Goal: Task Accomplishment & Management: Use online tool/utility

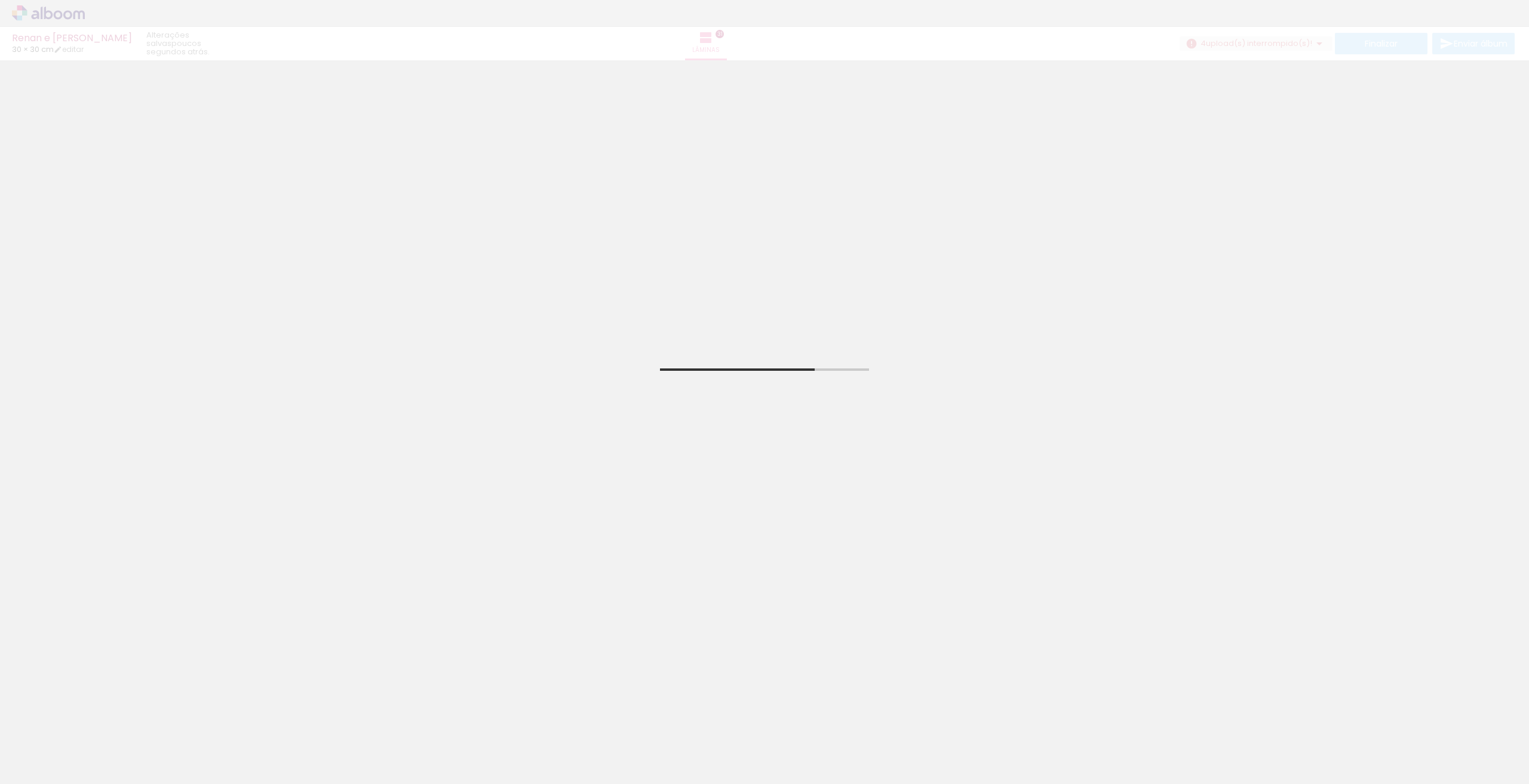
scroll to position [60, 0]
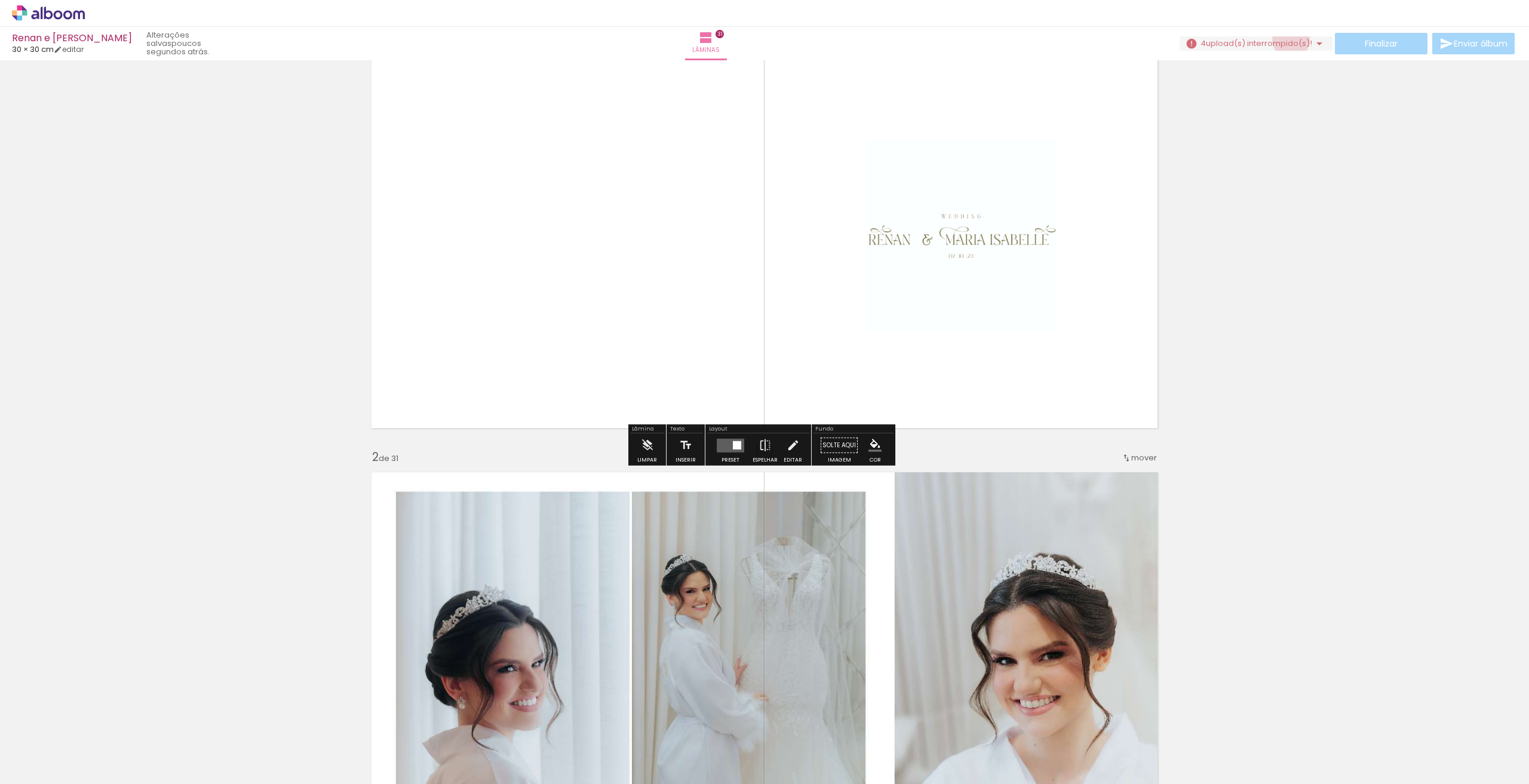
click at [1287, 40] on span "upload(s) interrompido(s)!" at bounding box center [1259, 43] width 106 height 11
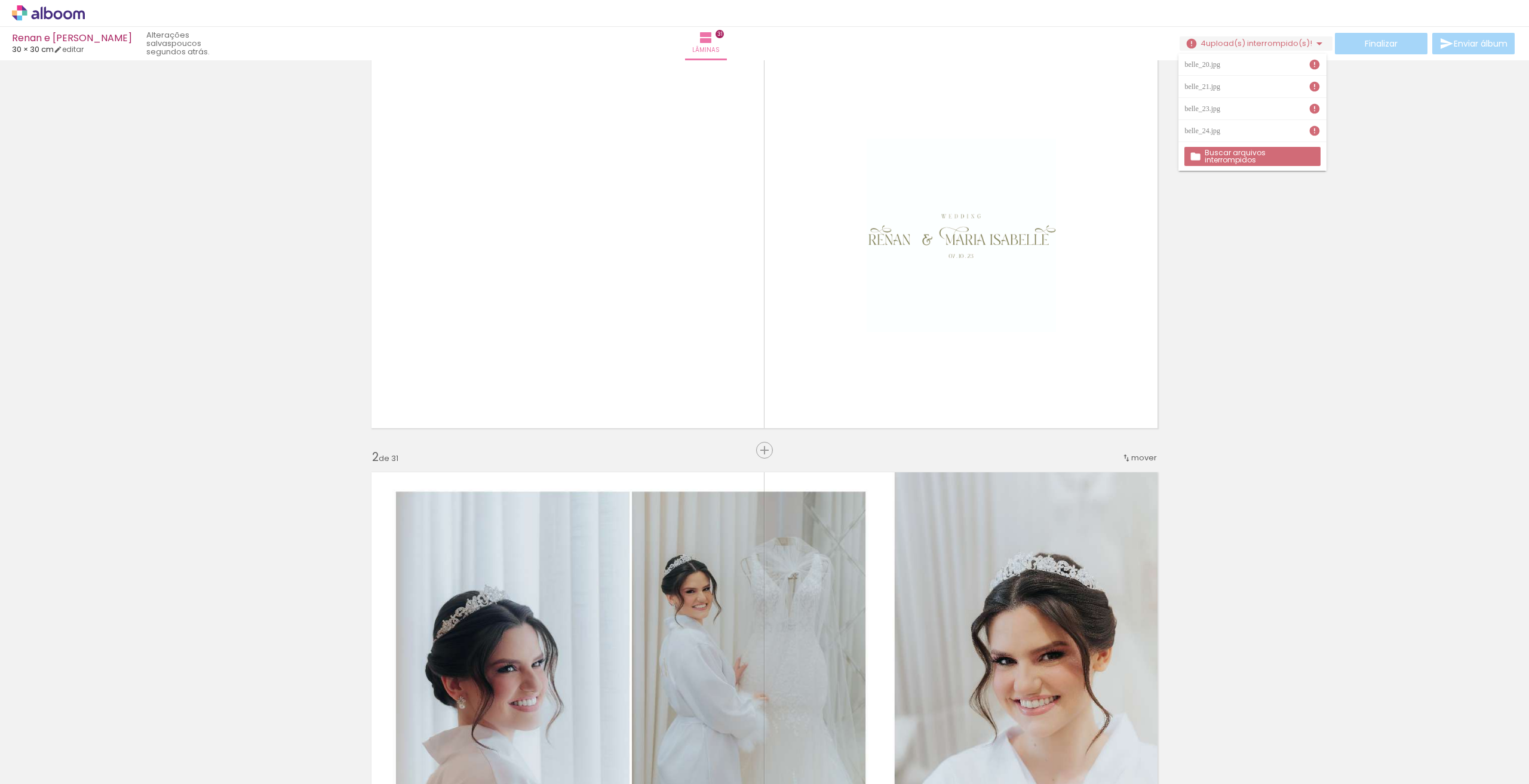
click at [0, 0] on slot "Buscar arquivos interrompidos" at bounding box center [0, 0] width 0 height 0
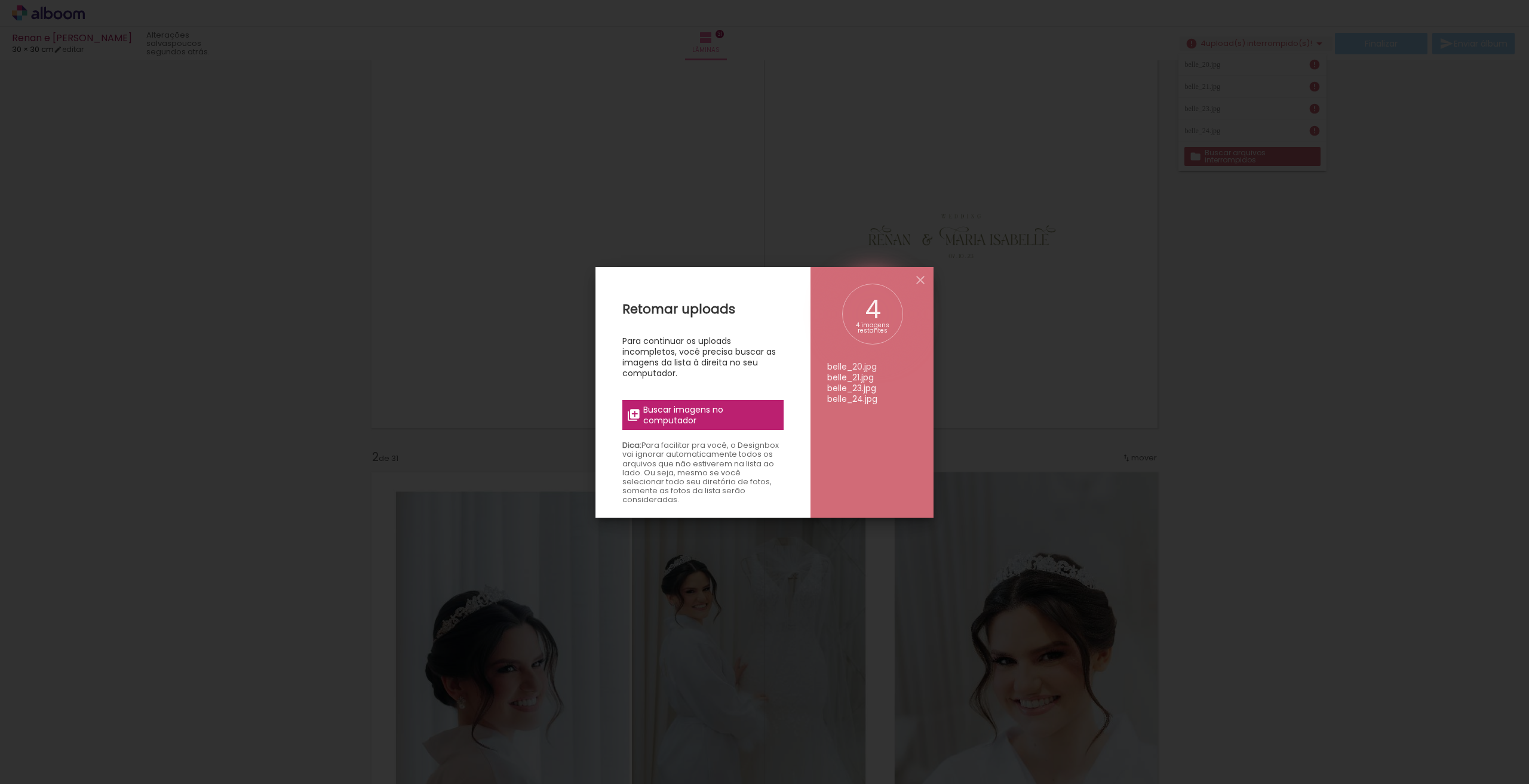
click at [780, 416] on label "Buscar imagens no computador" at bounding box center [703, 415] width 161 height 30
click at [0, 0] on input "file" at bounding box center [0, 0] width 0 height 0
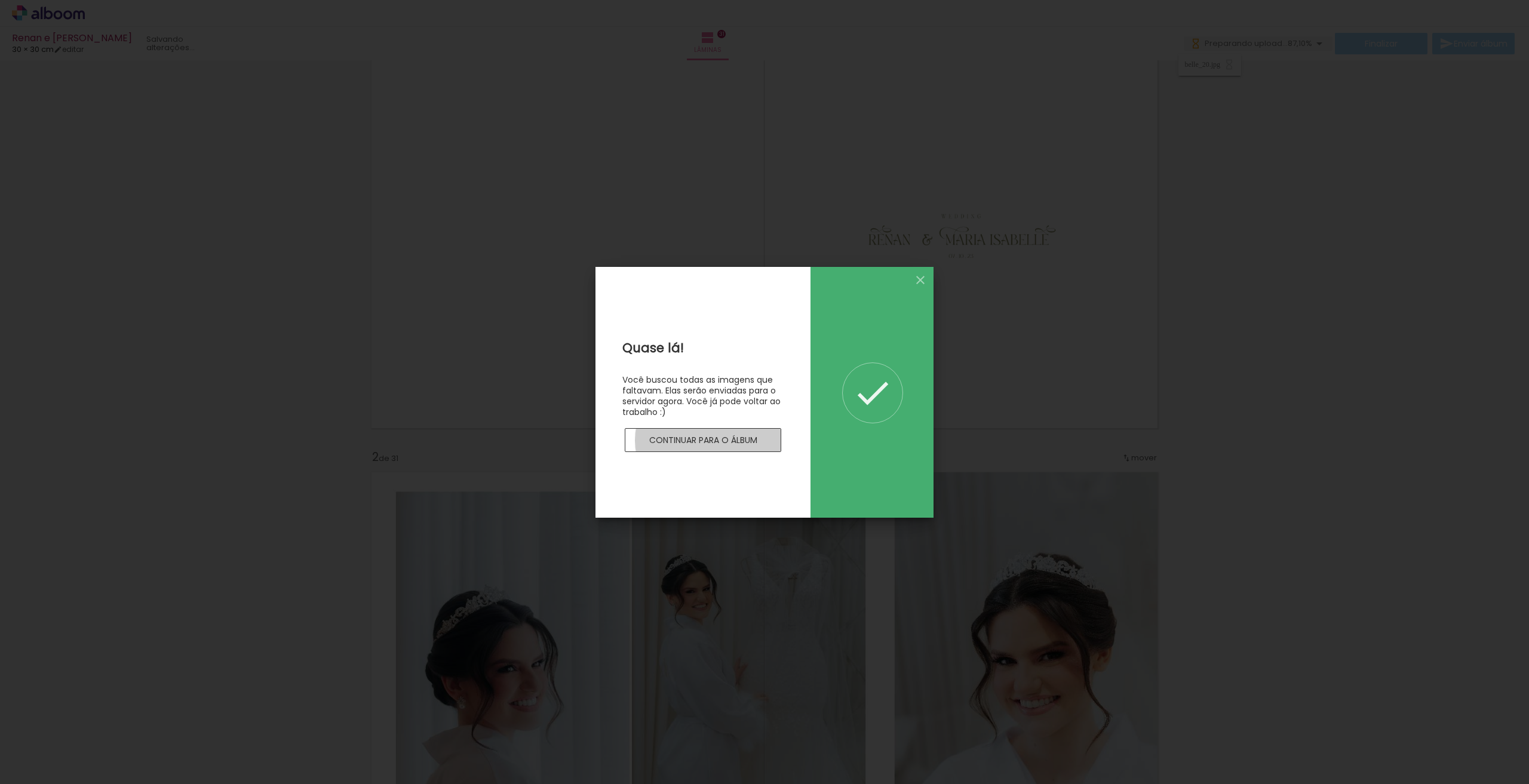
click at [0, 0] on slot "Continuar para o álbum" at bounding box center [0, 0] width 0 height 0
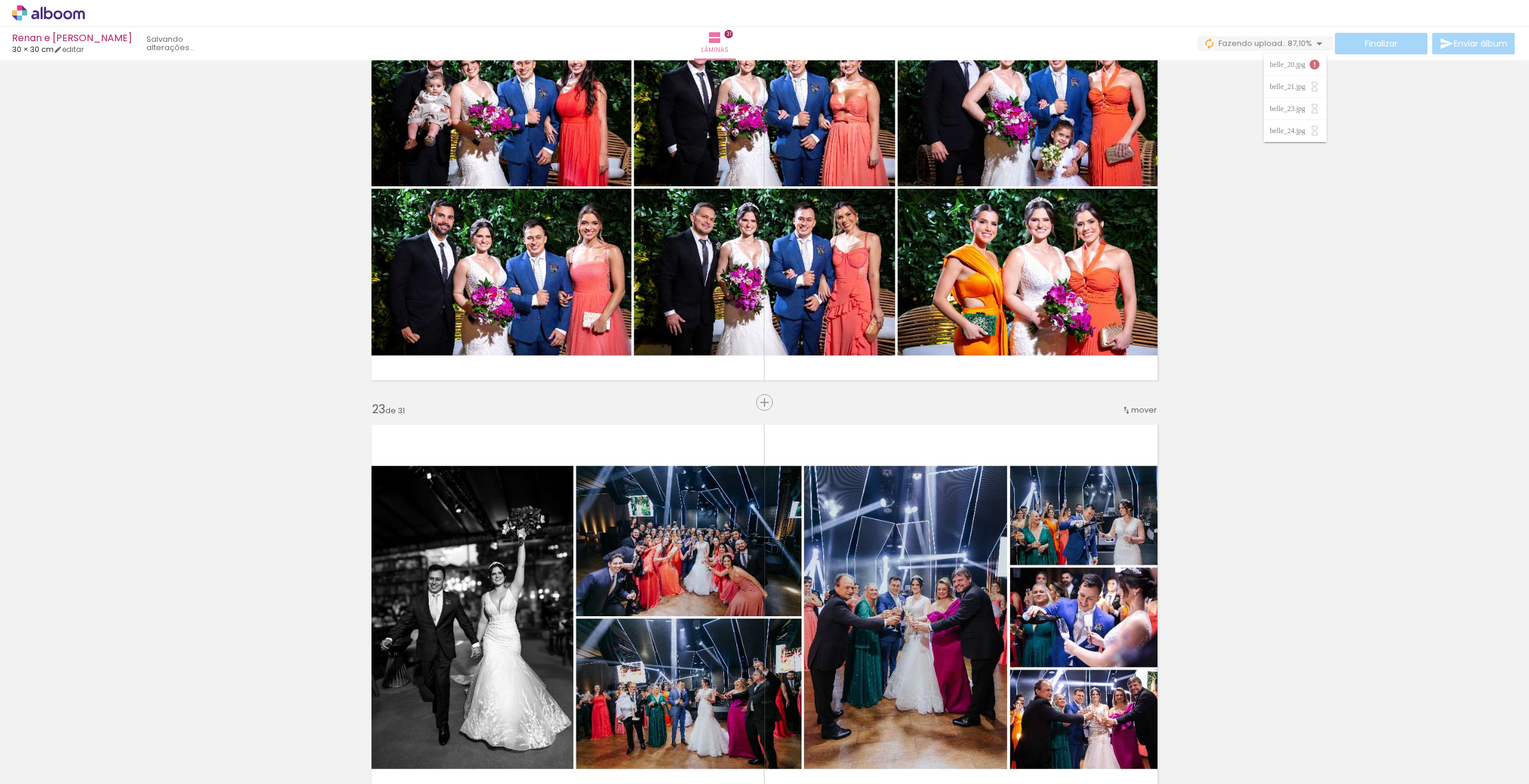
scroll to position [8599, 0]
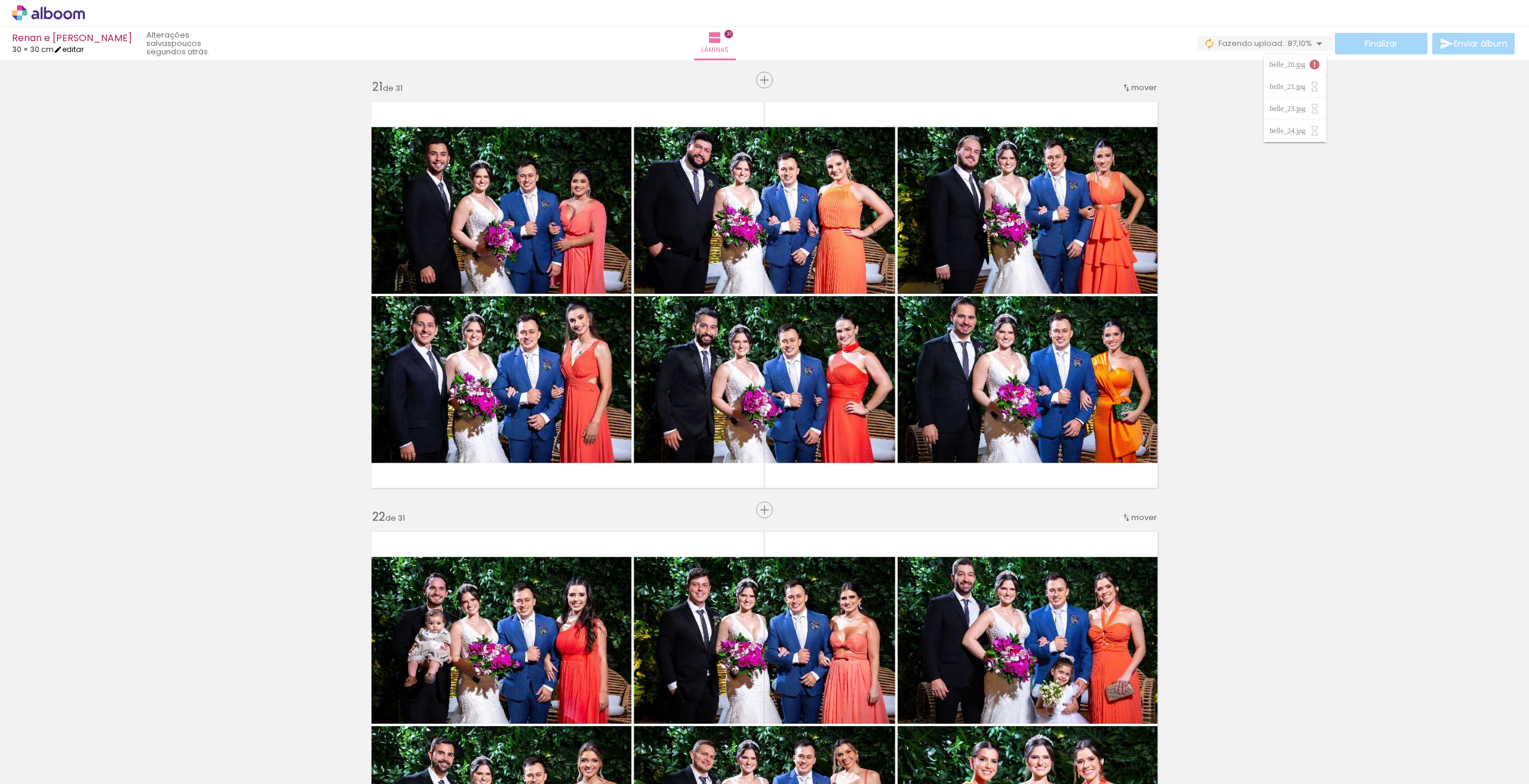
click at [77, 47] on link "editar" at bounding box center [68, 49] width 30 height 10
type input "6"
type input "30"
type input "60"
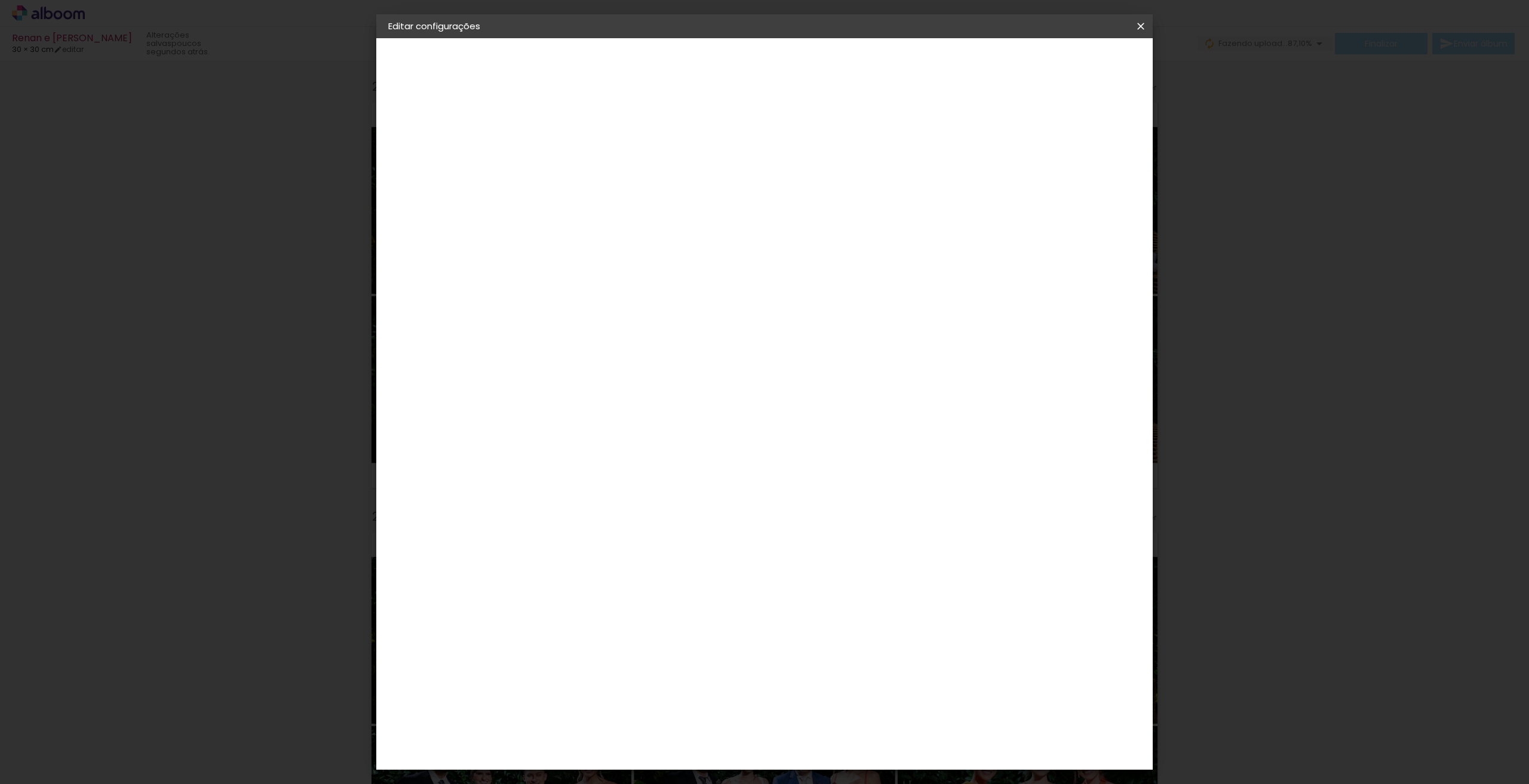
click at [461, 126] on div "2. Especificações" at bounding box center [454, 122] width 131 height 14
click at [422, 179] on div "3. Revisão" at bounding box center [454, 182] width 131 height 14
click at [1145, 23] on iron-icon at bounding box center [1140, 26] width 14 height 12
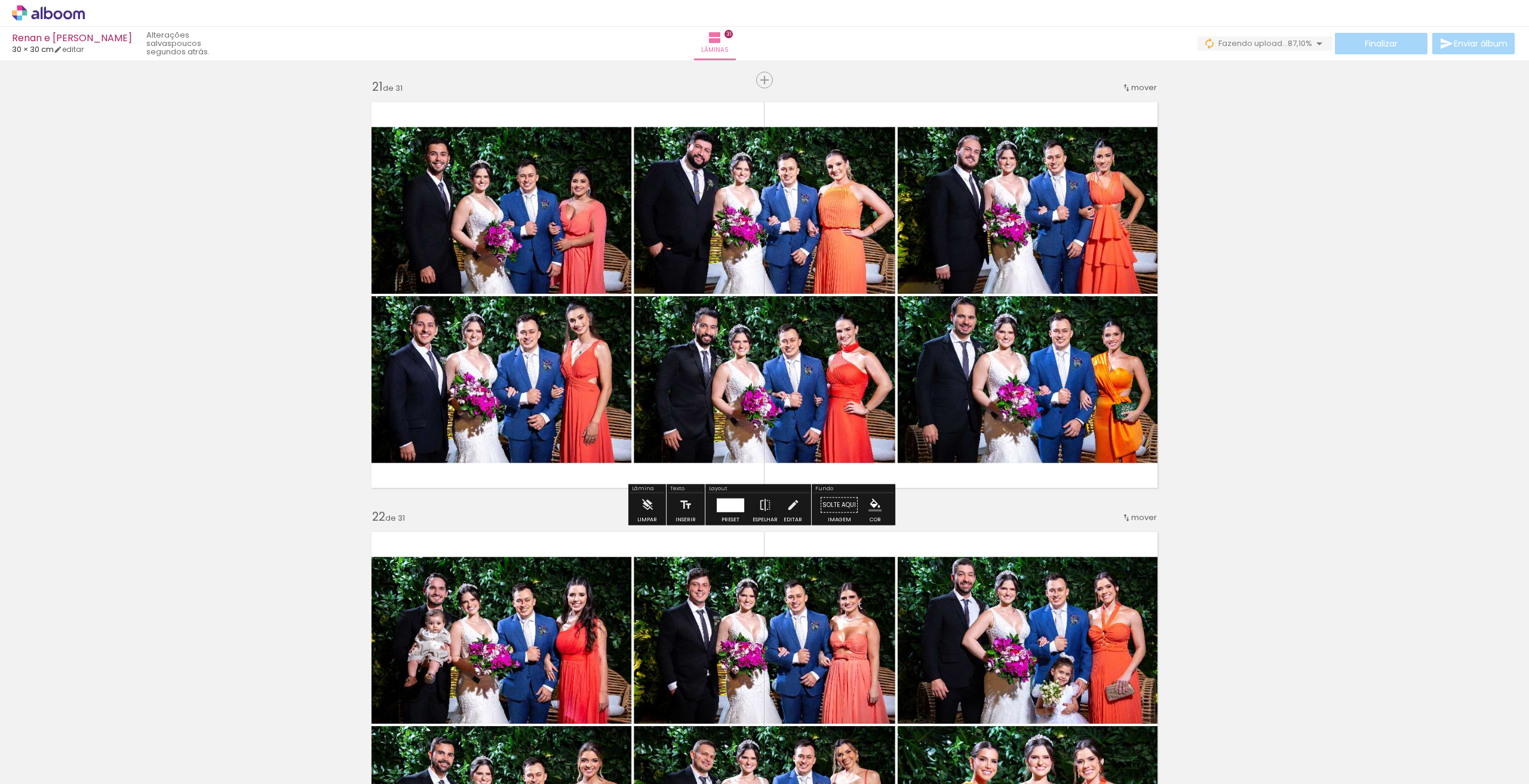
click at [1275, 34] on div "Finalizar Enviar álbum" at bounding box center [1357, 44] width 320 height 22
click at [1288, 42] on span "87,10%" at bounding box center [1300, 43] width 25 height 11
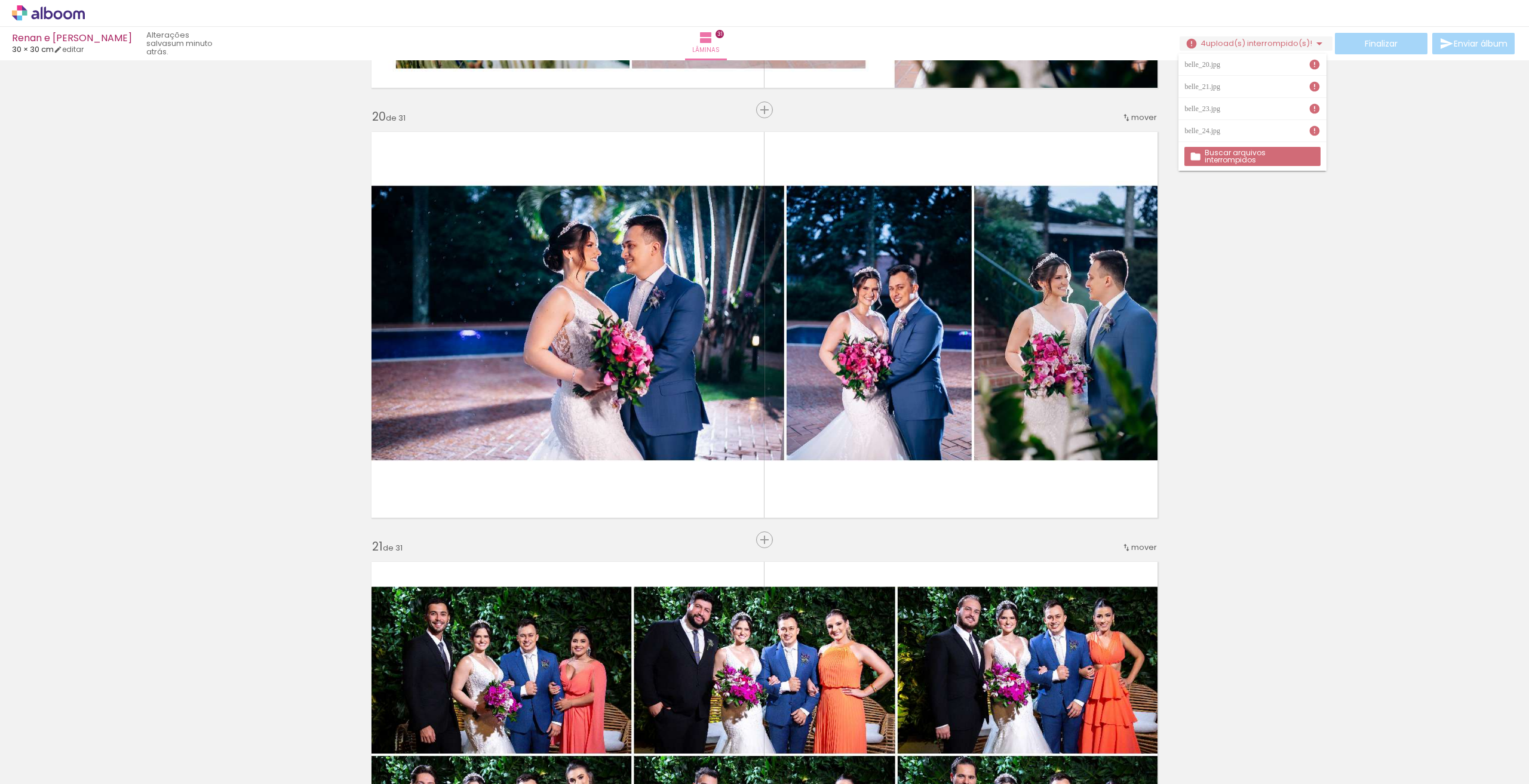
scroll to position [8079, 0]
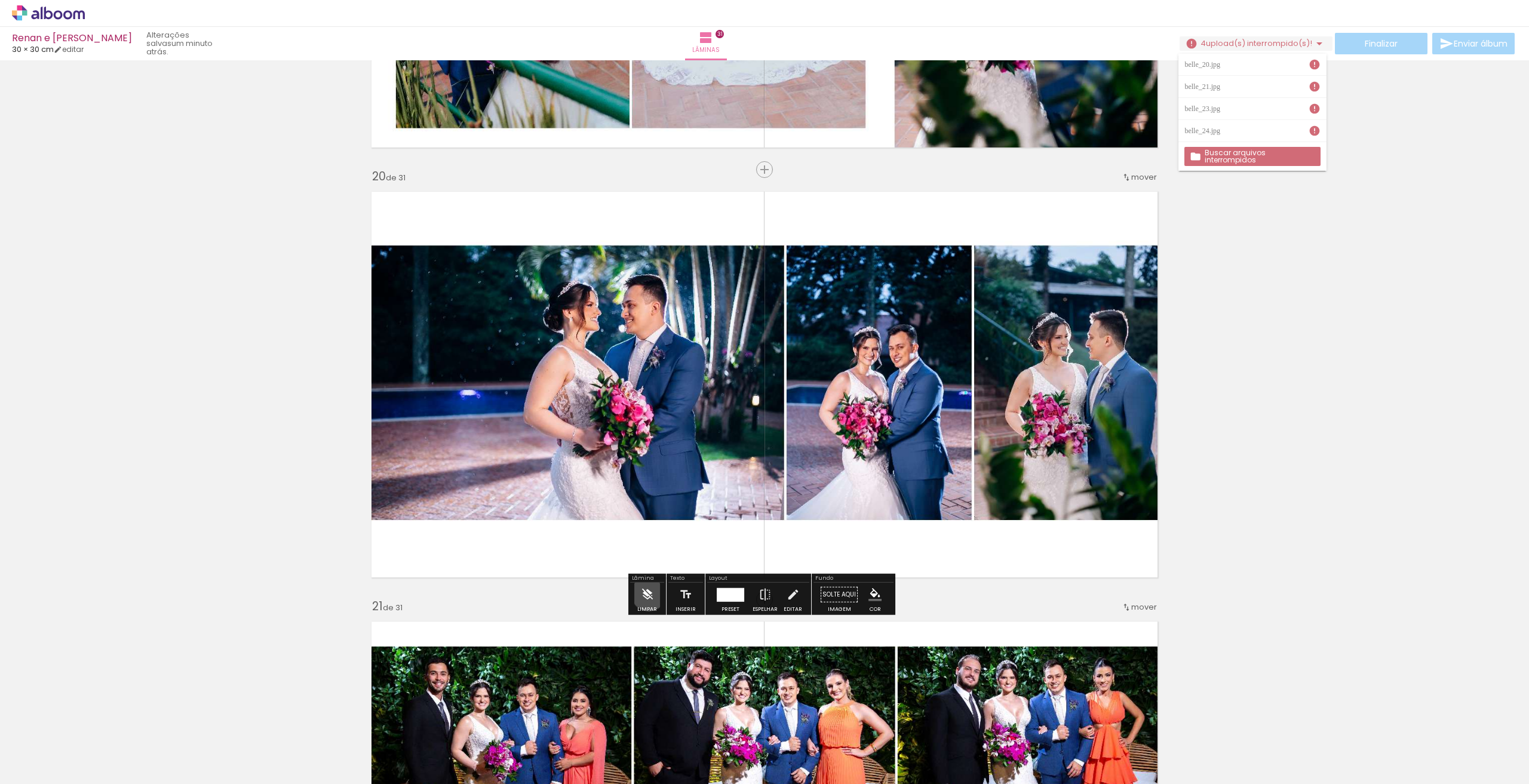
click at [648, 593] on iron-icon at bounding box center [647, 595] width 13 height 24
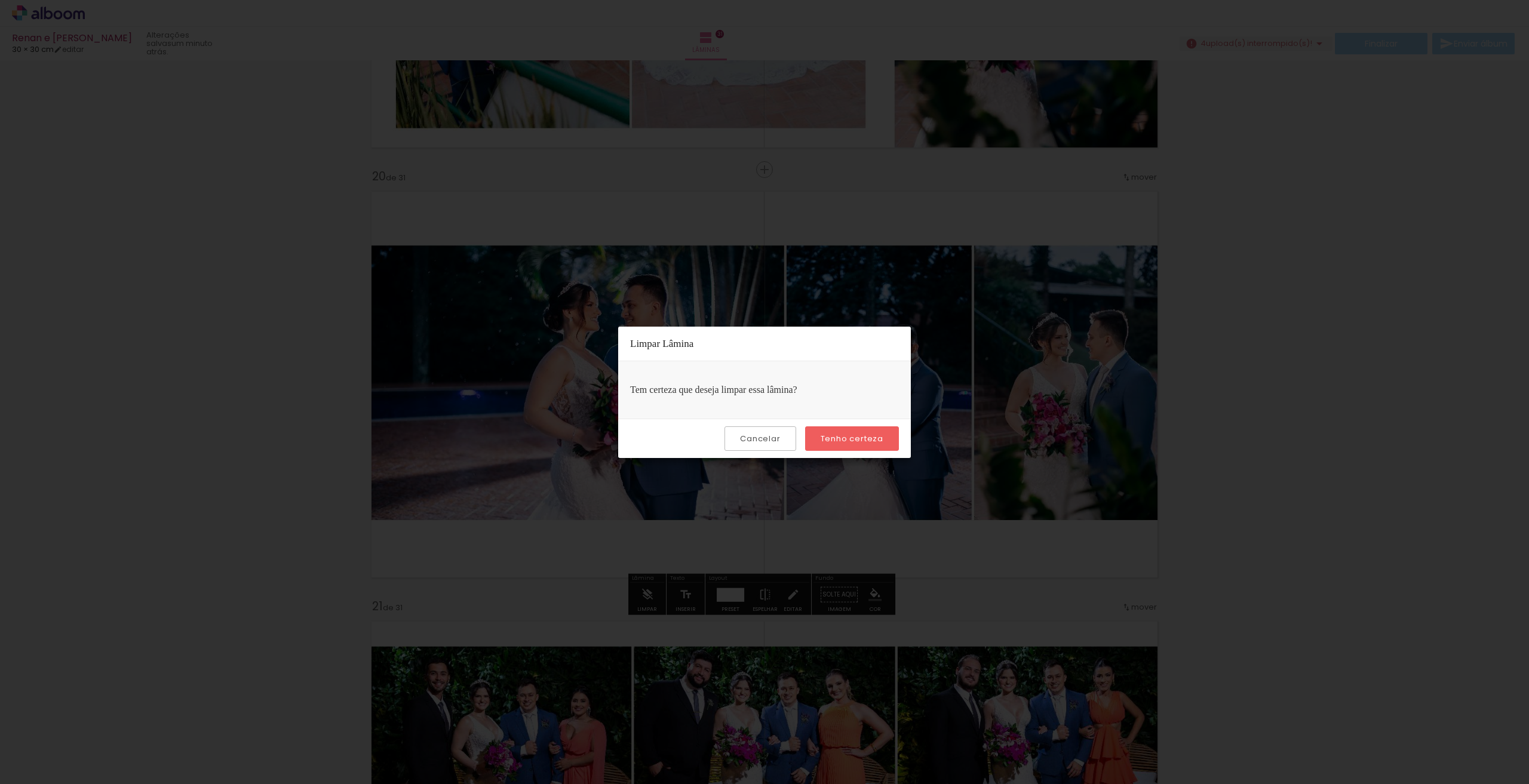
click at [0, 0] on slot "Tenho certeza" at bounding box center [0, 0] width 0 height 0
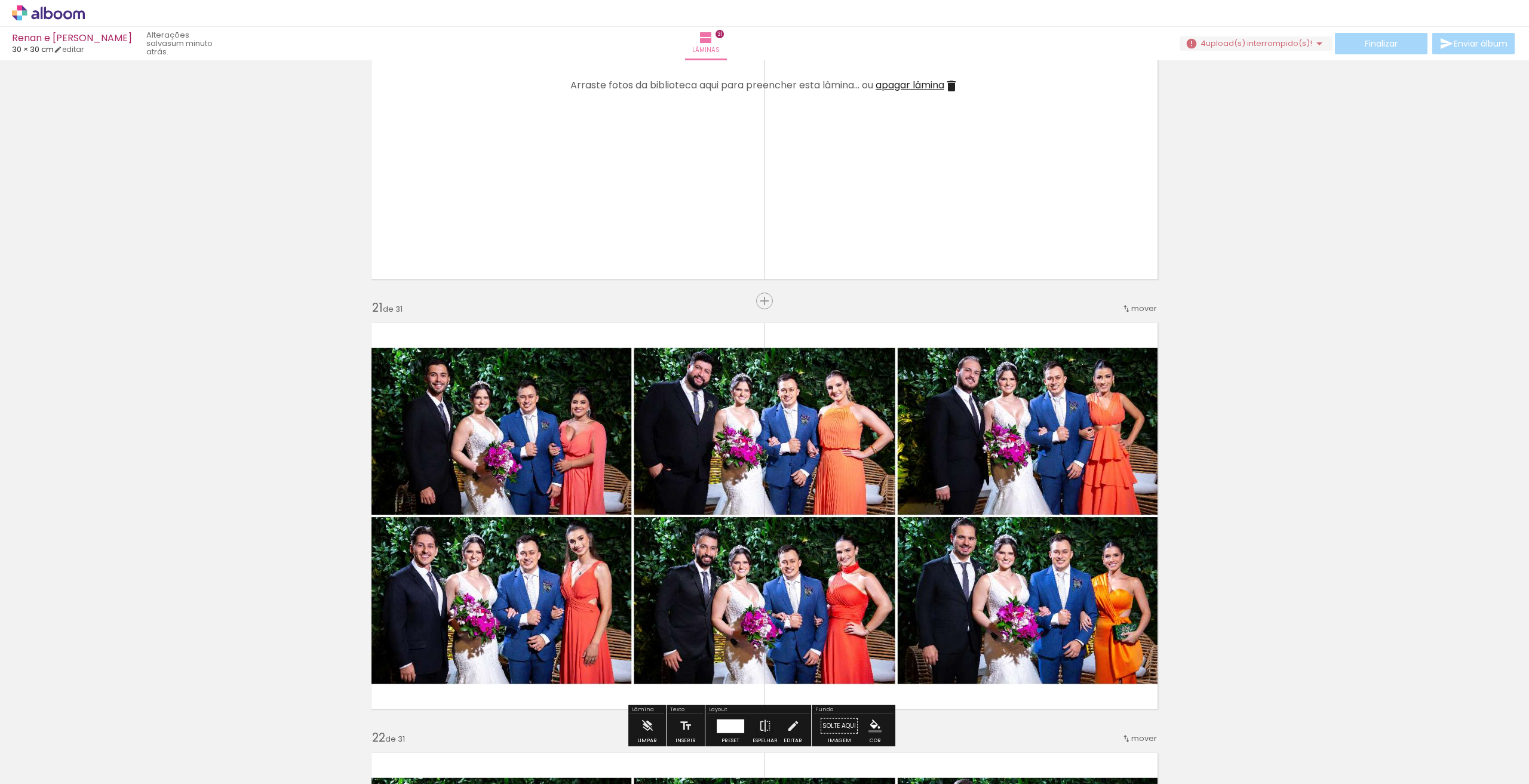
scroll to position [8617, 0]
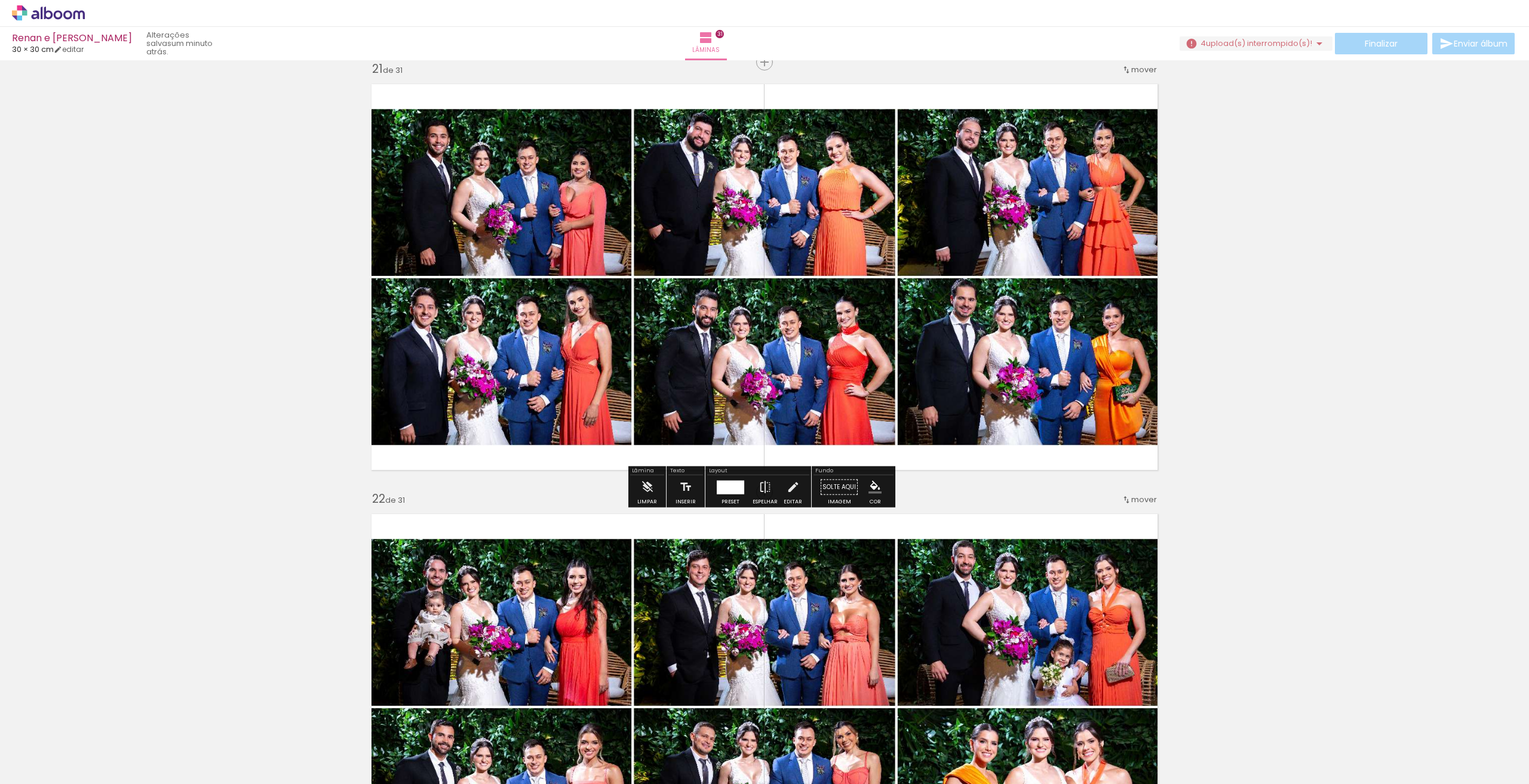
click at [660, 498] on div "Limpar" at bounding box center [647, 490] width 34 height 30
click at [648, 491] on iron-icon at bounding box center [647, 487] width 13 height 24
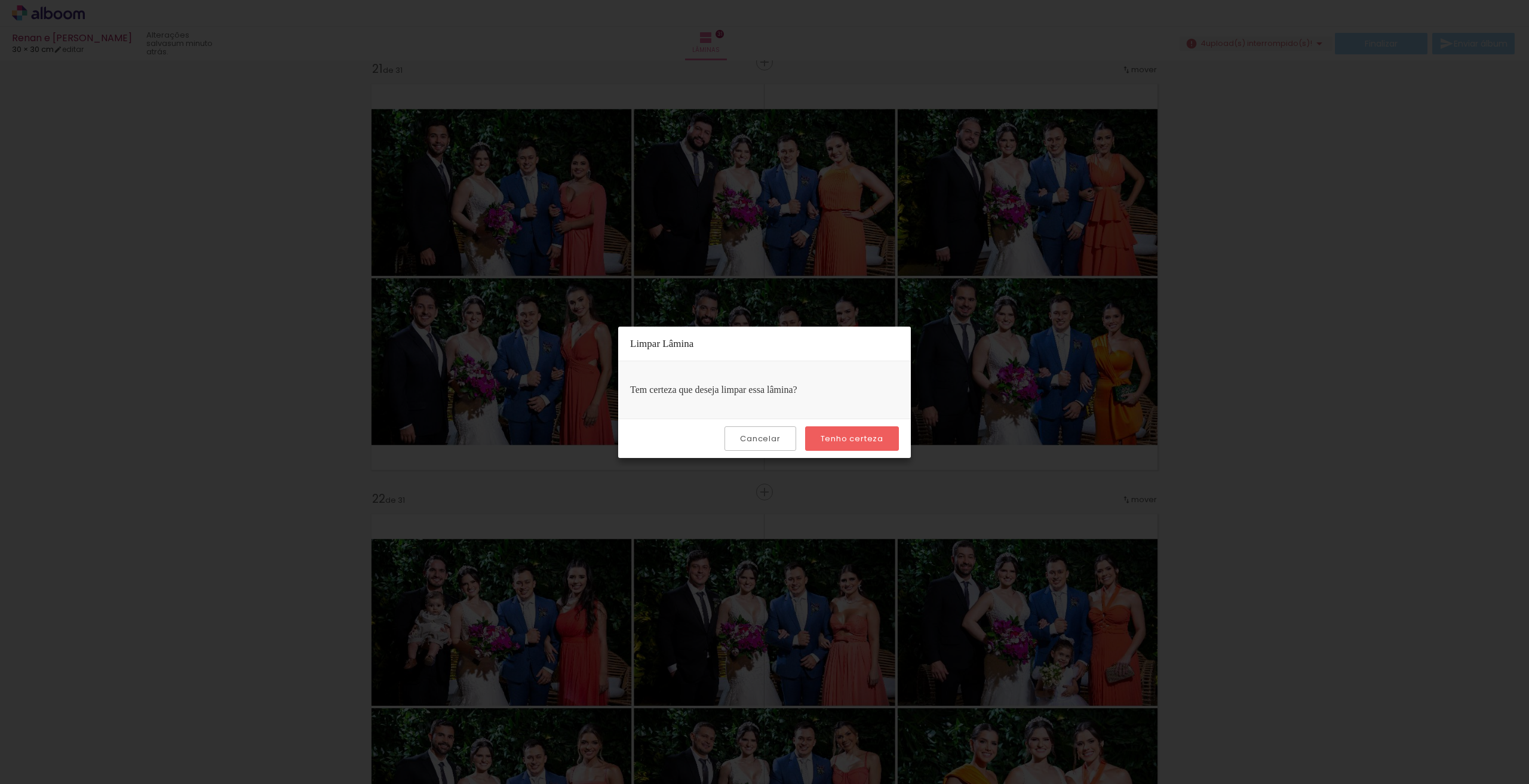
click at [726, 438] on div "Cancelar Tenho certeza" at bounding box center [764, 438] width 293 height 39
click at [0, 0] on slot "Cancelar" at bounding box center [0, 0] width 0 height 0
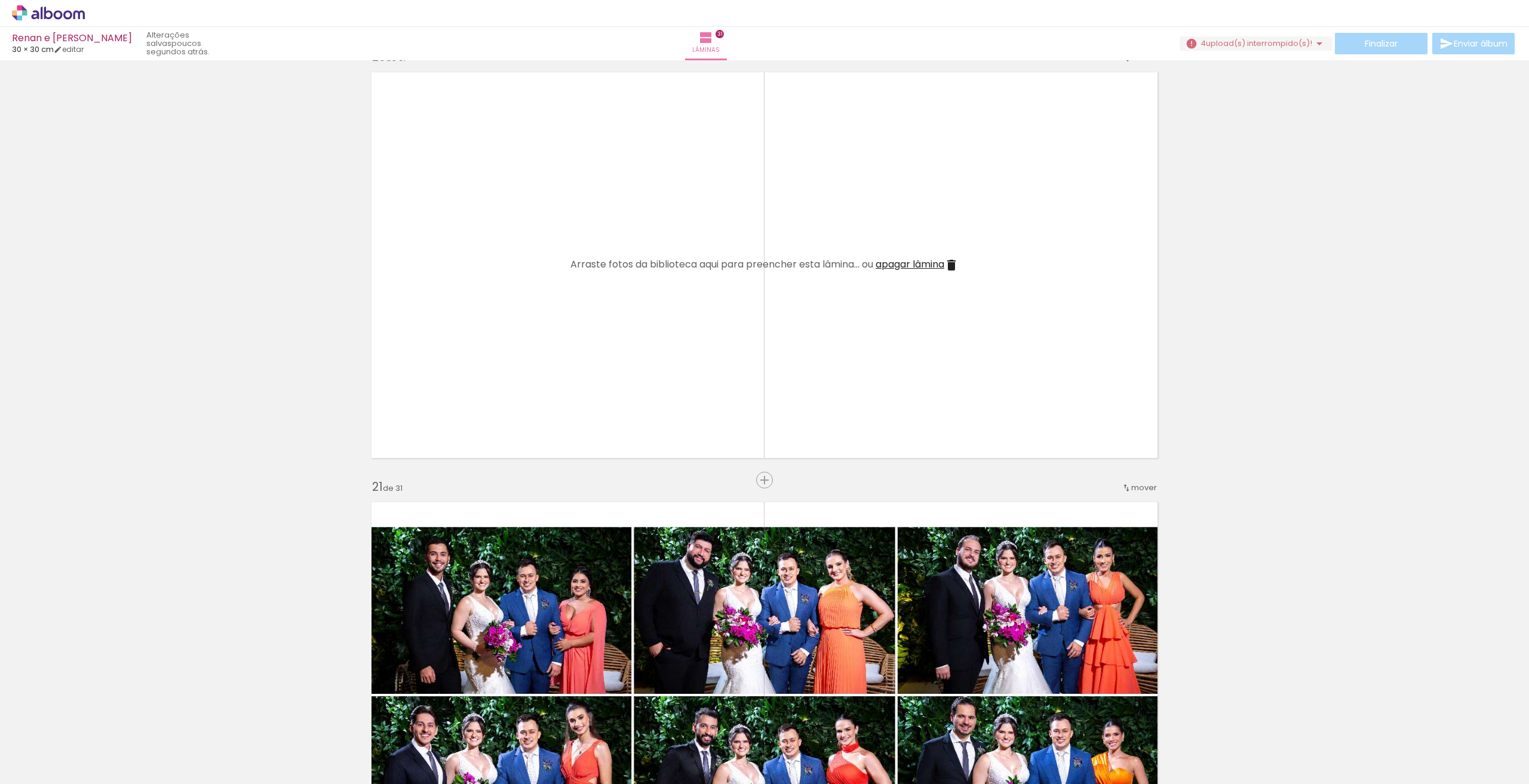
scroll to position [0, 347]
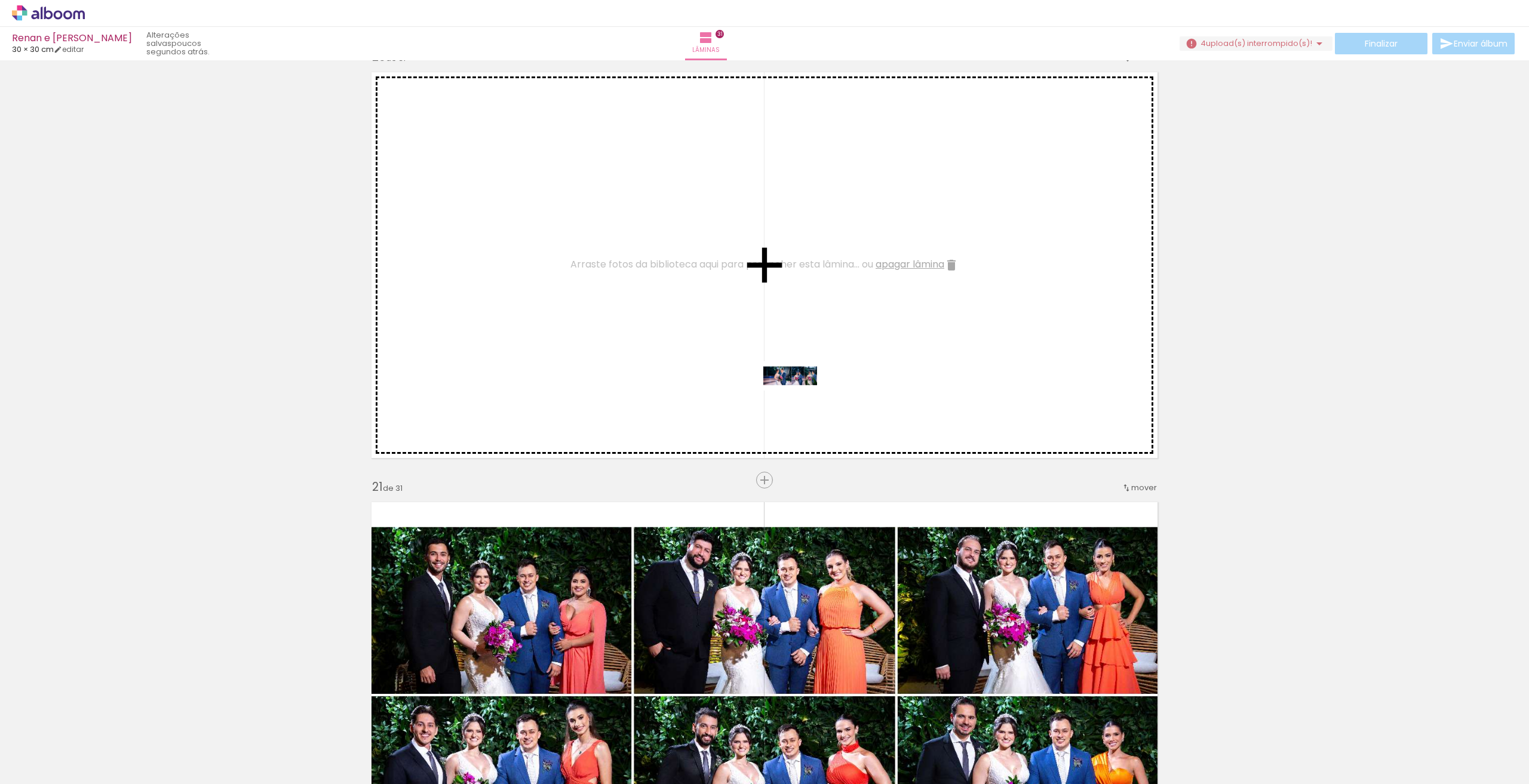
drag, startPoint x: 977, startPoint y: 750, endPoint x: 798, endPoint y: 393, distance: 399.4
click at [798, 393] on quentale-workspace at bounding box center [764, 392] width 1529 height 784
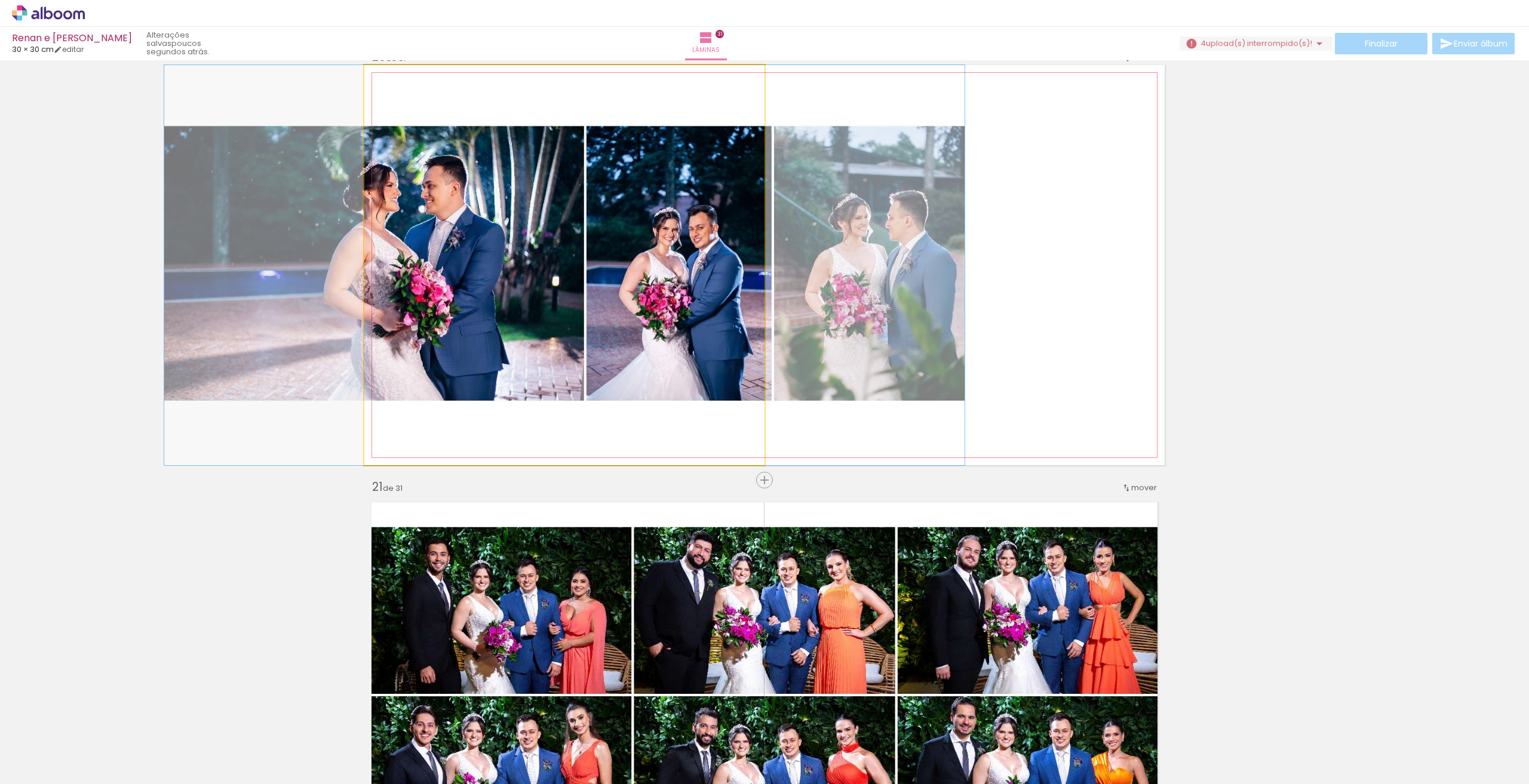
click at [691, 331] on quentale-photo at bounding box center [565, 265] width 400 height 400
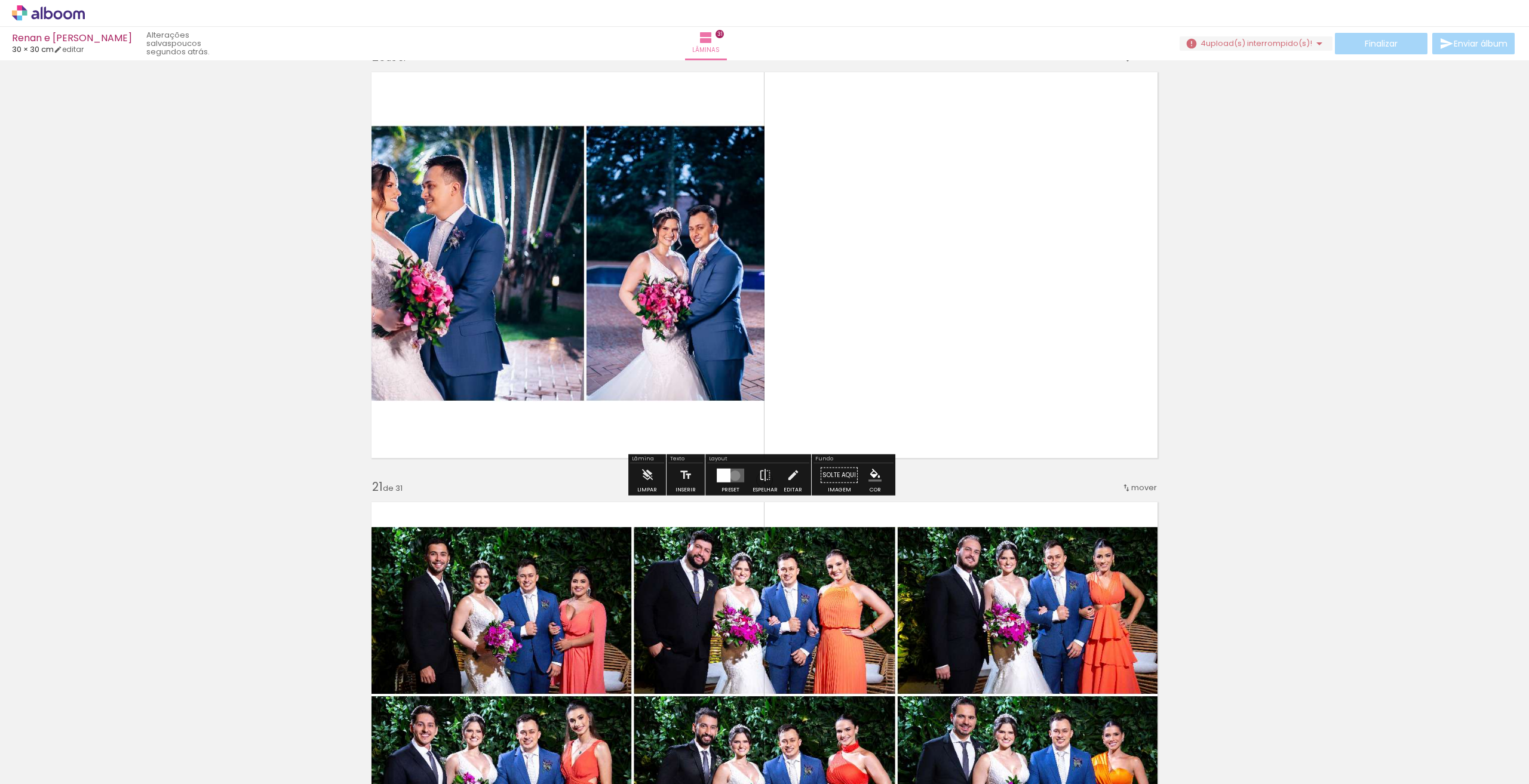
click at [732, 475] on quentale-layouter at bounding box center [730, 475] width 27 height 14
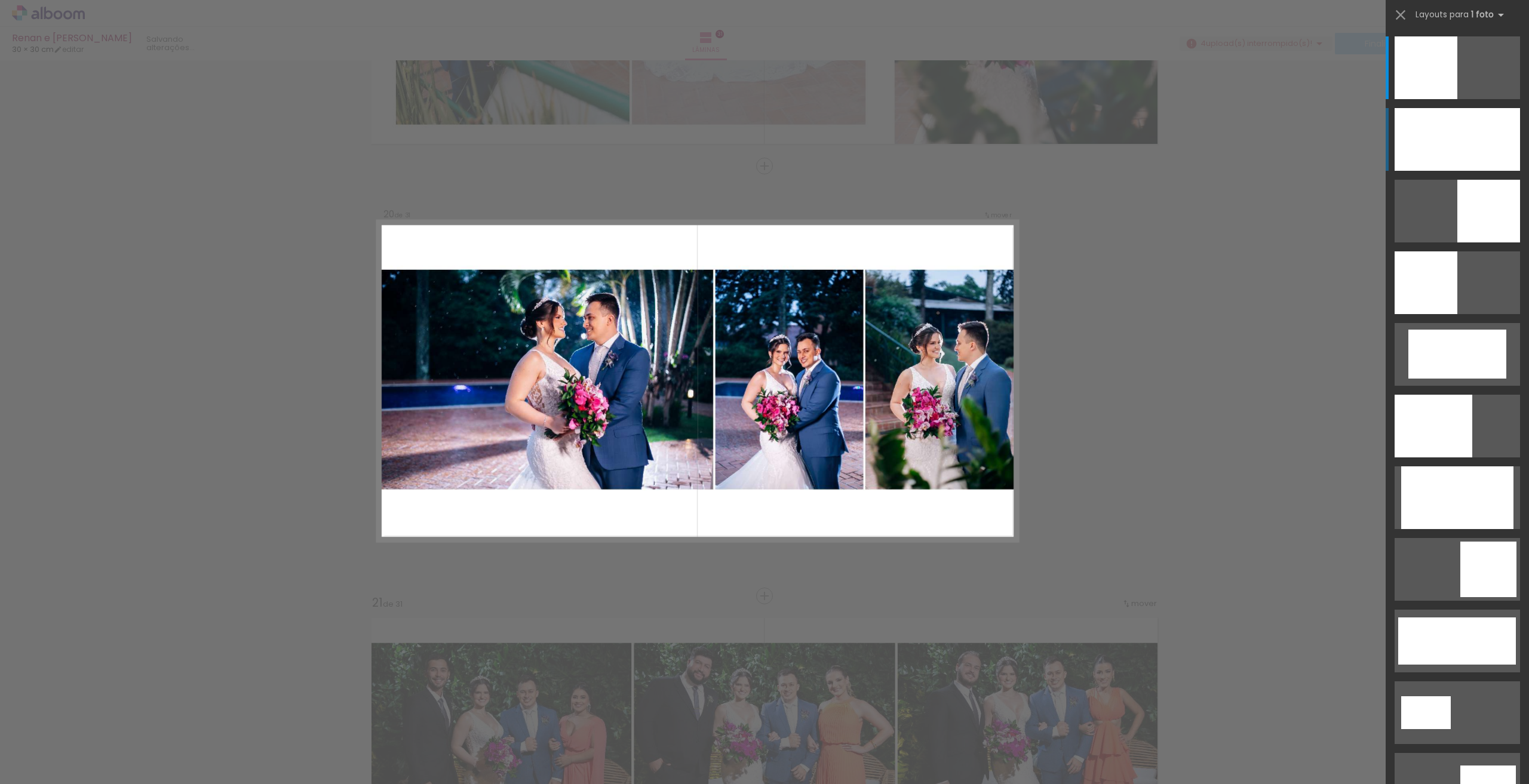
click at [1506, 145] on div at bounding box center [1457, 139] width 125 height 63
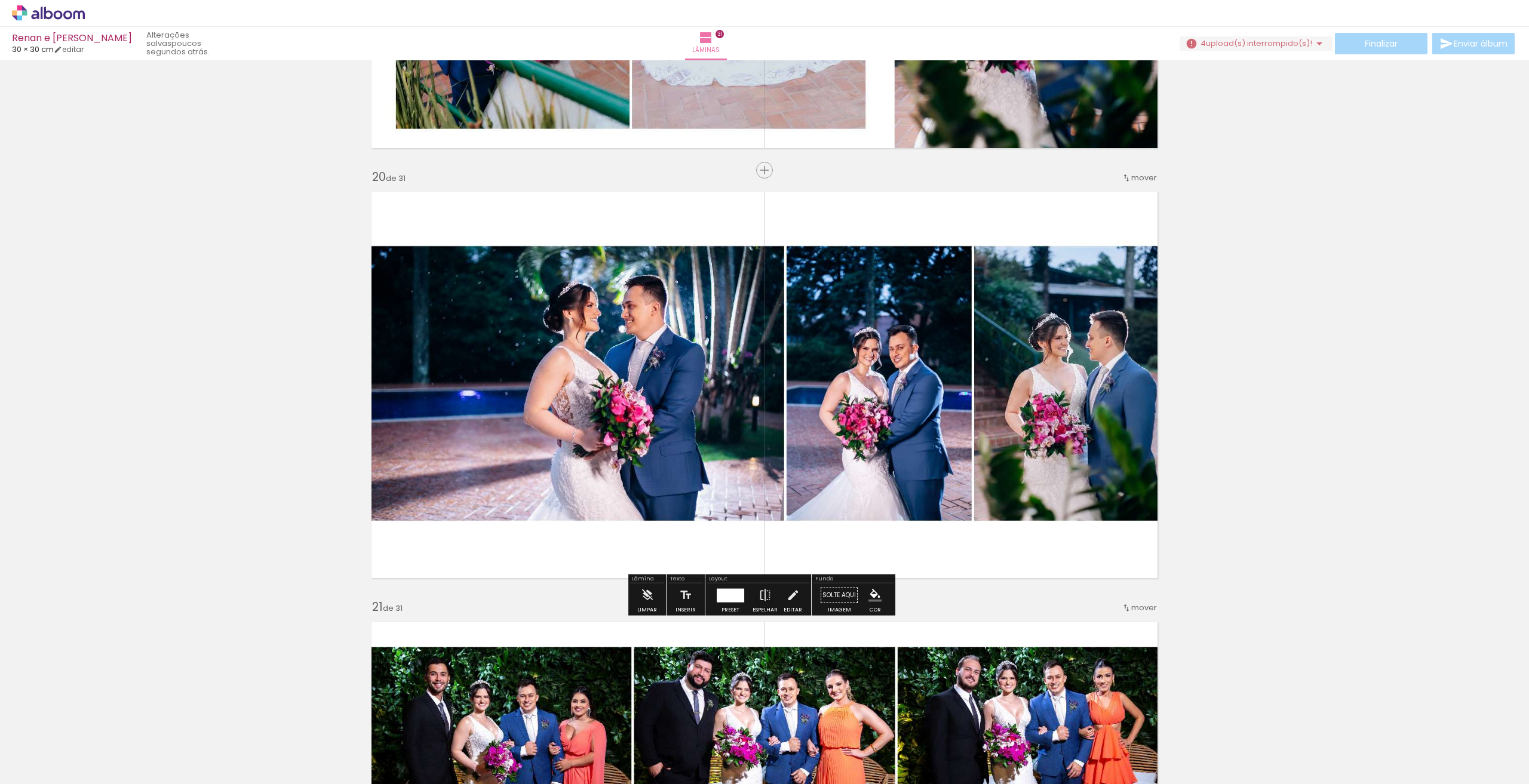
drag, startPoint x: 1315, startPoint y: 362, endPoint x: 1368, endPoint y: 357, distance: 53.2
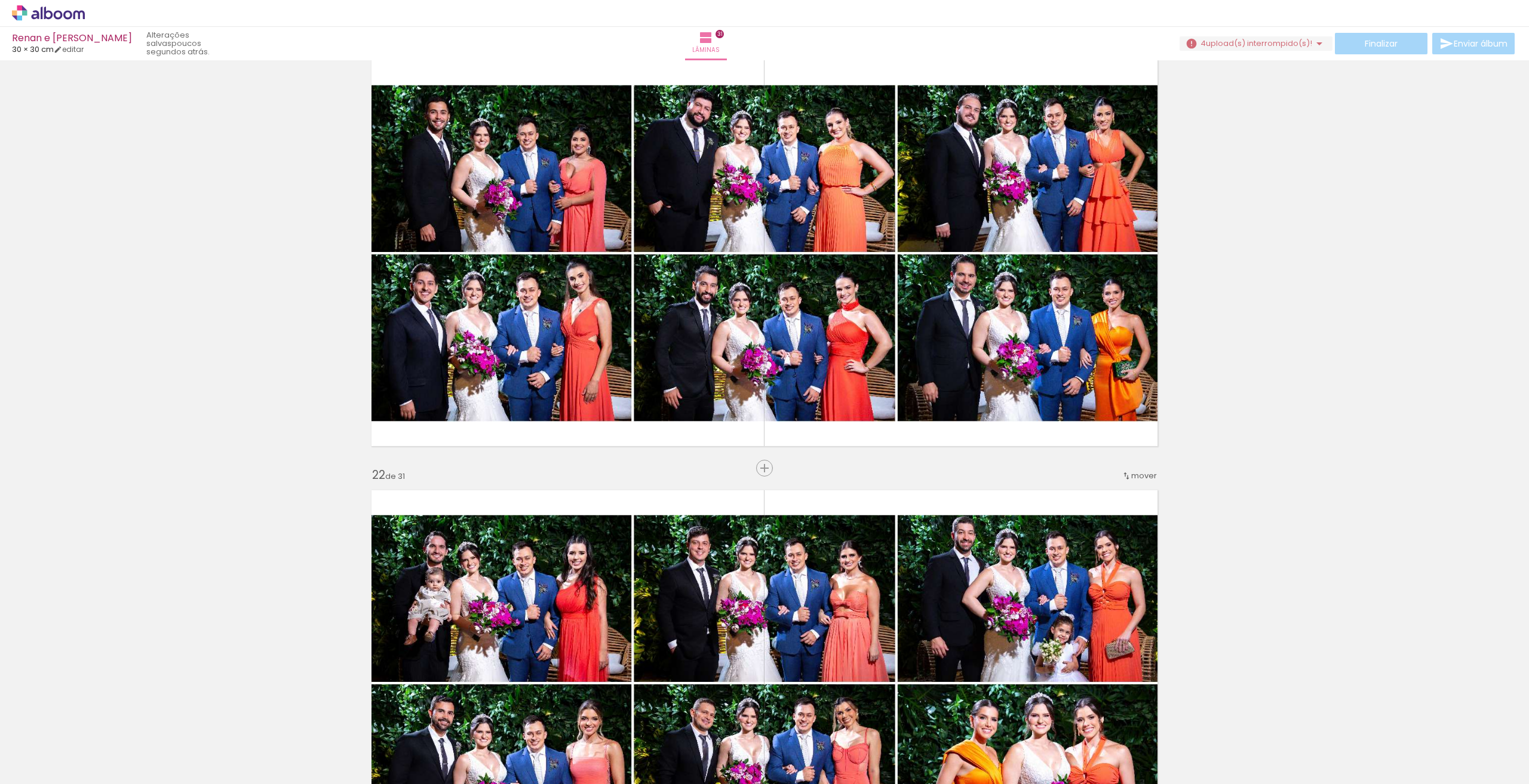
scroll to position [8461, 0]
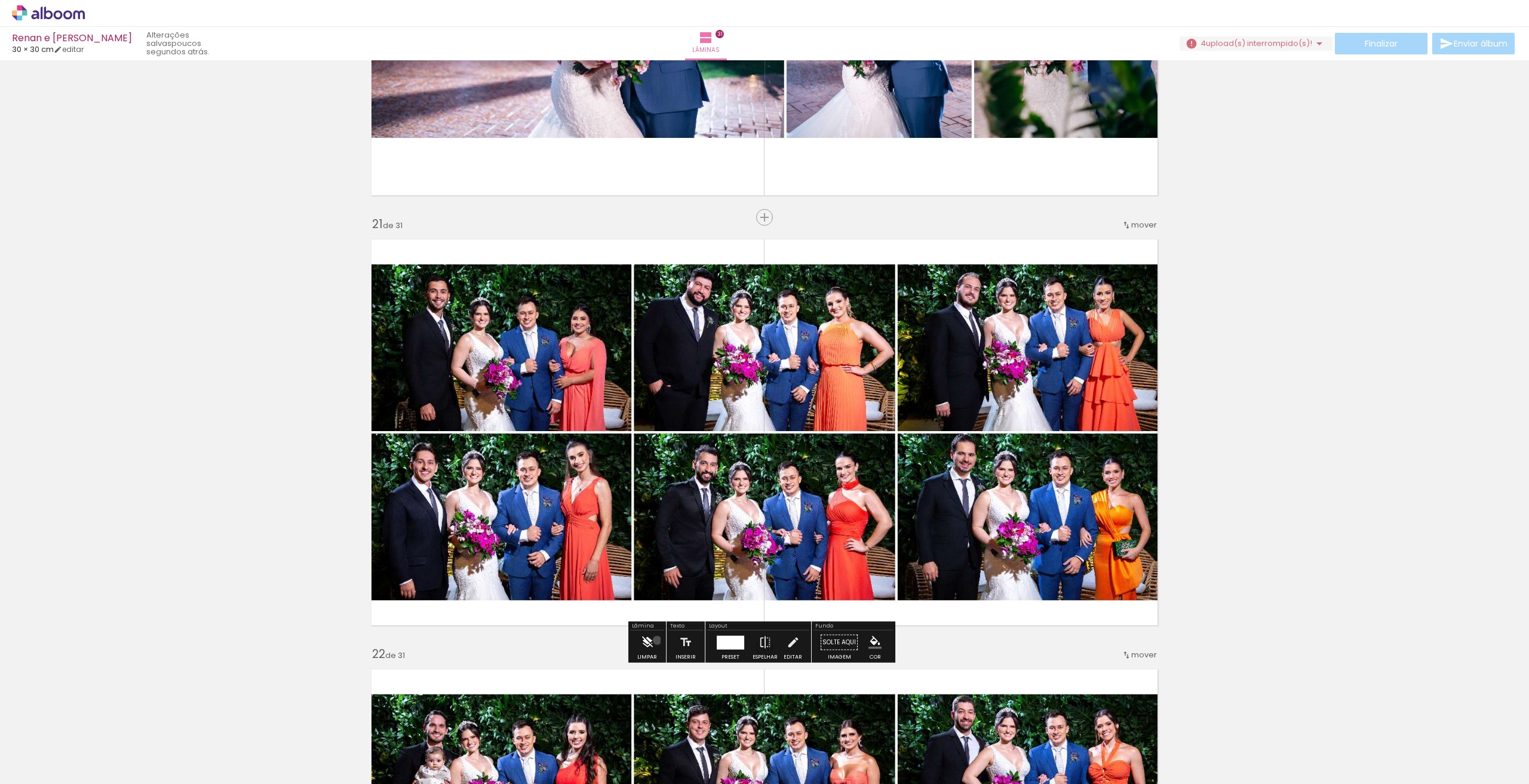
click at [657, 640] on paper-button "Limpar" at bounding box center [647, 645] width 25 height 30
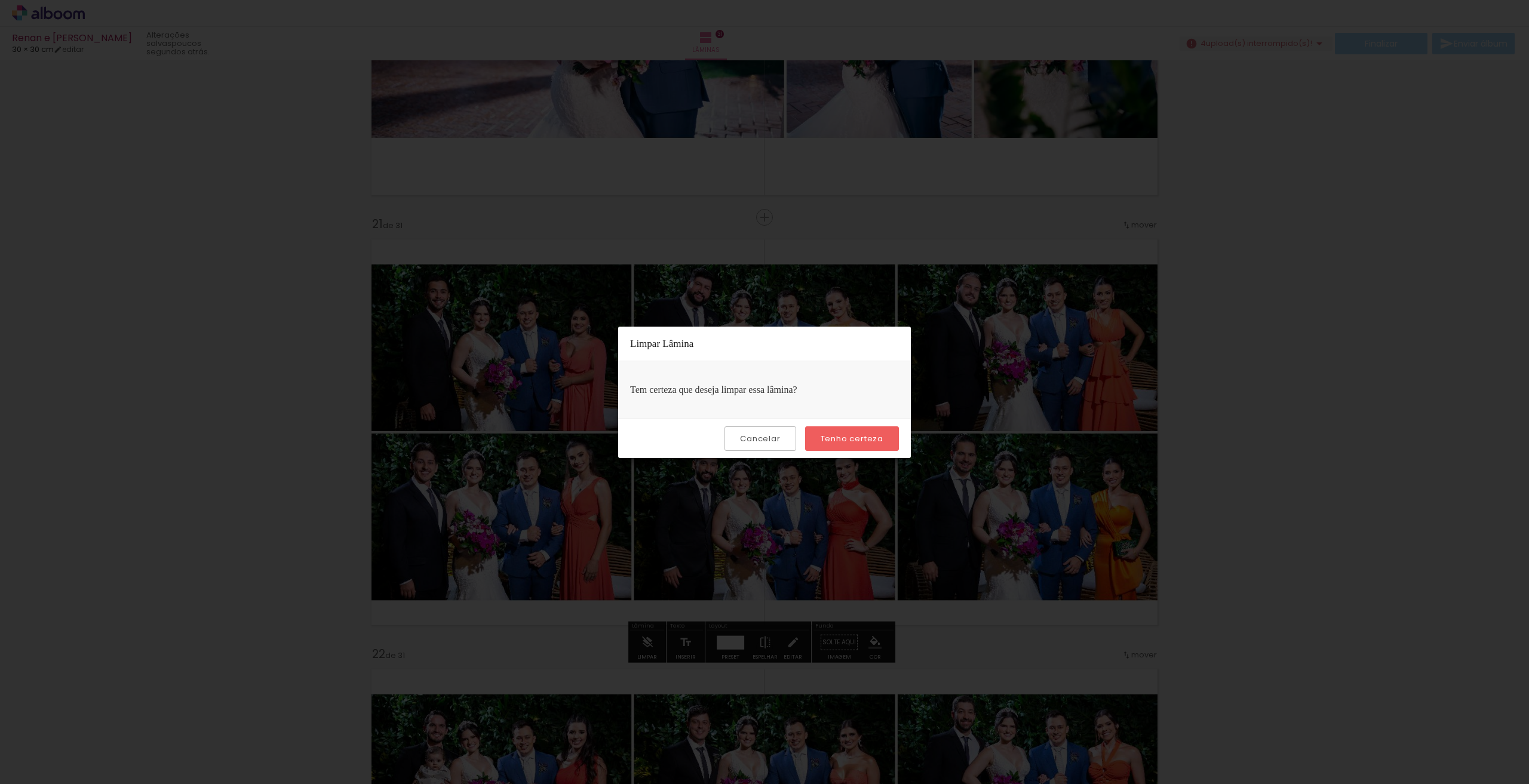
click at [0, 0] on slot "Tenho certeza" at bounding box center [0, 0] width 0 height 0
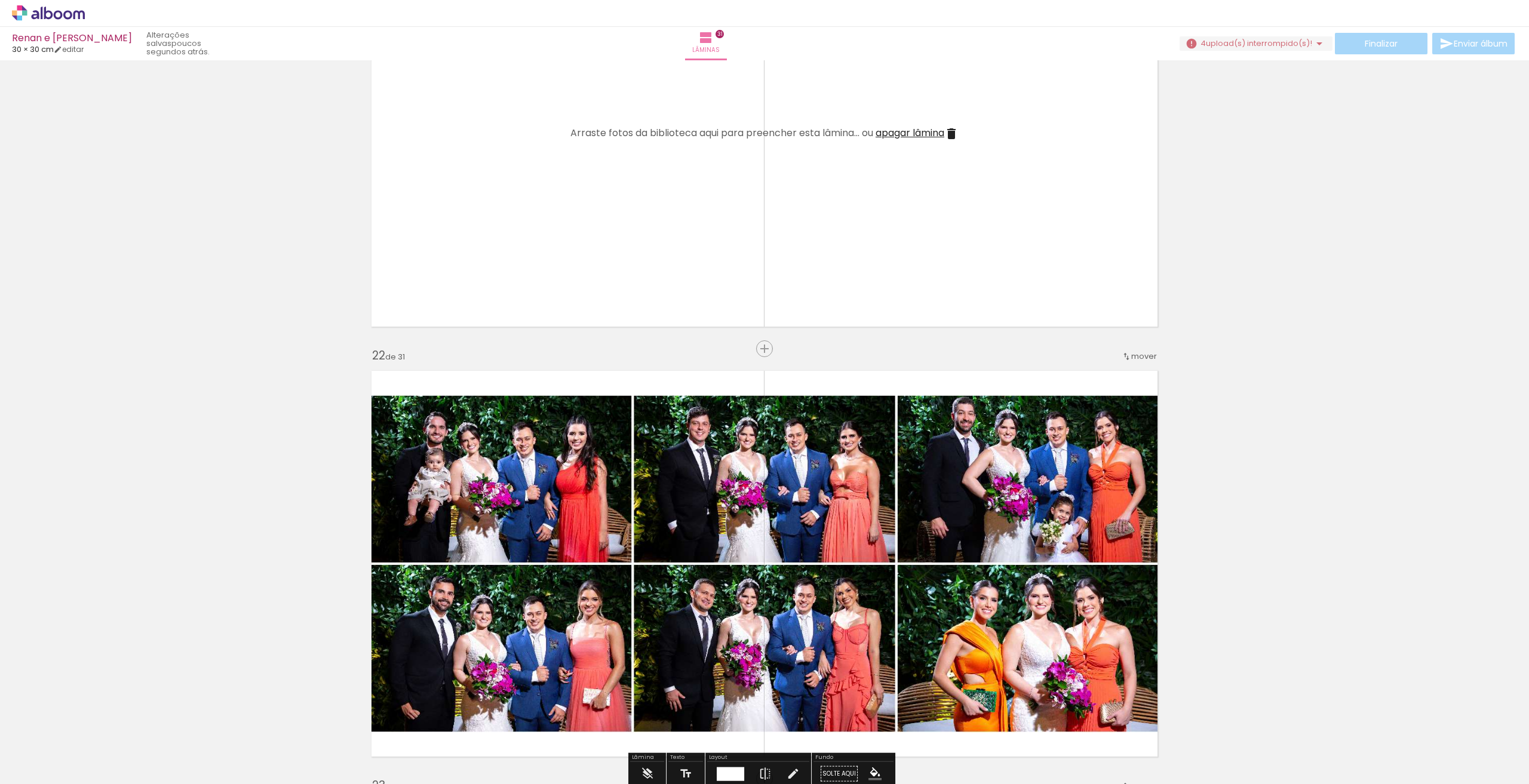
scroll to position [8939, 0]
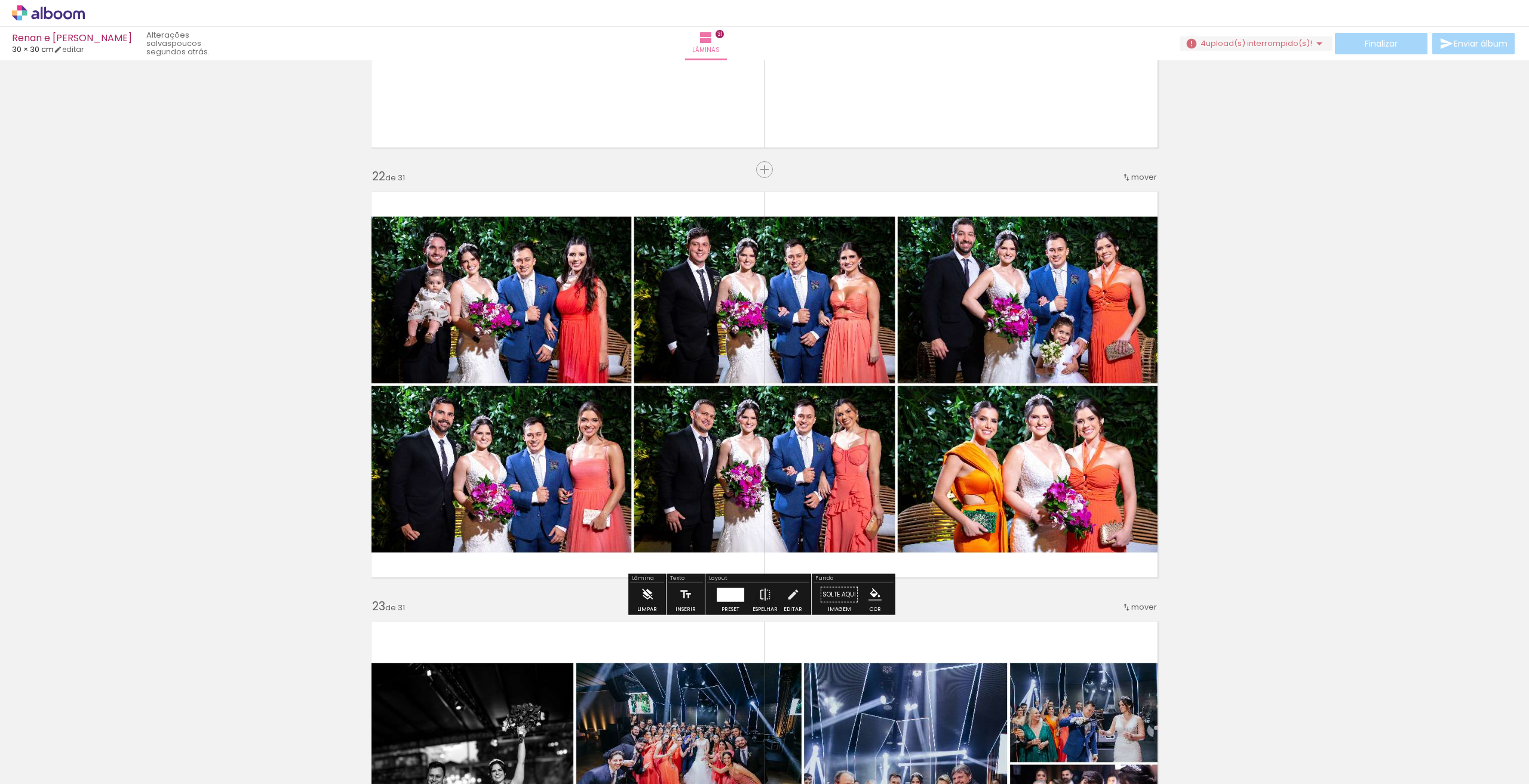
click at [653, 594] on iron-icon at bounding box center [647, 595] width 13 height 24
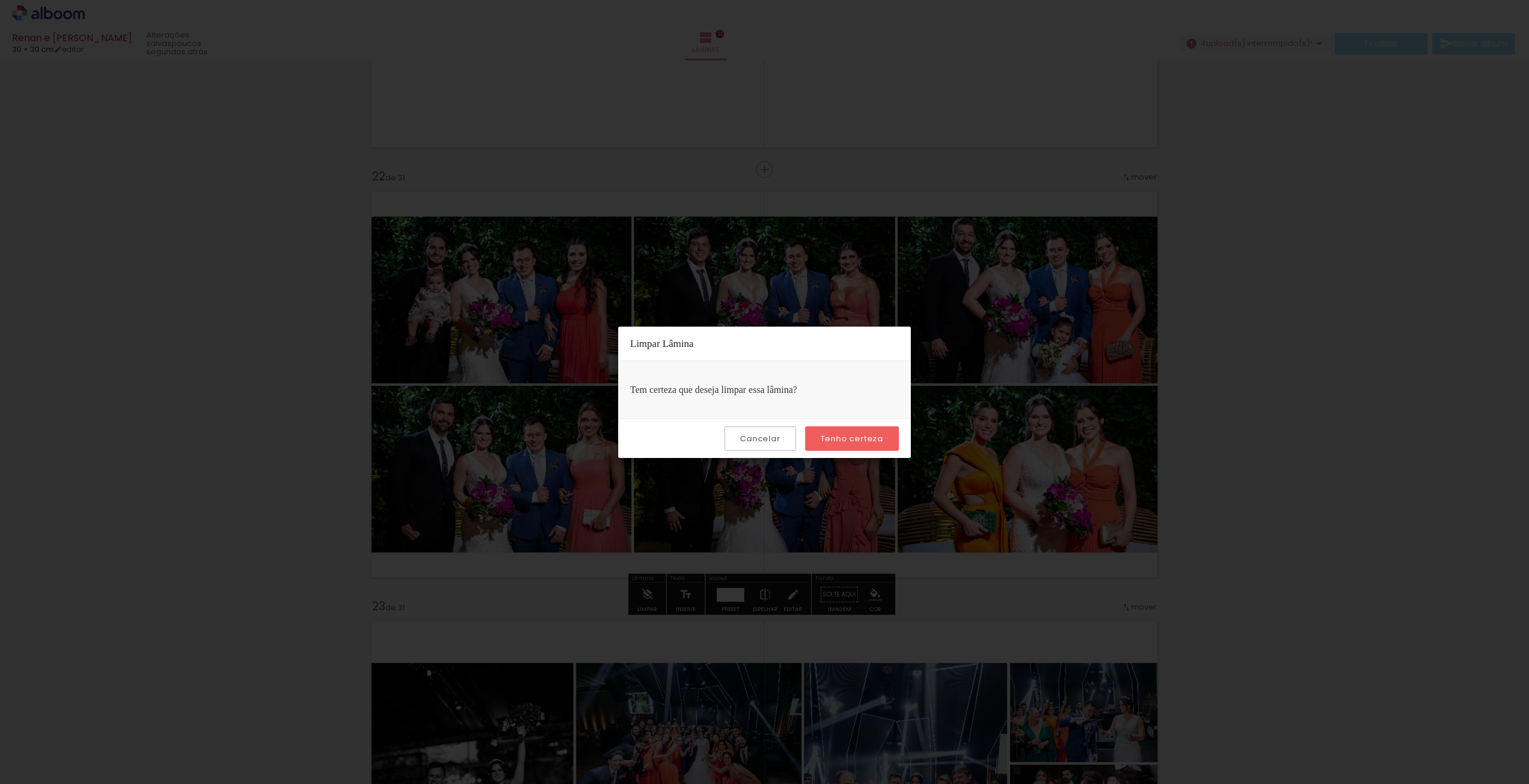
click at [0, 0] on slot "Tenho certeza" at bounding box center [0, 0] width 0 height 0
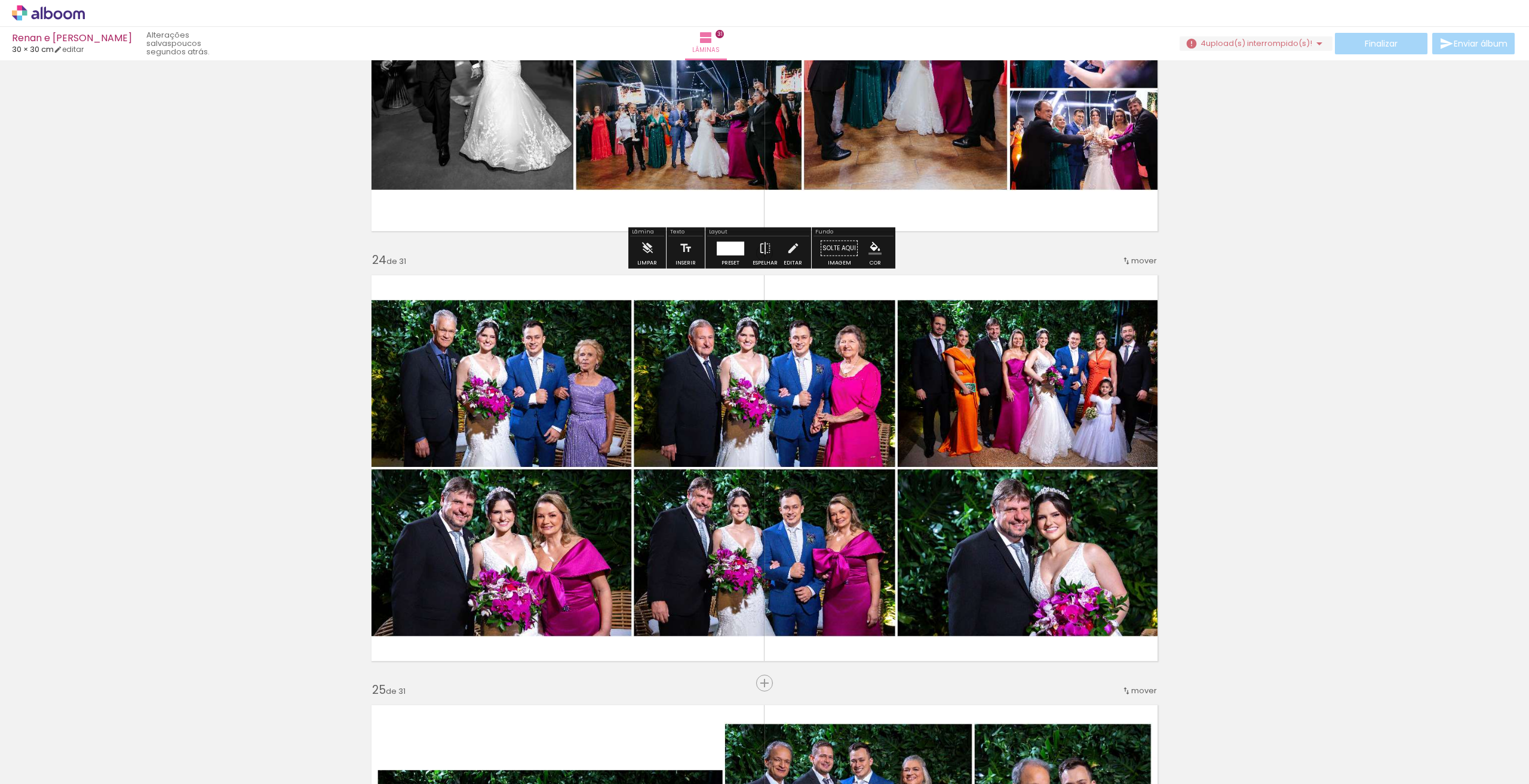
scroll to position [9775, 0]
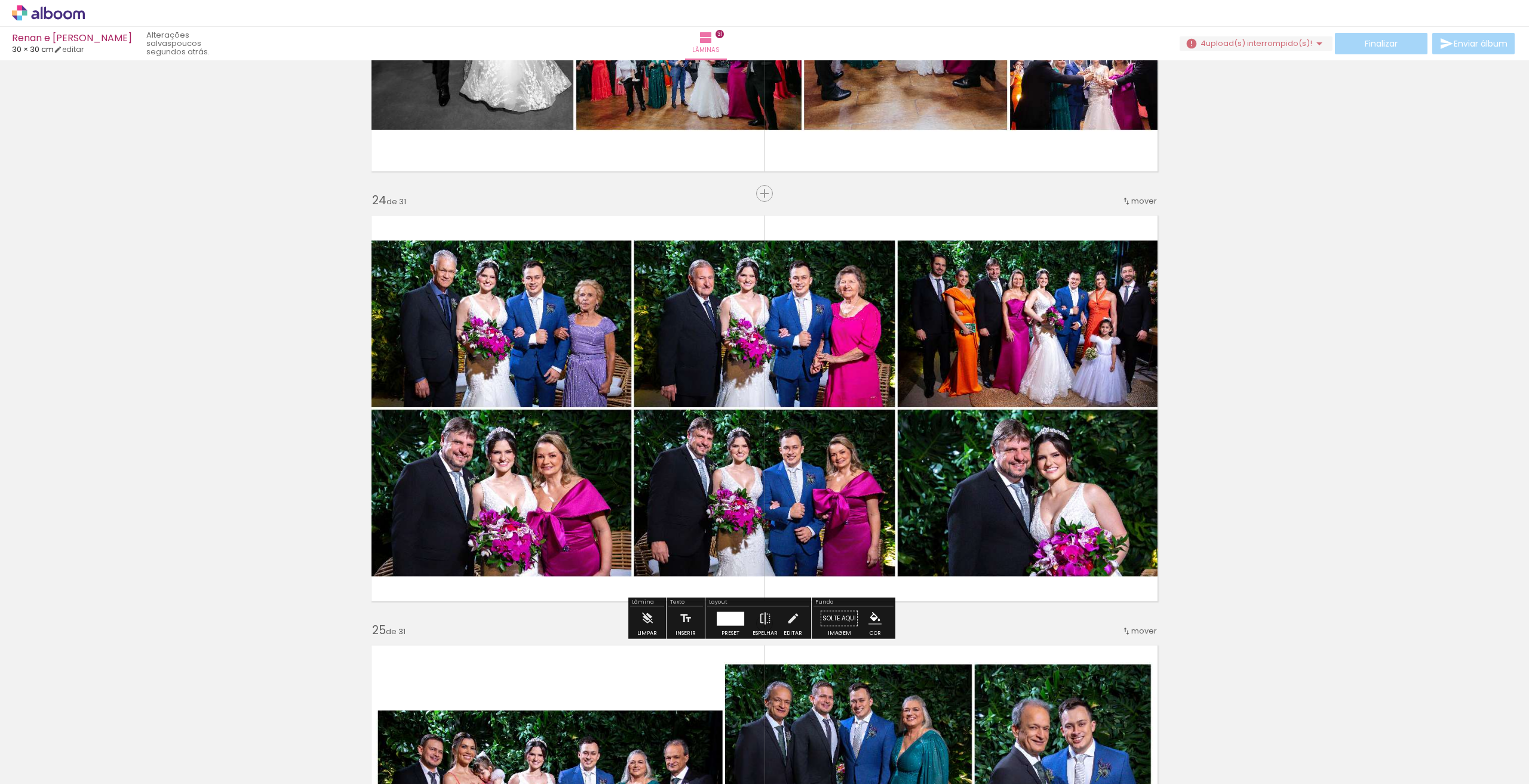
click at [633, 617] on div "Lâmina Limpar" at bounding box center [647, 618] width 37 height 42
click at [650, 607] on iron-icon at bounding box center [647, 619] width 13 height 24
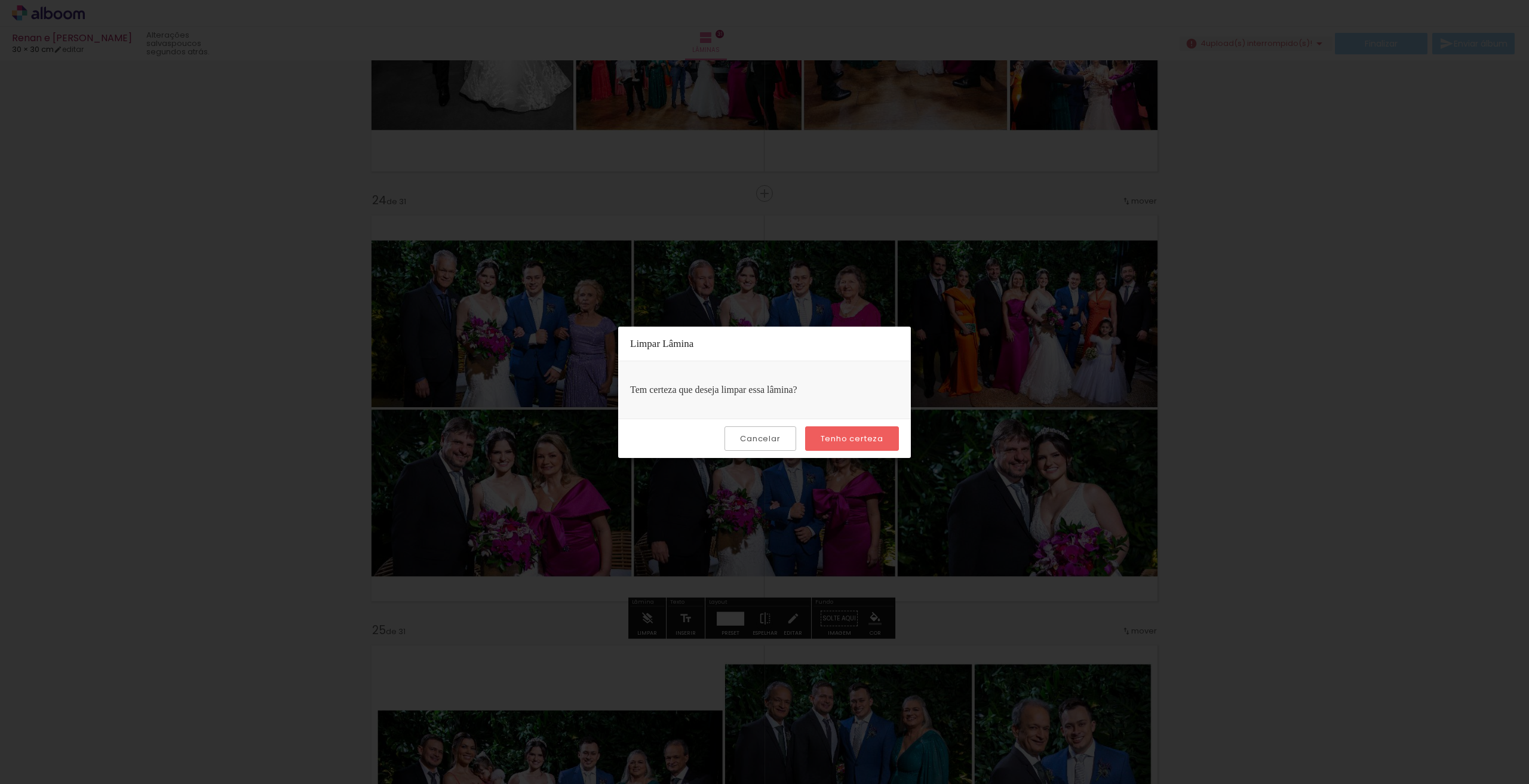
click at [0, 0] on slot "Tenho certeza" at bounding box center [0, 0] width 0 height 0
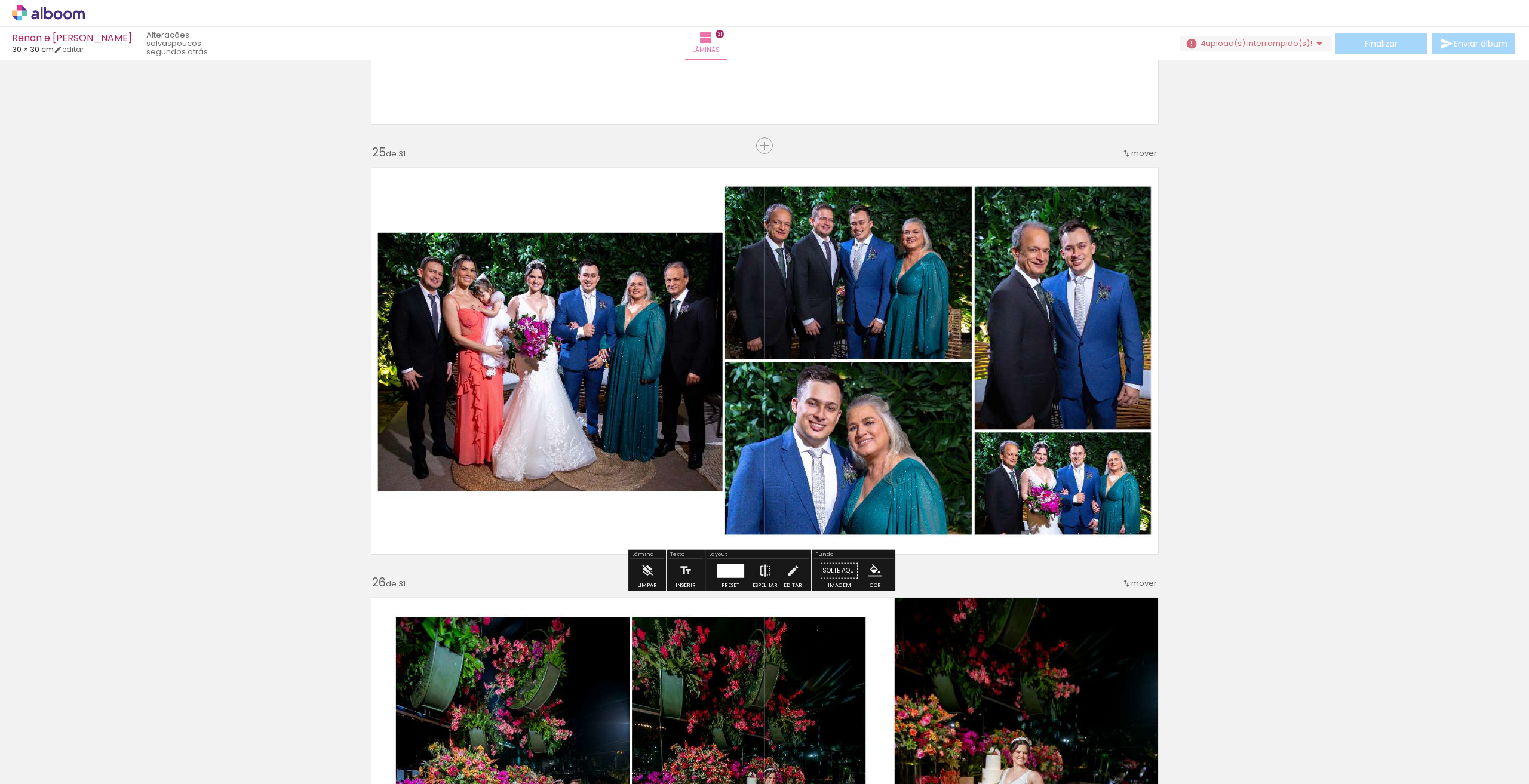
scroll to position [10372, 0]
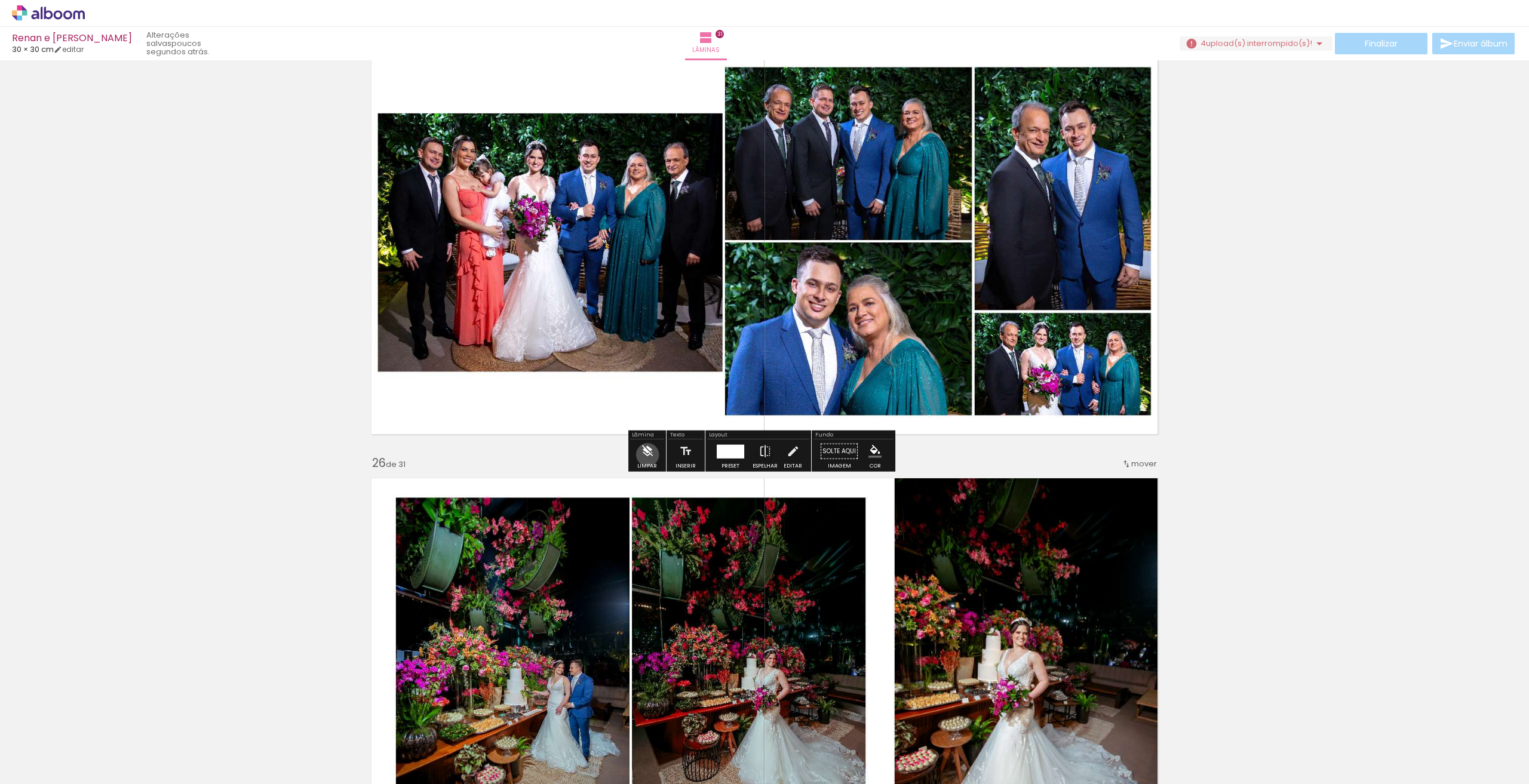
click at [648, 455] on iron-icon at bounding box center [647, 451] width 13 height 24
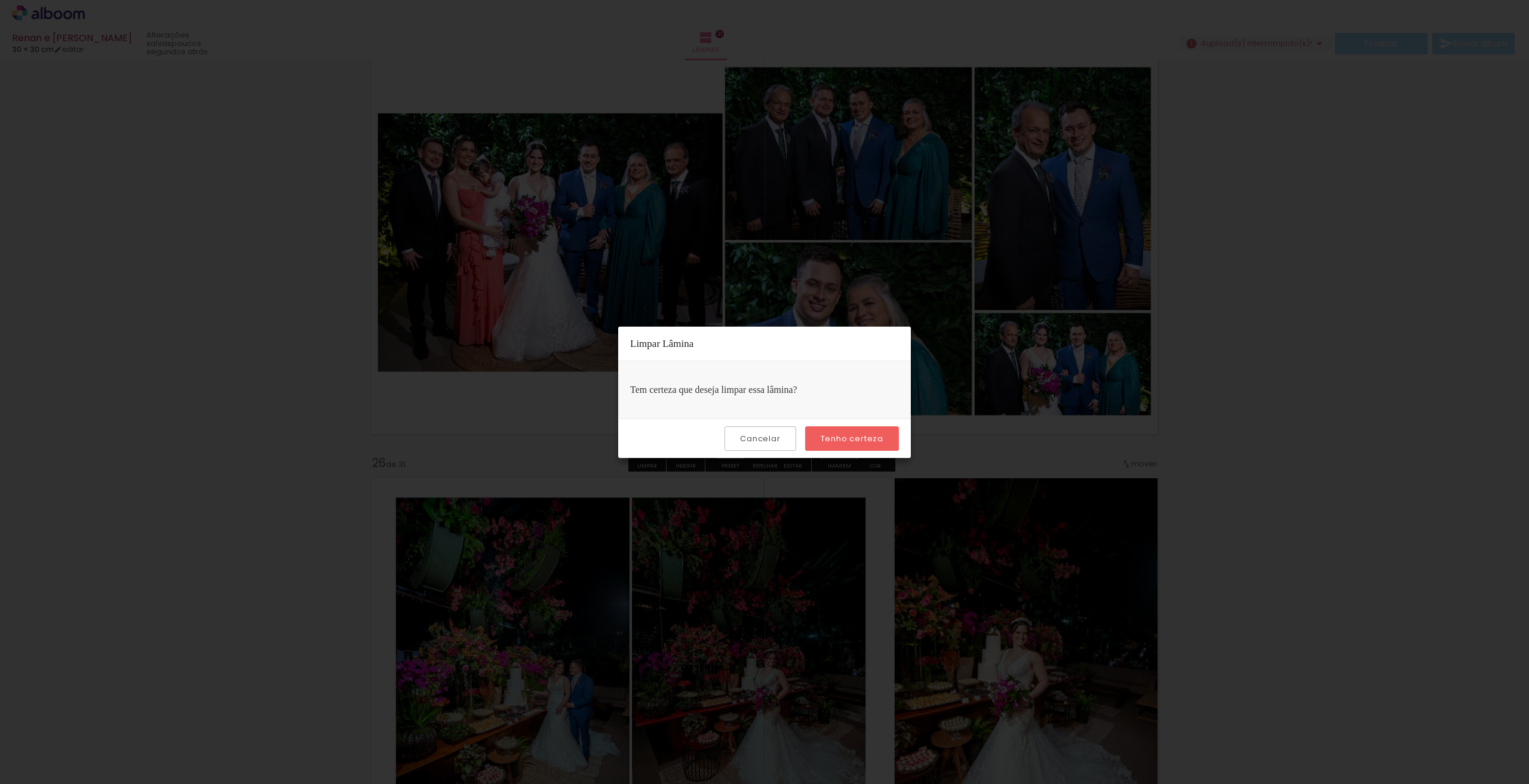
click at [0, 0] on slot "Tenho certeza" at bounding box center [0, 0] width 0 height 0
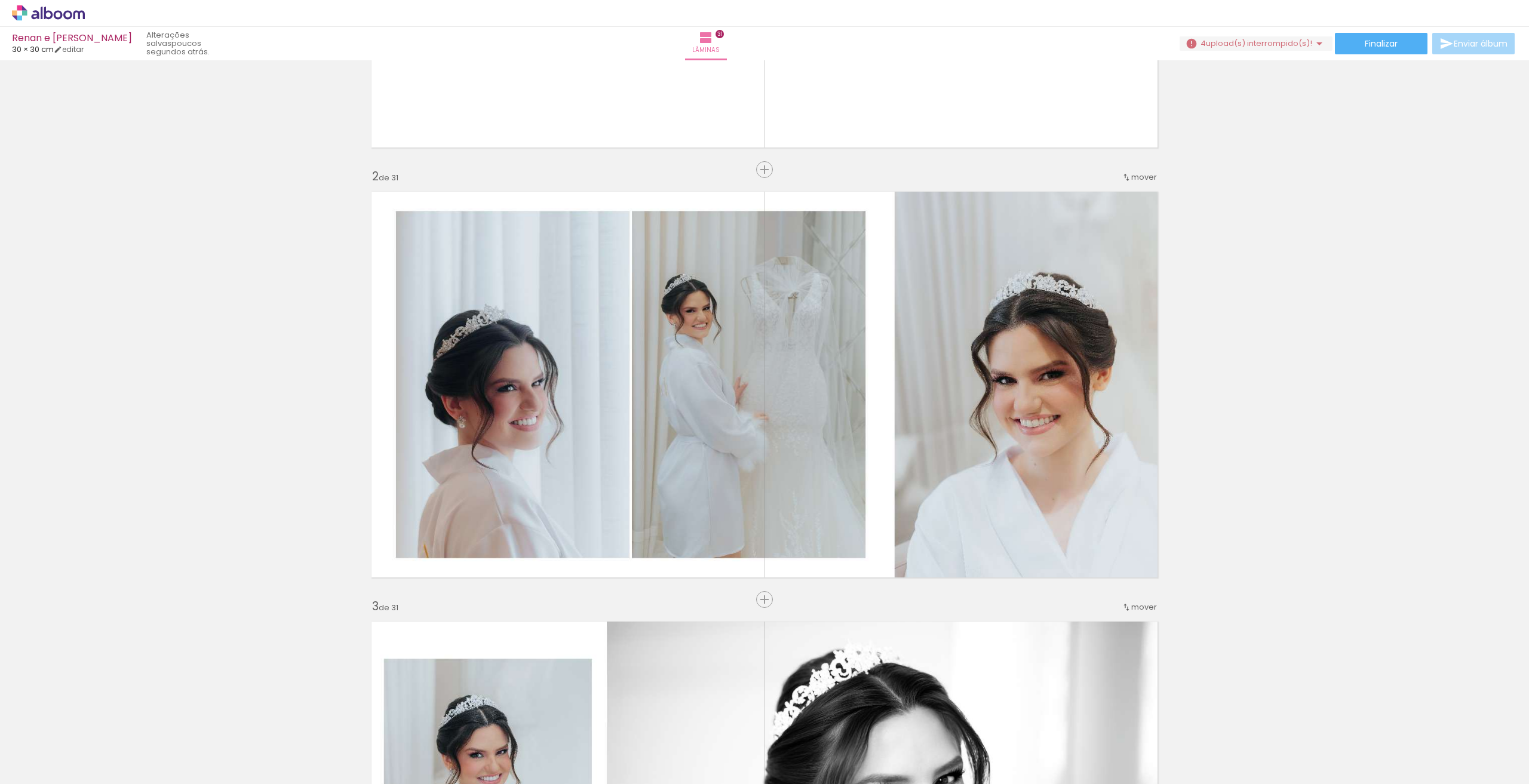
scroll to position [0, 0]
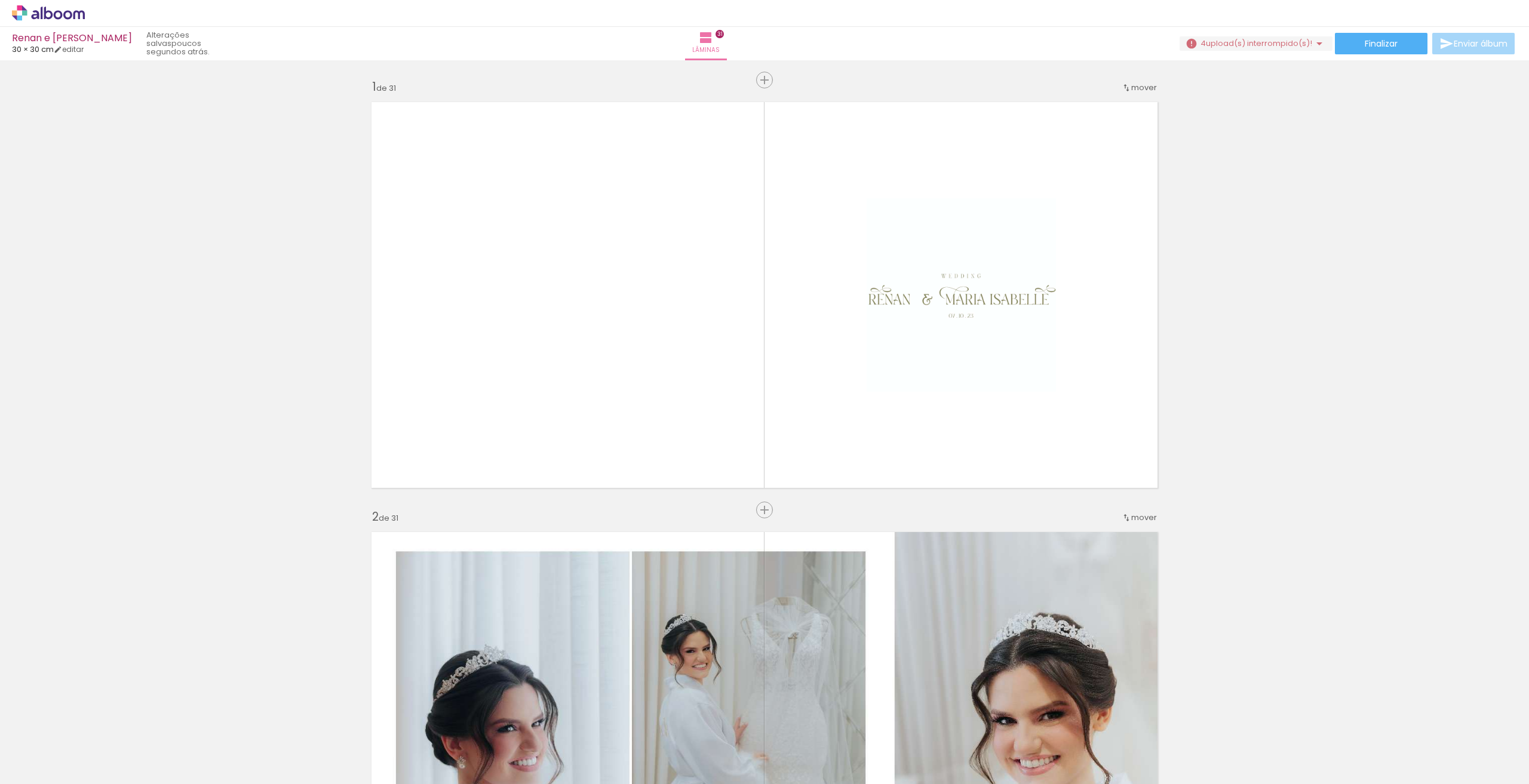
scroll to position [0, 347]
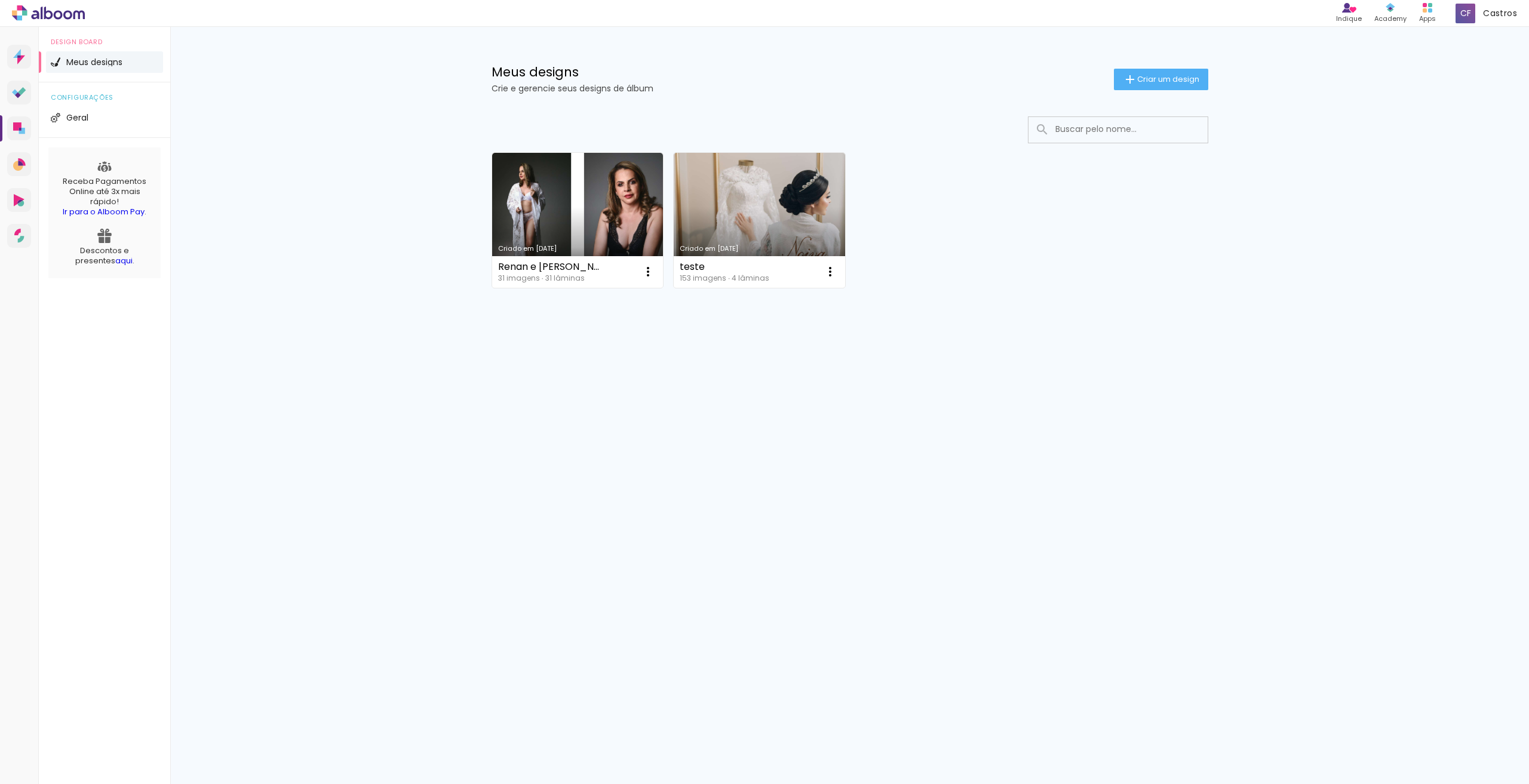
click at [1178, 94] on div "Meus designs Crie e gerencie seus designs de álbum Criar um design" at bounding box center [850, 65] width 776 height 77
click at [1173, 86] on paper-button "Criar um design" at bounding box center [1161, 80] width 94 height 22
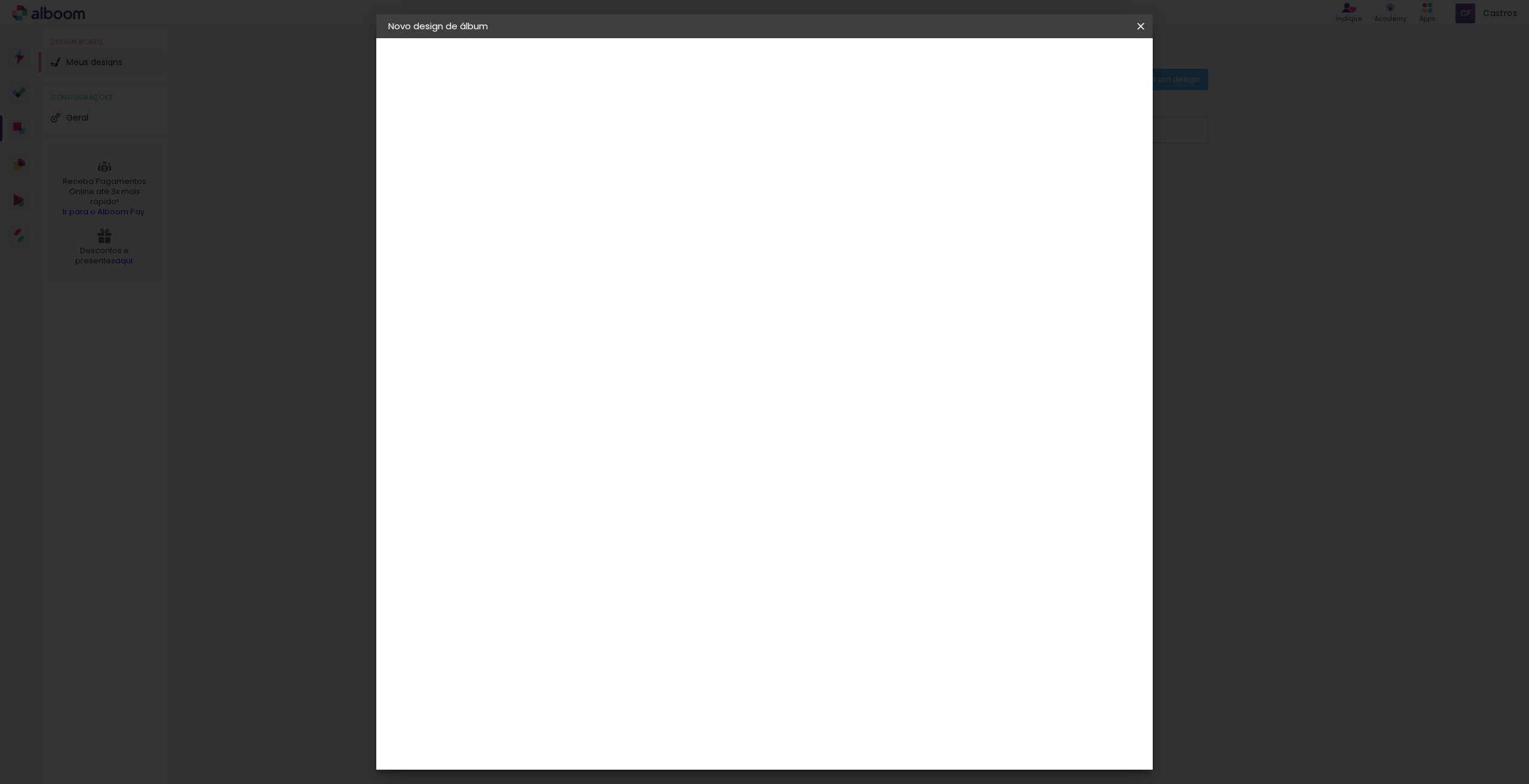
click at [584, 159] on input at bounding box center [584, 160] width 0 height 18
type input "Belle e Renan"
type paper-input "Belle e Renan"
click at [0, 0] on slot "Avançar" at bounding box center [0, 0] width 0 height 0
click at [679, 234] on paper-input-container at bounding box center [614, 228] width 129 height 27
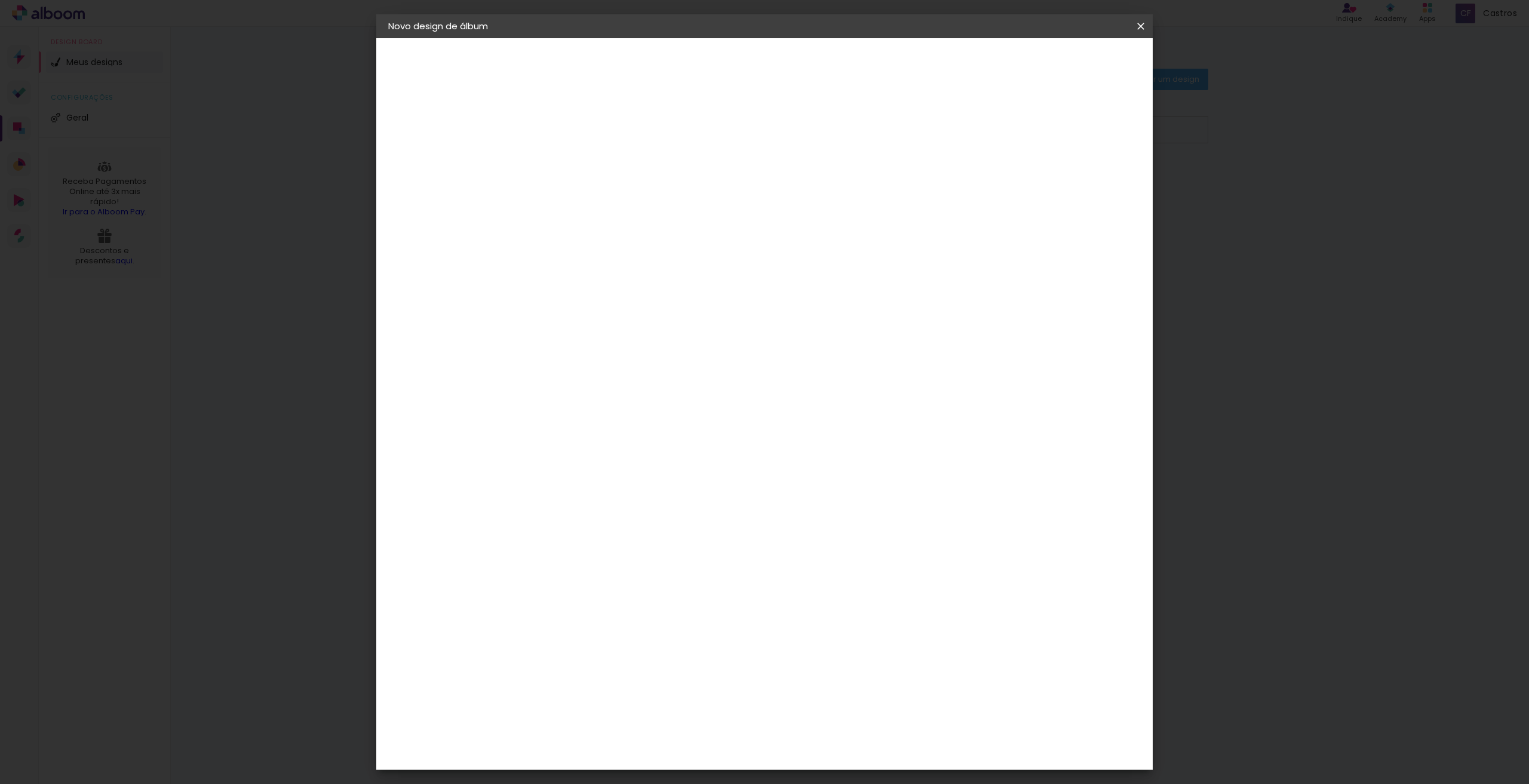
type input "ev"
type paper-input "ev"
click at [600, 272] on div "Evidence" at bounding box center [597, 270] width 42 height 10
click at [782, 182] on paper-item "Tamanho Livre" at bounding box center [729, 181] width 106 height 26
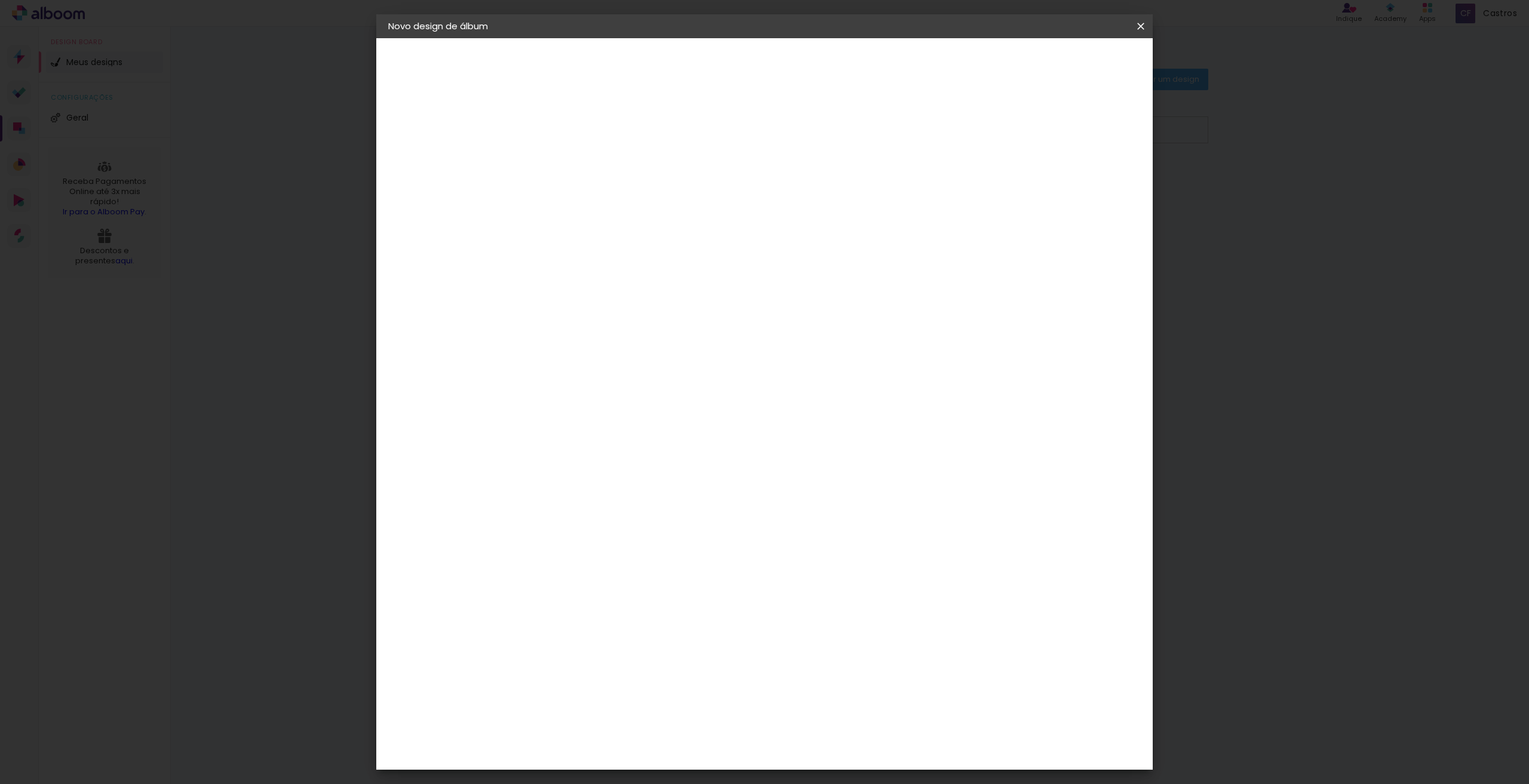
click at [775, 251] on div "Sugerir uma encadernadora" at bounding box center [738, 248] width 74 height 19
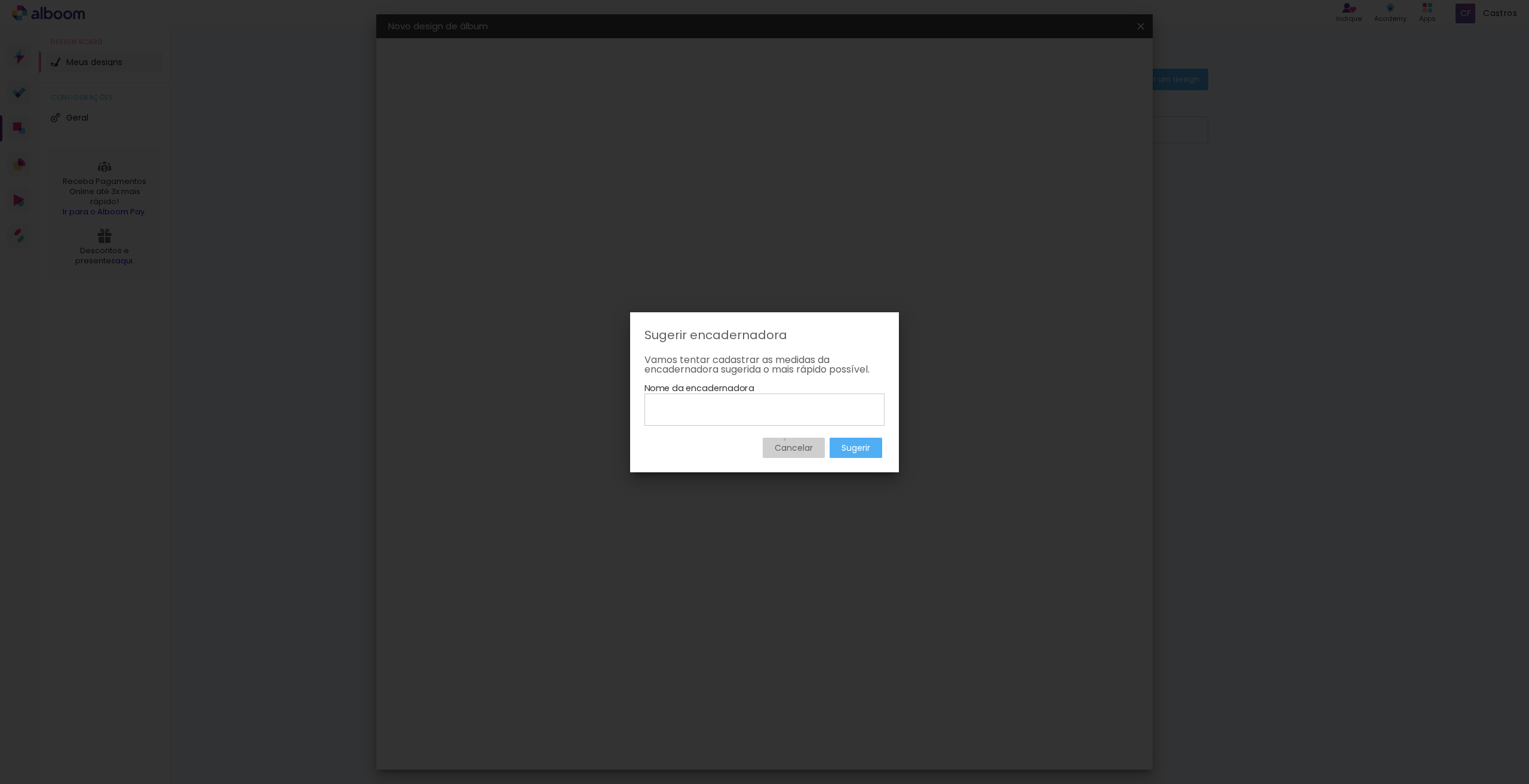
click at [784, 439] on paper-button "Cancelar" at bounding box center [794, 448] width 62 height 20
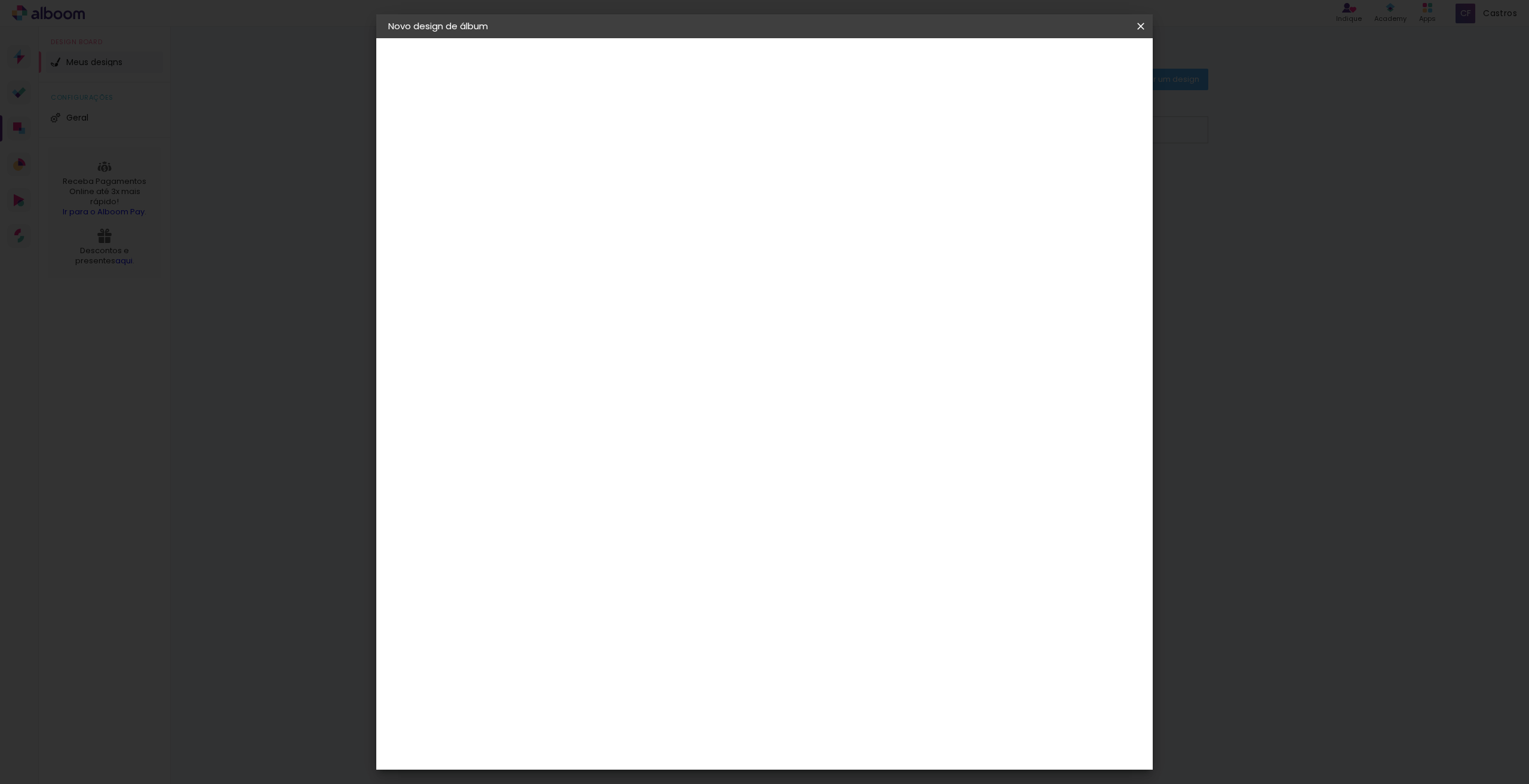
click at [782, 167] on div at bounding box center [729, 160] width 106 height 15
click at [0, 0] on slot "Voltar" at bounding box center [0, 0] width 0 height 0
click at [0, 0] on slot "Avançar" at bounding box center [0, 0] width 0 height 0
click at [661, 259] on paper-item "Evidence" at bounding box center [605, 270] width 112 height 26
click at [0, 0] on slot "Avançar" at bounding box center [0, 0] width 0 height 0
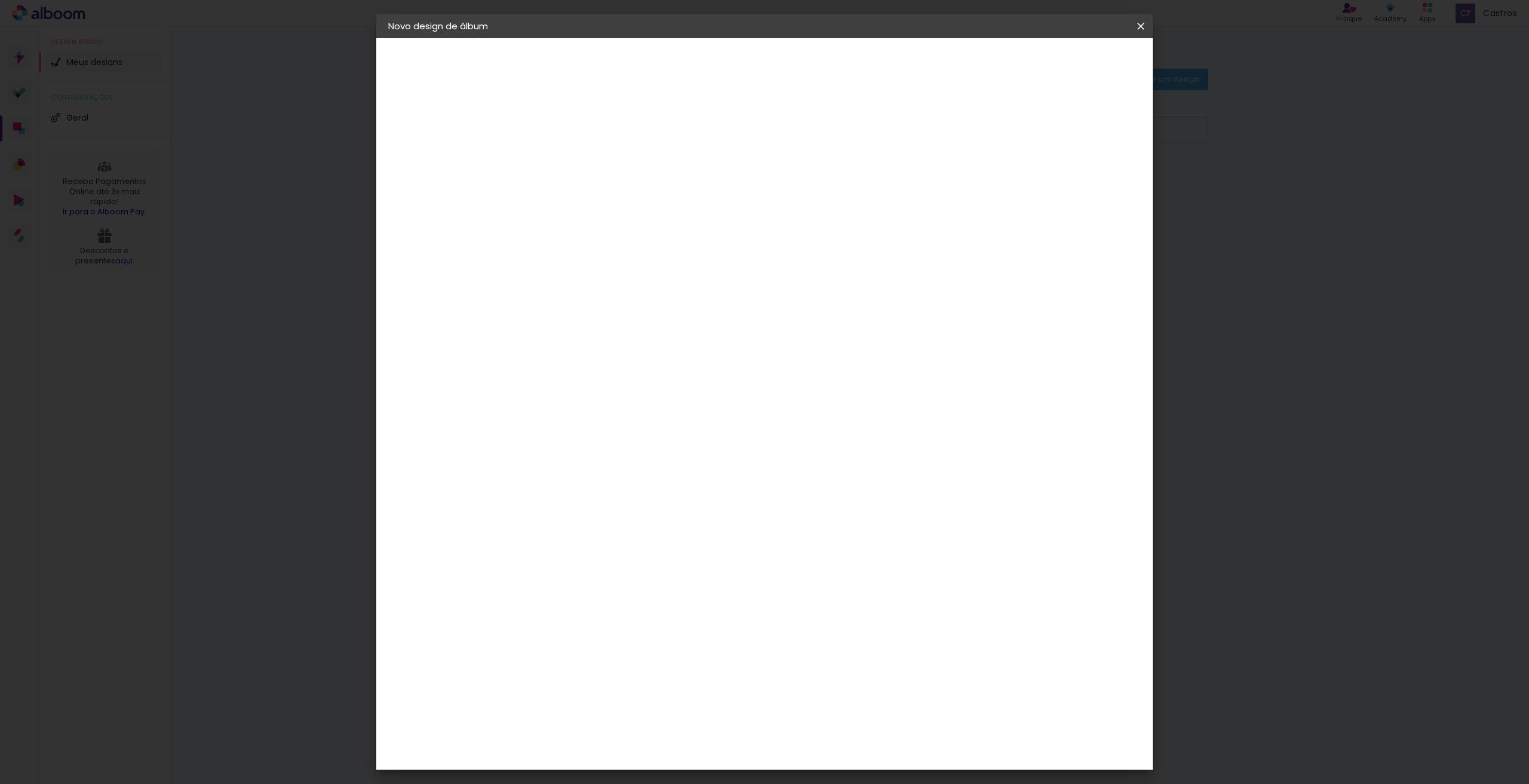
click at [630, 201] on input "text" at bounding box center [607, 208] width 46 height 18
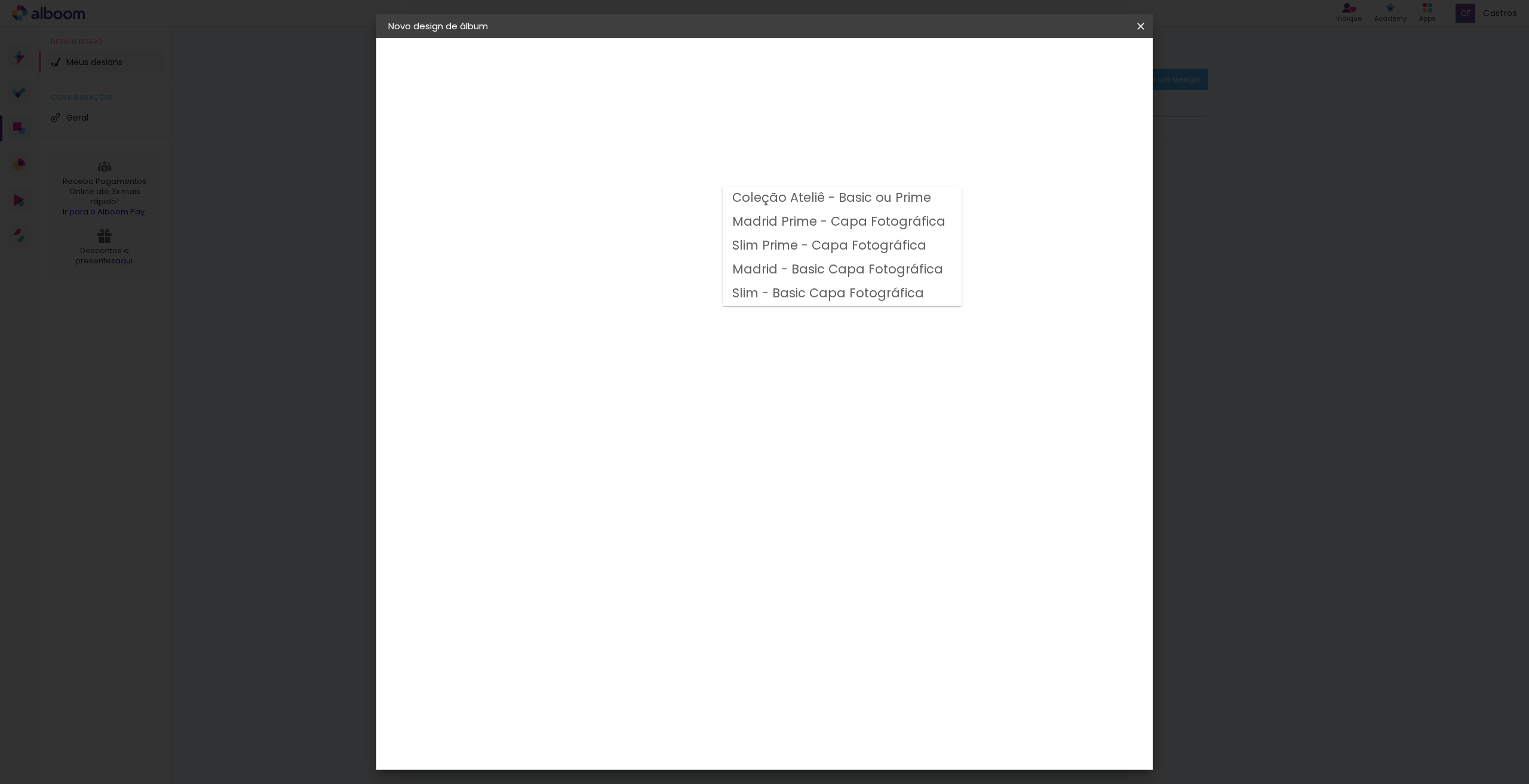
click at [0, 0] on slot "Coleção Ateliê - Basic ou Prime" at bounding box center [0, 0] width 0 height 0
type input "Coleção Ateliê - Basic ou Prime"
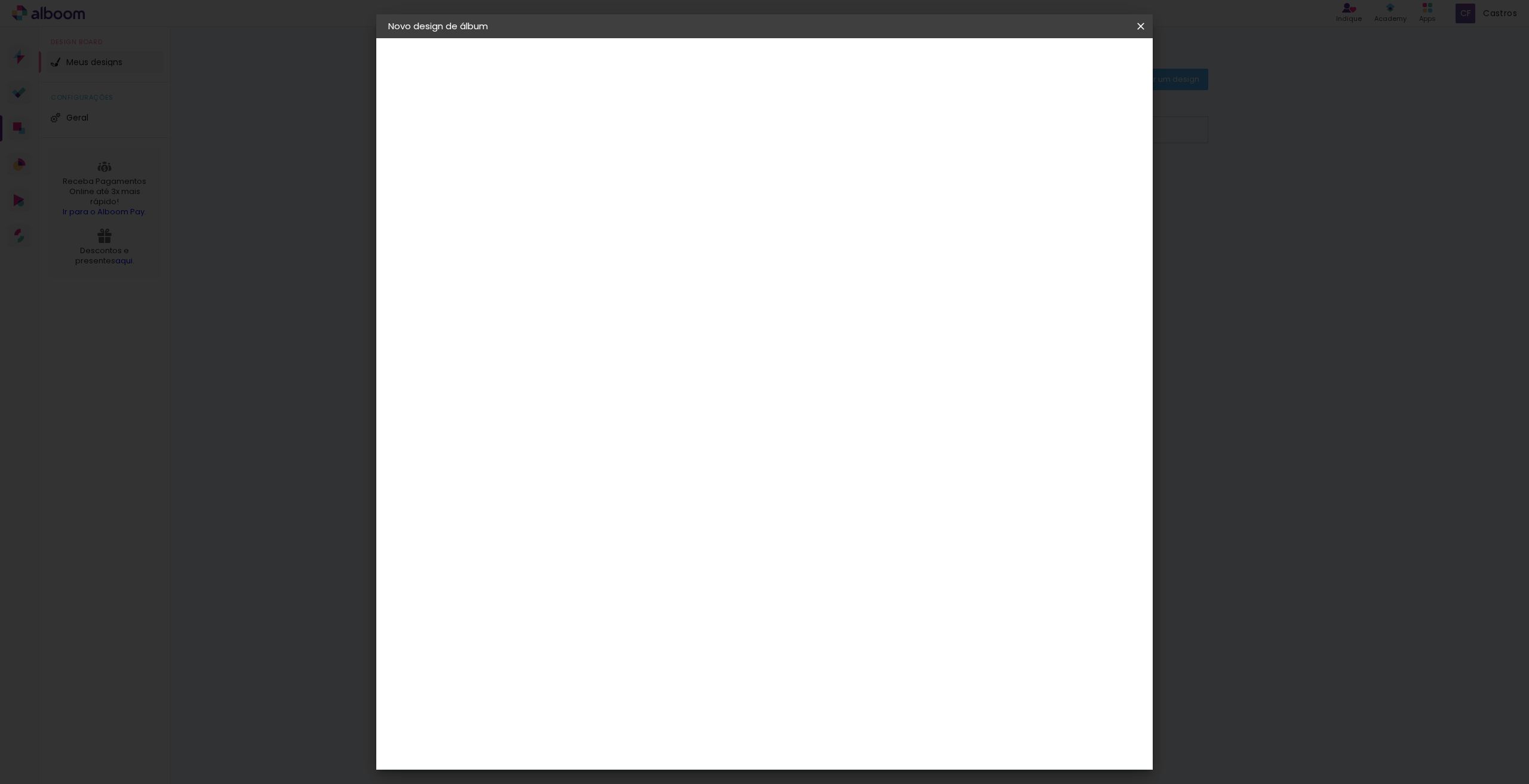
scroll to position [60, 0]
click at [708, 676] on span "30 × 30 cm" at bounding box center [686, 688] width 44 height 25
click at [0, 0] on slot "Avançar" at bounding box center [0, 0] width 0 height 0
click at [1066, 65] on span "Iniciar design" at bounding box center [1038, 63] width 54 height 8
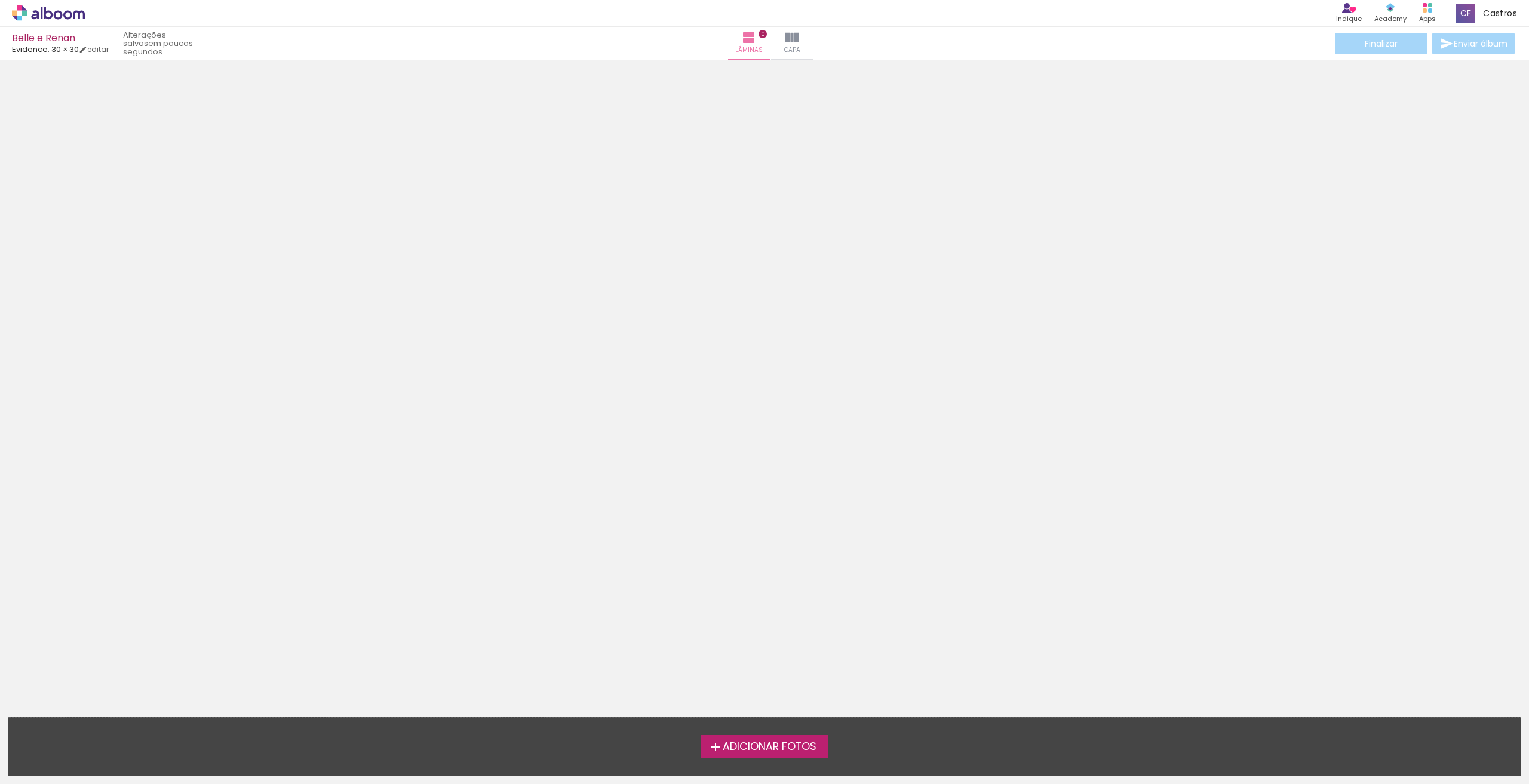
click at [757, 751] on span "Adicionar Fotos" at bounding box center [769, 747] width 94 height 11
click at [0, 0] on input "file" at bounding box center [0, 0] width 0 height 0
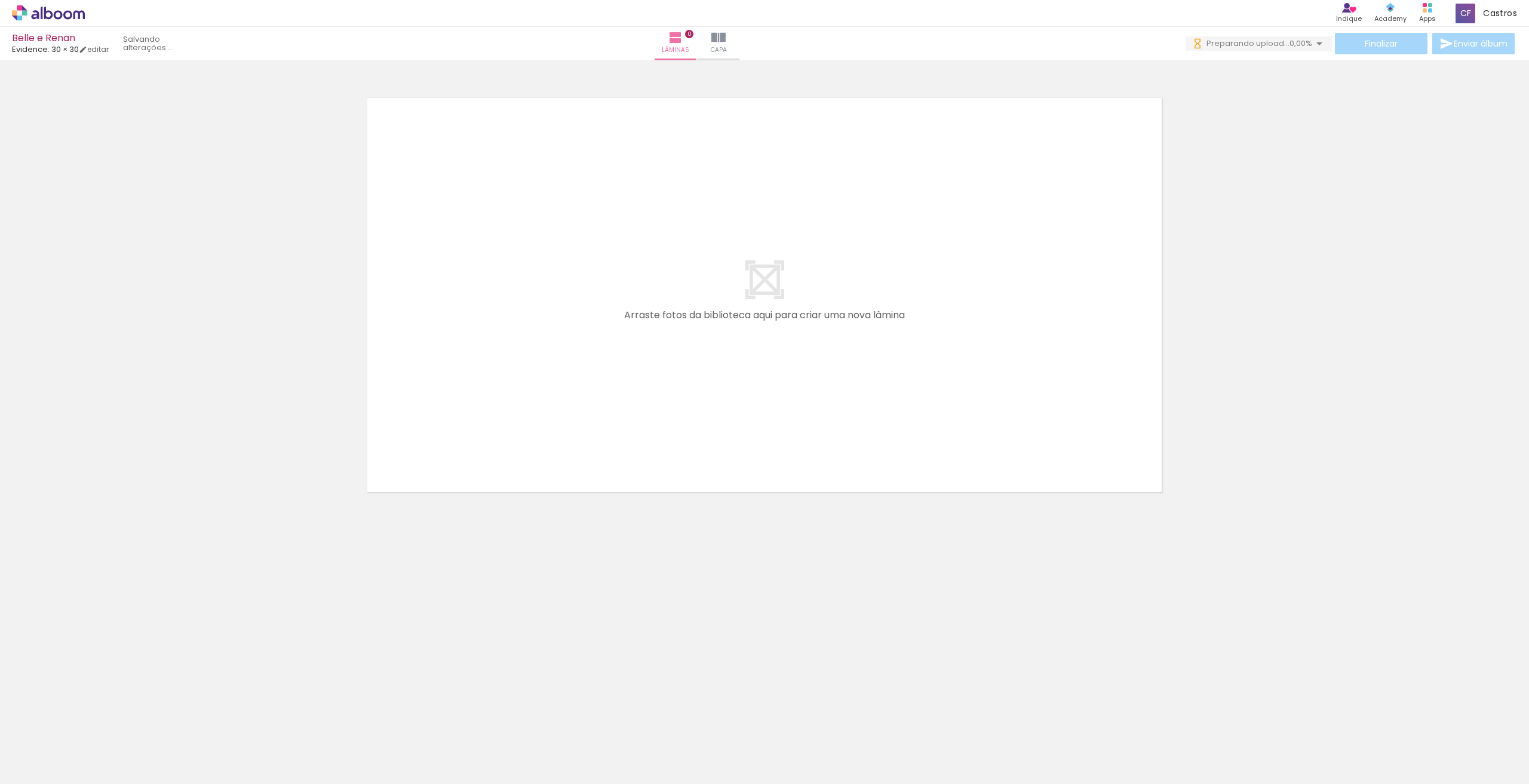
click at [916, 295] on quentale-layouter at bounding box center [764, 295] width 800 height 400
drag, startPoint x: 916, startPoint y: 295, endPoint x: 814, endPoint y: 351, distance: 116.4
click at [788, 326] on quentale-layouter at bounding box center [764, 295] width 800 height 400
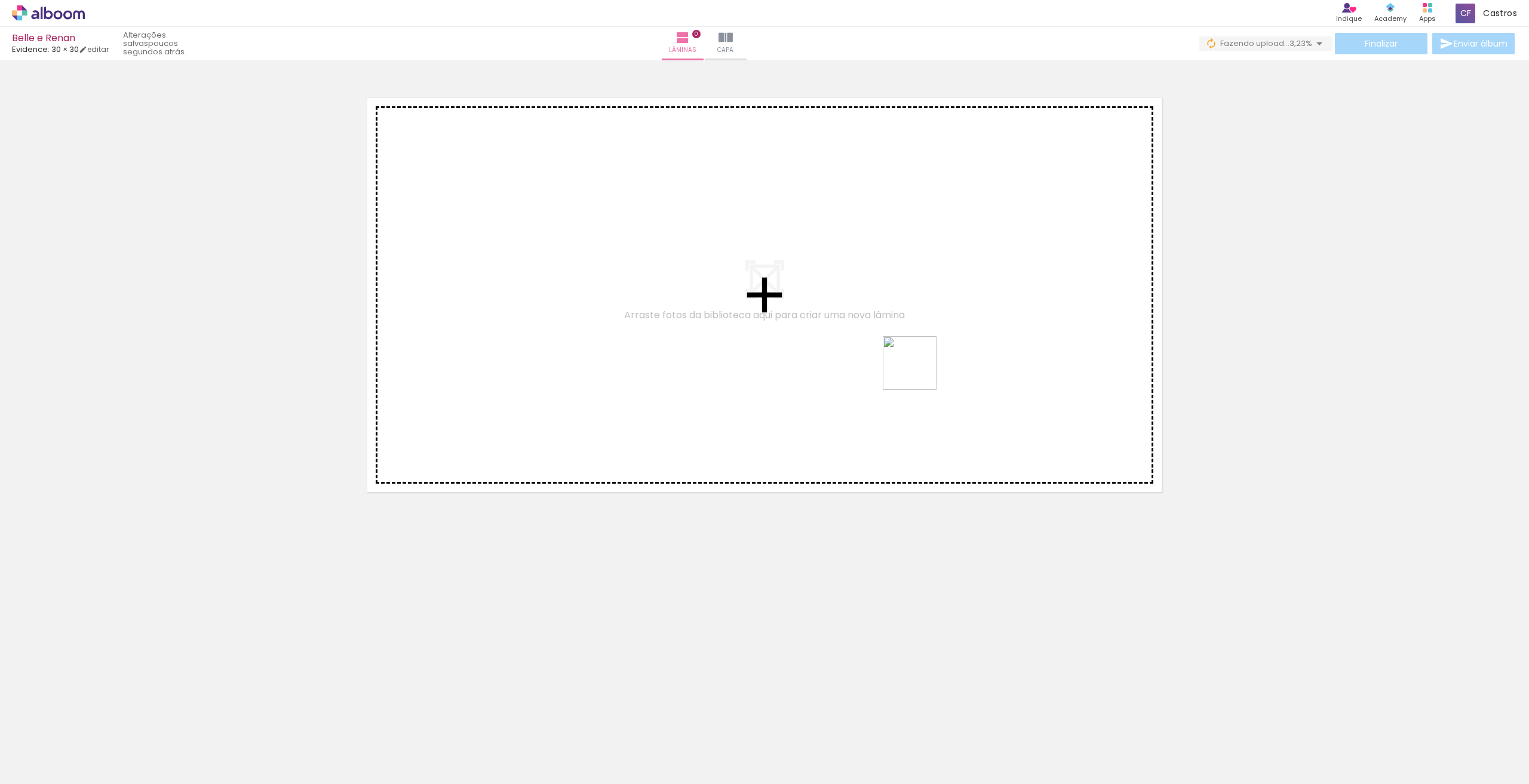
drag, startPoint x: 1493, startPoint y: 754, endPoint x: 873, endPoint y: 335, distance: 748.3
click at [873, 335] on quentale-workspace at bounding box center [764, 392] width 1529 height 784
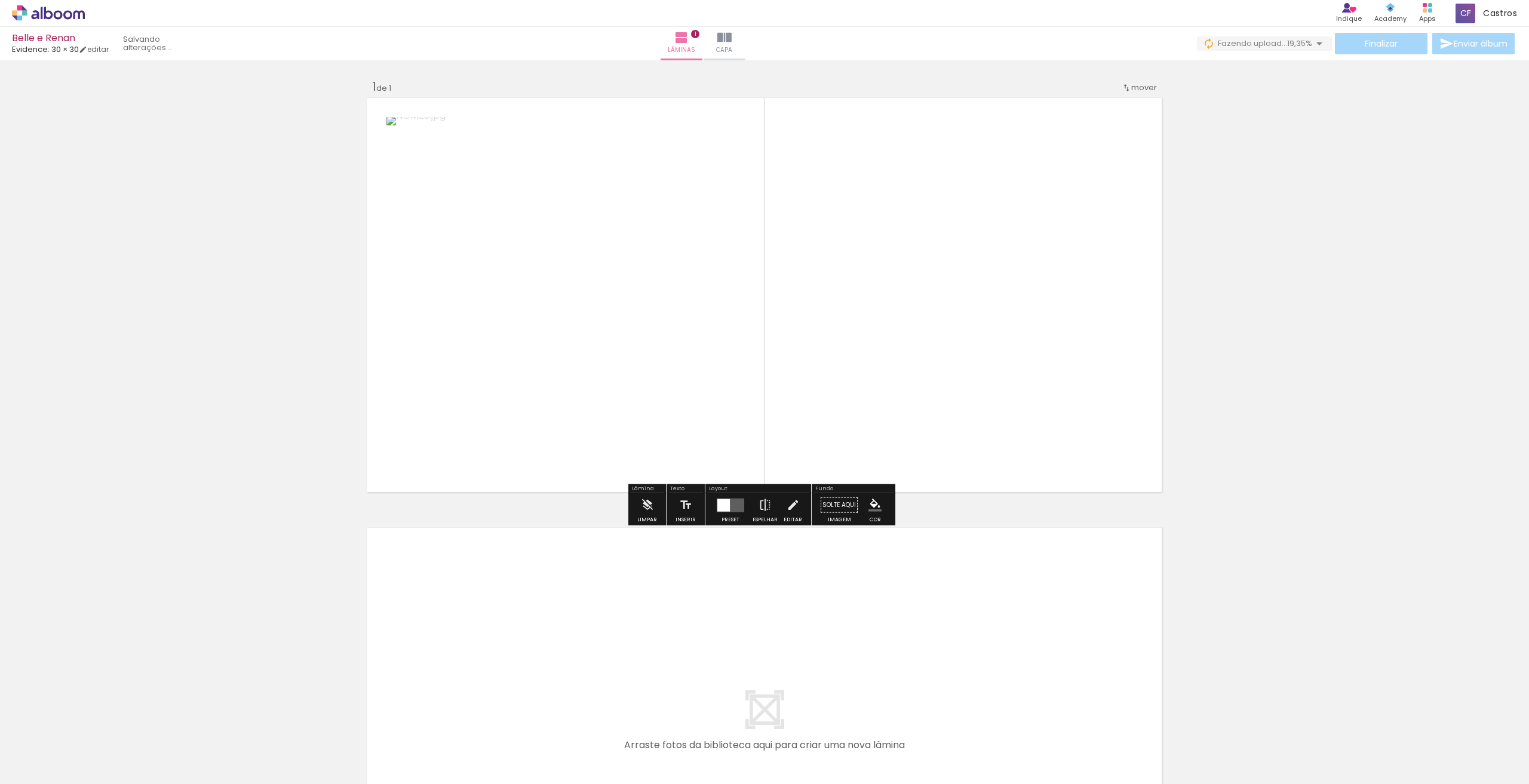
click at [717, 506] on div at bounding box center [724, 505] width 13 height 13
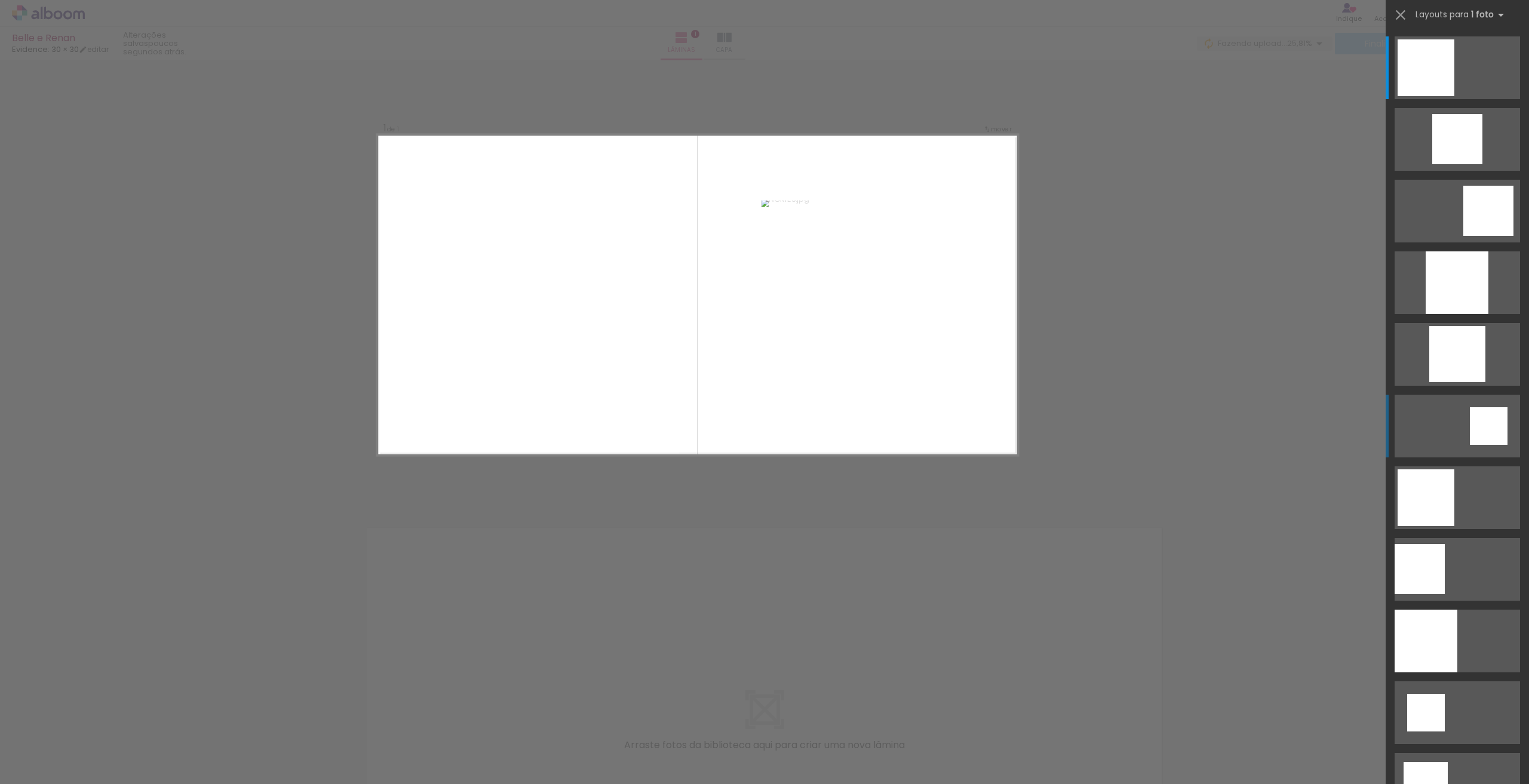
click at [1449, 416] on quentale-layouter at bounding box center [1457, 426] width 125 height 63
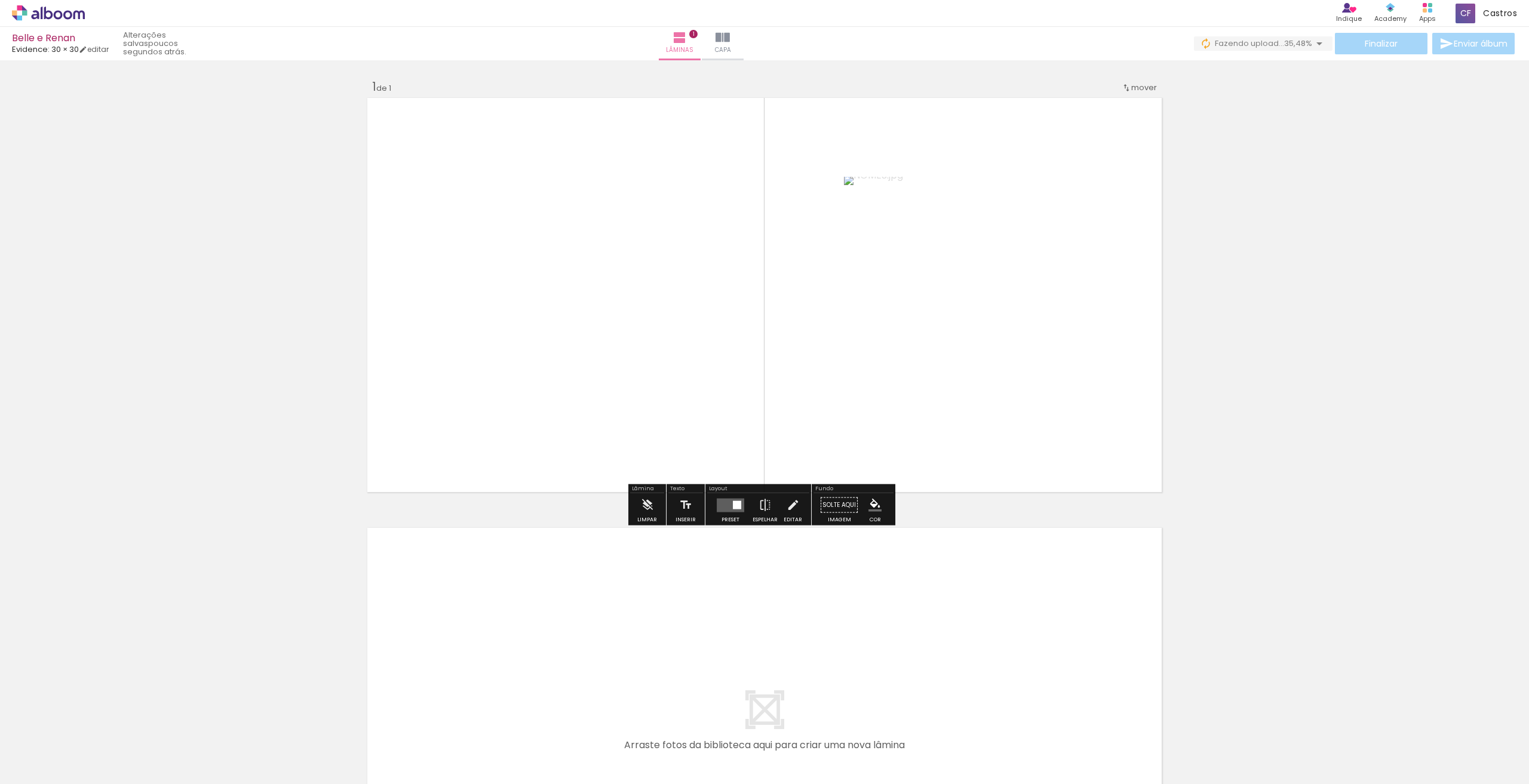
click at [1333, 352] on div "Inserir lâmina 1 de 1" at bounding box center [764, 495] width 1529 height 861
click at [939, 301] on quentale-photo at bounding box center [963, 295] width 239 height 236
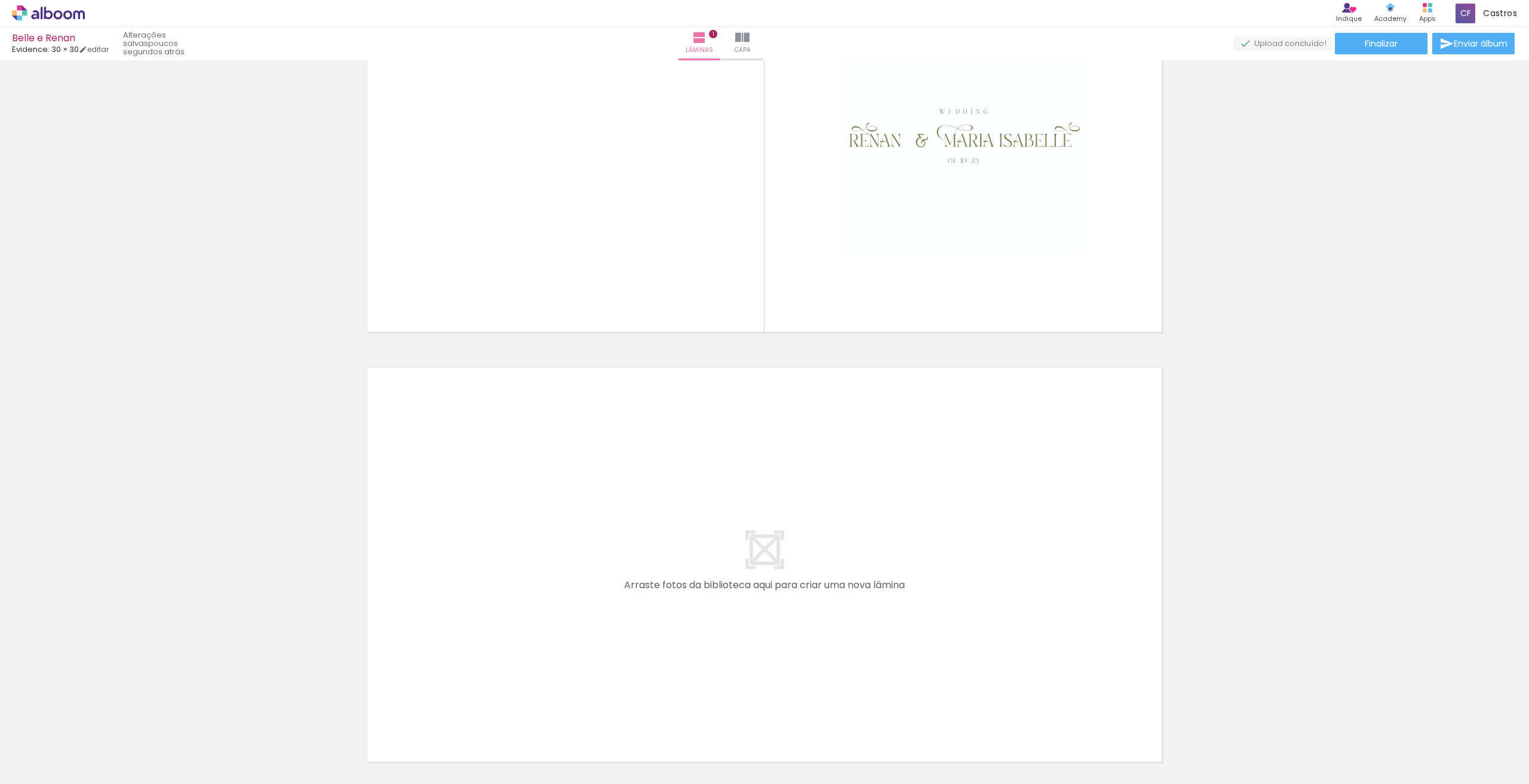
scroll to position [0, 0]
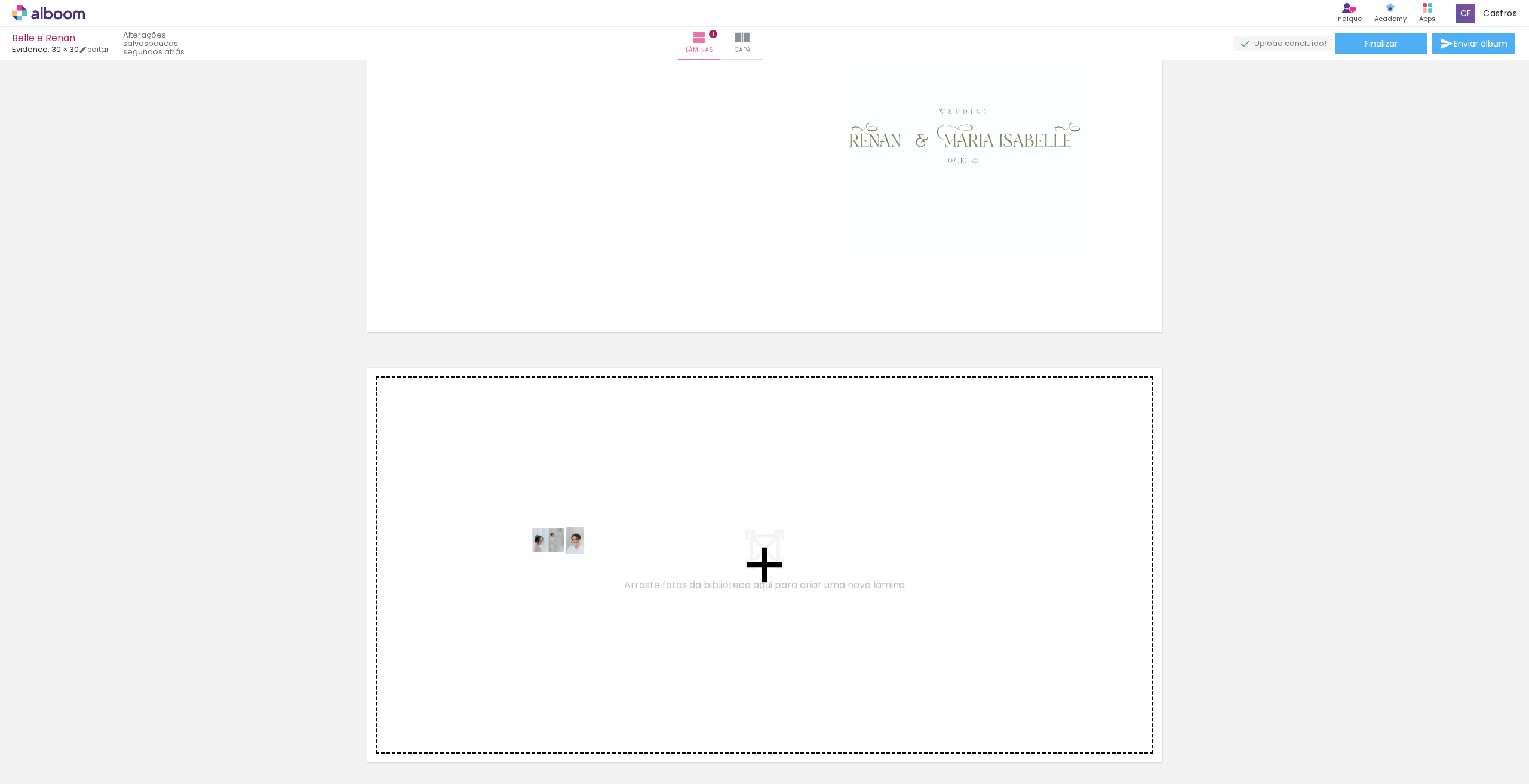
drag, startPoint x: 136, startPoint y: 738, endPoint x: 566, endPoint y: 562, distance: 464.6
click at [566, 562] on quentale-workspace at bounding box center [764, 392] width 1529 height 784
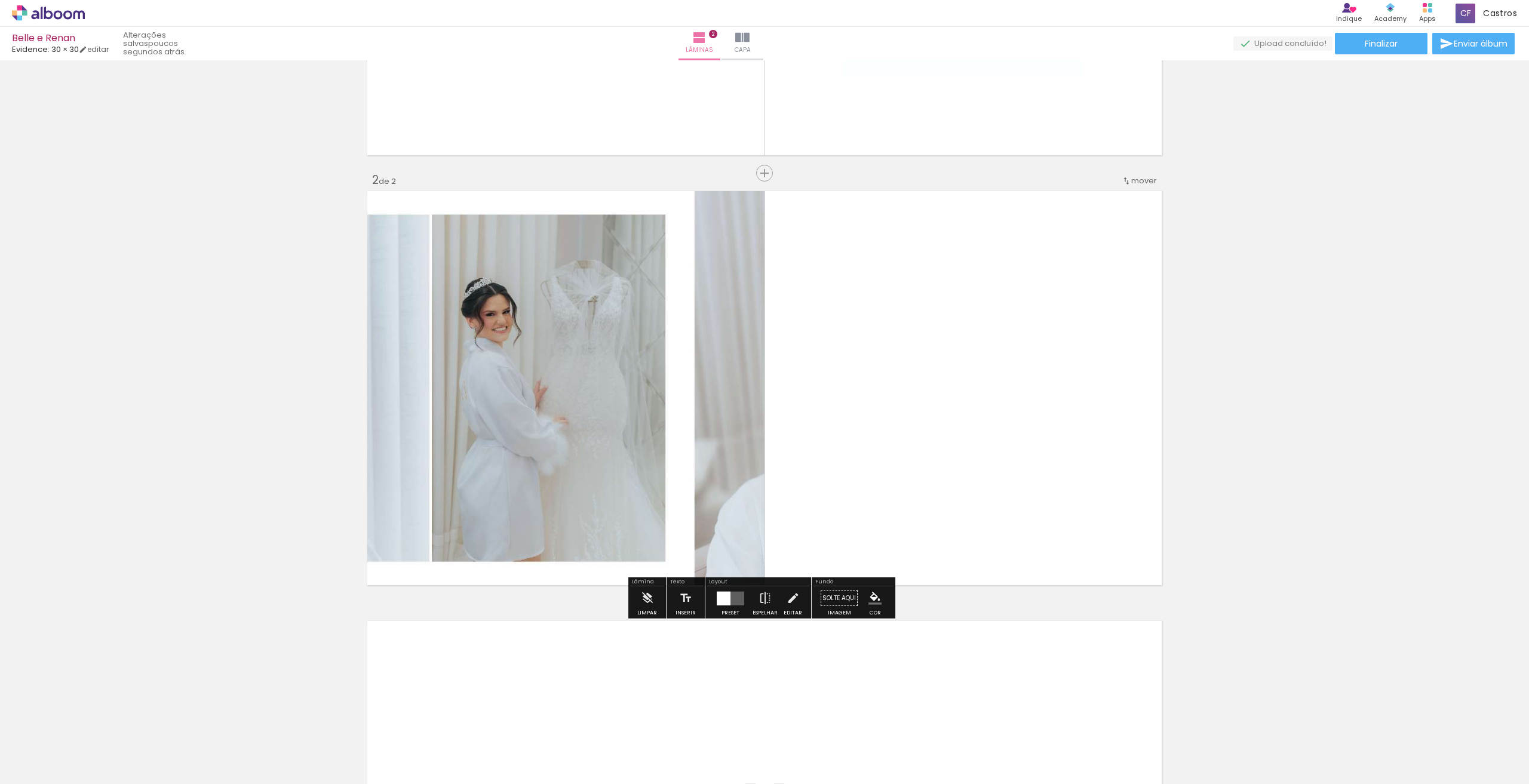
scroll to position [340, 0]
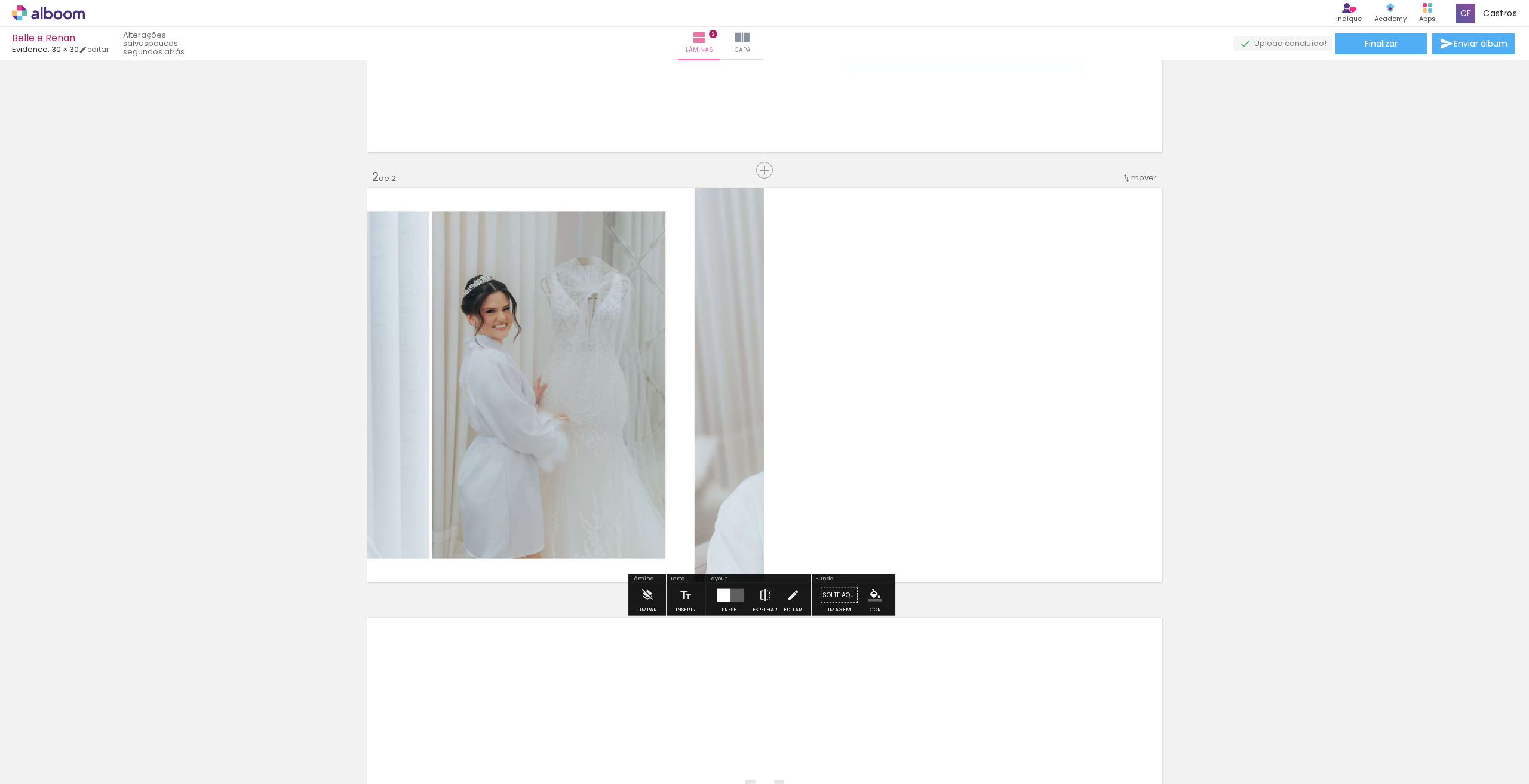
click at [744, 600] on paper-button "Preset" at bounding box center [731, 598] width 38 height 30
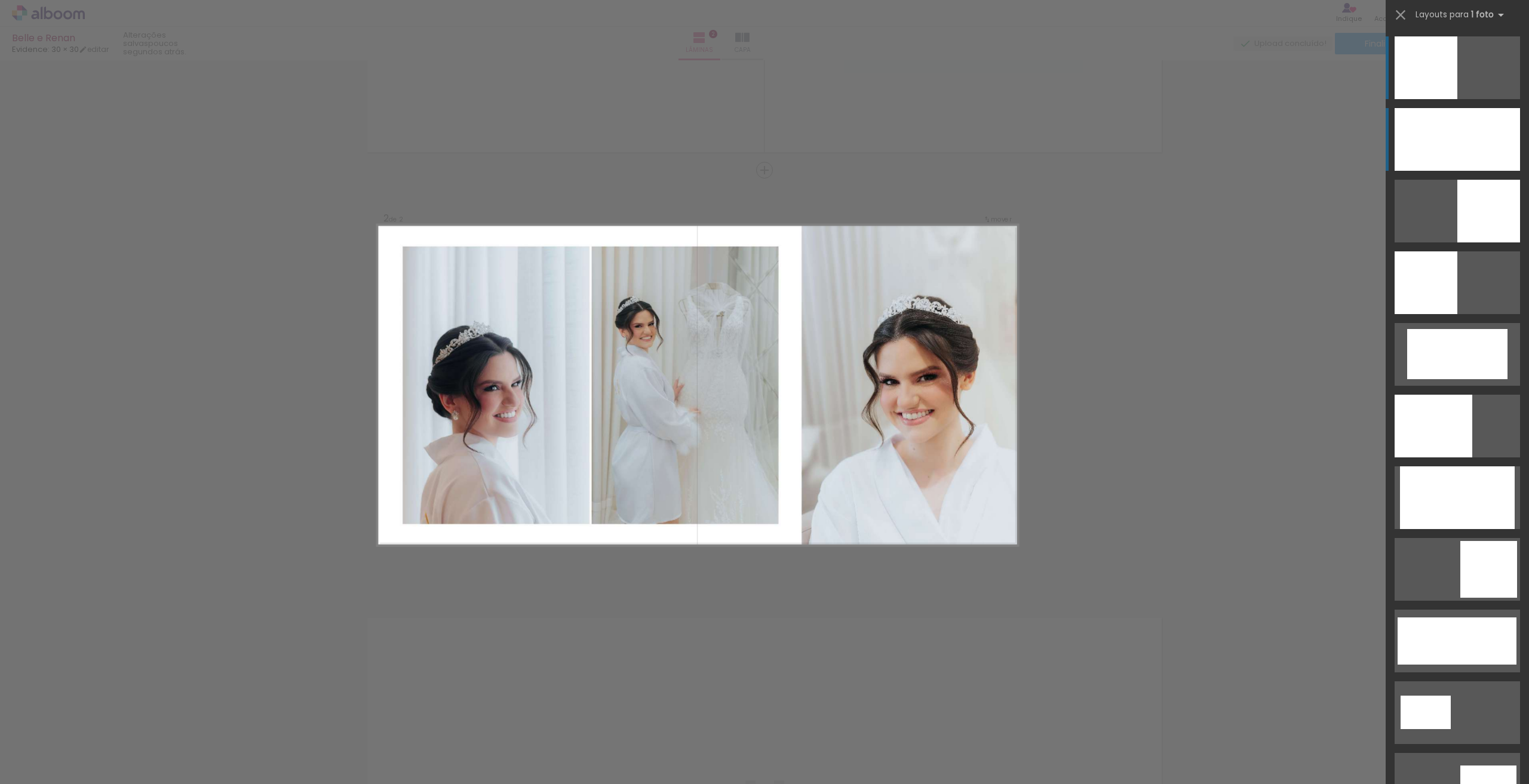
click at [1461, 144] on div at bounding box center [1457, 139] width 125 height 63
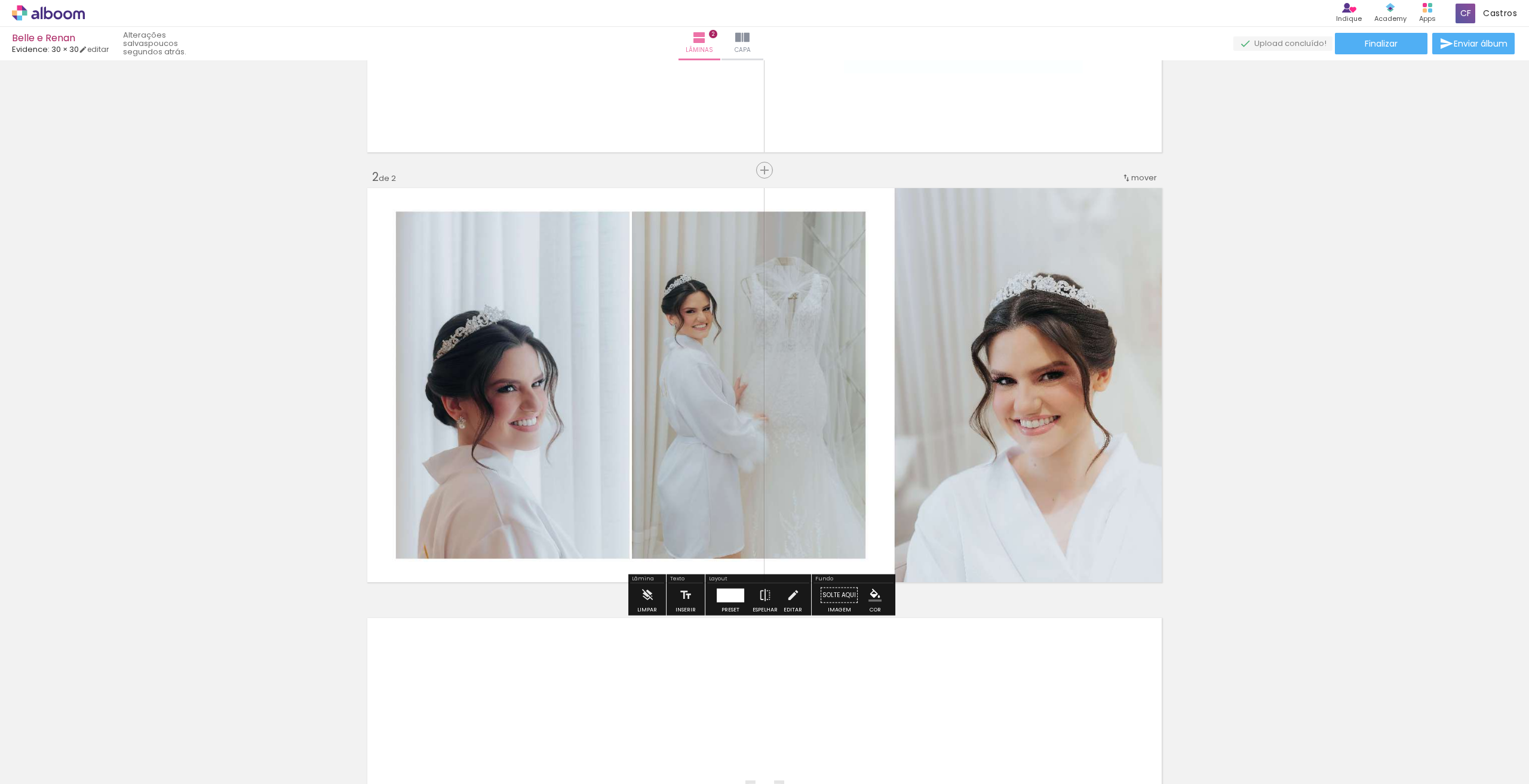
scroll to position [519, 0]
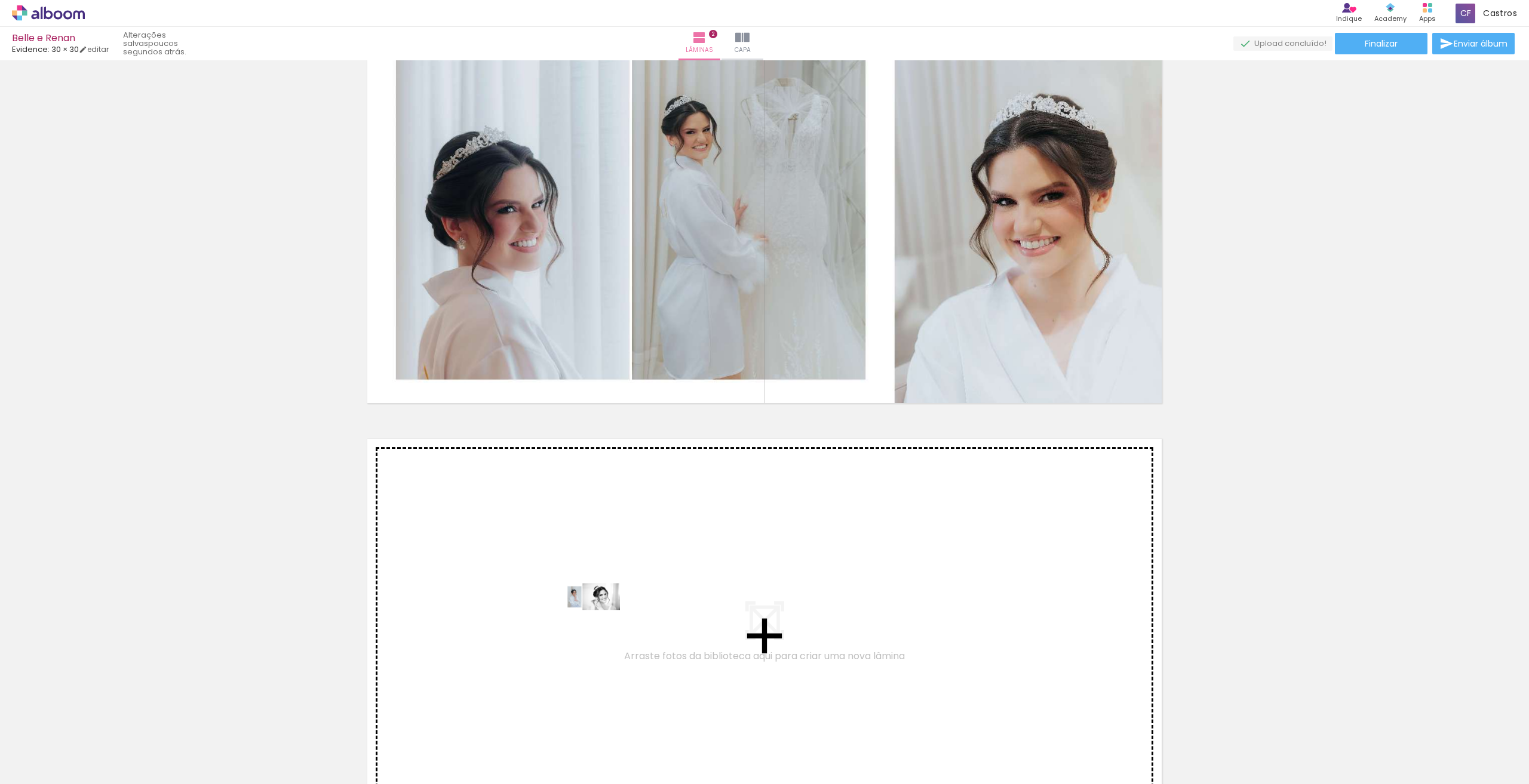
drag, startPoint x: 184, startPoint y: 745, endPoint x: 602, endPoint y: 619, distance: 436.6
click at [602, 619] on quentale-workspace at bounding box center [764, 392] width 1529 height 784
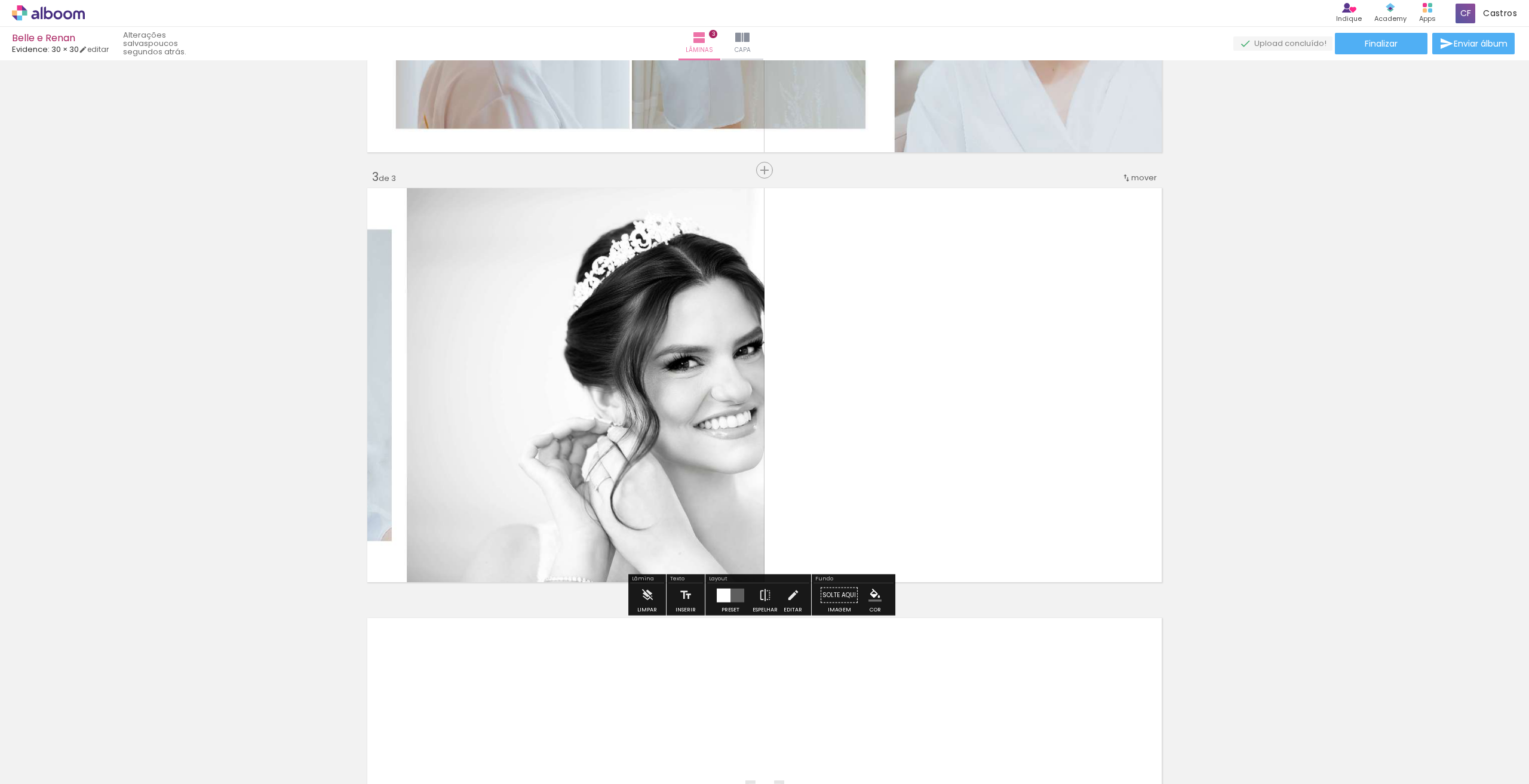
scroll to position [830, 0]
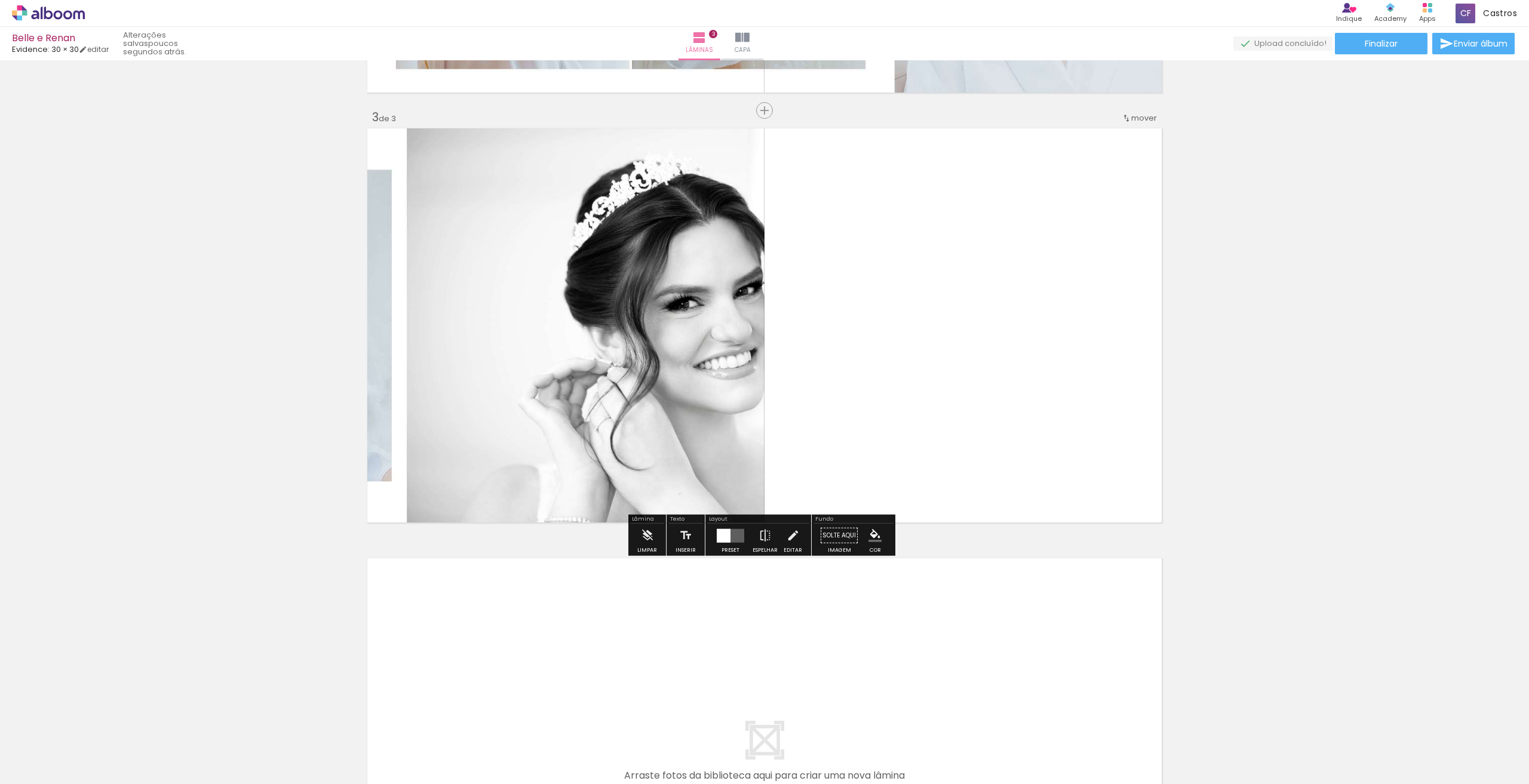
click at [736, 554] on div "Layout Preset Espelhar Editar" at bounding box center [758, 535] width 106 height 42
click at [736, 538] on quentale-layouter at bounding box center [730, 536] width 27 height 14
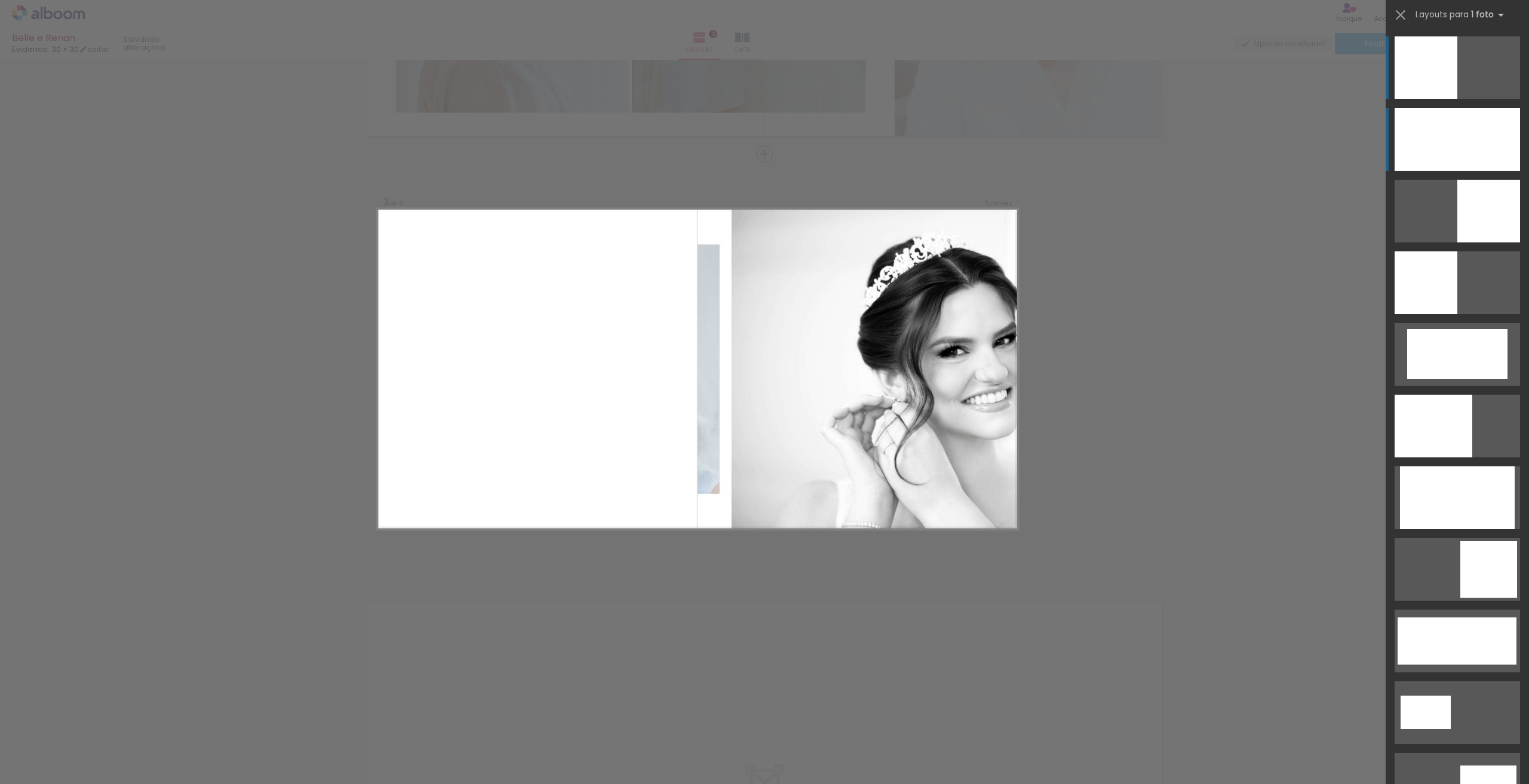
scroll to position [770, 0]
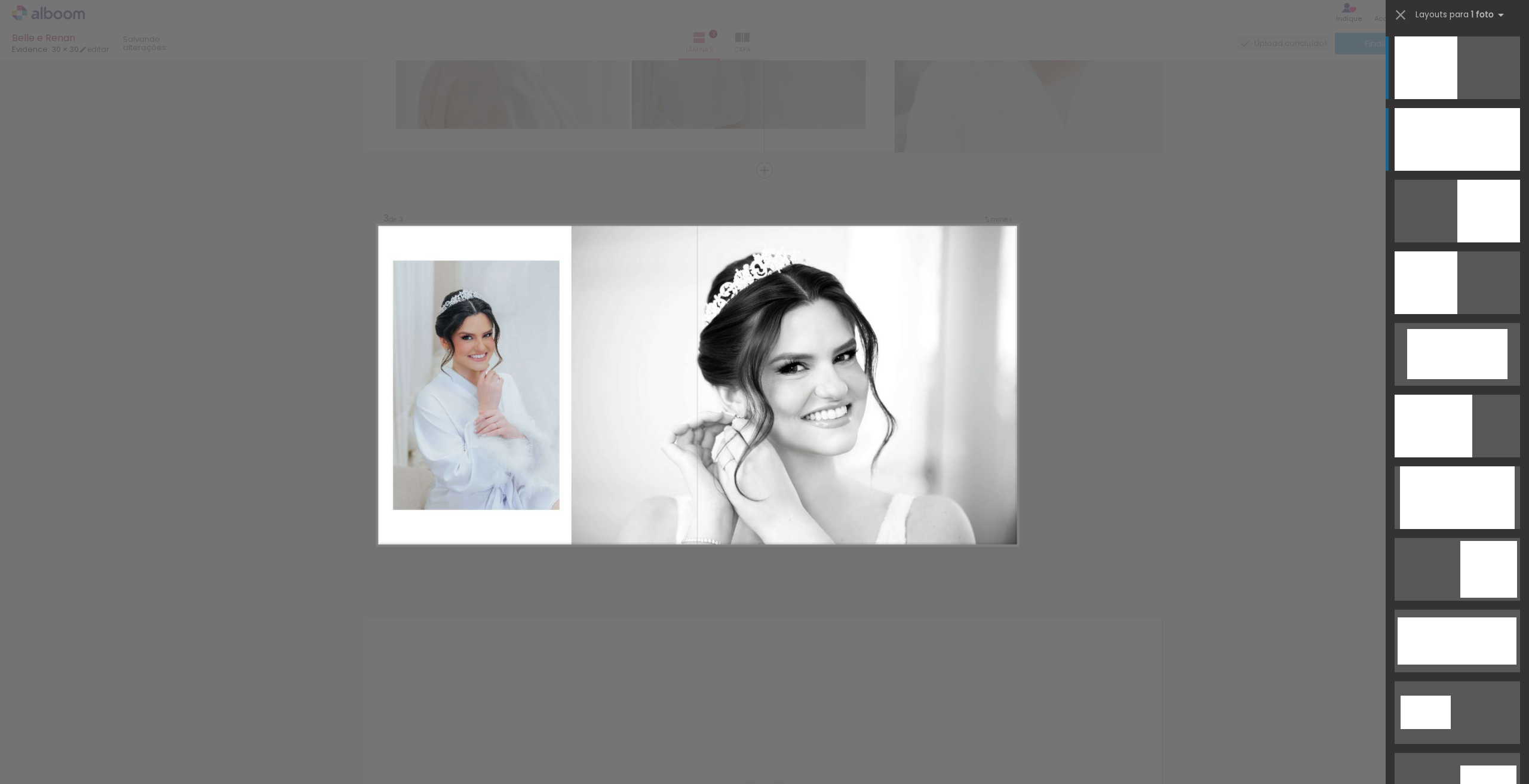
click at [1465, 140] on div at bounding box center [1457, 139] width 125 height 63
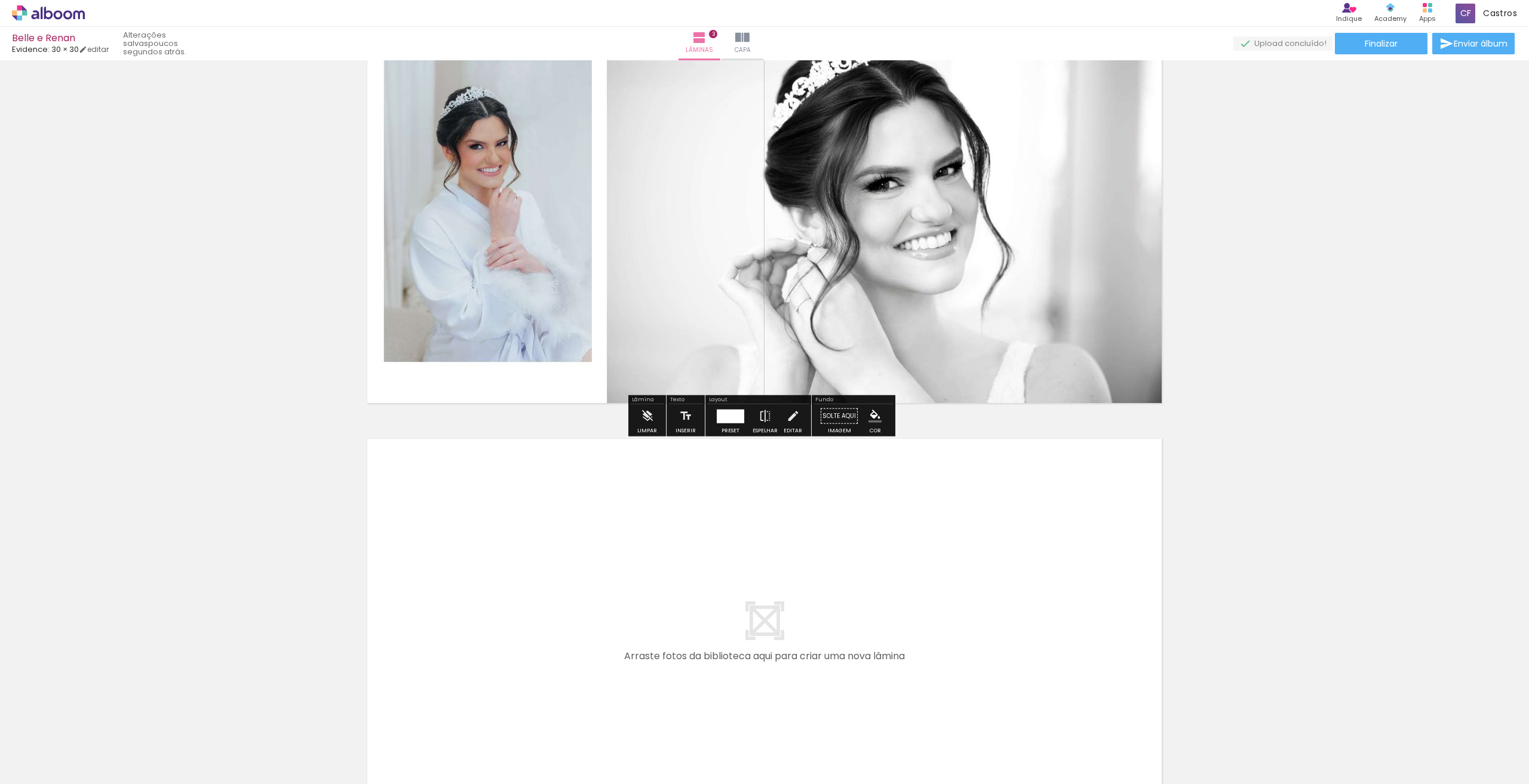
scroll to position [1009, 0]
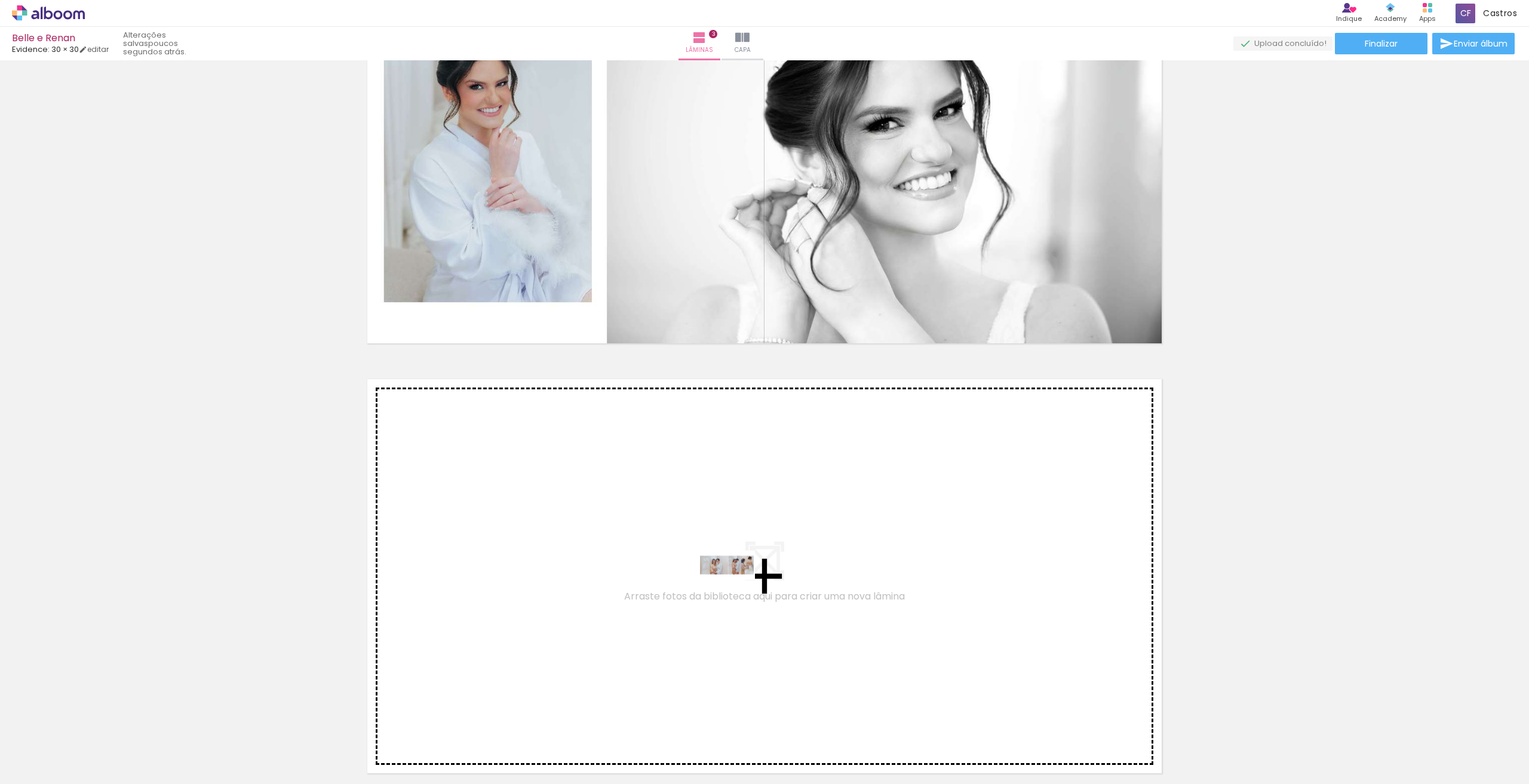
drag, startPoint x: 257, startPoint y: 748, endPoint x: 736, endPoint y: 588, distance: 505.0
click at [736, 588] on quentale-workspace at bounding box center [764, 392] width 1529 height 784
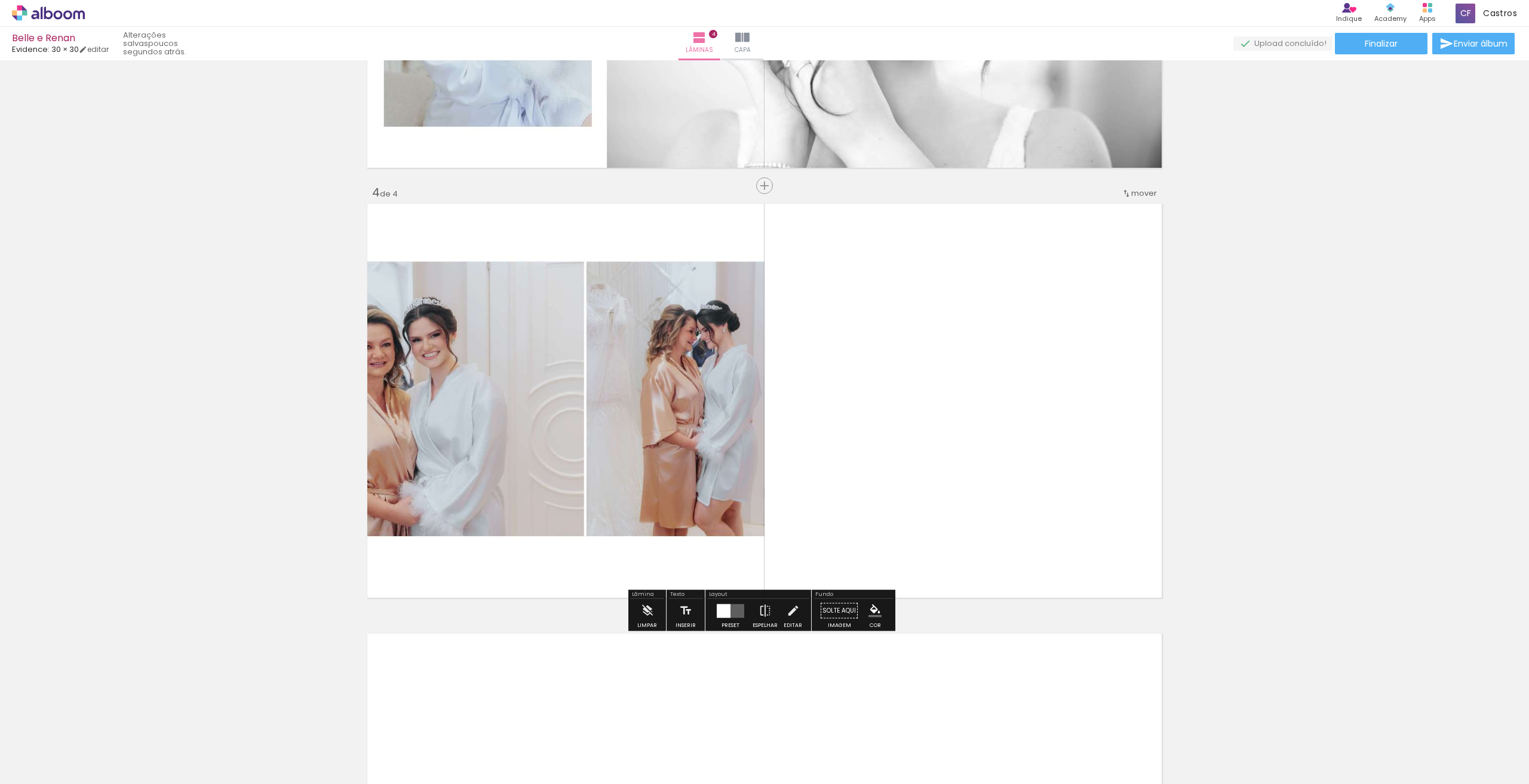
scroll to position [1200, 0]
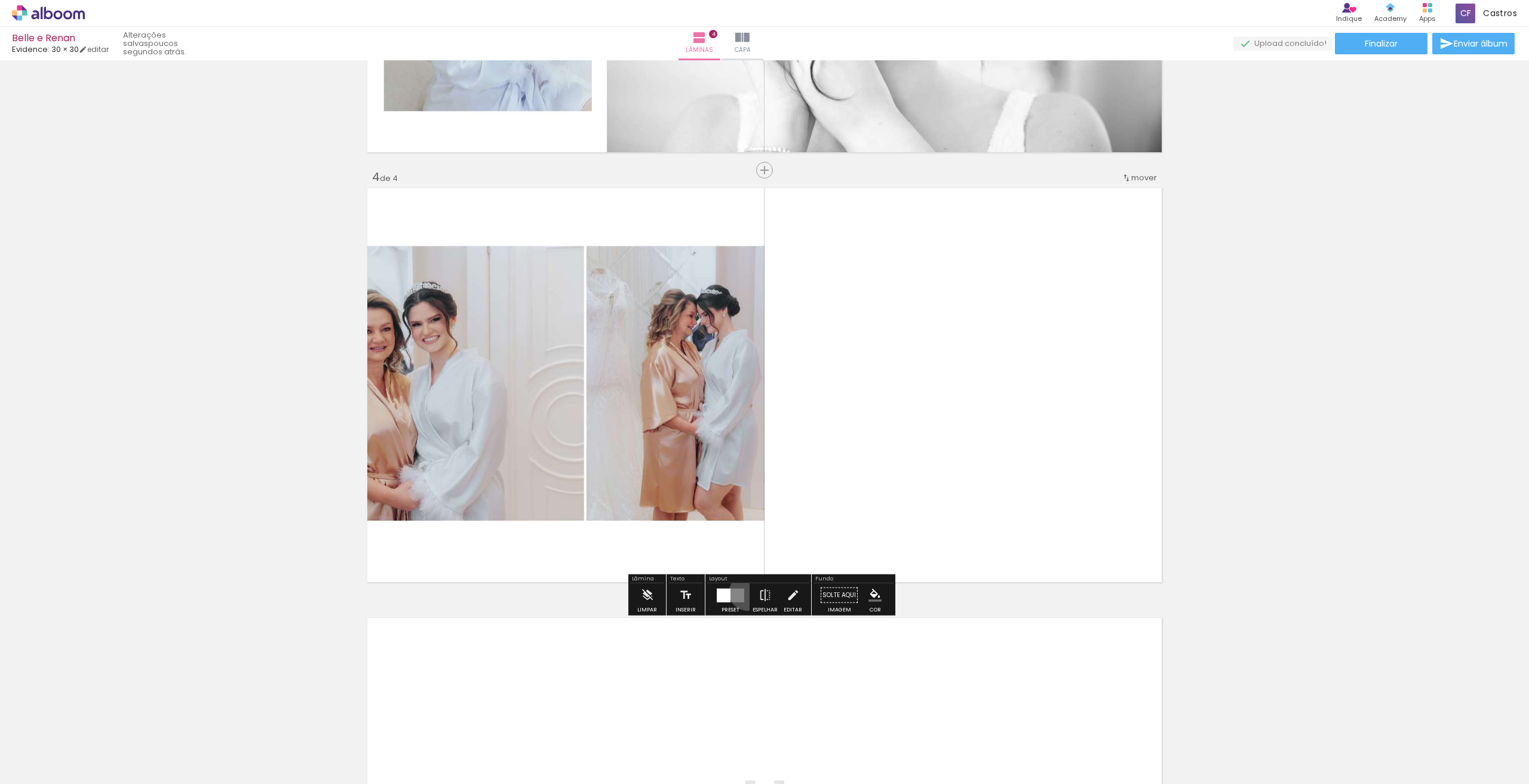
click at [744, 592] on paper-button "Preset" at bounding box center [731, 598] width 38 height 30
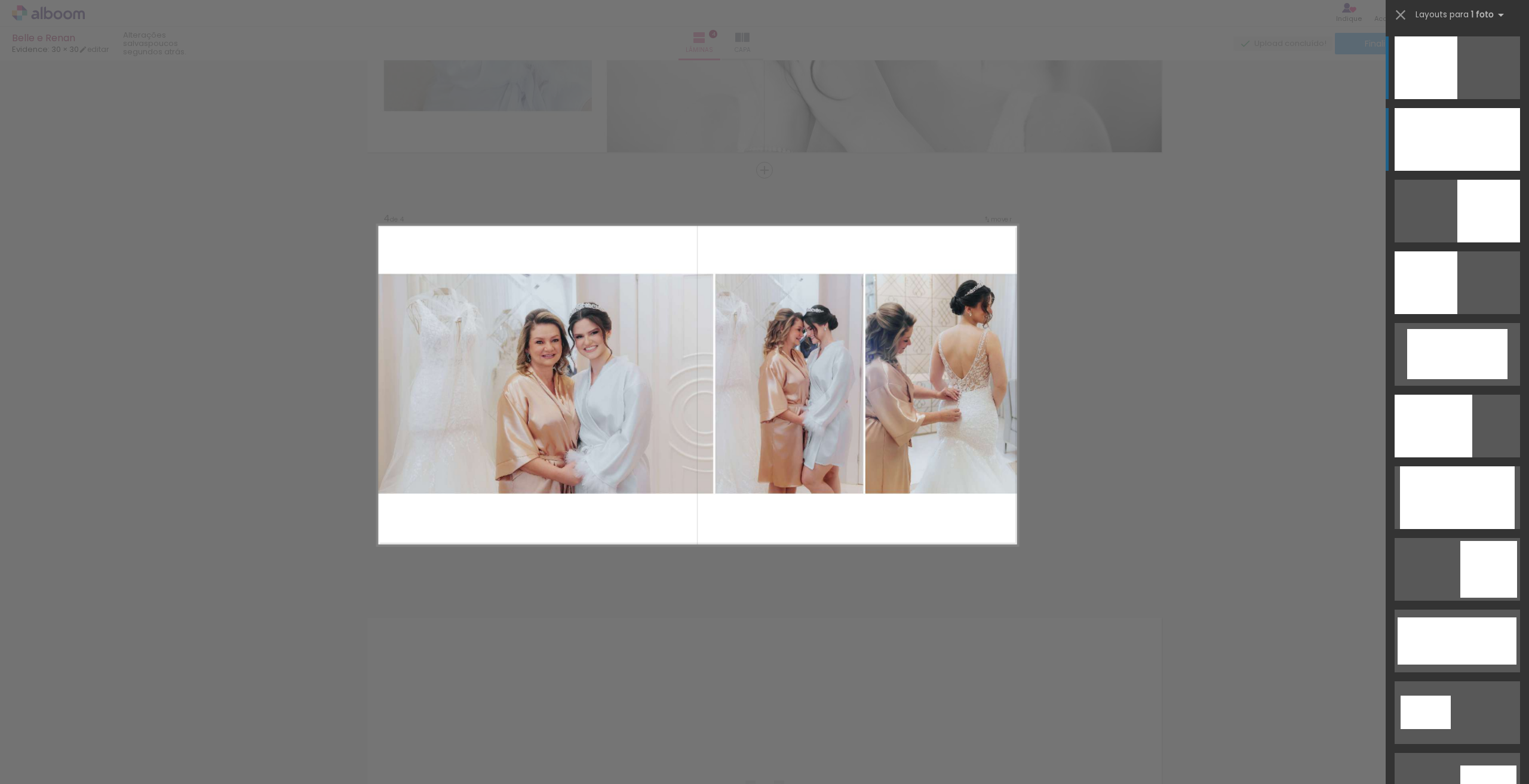
click at [1507, 129] on div at bounding box center [1457, 139] width 125 height 63
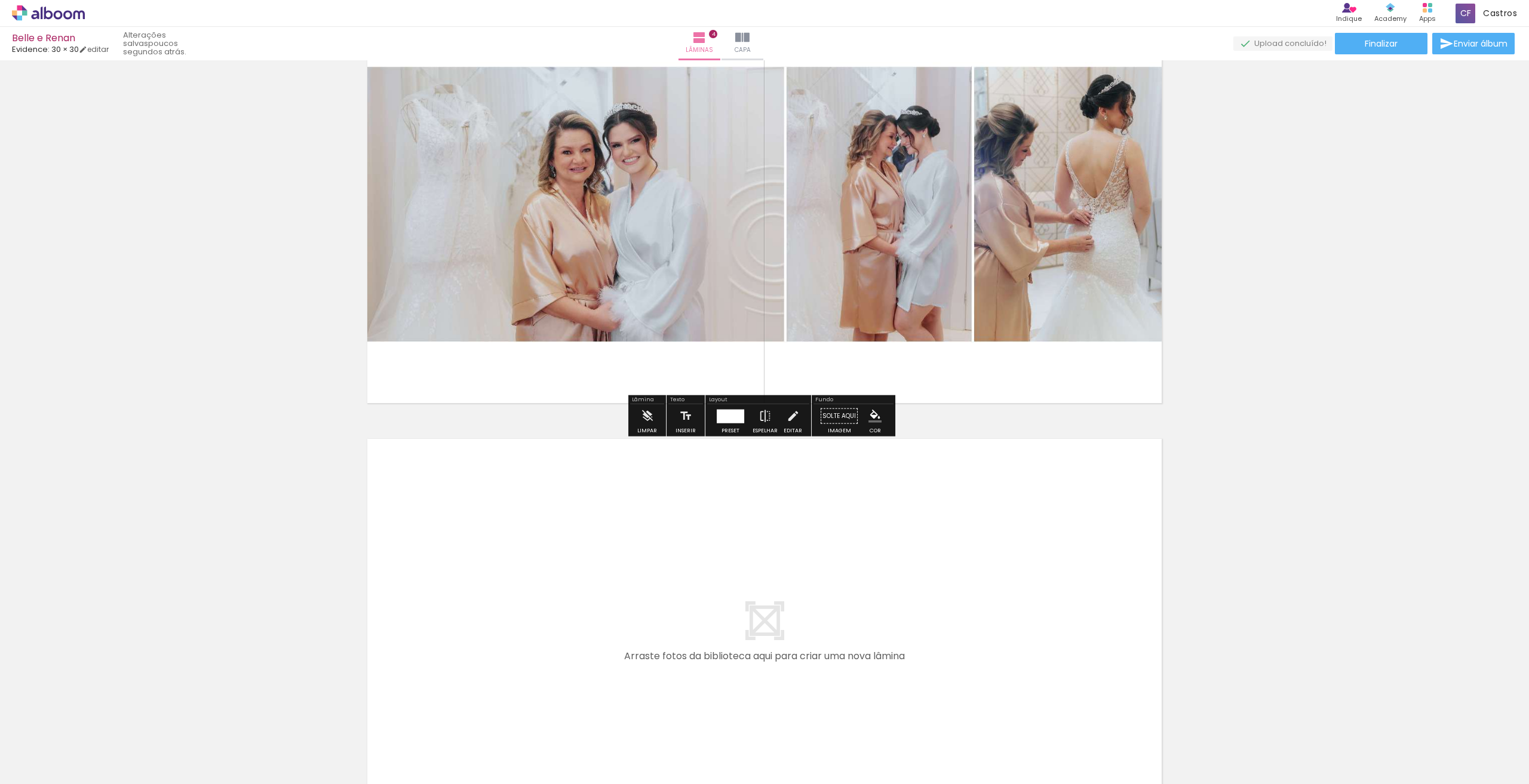
scroll to position [1547, 0]
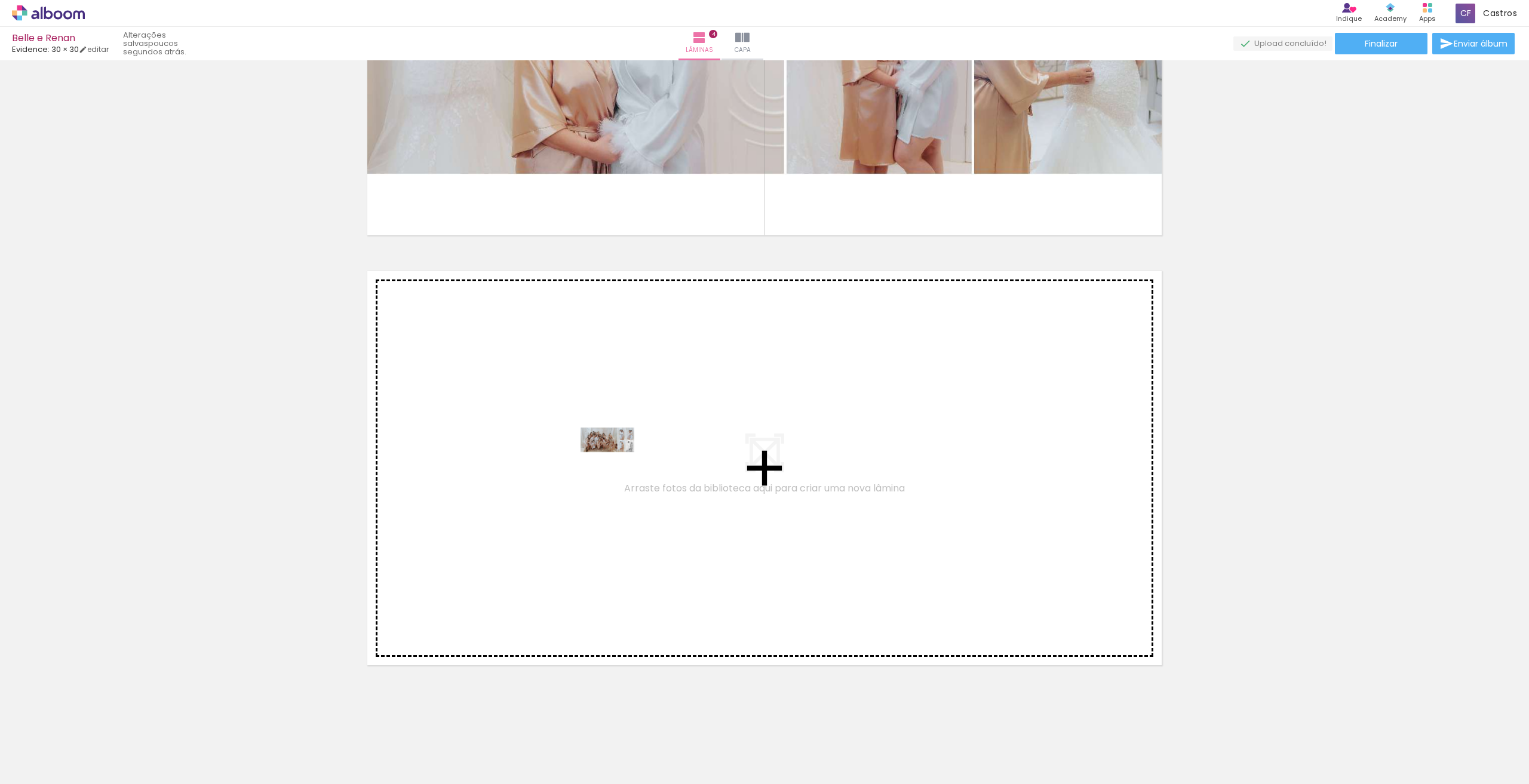
drag, startPoint x: 334, startPoint y: 740, endPoint x: 617, endPoint y: 462, distance: 396.7
click at [617, 462] on quentale-workspace at bounding box center [764, 392] width 1529 height 784
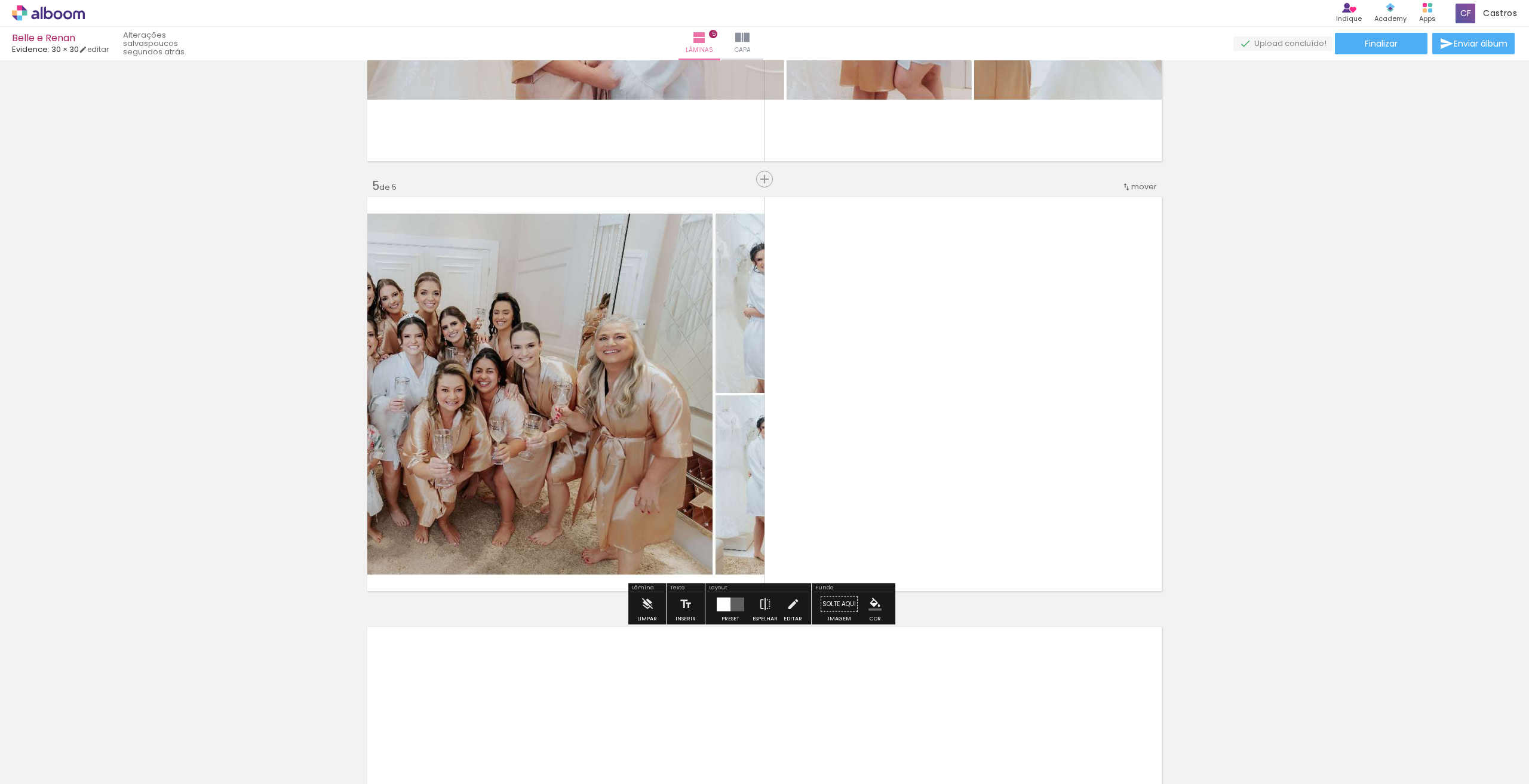
scroll to position [1630, 0]
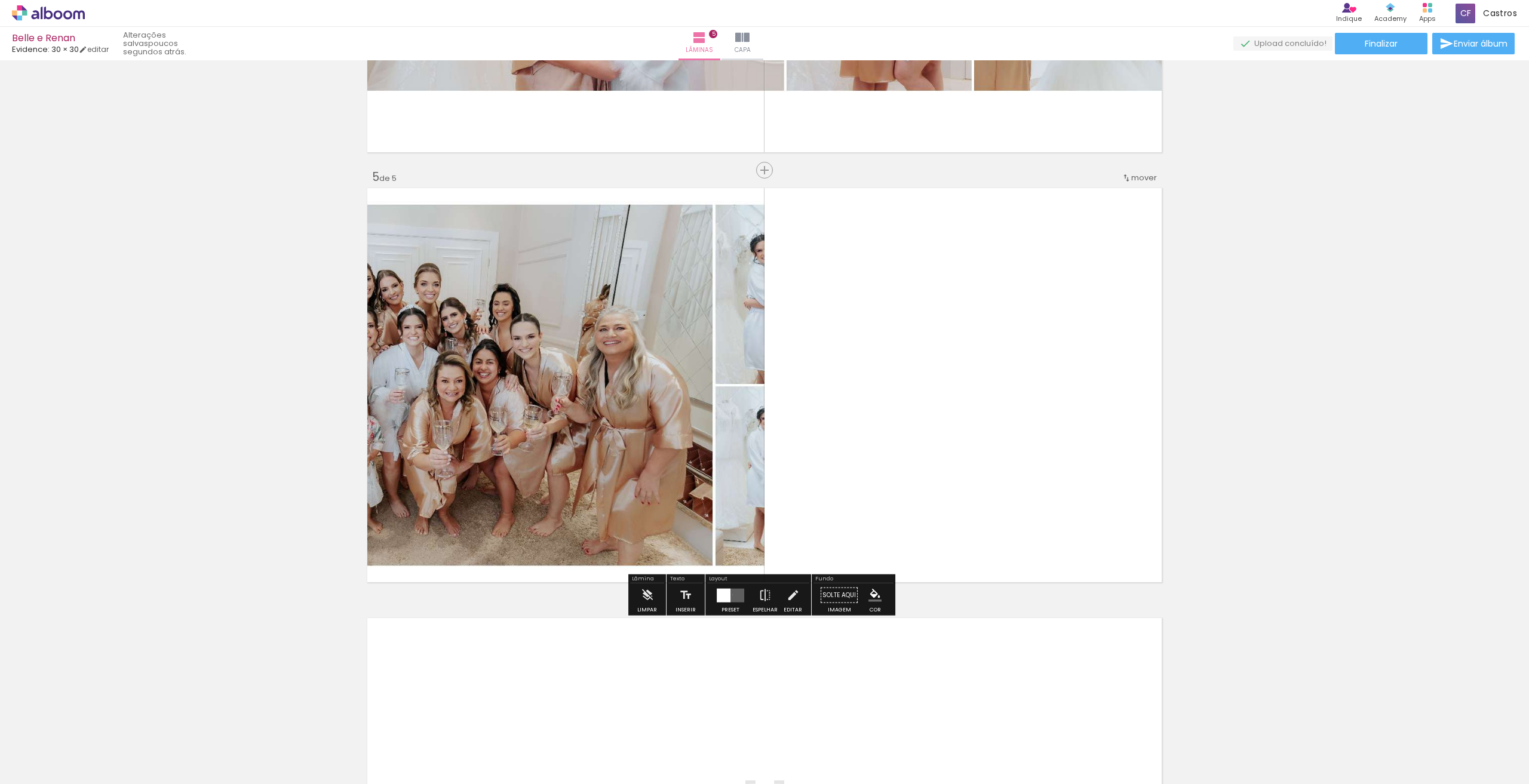
click at [730, 594] on quentale-layouter at bounding box center [730, 595] width 27 height 14
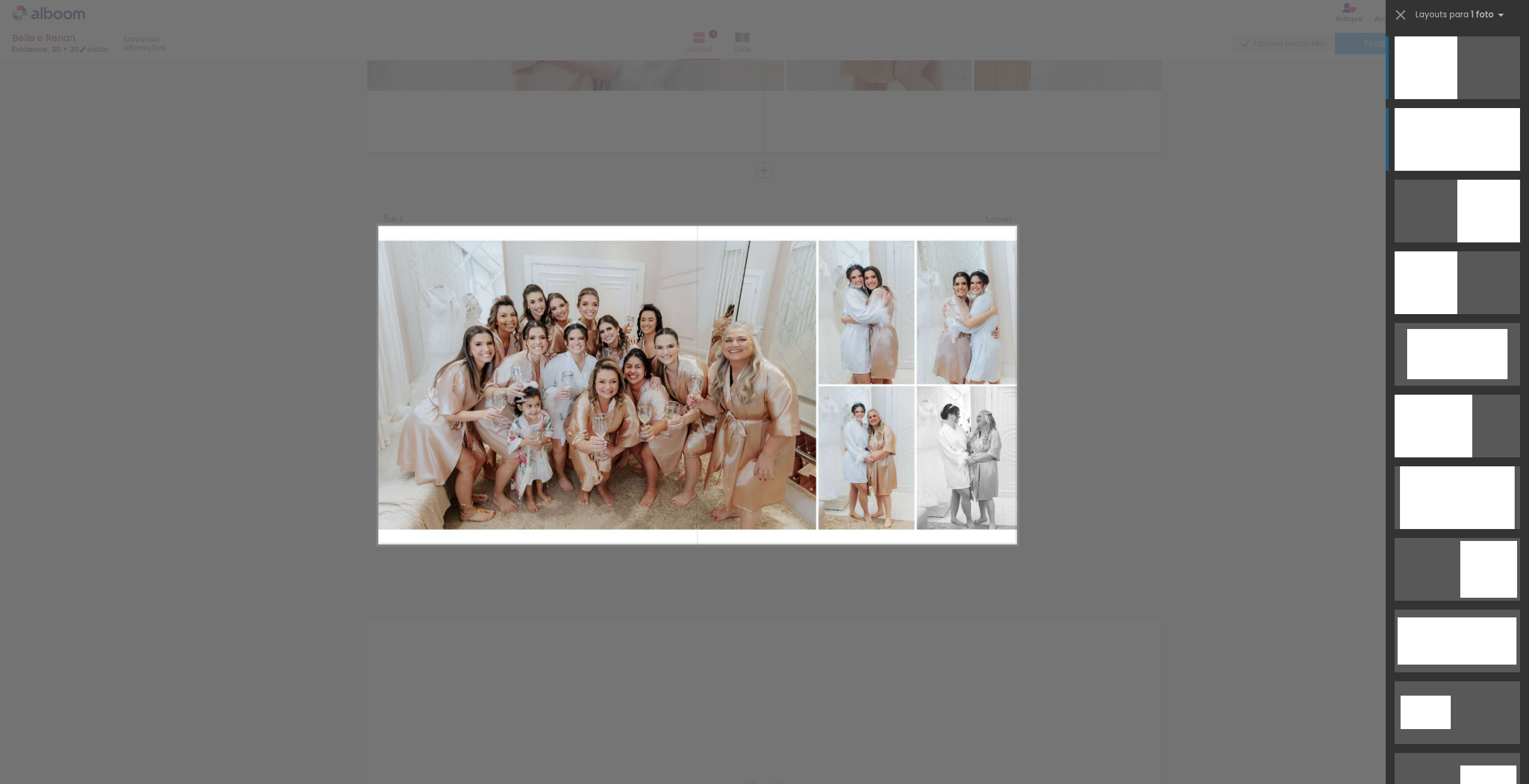
click at [1423, 124] on div at bounding box center [1457, 139] width 125 height 63
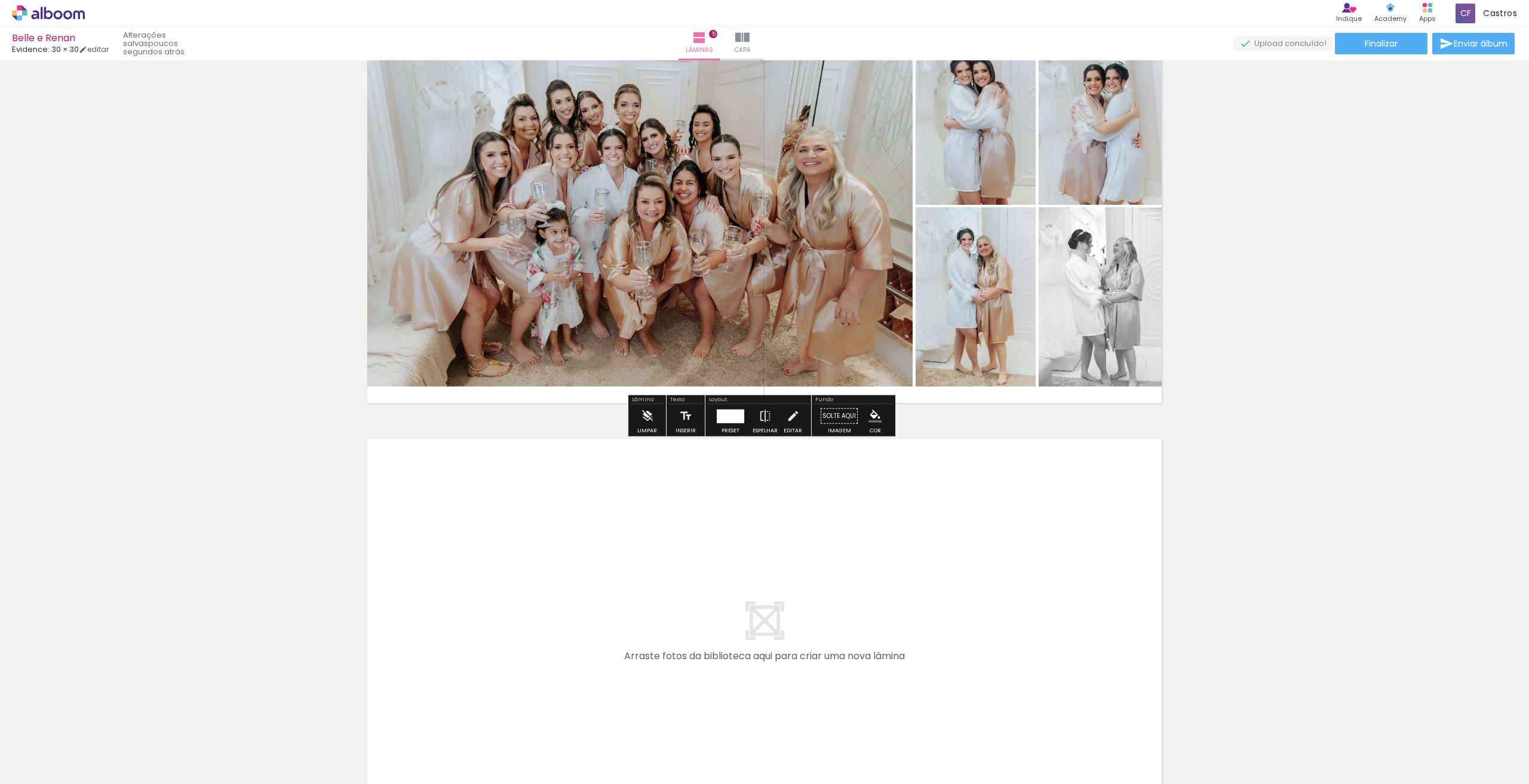
scroll to position [1976, 0]
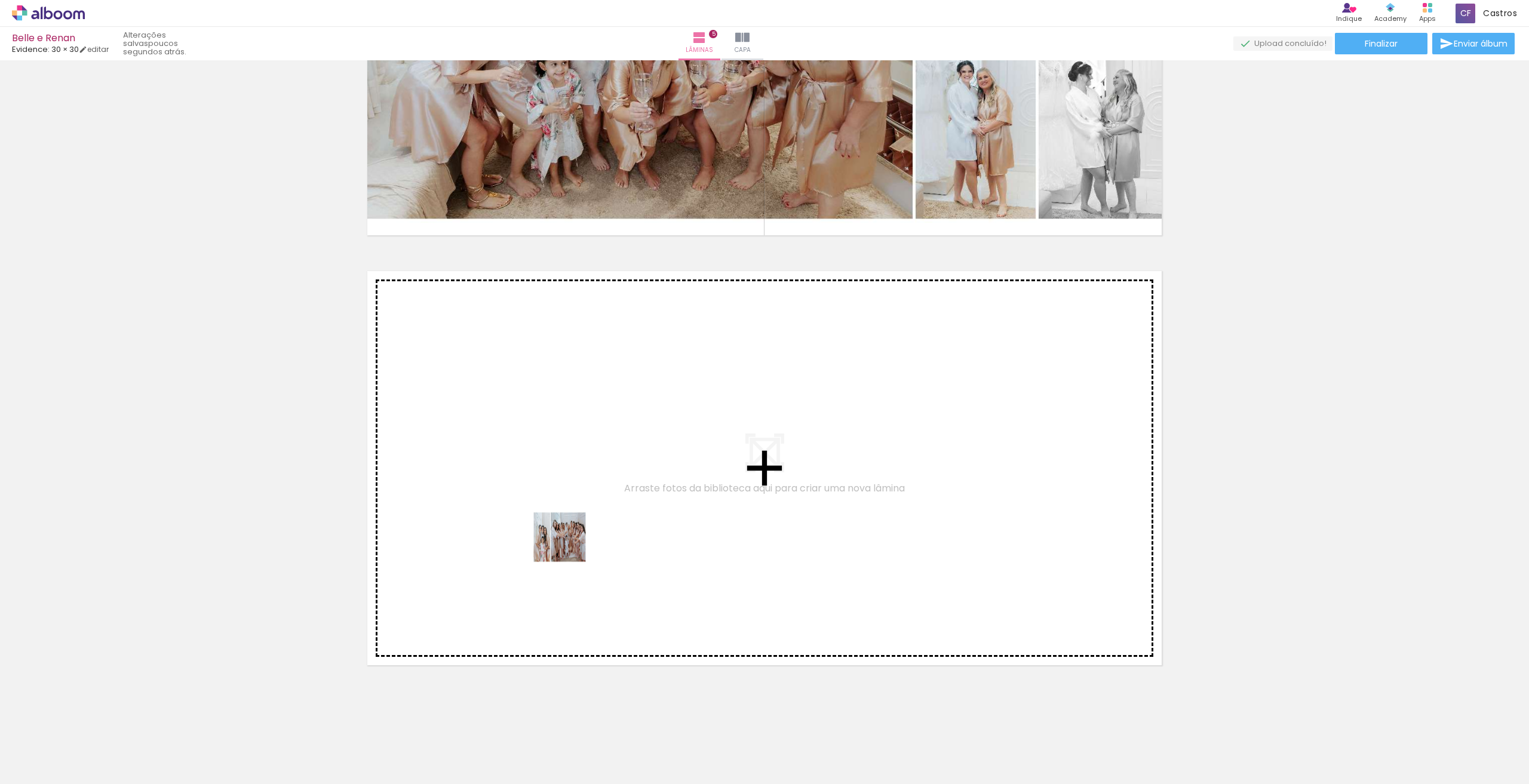
drag, startPoint x: 412, startPoint y: 738, endPoint x: 577, endPoint y: 533, distance: 263.2
click at [577, 533] on quentale-workspace at bounding box center [764, 392] width 1529 height 784
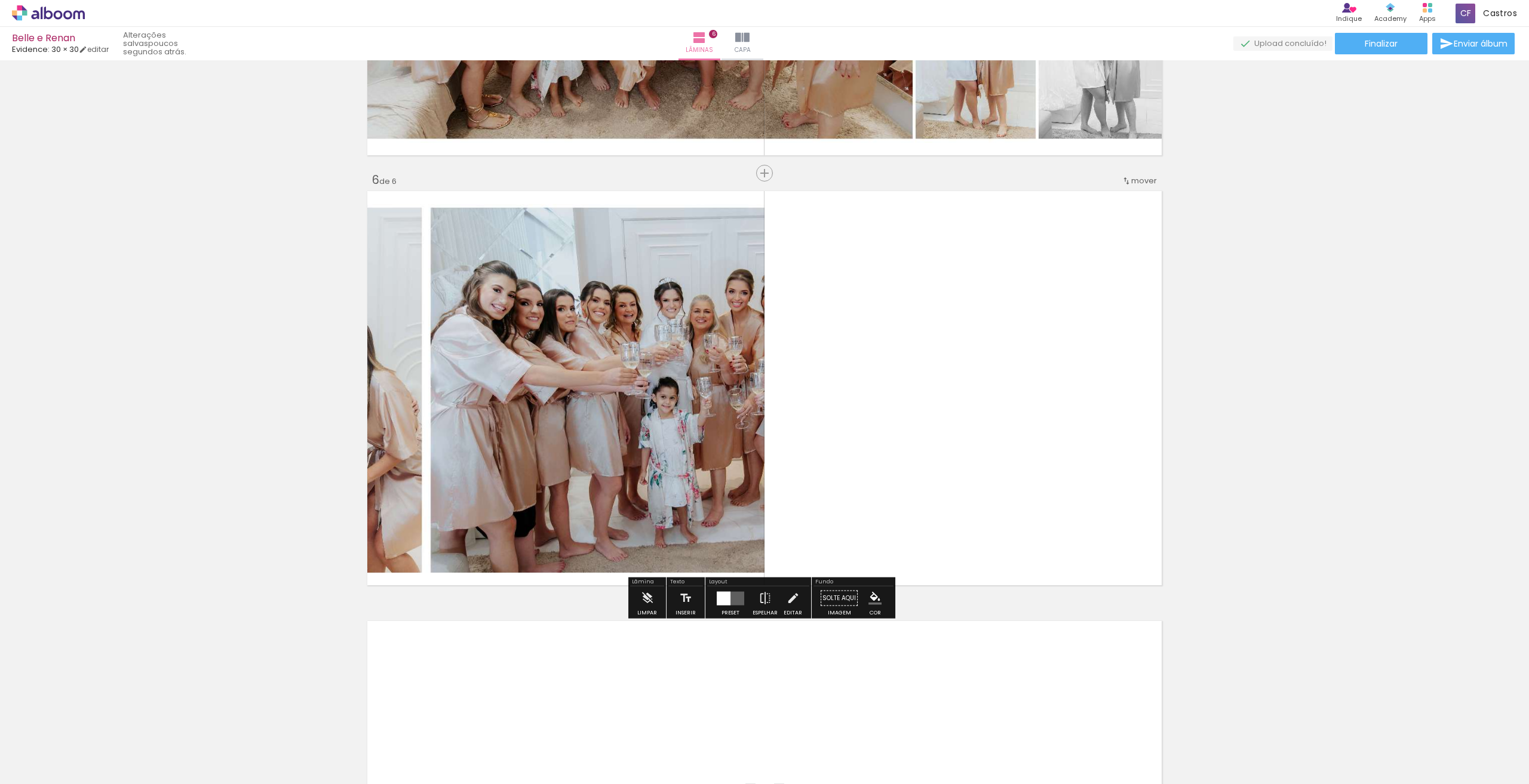
scroll to position [2059, 0]
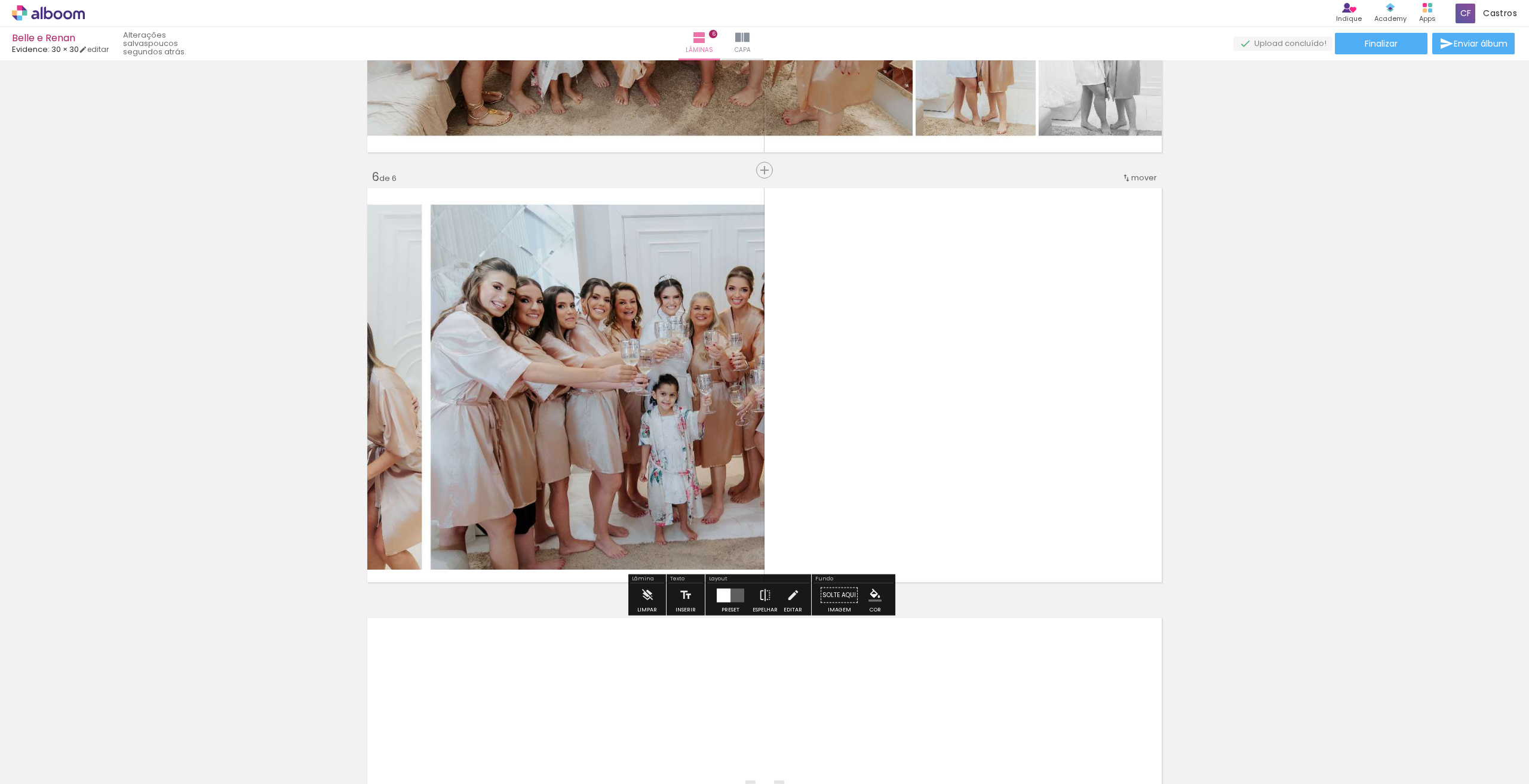
click at [738, 600] on quentale-layouter at bounding box center [730, 595] width 27 height 14
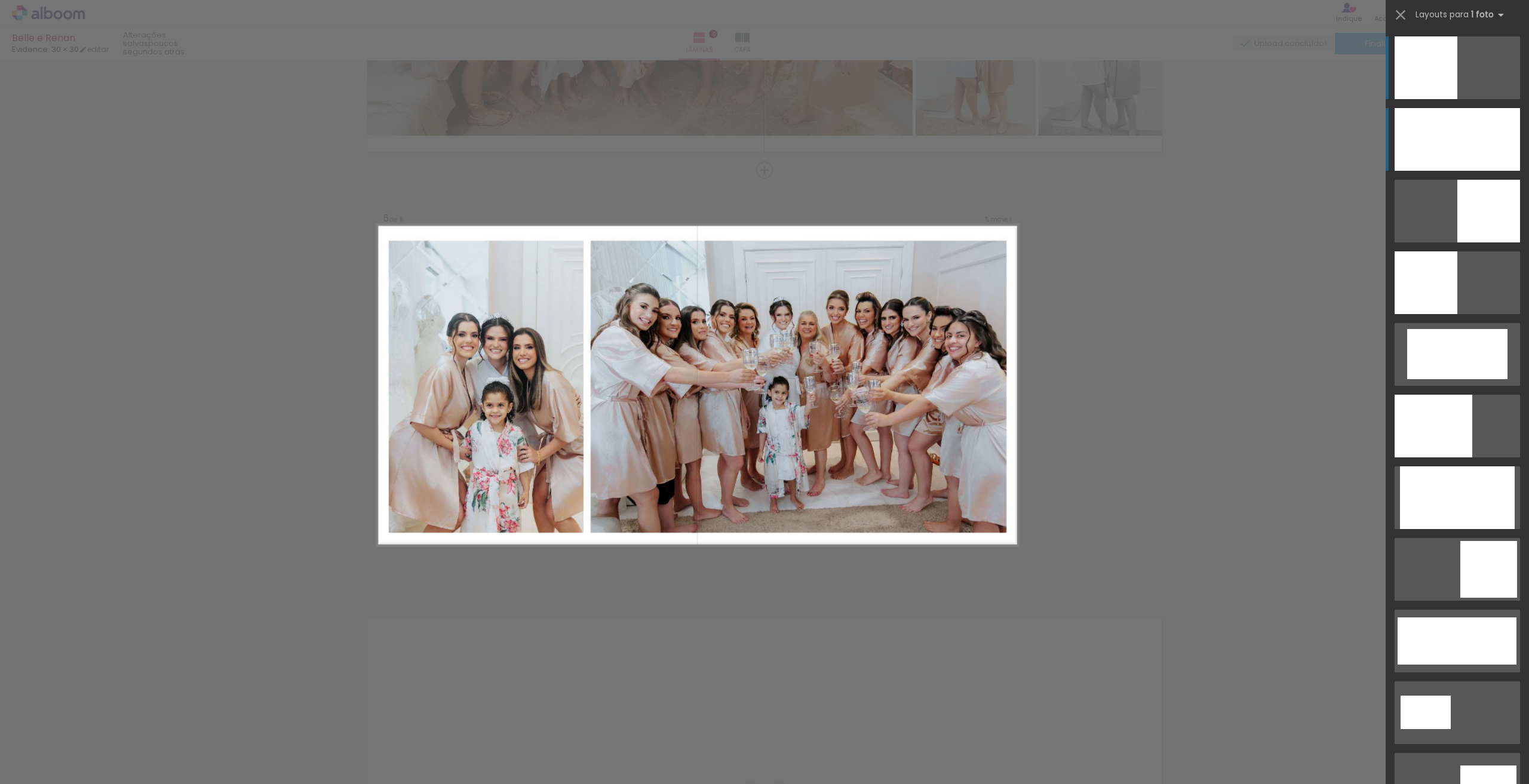
click at [1395, 148] on div at bounding box center [1457, 139] width 125 height 63
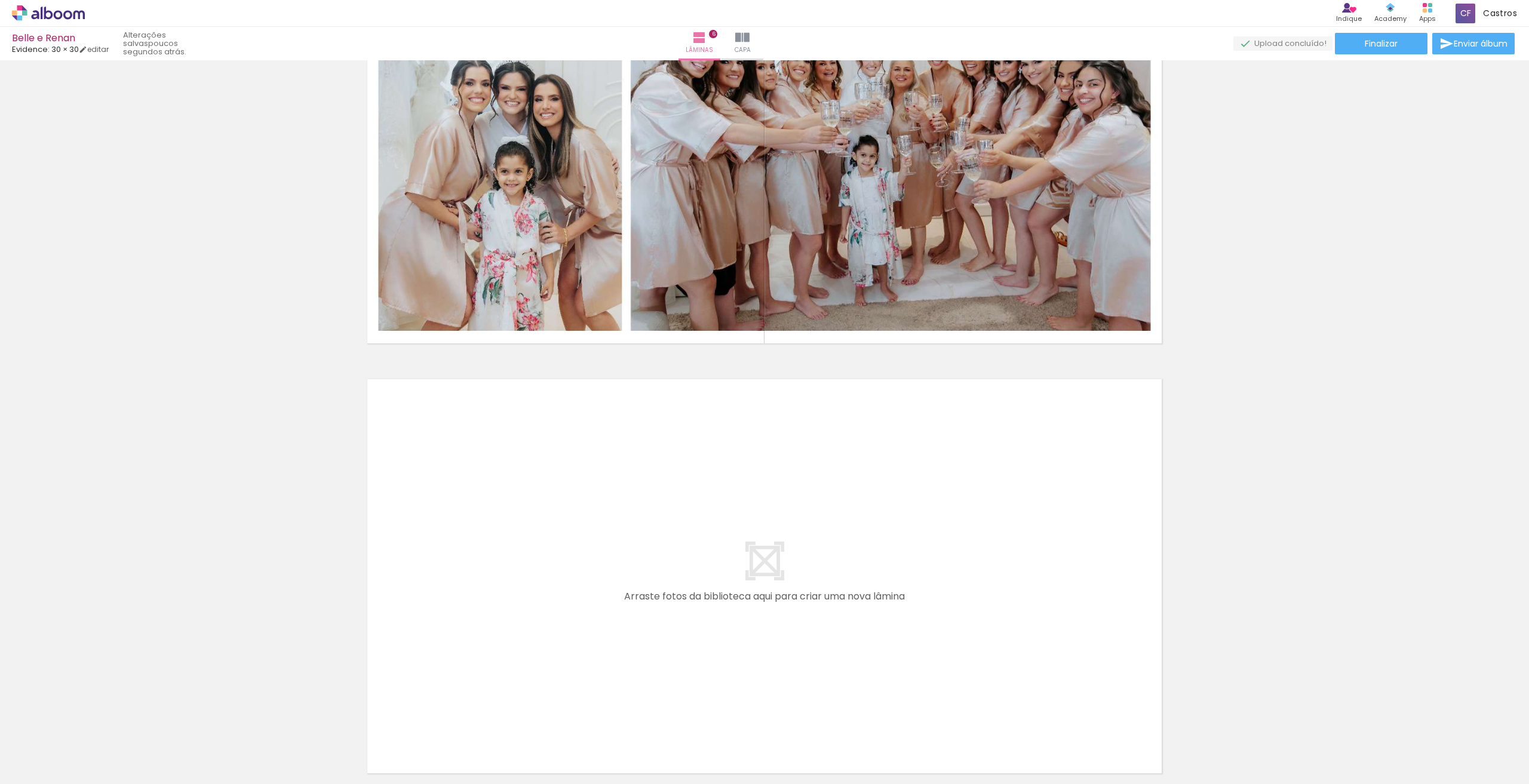
scroll to position [2358, 0]
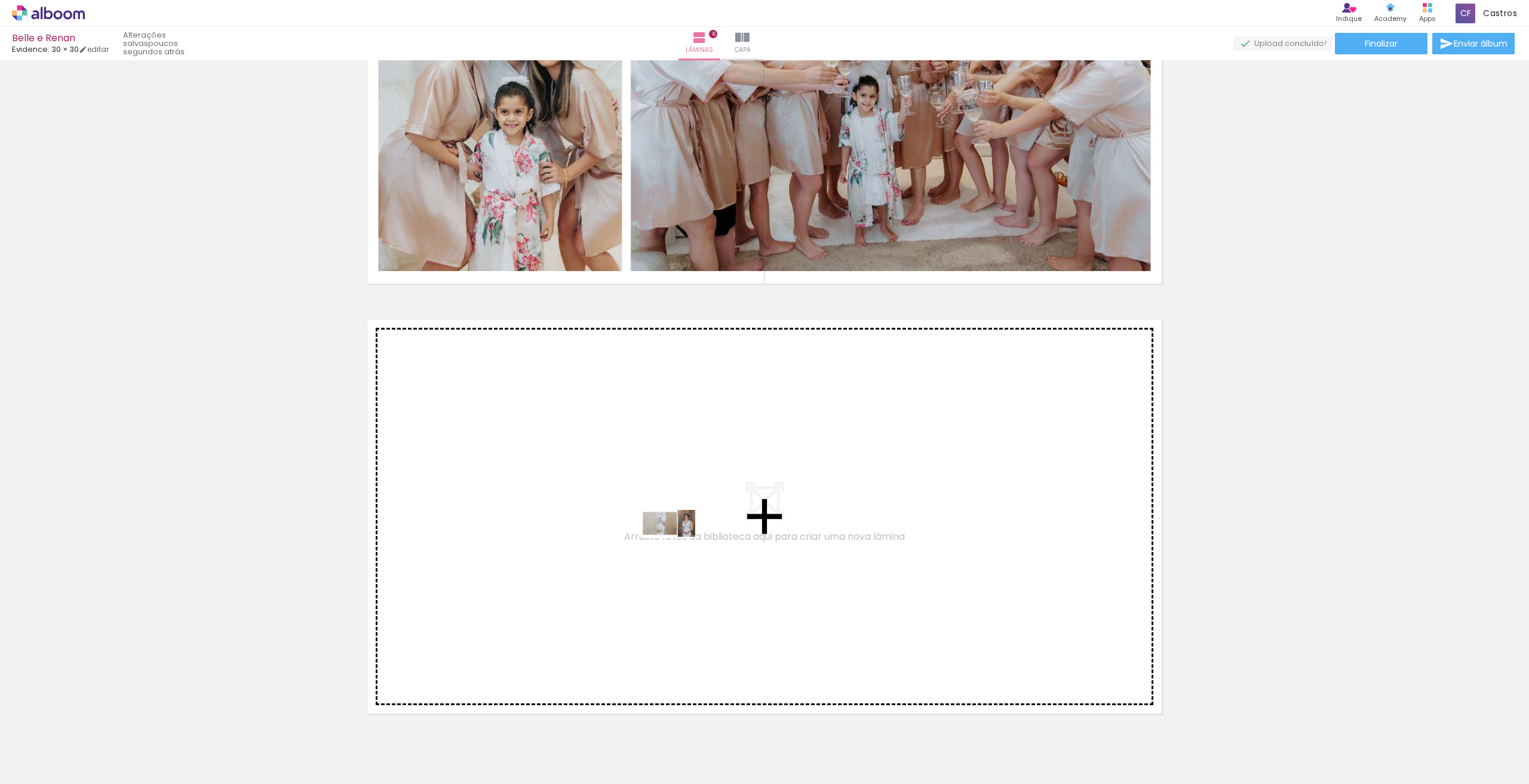
drag, startPoint x: 474, startPoint y: 751, endPoint x: 677, endPoint y: 546, distance: 288.5
click at [677, 546] on quentale-workspace at bounding box center [764, 392] width 1529 height 784
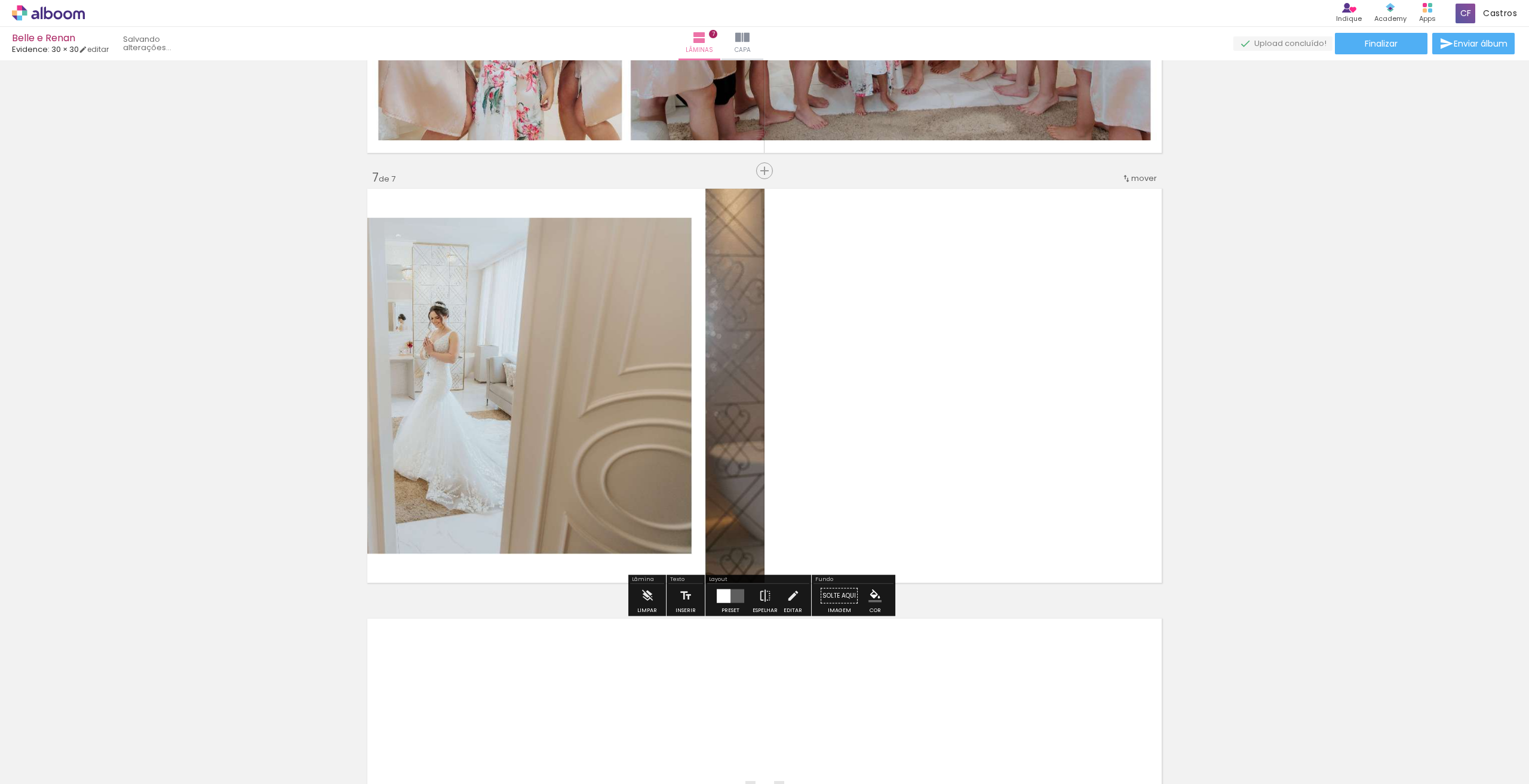
scroll to position [2489, 0]
click at [734, 606] on div at bounding box center [731, 595] width 32 height 24
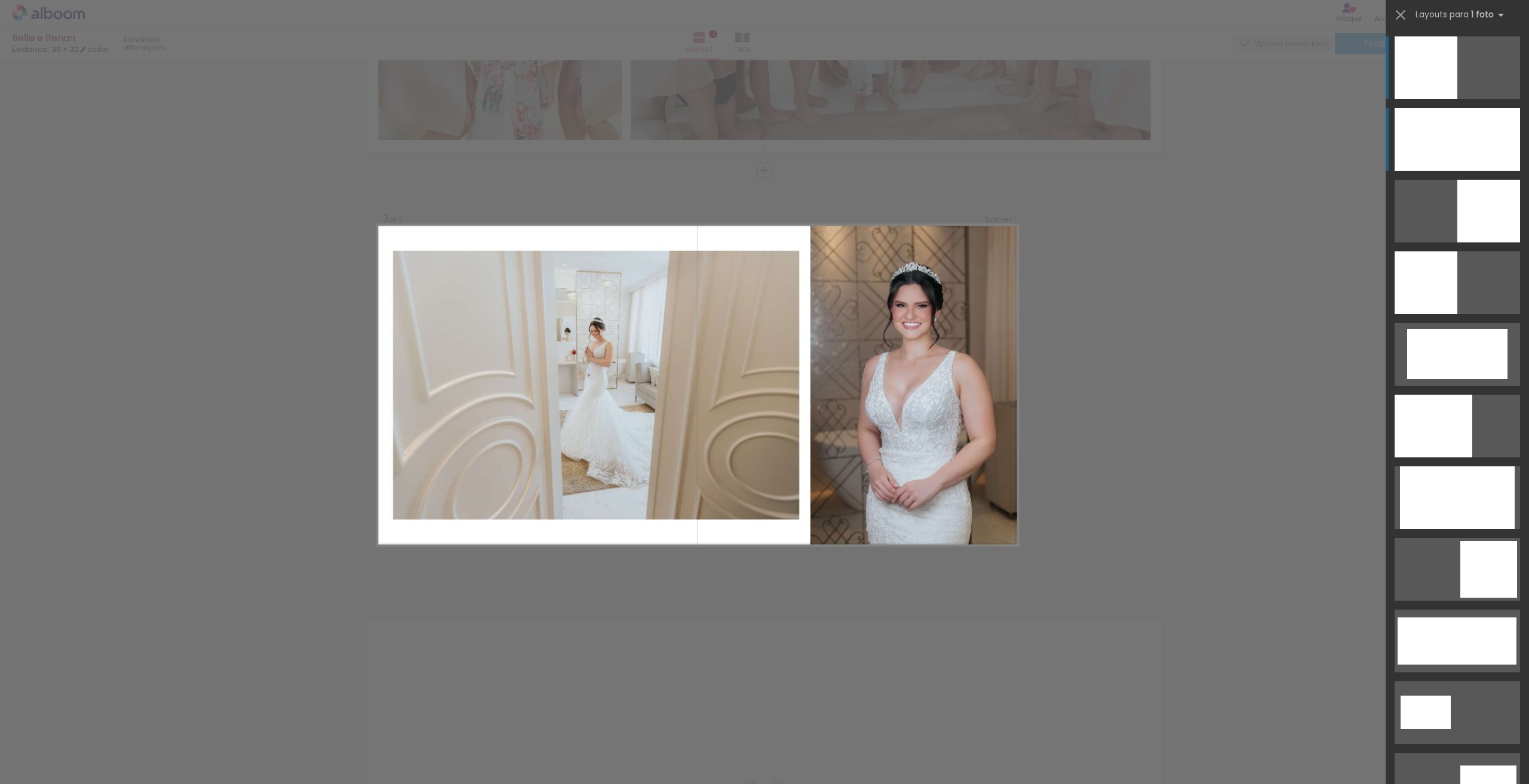
click at [1492, 161] on div at bounding box center [1457, 139] width 125 height 63
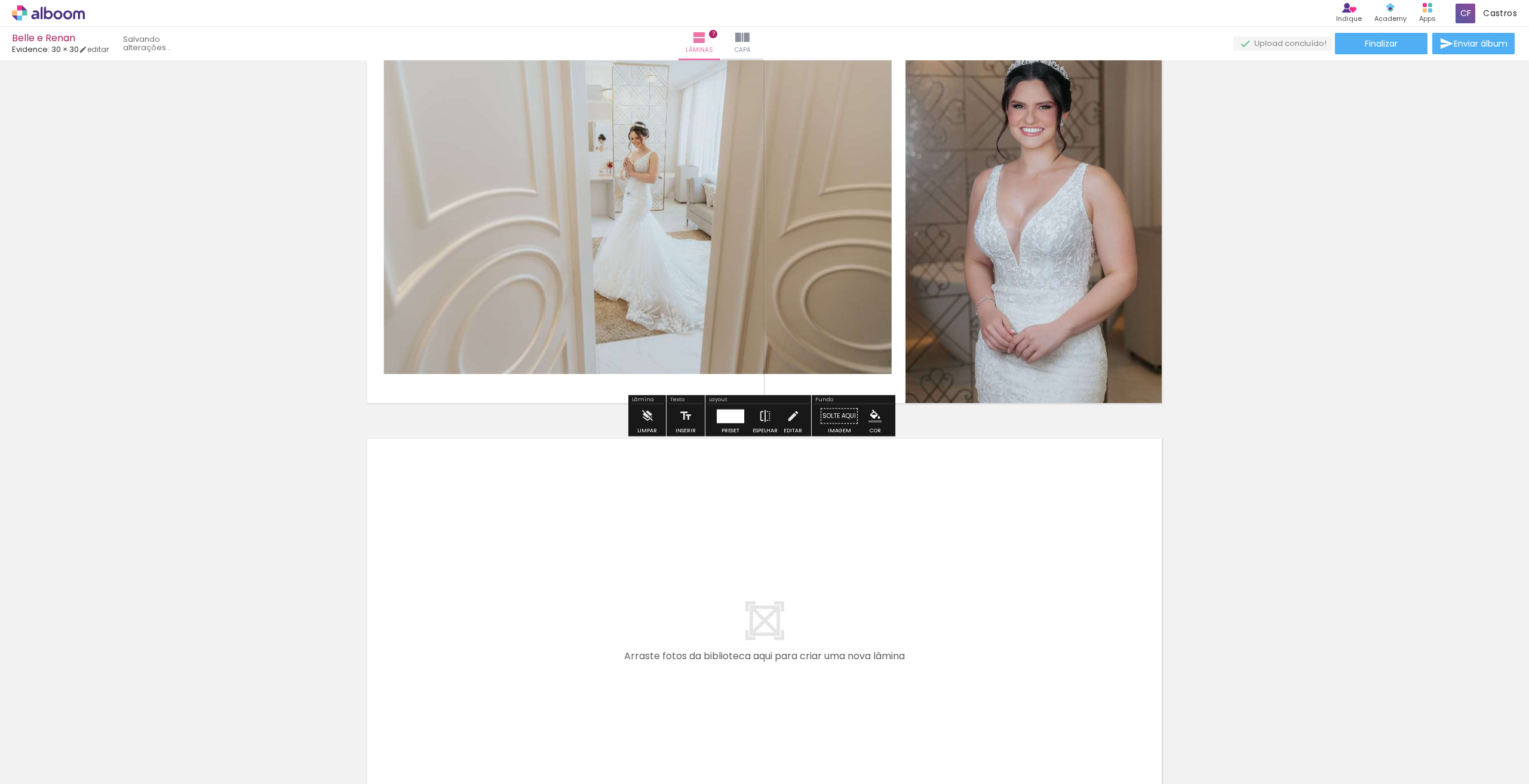
scroll to position [2836, 0]
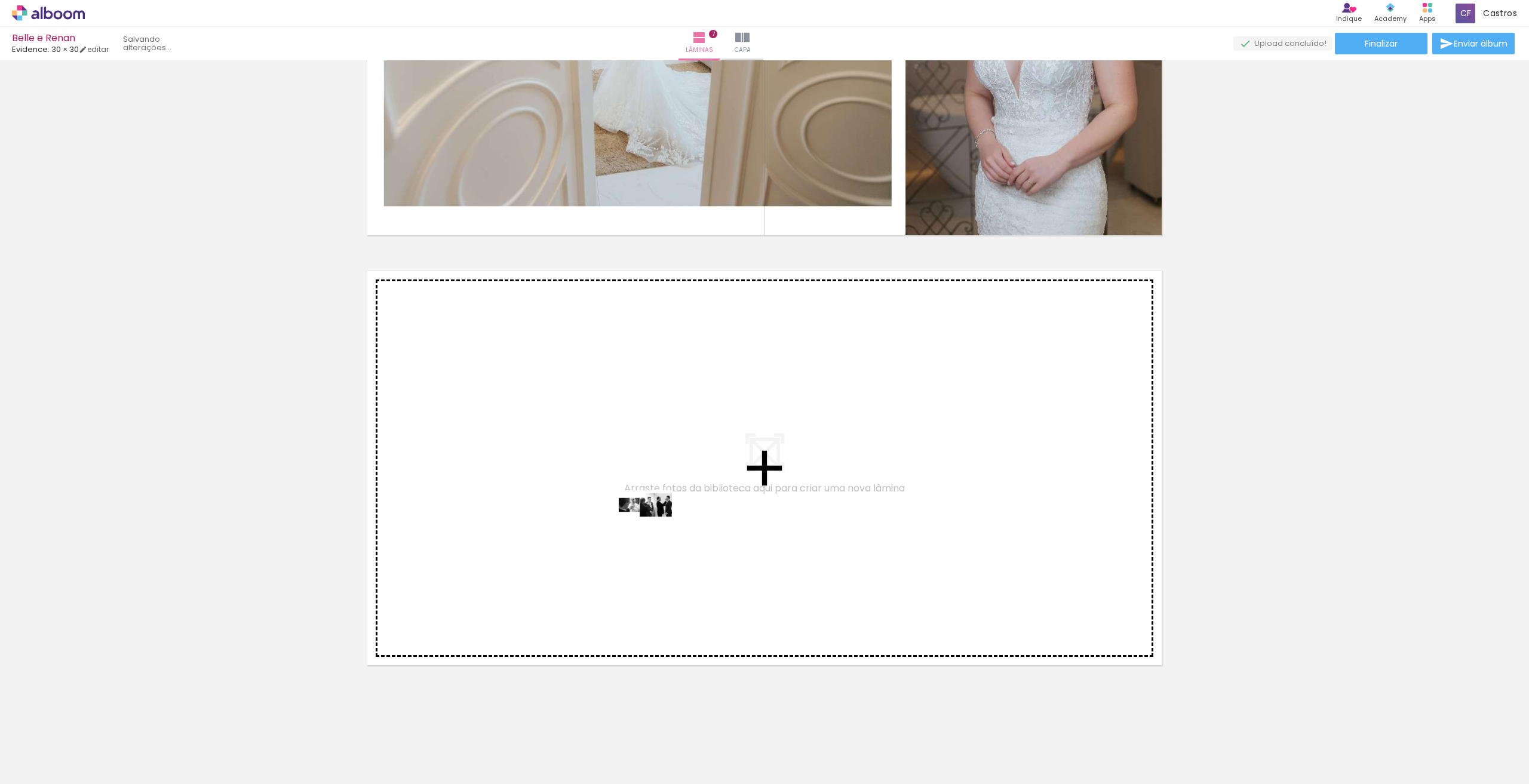
drag, startPoint x: 548, startPoint y: 757, endPoint x: 654, endPoint y: 527, distance: 253.3
click at [654, 527] on quentale-workspace at bounding box center [764, 392] width 1529 height 784
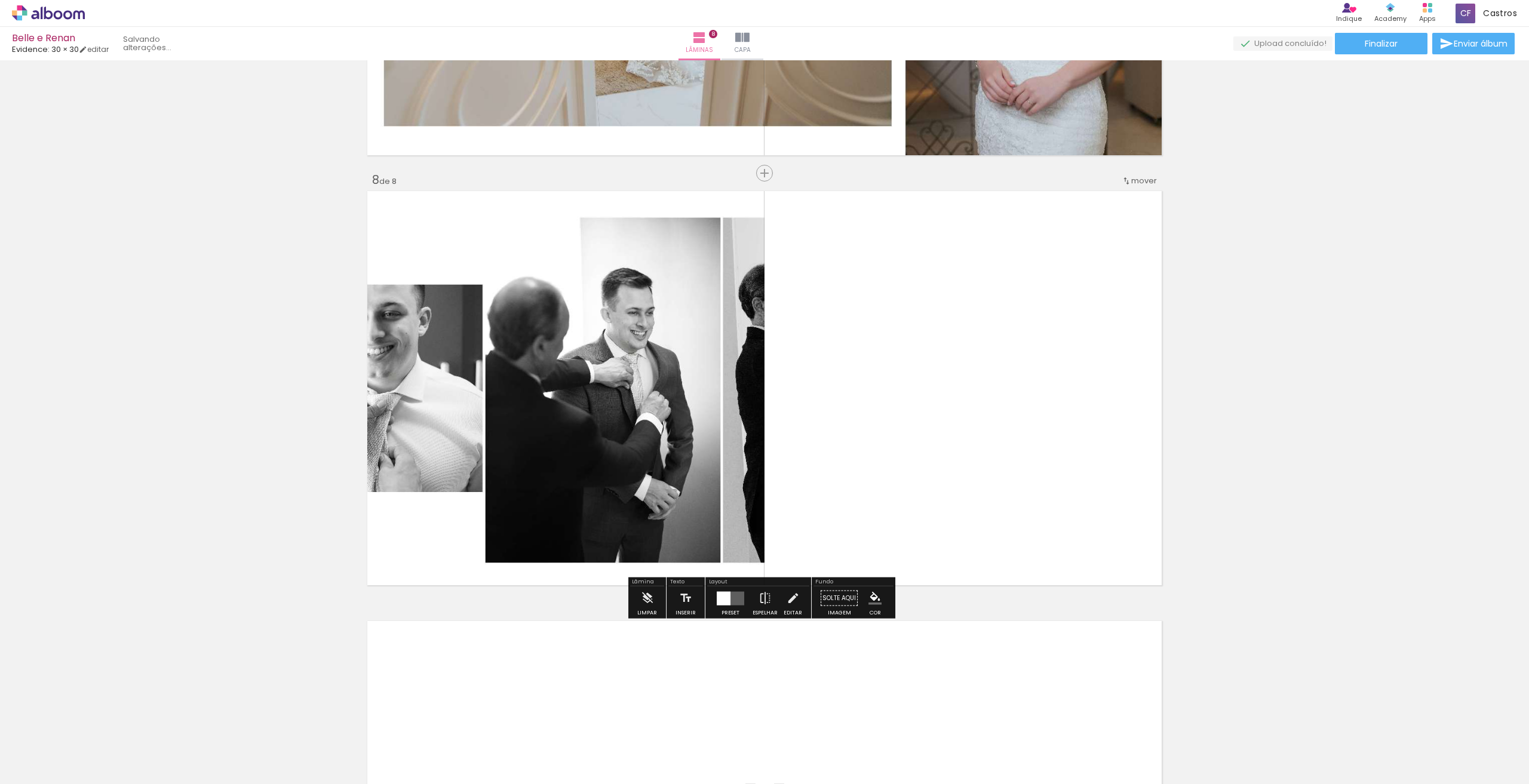
scroll to position [2919, 0]
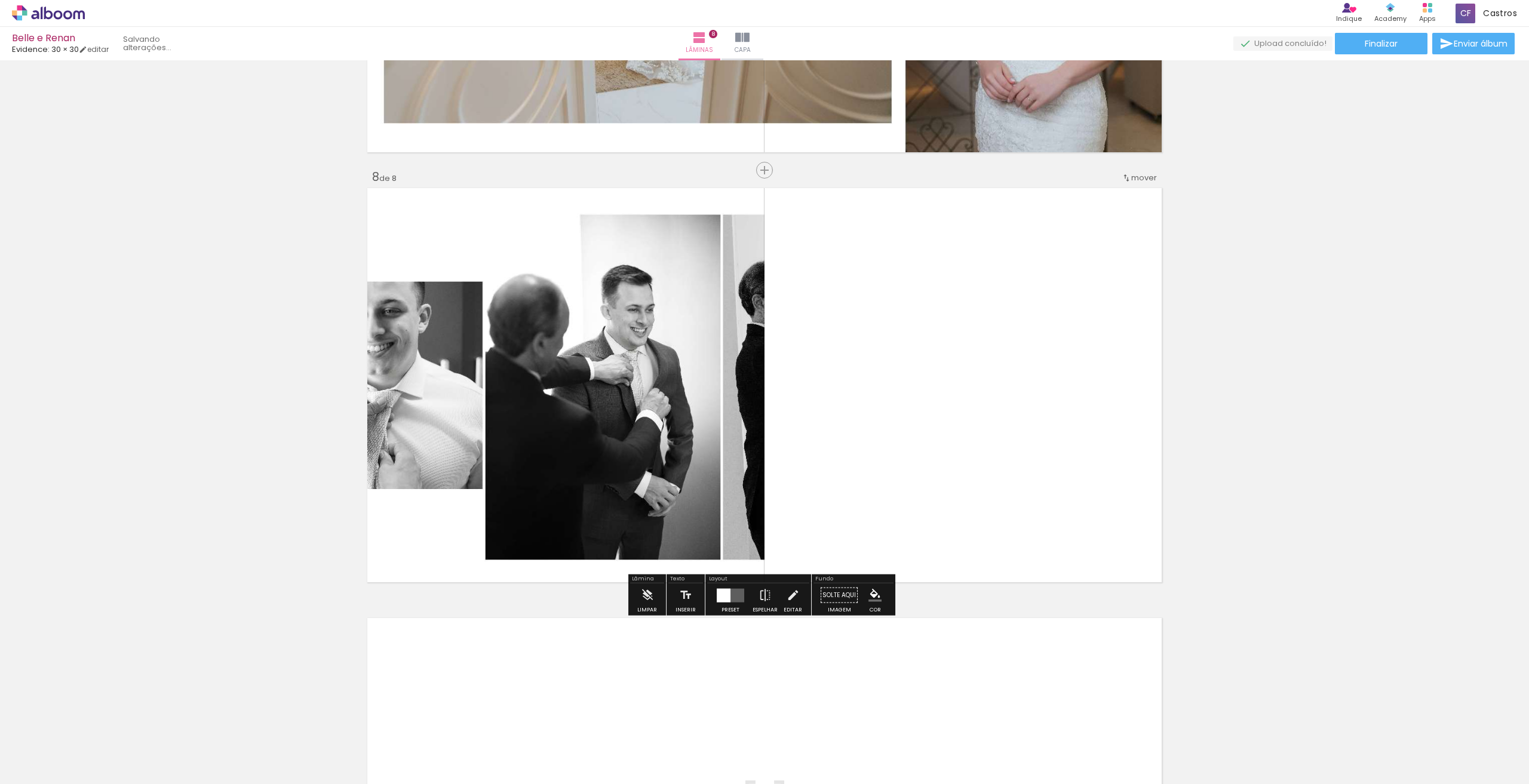
click at [730, 606] on div at bounding box center [731, 595] width 32 height 24
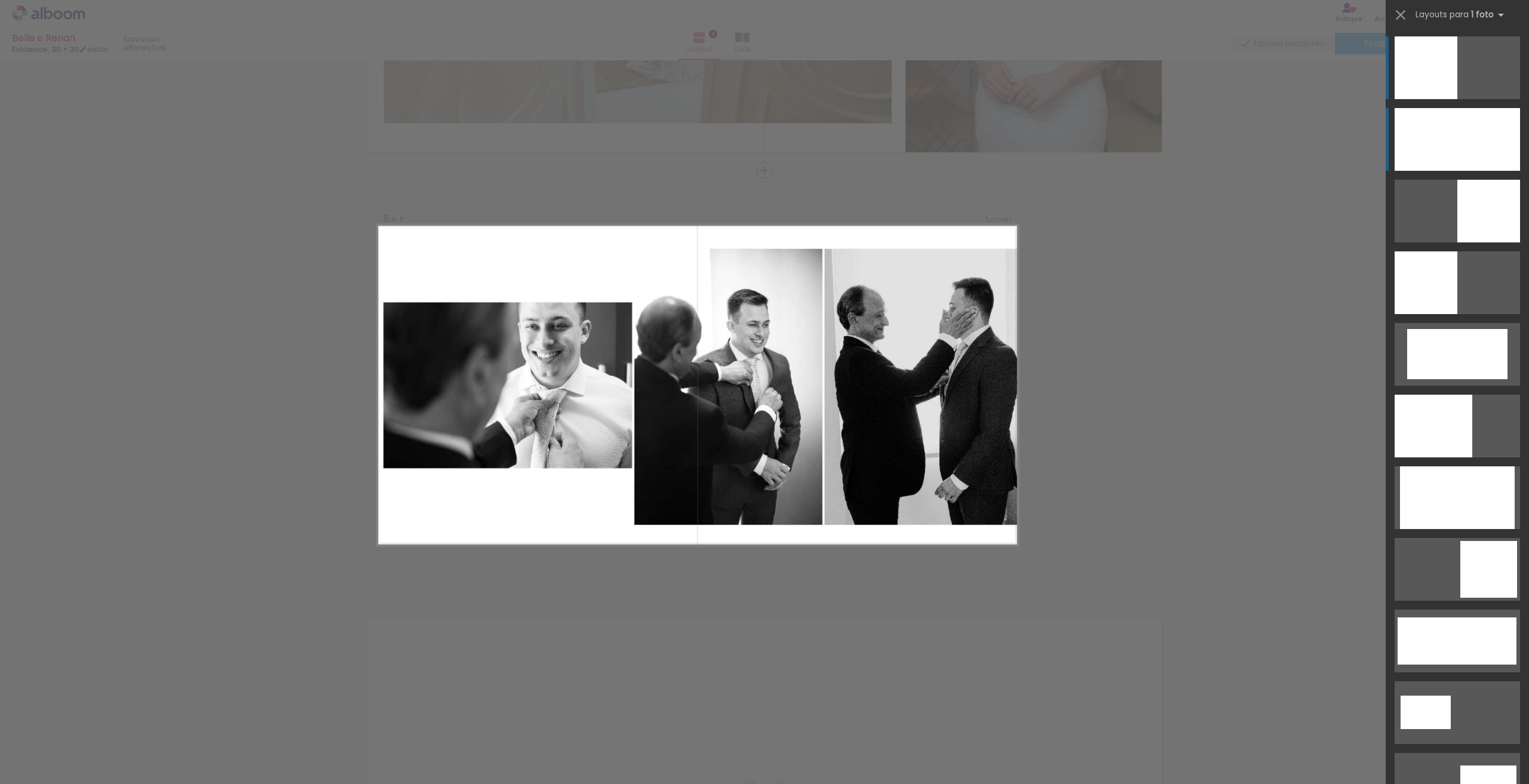
click at [1419, 143] on div at bounding box center [1457, 139] width 125 height 63
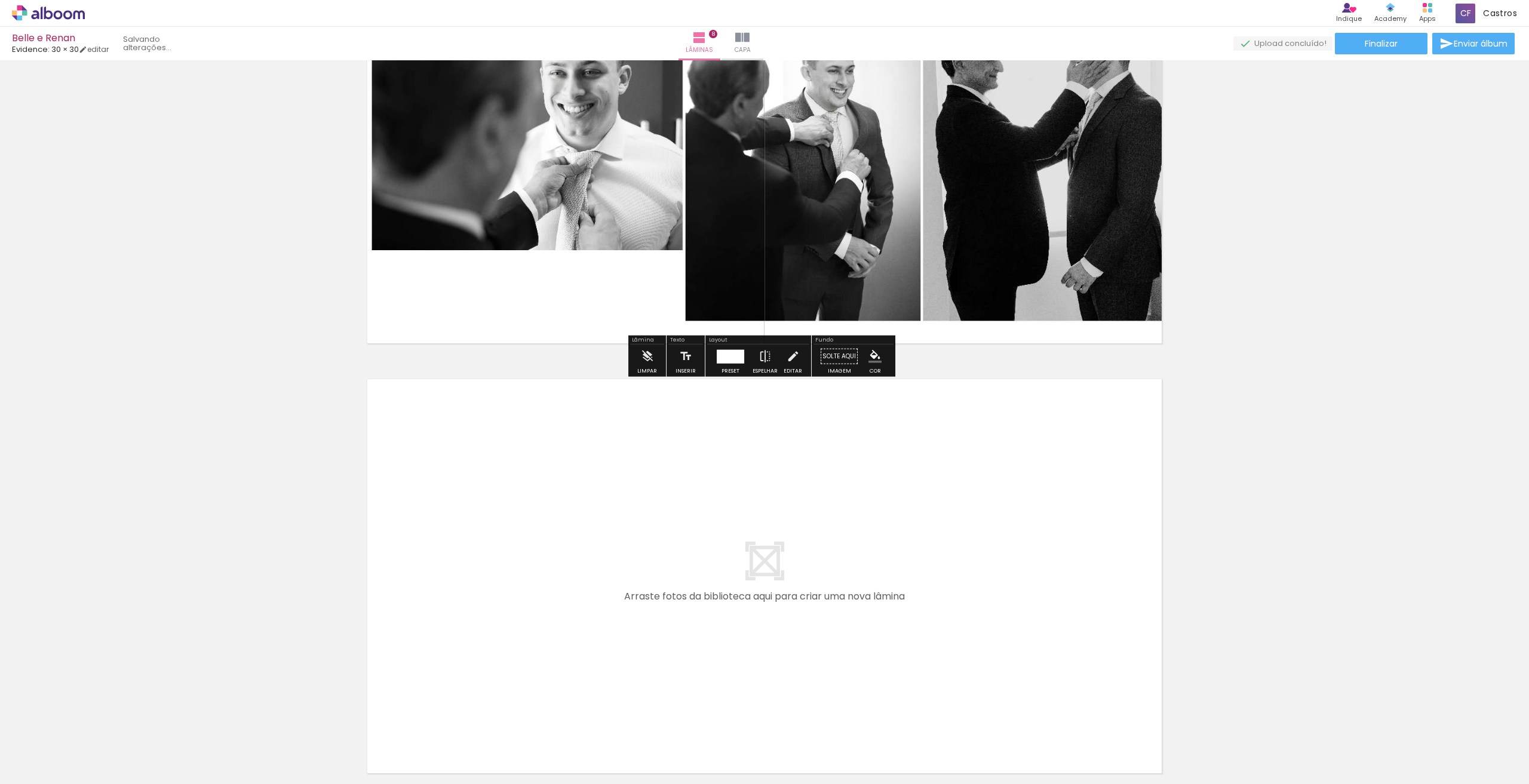
scroll to position [3266, 0]
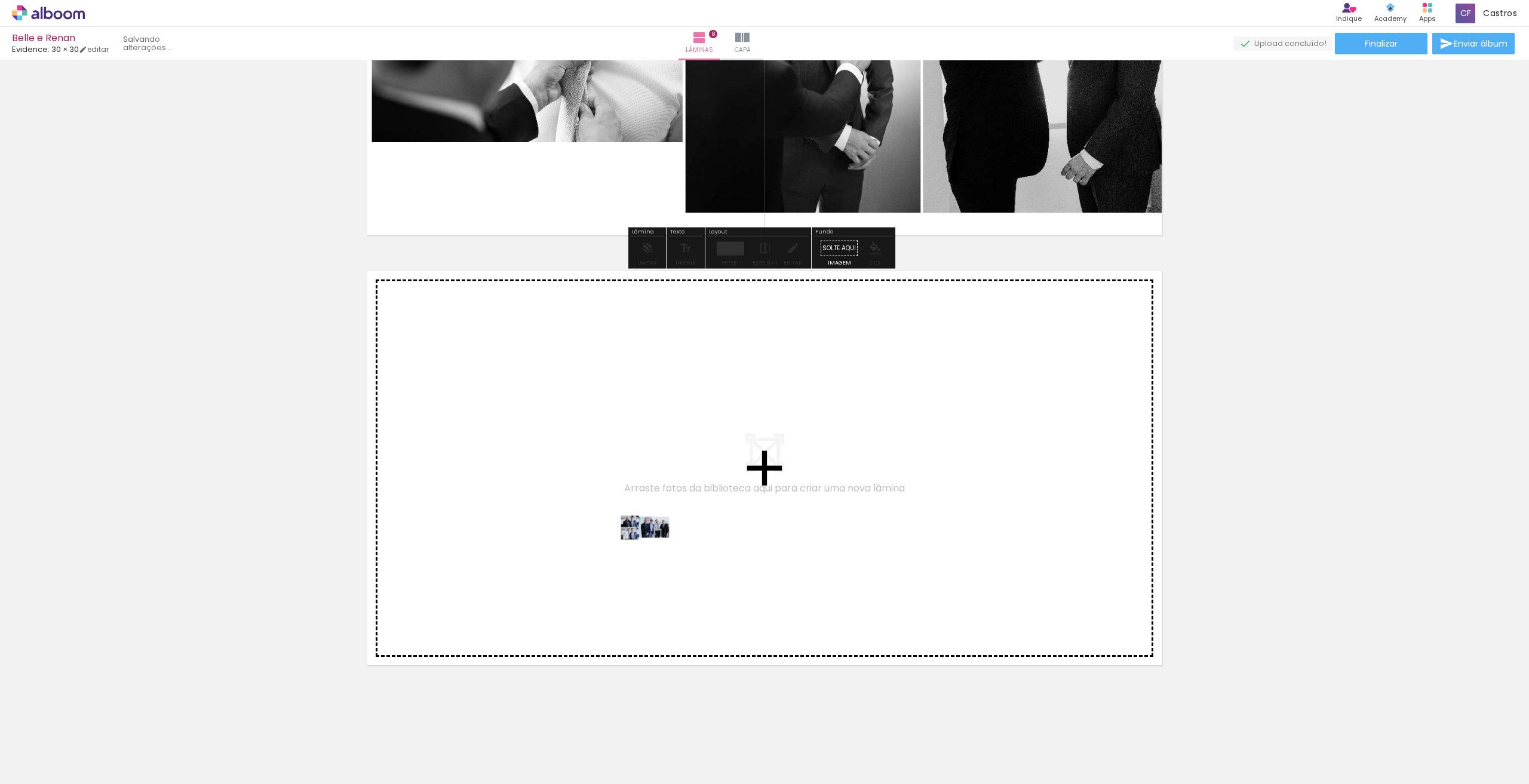
drag, startPoint x: 596, startPoint y: 740, endPoint x: 654, endPoint y: 550, distance: 198.7
click at [654, 550] on quentale-workspace at bounding box center [764, 392] width 1529 height 784
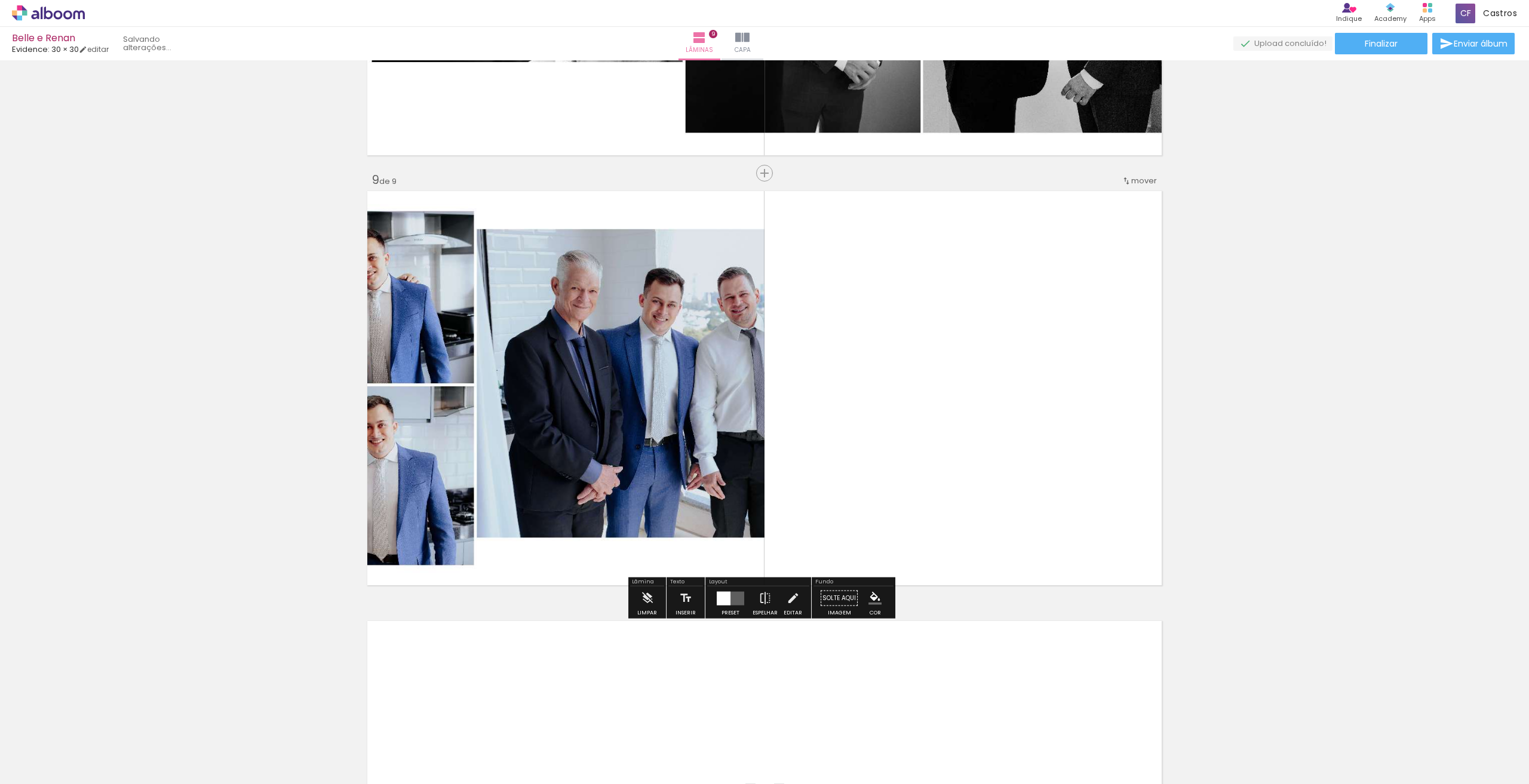
scroll to position [3349, 0]
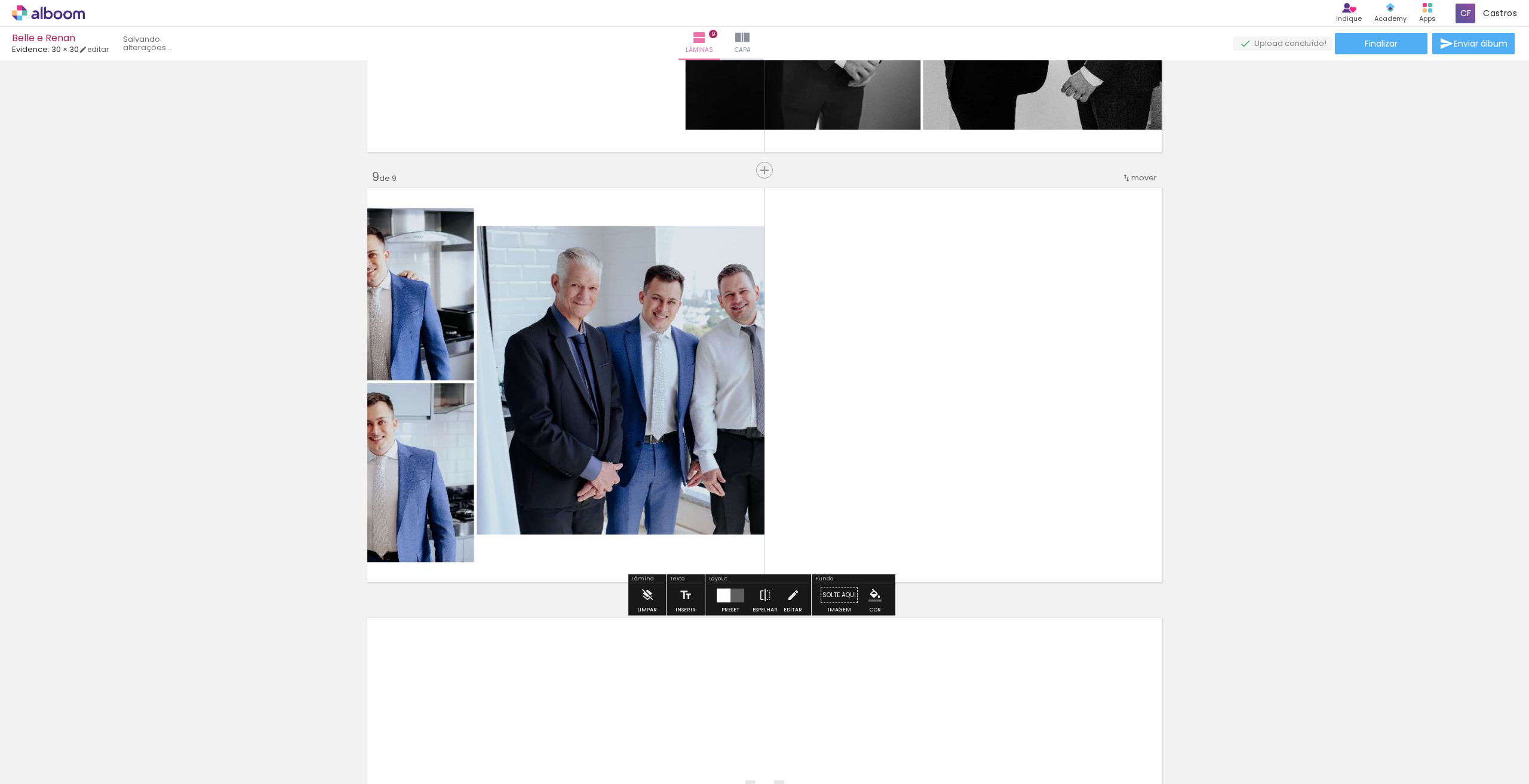
click at [738, 592] on quentale-layouter at bounding box center [730, 595] width 27 height 14
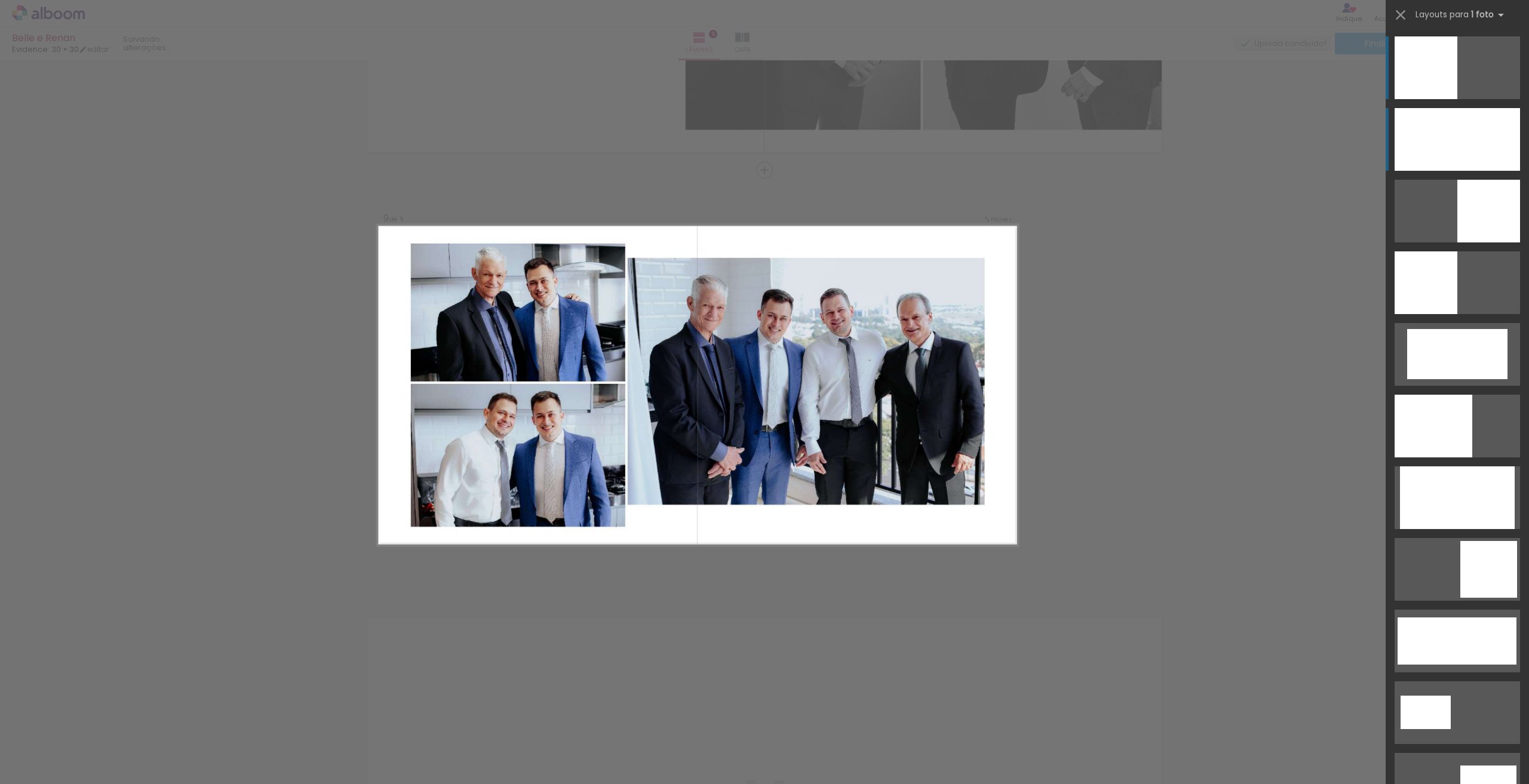
click at [1495, 163] on div at bounding box center [1457, 139] width 125 height 63
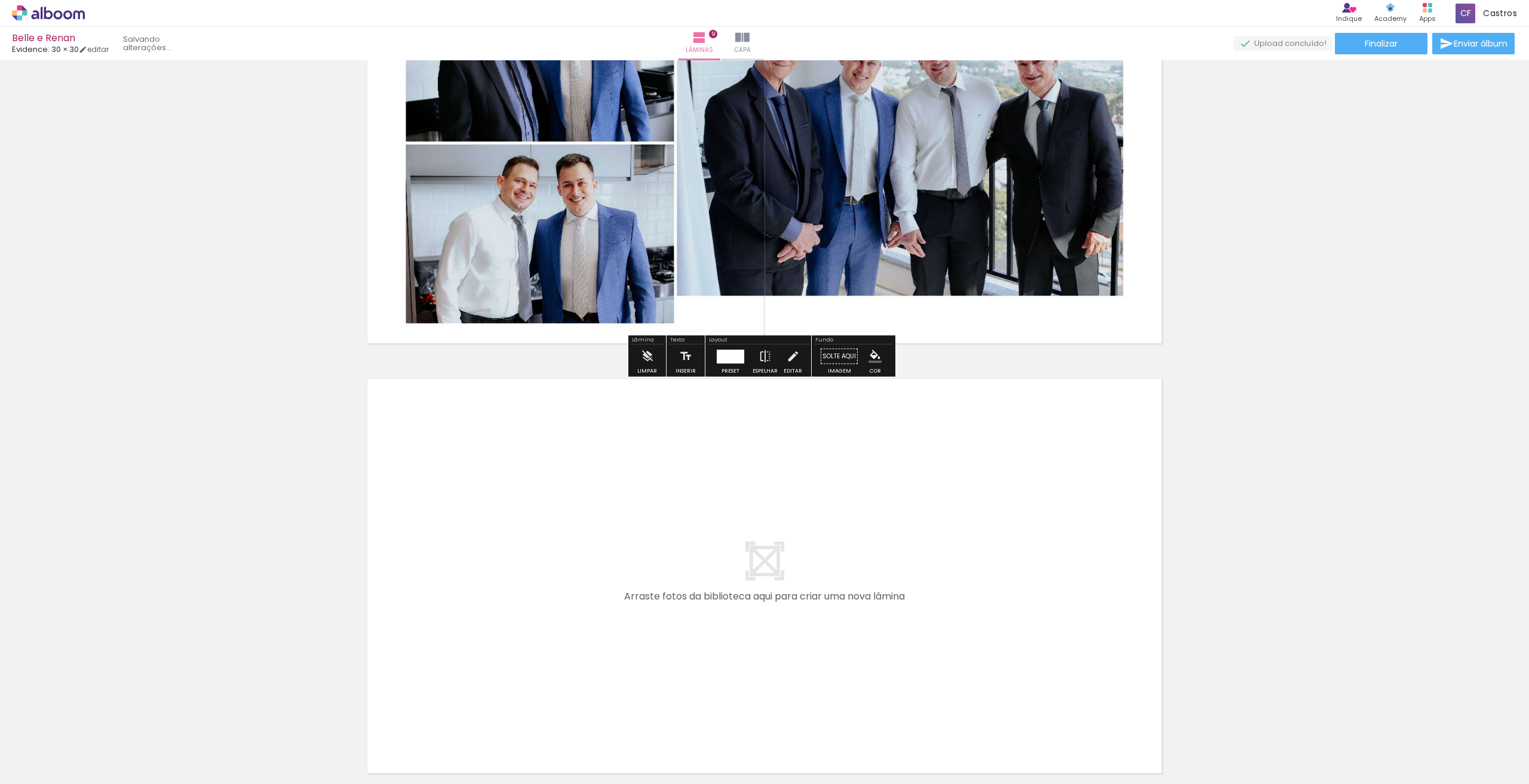
scroll to position [3696, 0]
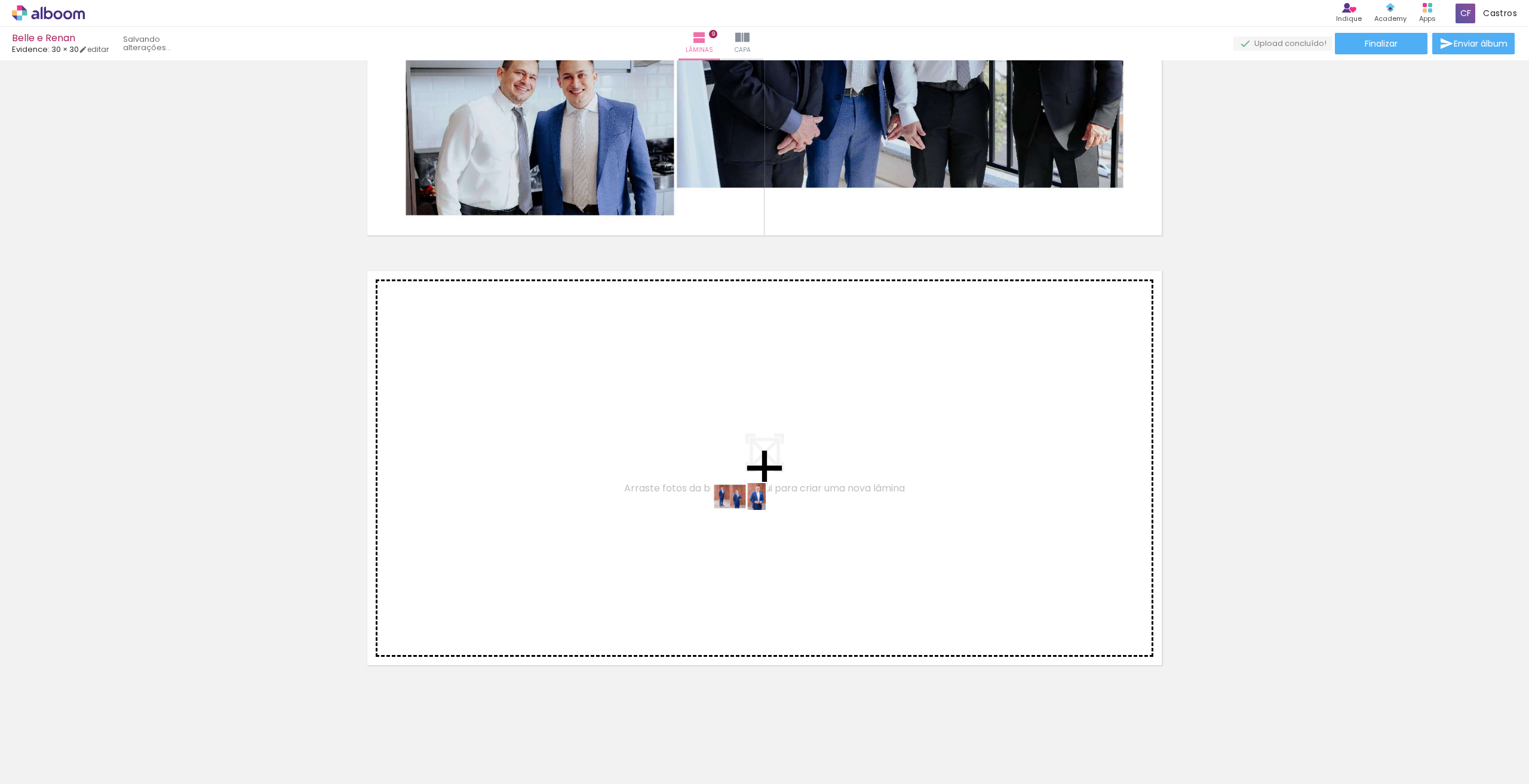
drag, startPoint x: 653, startPoint y: 742, endPoint x: 748, endPoint y: 519, distance: 242.4
click at [748, 519] on quentale-workspace at bounding box center [764, 392] width 1529 height 784
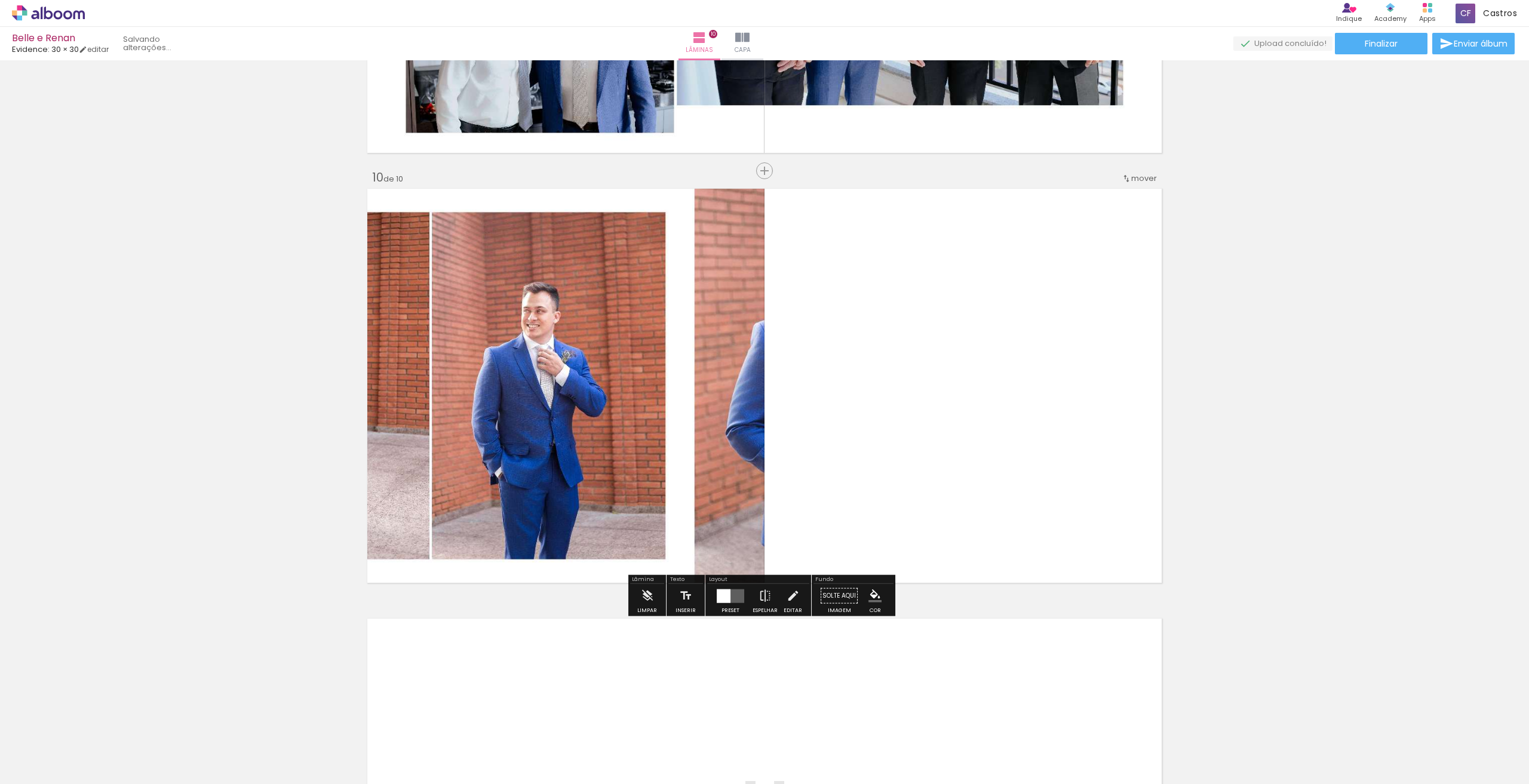
scroll to position [3779, 0]
click at [727, 610] on div "Preset" at bounding box center [730, 610] width 18 height 6
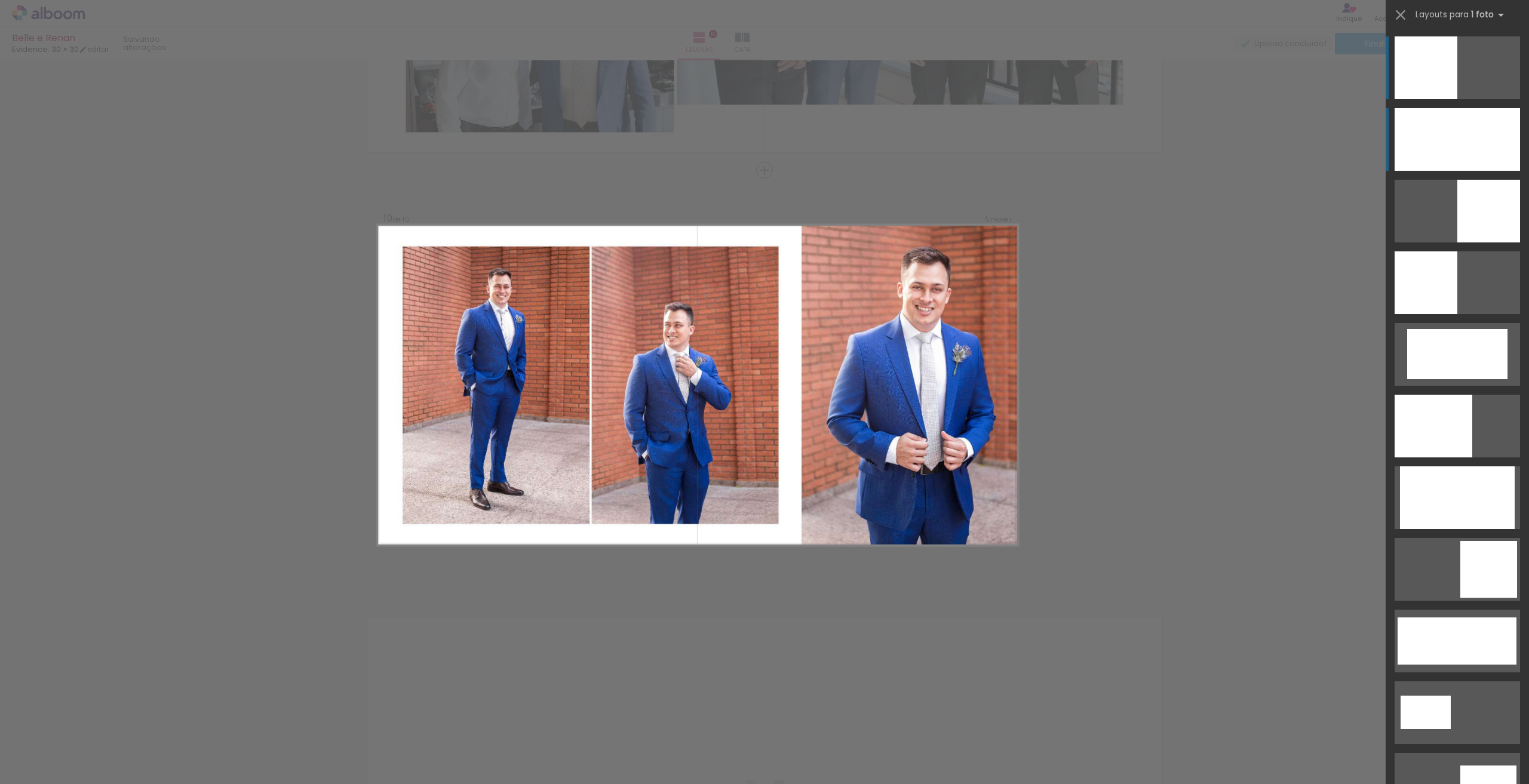
click at [1499, 121] on div at bounding box center [1457, 139] width 125 height 63
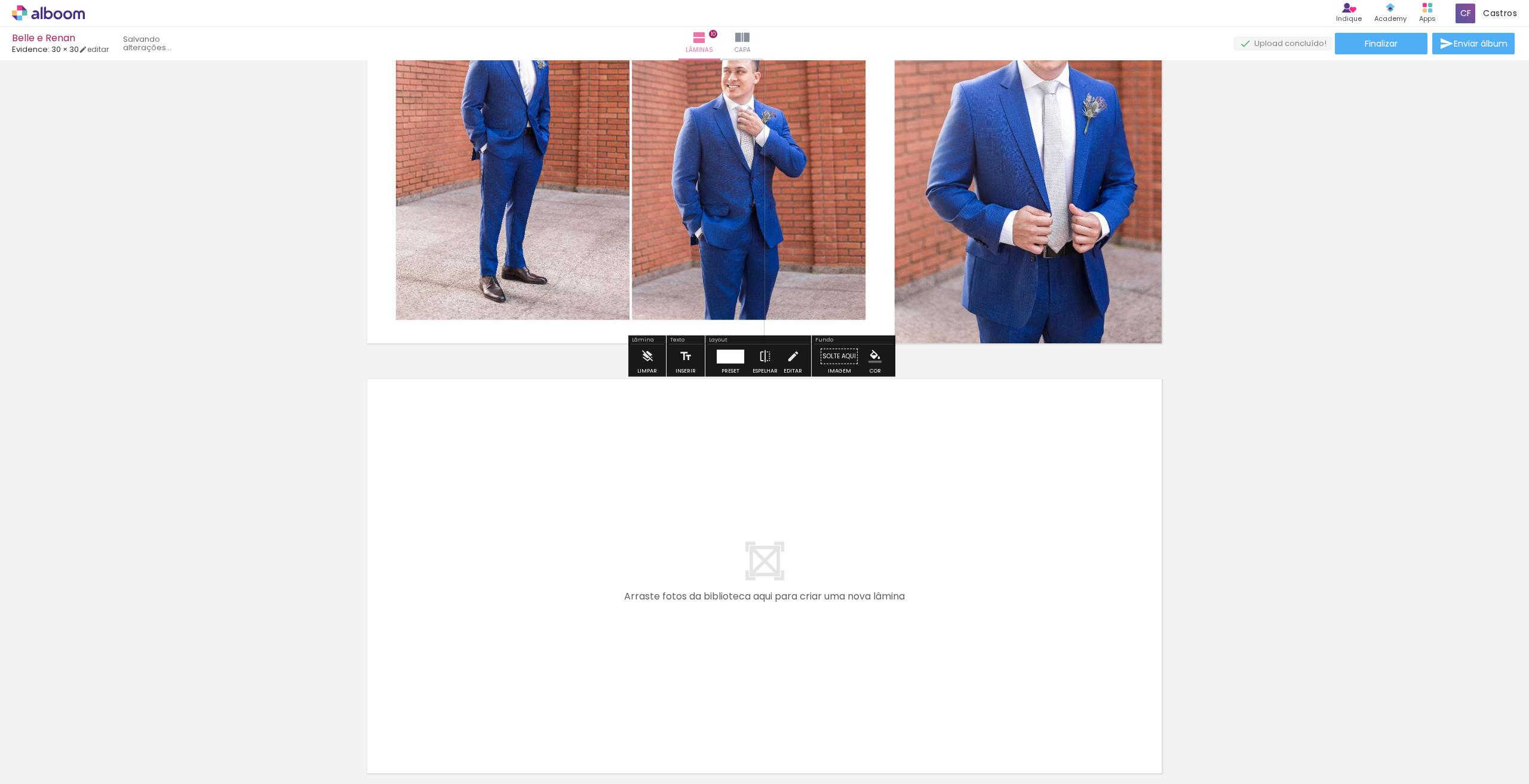
scroll to position [4126, 0]
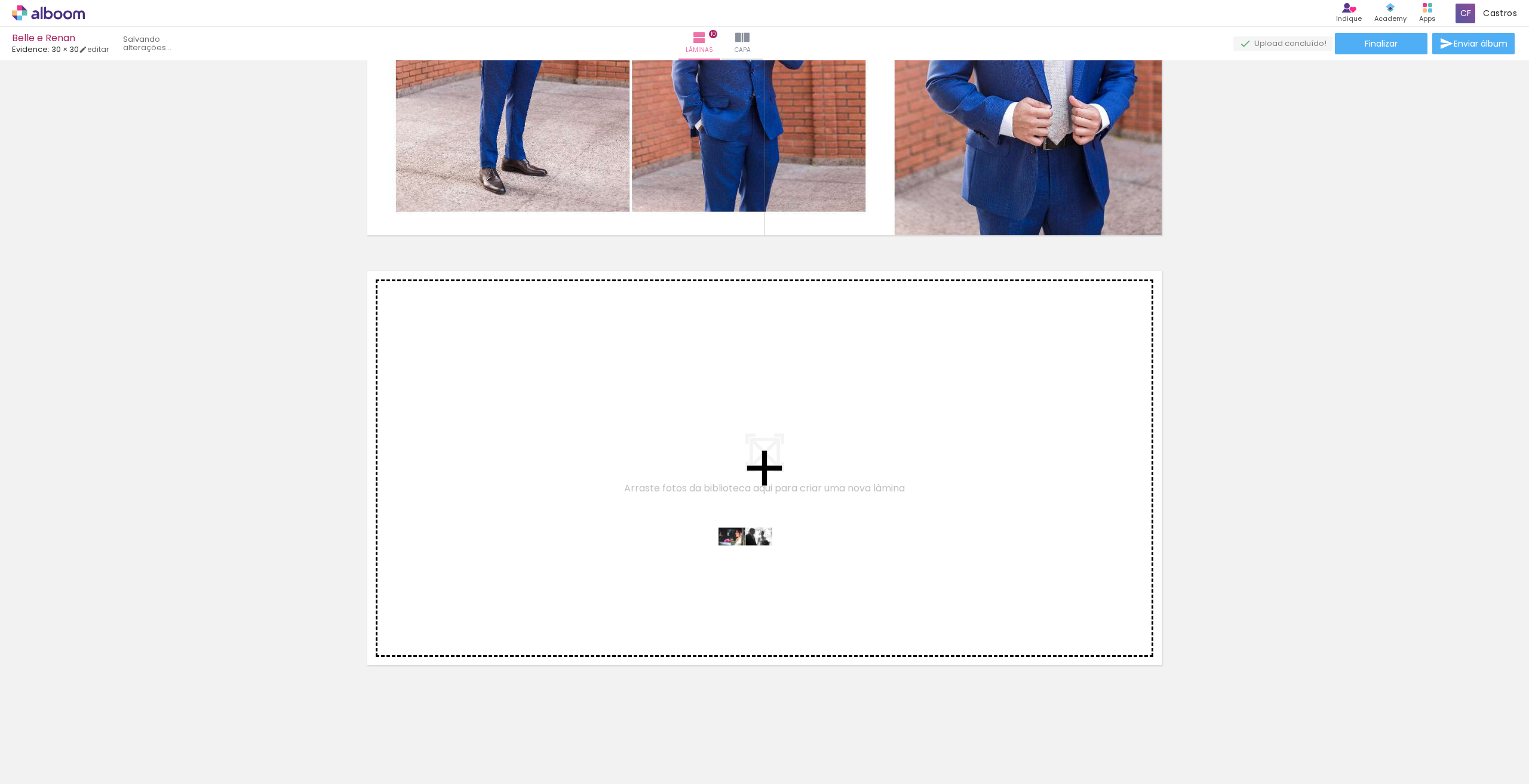
drag, startPoint x: 734, startPoint y: 751, endPoint x: 755, endPoint y: 559, distance: 193.1
click at [755, 559] on quentale-workspace at bounding box center [764, 392] width 1529 height 784
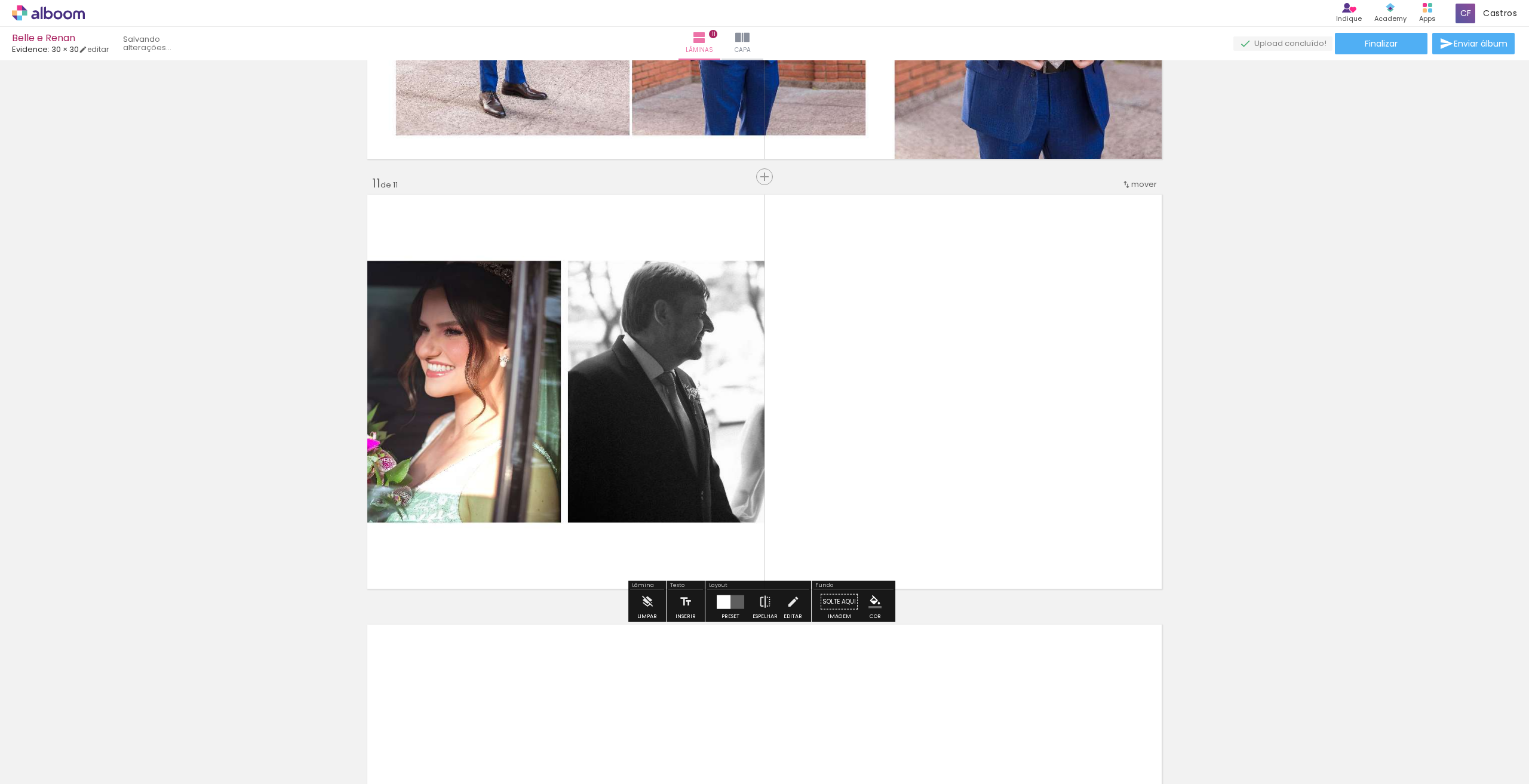
scroll to position [4209, 0]
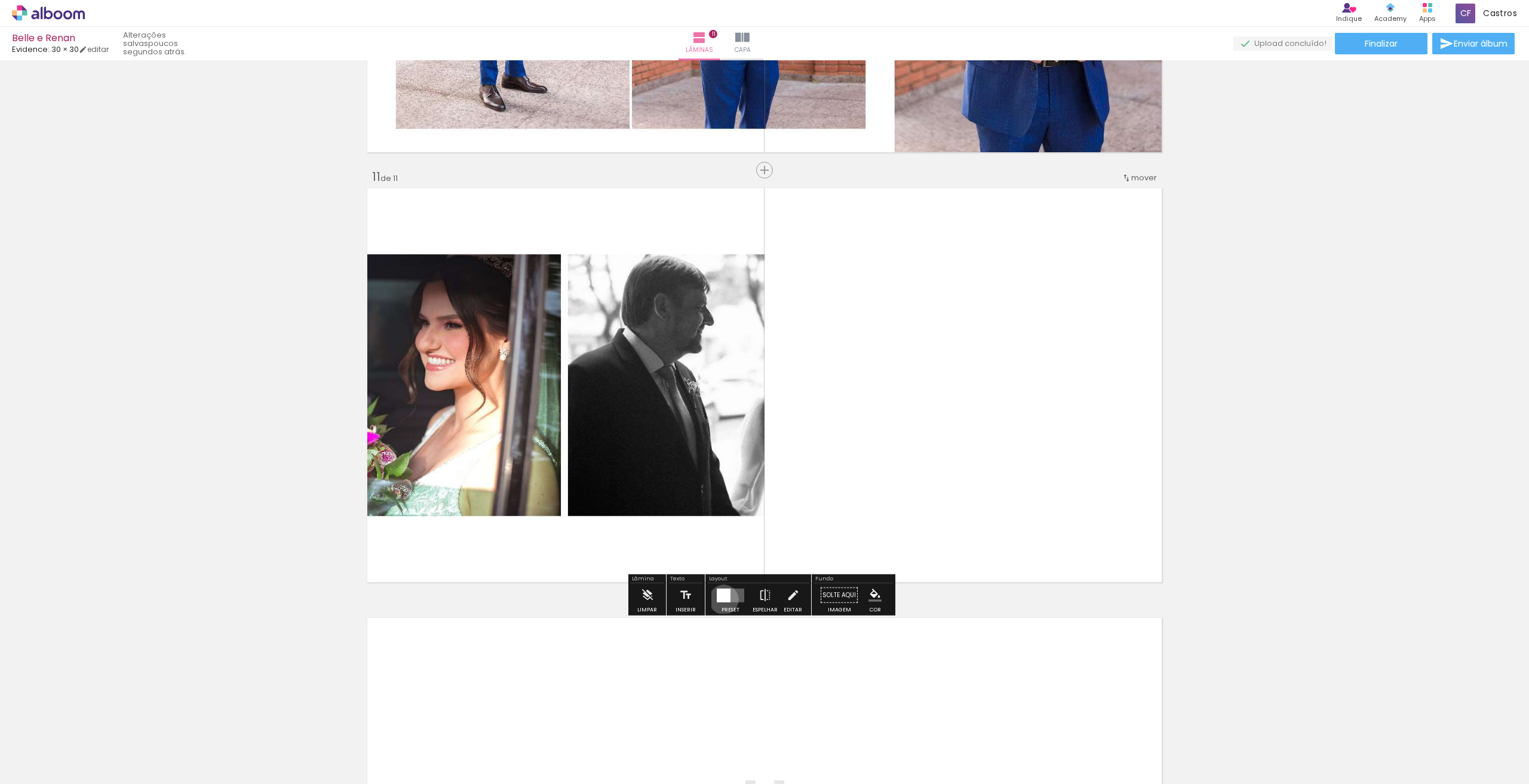
click at [721, 599] on div at bounding box center [724, 595] width 14 height 14
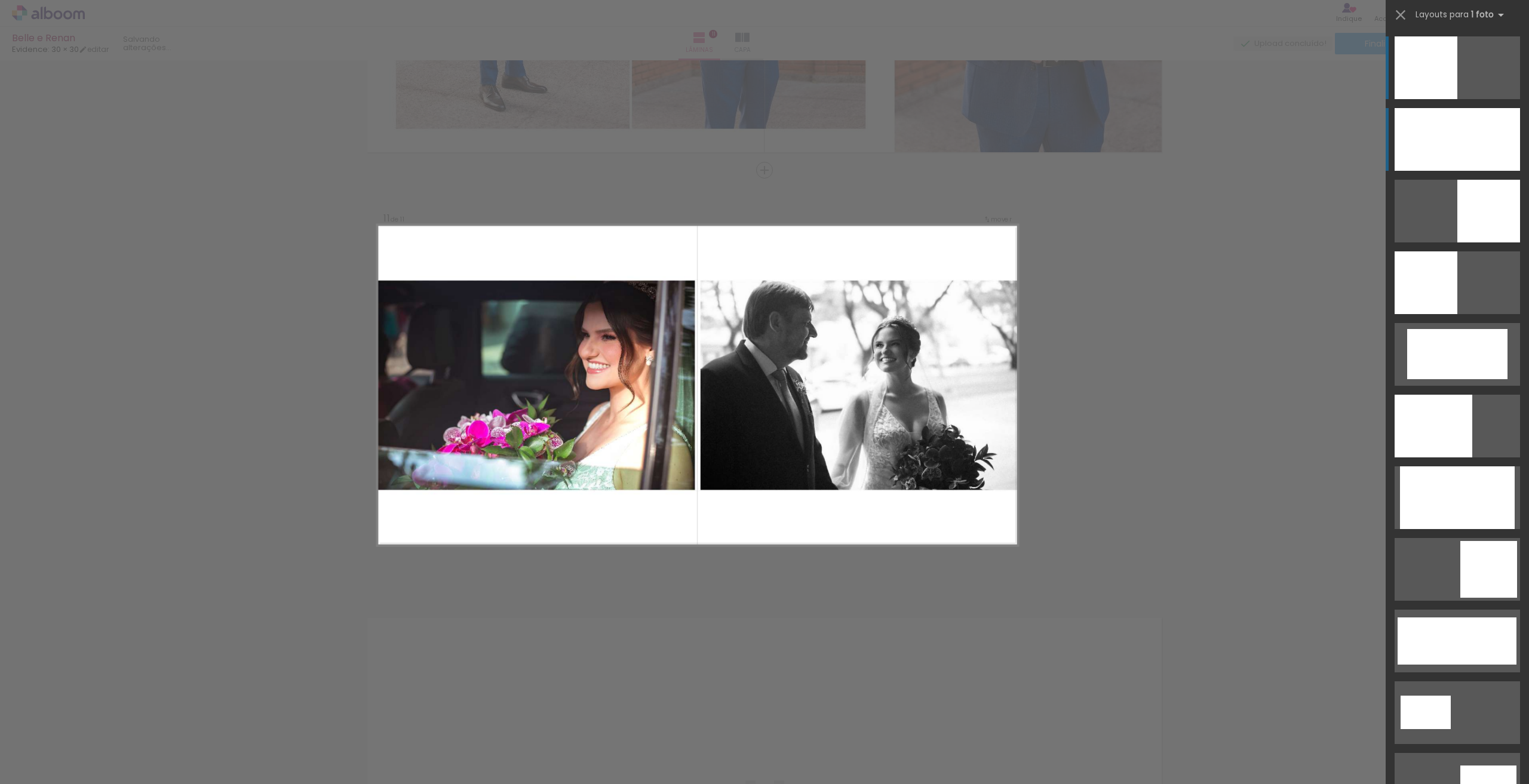
click at [1469, 131] on div at bounding box center [1457, 139] width 125 height 63
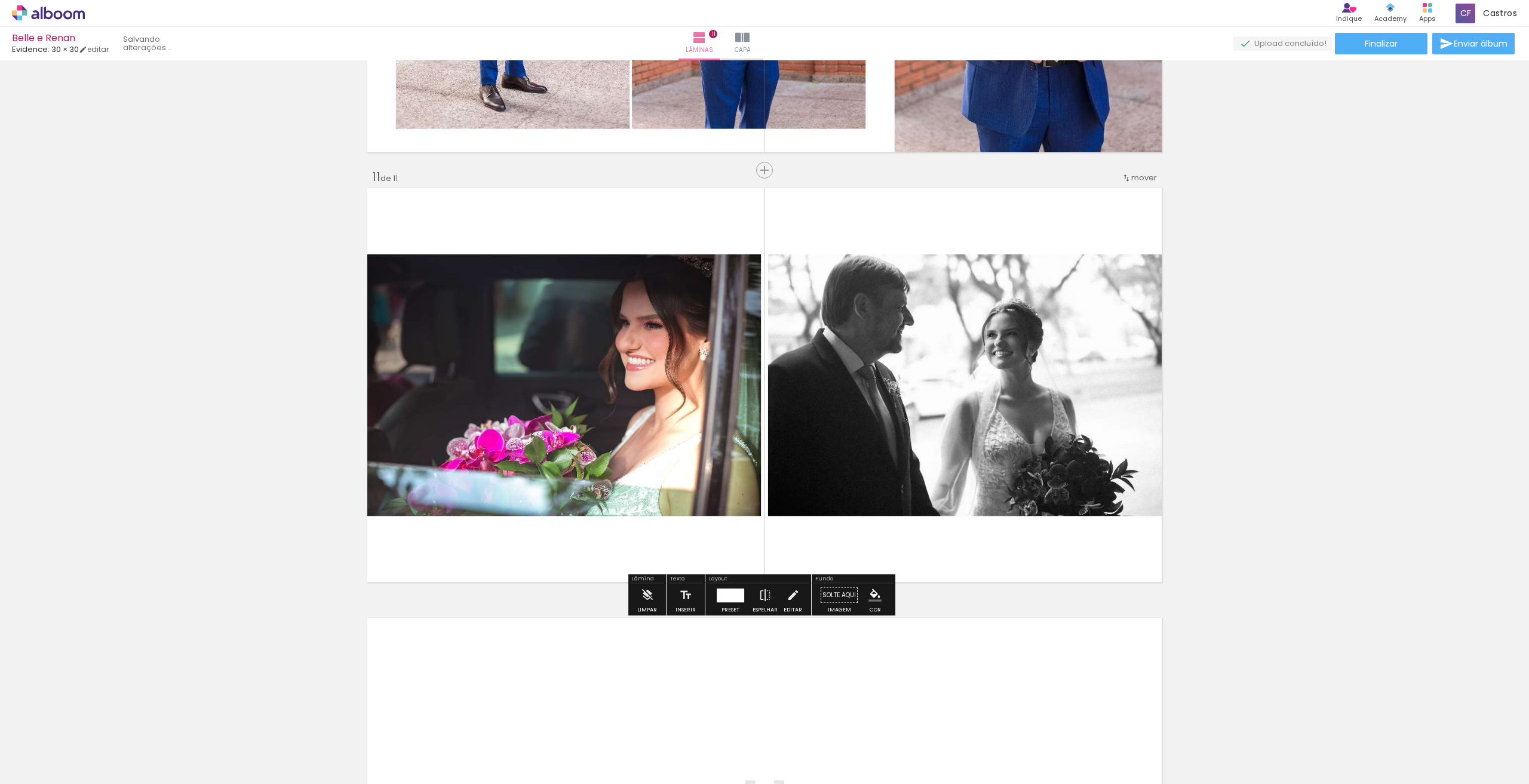
scroll to position [4448, 0]
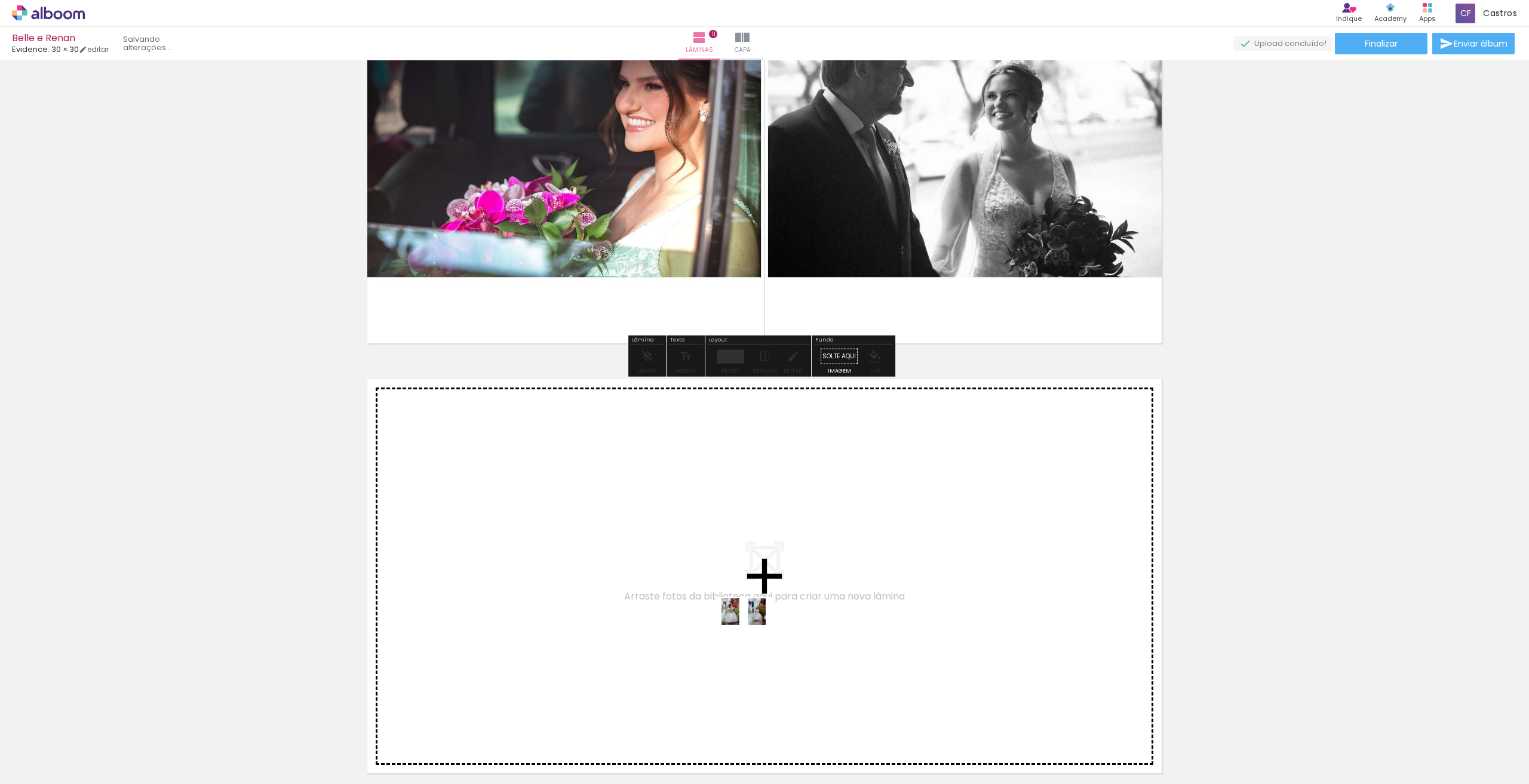
drag, startPoint x: 784, startPoint y: 741, endPoint x: 753, endPoint y: 634, distance: 111.4
click at [753, 634] on quentale-workspace at bounding box center [764, 392] width 1529 height 784
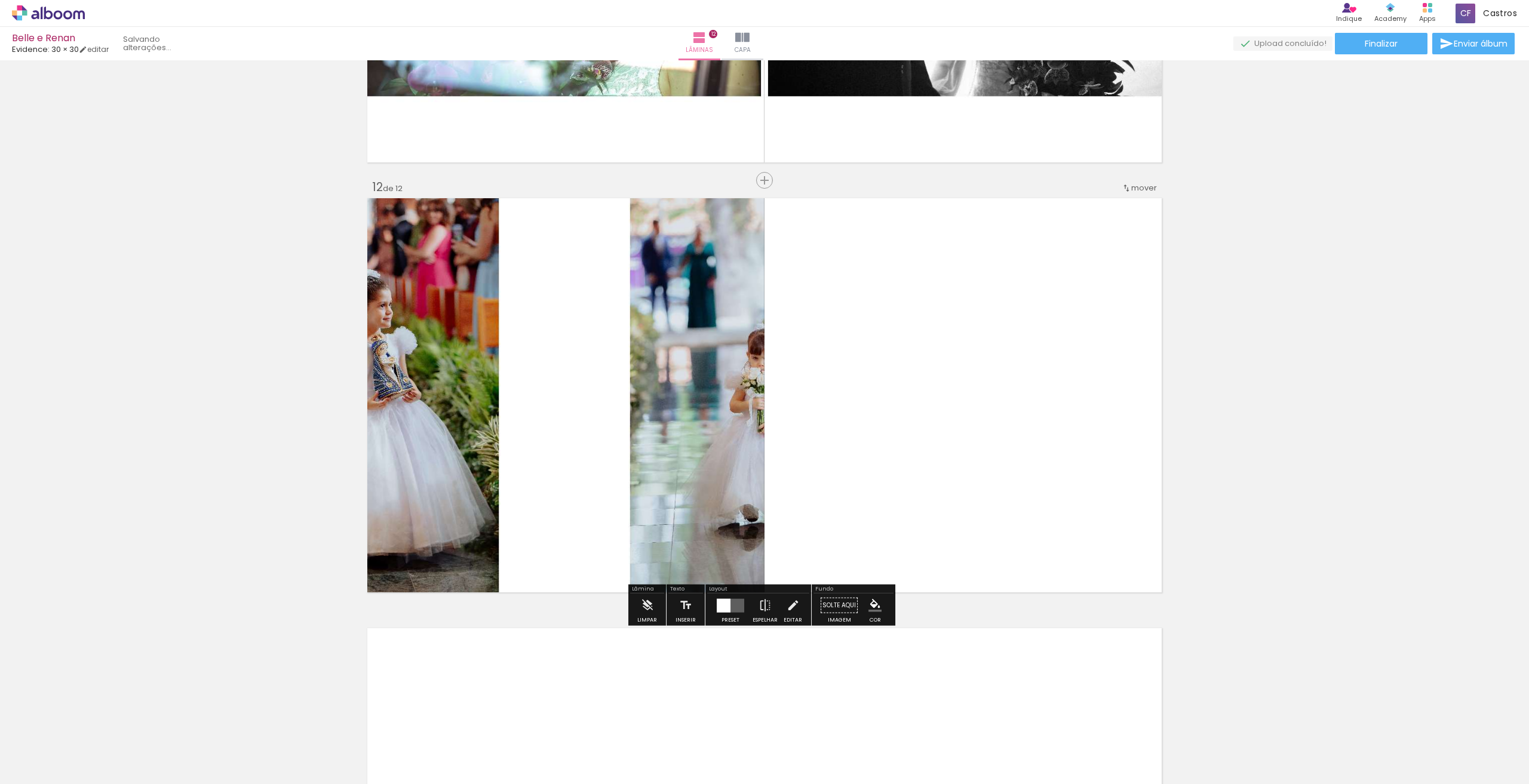
scroll to position [4639, 0]
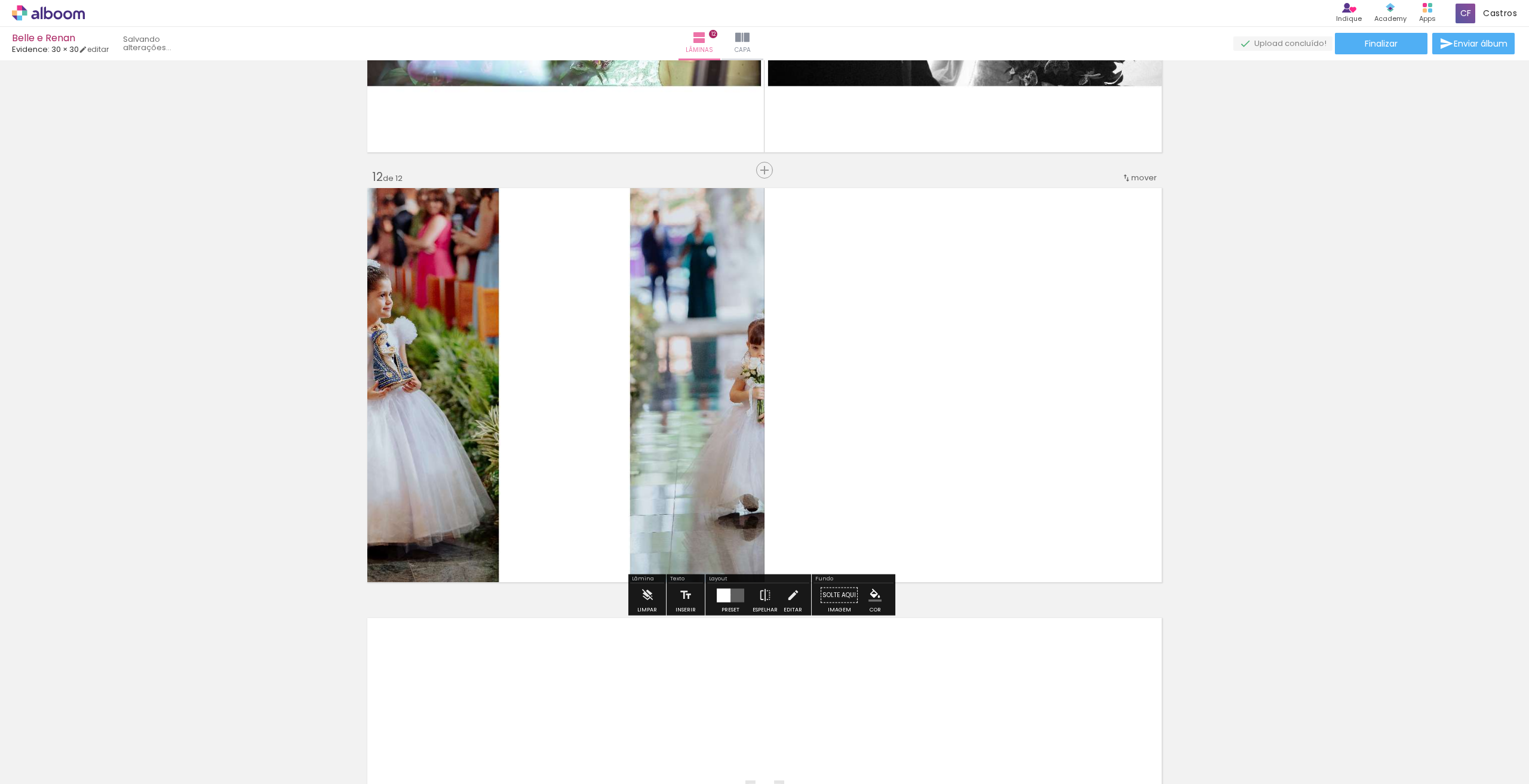
click at [727, 594] on div at bounding box center [724, 595] width 14 height 14
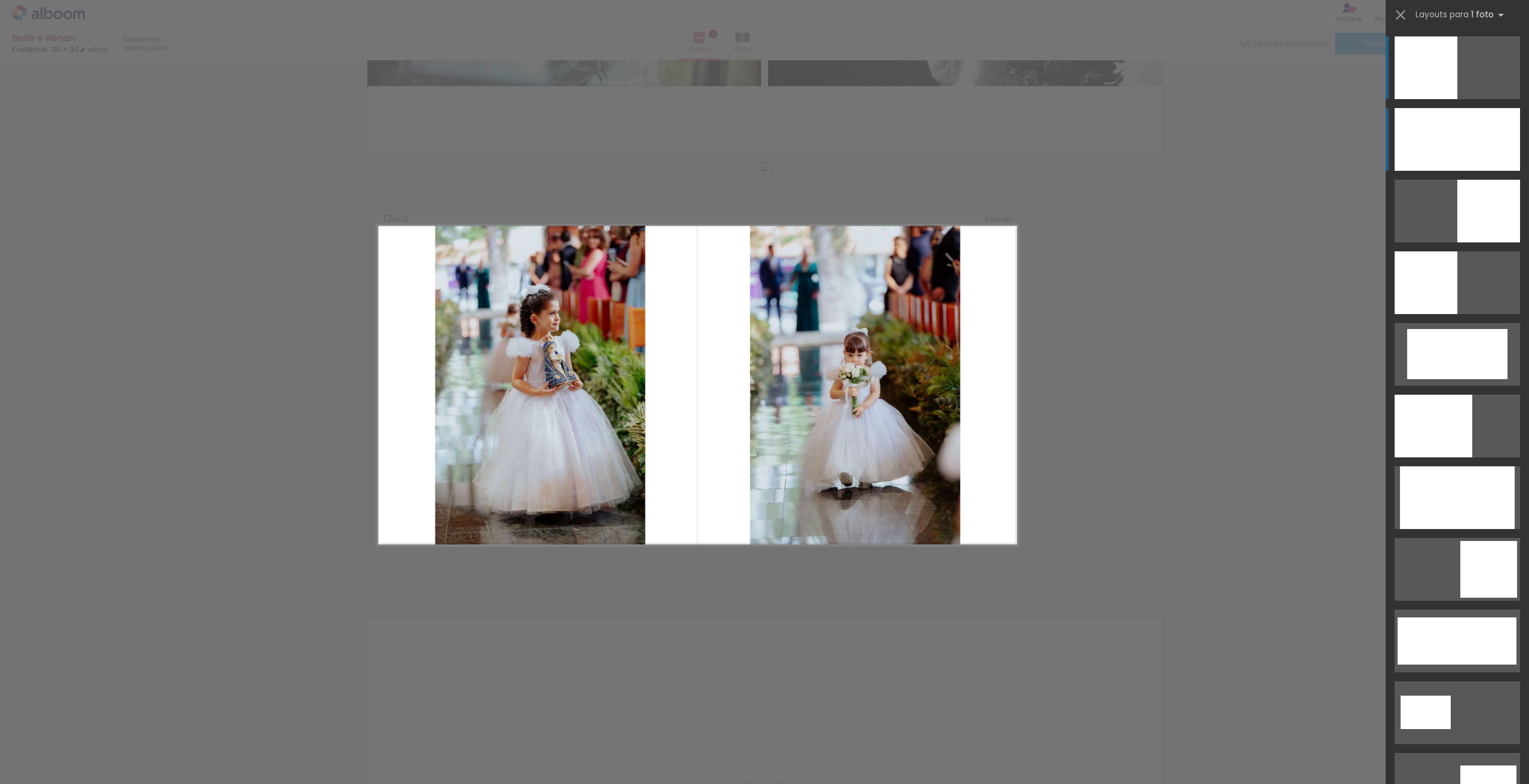
click at [1449, 128] on div at bounding box center [1457, 139] width 125 height 63
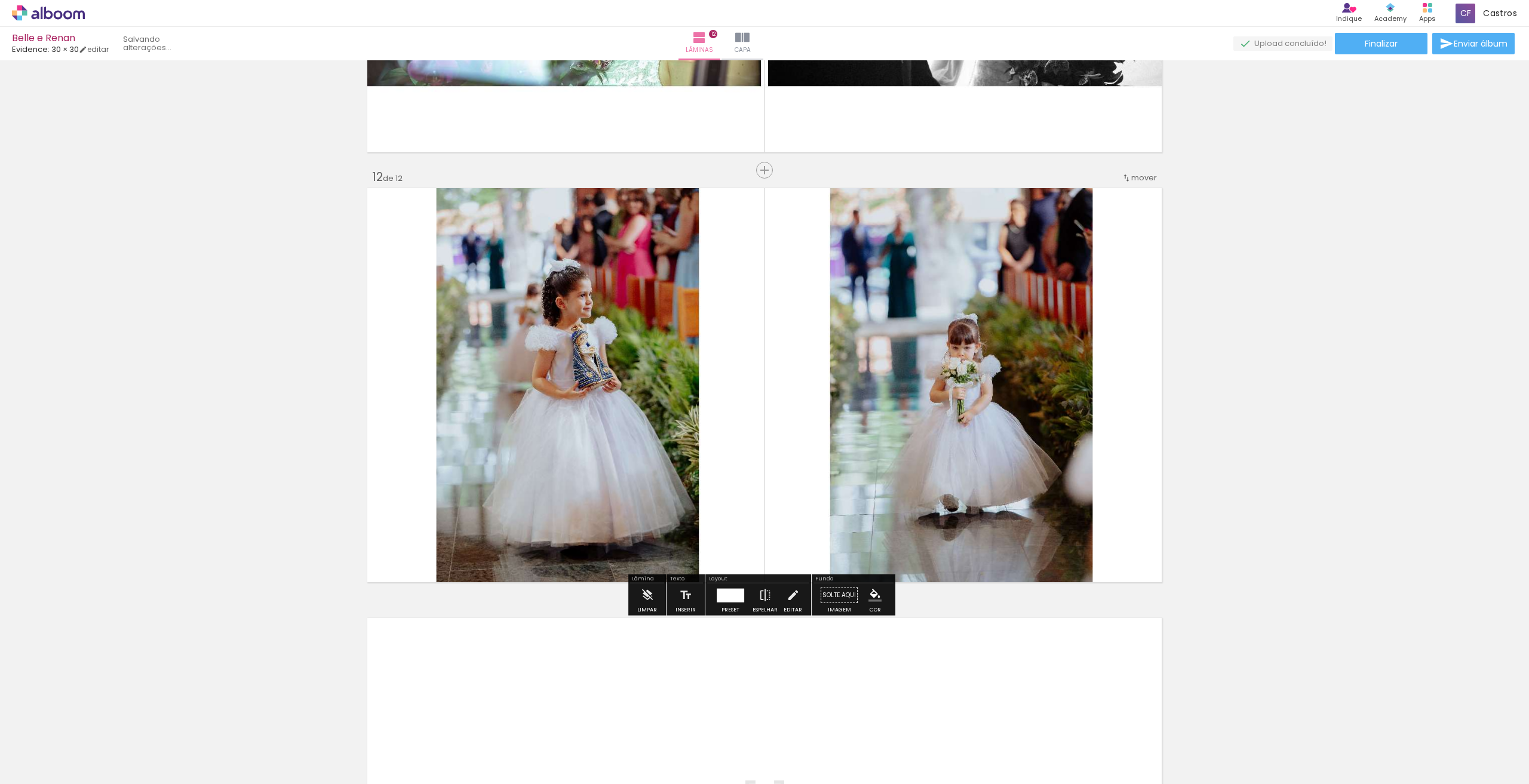
scroll to position [4699, 0]
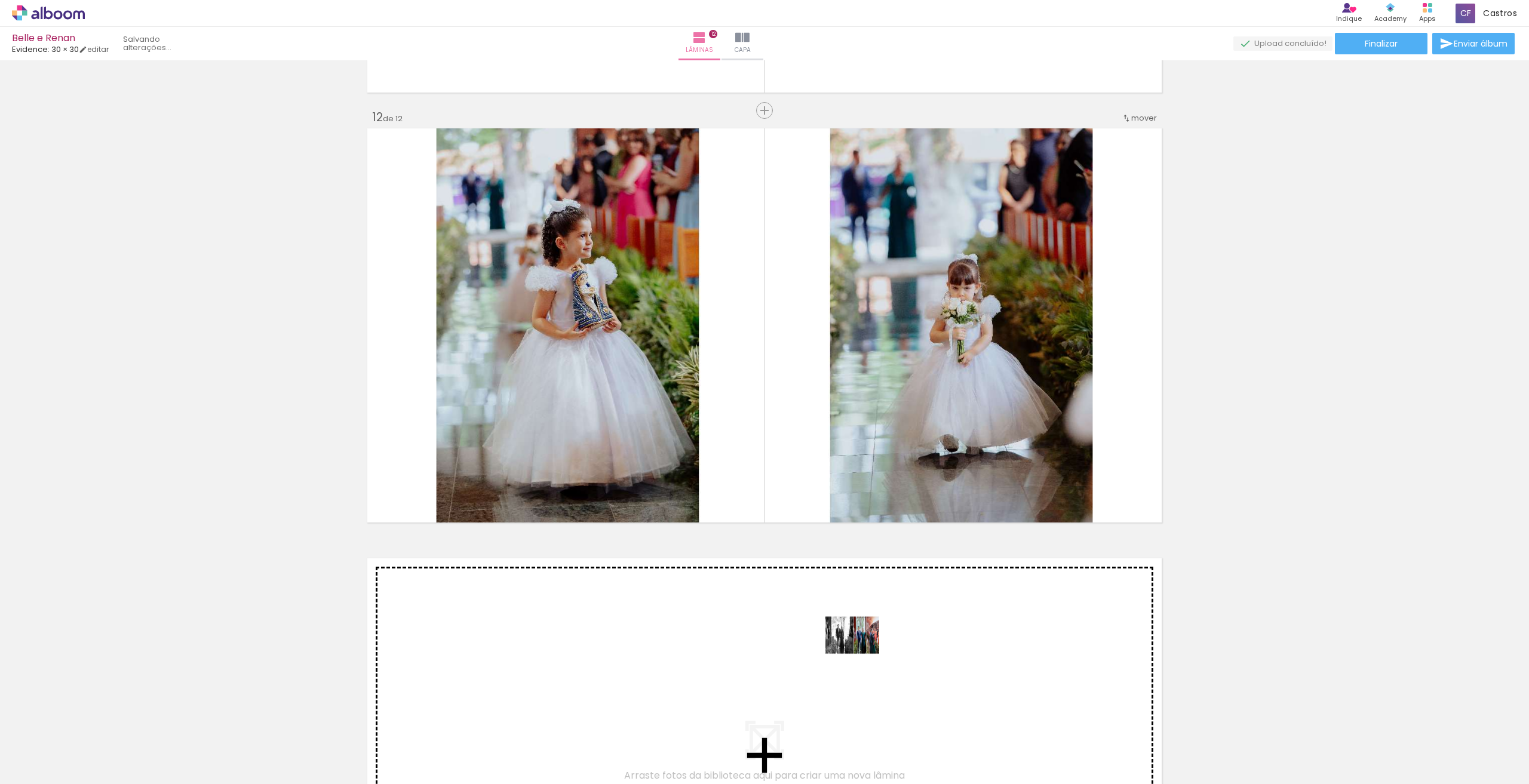
drag, startPoint x: 876, startPoint y: 751, endPoint x: 862, endPoint y: 645, distance: 106.9
click at [862, 645] on quentale-workspace at bounding box center [764, 392] width 1529 height 784
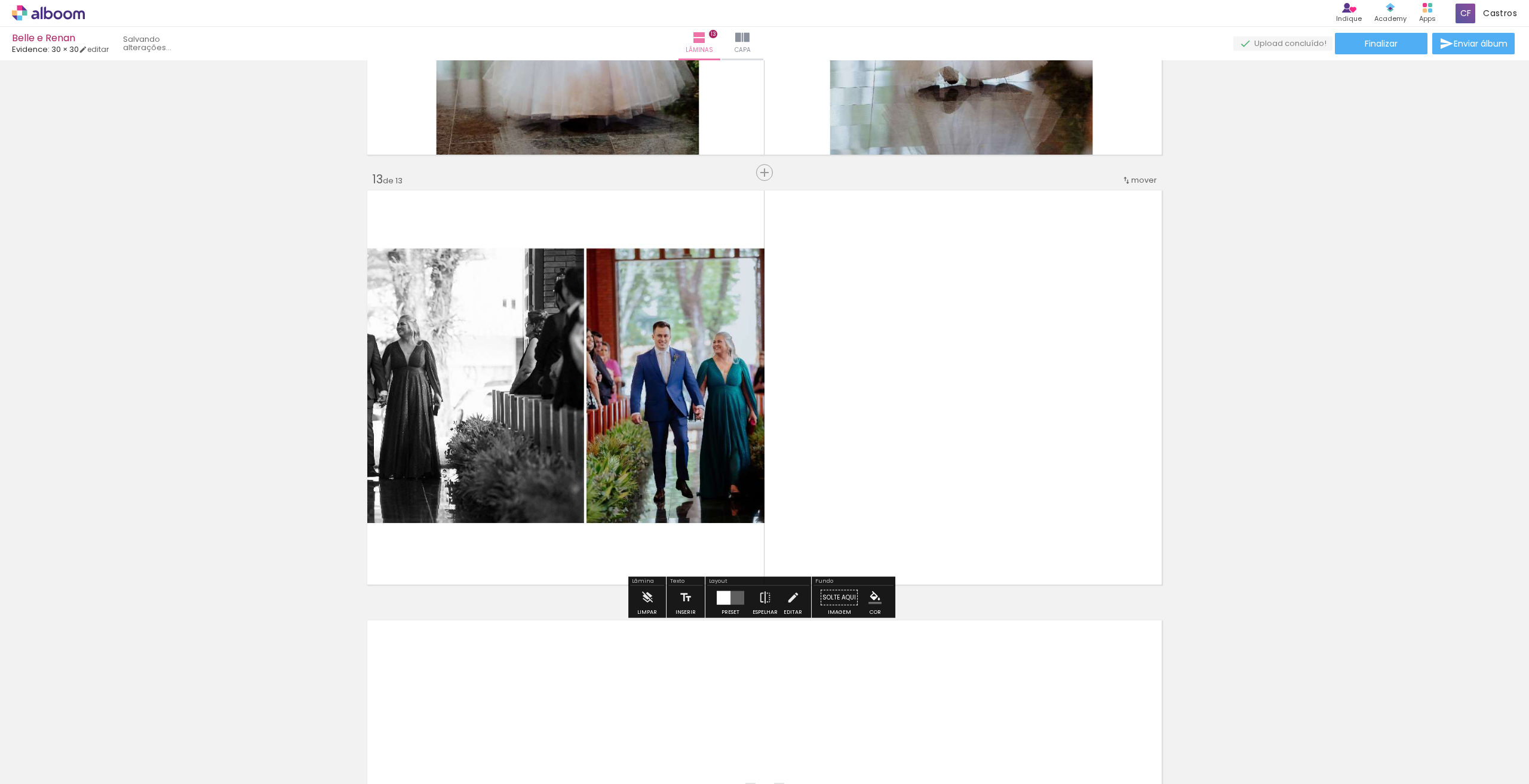
scroll to position [5069, 0]
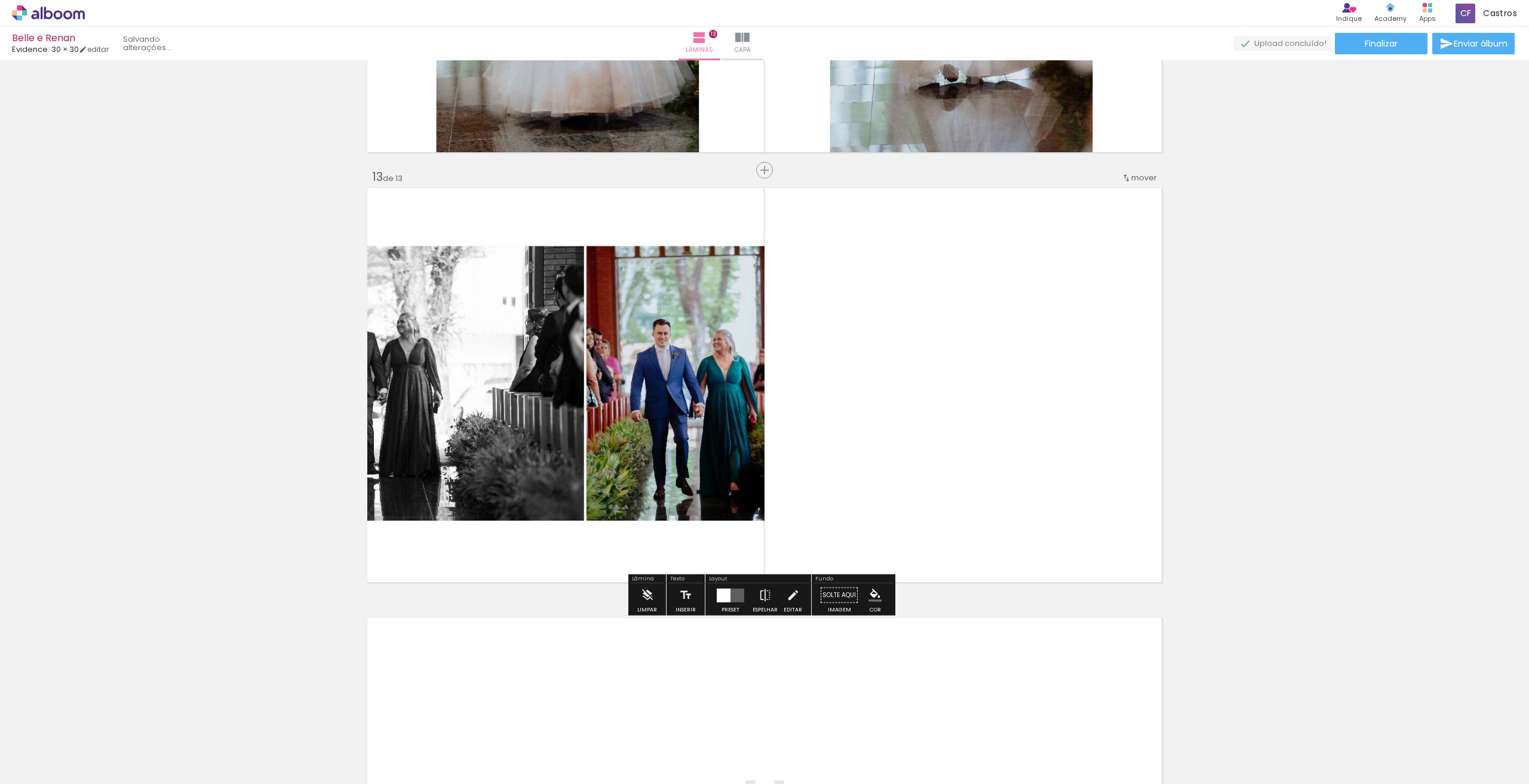
click at [730, 593] on quentale-layouter at bounding box center [730, 595] width 27 height 14
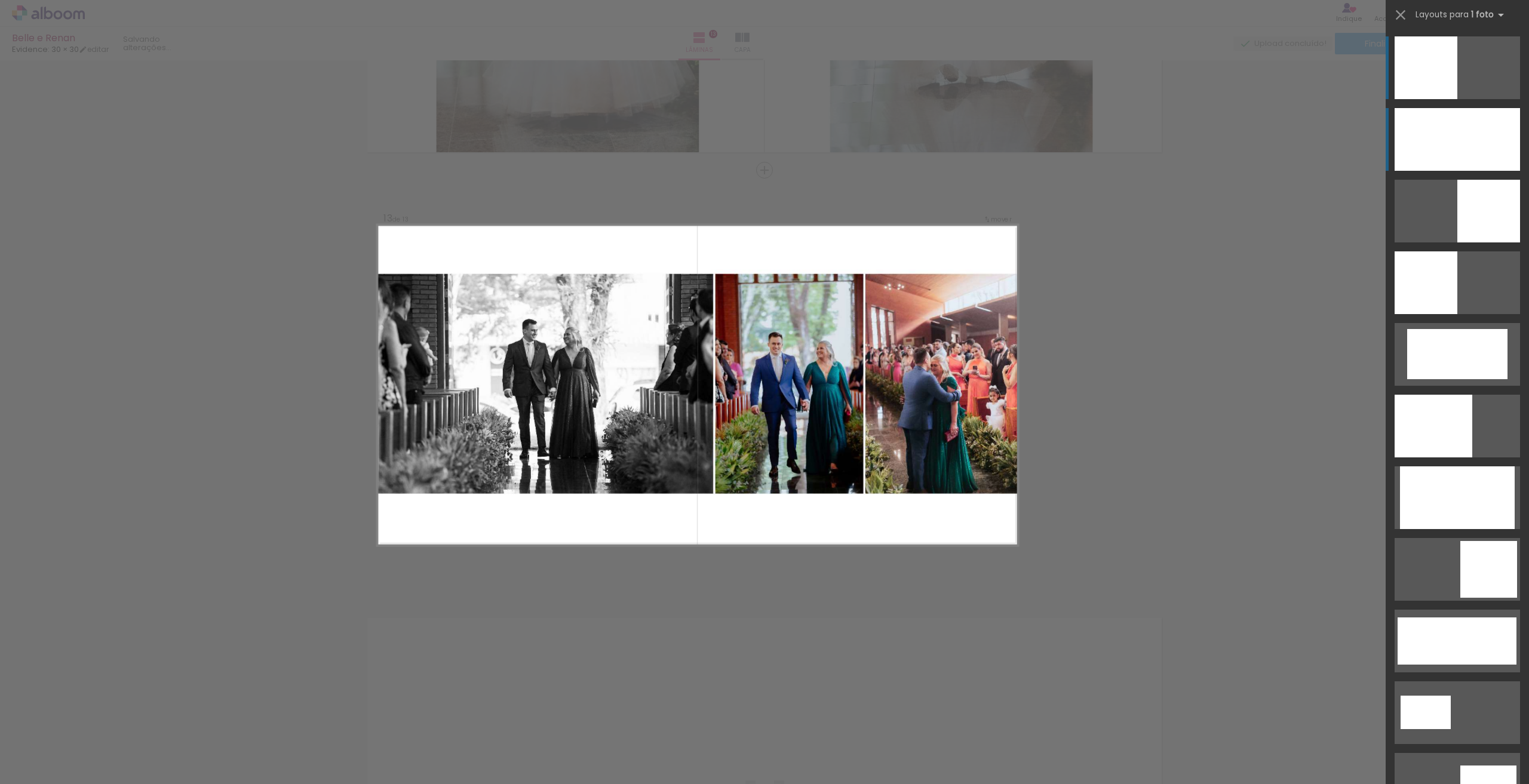
click at [1506, 158] on div at bounding box center [1457, 139] width 125 height 63
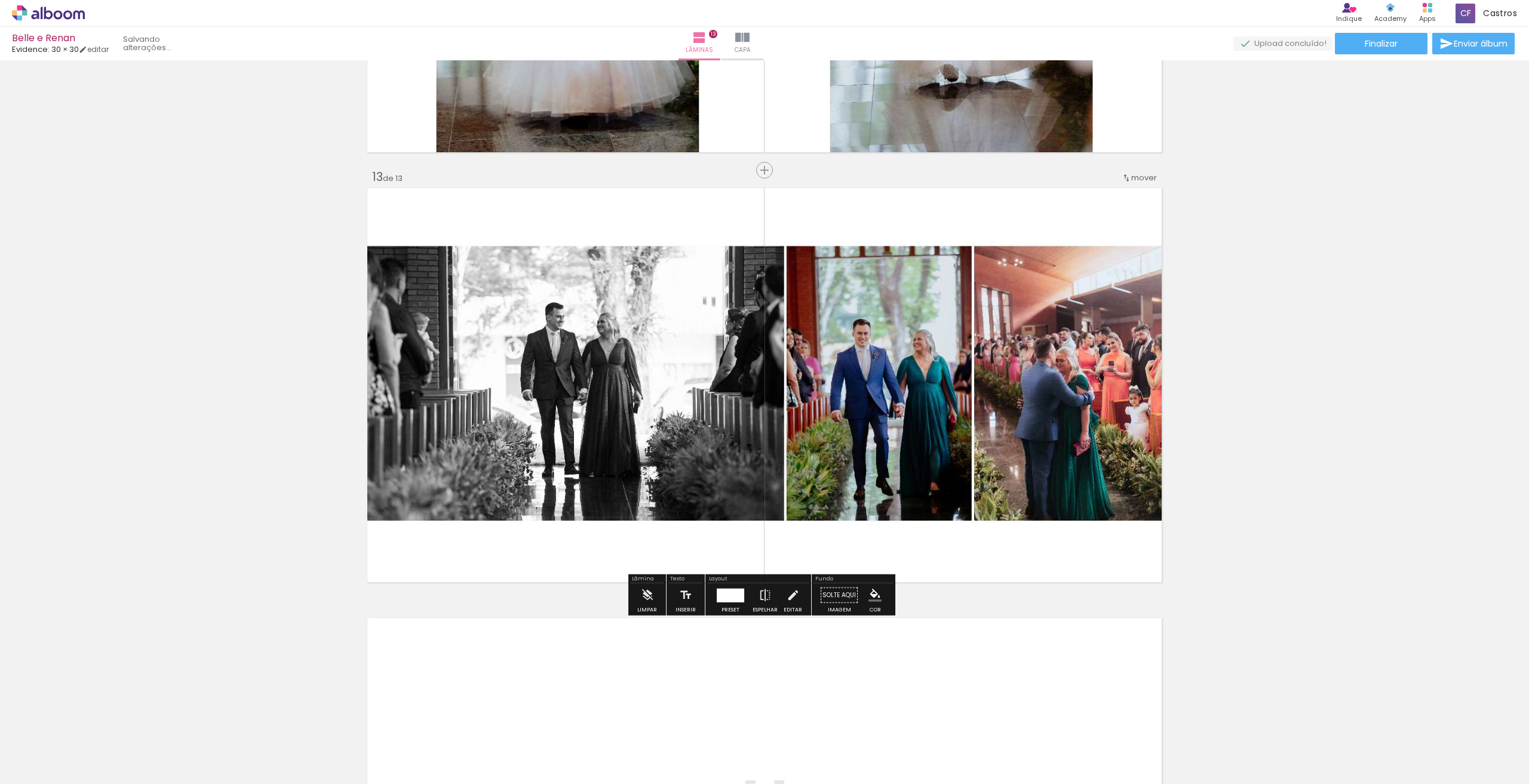
scroll to position [5188, 0]
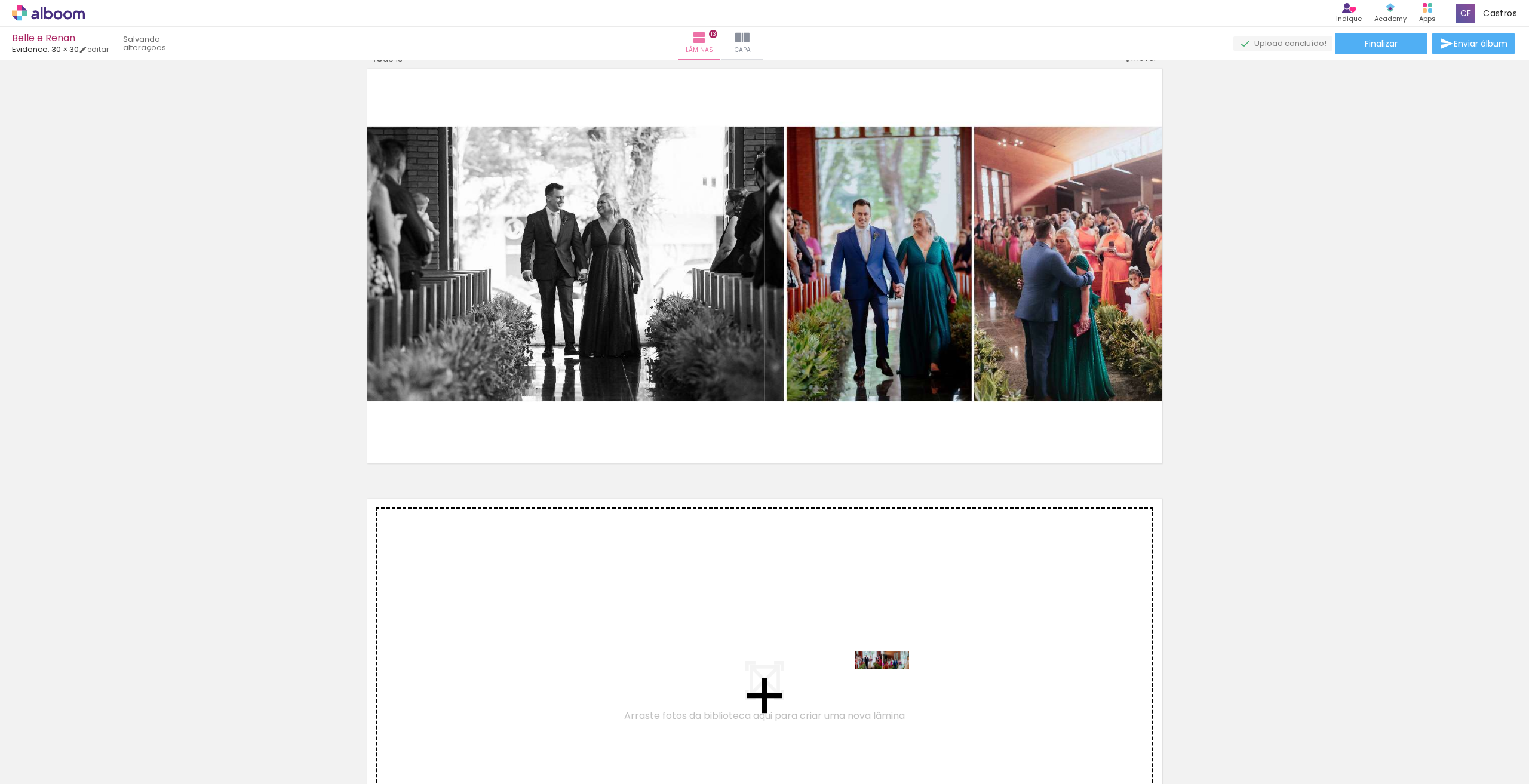
drag, startPoint x: 900, startPoint y: 753, endPoint x: 891, endPoint y: 683, distance: 70.6
click at [891, 683] on quentale-workspace at bounding box center [764, 392] width 1529 height 784
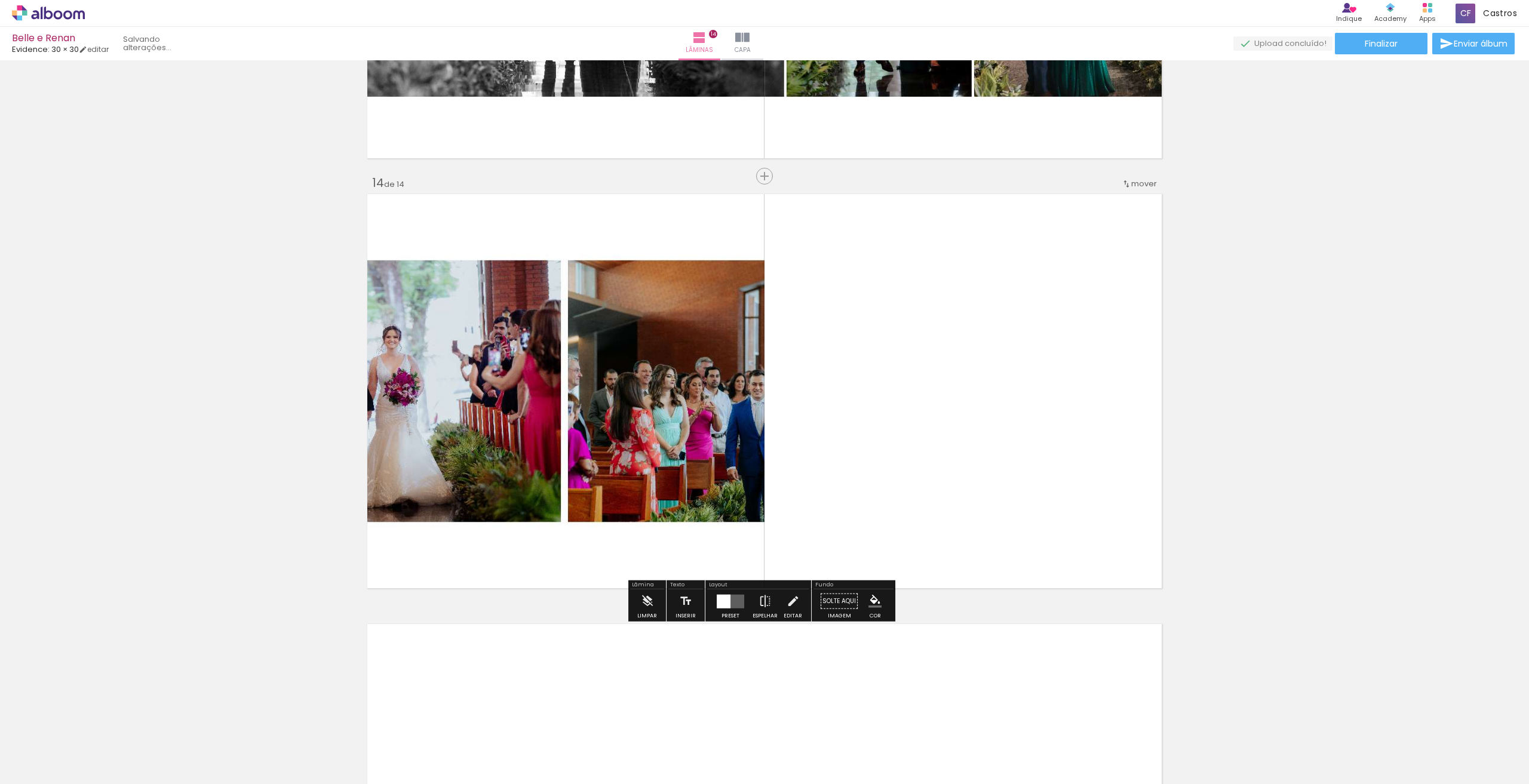
scroll to position [5499, 0]
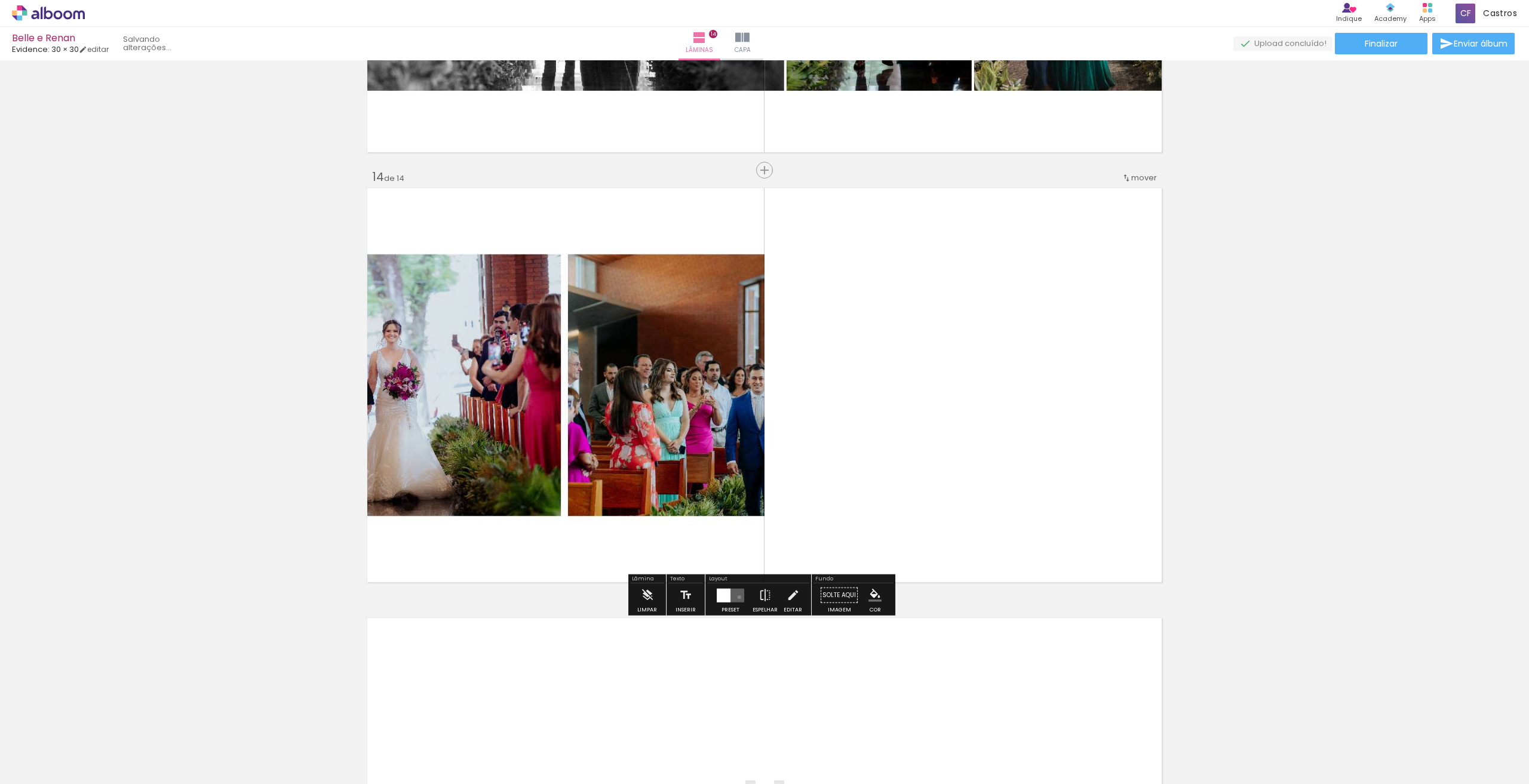
click at [736, 597] on quentale-layouter at bounding box center [730, 595] width 27 height 14
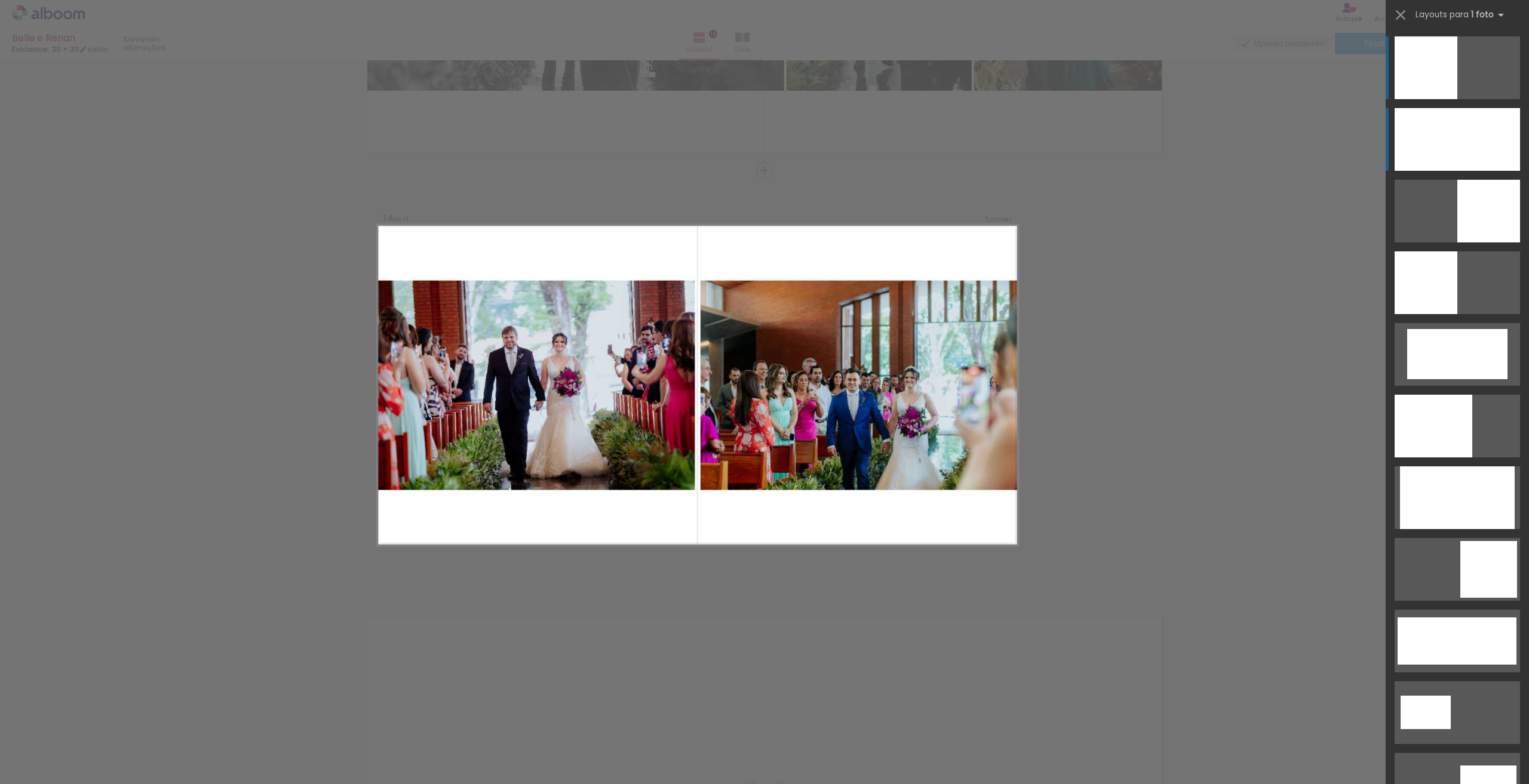
click at [1474, 112] on div at bounding box center [1457, 139] width 125 height 63
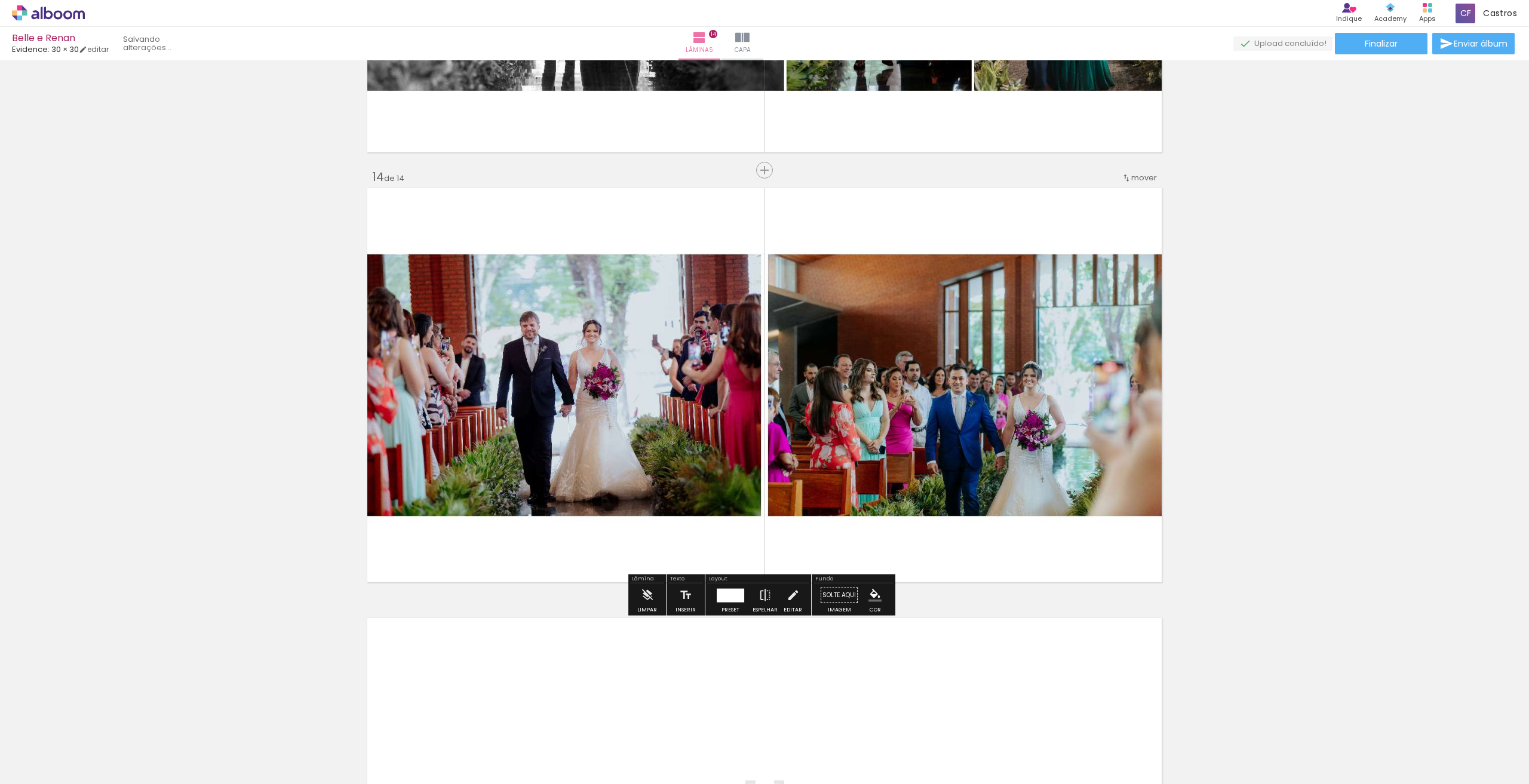
scroll to position [5738, 0]
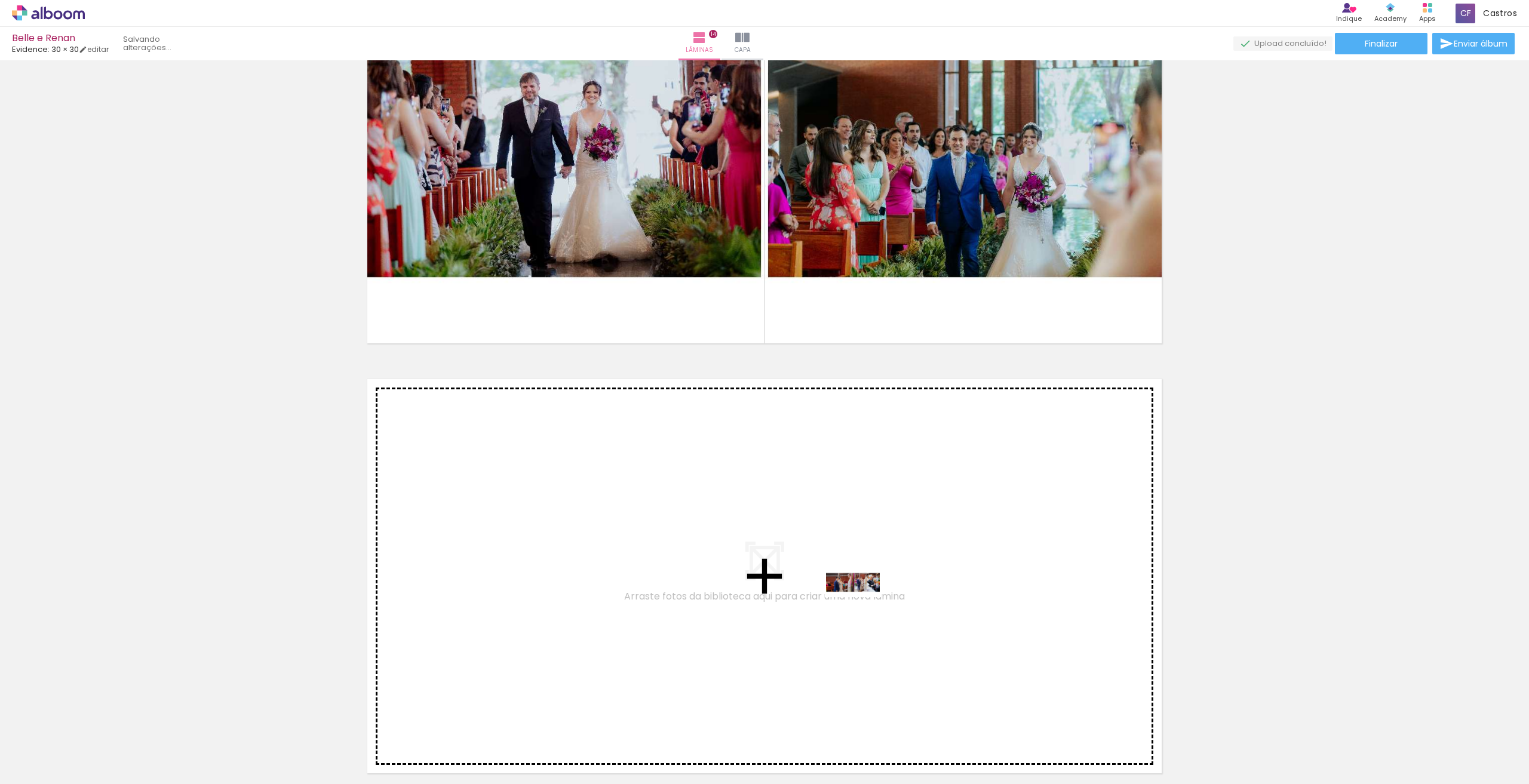
drag, startPoint x: 991, startPoint y: 742, endPoint x: 862, endPoint y: 605, distance: 188.2
click at [862, 605] on quentale-workspace at bounding box center [764, 392] width 1529 height 784
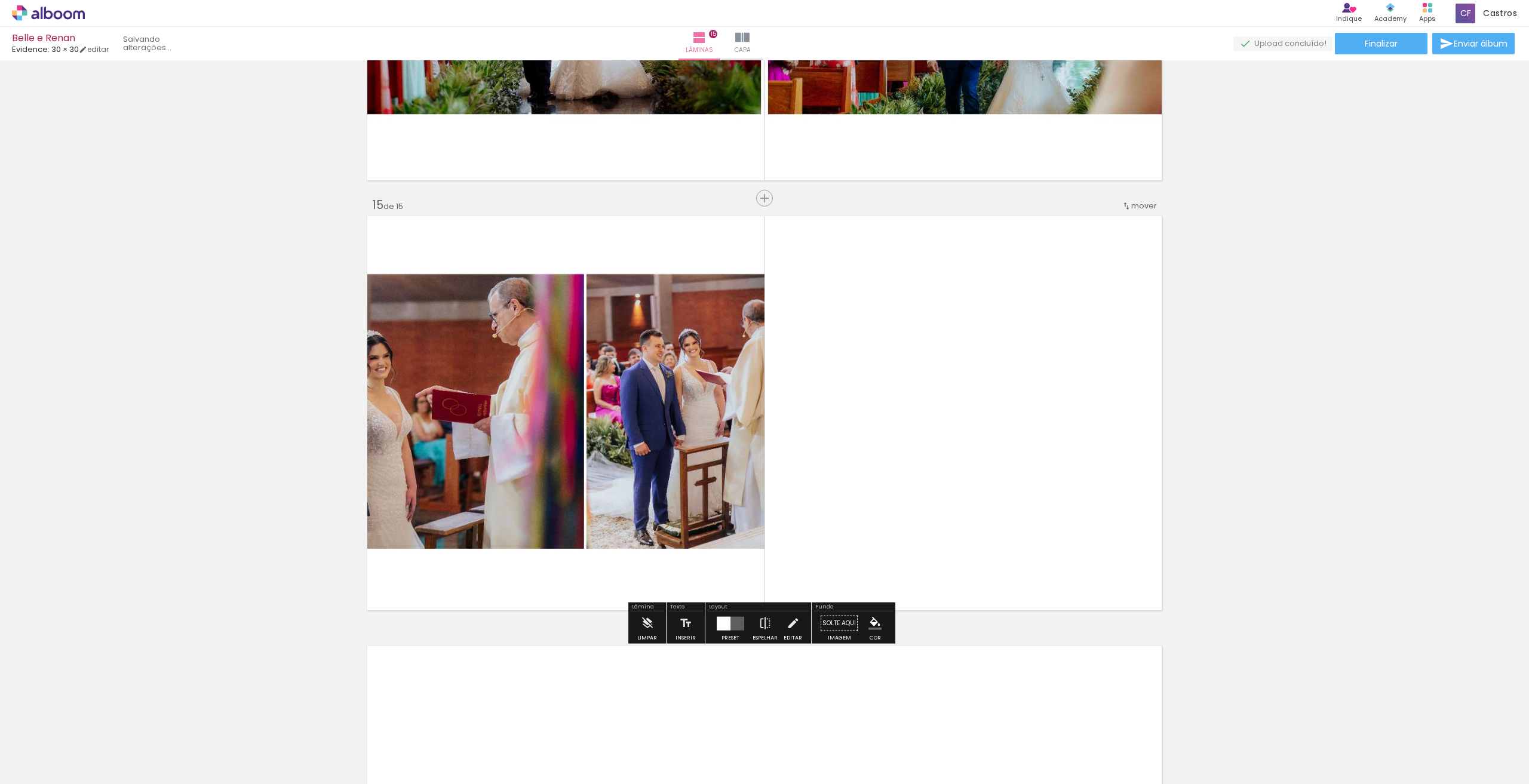
scroll to position [5929, 0]
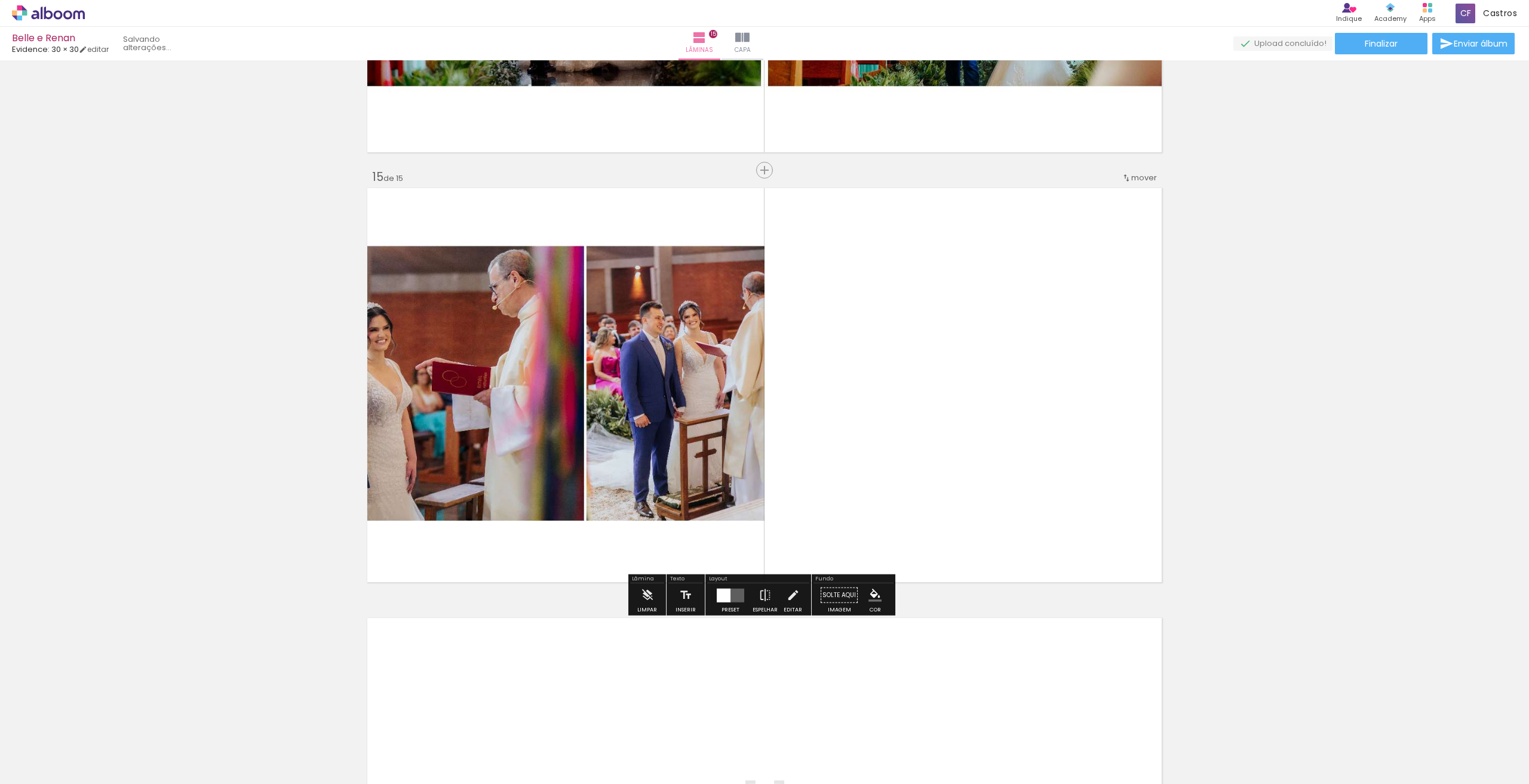
click at [730, 598] on quentale-layouter at bounding box center [730, 595] width 27 height 14
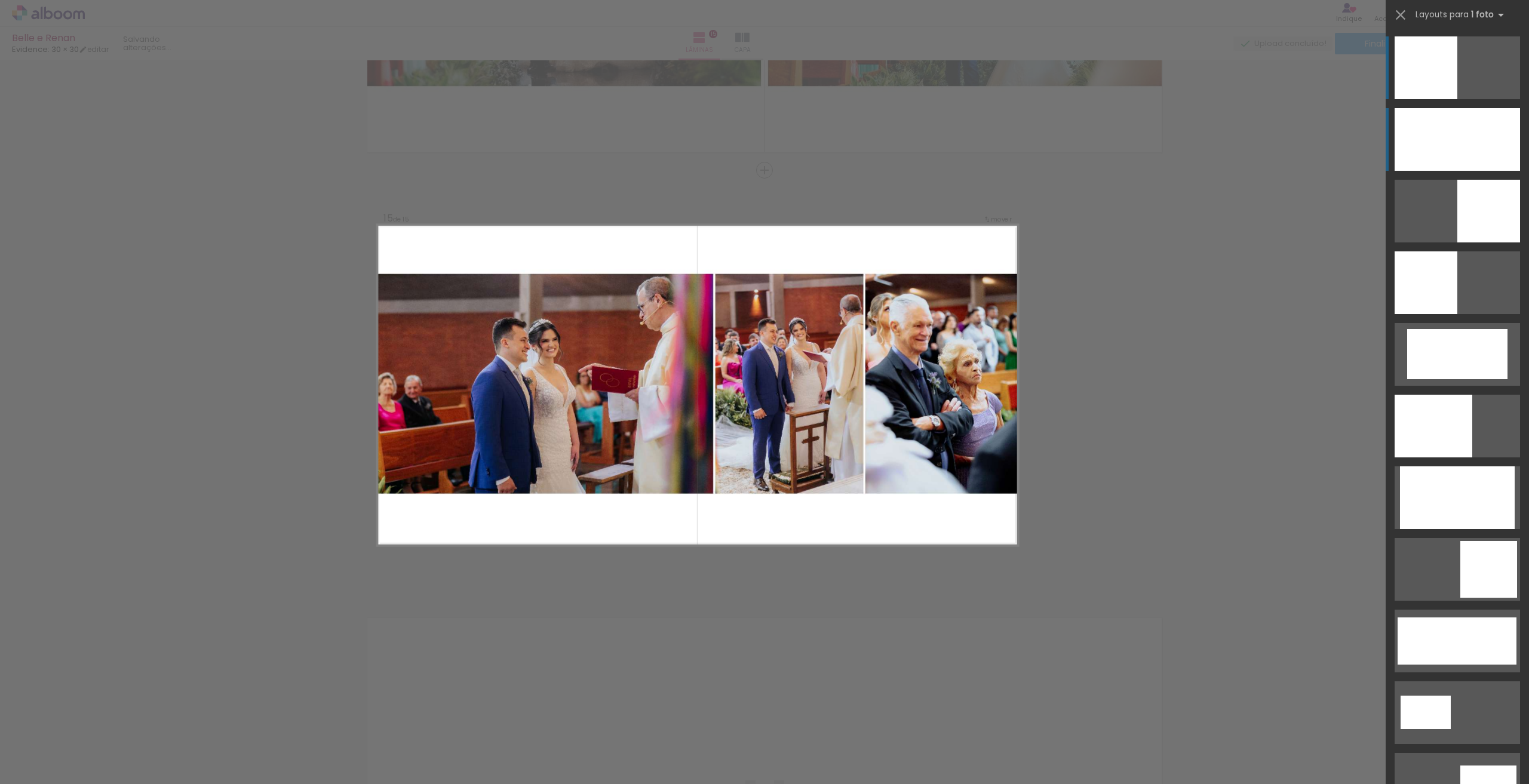
click at [1428, 143] on div at bounding box center [1457, 139] width 125 height 63
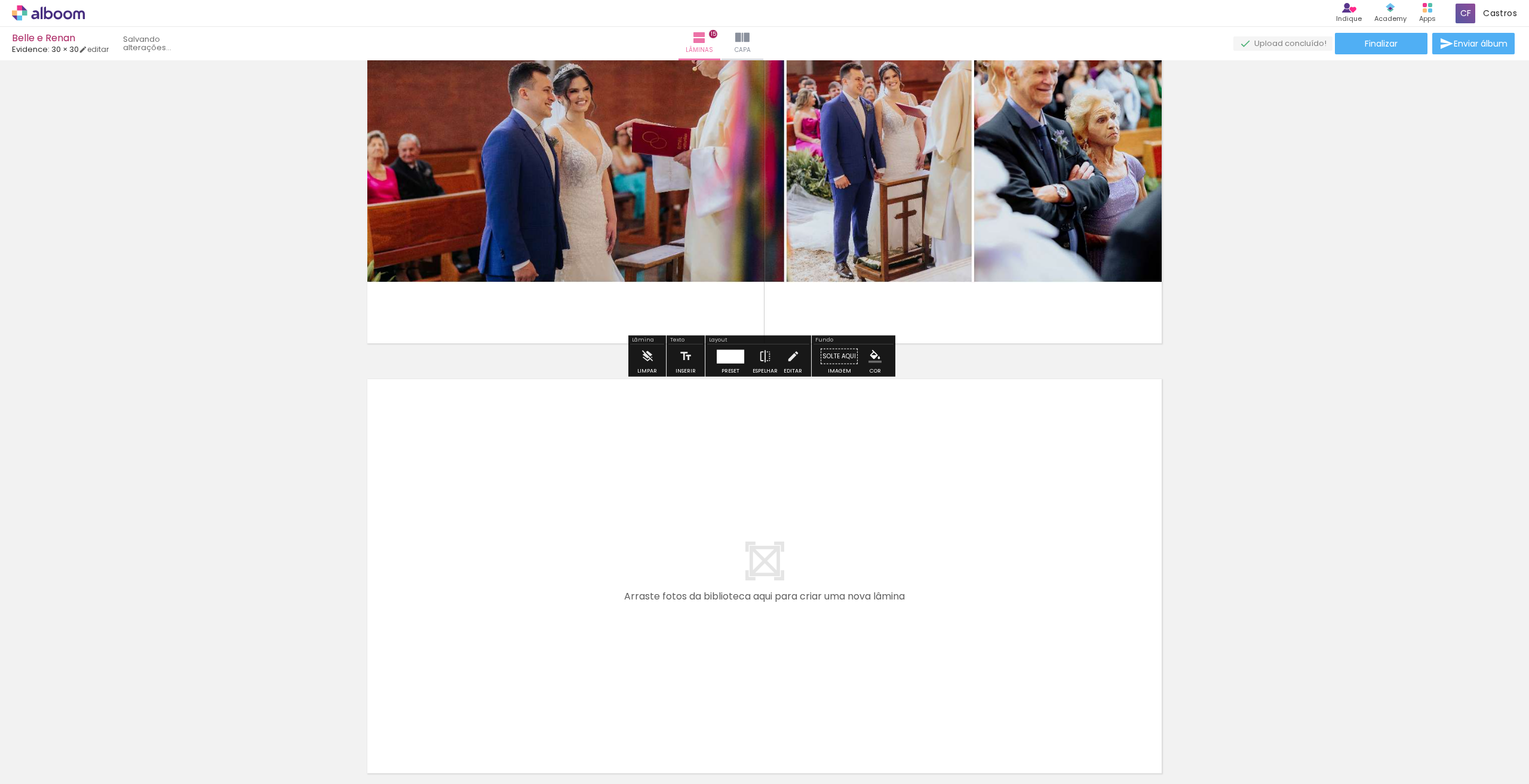
scroll to position [6276, 0]
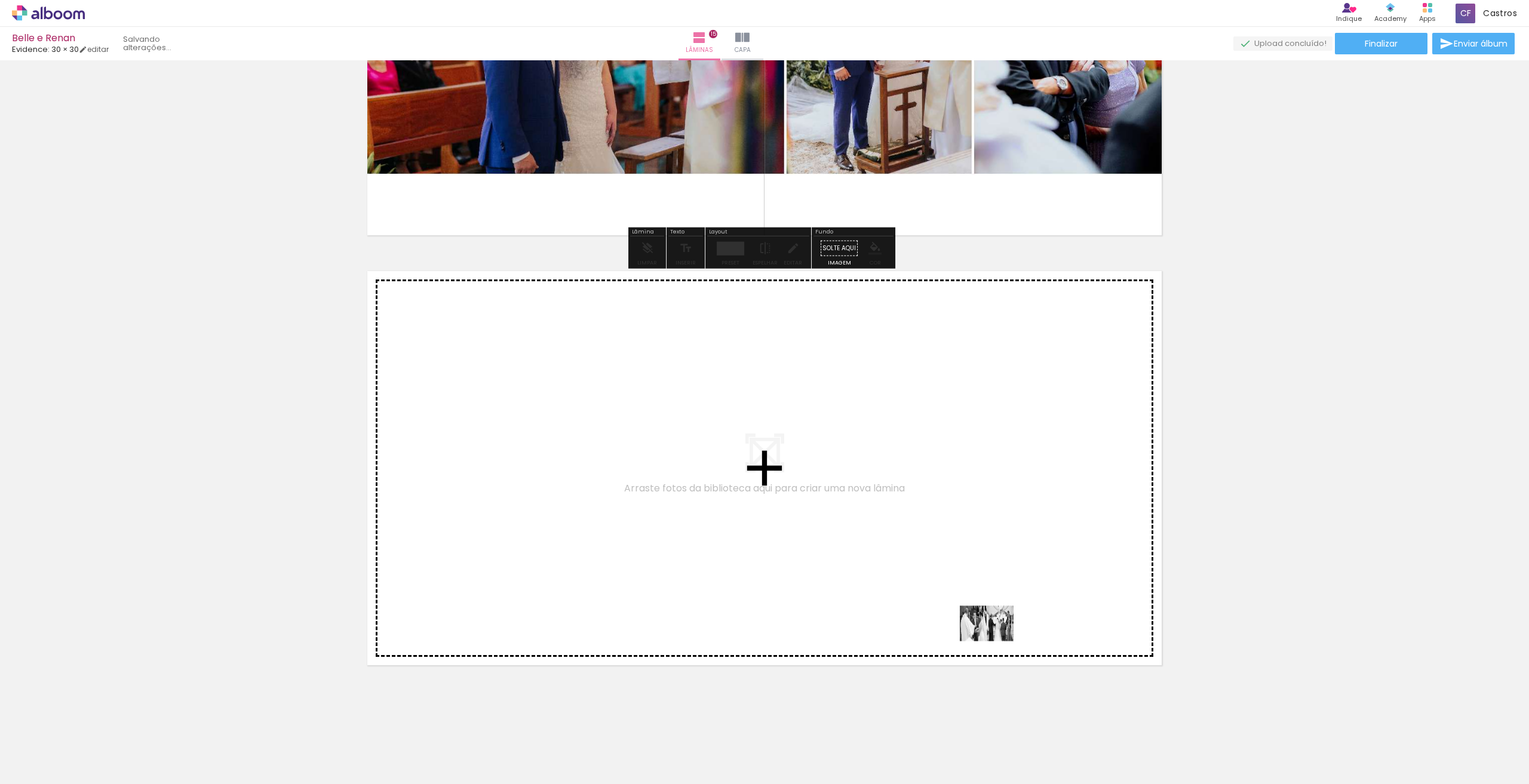
drag, startPoint x: 1045, startPoint y: 741, endPoint x: 927, endPoint y: 524, distance: 247.0
click at [927, 524] on quentale-workspace at bounding box center [764, 392] width 1529 height 784
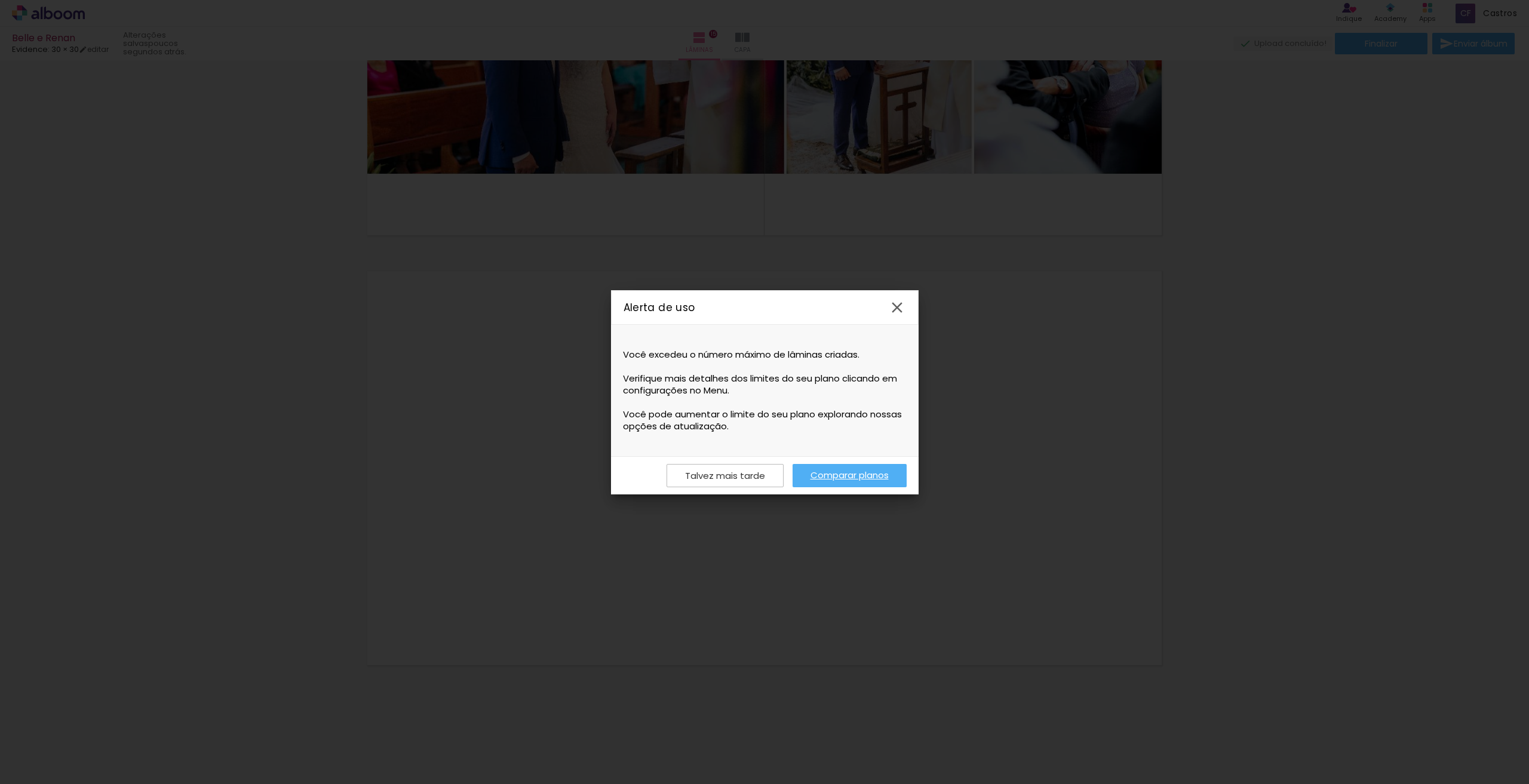
click at [903, 310] on iron-icon at bounding box center [897, 307] width 18 height 18
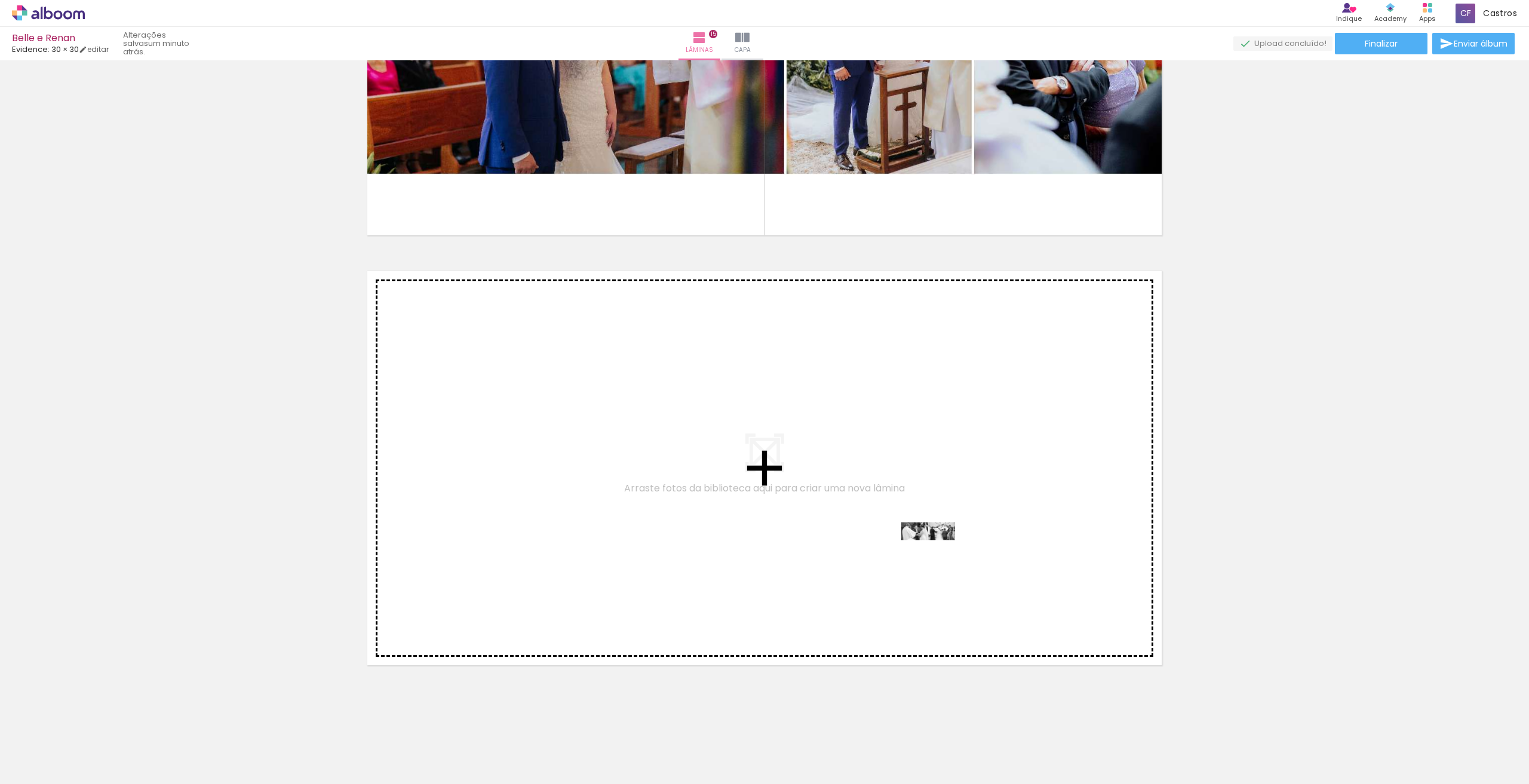
drag, startPoint x: 1046, startPoint y: 759, endPoint x: 937, endPoint y: 554, distance: 232.2
click at [937, 554] on quentale-workspace at bounding box center [764, 392] width 1529 height 784
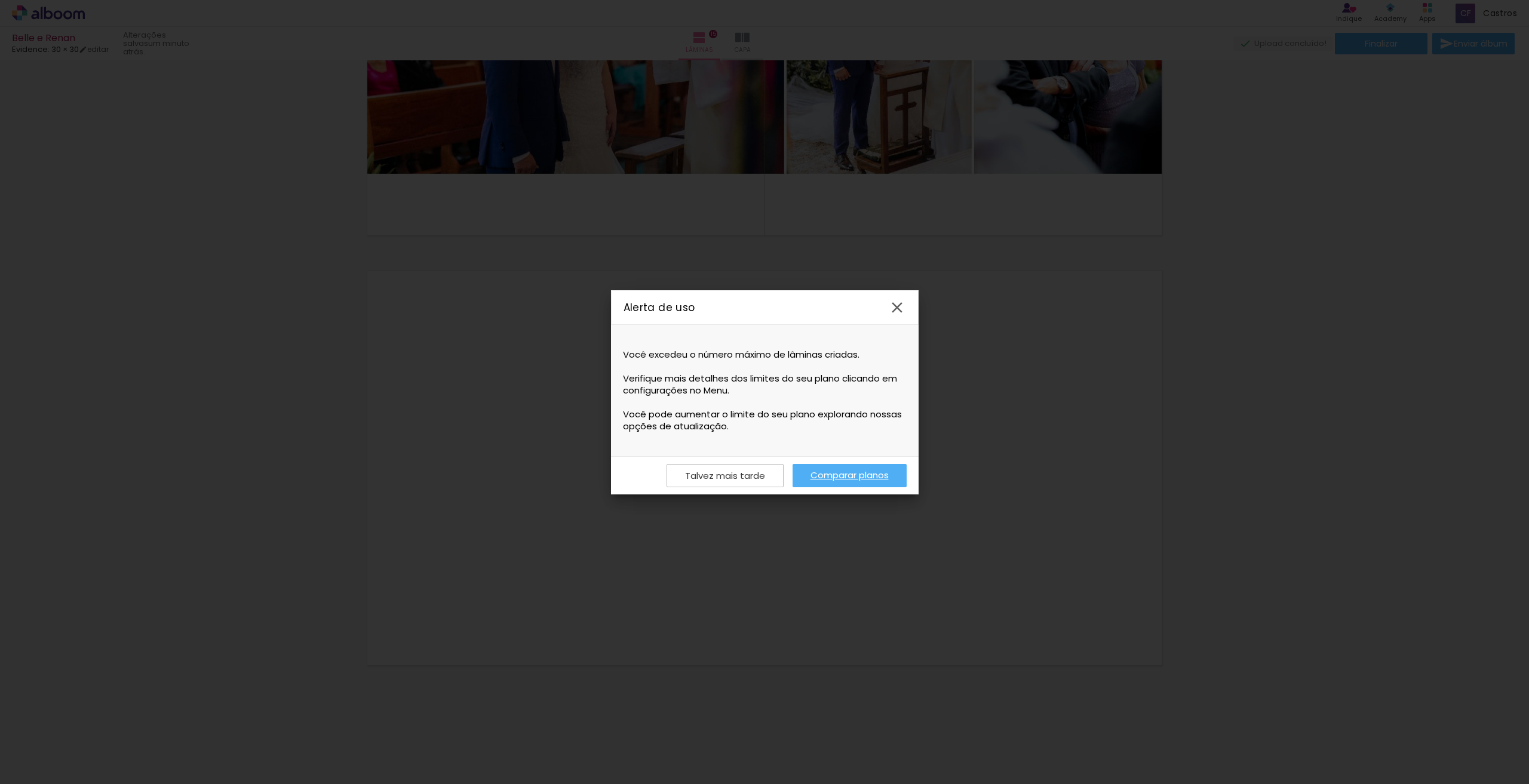
click at [835, 476] on link "Comparar planos" at bounding box center [850, 475] width 114 height 23
click at [897, 315] on iron-icon at bounding box center [897, 307] width 18 height 18
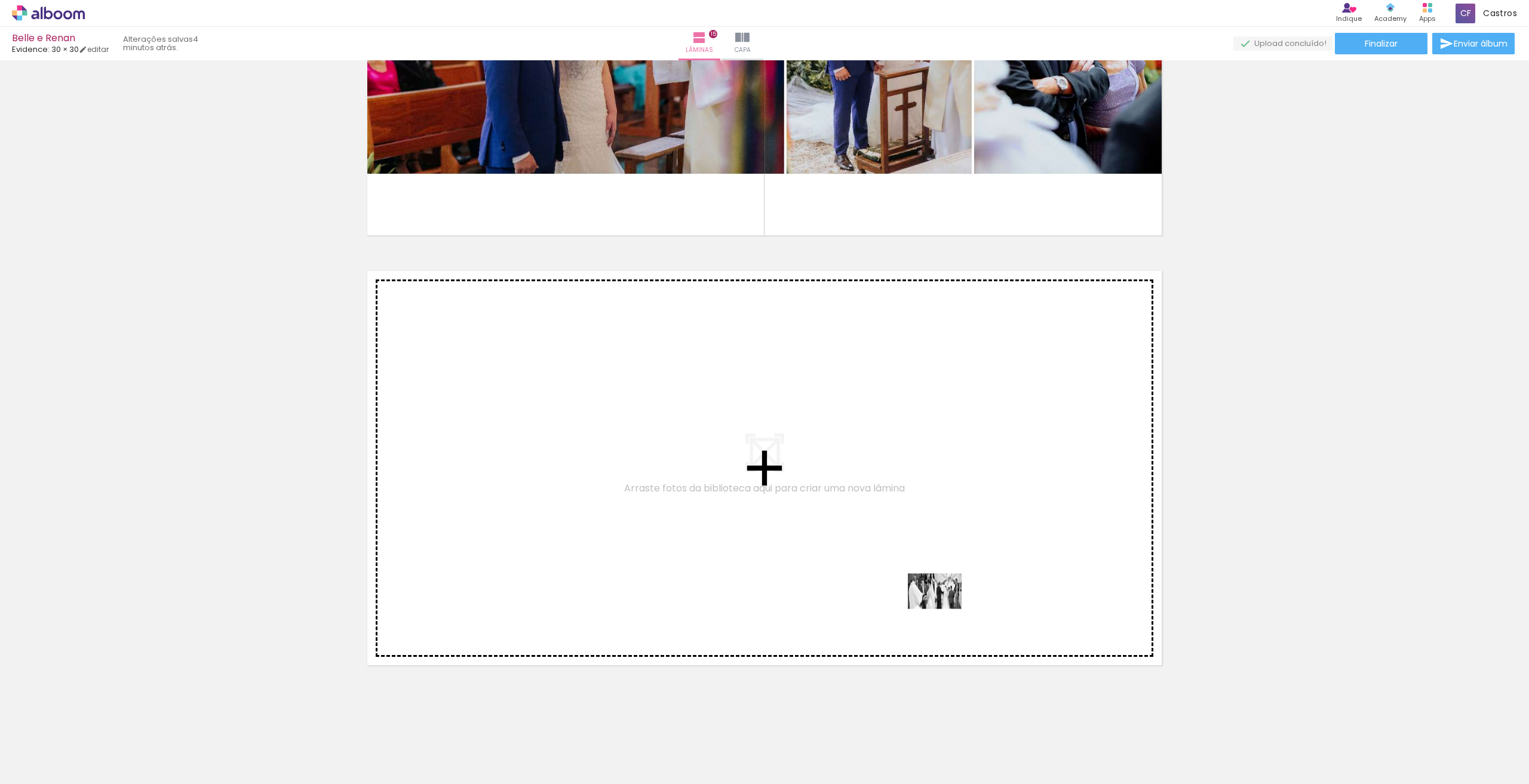
drag, startPoint x: 1047, startPoint y: 738, endPoint x: 847, endPoint y: 481, distance: 325.7
click at [847, 481] on quentale-workspace at bounding box center [764, 392] width 1529 height 784
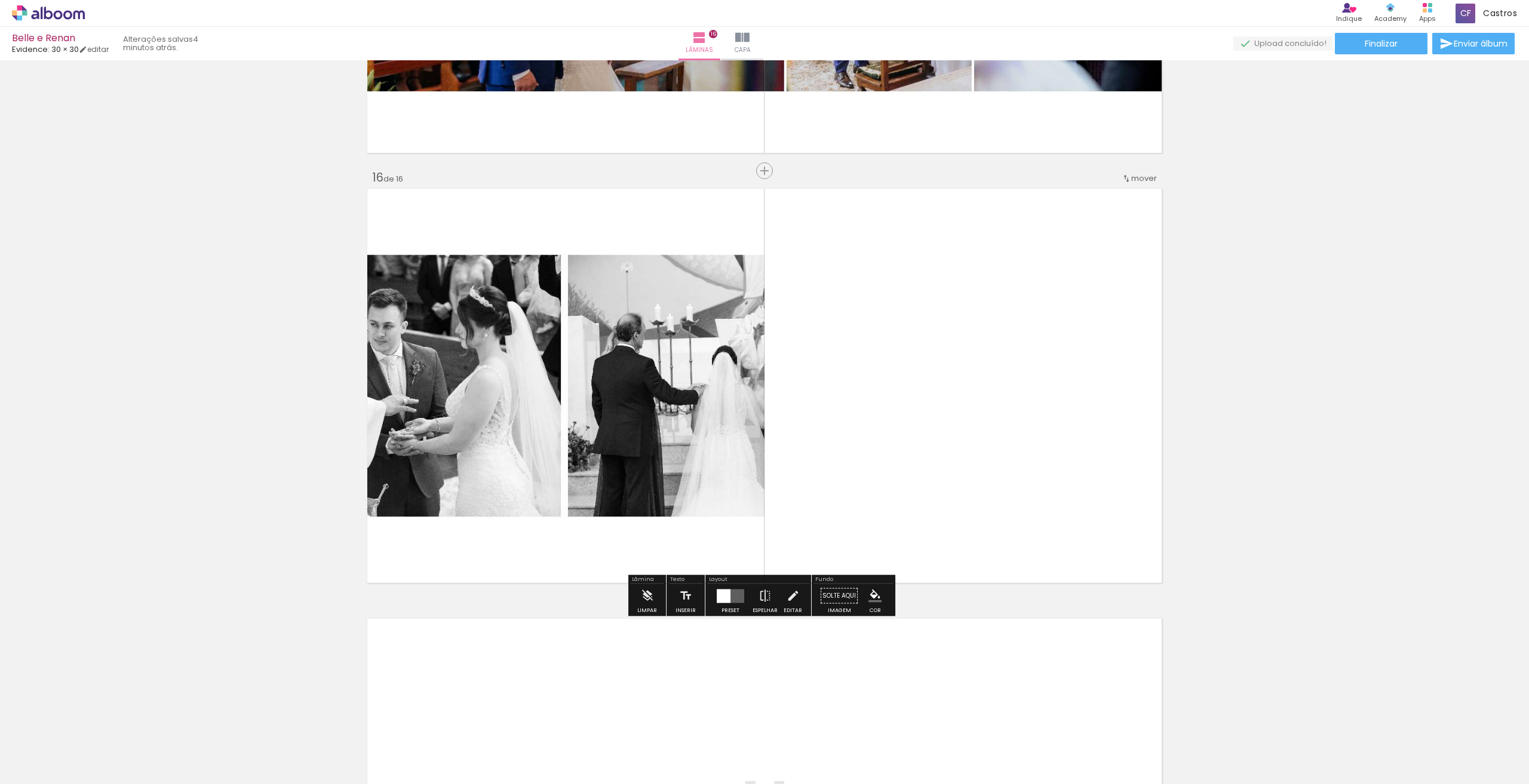
scroll to position [6359, 0]
click at [736, 600] on quentale-layouter at bounding box center [730, 595] width 27 height 14
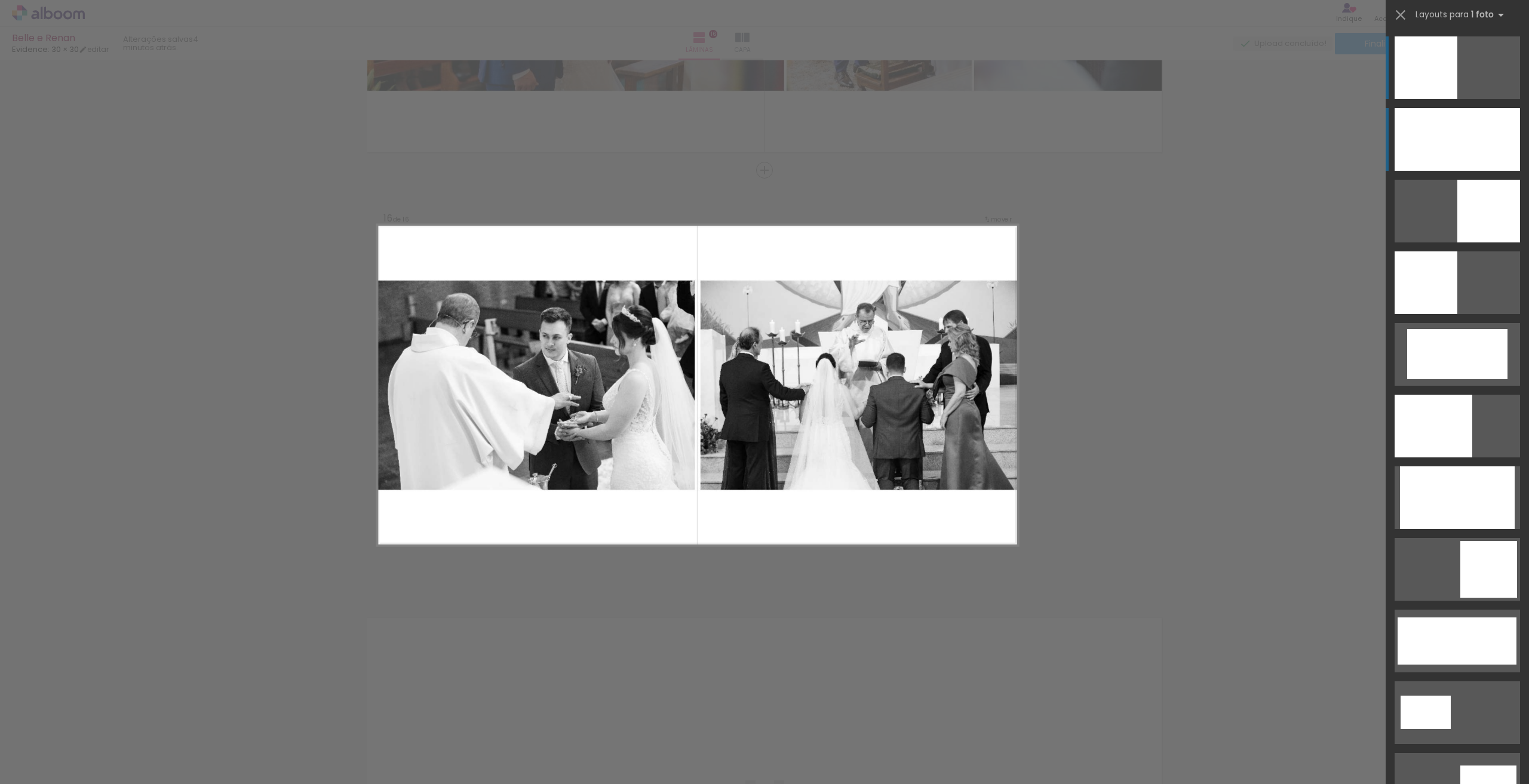
click at [1468, 146] on div at bounding box center [1457, 139] width 125 height 63
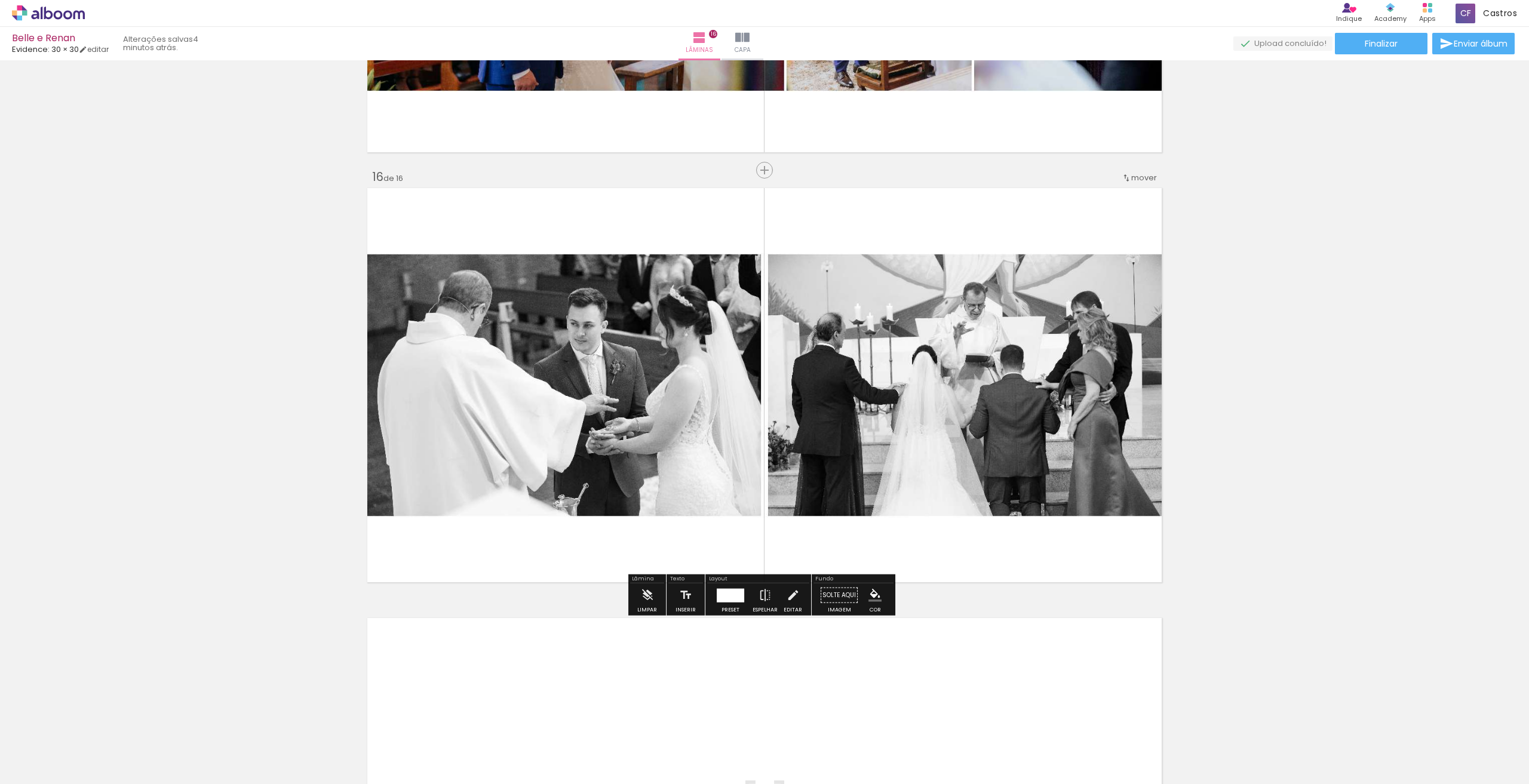
scroll to position [6598, 0]
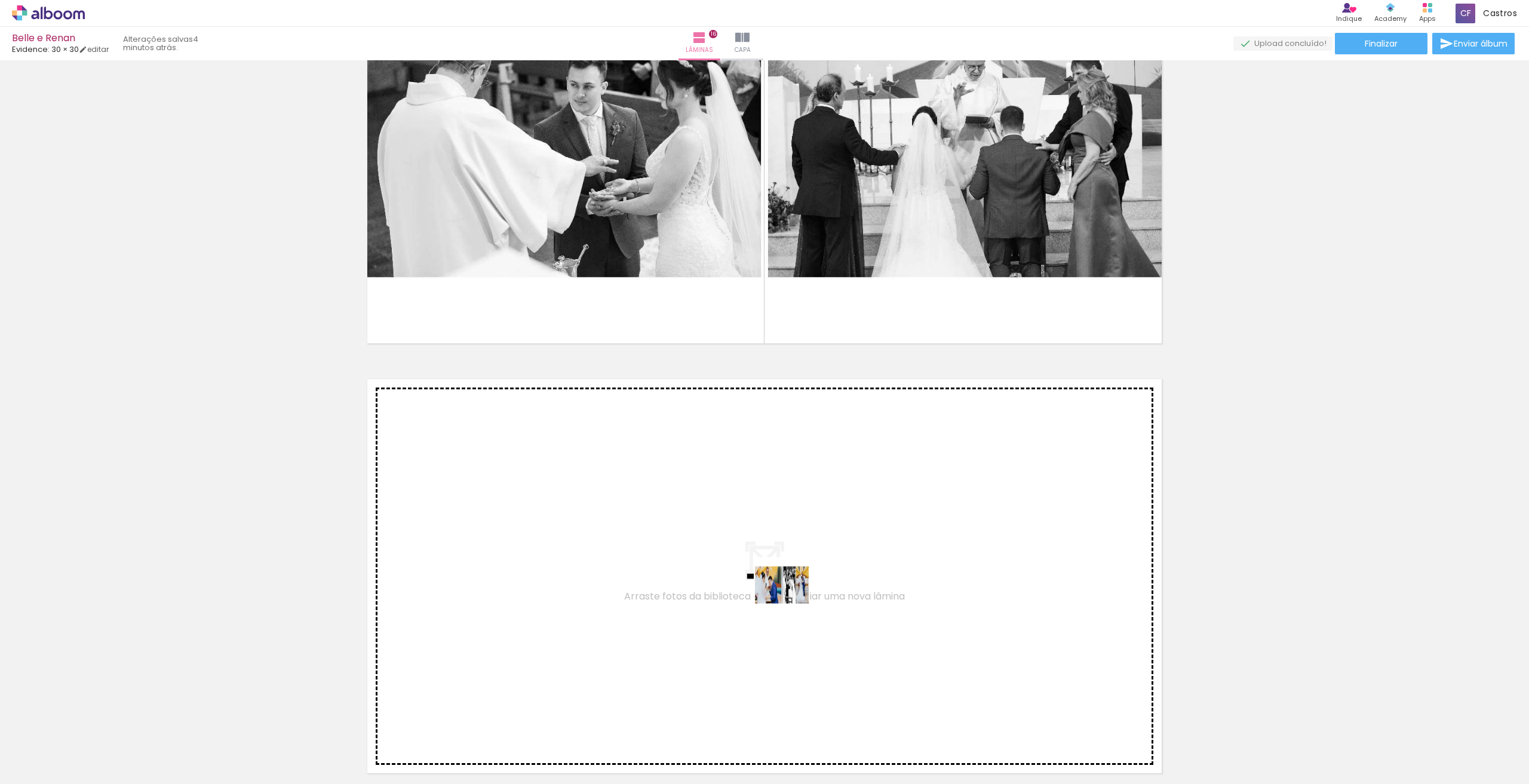
drag, startPoint x: 1117, startPoint y: 747, endPoint x: 786, endPoint y: 593, distance: 365.1
click at [786, 593] on quentale-workspace at bounding box center [764, 392] width 1529 height 784
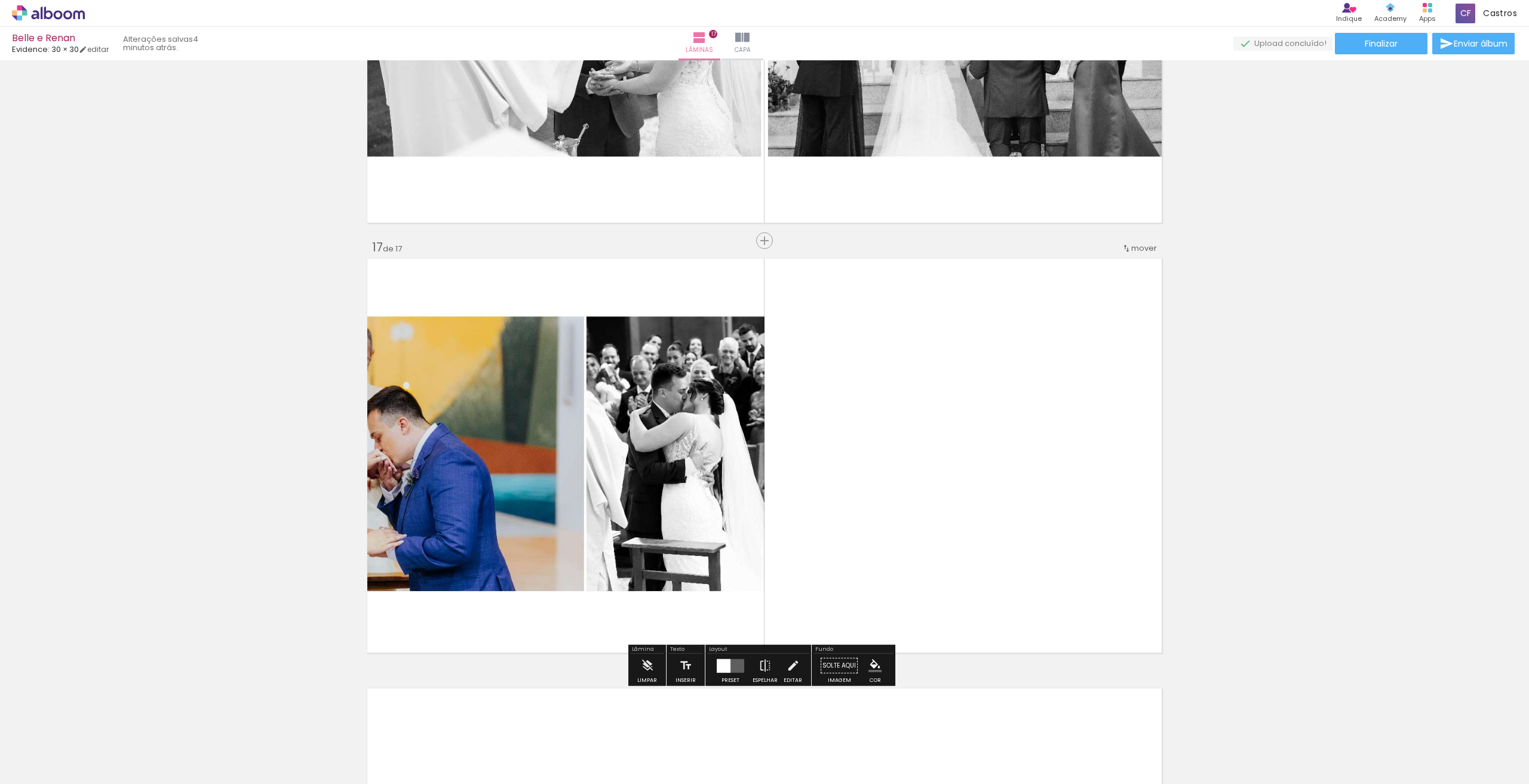
scroll to position [6789, 0]
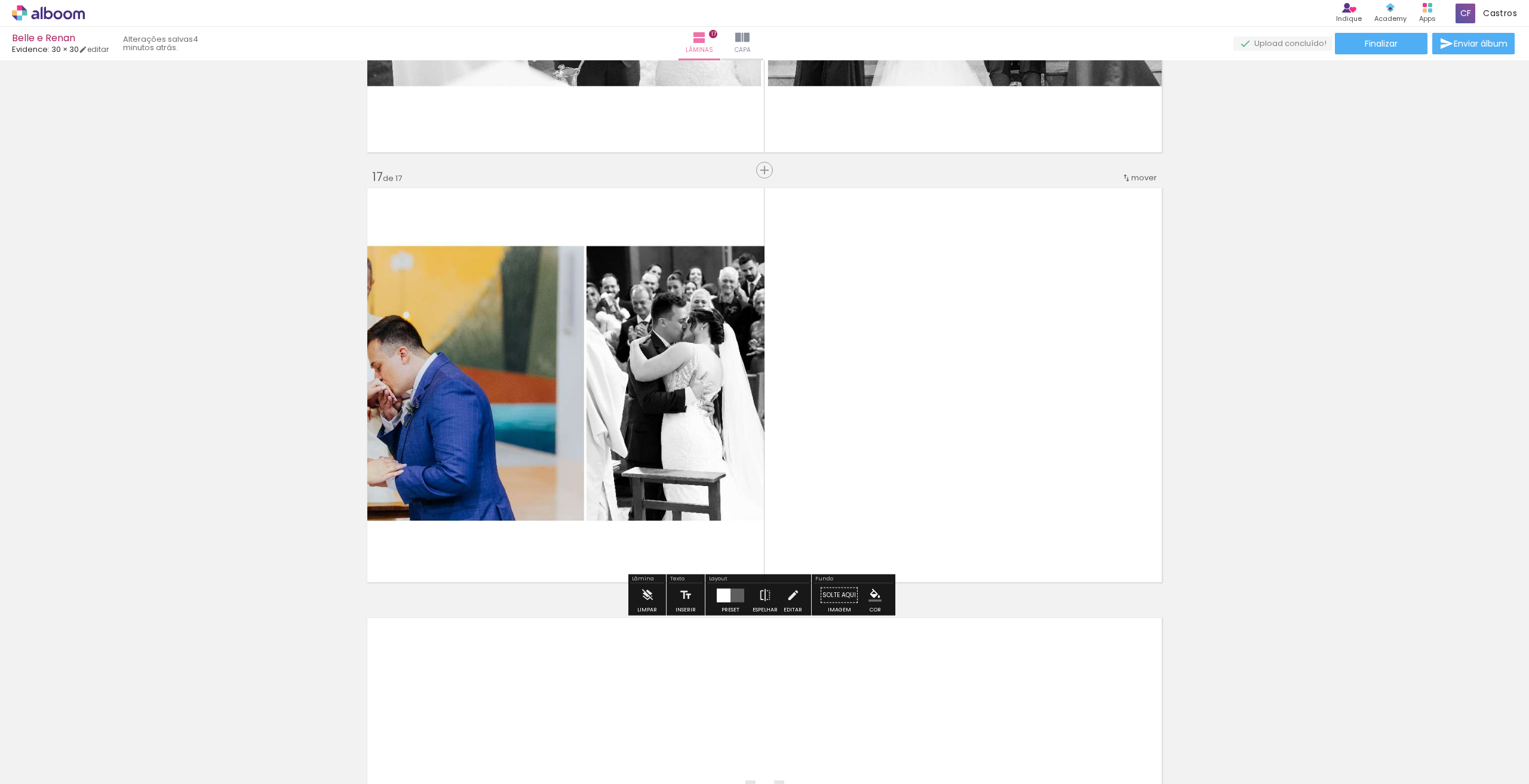
click at [726, 600] on div at bounding box center [724, 595] width 14 height 14
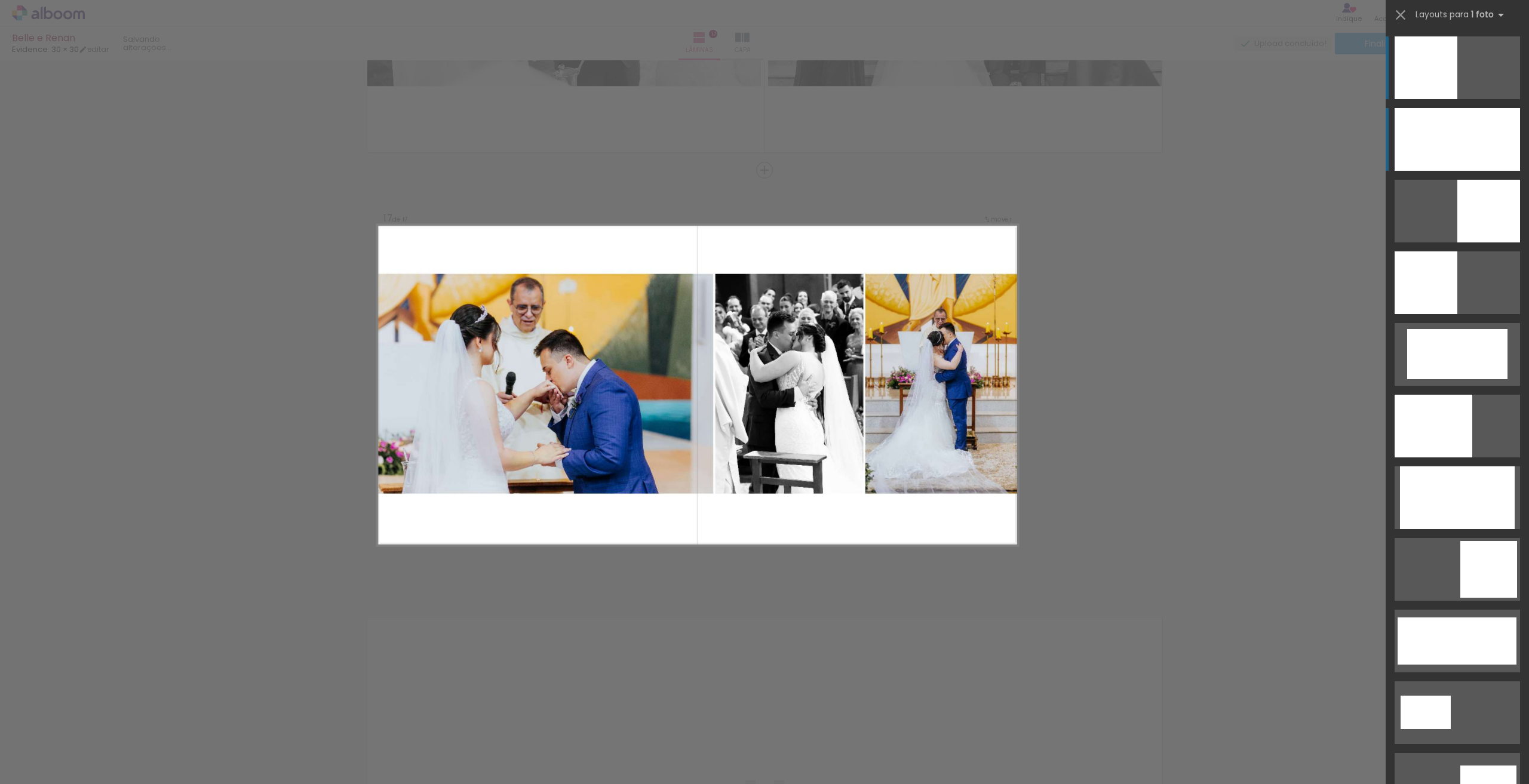
click at [1476, 131] on div at bounding box center [1457, 139] width 125 height 63
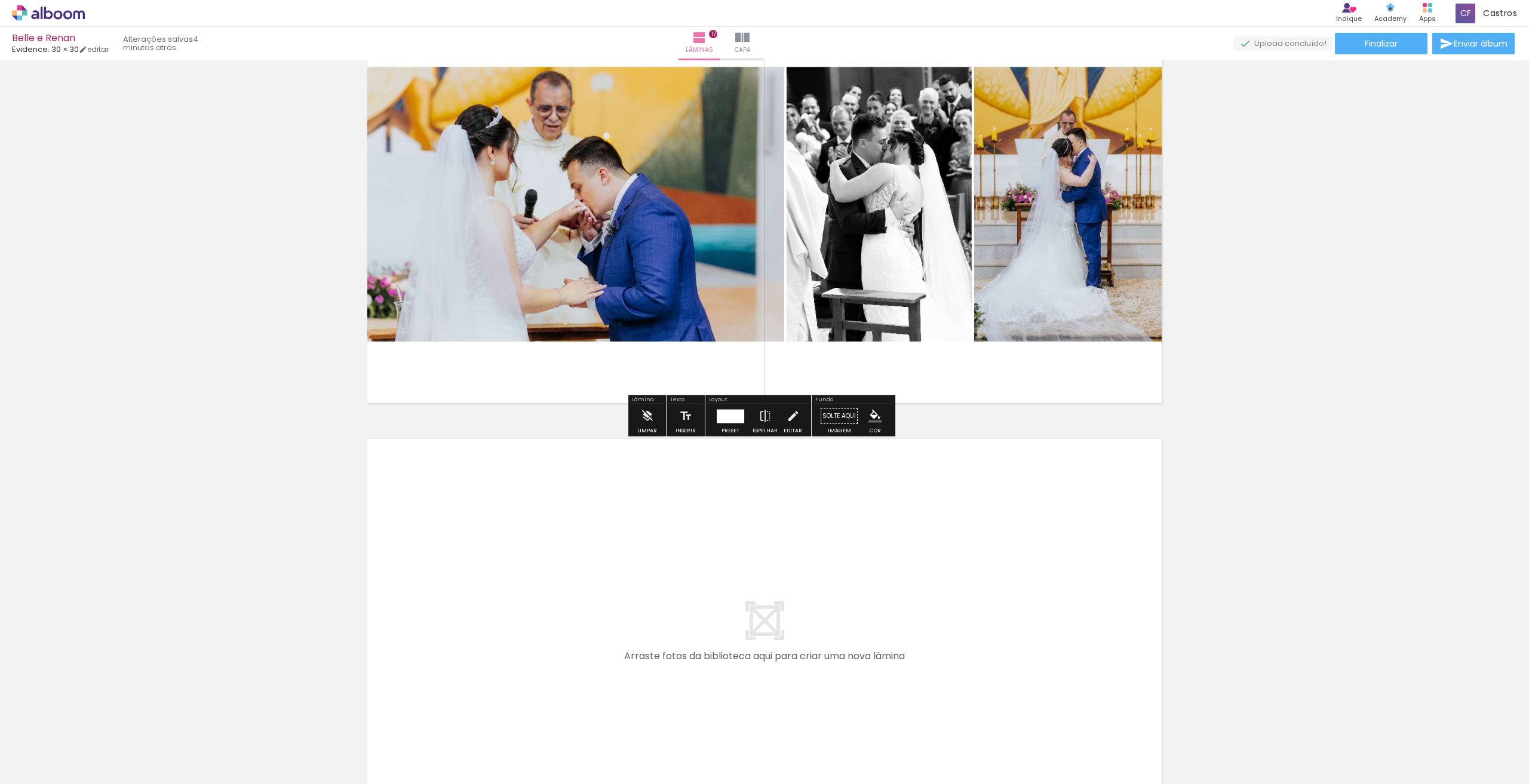
scroll to position [7028, 0]
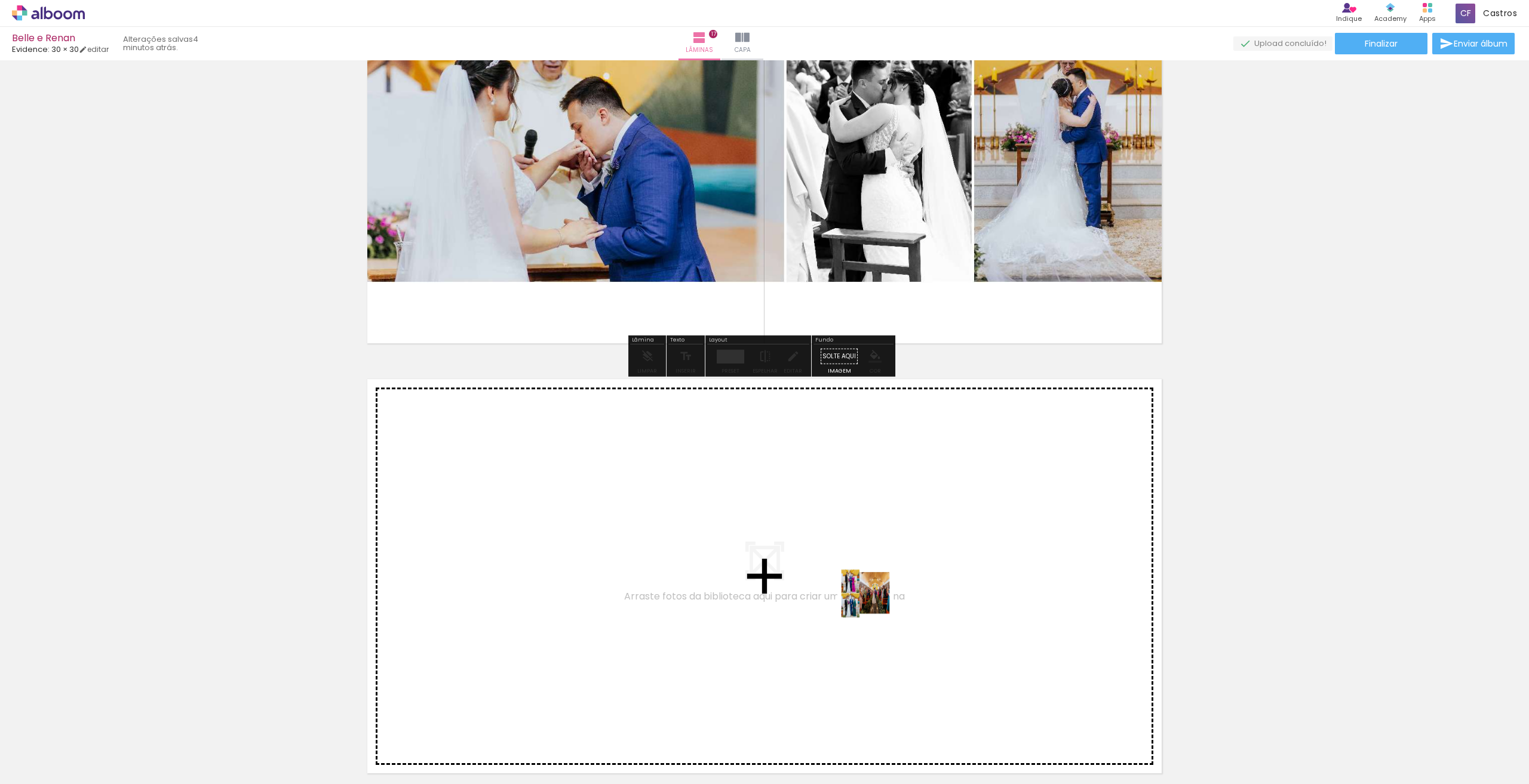
drag, startPoint x: 1185, startPoint y: 750, endPoint x: 870, endPoint y: 601, distance: 348.5
click at [870, 601] on quentale-workspace at bounding box center [764, 392] width 1529 height 784
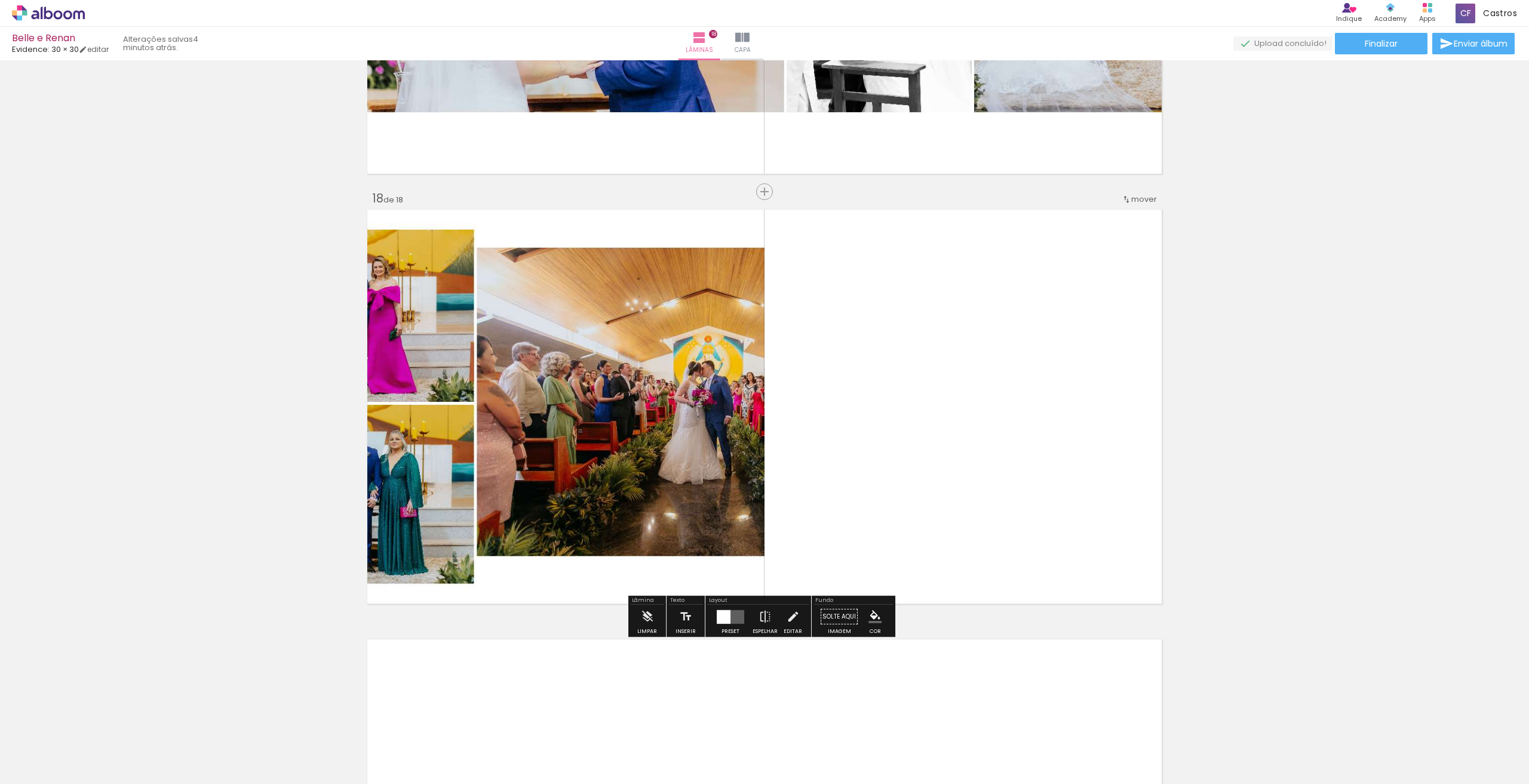
scroll to position [7219, 0]
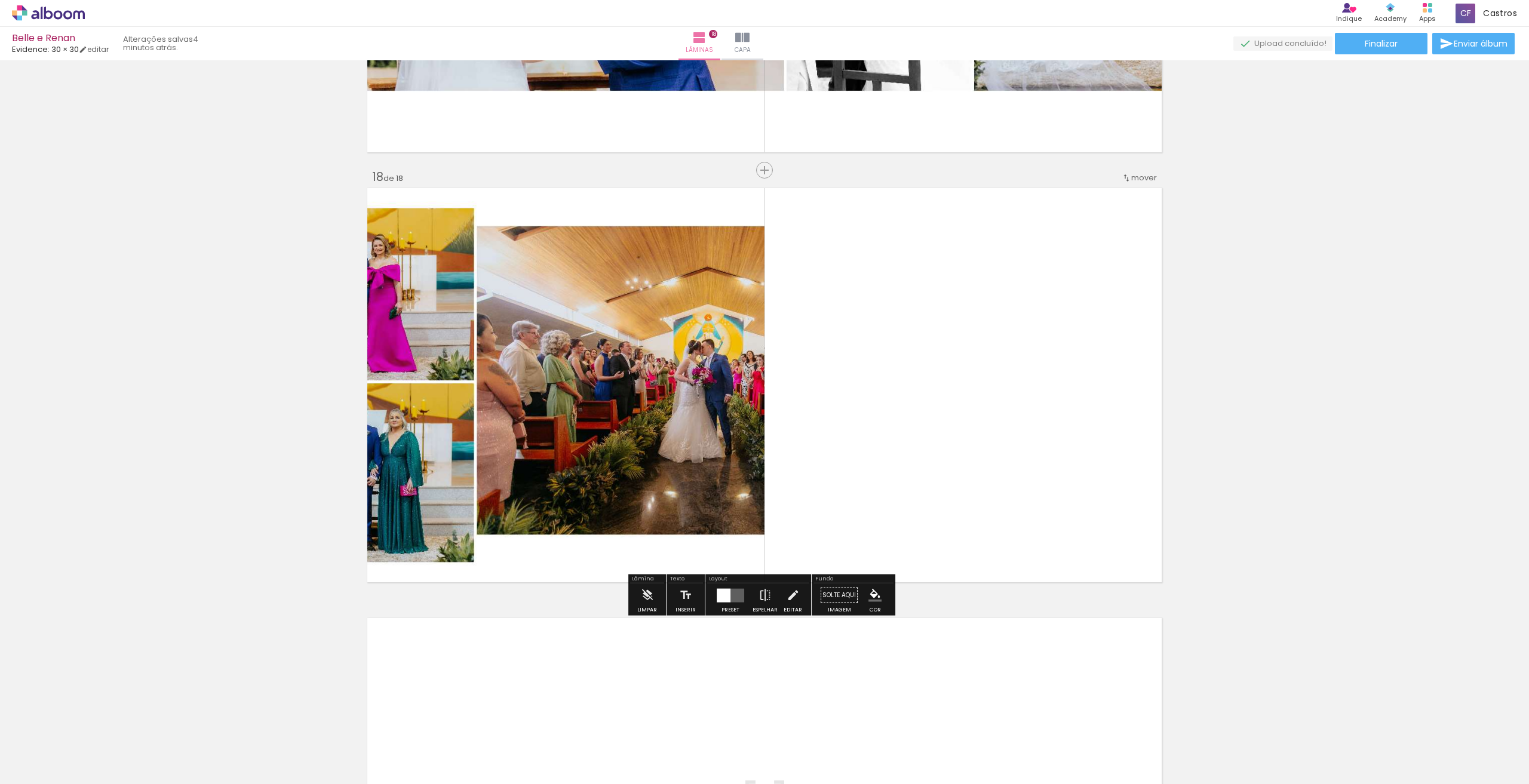
click at [741, 594] on quentale-layouter at bounding box center [730, 595] width 27 height 14
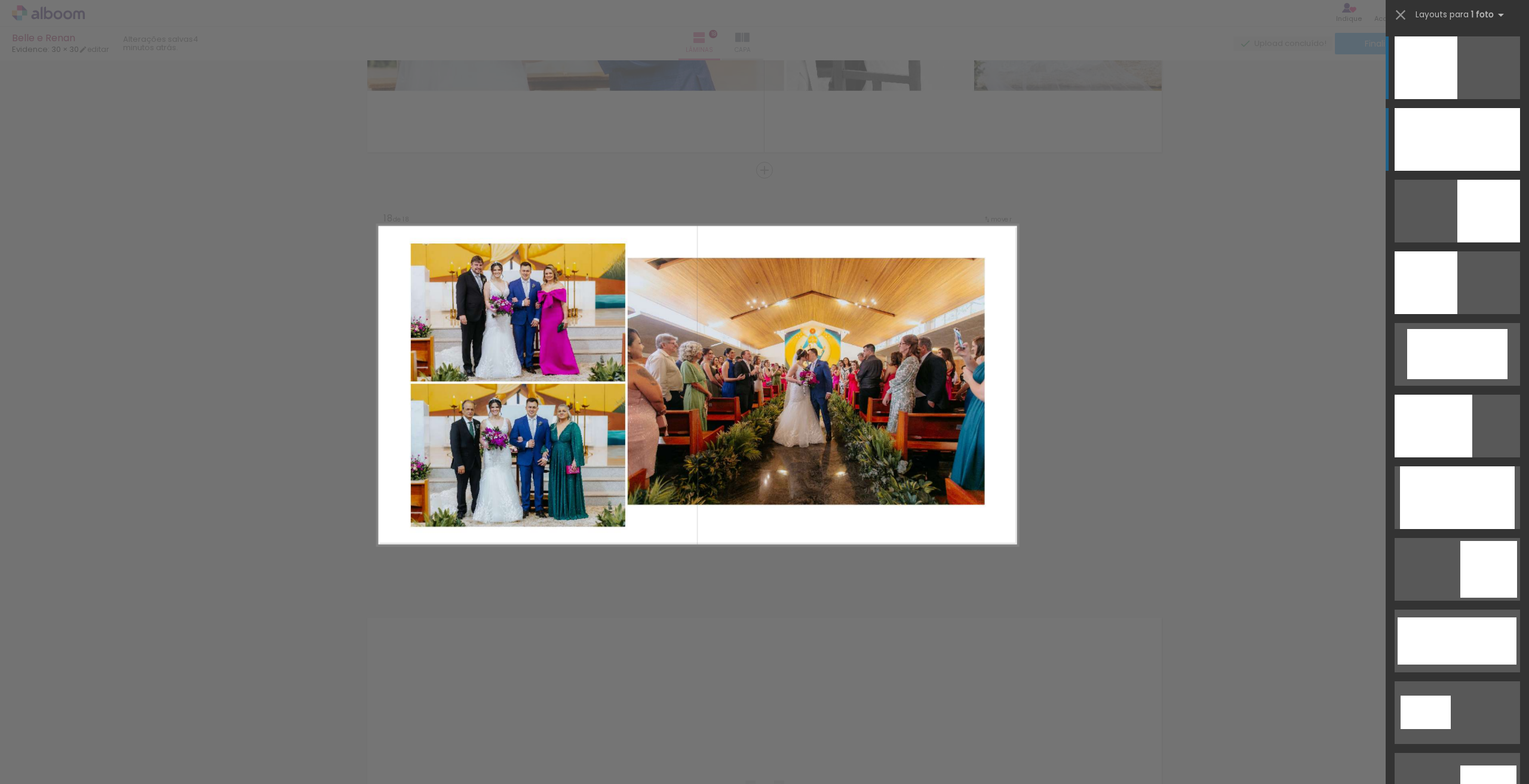
click at [1485, 139] on div at bounding box center [1457, 139] width 125 height 63
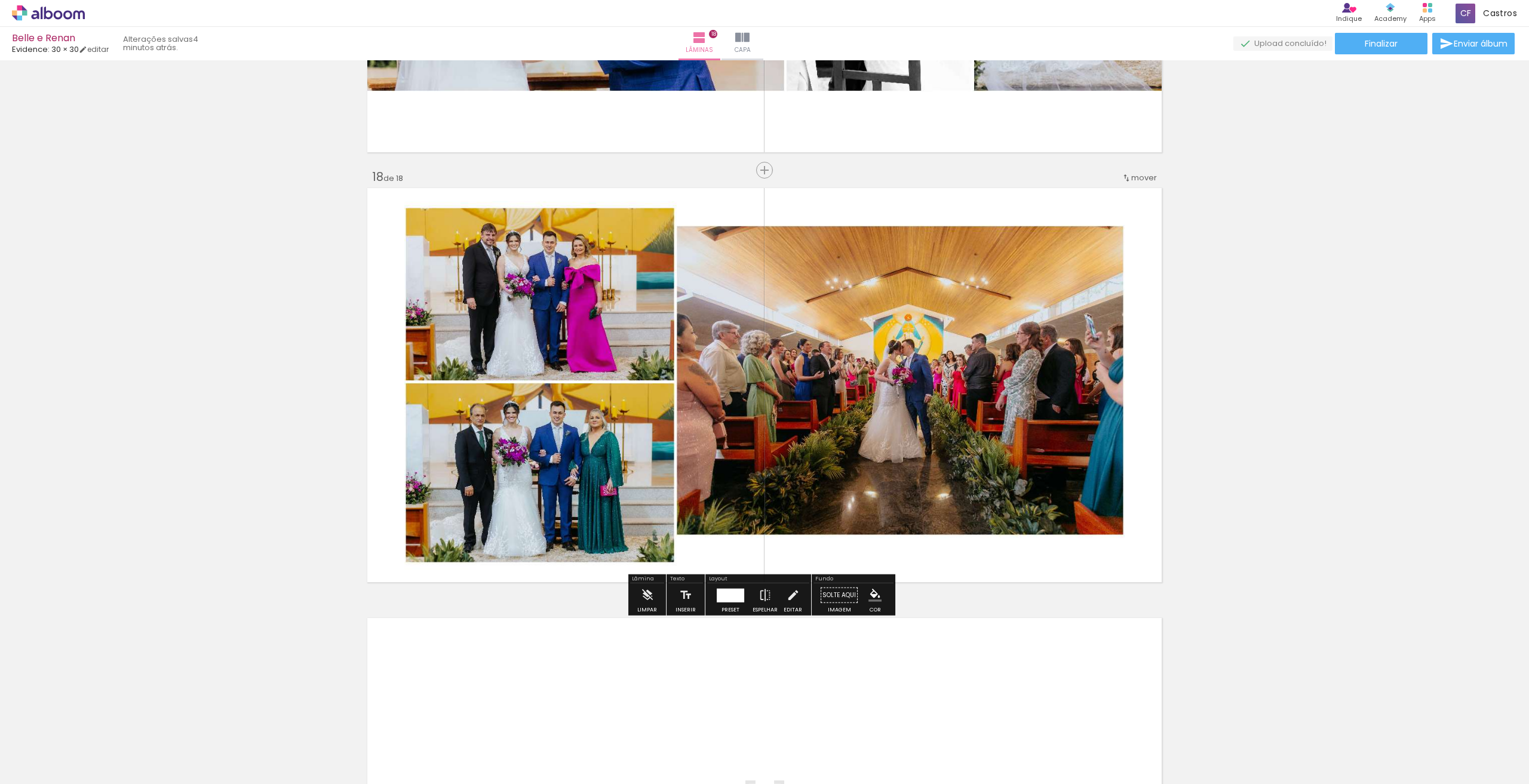
scroll to position [7518, 0]
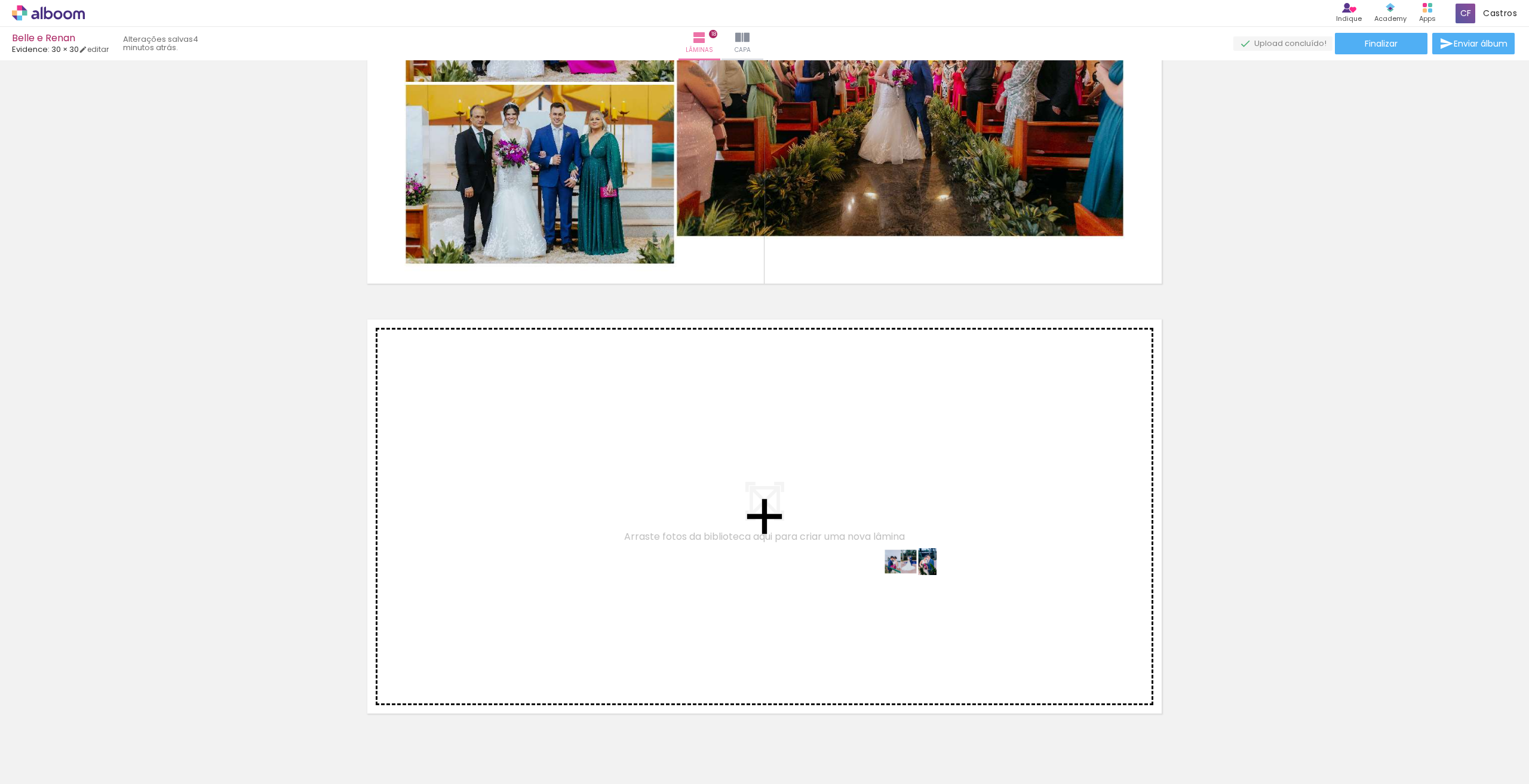
drag, startPoint x: 1242, startPoint y: 741, endPoint x: 919, endPoint y: 584, distance: 359.1
click at [919, 584] on quentale-workspace at bounding box center [764, 392] width 1529 height 784
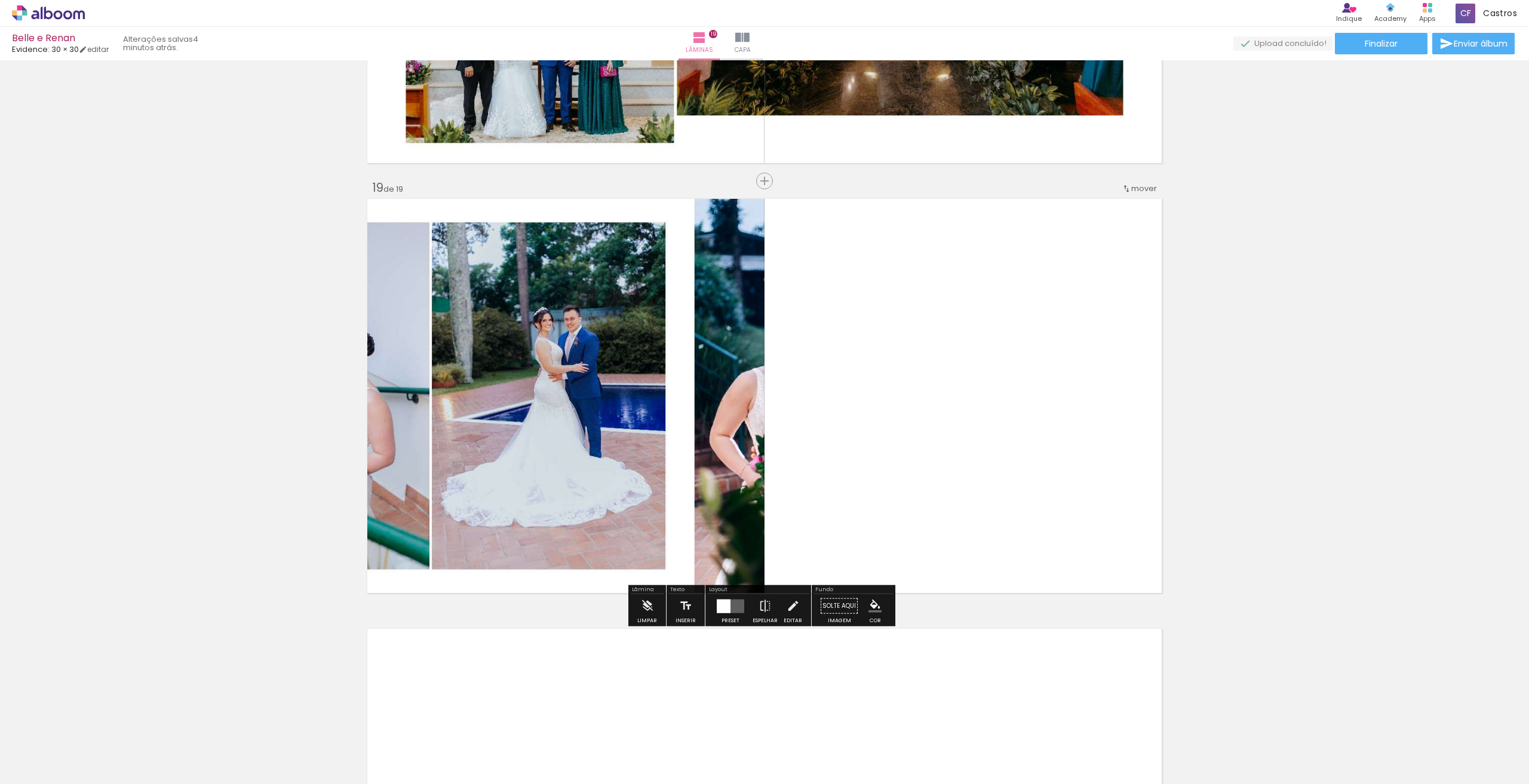
scroll to position [7649, 0]
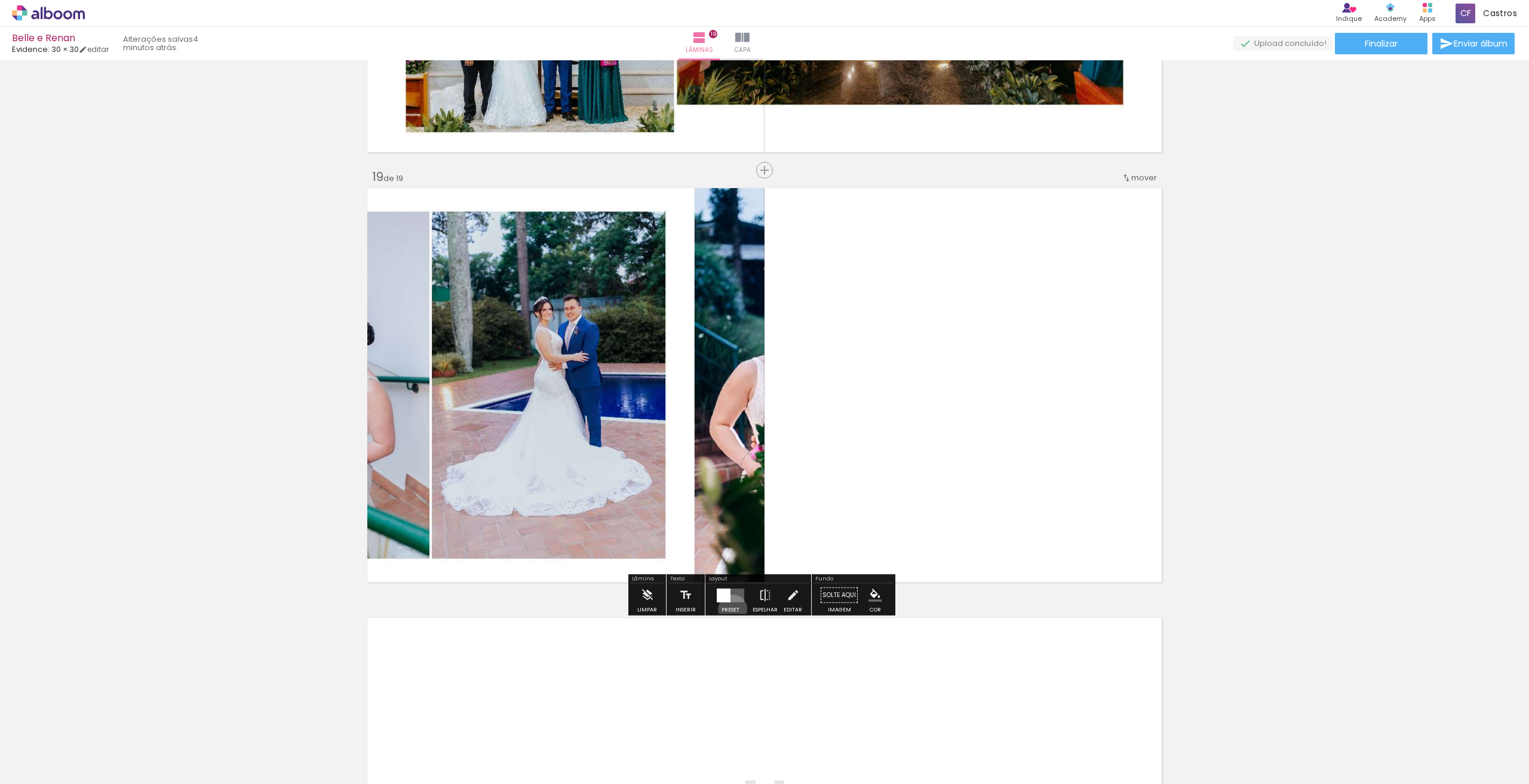
click at [730, 609] on div "Preset" at bounding box center [730, 610] width 18 height 6
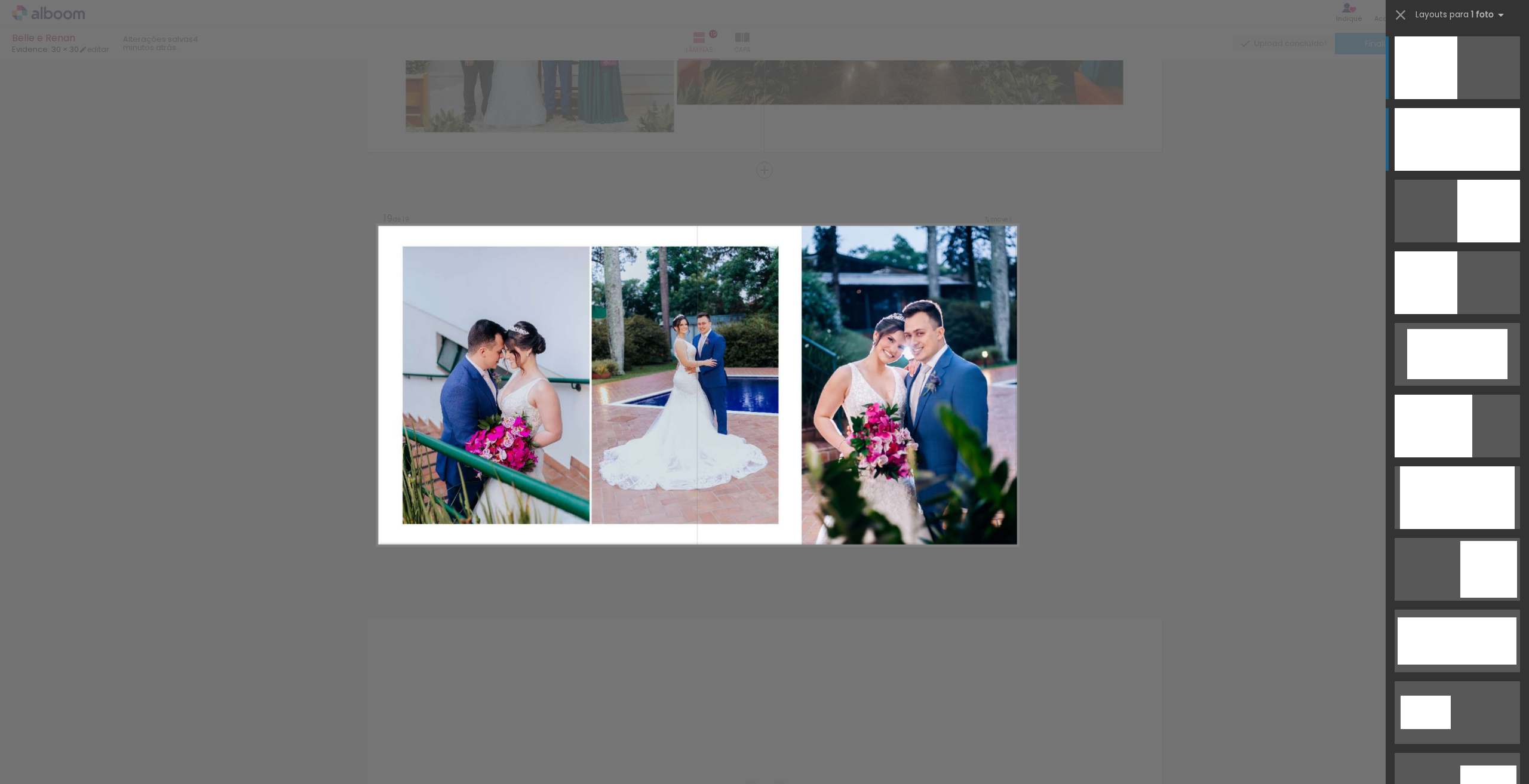
click at [1428, 118] on div at bounding box center [1457, 139] width 125 height 63
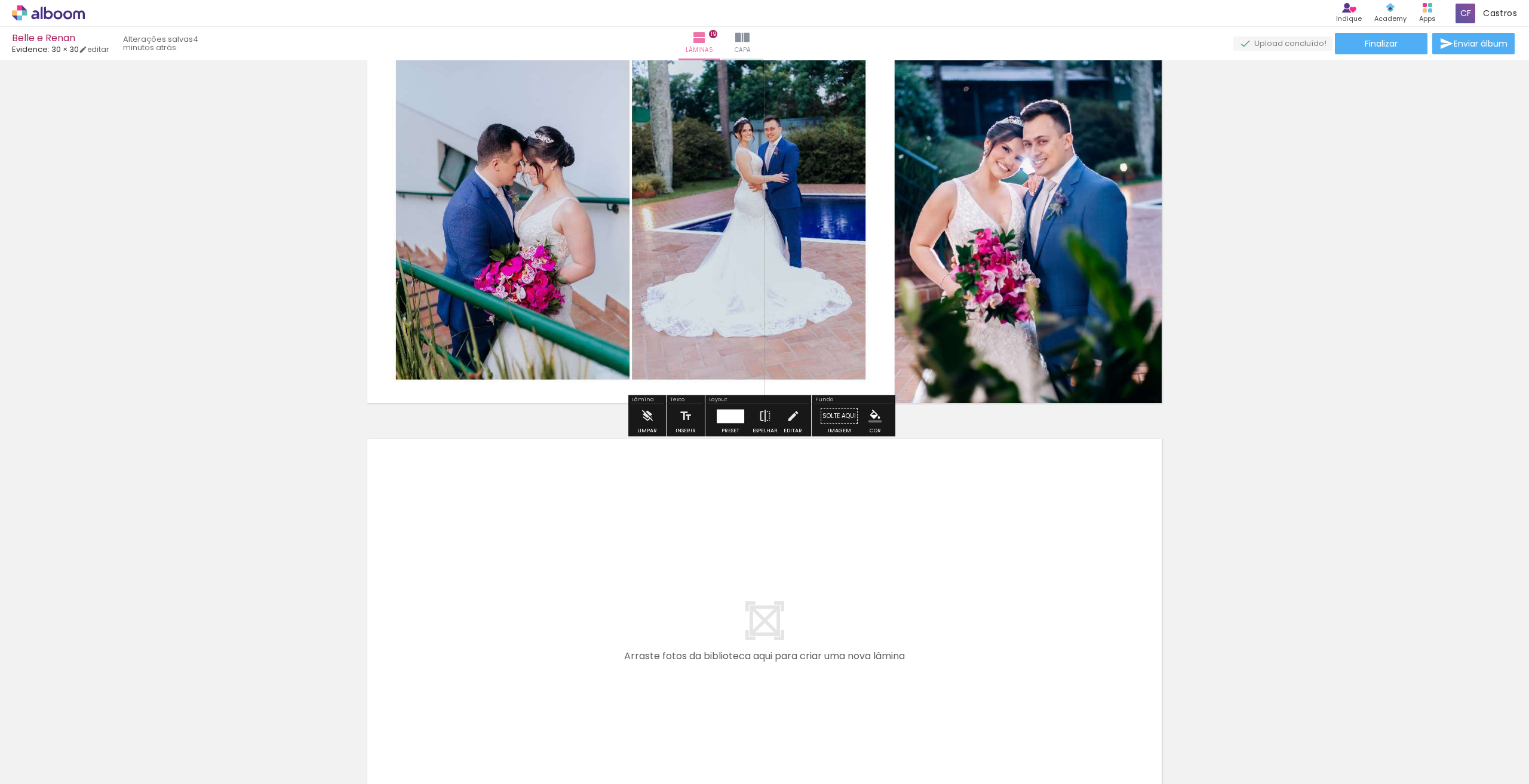
scroll to position [7888, 0]
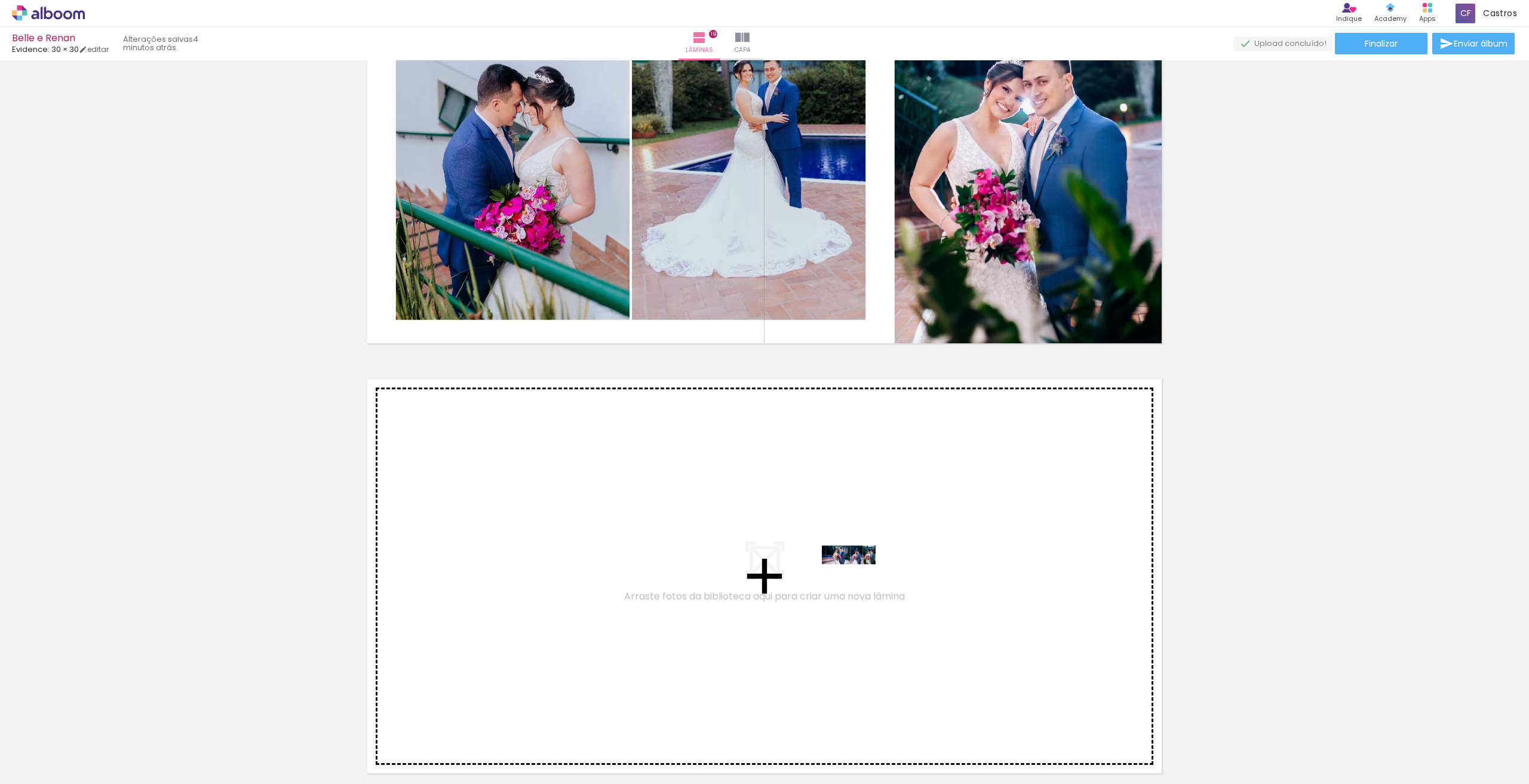
drag, startPoint x: 1320, startPoint y: 751, endPoint x: 857, endPoint y: 577, distance: 494.6
click at [857, 577] on quentale-workspace at bounding box center [764, 392] width 1529 height 784
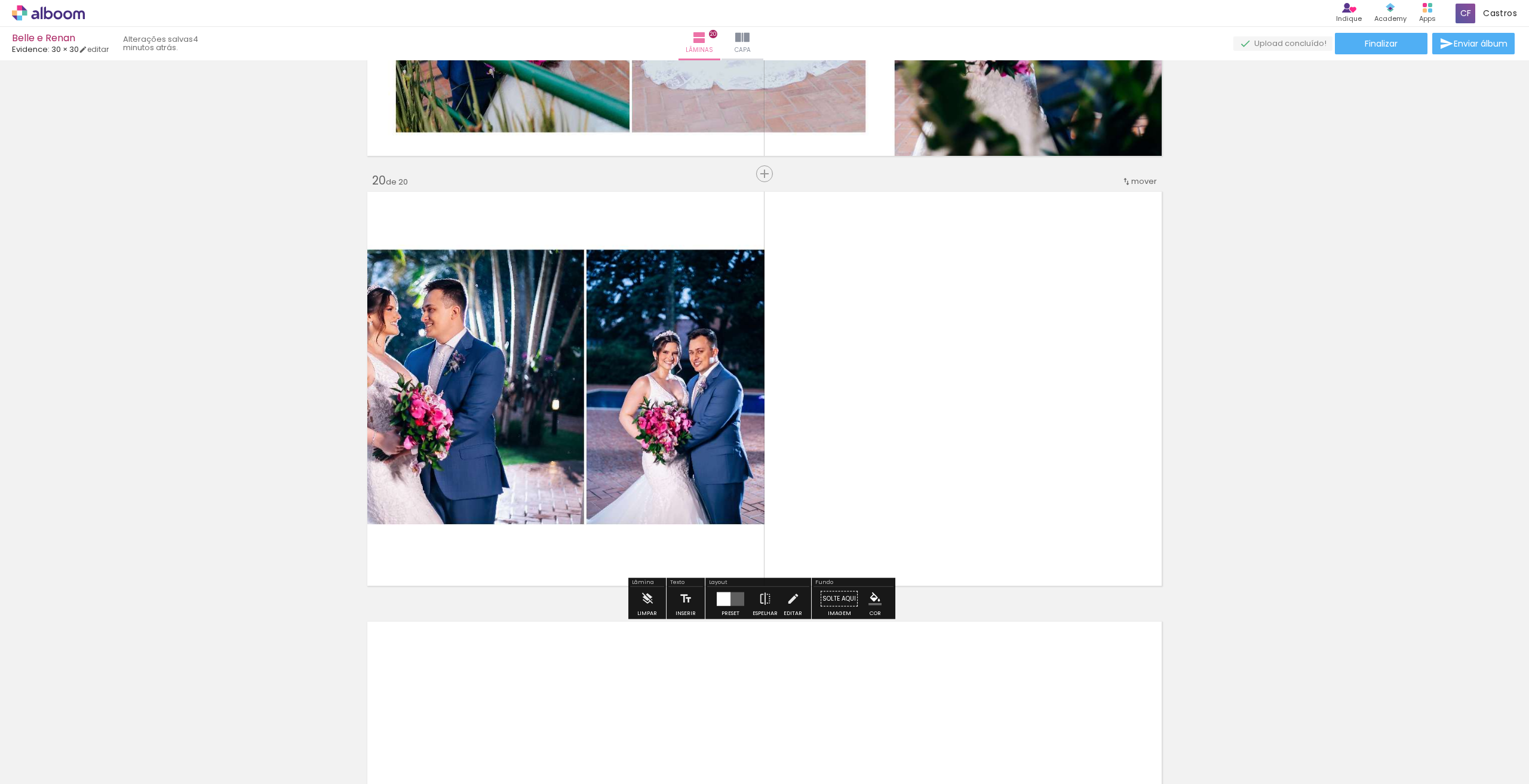
scroll to position [8079, 0]
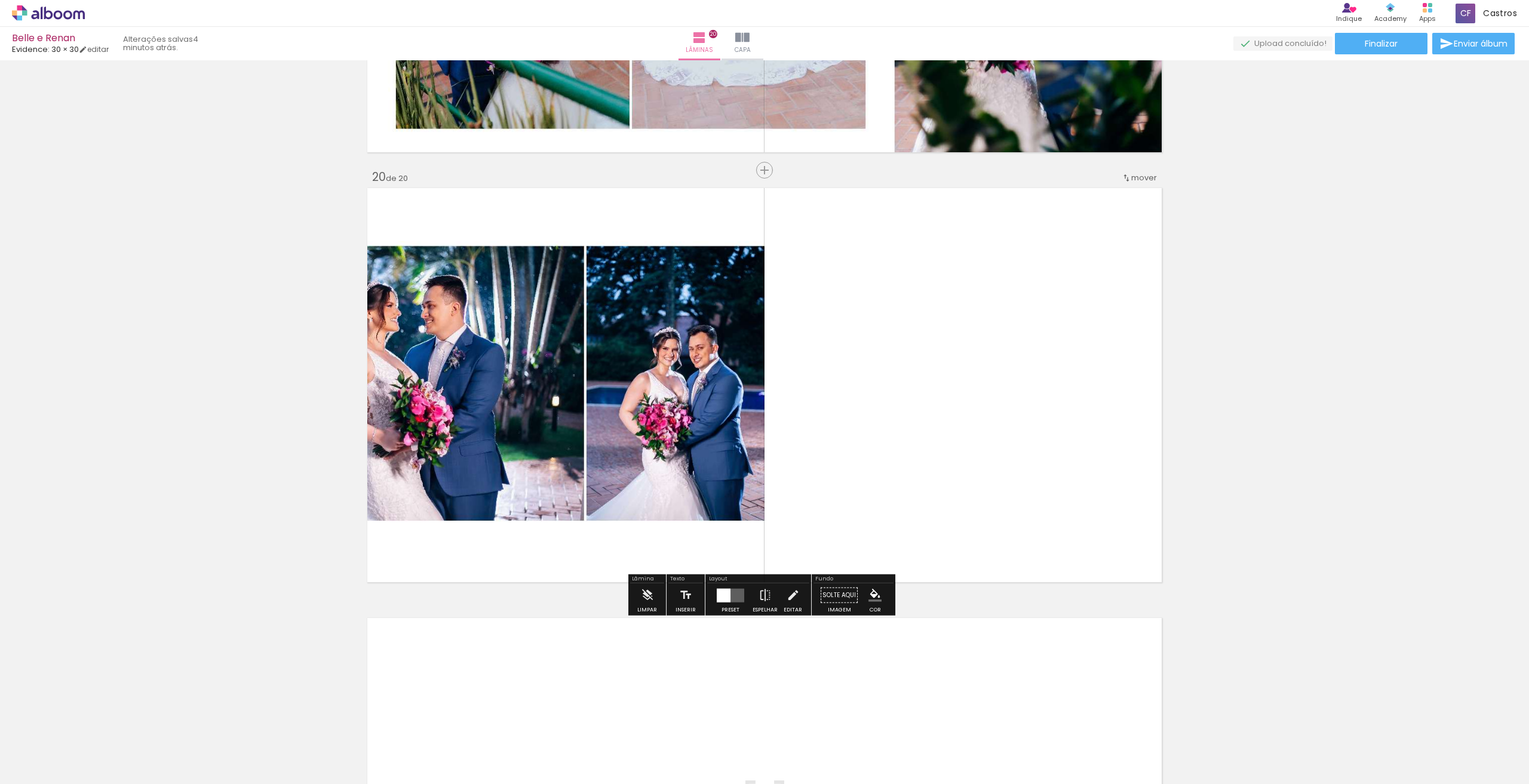
click at [728, 613] on paper-button "Preset" at bounding box center [731, 598] width 38 height 30
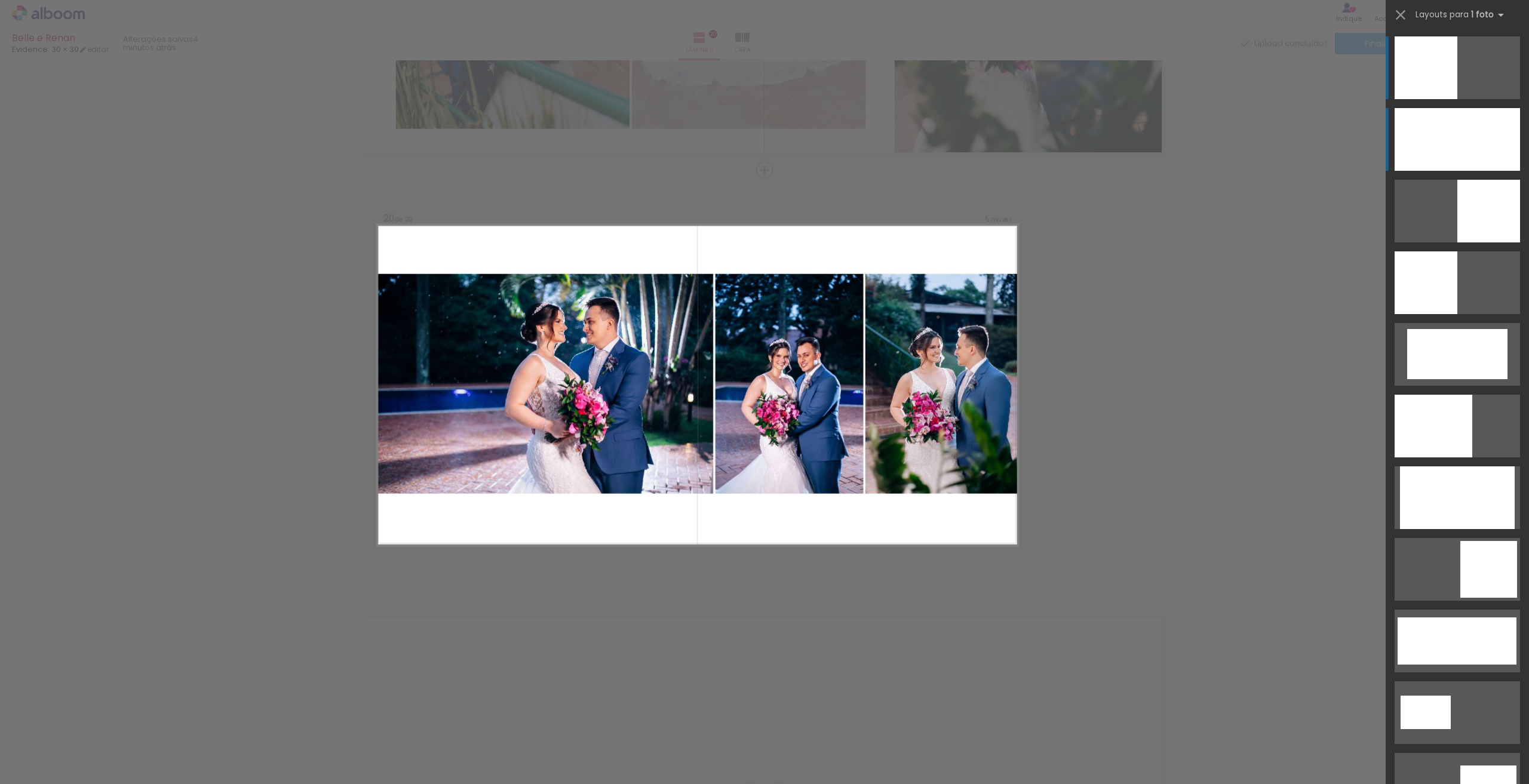
click at [1457, 134] on div at bounding box center [1457, 139] width 125 height 63
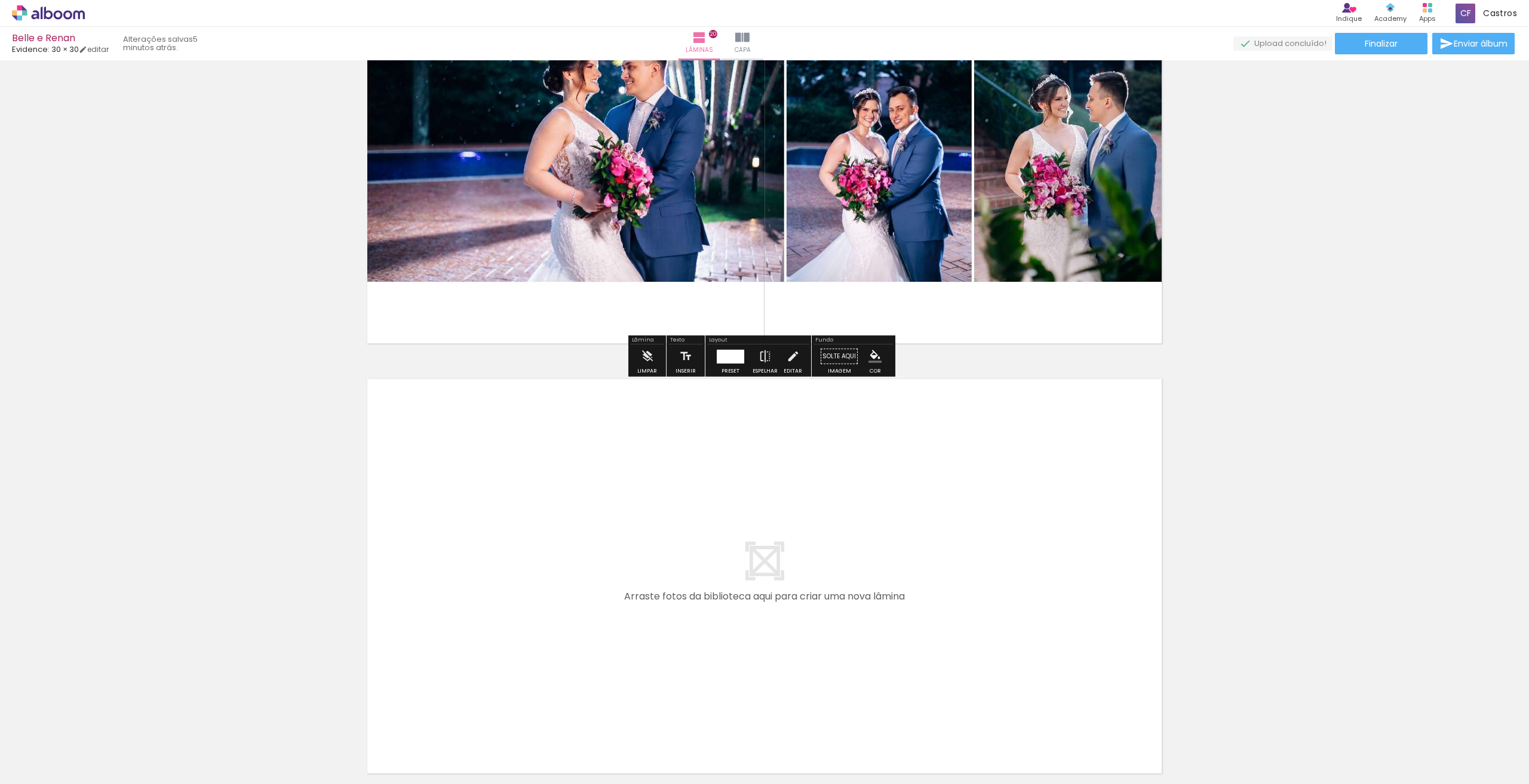
scroll to position [8426, 0]
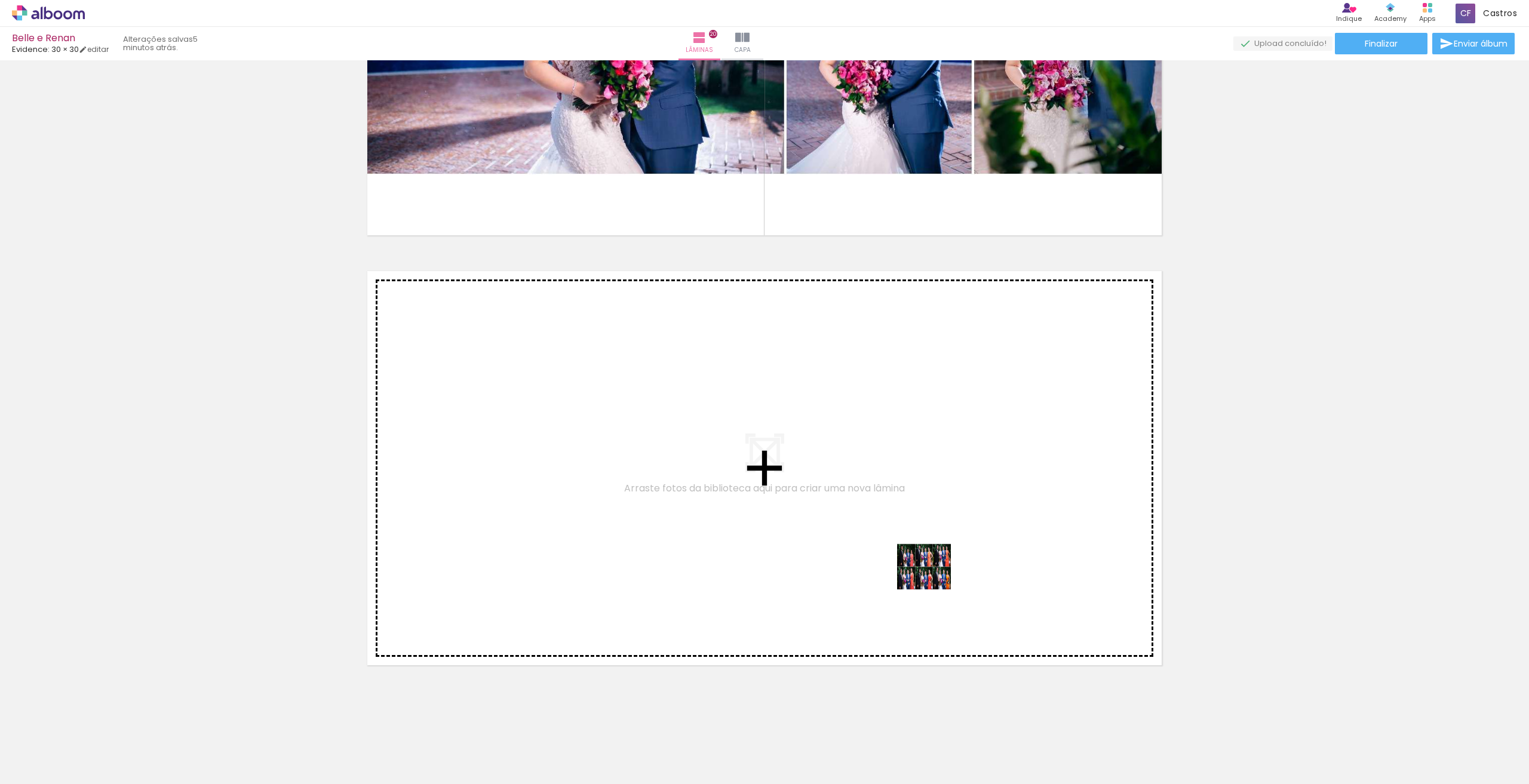
drag, startPoint x: 1376, startPoint y: 747, endPoint x: 933, endPoint y: 576, distance: 474.9
click at [933, 576] on quentale-workspace at bounding box center [764, 392] width 1529 height 784
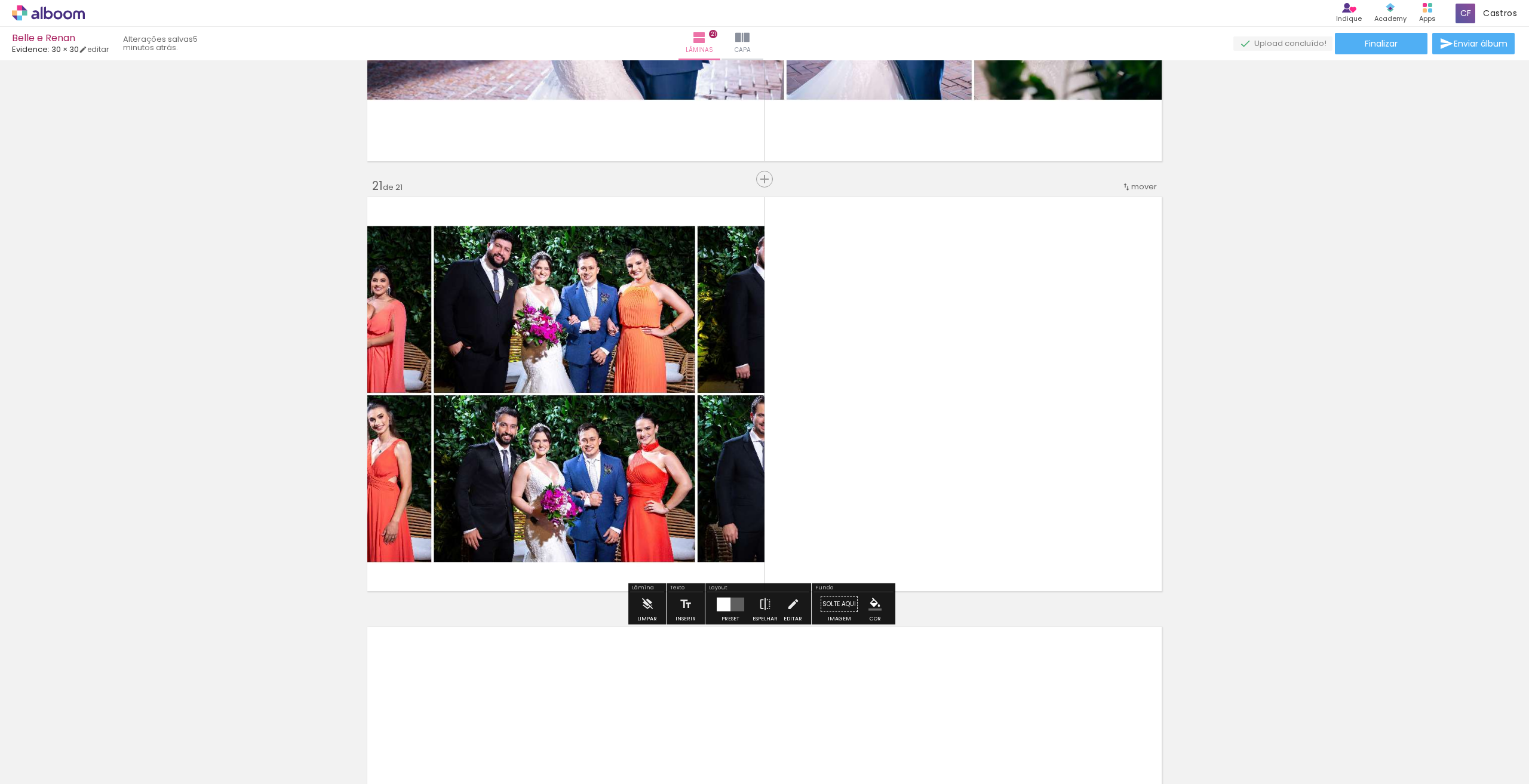
scroll to position [8509, 0]
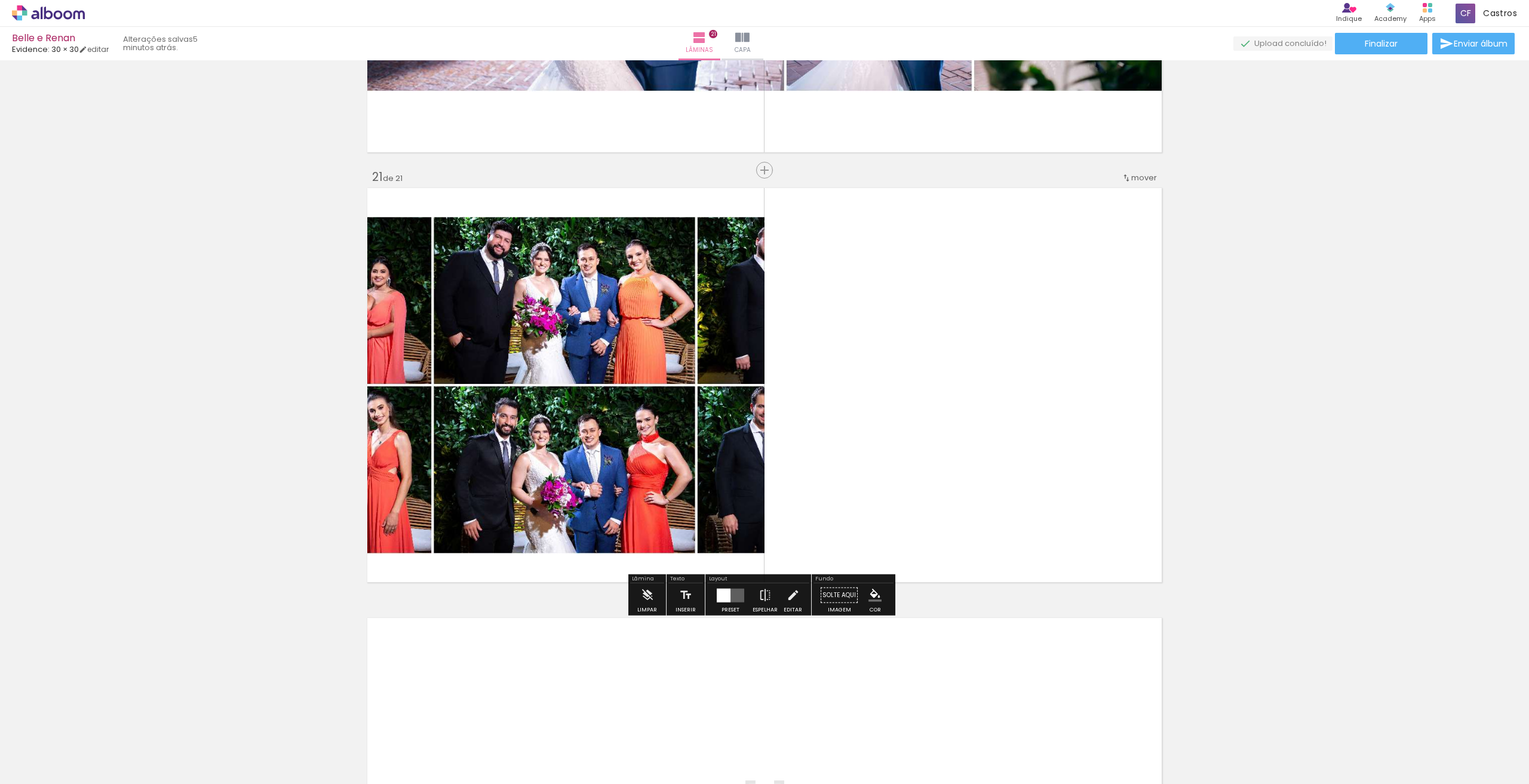
click at [724, 607] on div "Preset" at bounding box center [730, 610] width 18 height 6
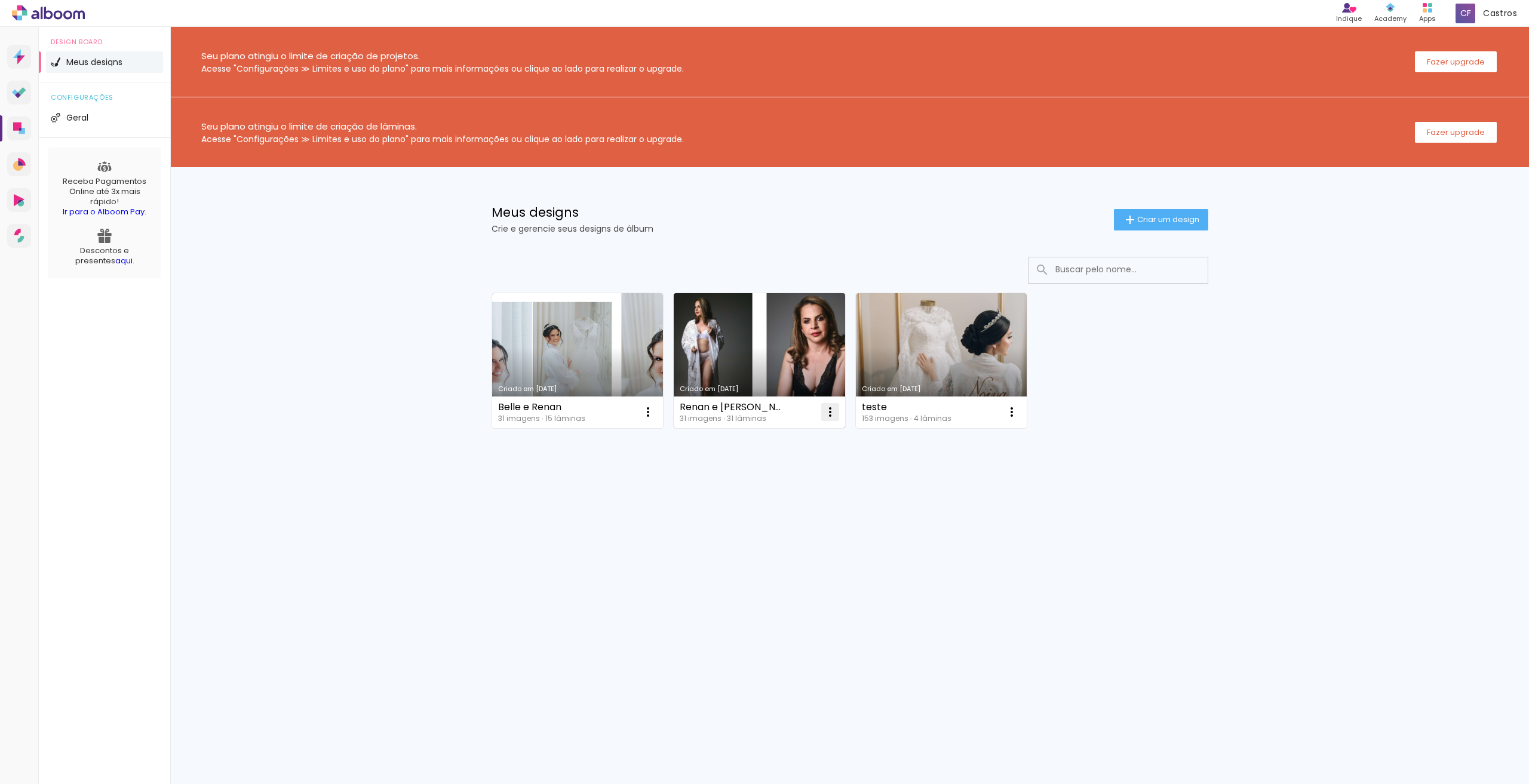
click at [828, 415] on iron-icon at bounding box center [830, 412] width 14 height 14
click at [791, 491] on paper-item "Excluir" at bounding box center [782, 491] width 118 height 24
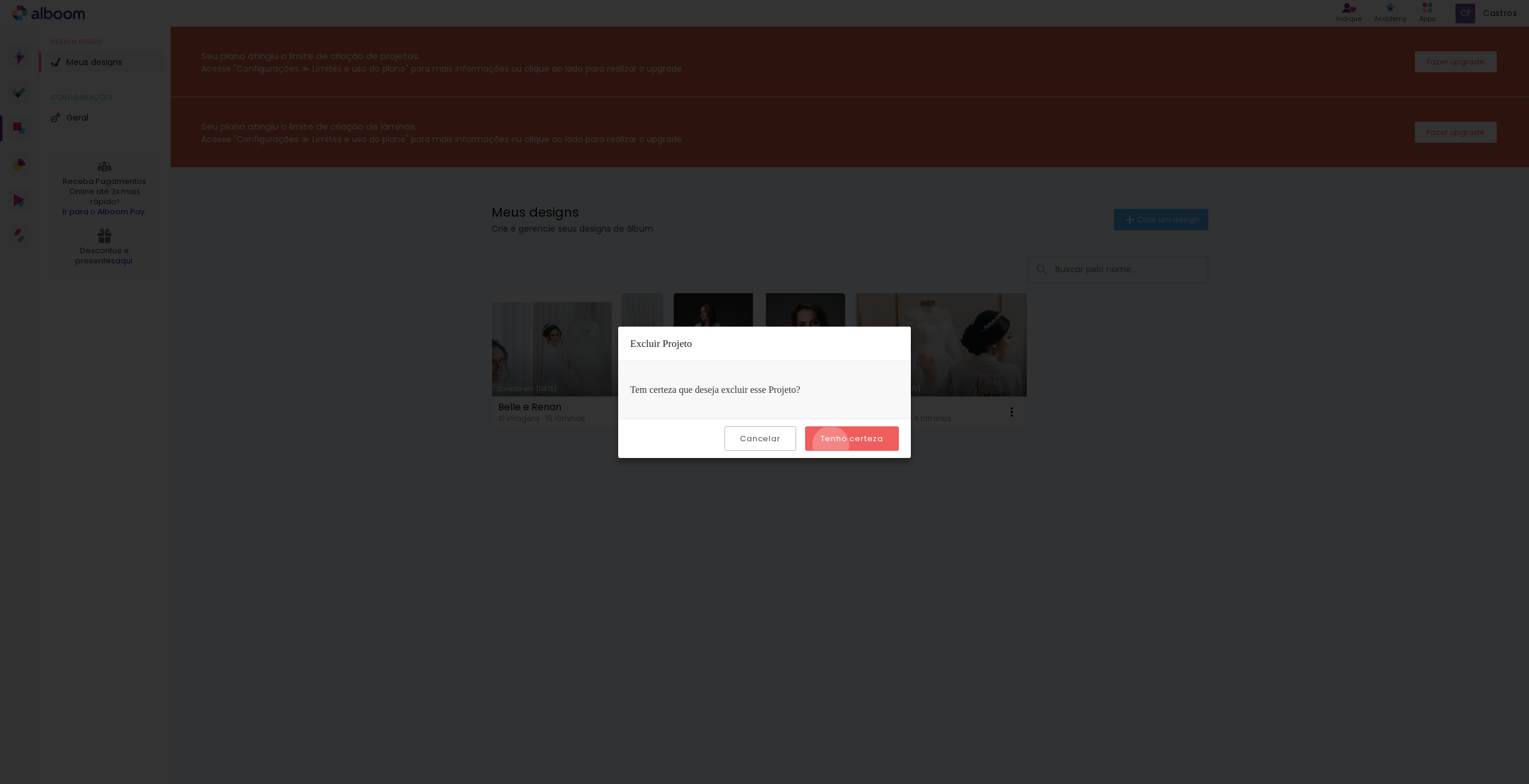
click at [833, 443] on paper-button "Tenho certeza" at bounding box center [852, 438] width 94 height 25
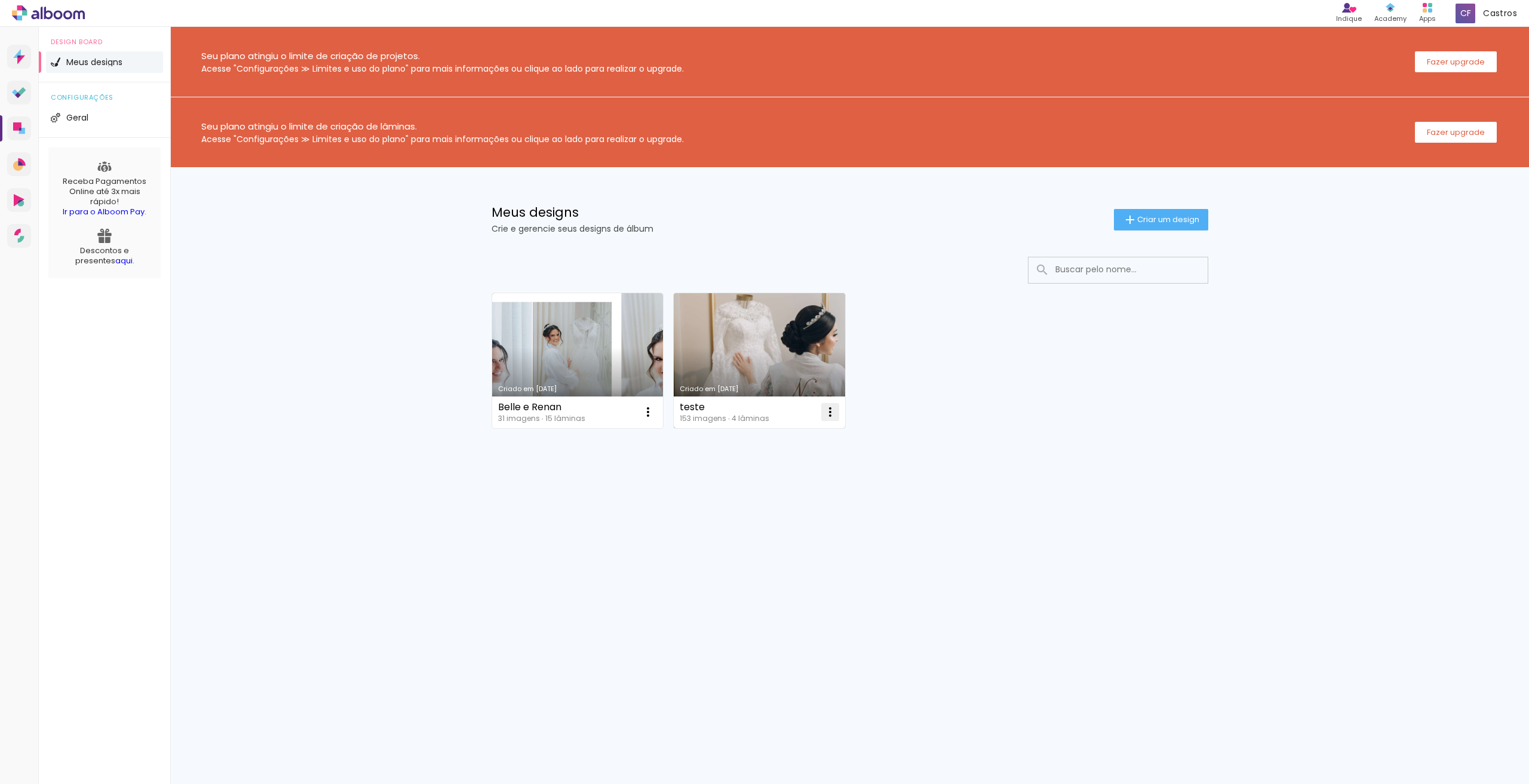
click at [826, 417] on iron-icon at bounding box center [830, 412] width 14 height 14
click at [791, 483] on paper-item "Excluir" at bounding box center [782, 491] width 118 height 24
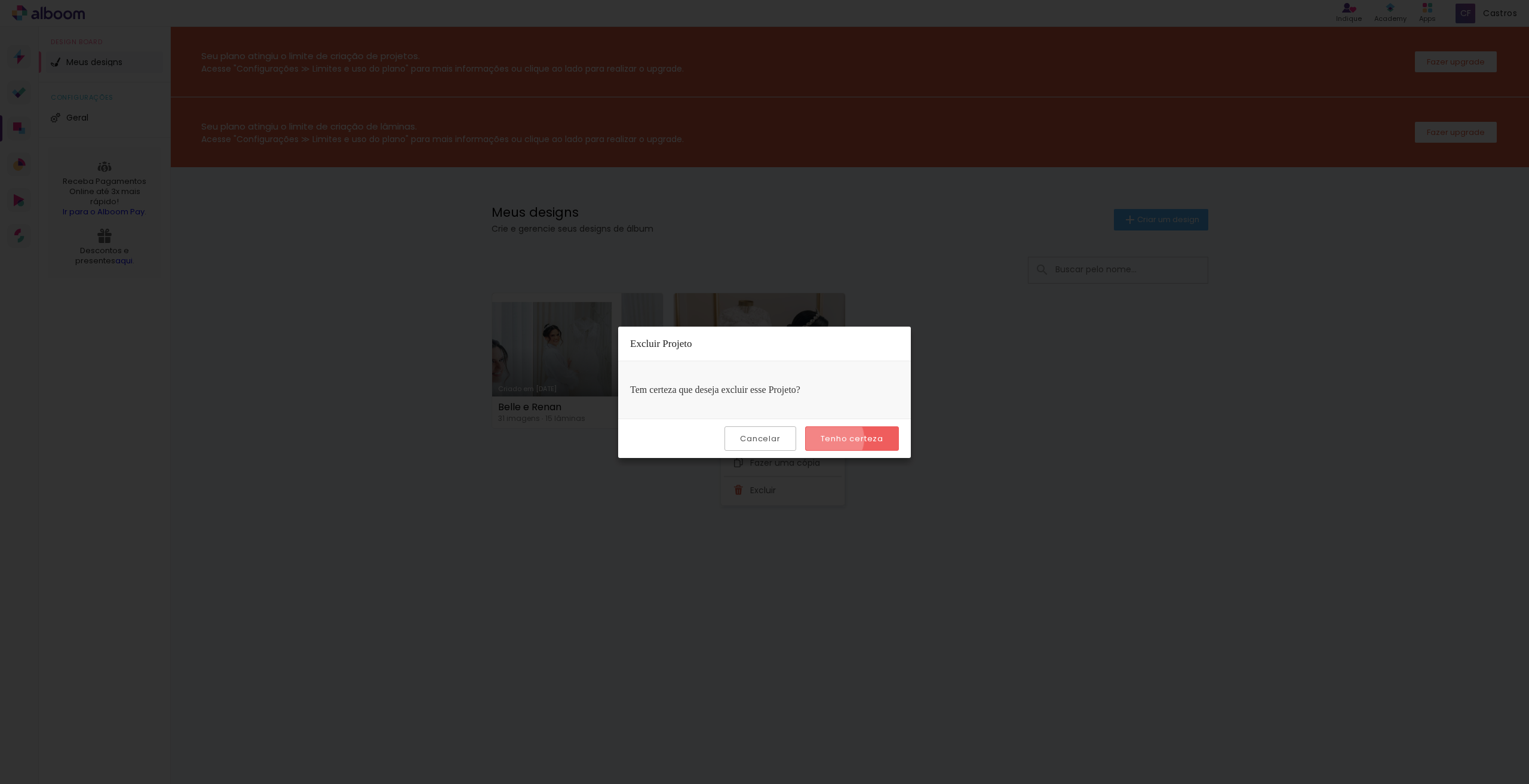
click at [0, 0] on slot "Tenho certeza" at bounding box center [0, 0] width 0 height 0
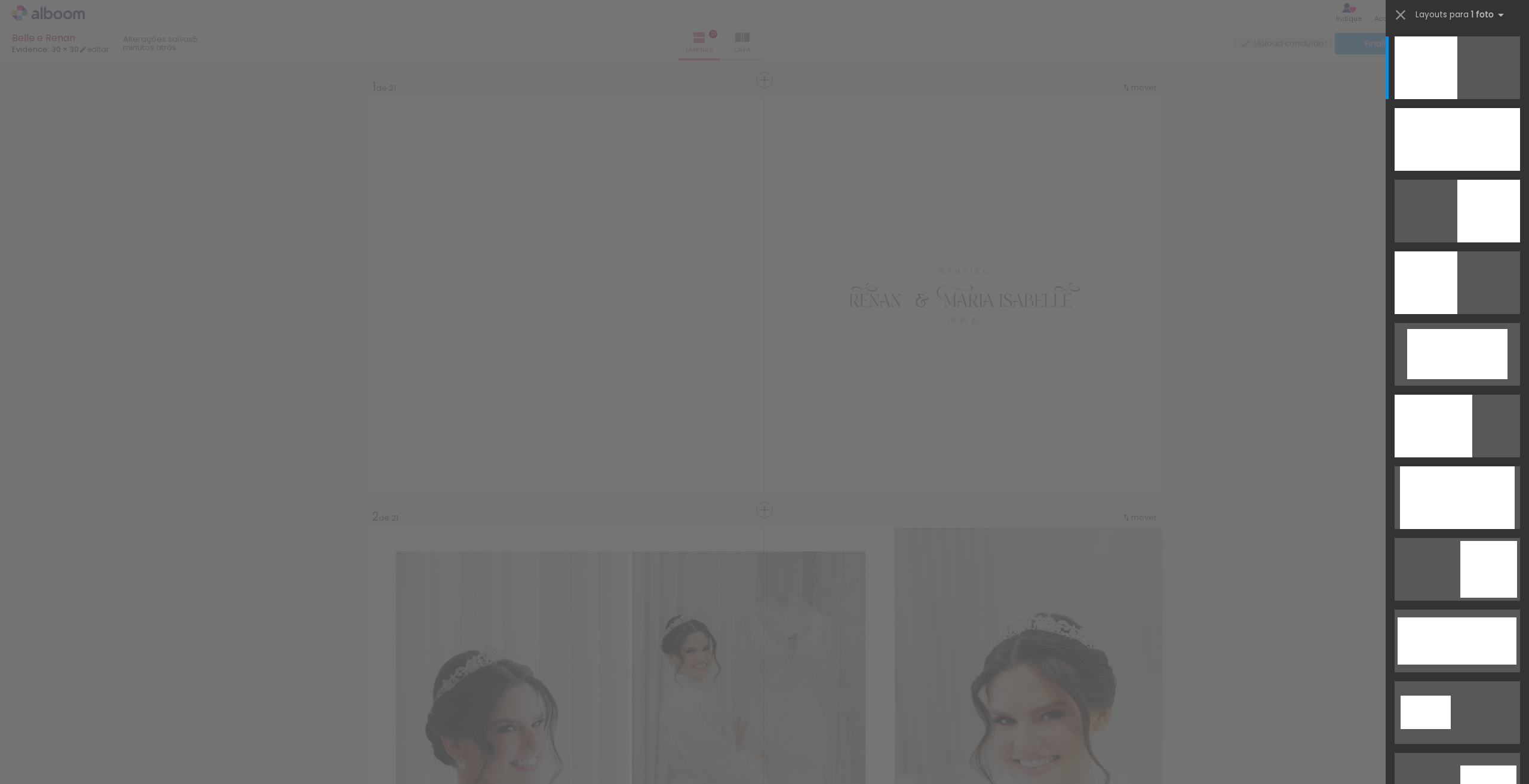
click at [1426, 149] on div at bounding box center [1457, 139] width 125 height 63
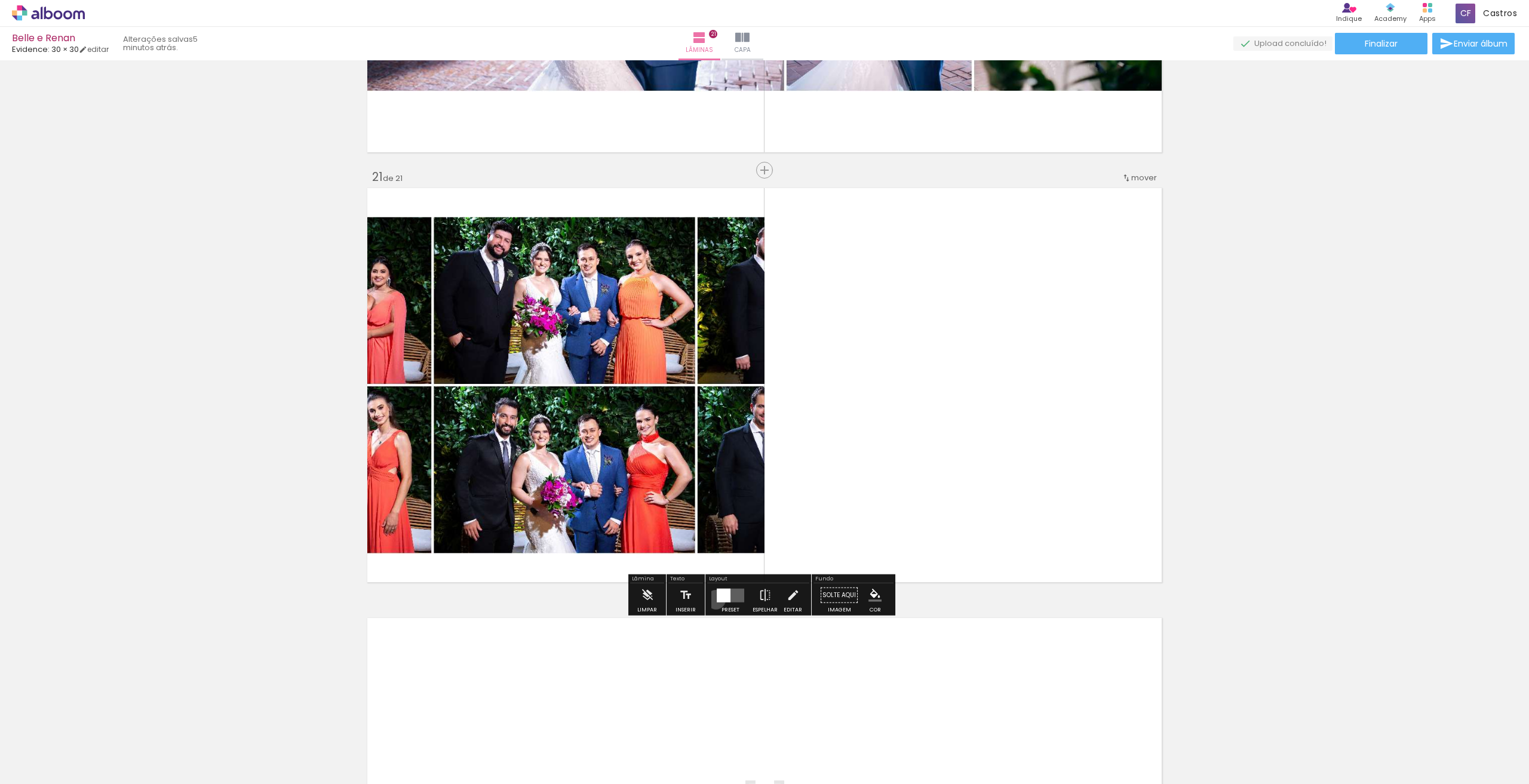
click at [717, 599] on div at bounding box center [724, 595] width 14 height 14
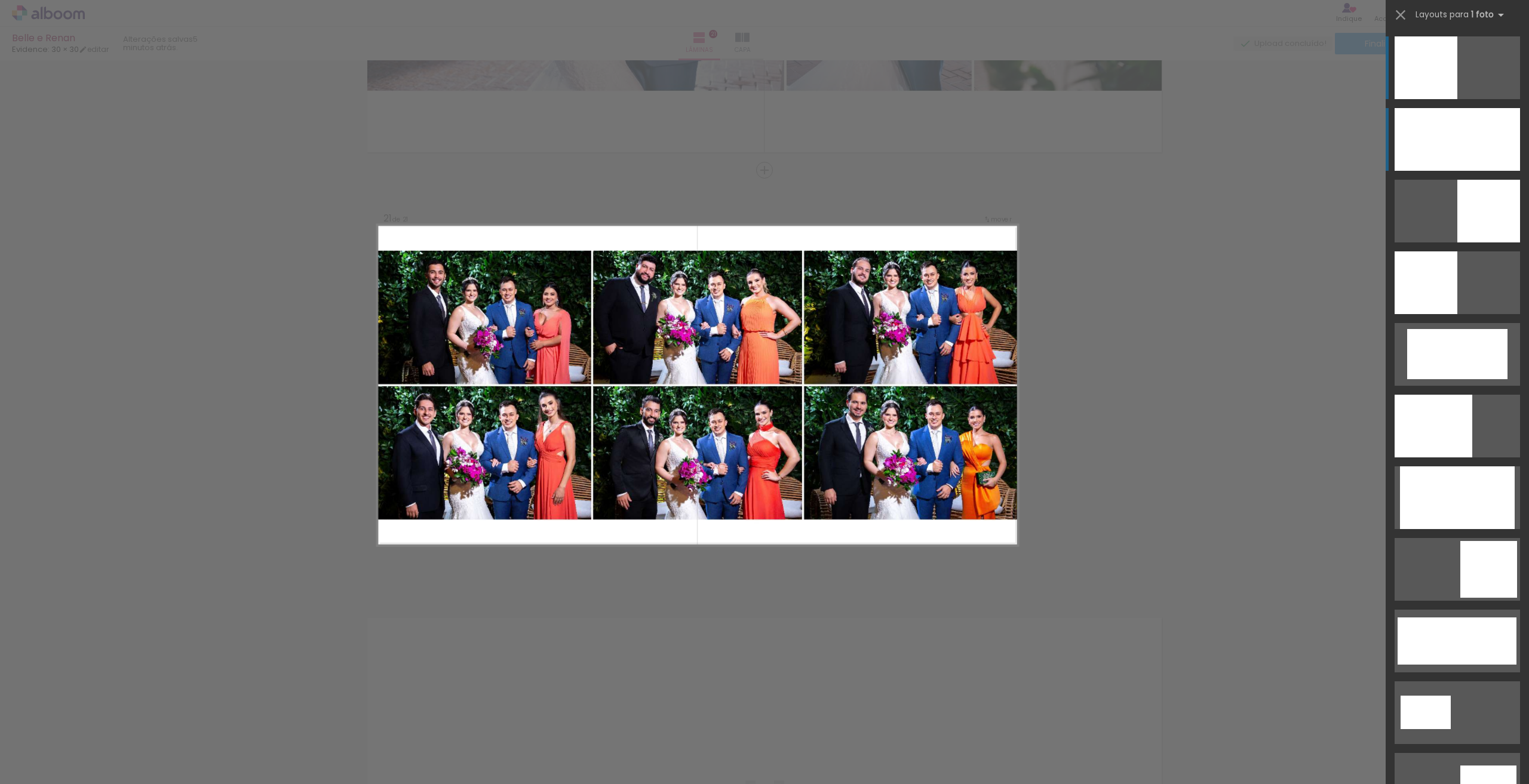
click at [1483, 163] on div at bounding box center [1457, 139] width 125 height 63
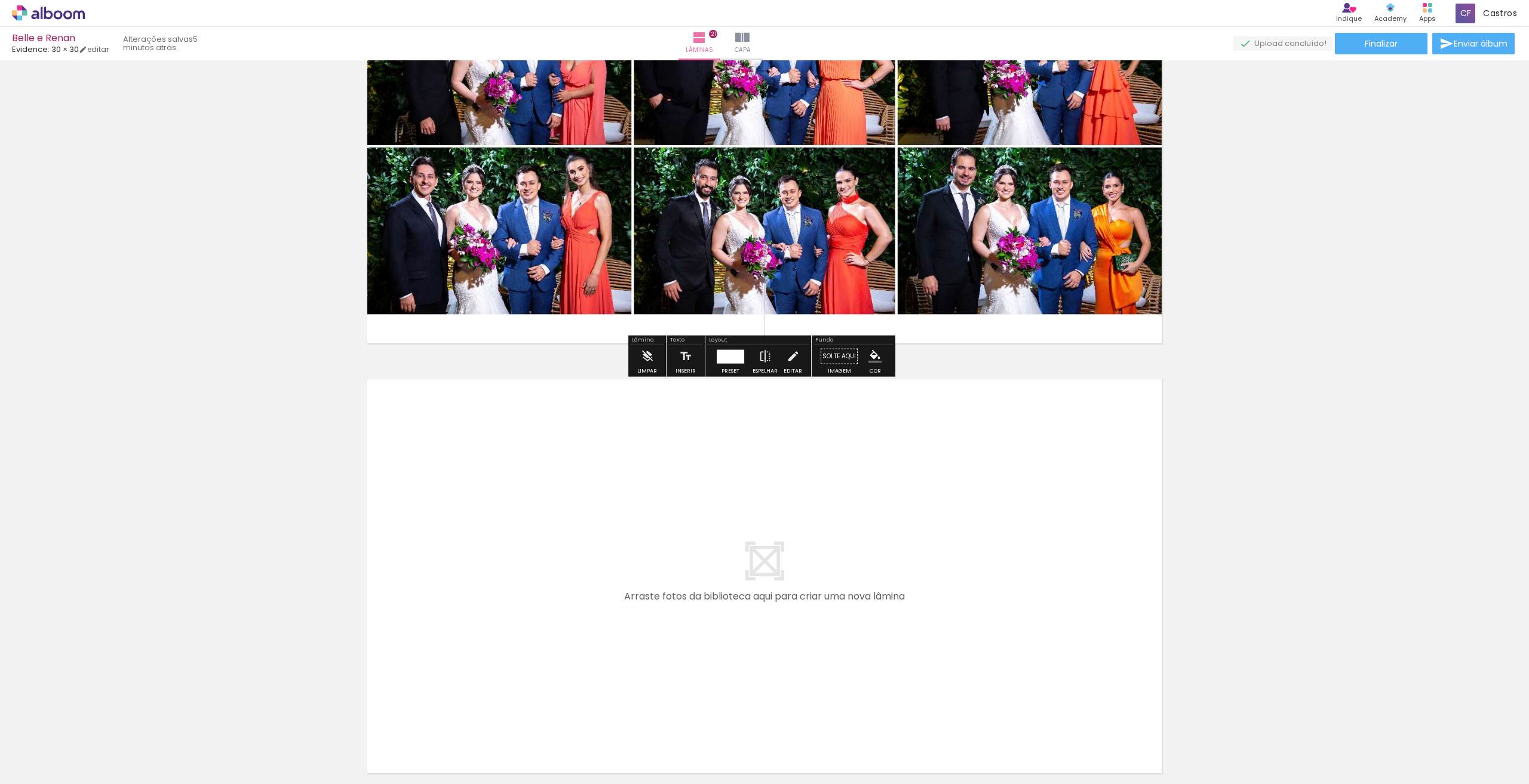
scroll to position [8807, 0]
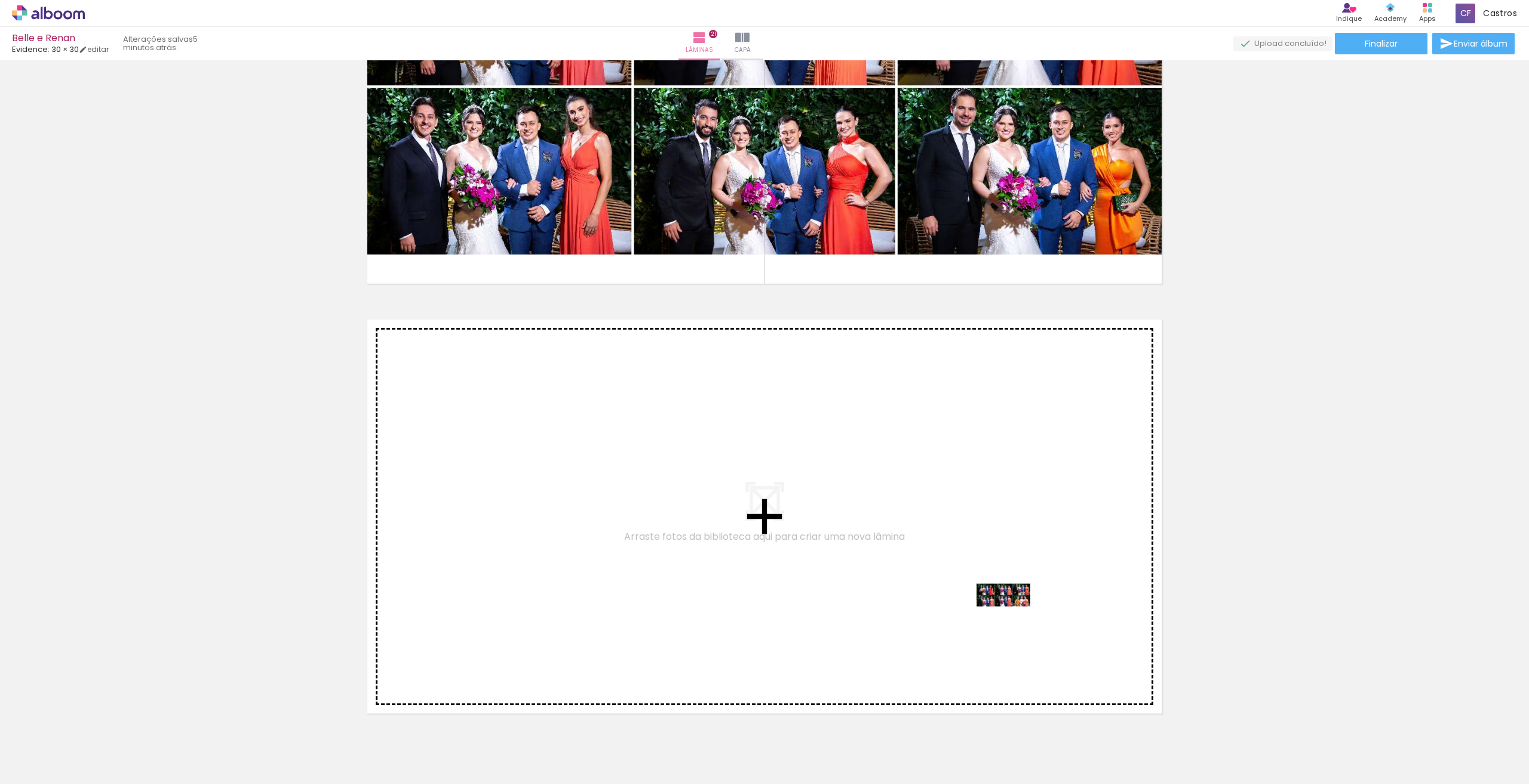
drag, startPoint x: 1464, startPoint y: 764, endPoint x: 1012, endPoint y: 617, distance: 475.3
click at [1012, 617] on quentale-workspace at bounding box center [764, 392] width 1529 height 784
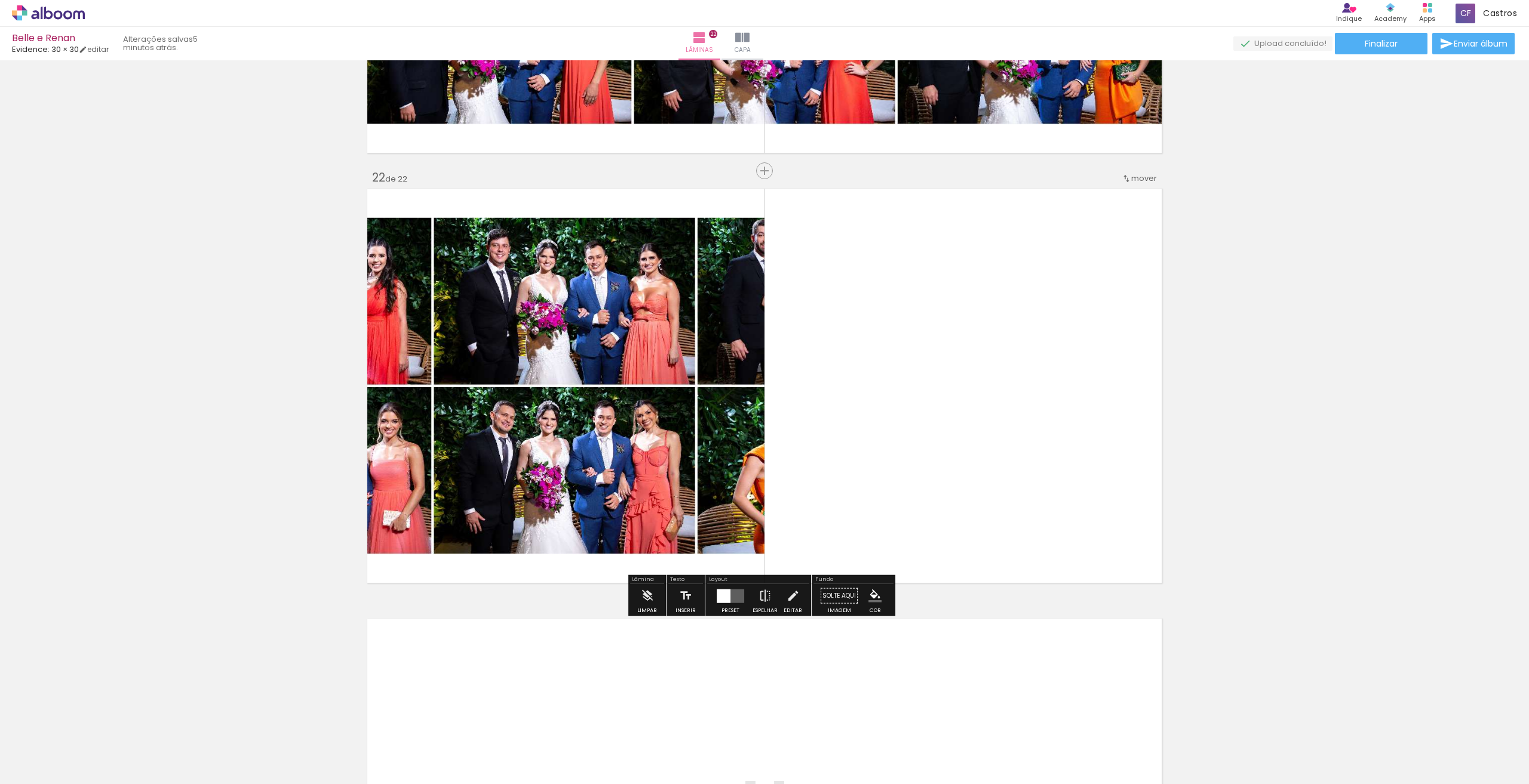
scroll to position [8939, 0]
click at [718, 600] on div at bounding box center [724, 595] width 14 height 14
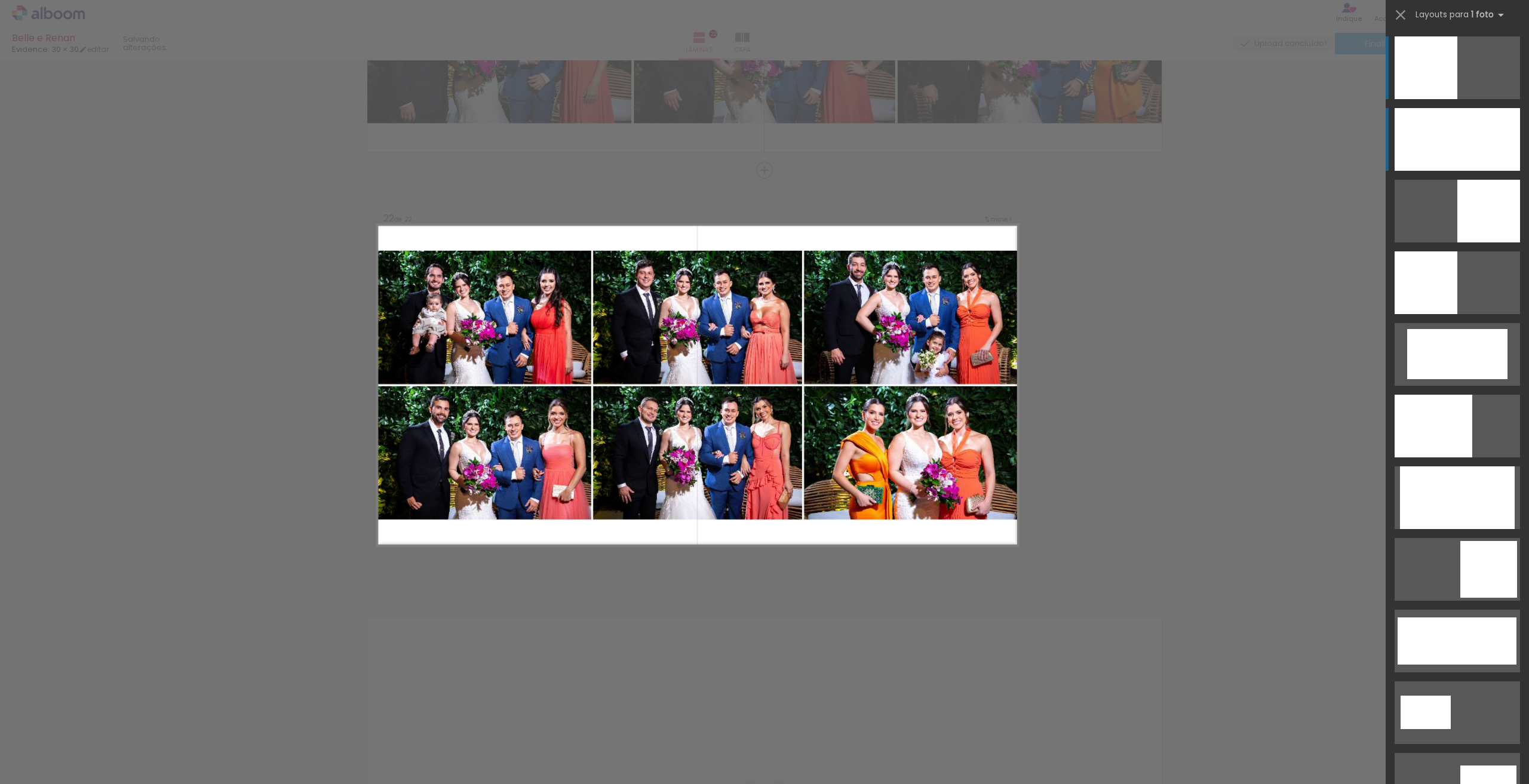
click at [1418, 153] on div at bounding box center [1457, 139] width 125 height 63
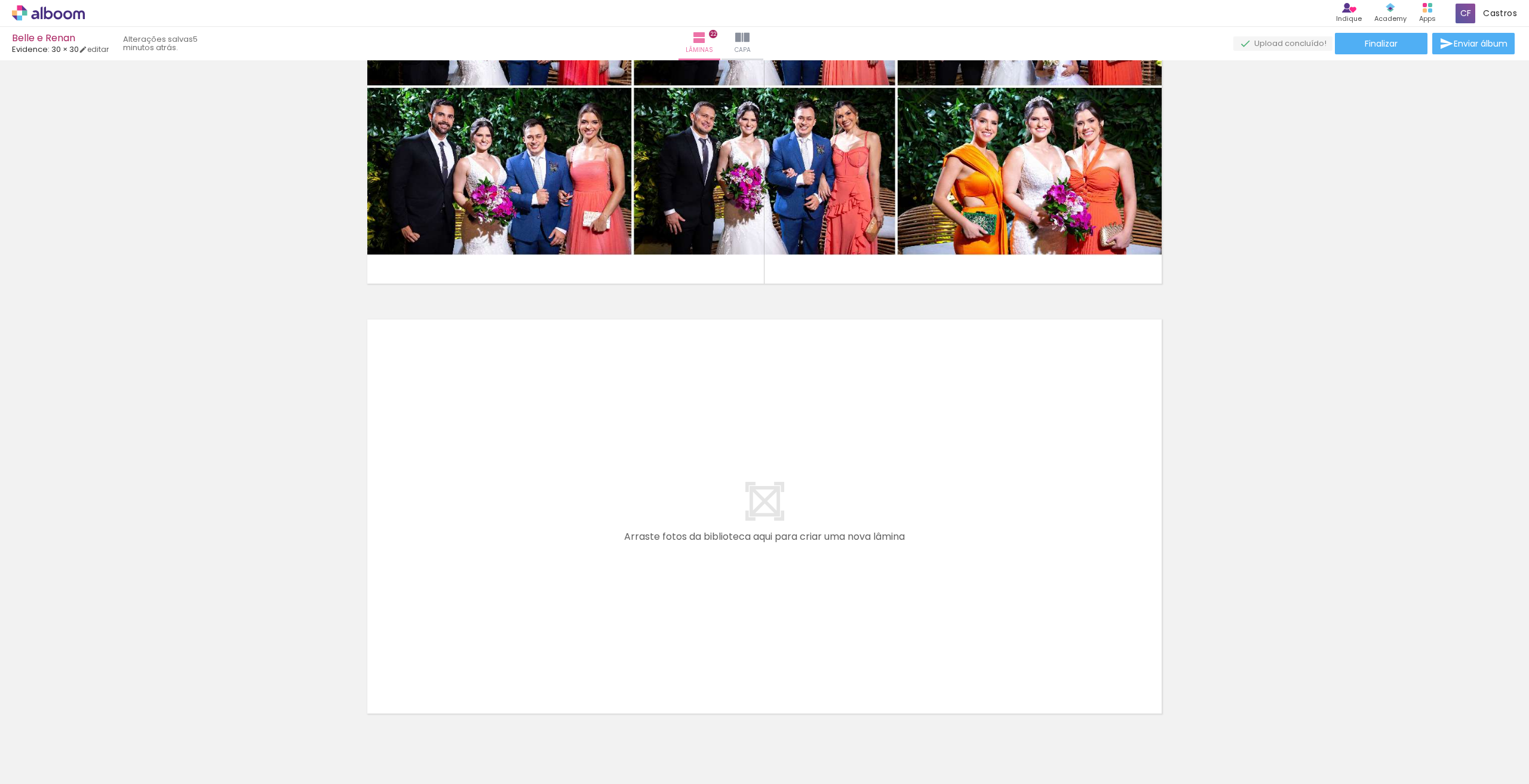
scroll to position [0, 447]
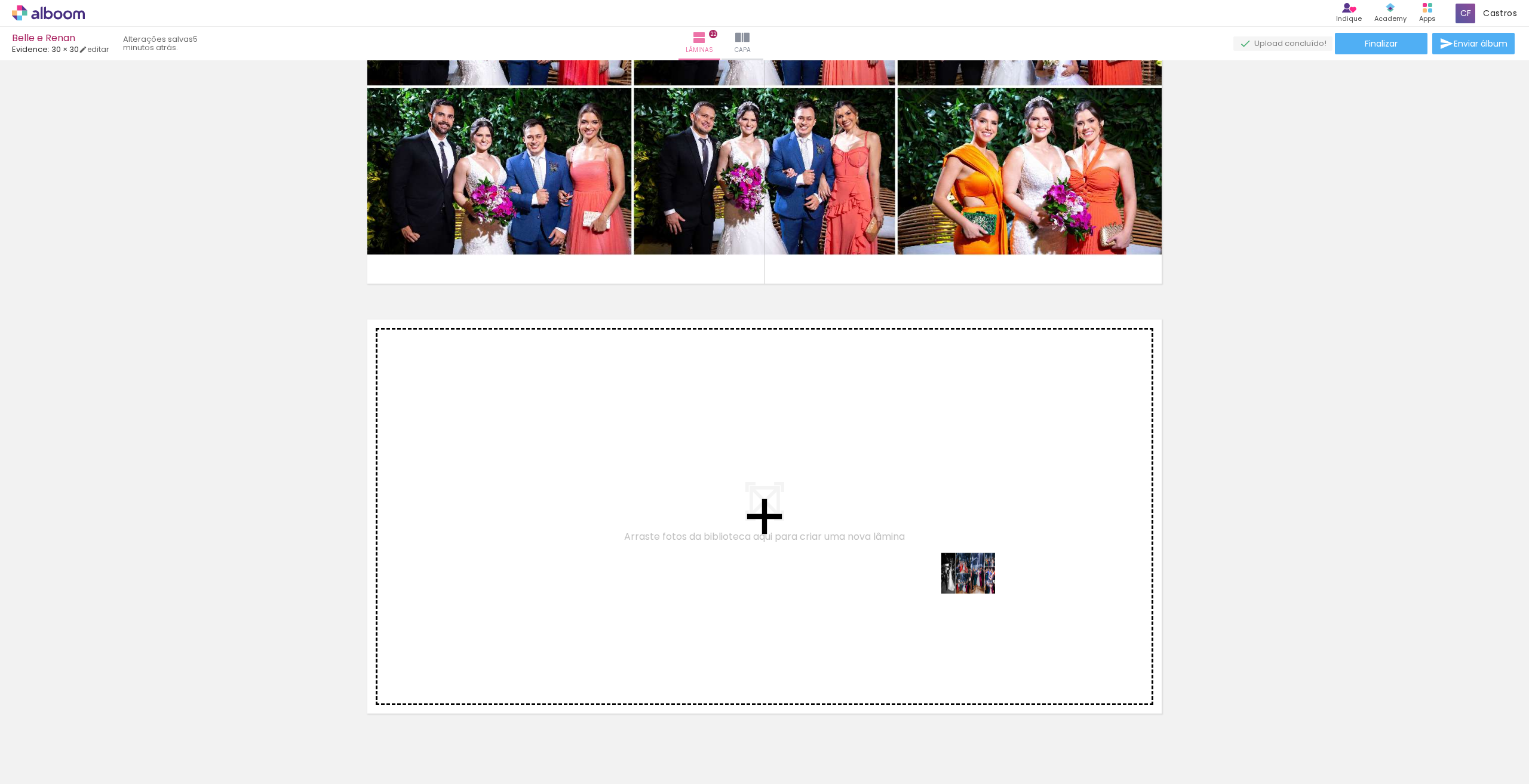
drag, startPoint x: 1066, startPoint y: 739, endPoint x: 975, endPoint y: 576, distance: 186.7
click at [975, 576] on quentale-workspace at bounding box center [764, 392] width 1529 height 784
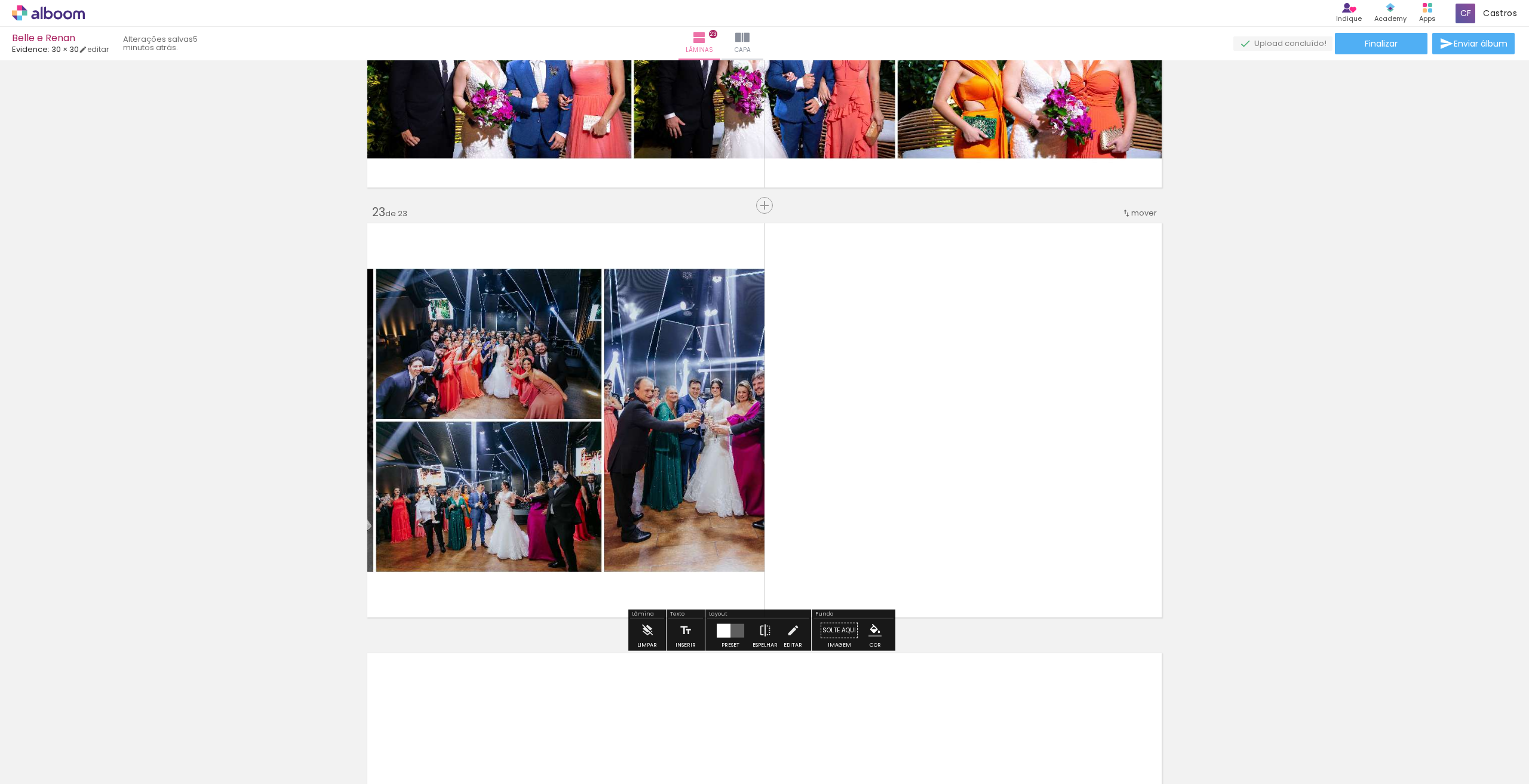
scroll to position [9369, 0]
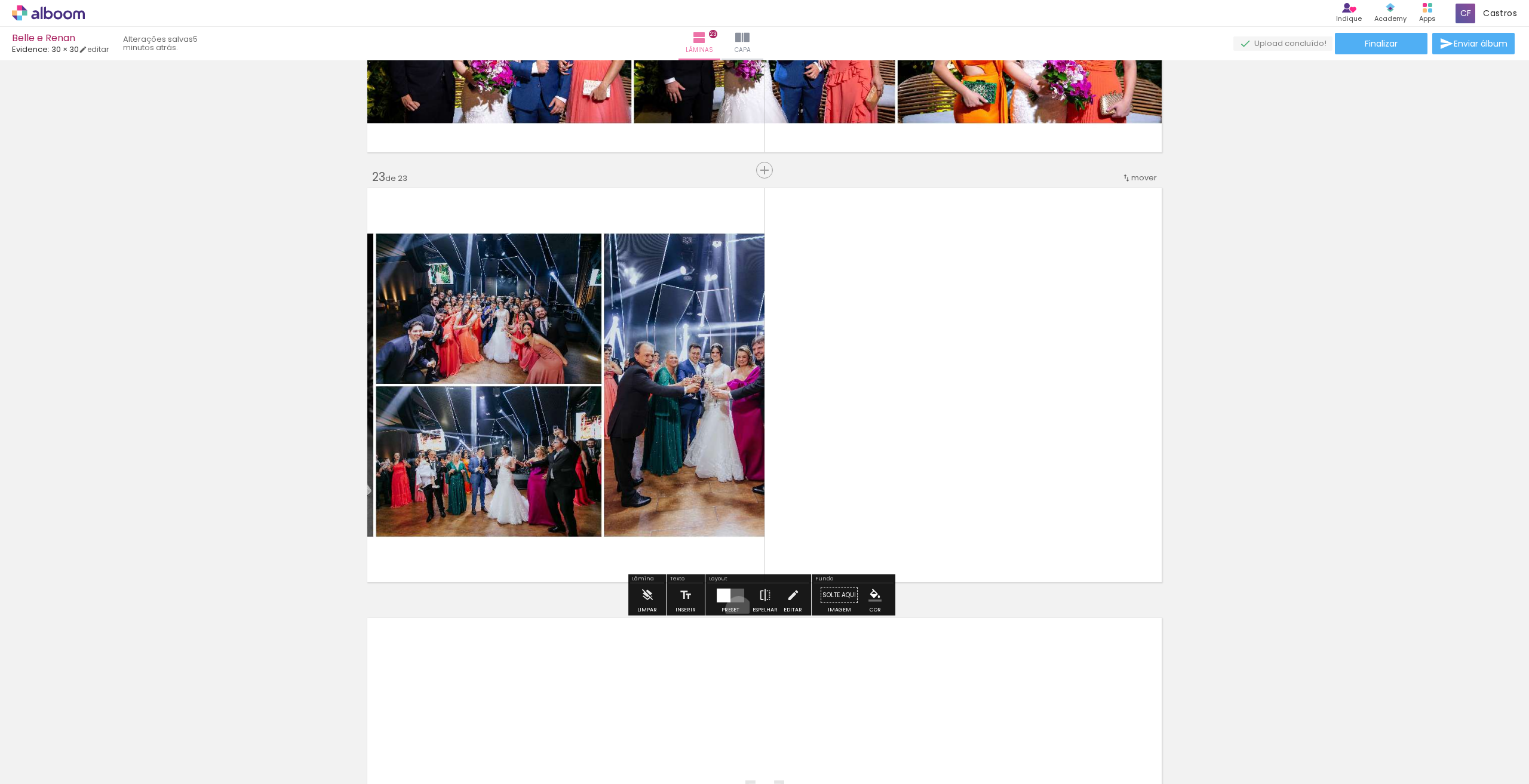
click at [736, 609] on div "Preset" at bounding box center [730, 610] width 18 height 6
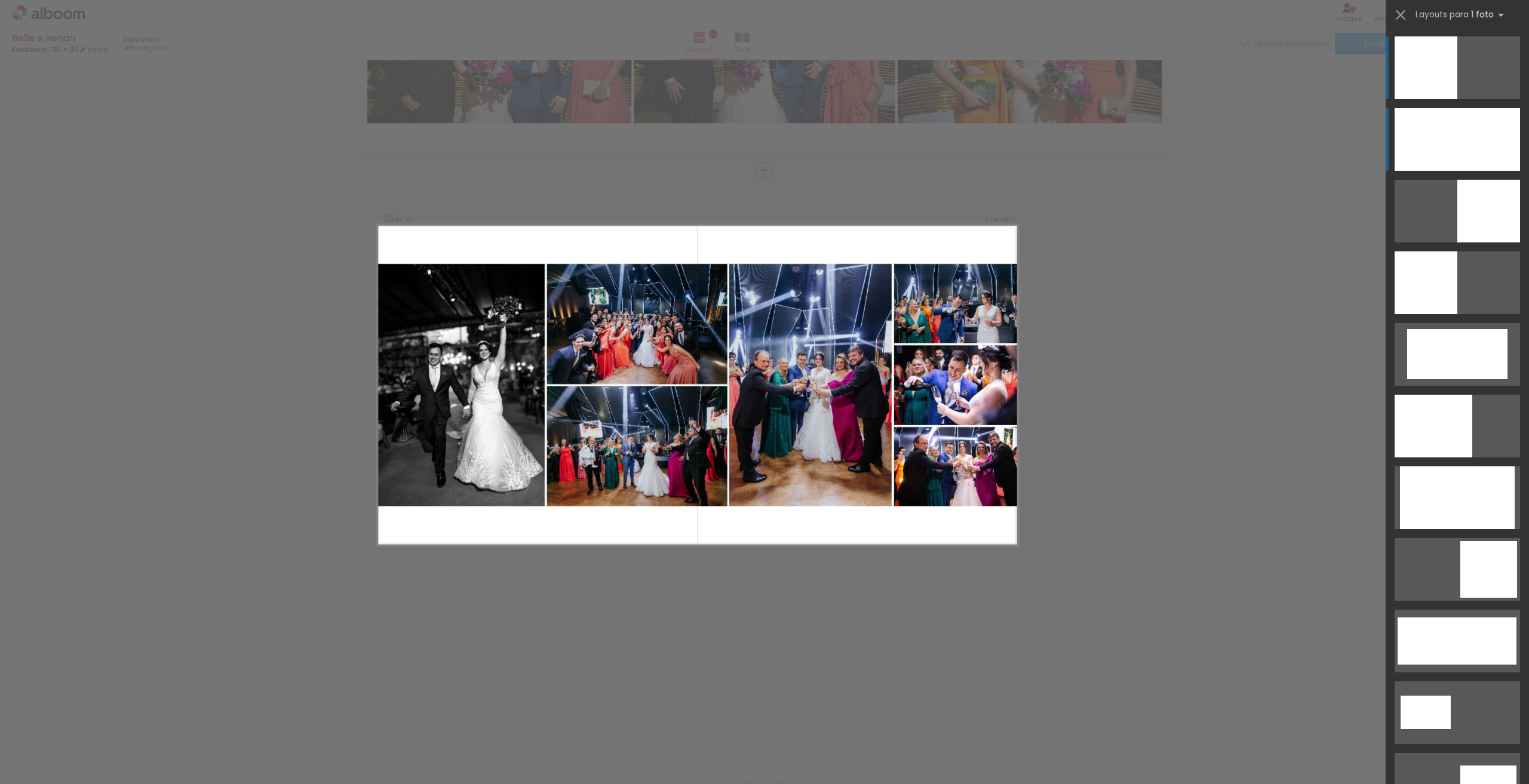
click at [1478, 164] on div at bounding box center [1457, 139] width 125 height 63
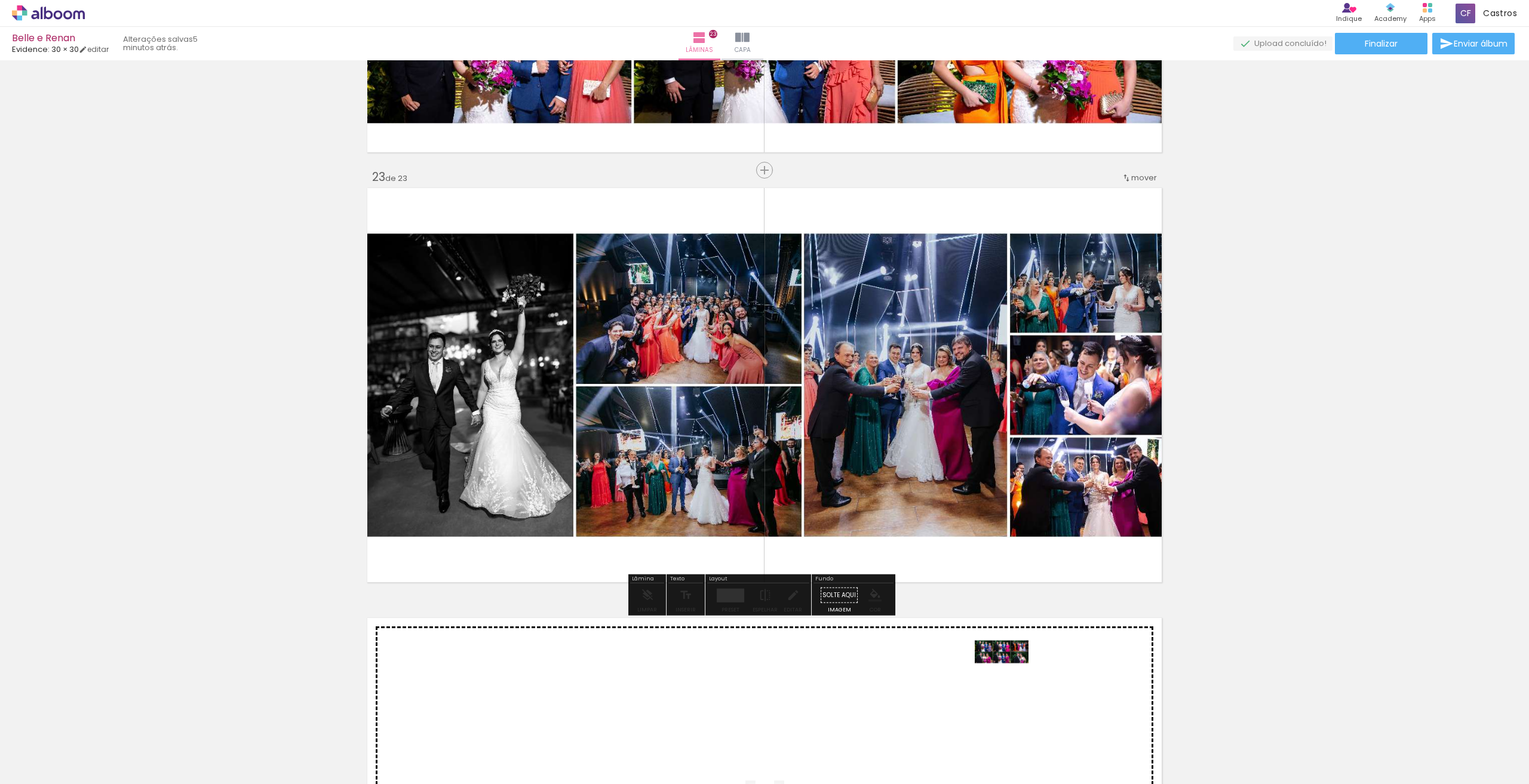
drag, startPoint x: 1148, startPoint y: 750, endPoint x: 1011, endPoint y: 674, distance: 156.7
click at [1011, 674] on quentale-workspace at bounding box center [764, 392] width 1529 height 784
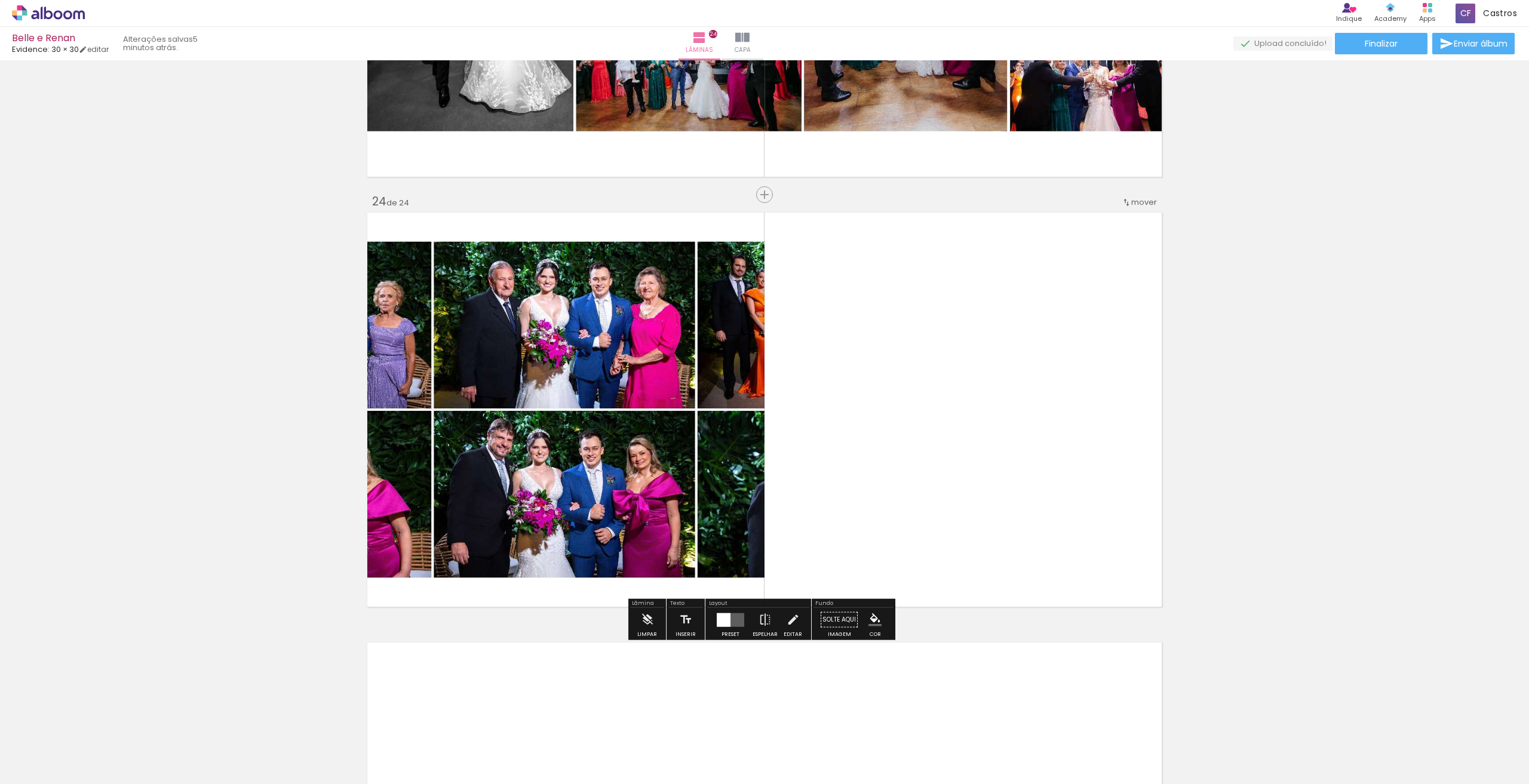
scroll to position [9799, 0]
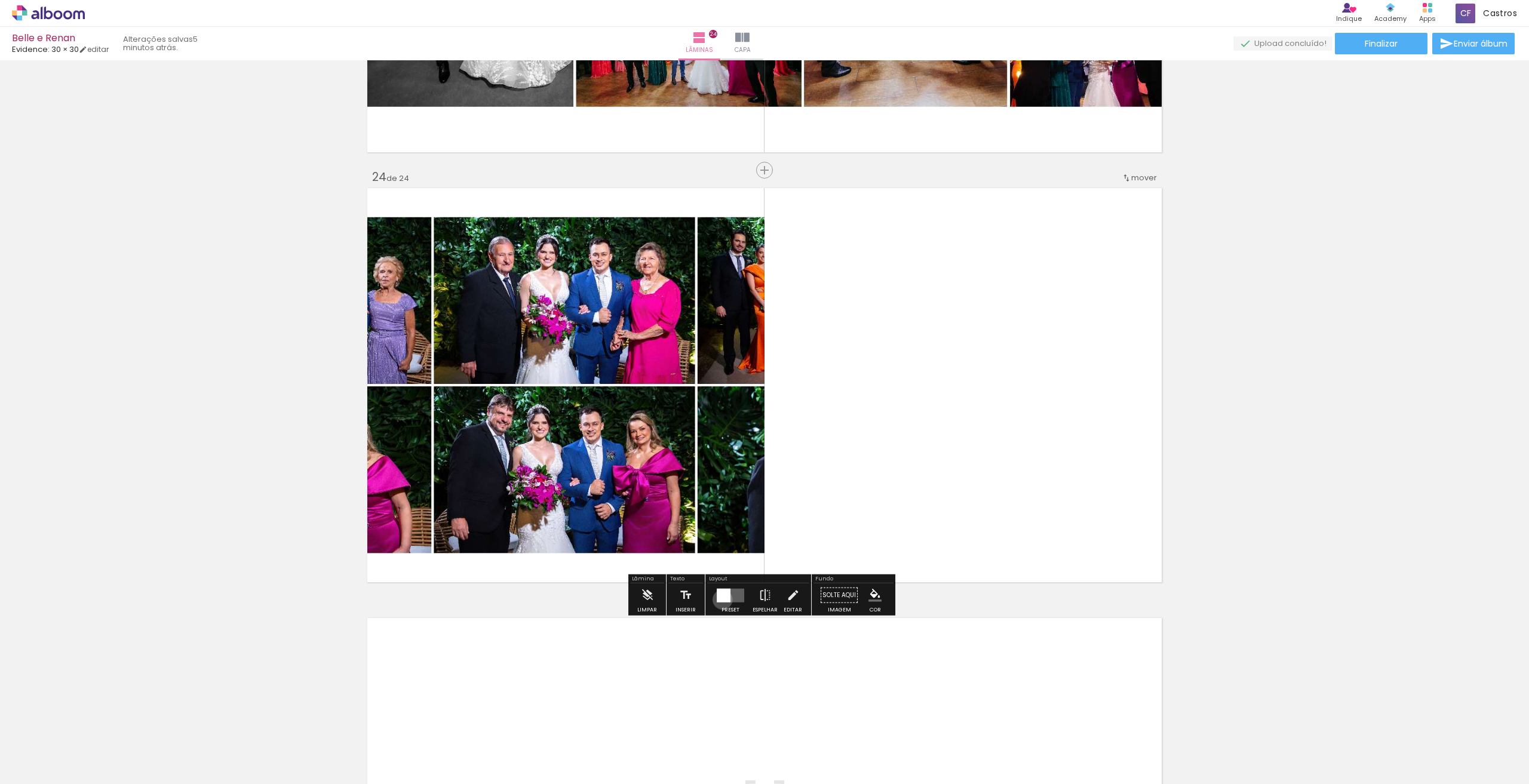
click at [719, 599] on div at bounding box center [724, 595] width 14 height 14
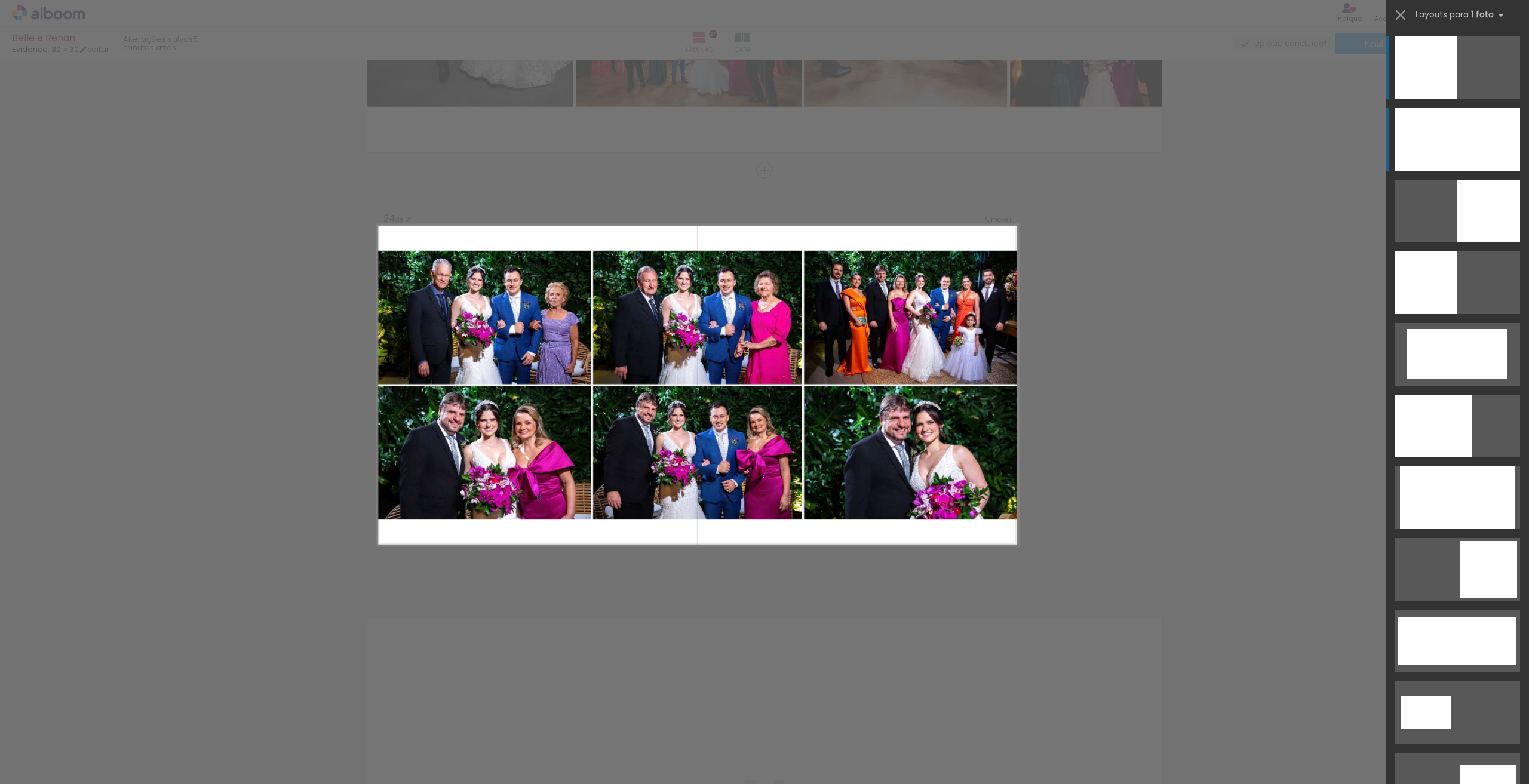
click at [1457, 118] on div at bounding box center [1457, 139] width 125 height 63
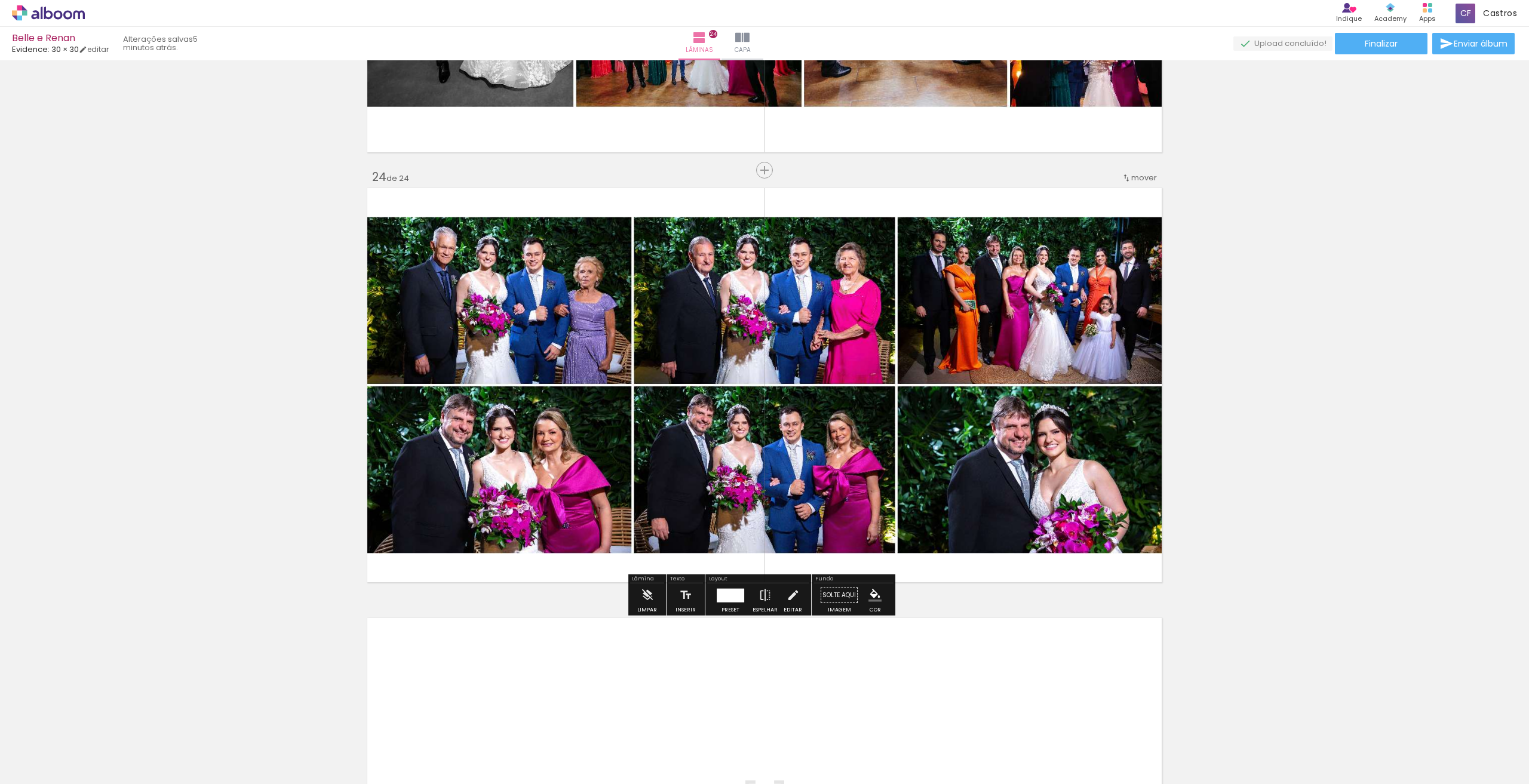
scroll to position [9977, 0]
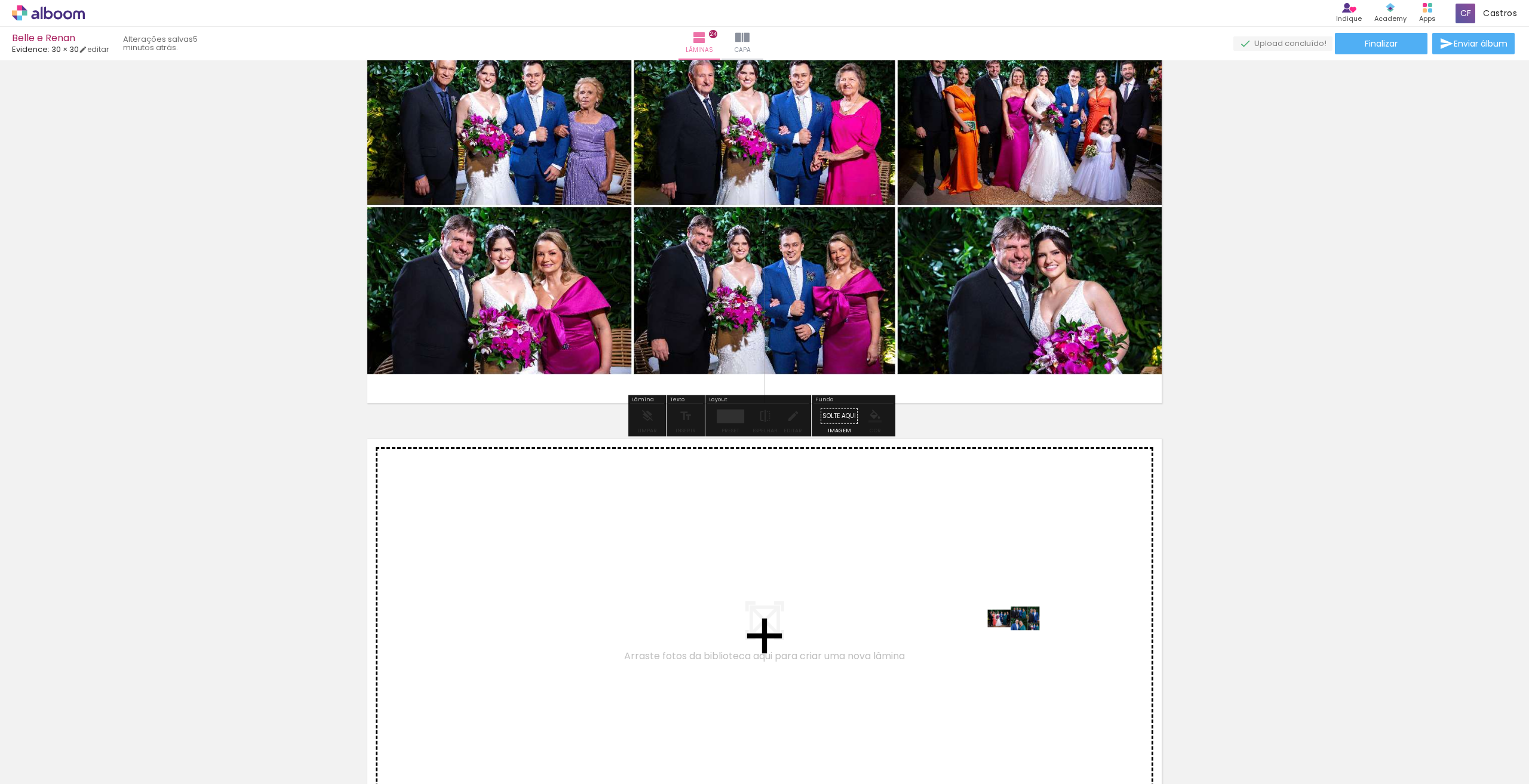
drag, startPoint x: 1190, startPoint y: 747, endPoint x: 1023, endPoint y: 640, distance: 198.3
click at [1023, 640] on quentale-workspace at bounding box center [764, 392] width 1529 height 784
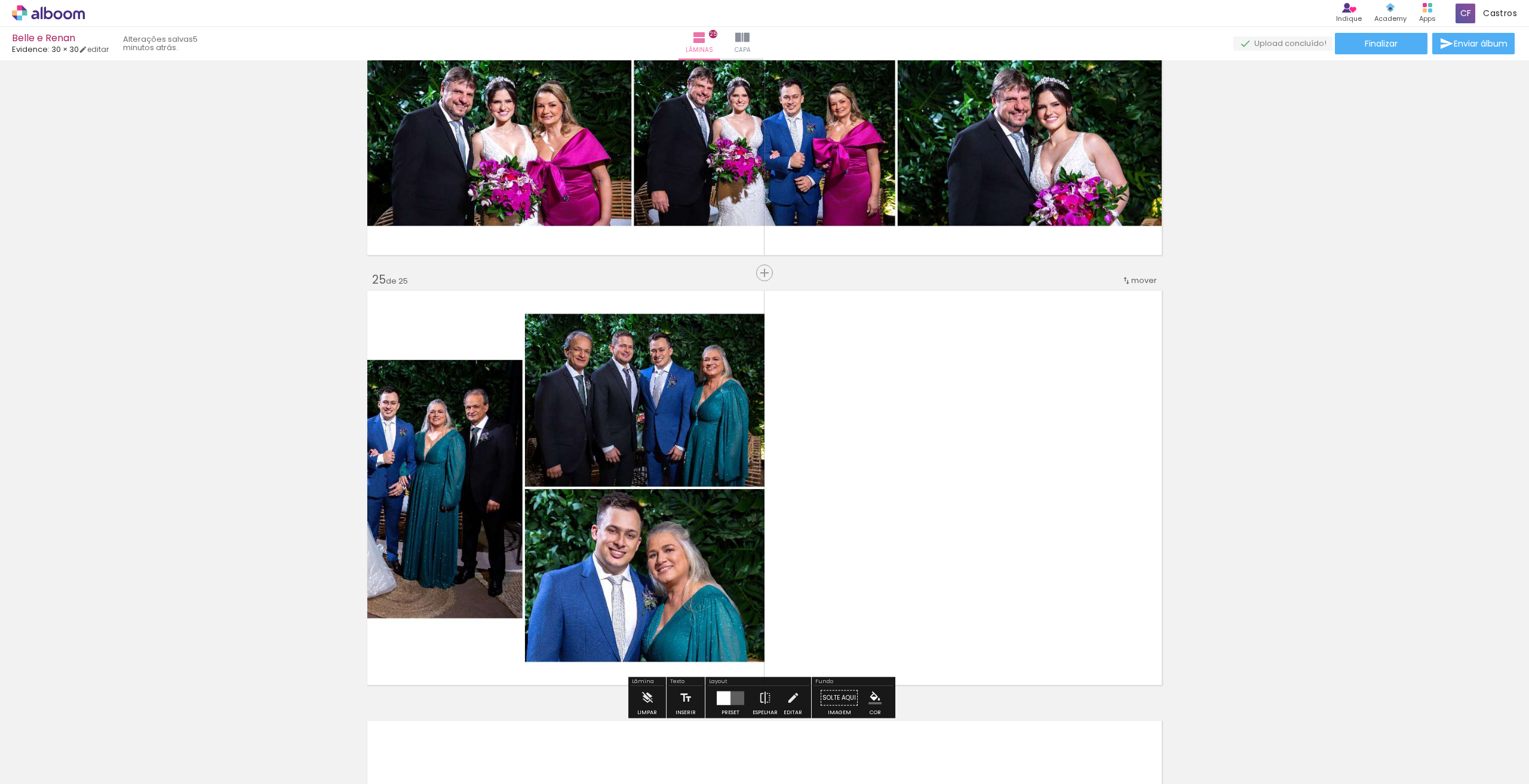
scroll to position [10229, 0]
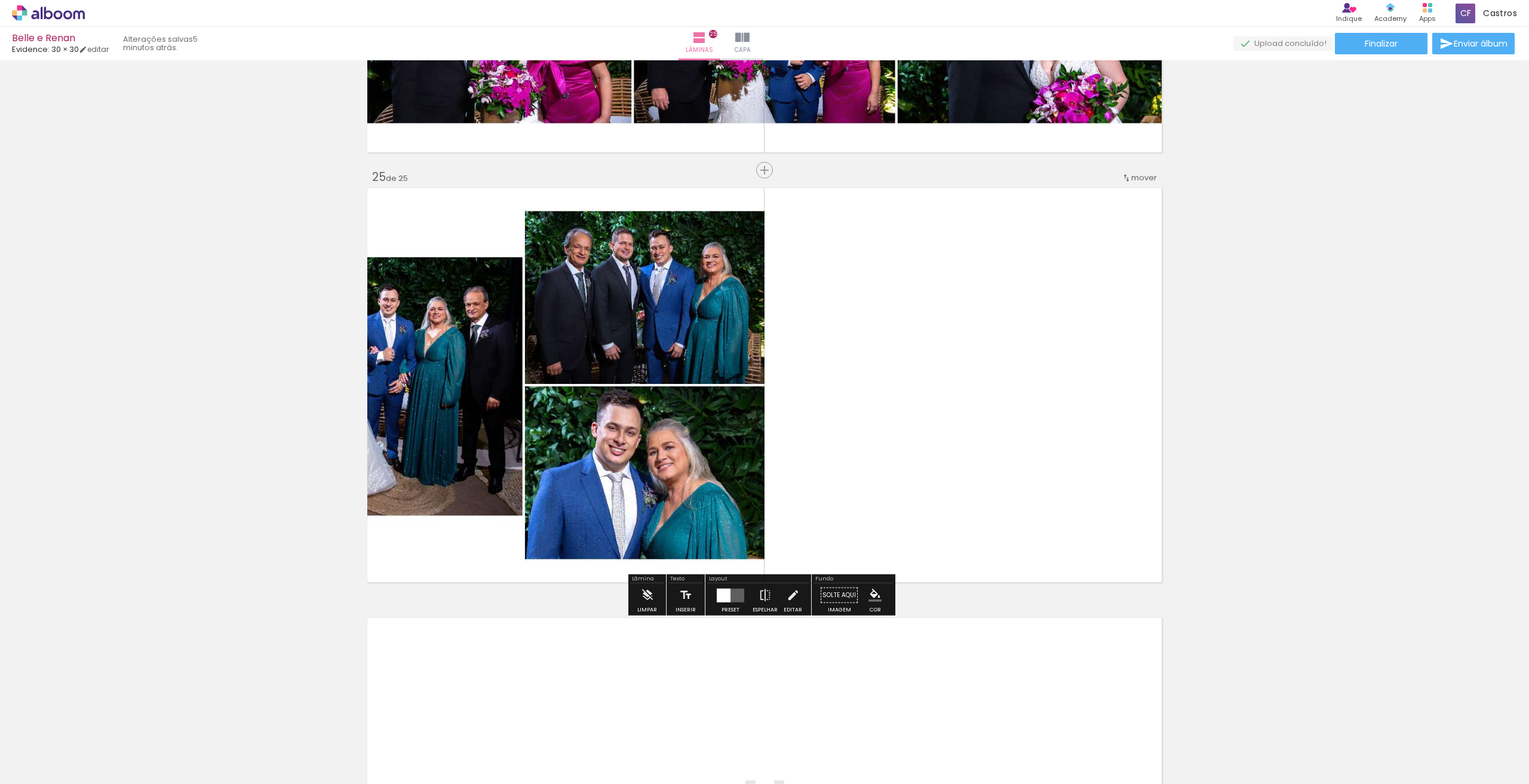
click at [722, 593] on div at bounding box center [724, 595] width 14 height 14
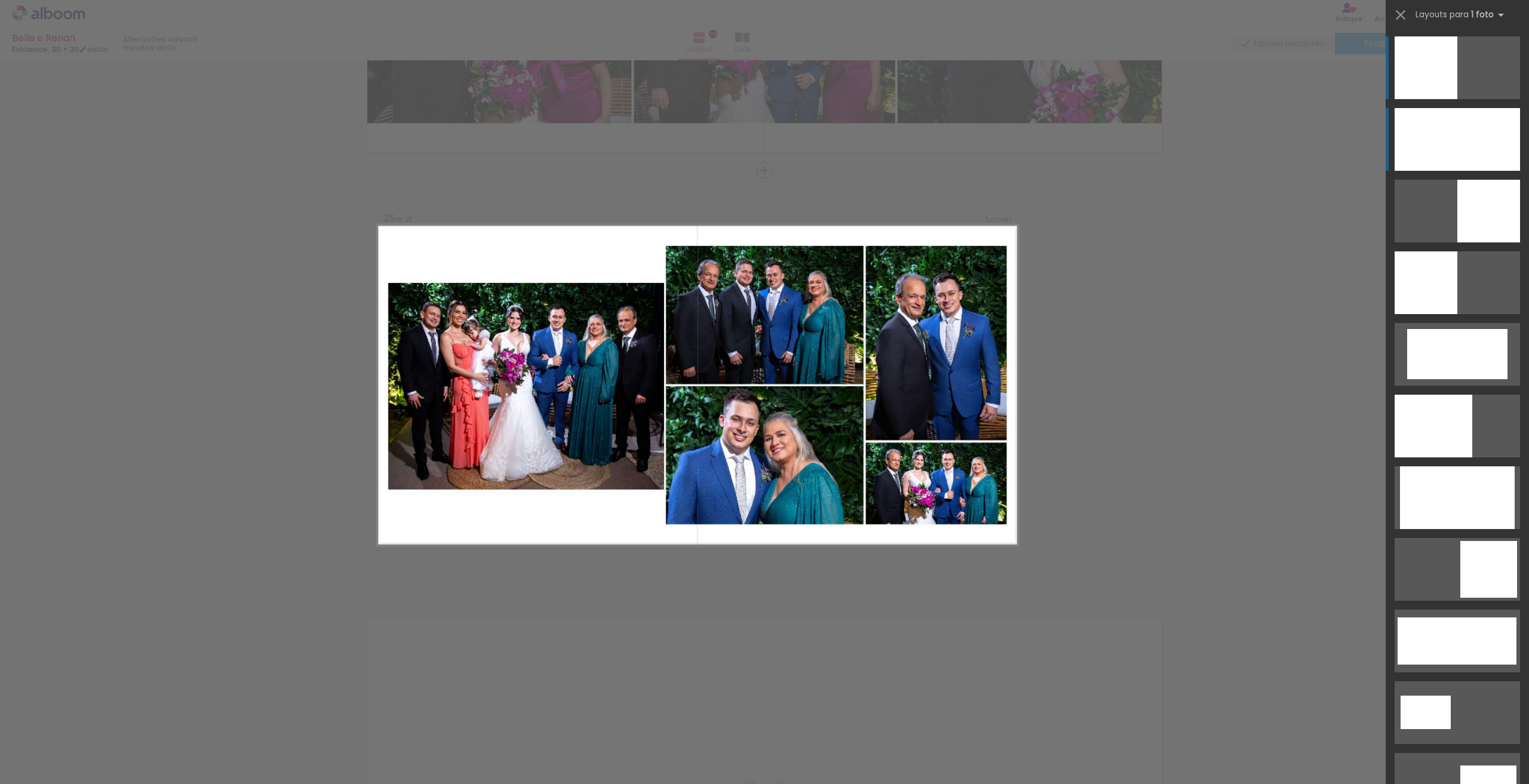
click at [1485, 120] on div at bounding box center [1457, 139] width 125 height 63
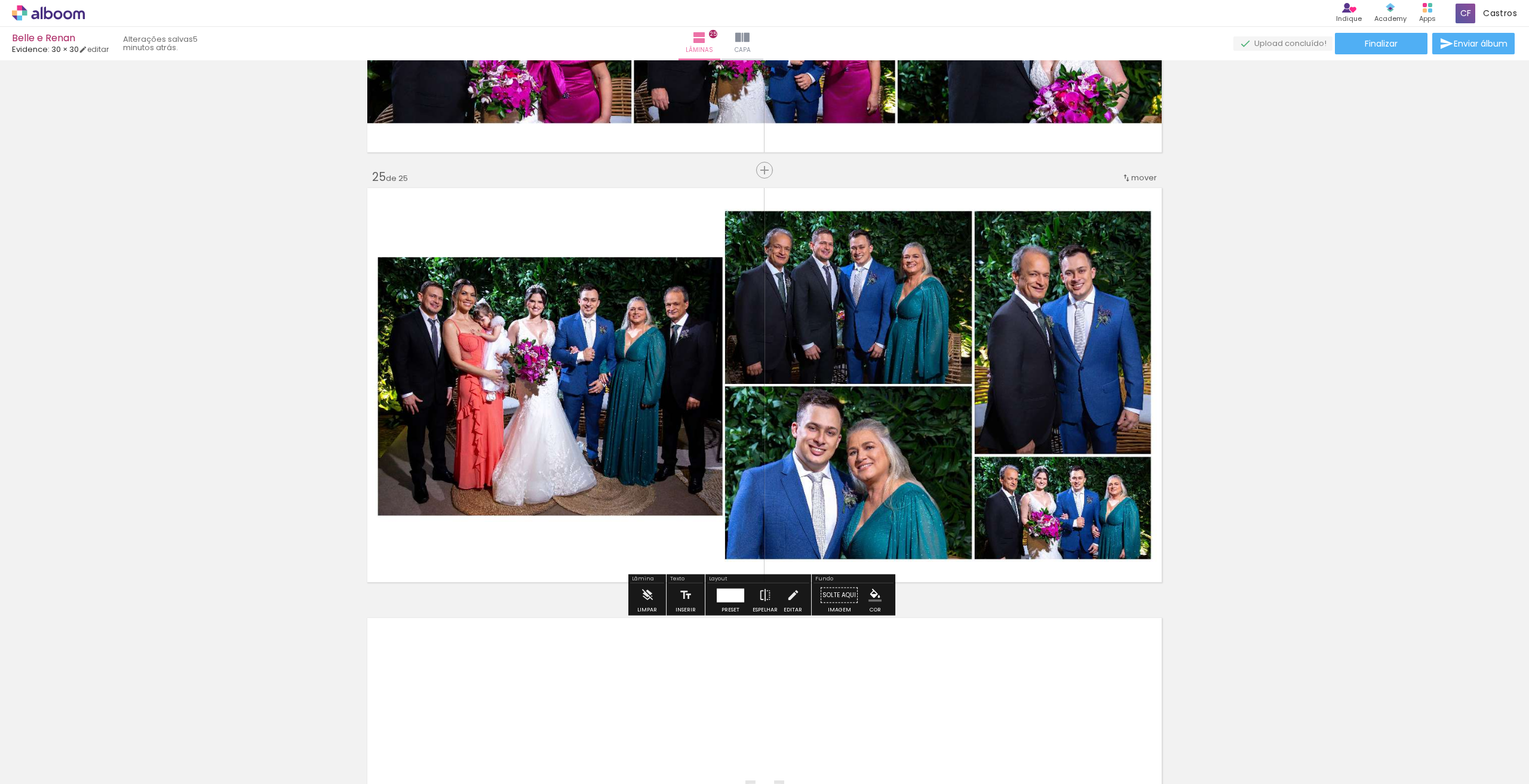
scroll to position [10288, 0]
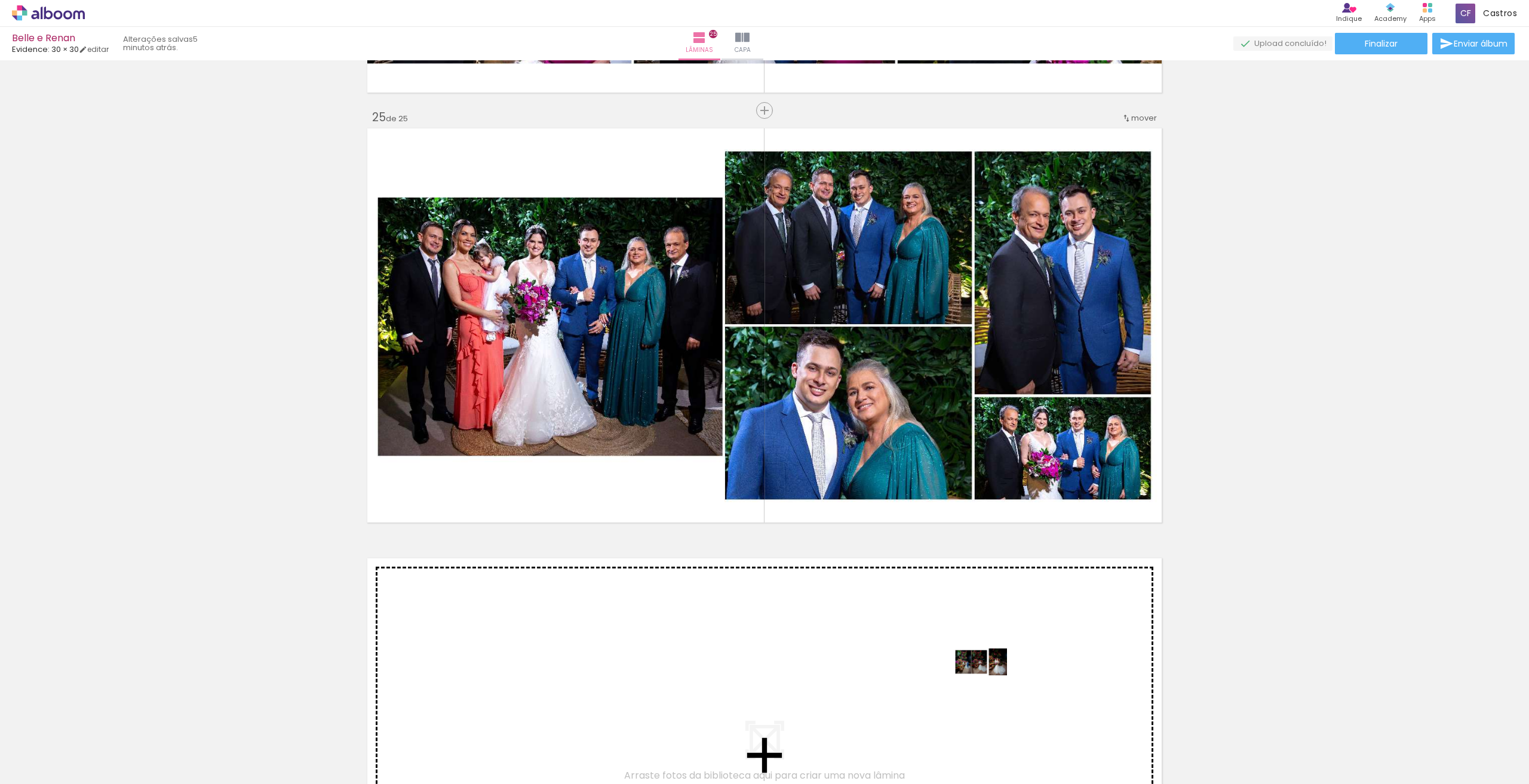
drag, startPoint x: 1282, startPoint y: 772, endPoint x: 989, endPoint y: 684, distance: 305.9
click at [989, 684] on quentale-workspace at bounding box center [764, 392] width 1529 height 784
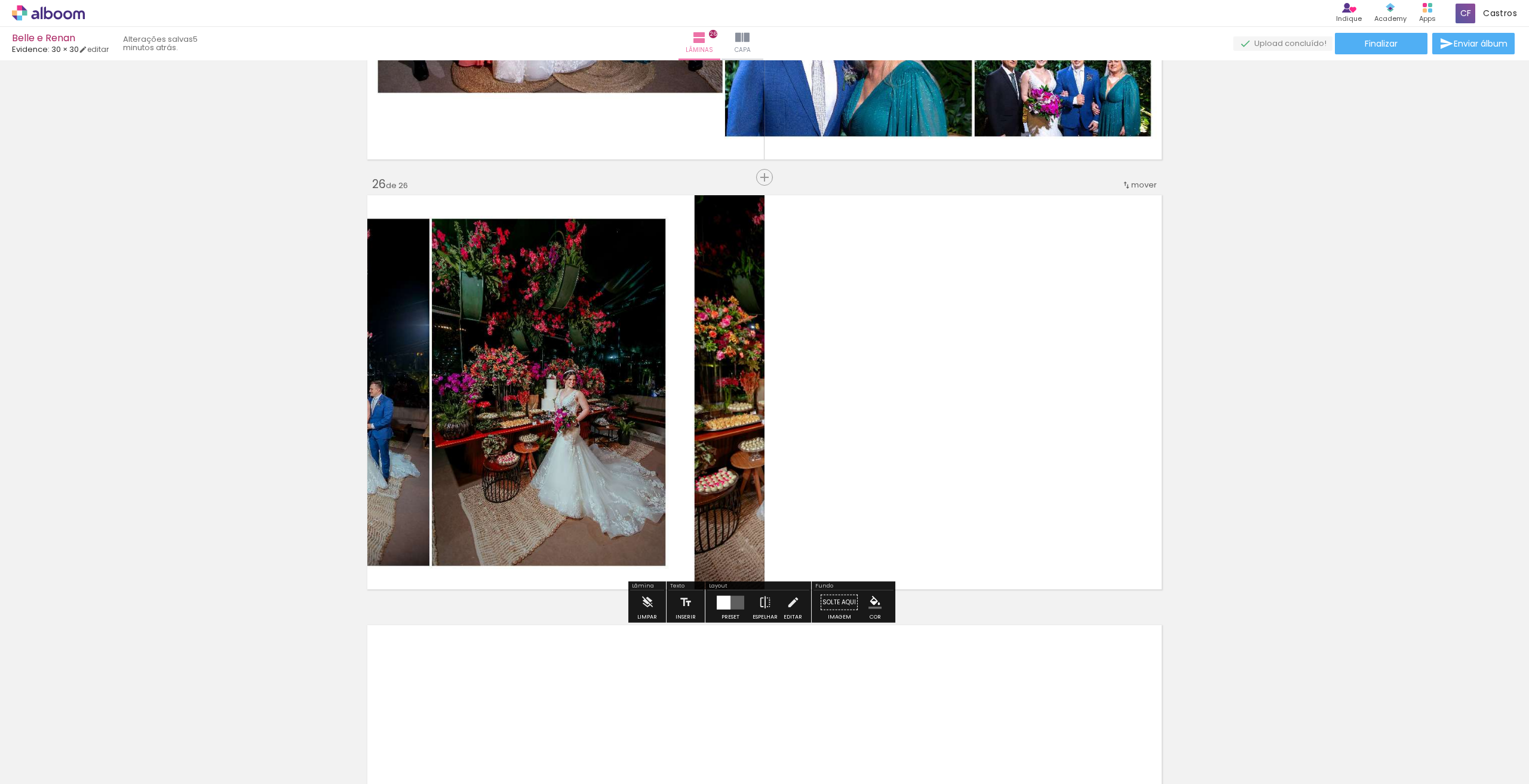
scroll to position [10659, 0]
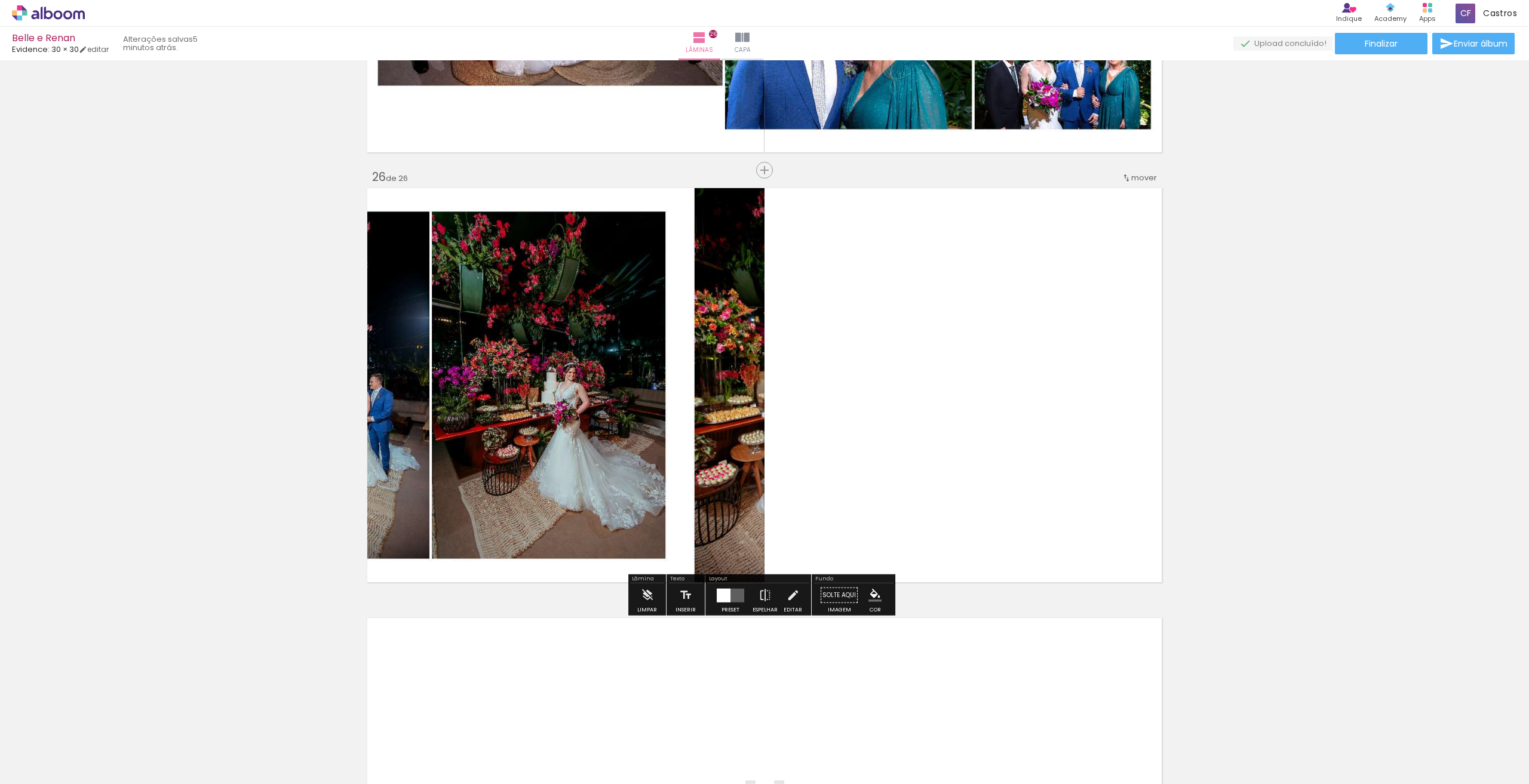
click at [718, 601] on div at bounding box center [724, 595] width 14 height 14
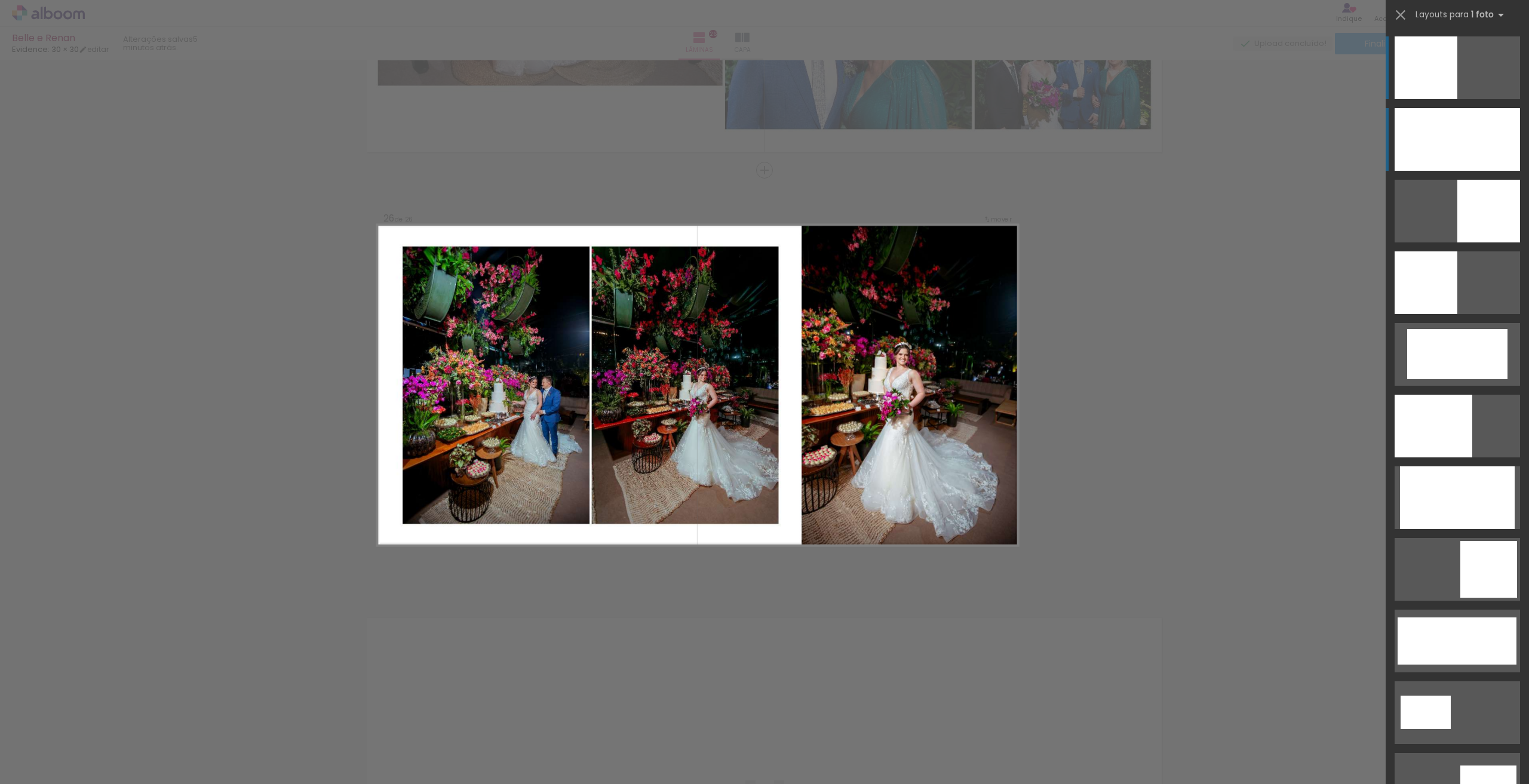
click at [1453, 149] on div at bounding box center [1457, 139] width 125 height 63
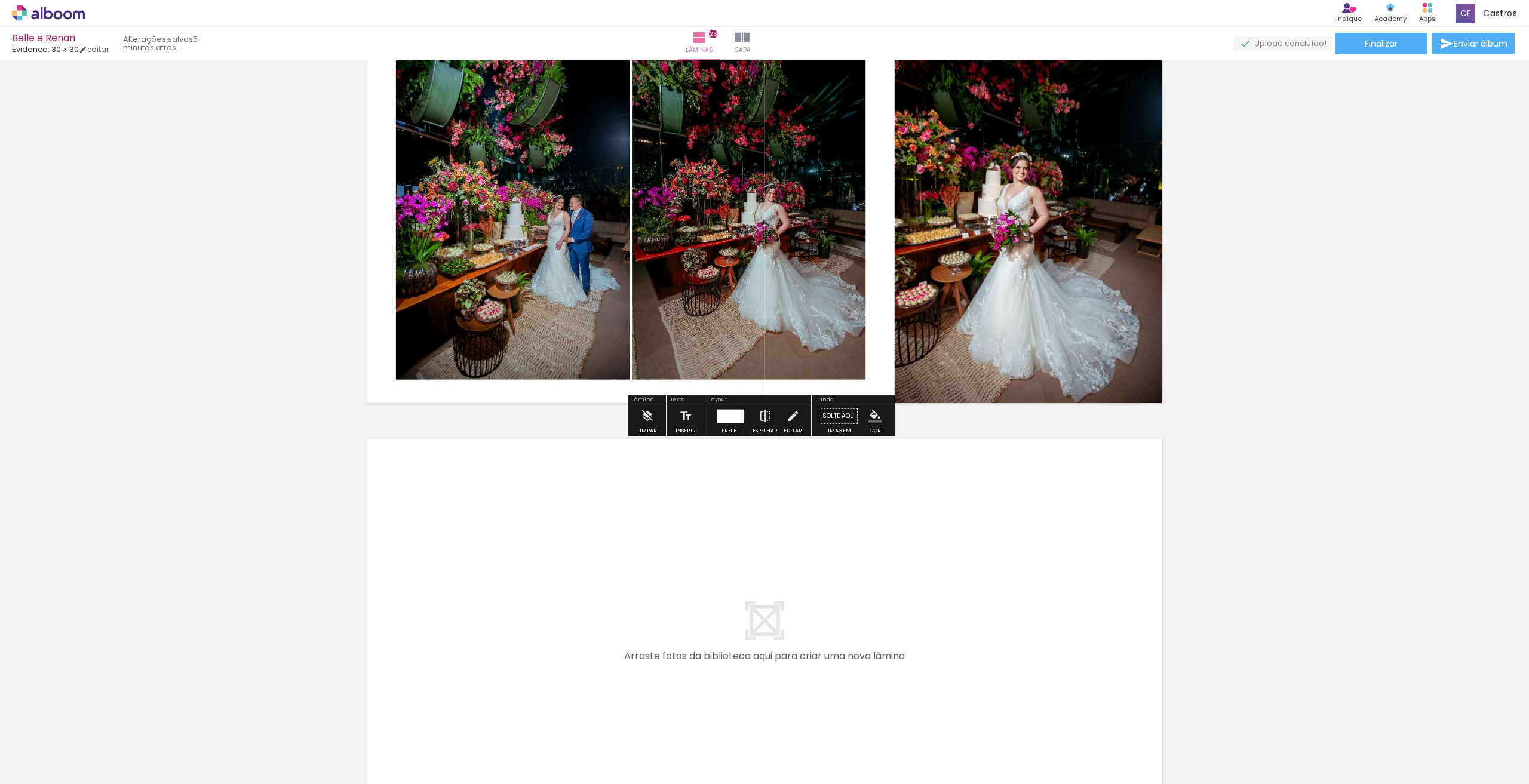
scroll to position [10897, 0]
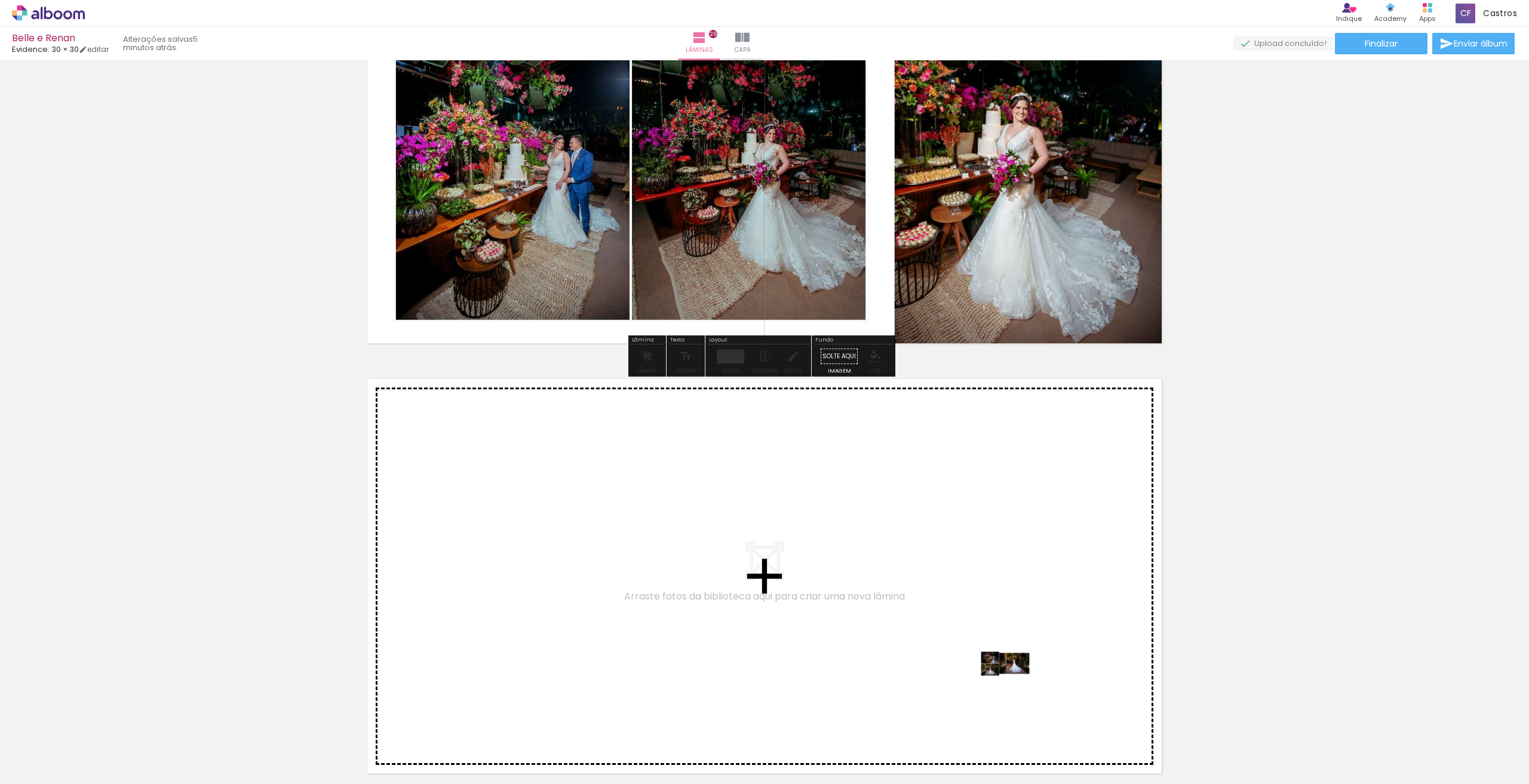
drag, startPoint x: 1363, startPoint y: 753, endPoint x: 1014, endPoint y: 686, distance: 355.4
click at [1014, 686] on quentale-workspace at bounding box center [764, 392] width 1529 height 784
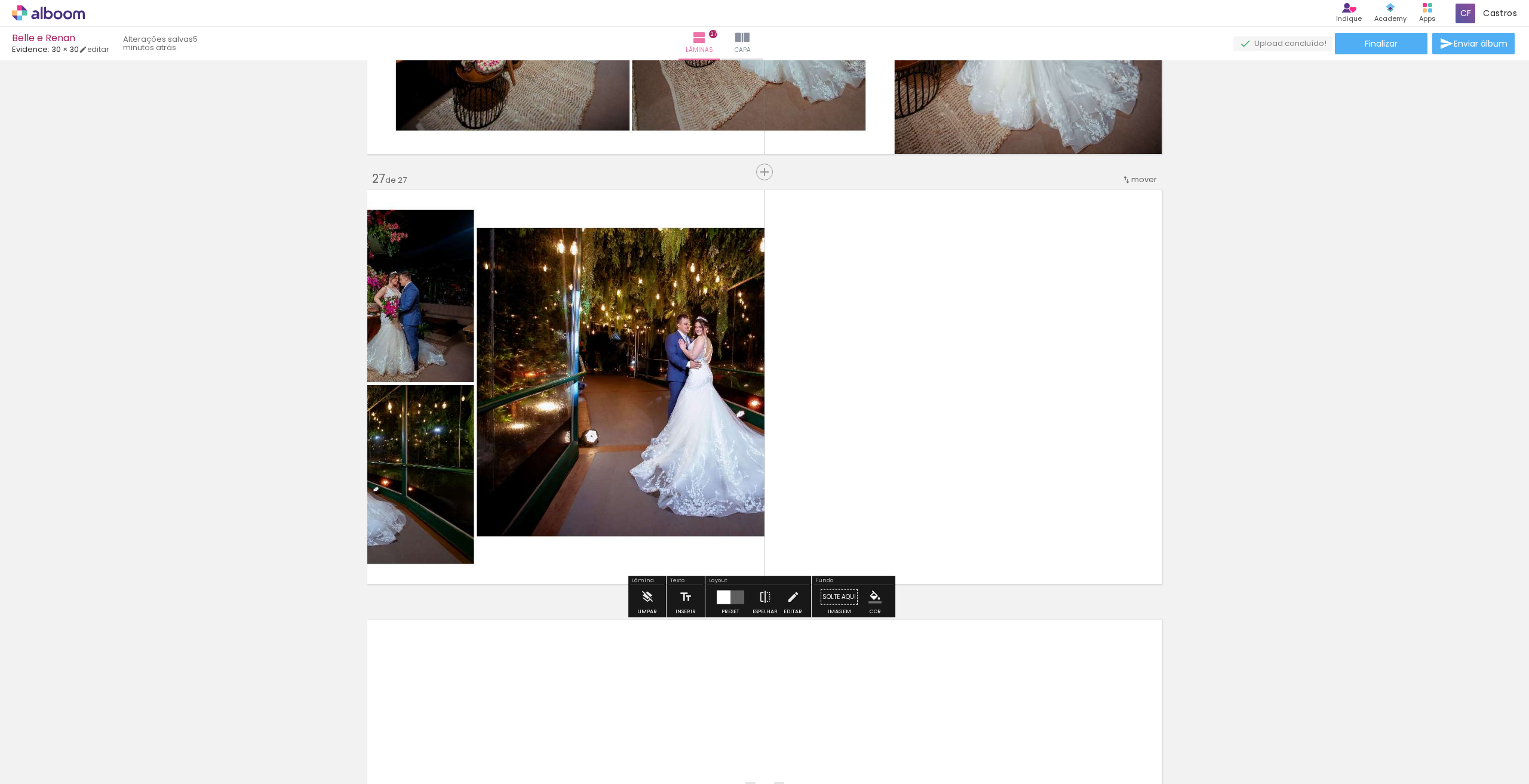
scroll to position [11088, 0]
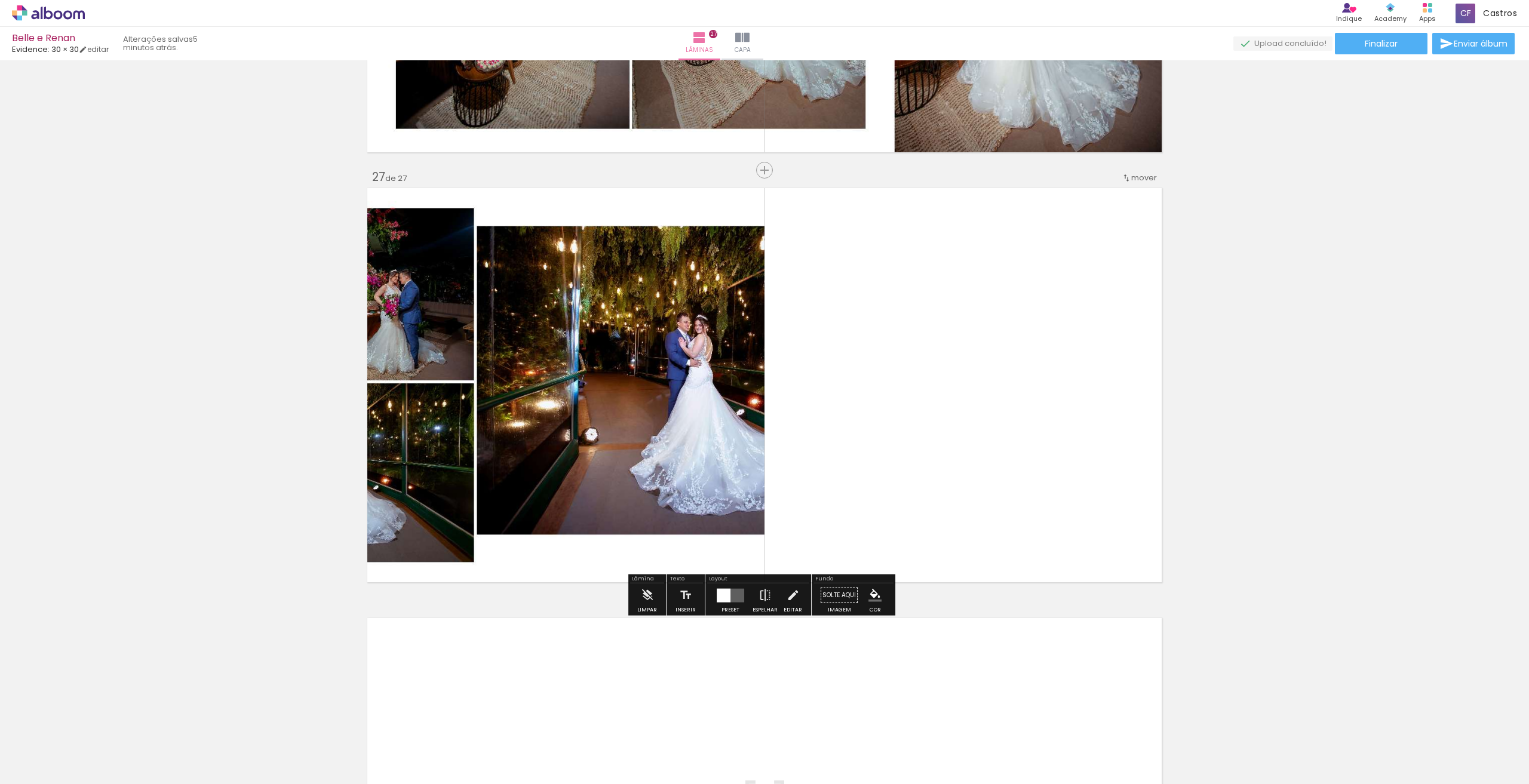
click at [736, 601] on quentale-layouter at bounding box center [730, 595] width 27 height 14
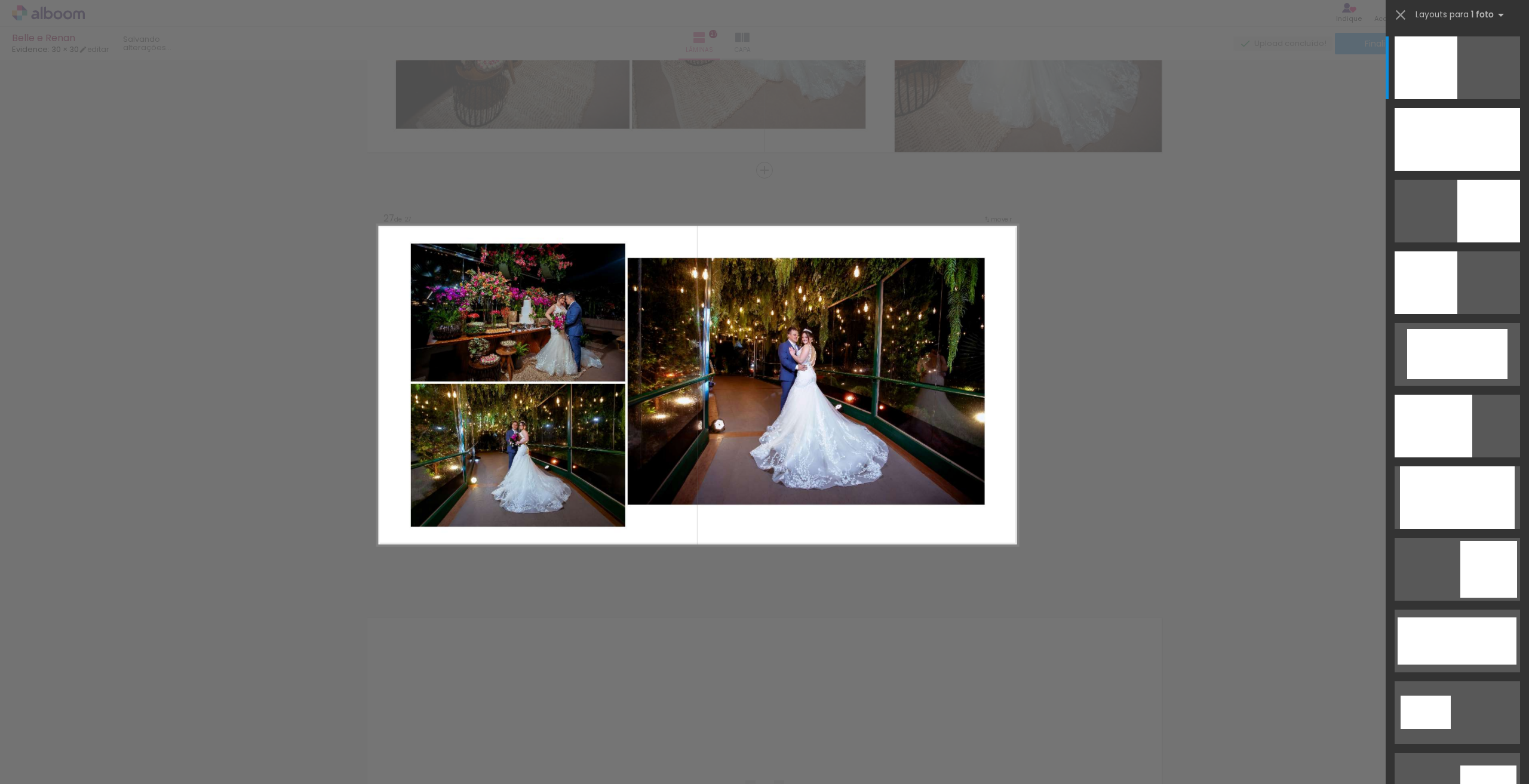
click at [1441, 101] on div at bounding box center [1457, 135] width 144 height 72
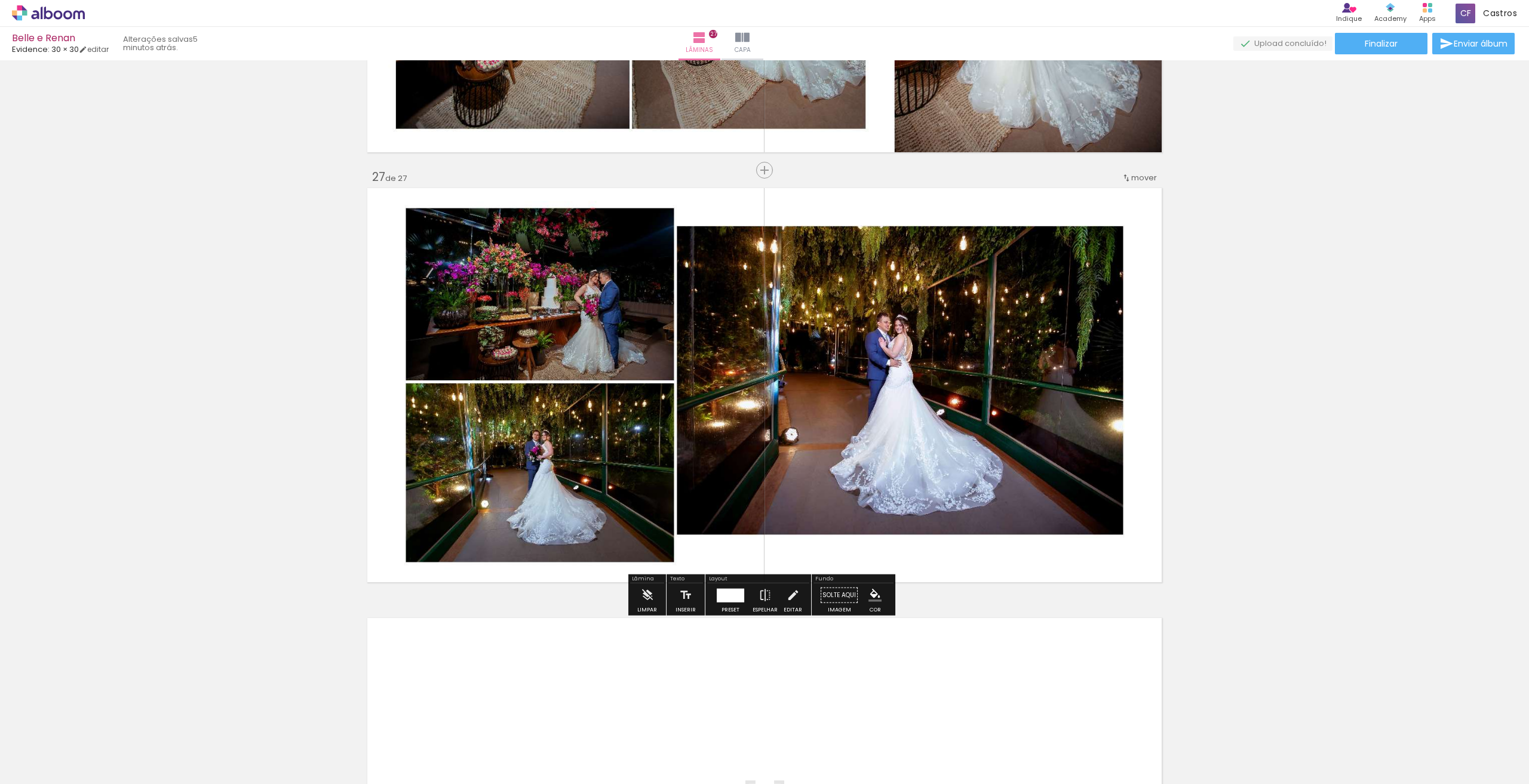
scroll to position [11208, 0]
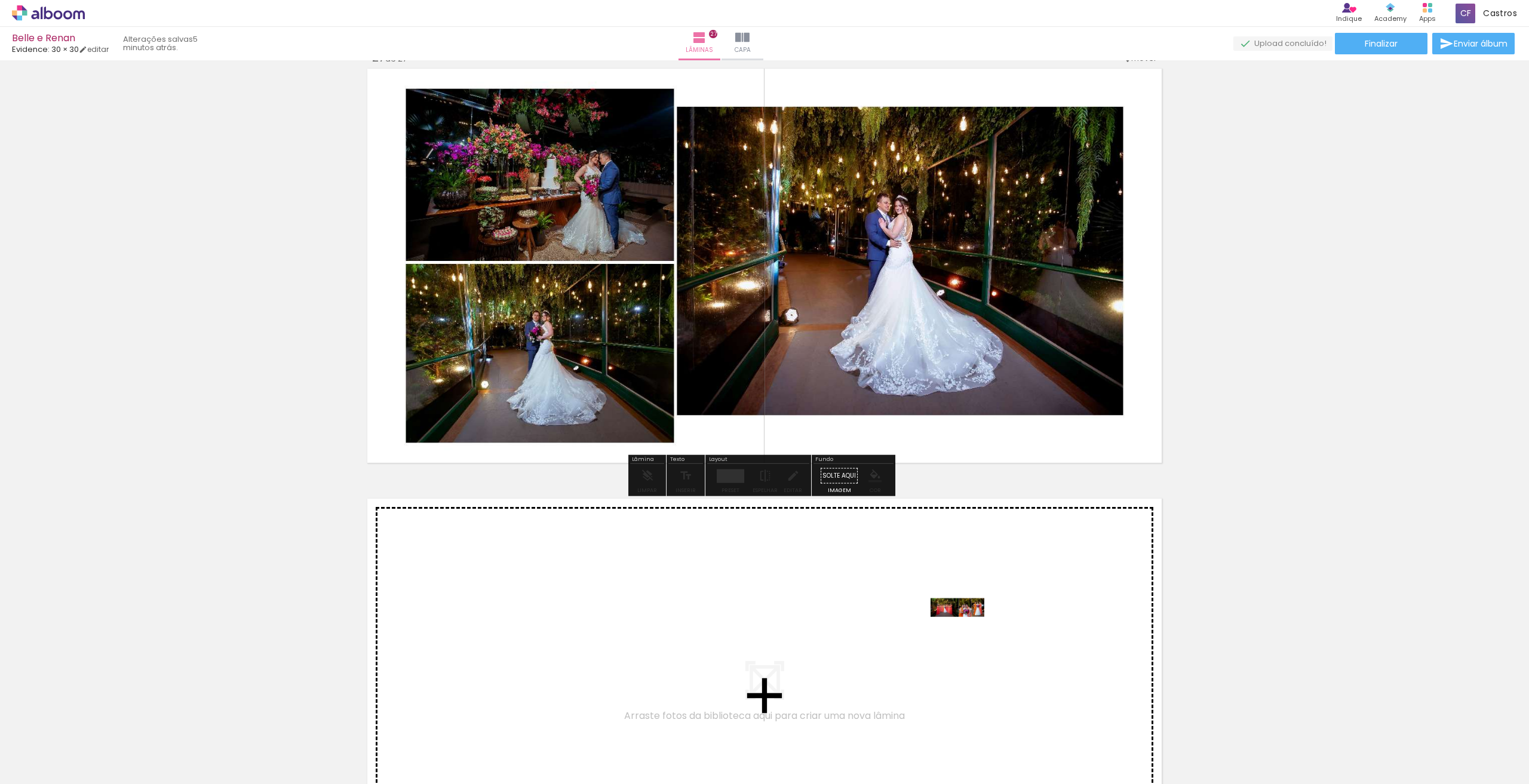
drag, startPoint x: 1411, startPoint y: 735, endPoint x: 964, endPoint y: 630, distance: 459.2
click at [964, 630] on quentale-workspace at bounding box center [764, 392] width 1529 height 784
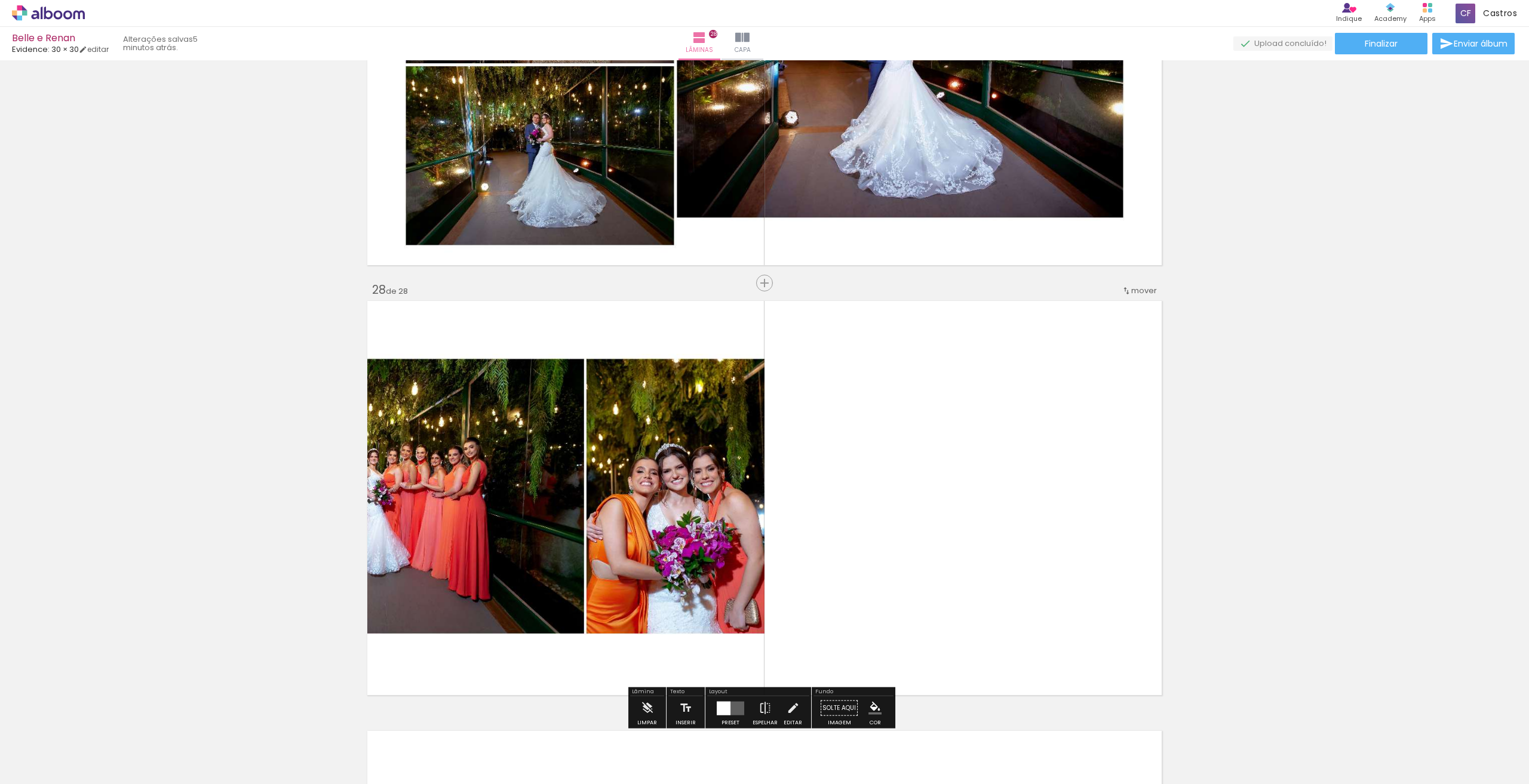
scroll to position [11518, 0]
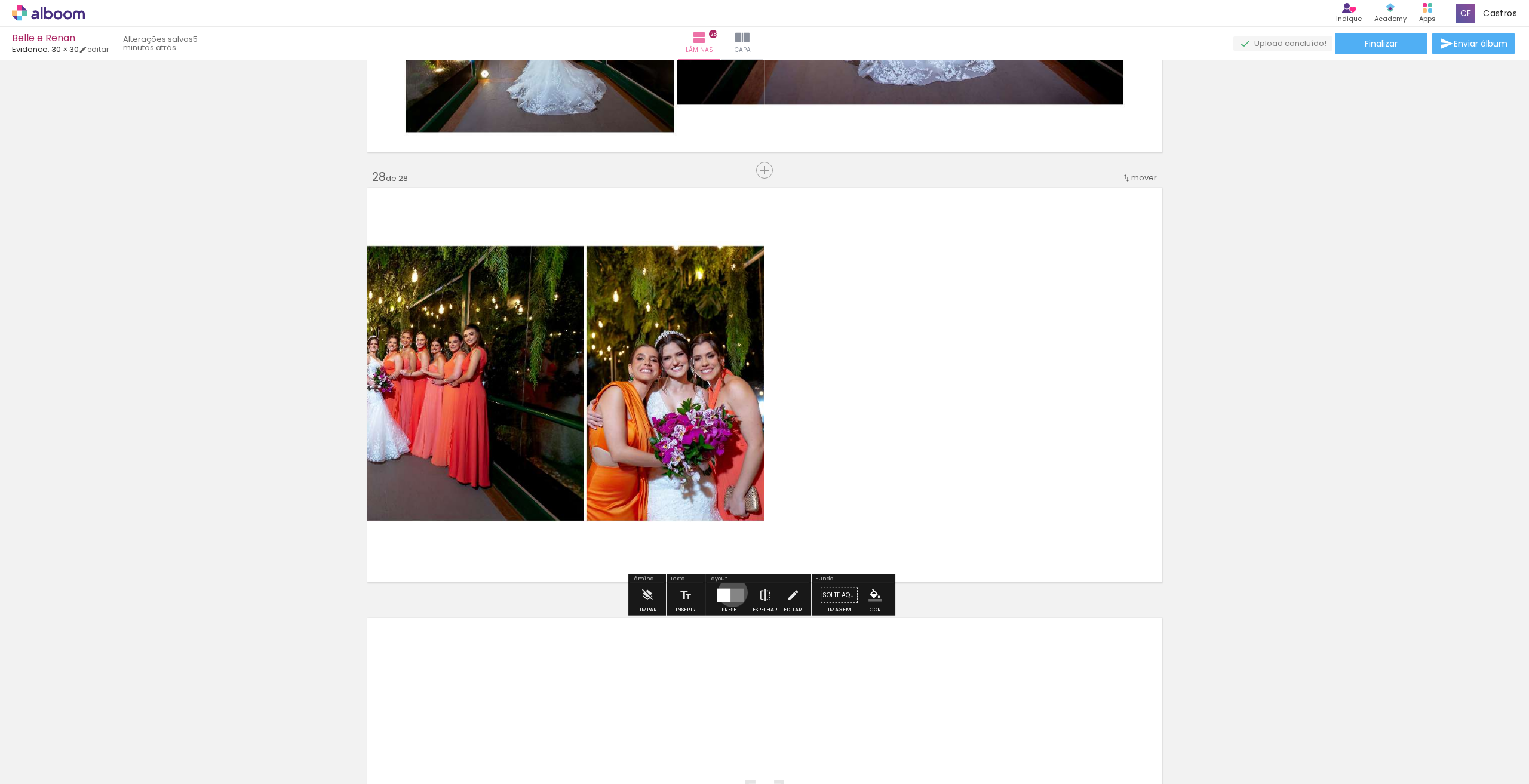
drag, startPoint x: 730, startPoint y: 592, endPoint x: 866, endPoint y: 523, distance: 152.5
click at [730, 594] on quentale-layouter at bounding box center [730, 595] width 27 height 14
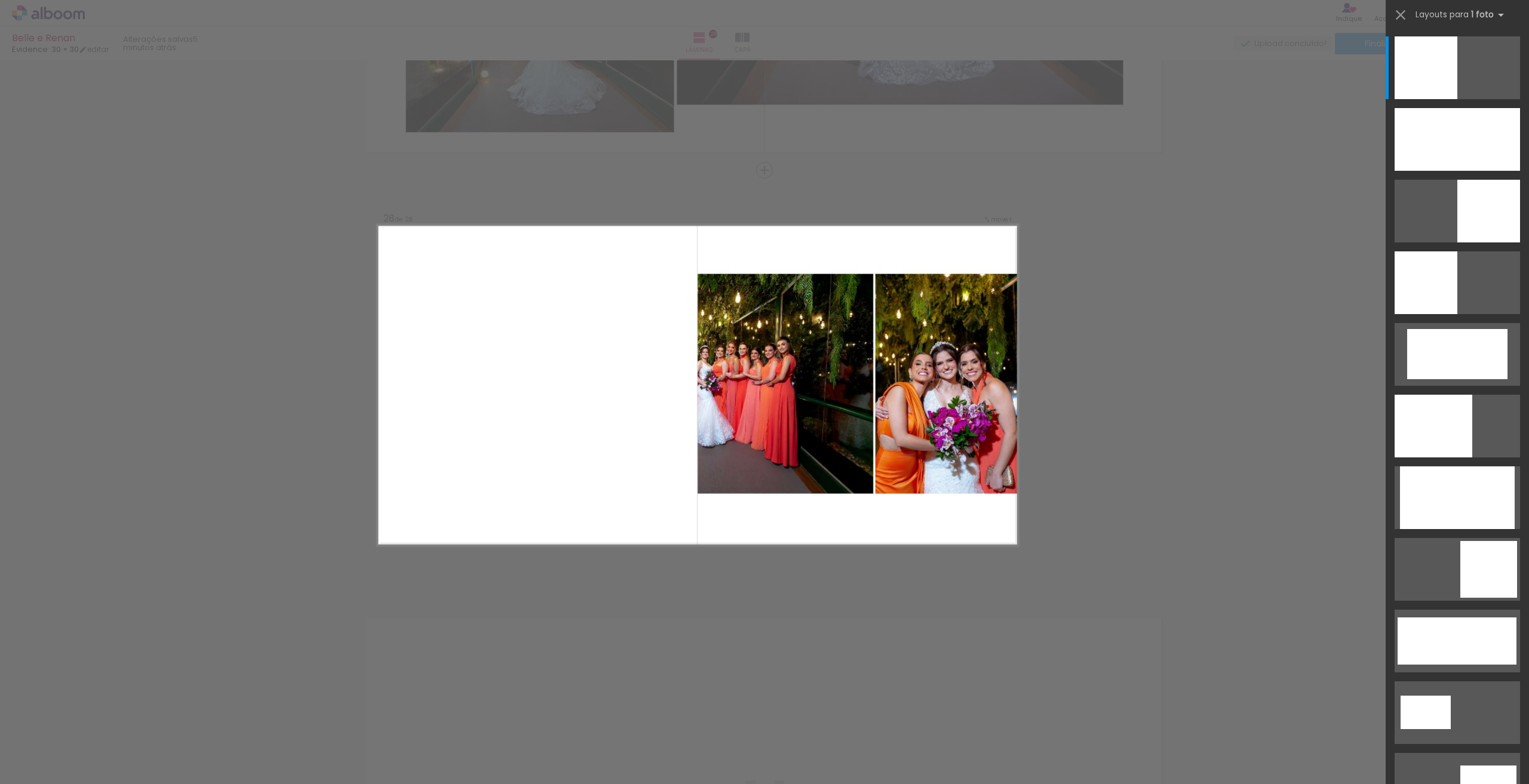
click at [1478, 175] on div at bounding box center [1457, 207] width 144 height 72
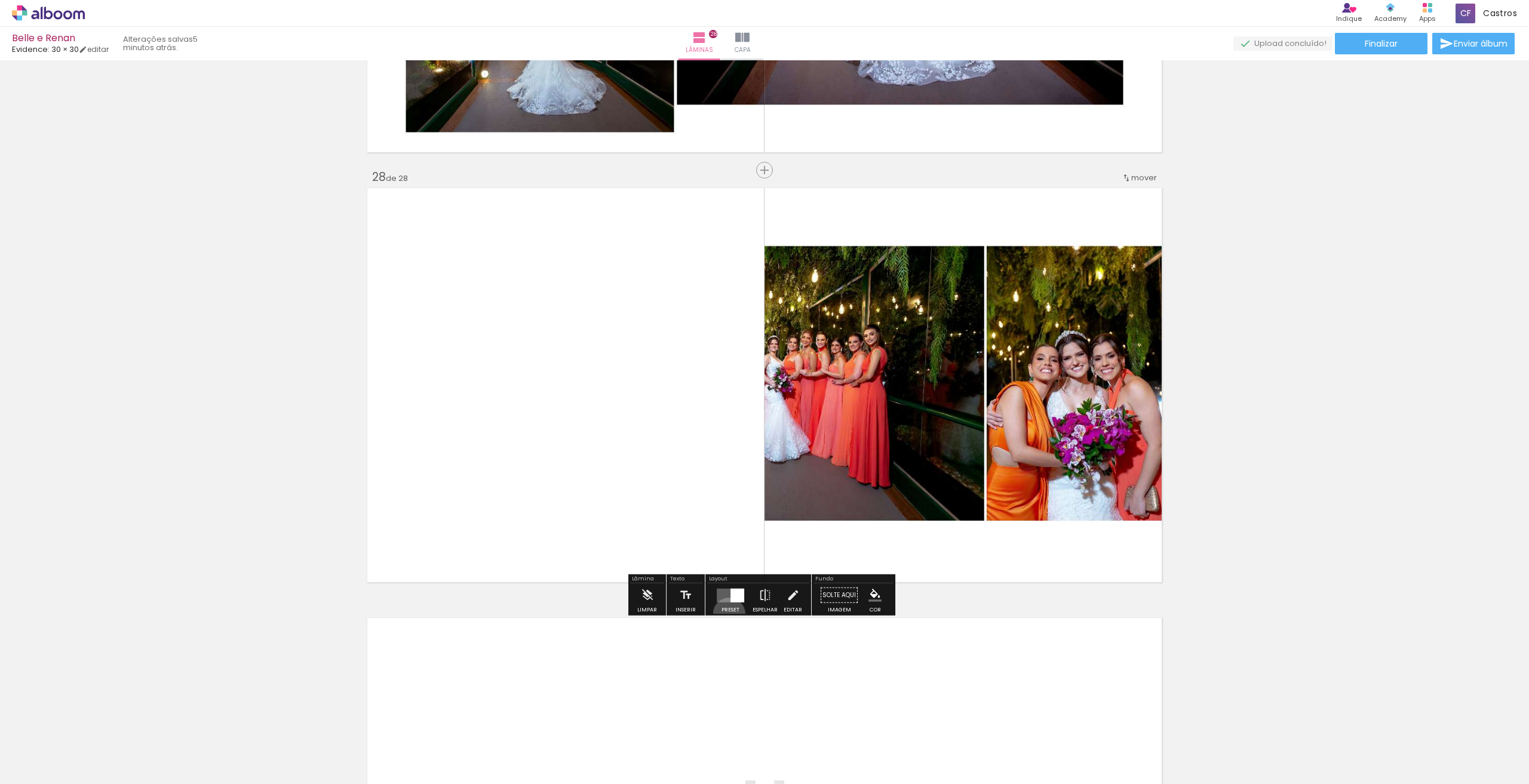
click at [726, 613] on paper-button "Preset" at bounding box center [731, 598] width 38 height 30
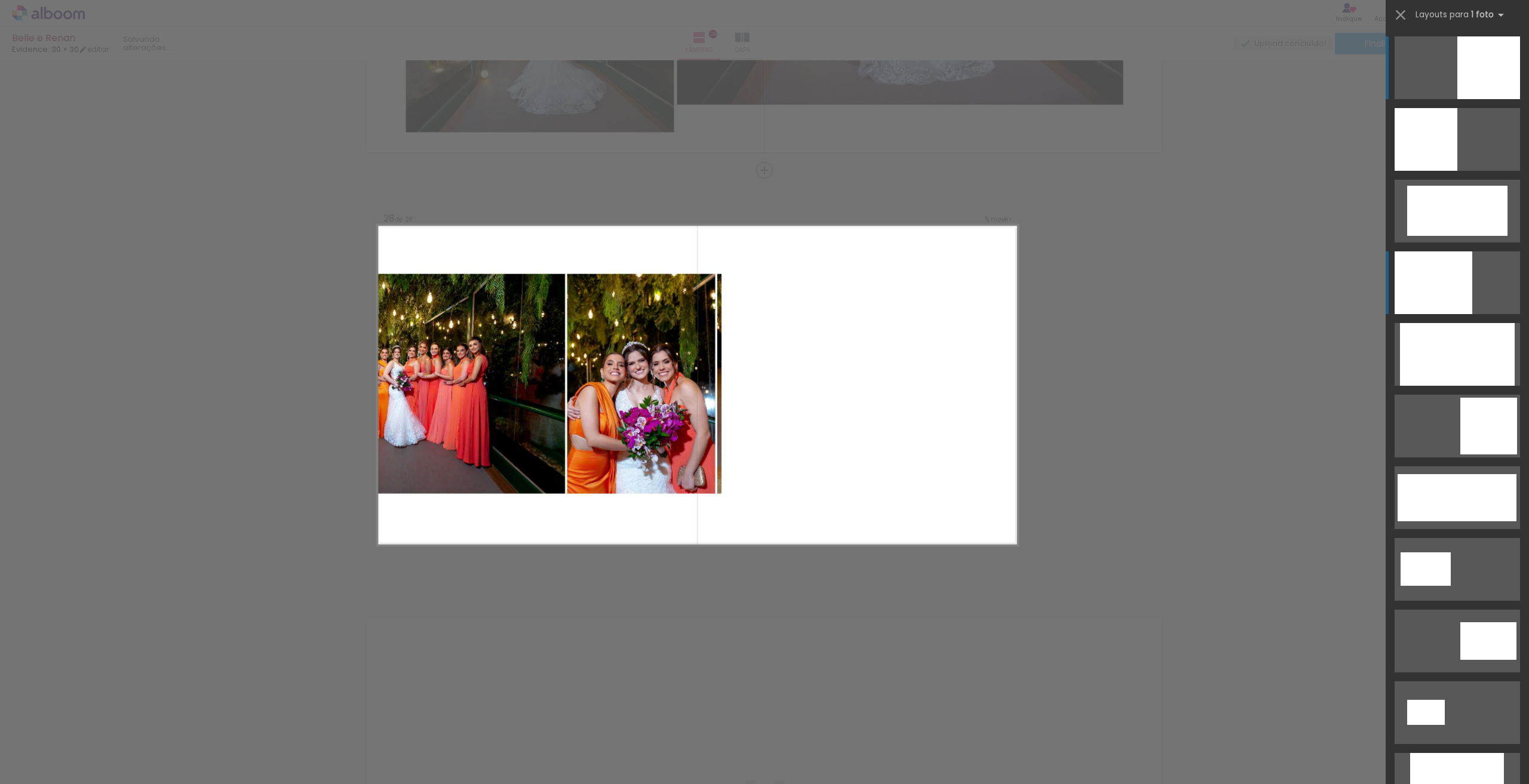
scroll to position [0, 0]
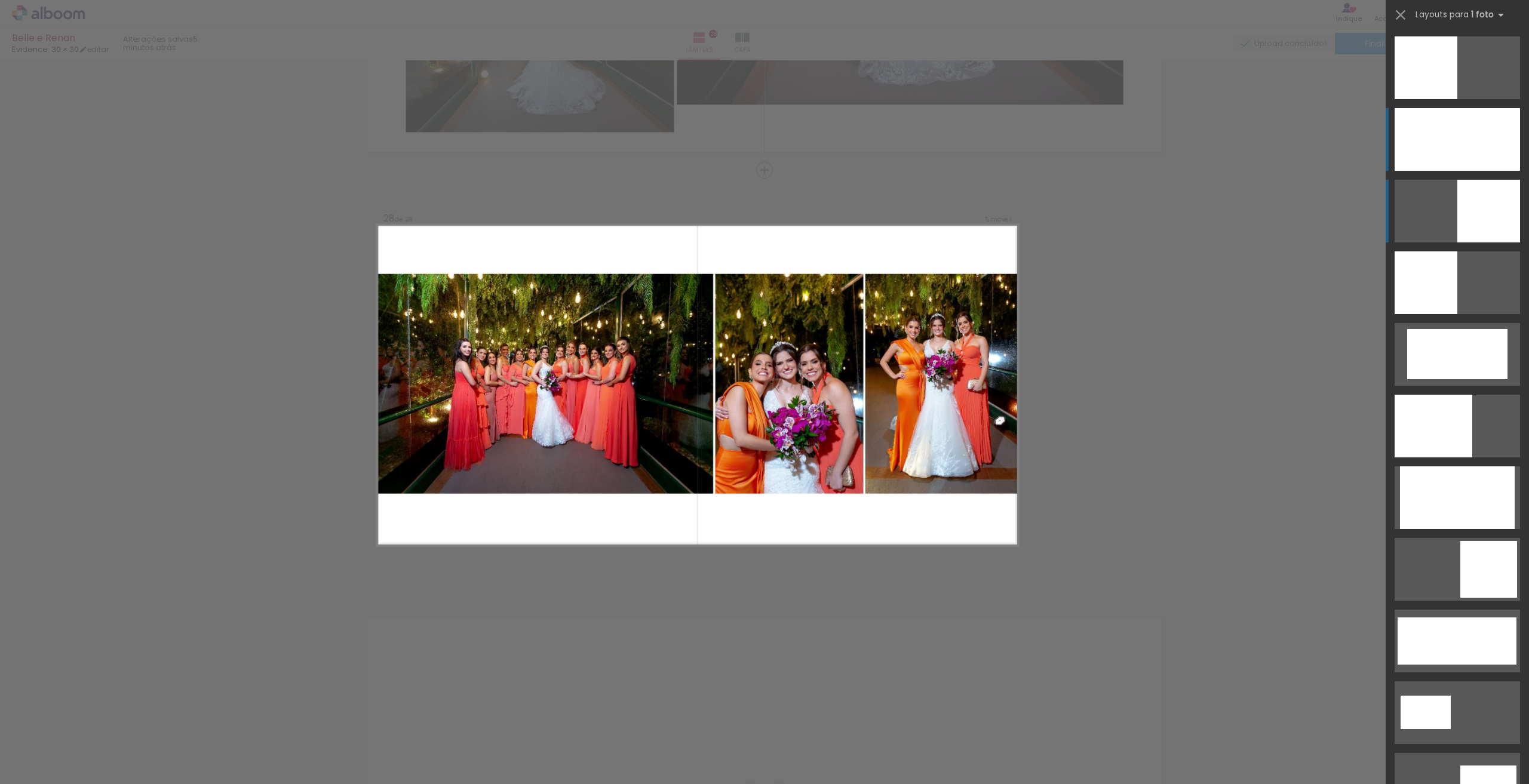
click at [1483, 118] on div at bounding box center [1457, 139] width 125 height 63
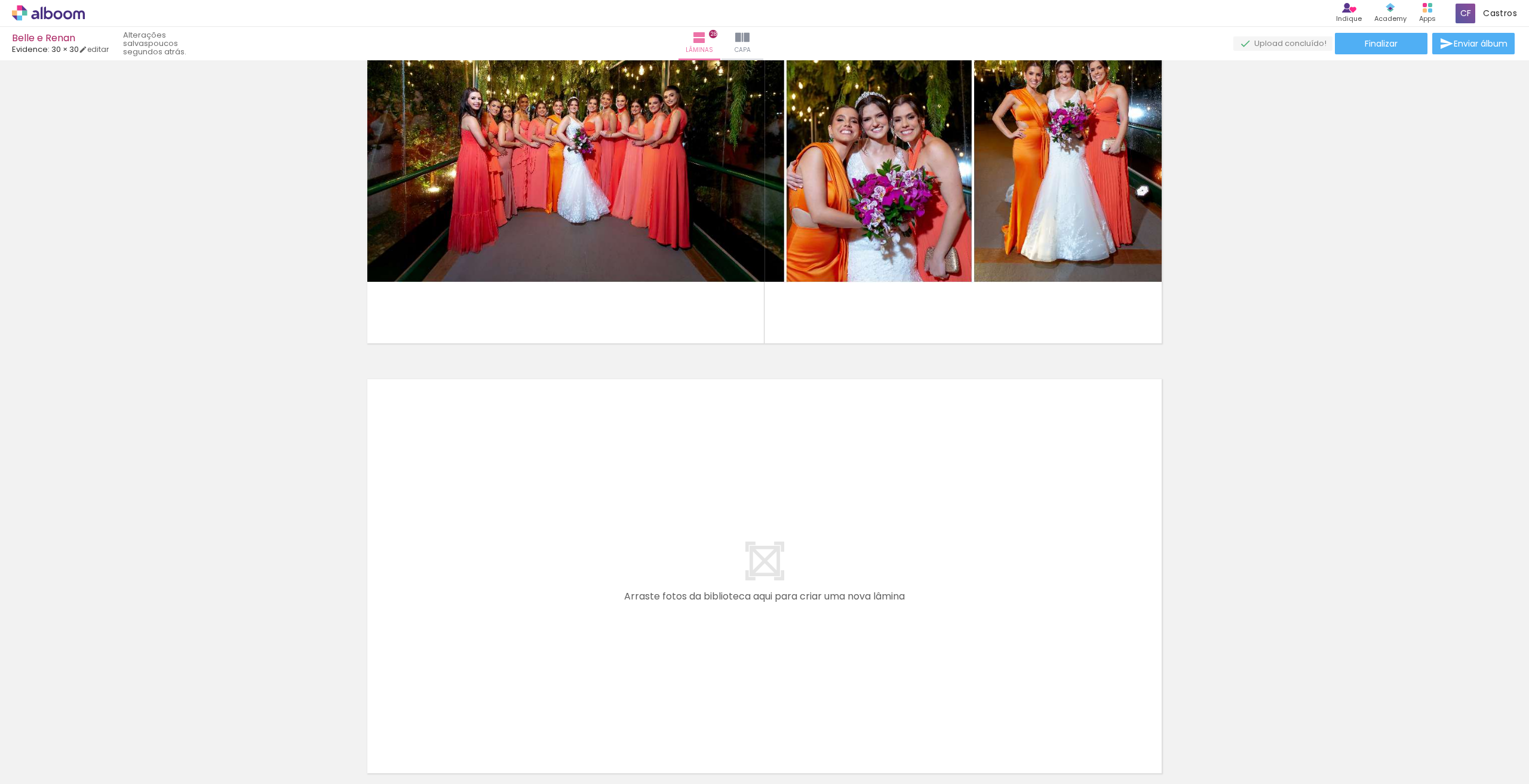
scroll to position [11865, 0]
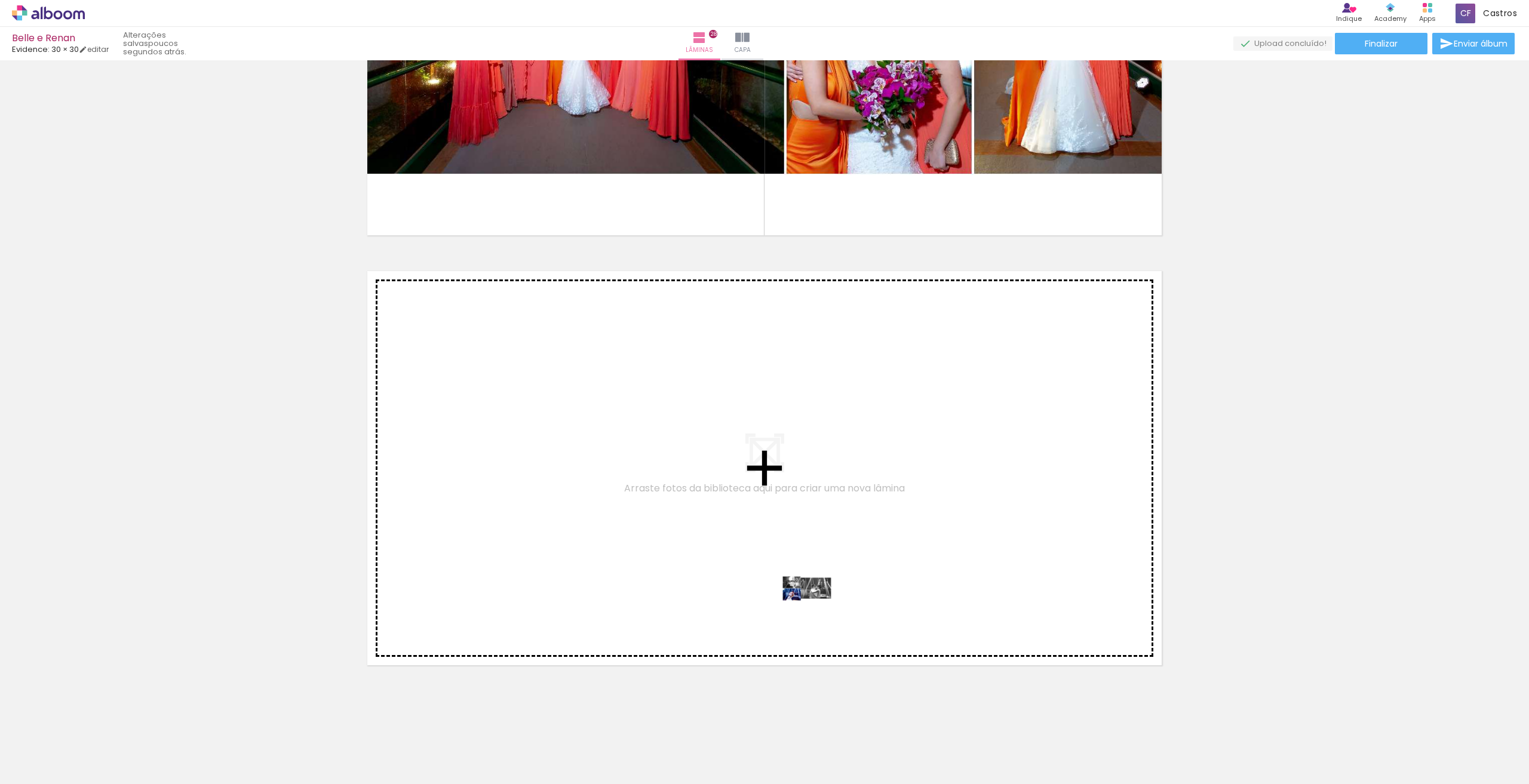
drag, startPoint x: 1483, startPoint y: 757, endPoint x: 802, endPoint y: 607, distance: 697.3
click at [802, 607] on quentale-workspace at bounding box center [764, 392] width 1529 height 784
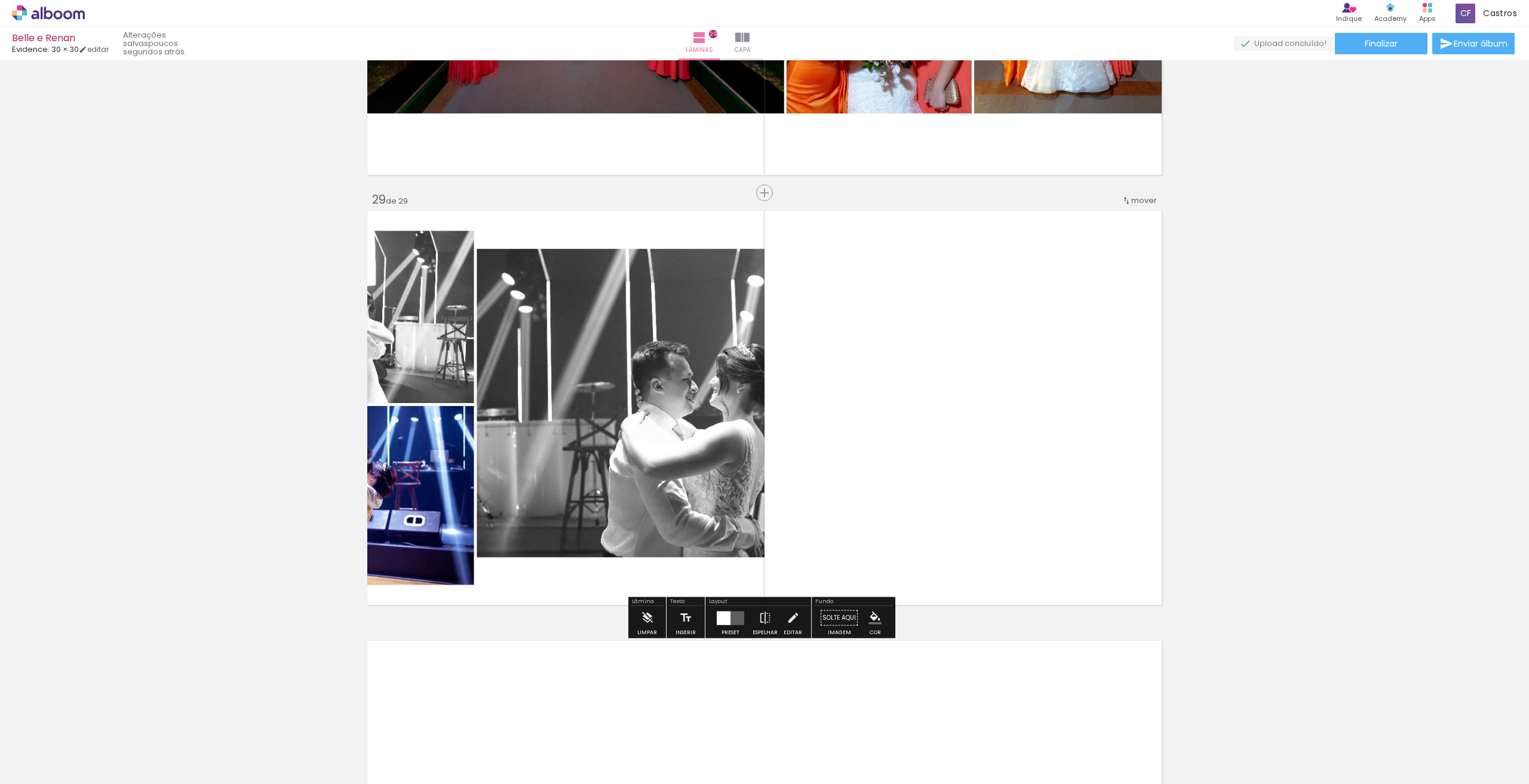
scroll to position [11948, 0]
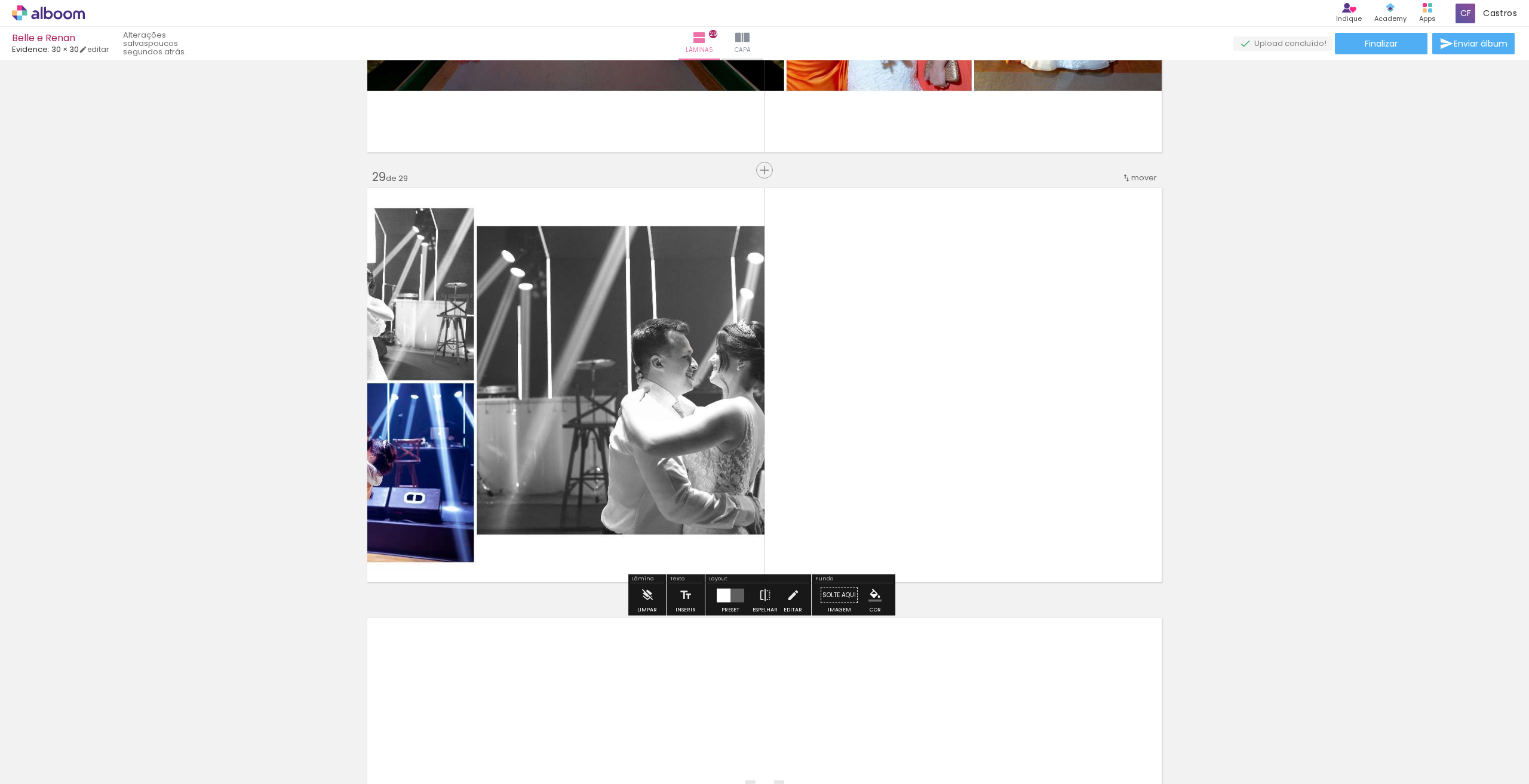
click at [738, 600] on quentale-layouter at bounding box center [730, 595] width 27 height 14
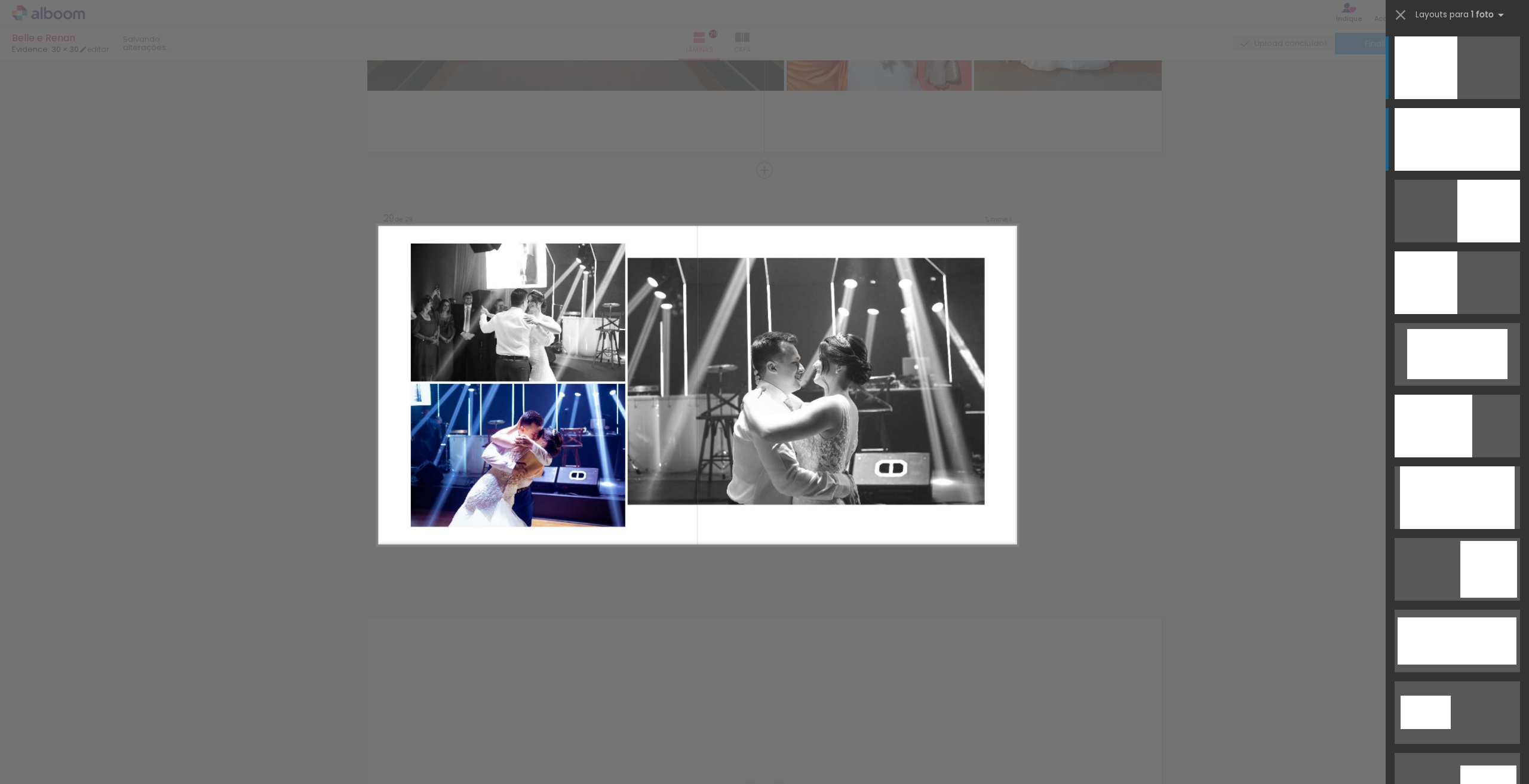
click at [1470, 153] on div at bounding box center [1457, 139] width 125 height 63
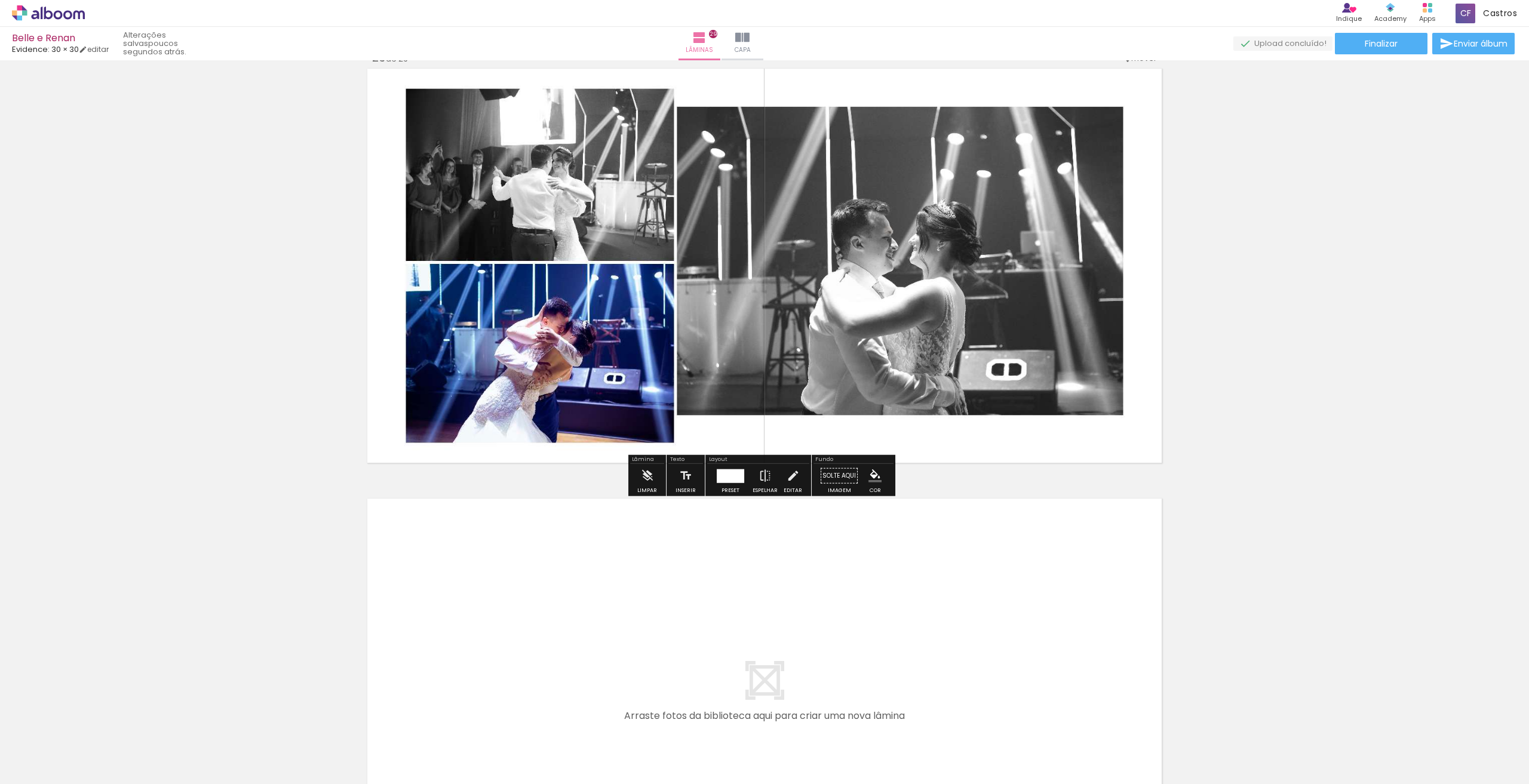
scroll to position [0, 646]
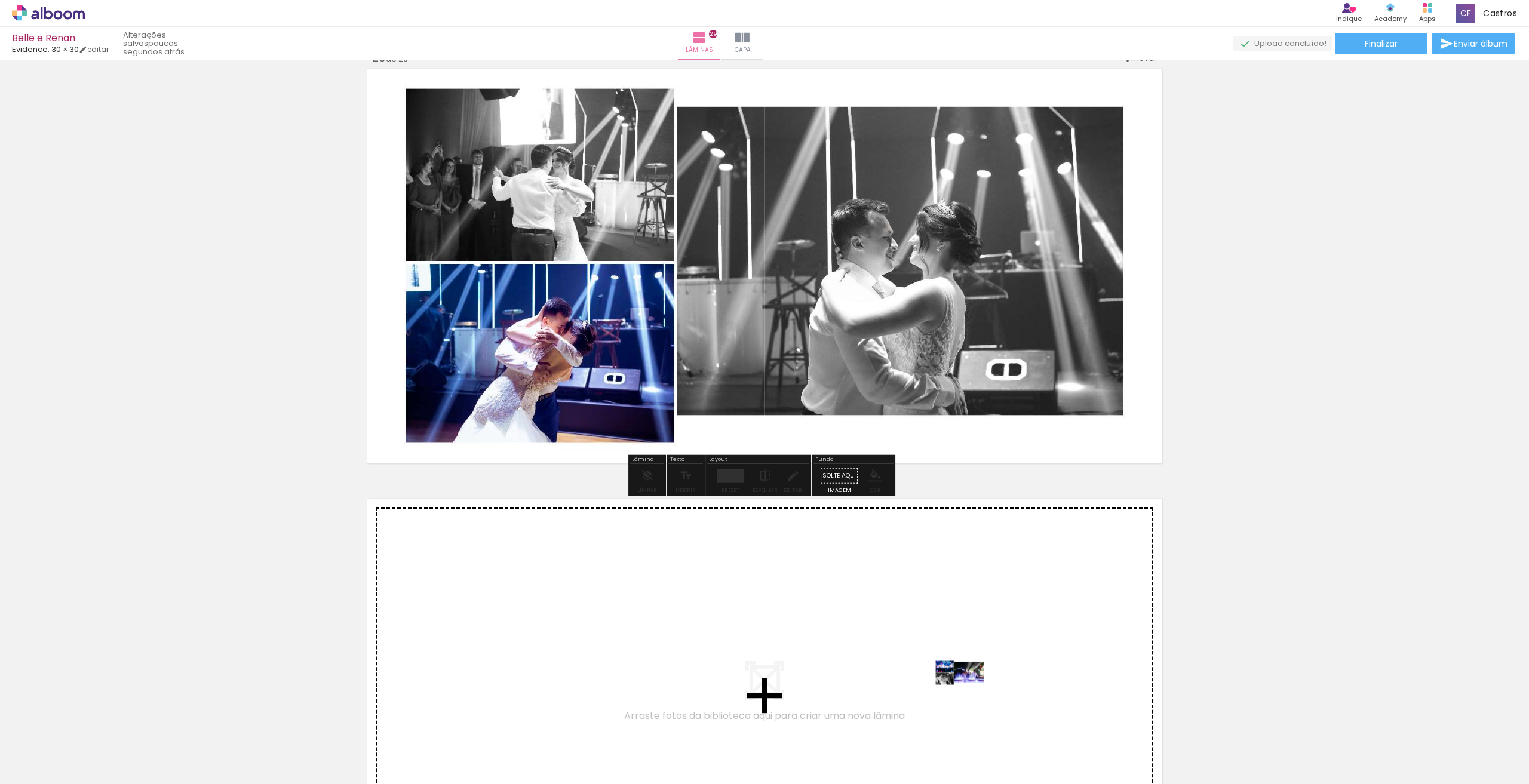
drag, startPoint x: 1374, startPoint y: 766, endPoint x: 969, endPoint y: 695, distance: 411.2
click at [969, 695] on quentale-workspace at bounding box center [764, 392] width 1529 height 784
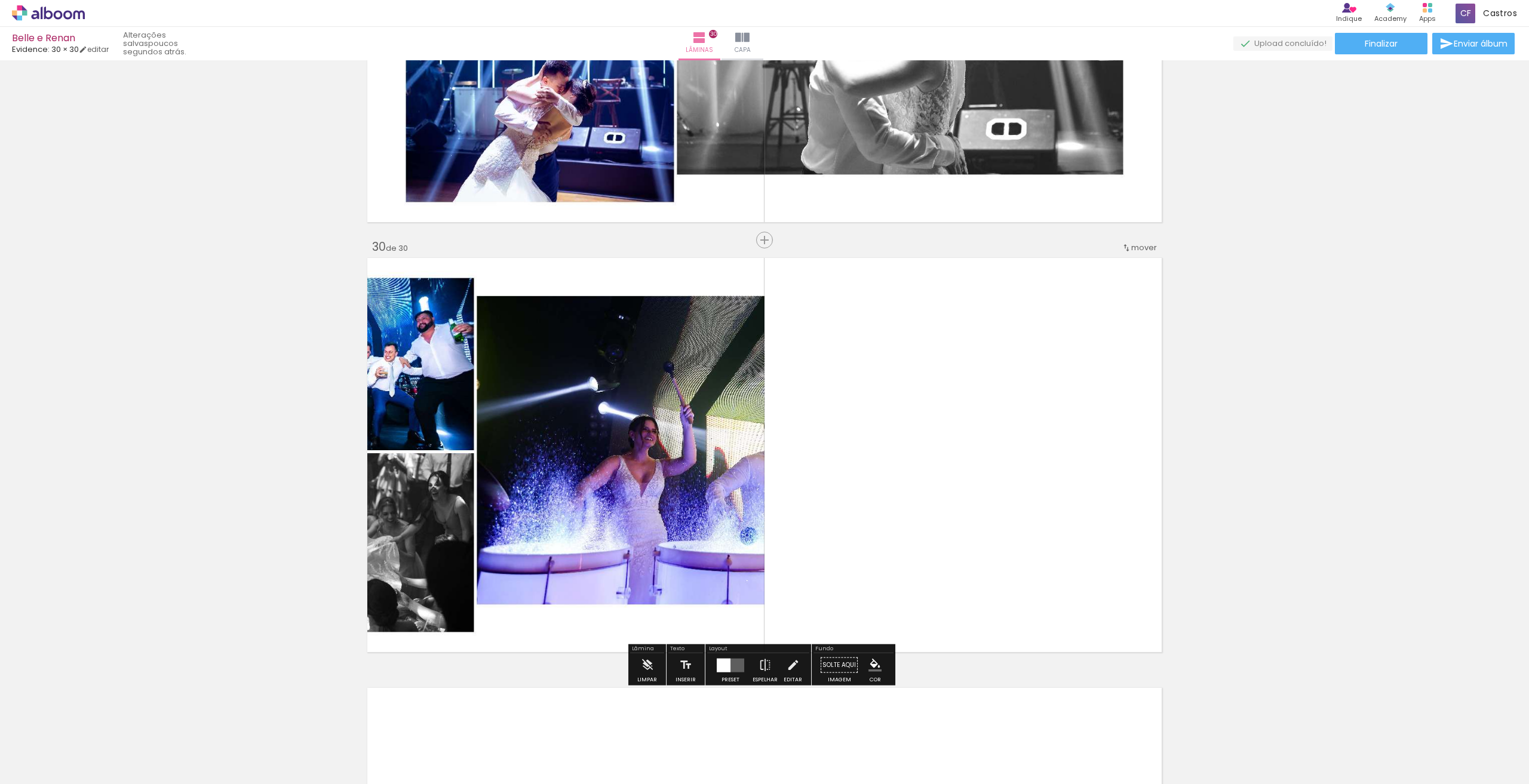
scroll to position [12378, 0]
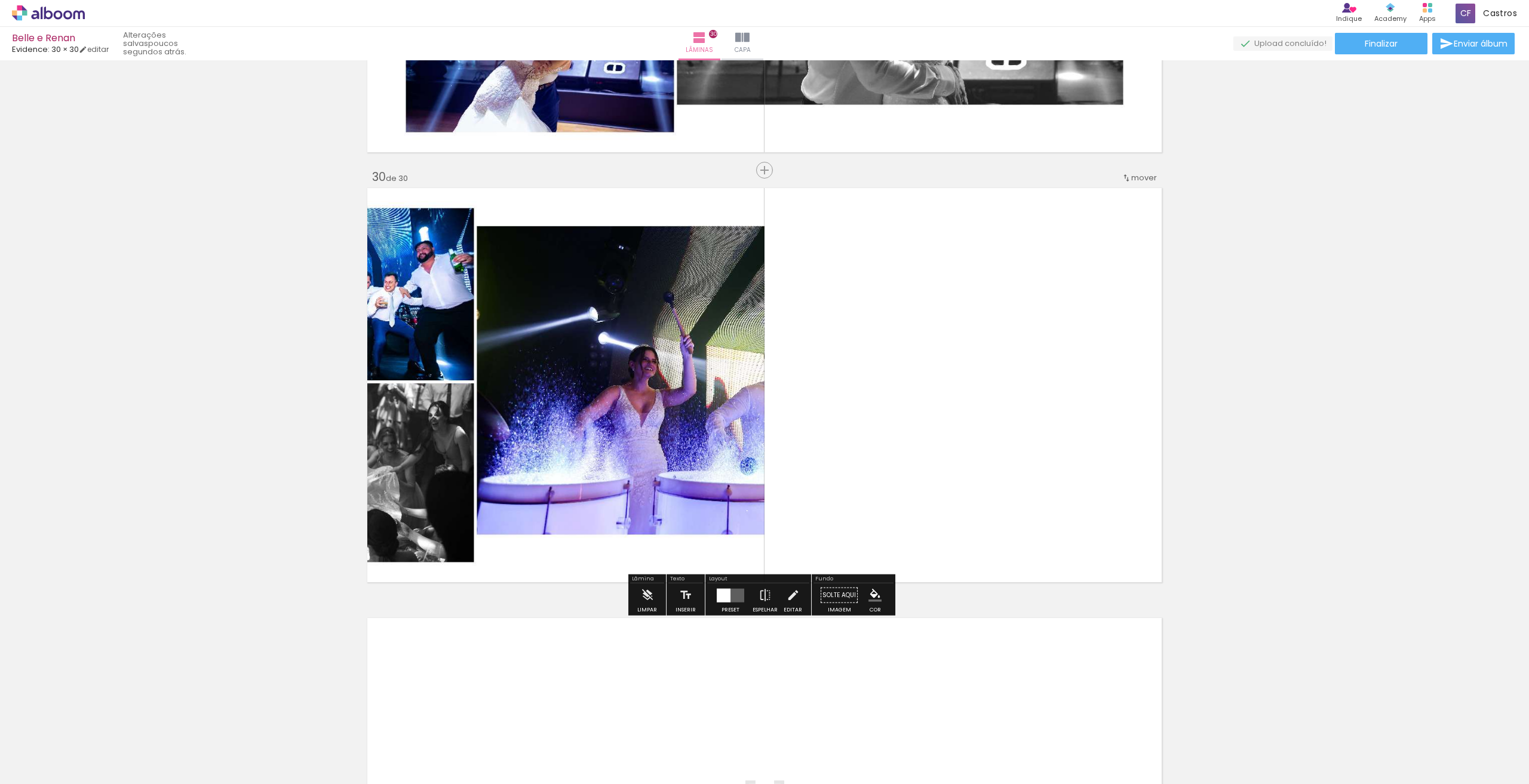
click at [726, 612] on div "Preset" at bounding box center [730, 610] width 18 height 6
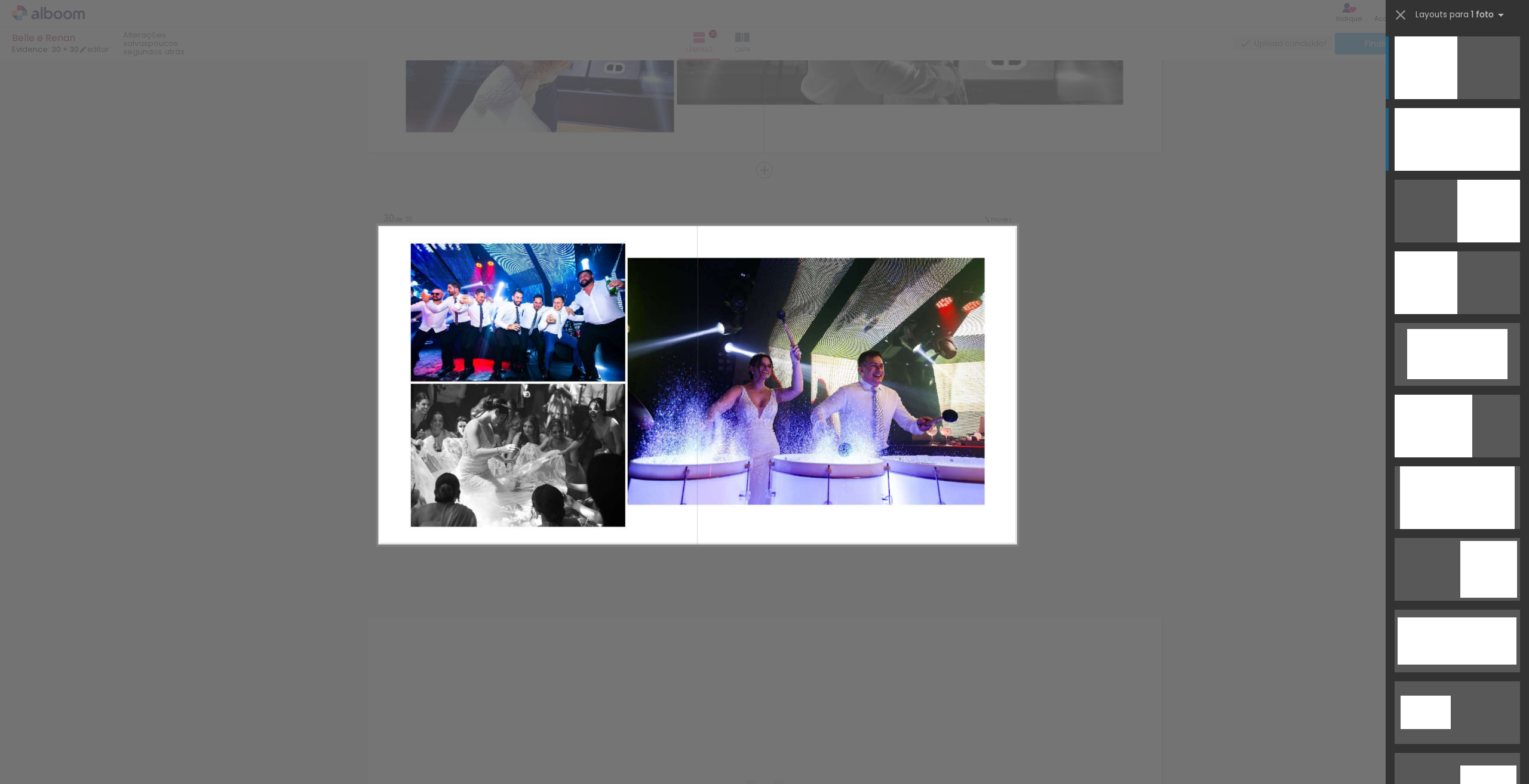
click at [1437, 137] on div at bounding box center [1457, 139] width 125 height 63
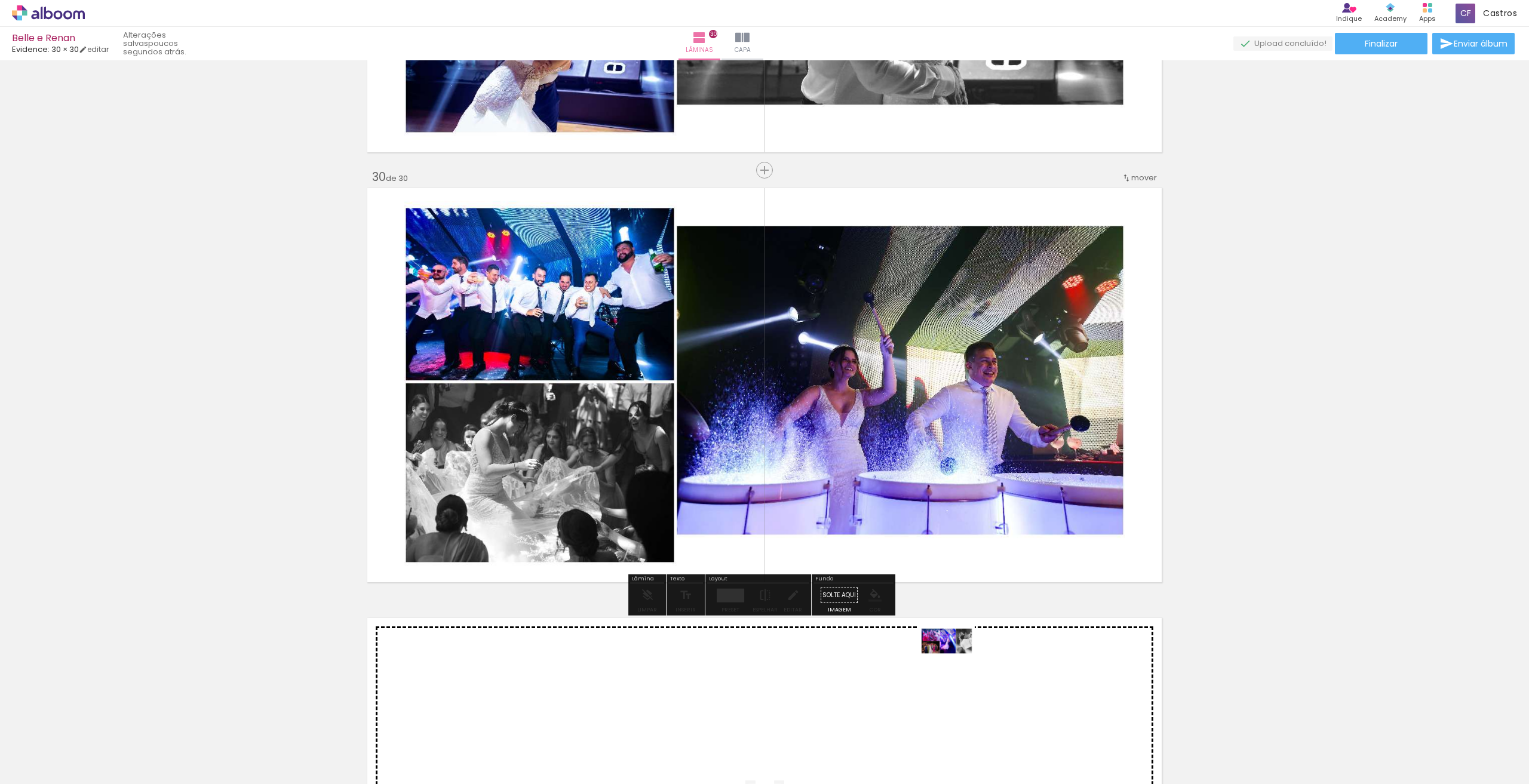
drag, startPoint x: 1428, startPoint y: 755, endPoint x: 956, endPoint y: 664, distance: 480.7
click at [956, 664] on quentale-workspace at bounding box center [764, 392] width 1529 height 784
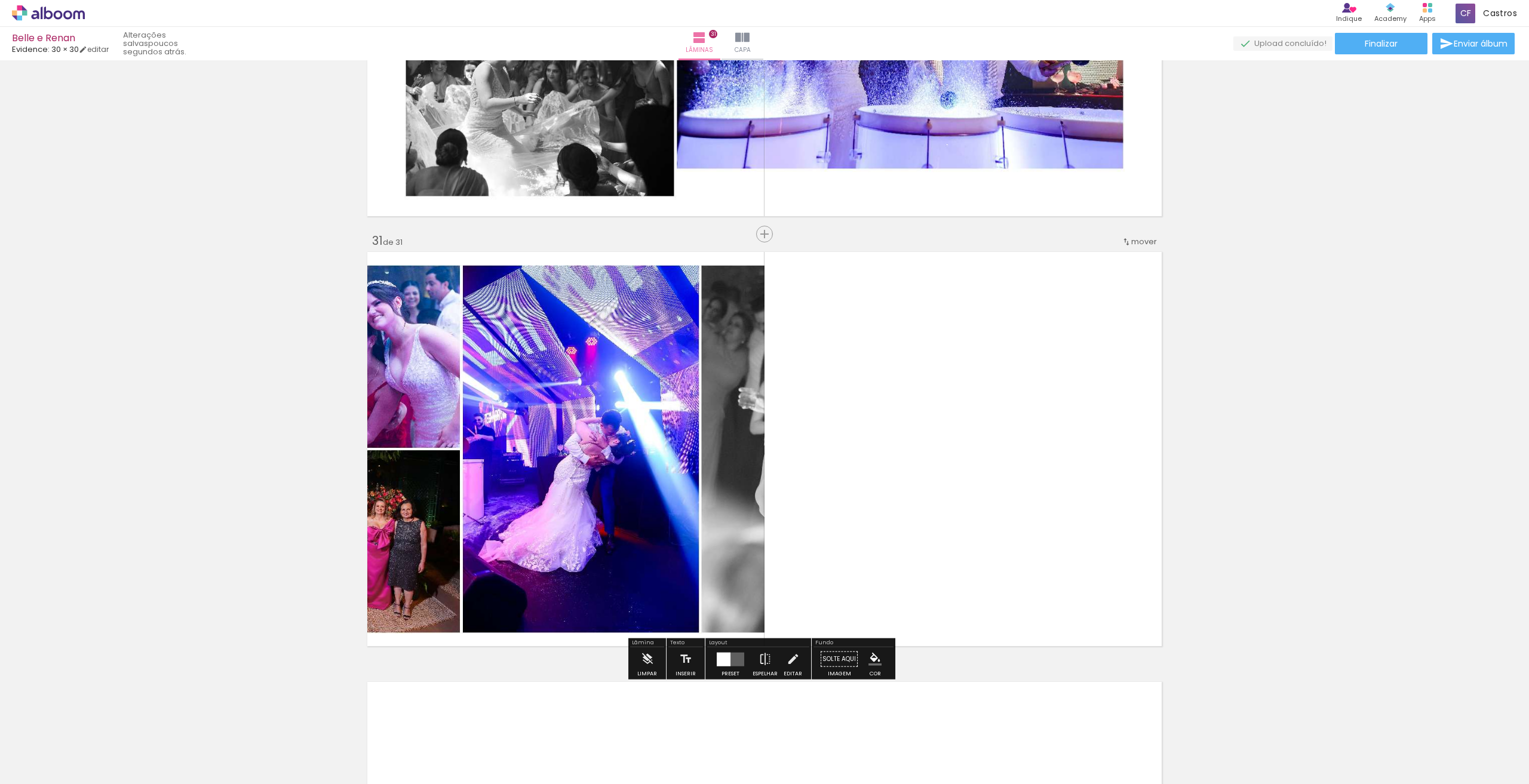
scroll to position [12808, 0]
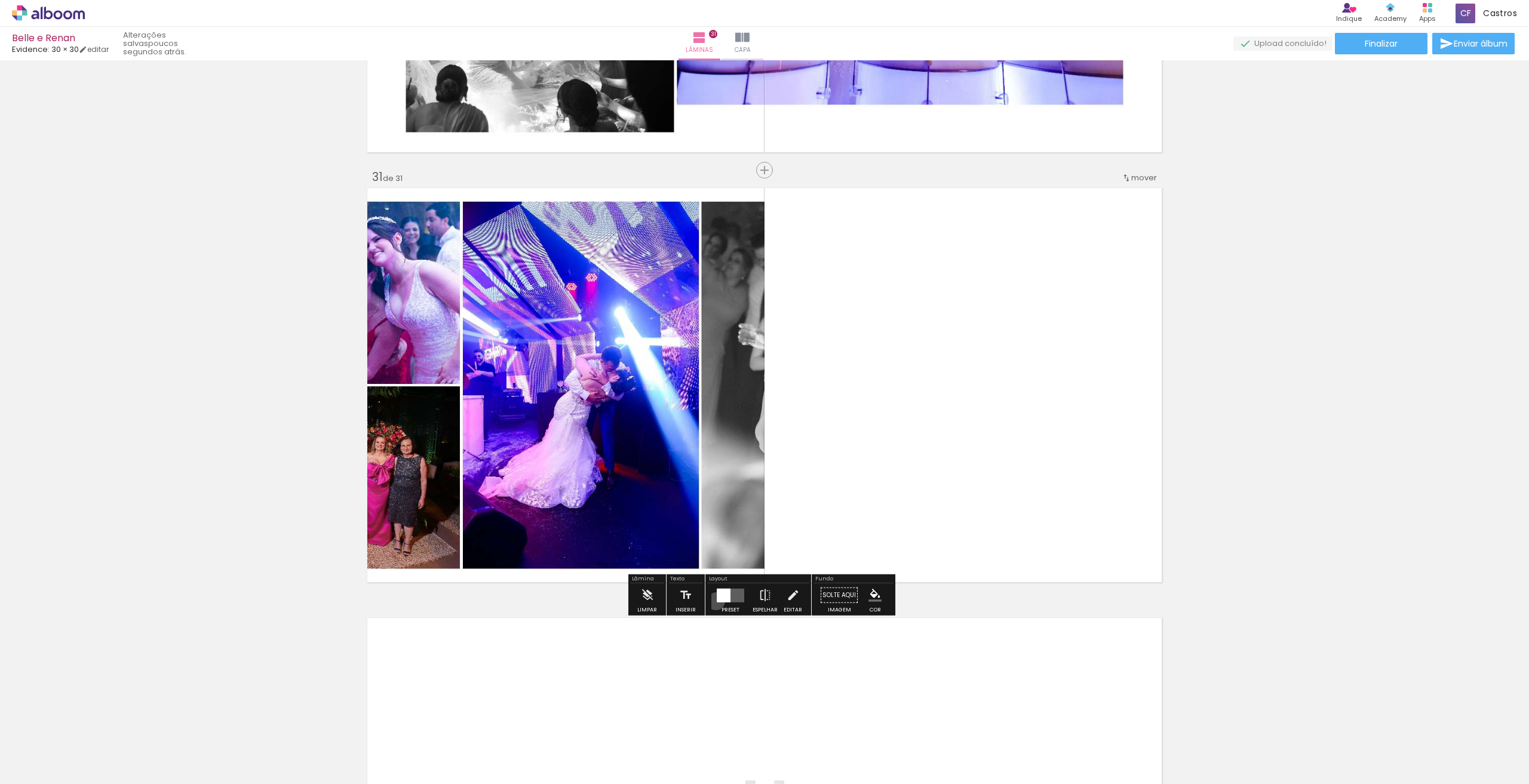
click at [717, 601] on div at bounding box center [724, 595] width 14 height 14
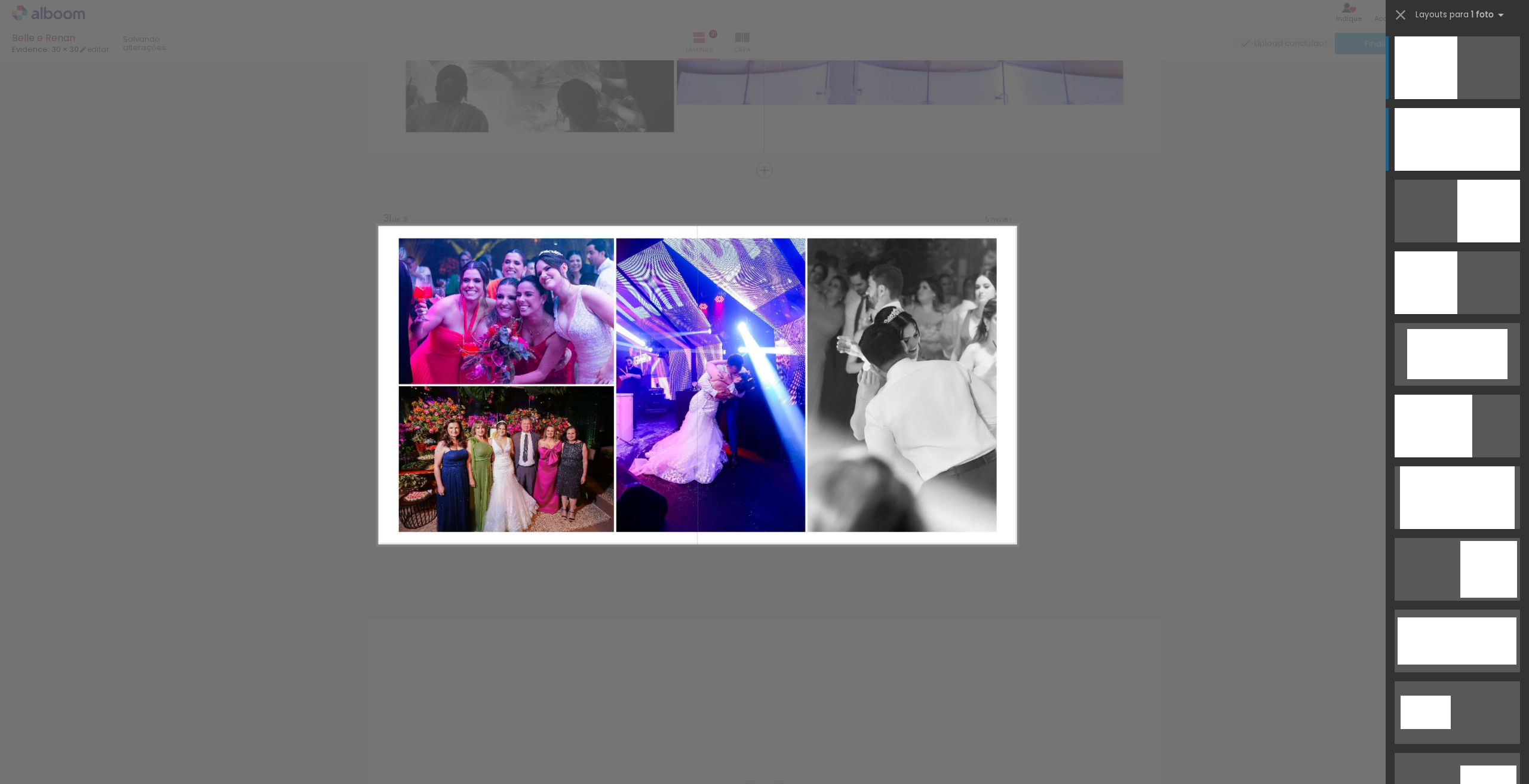
click at [1487, 148] on div at bounding box center [1457, 139] width 125 height 63
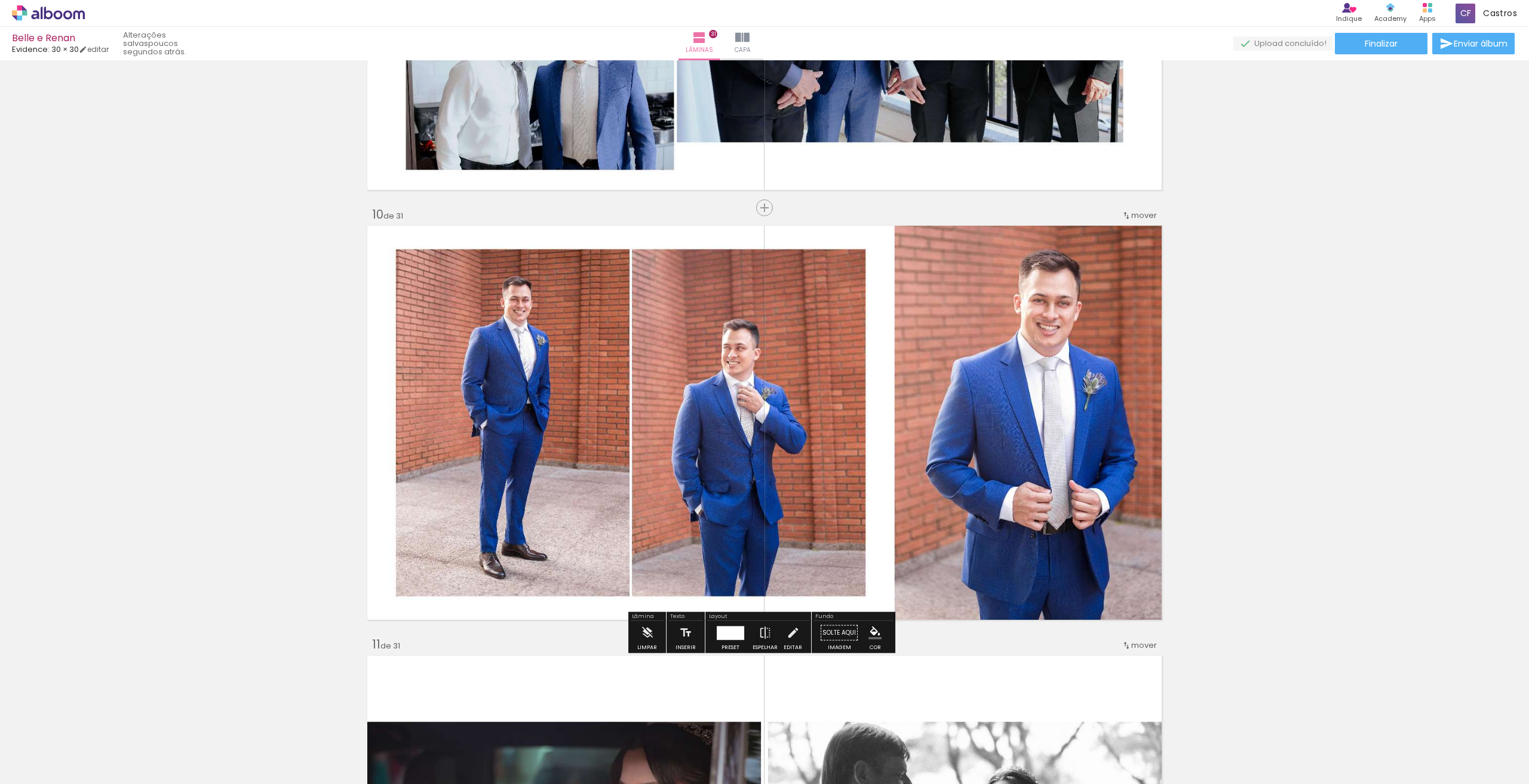
scroll to position [4040, 0]
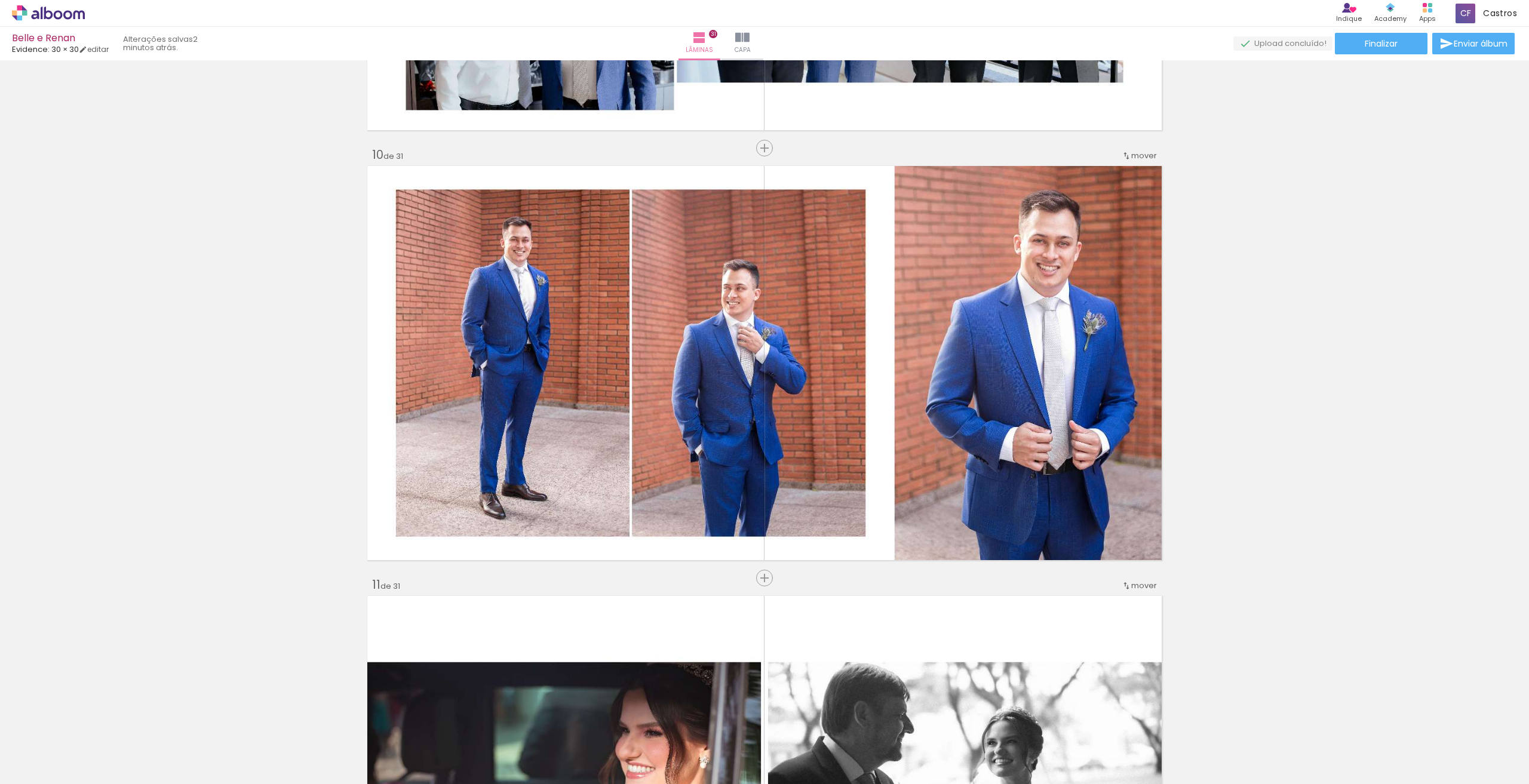
scroll to position [3562, 0]
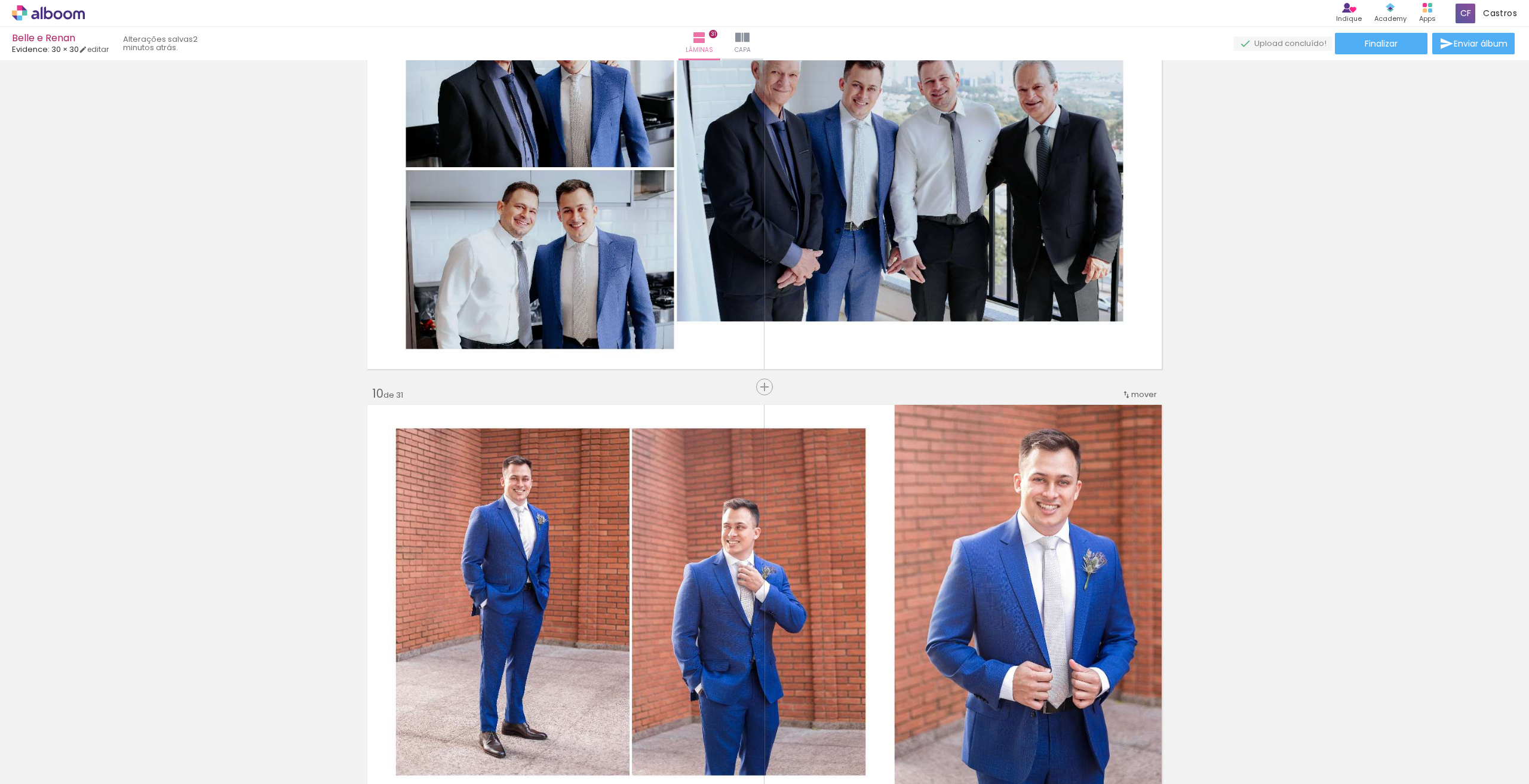
click at [44, 757] on div "Biblioteca 31 fotos Todas as fotos Não utilizadas Adicionar Fotos" at bounding box center [37, 747] width 74 height 59
click at [19, 763] on iron-icon at bounding box center [17, 768] width 14 height 14
click at [0, 0] on input "file" at bounding box center [0, 0] width 0 height 0
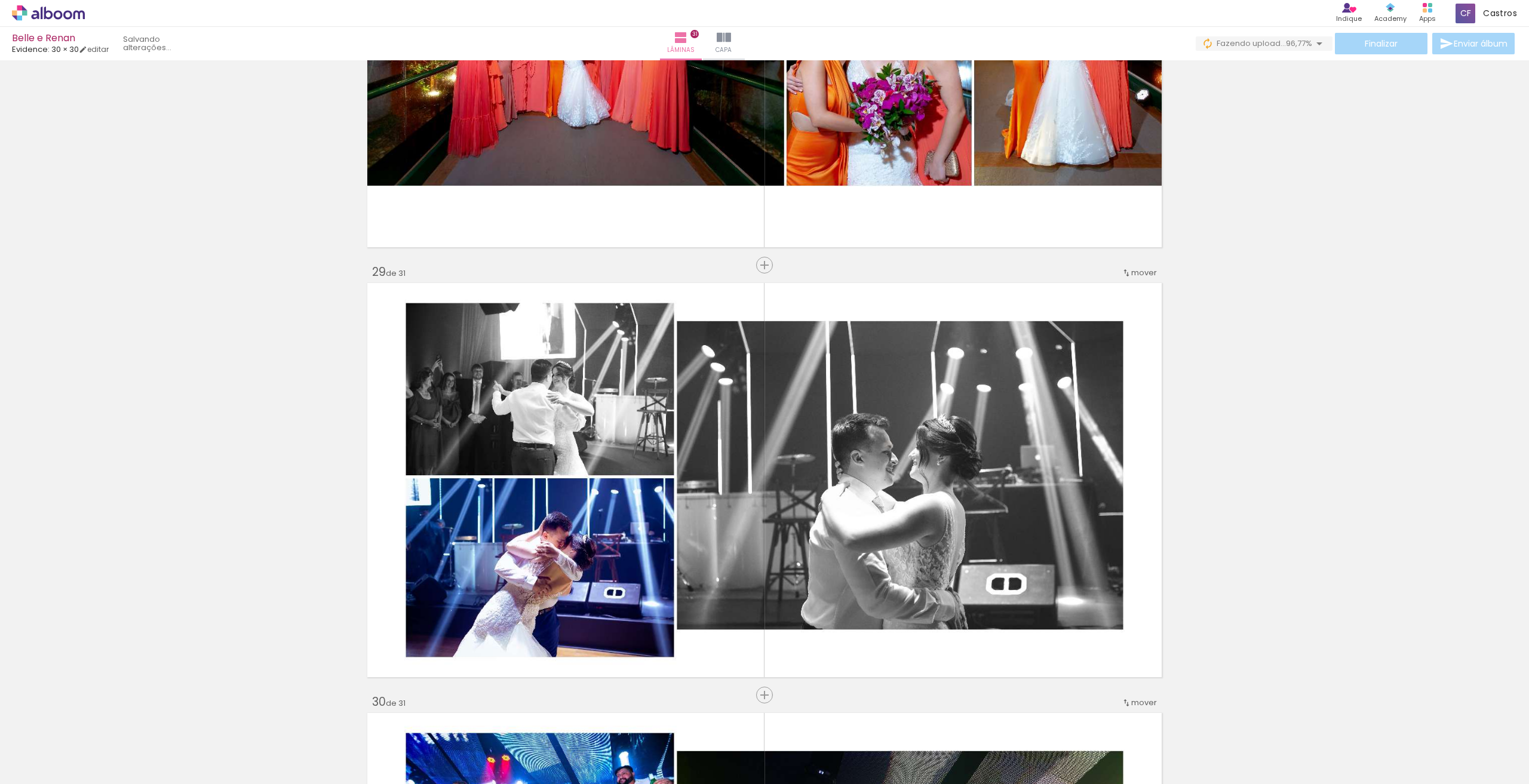
scroll to position [11614, 0]
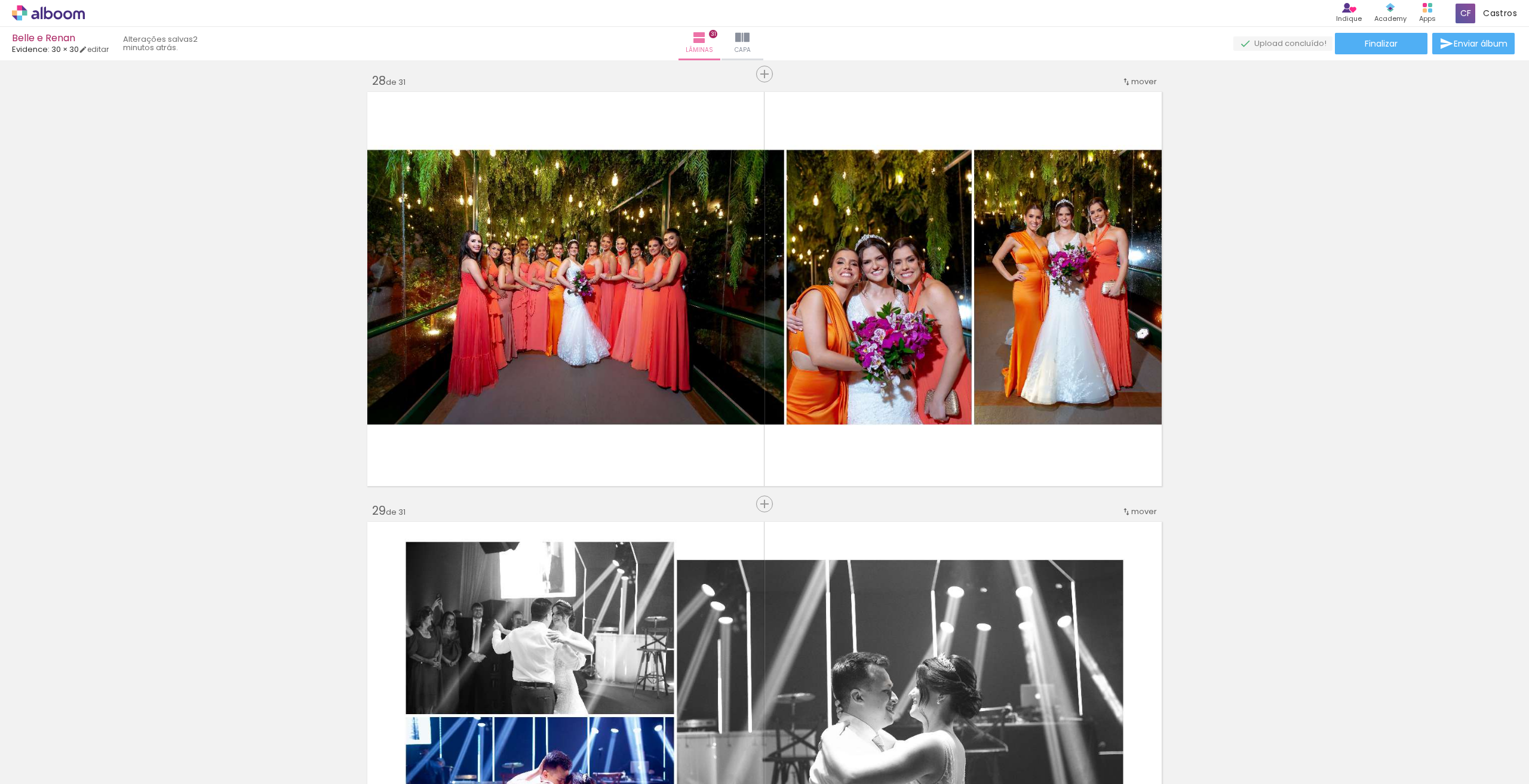
scroll to position [0, 646]
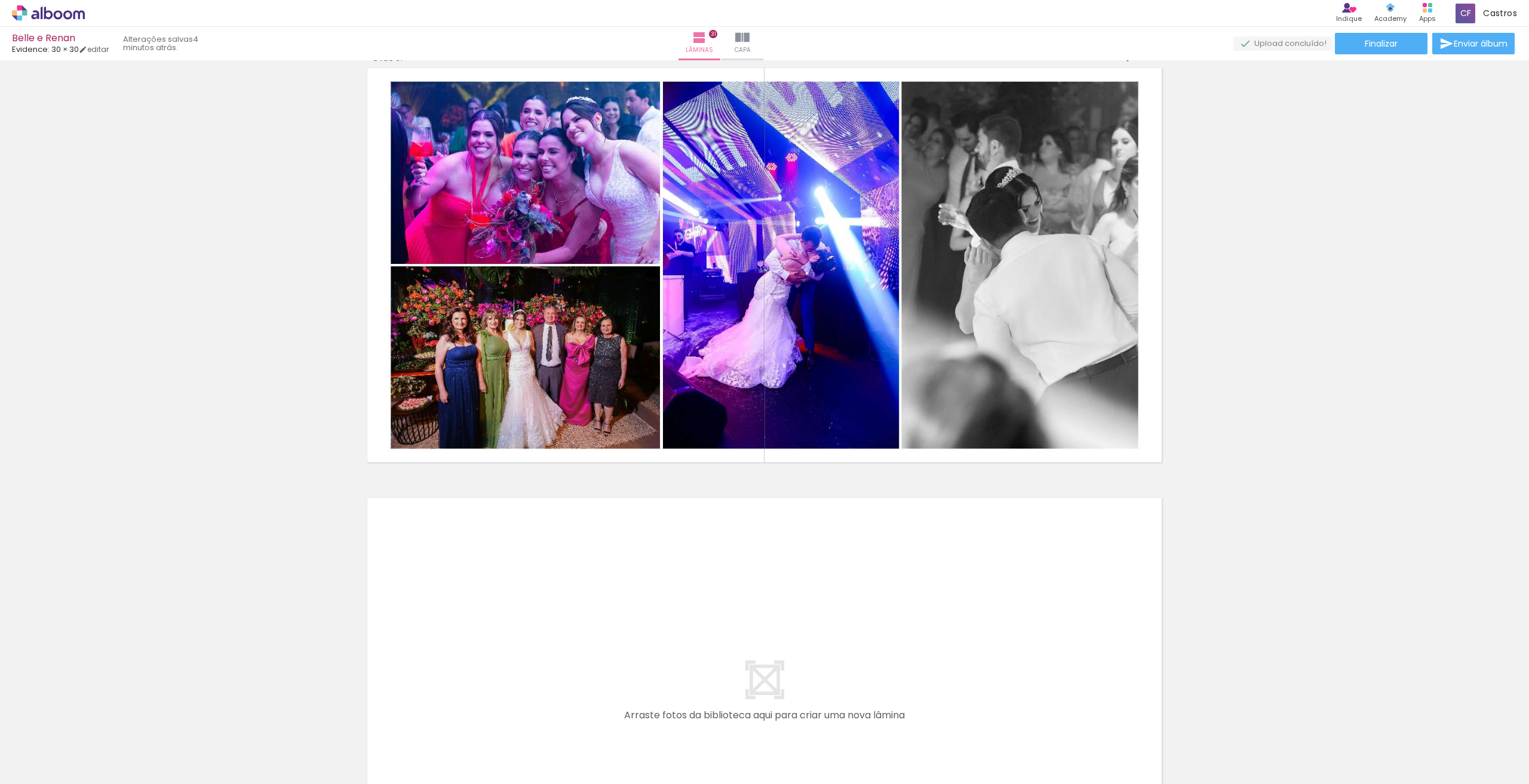
scroll to position [13155, 0]
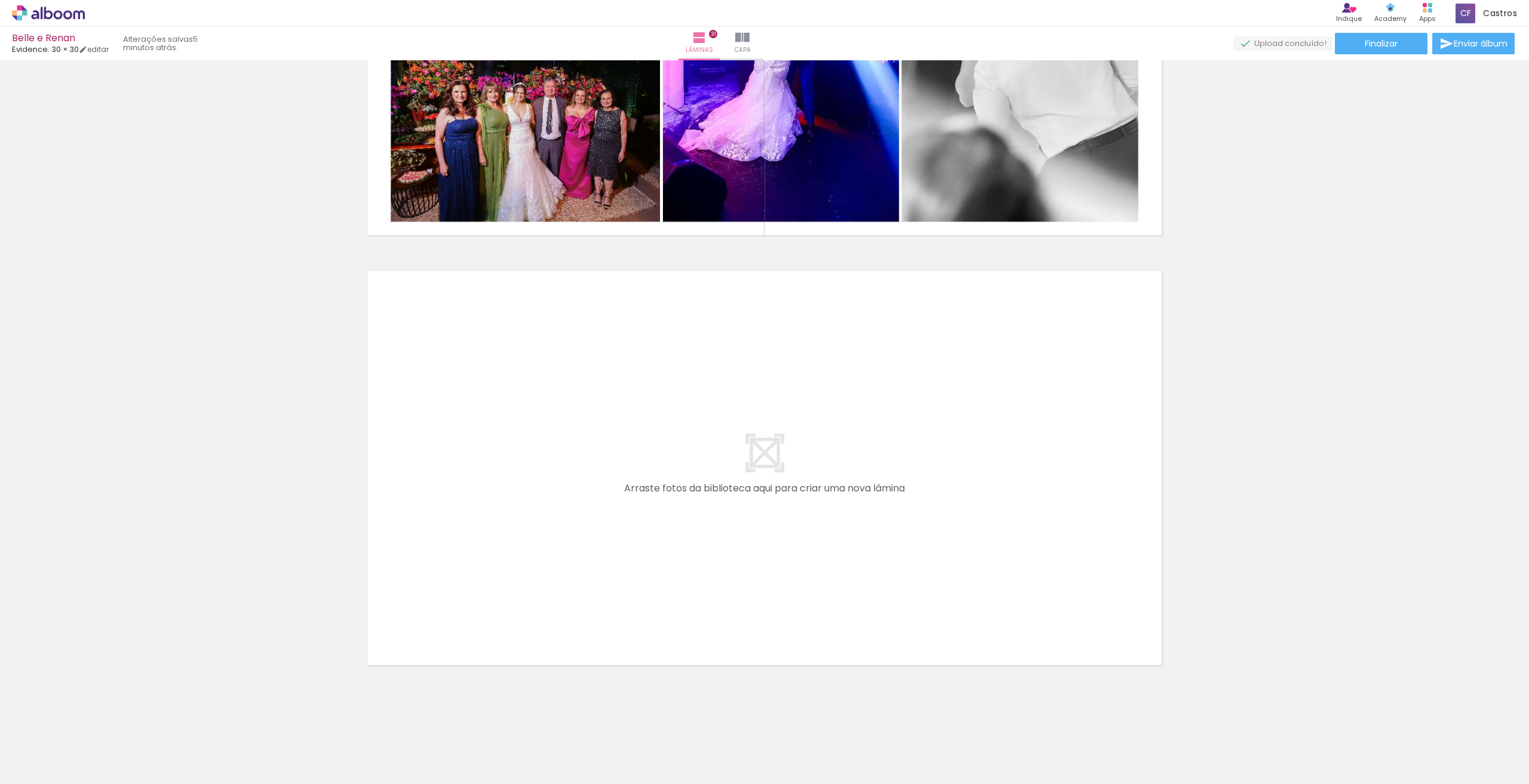
scroll to position [0, 646]
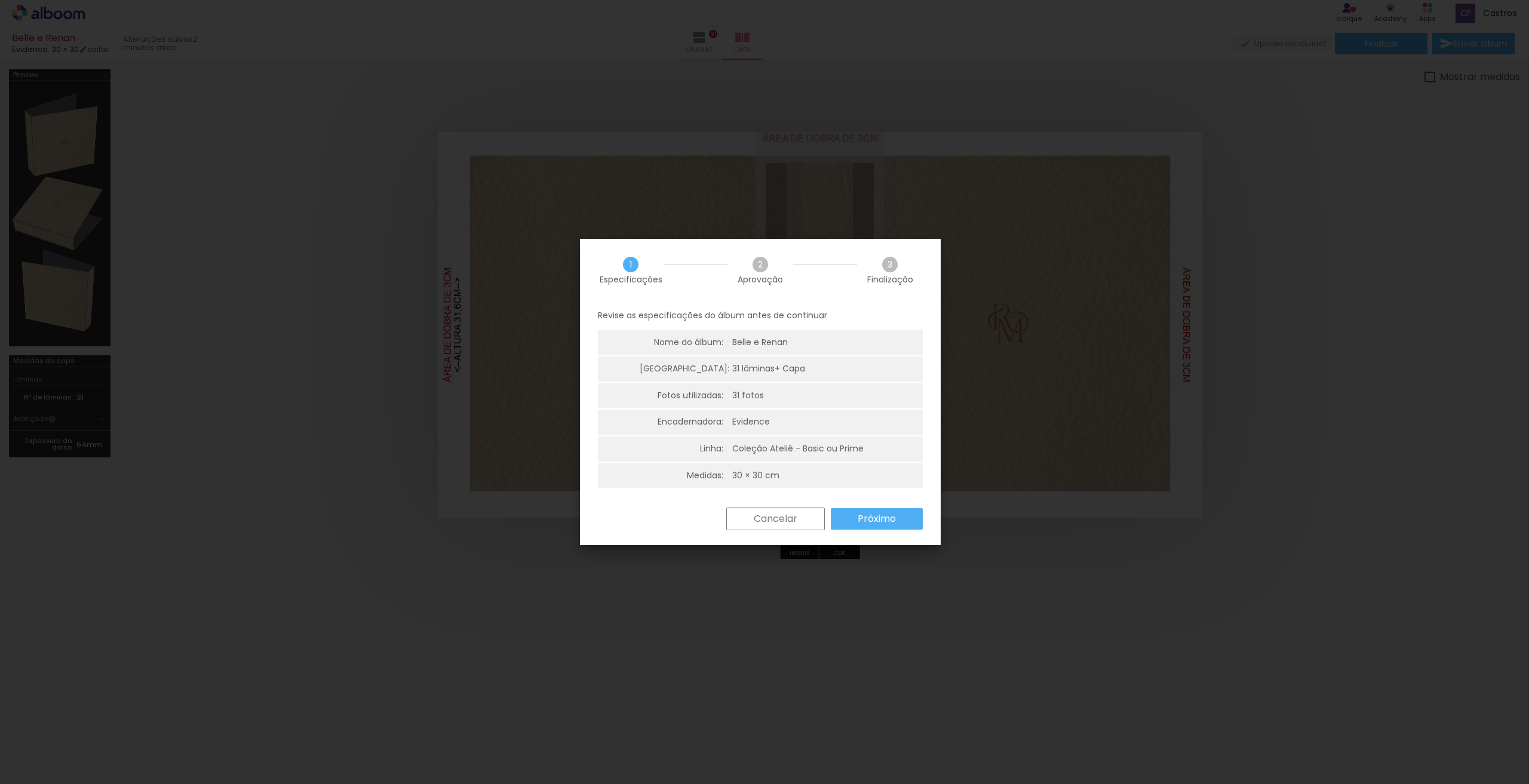
scroll to position [0, 713]
click at [874, 529] on paper-button "Próximo" at bounding box center [876, 519] width 92 height 22
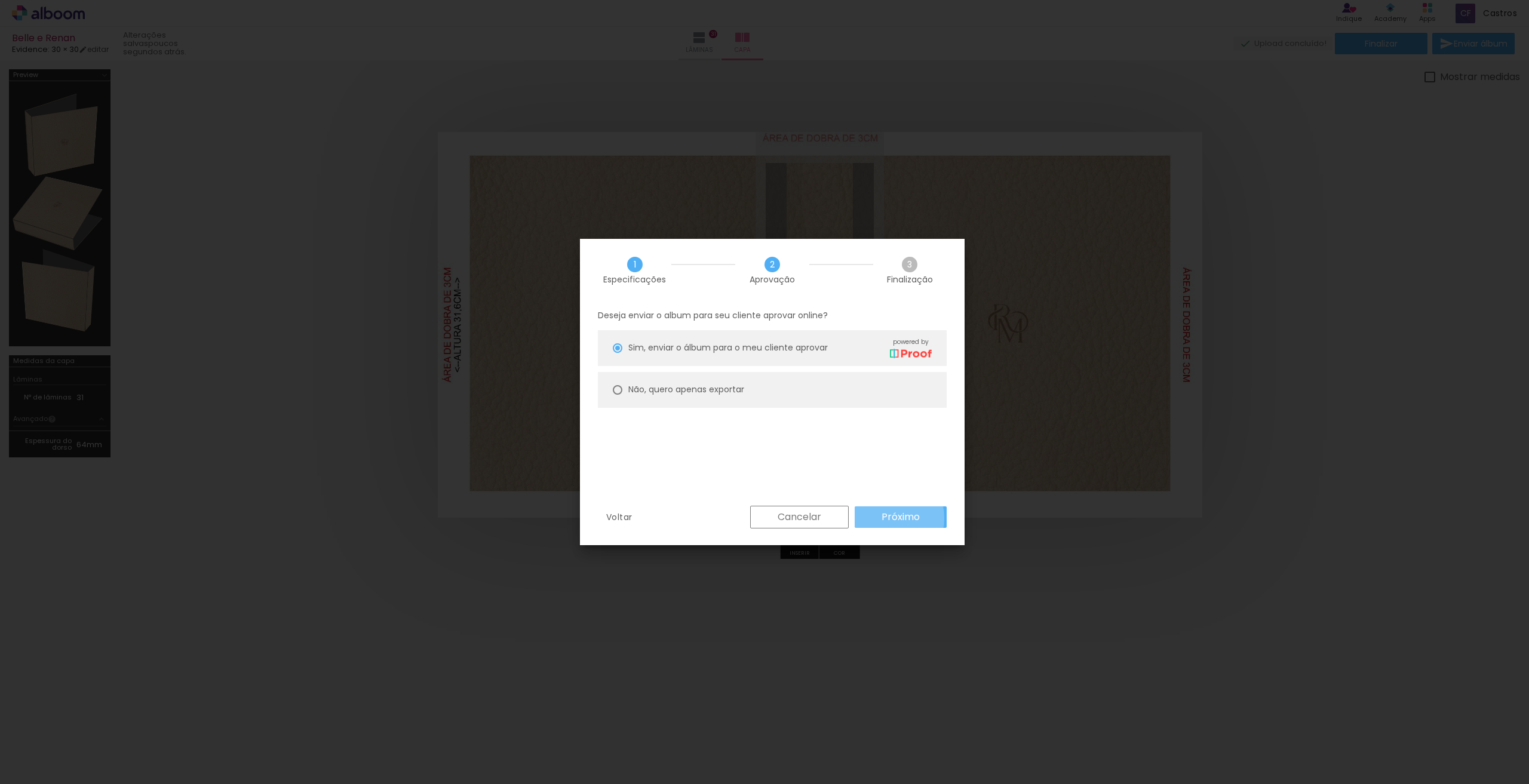
click at [0, 0] on slot "Próximo" at bounding box center [0, 0] width 0 height 0
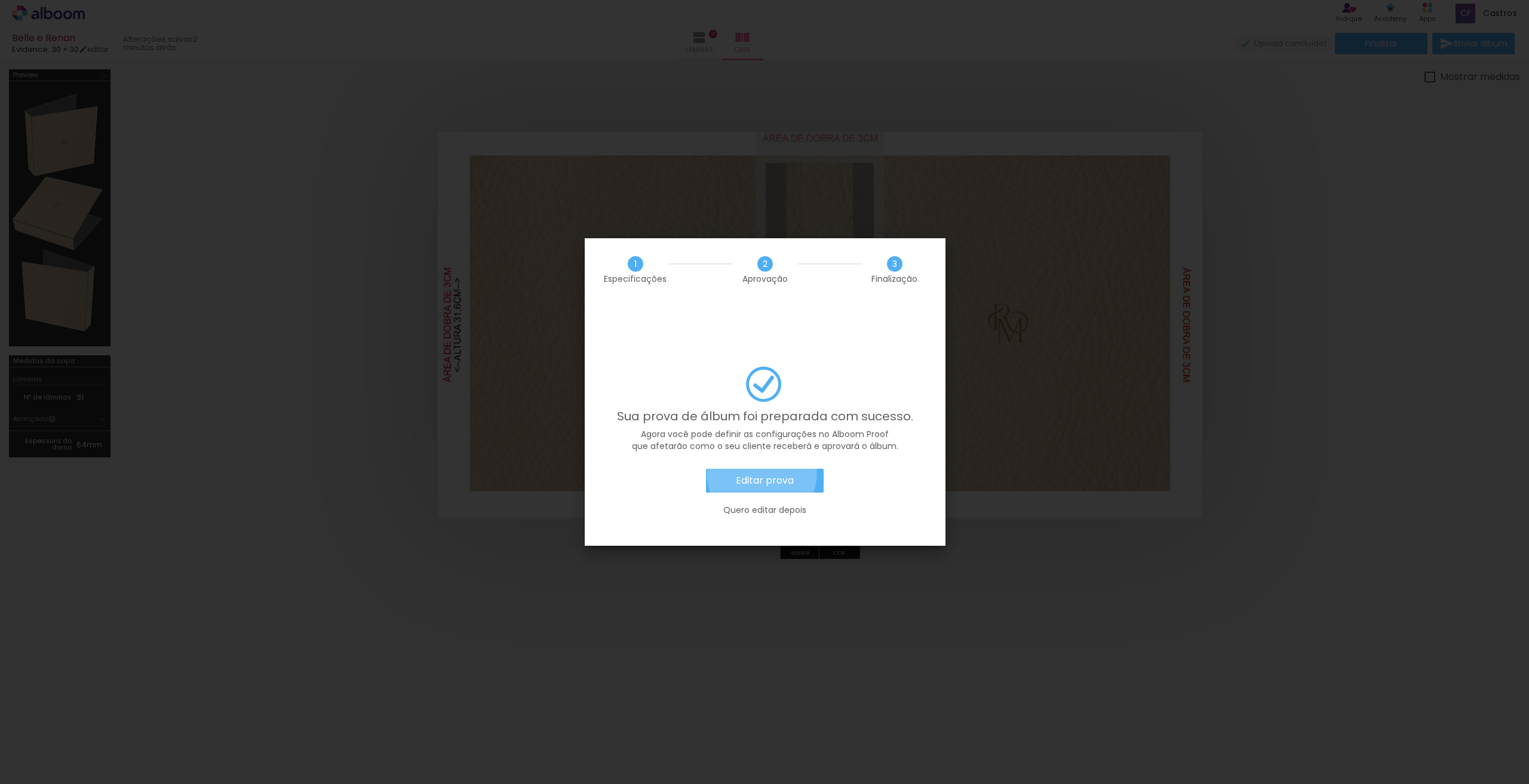
click at [0, 0] on slot "Editar prova" at bounding box center [0, 0] width 0 height 0
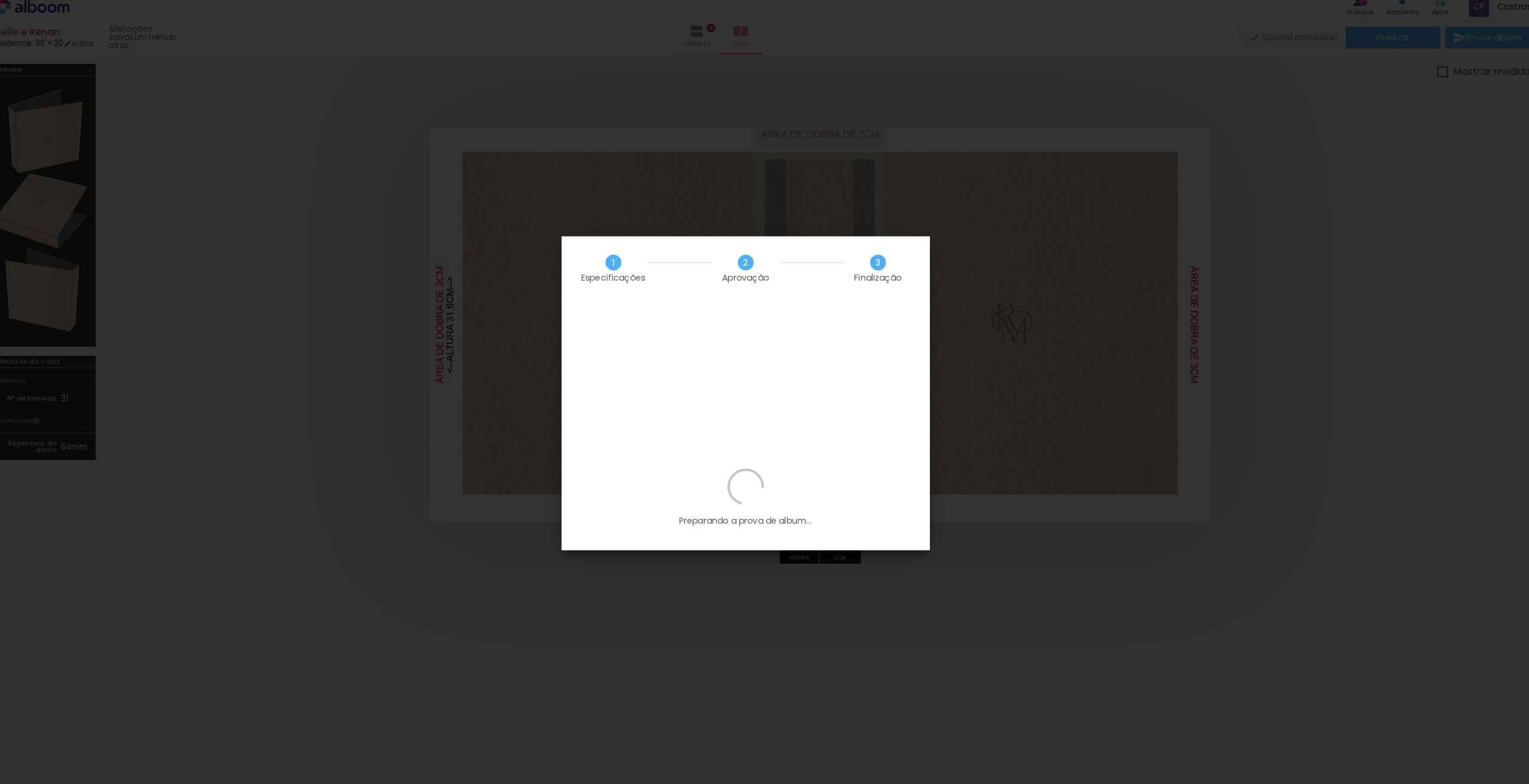
scroll to position [0, 713]
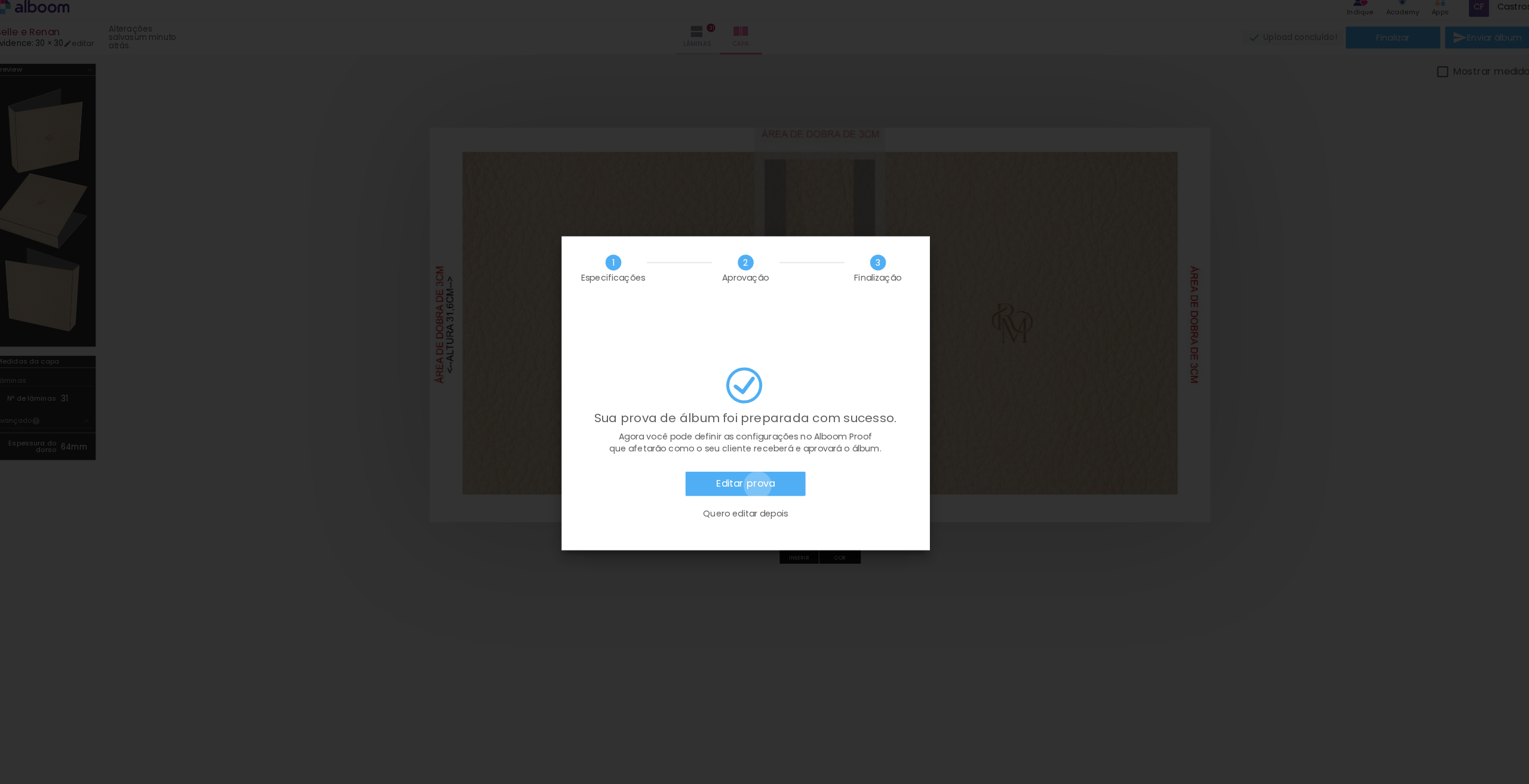
click at [0, 0] on slot "Editar prova" at bounding box center [0, 0] width 0 height 0
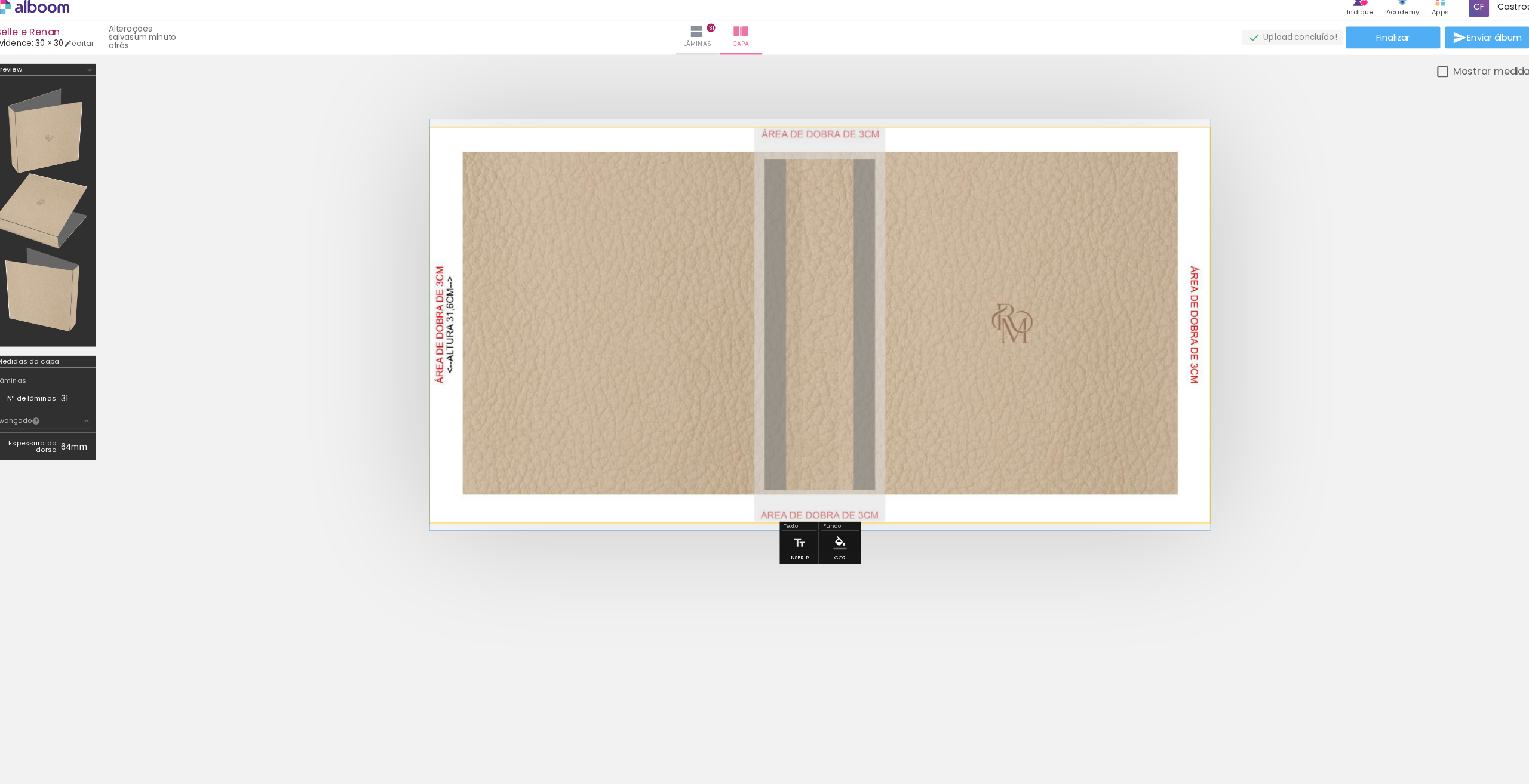
click at [1015, 416] on quentale-photo at bounding box center [820, 325] width 764 height 386
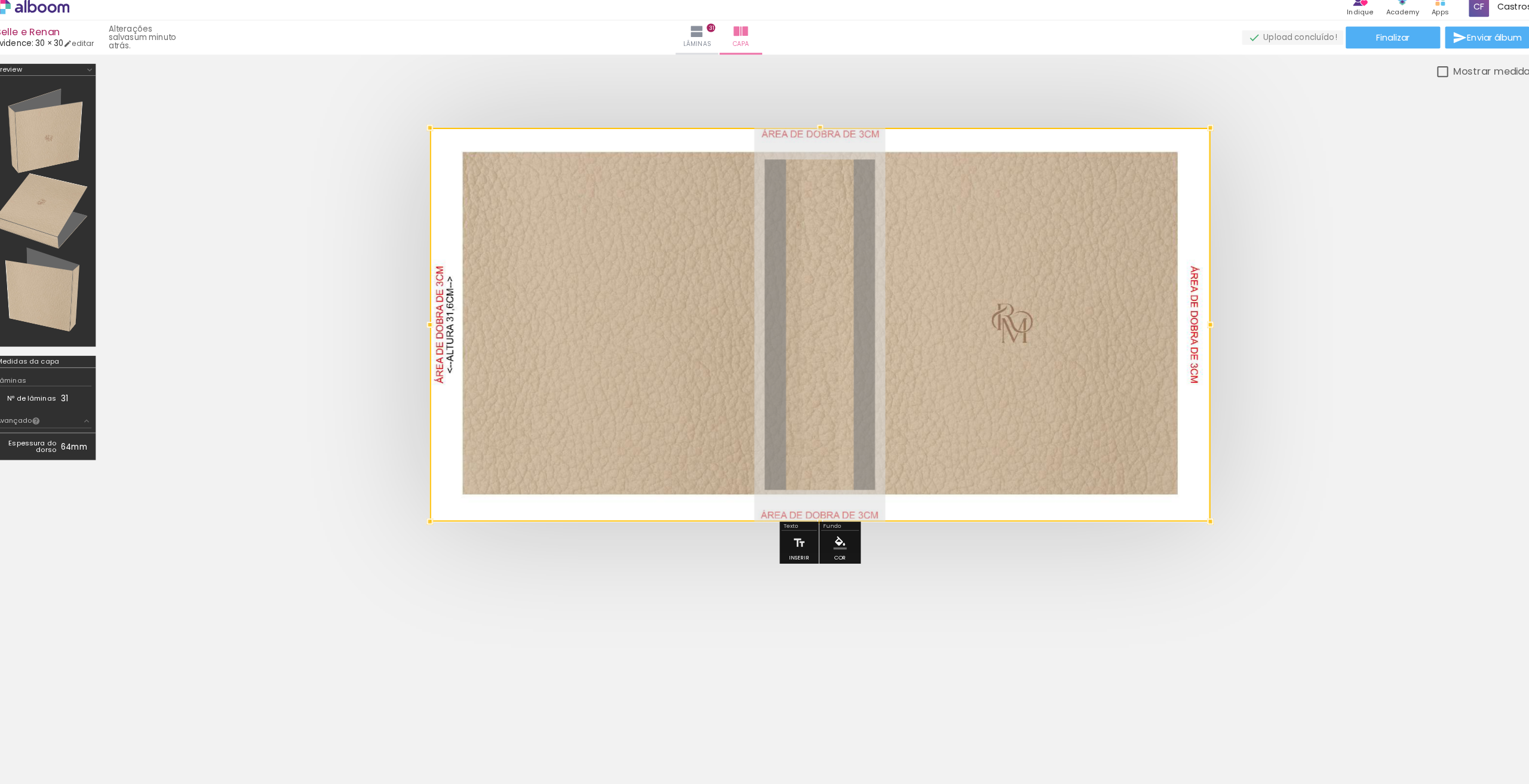
click at [1012, 415] on div at bounding box center [820, 325] width 764 height 386
drag, startPoint x: 734, startPoint y: 377, endPoint x: 171, endPoint y: 290, distance: 569.7
click at [171, 290] on quentale-cover at bounding box center [820, 325] width 1305 height 386
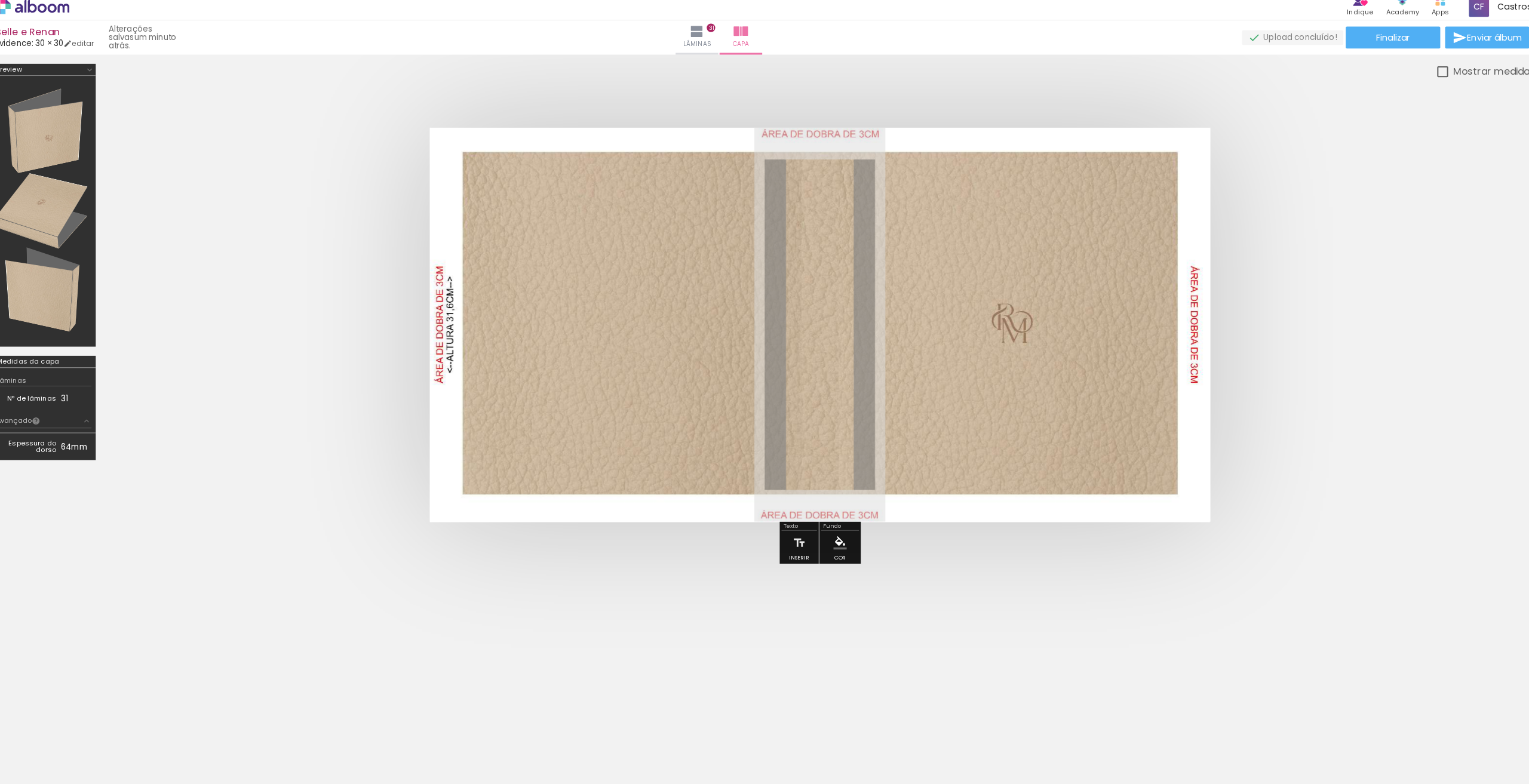
click at [551, 537] on div at bounding box center [820, 325] width 1401 height 481
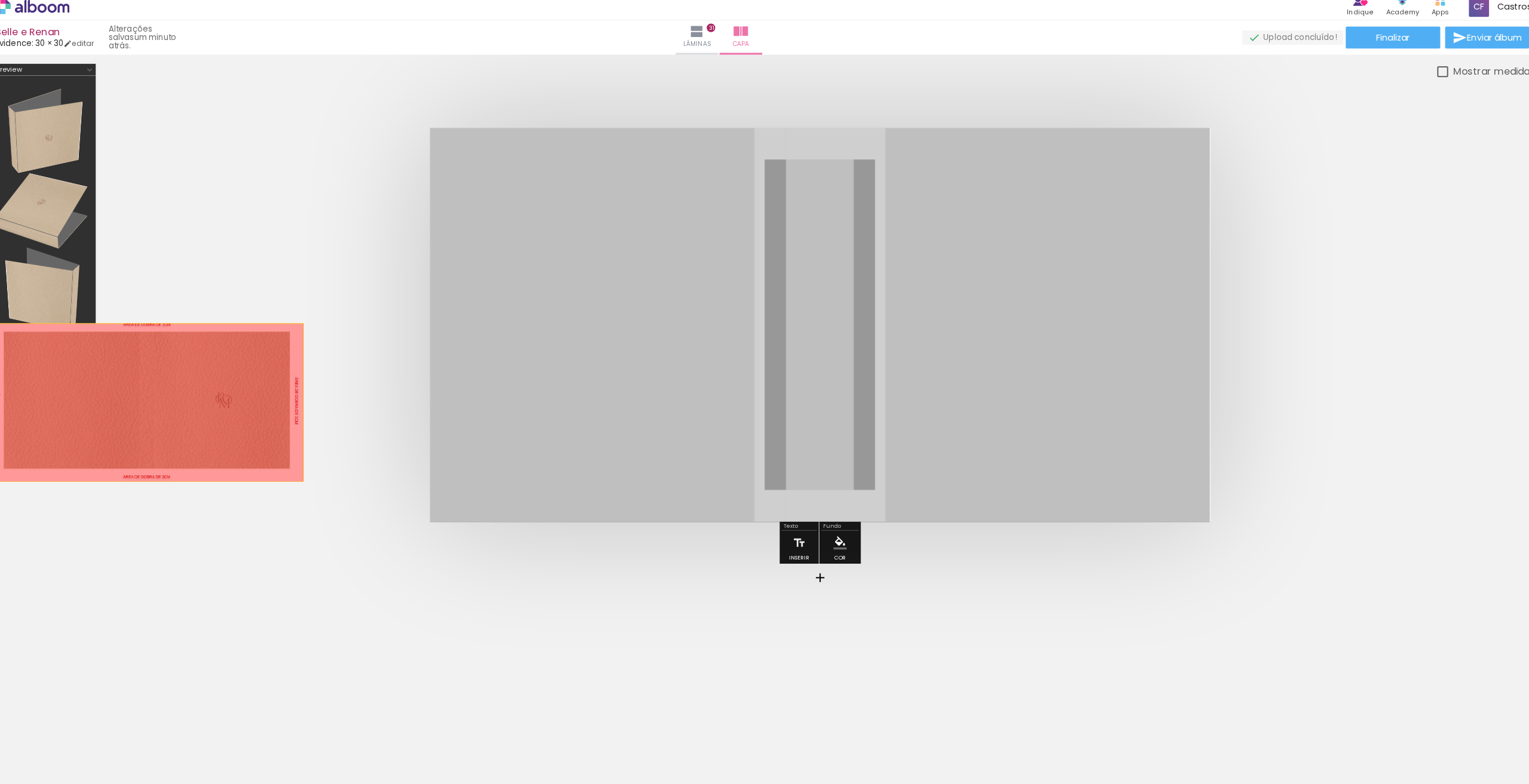
drag, startPoint x: 607, startPoint y: 402, endPoint x: 161, endPoint y: 400, distance: 446.0
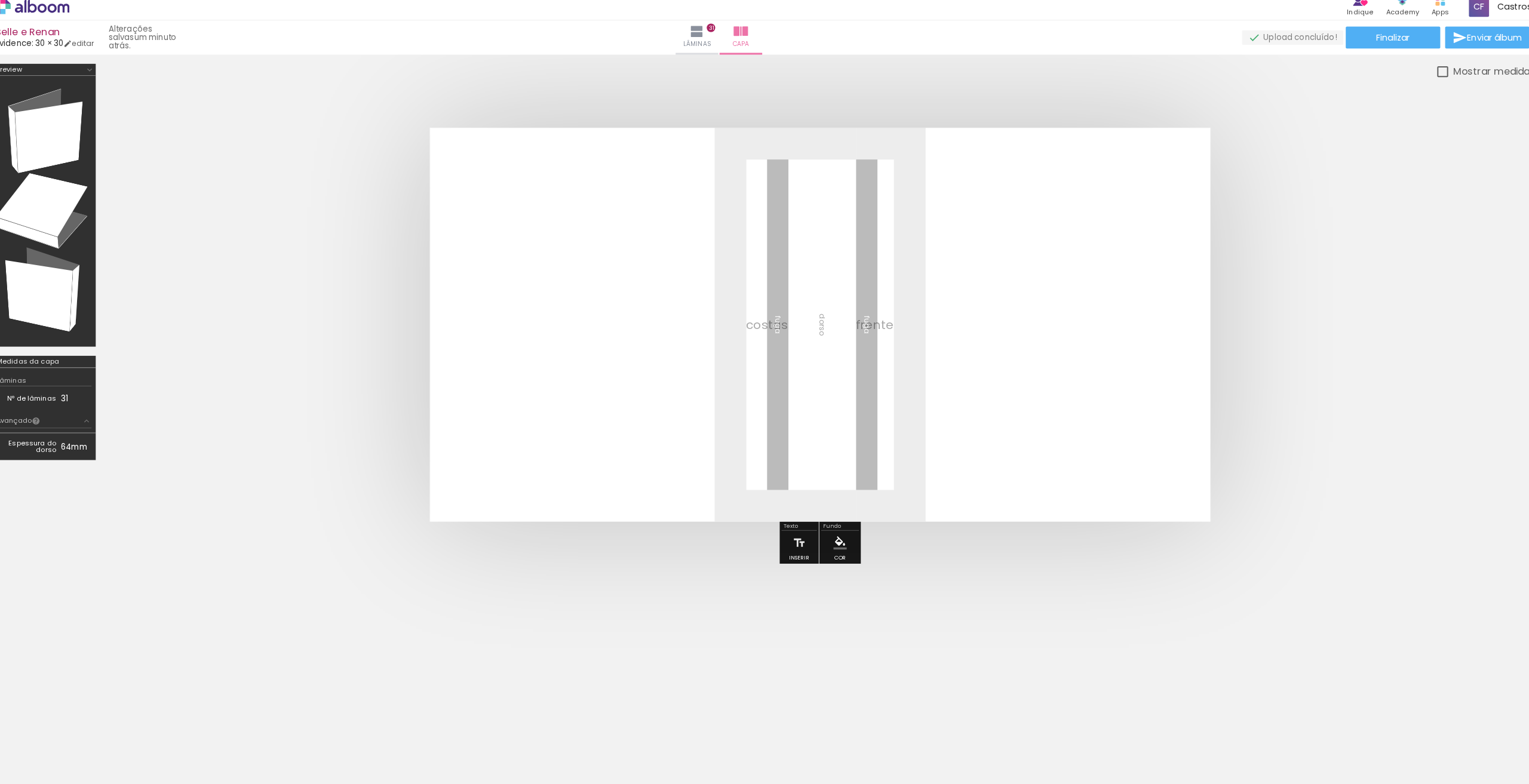
click at [54, 757] on div "Biblioteca 32 fotos Todas as fotos Não utilizadas Adicionar Fotos" at bounding box center [37, 747] width 74 height 59
click at [45, 759] on paper-button "Adicionar Fotos" at bounding box center [37, 768] width 58 height 19
click at [0, 0] on input "file" at bounding box center [0, 0] width 0 height 0
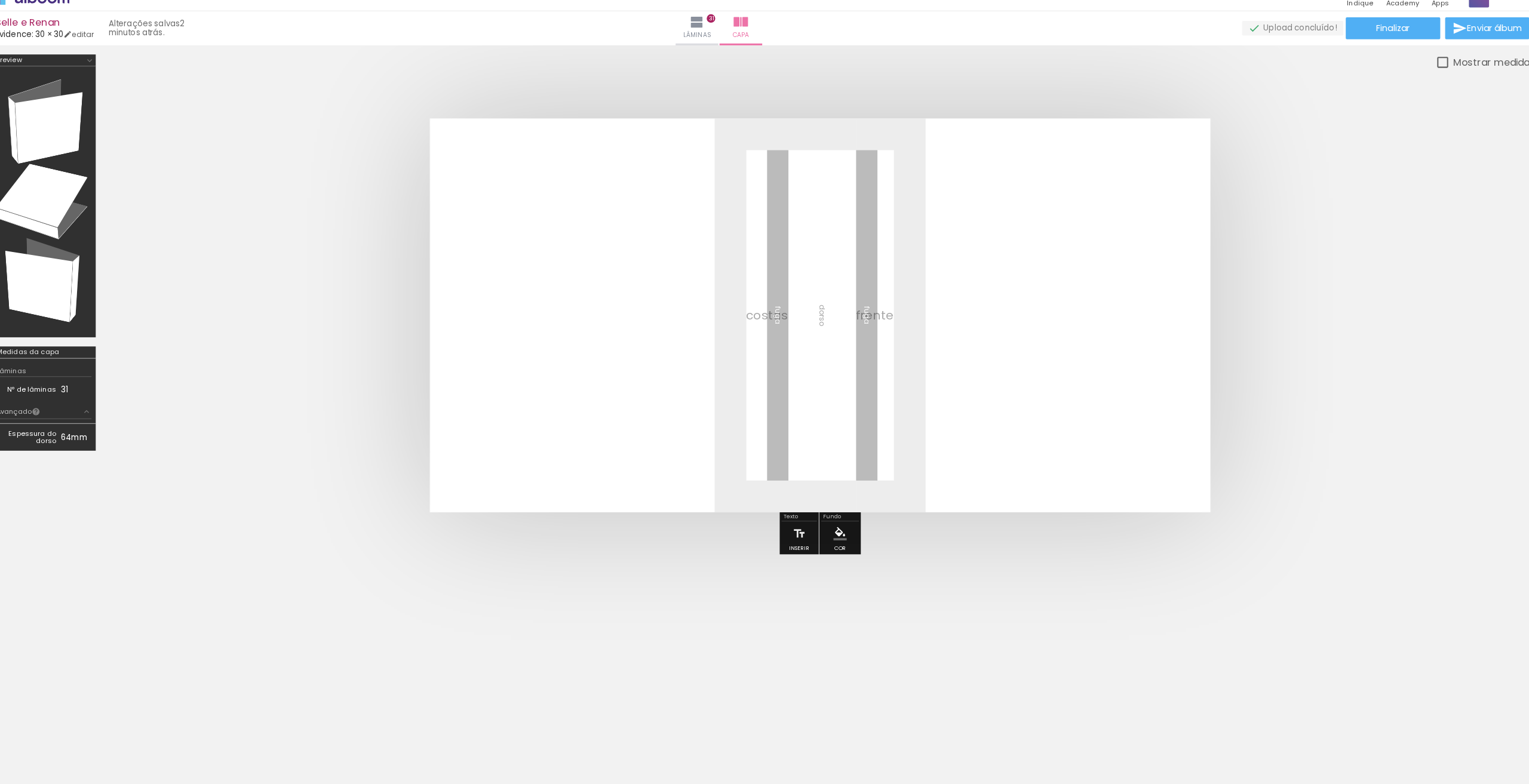
click at [32, 769] on span "Adicionar Fotos" at bounding box center [42, 768] width 36 height 13
click at [0, 0] on input "file" at bounding box center [0, 0] width 0 height 0
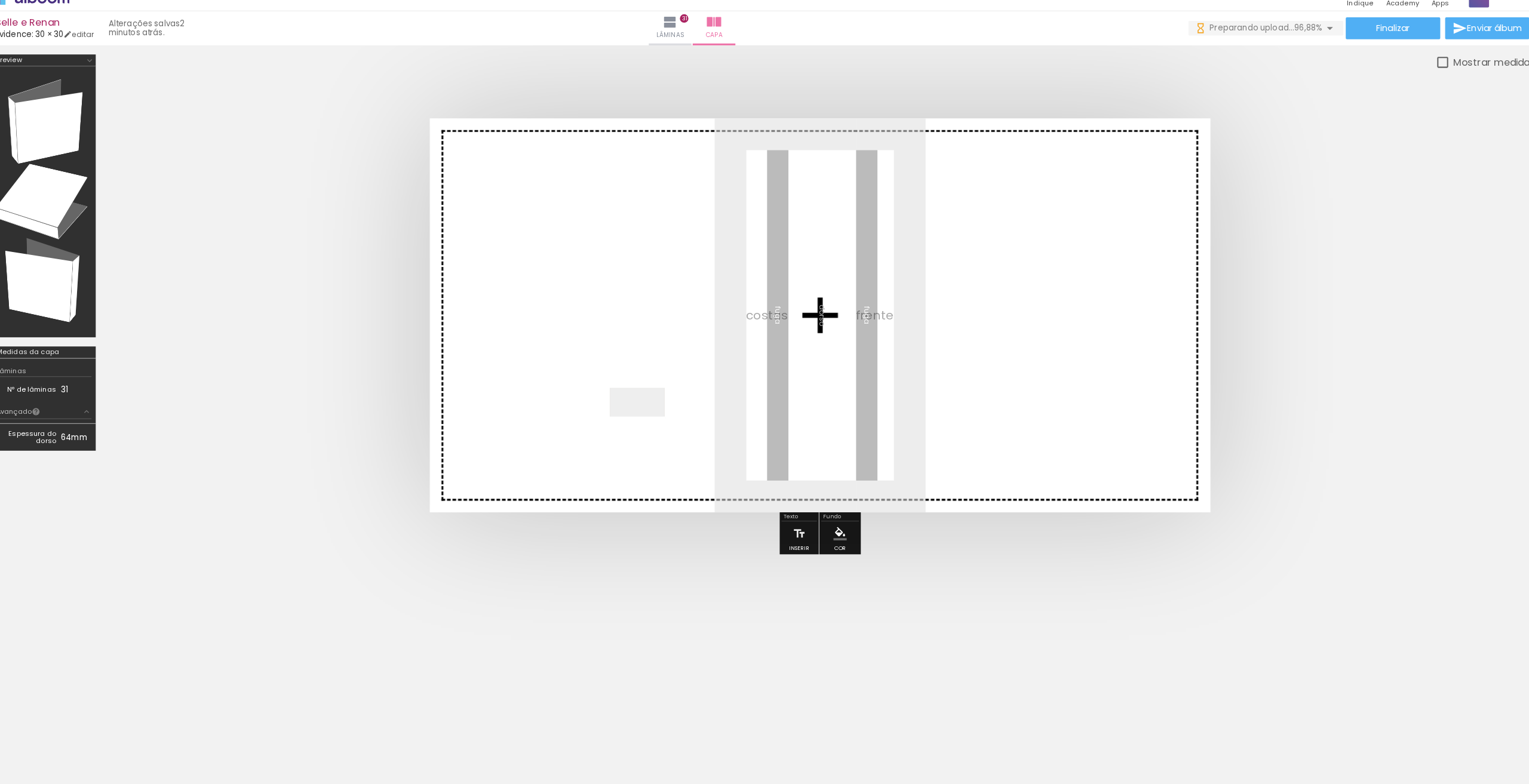
drag, startPoint x: 1483, startPoint y: 748, endPoint x: 640, endPoint y: 422, distance: 903.8
click at [640, 422] on quentale-workspace at bounding box center [764, 392] width 1529 height 784
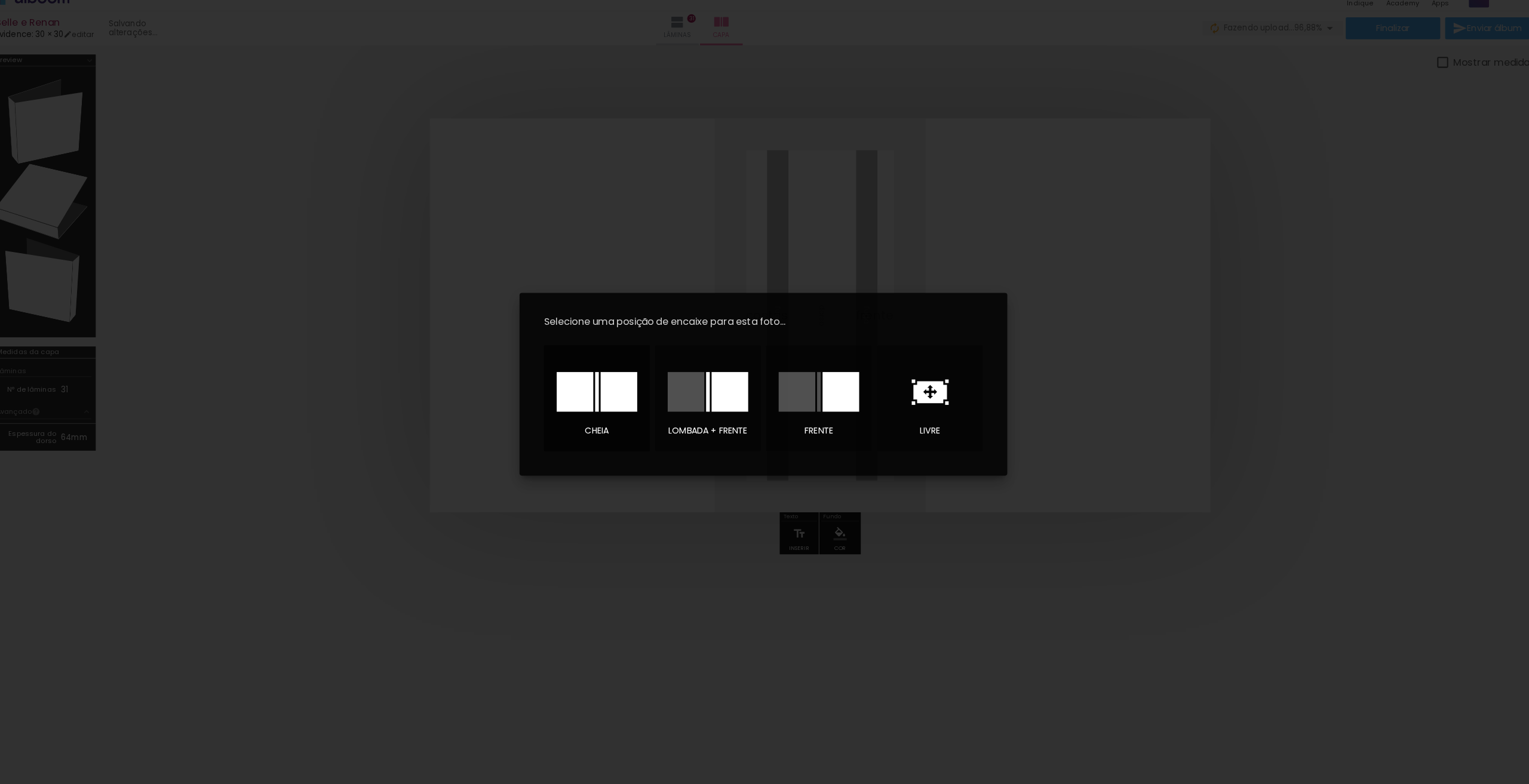
click at [603, 386] on div at bounding box center [601, 399] width 4 height 39
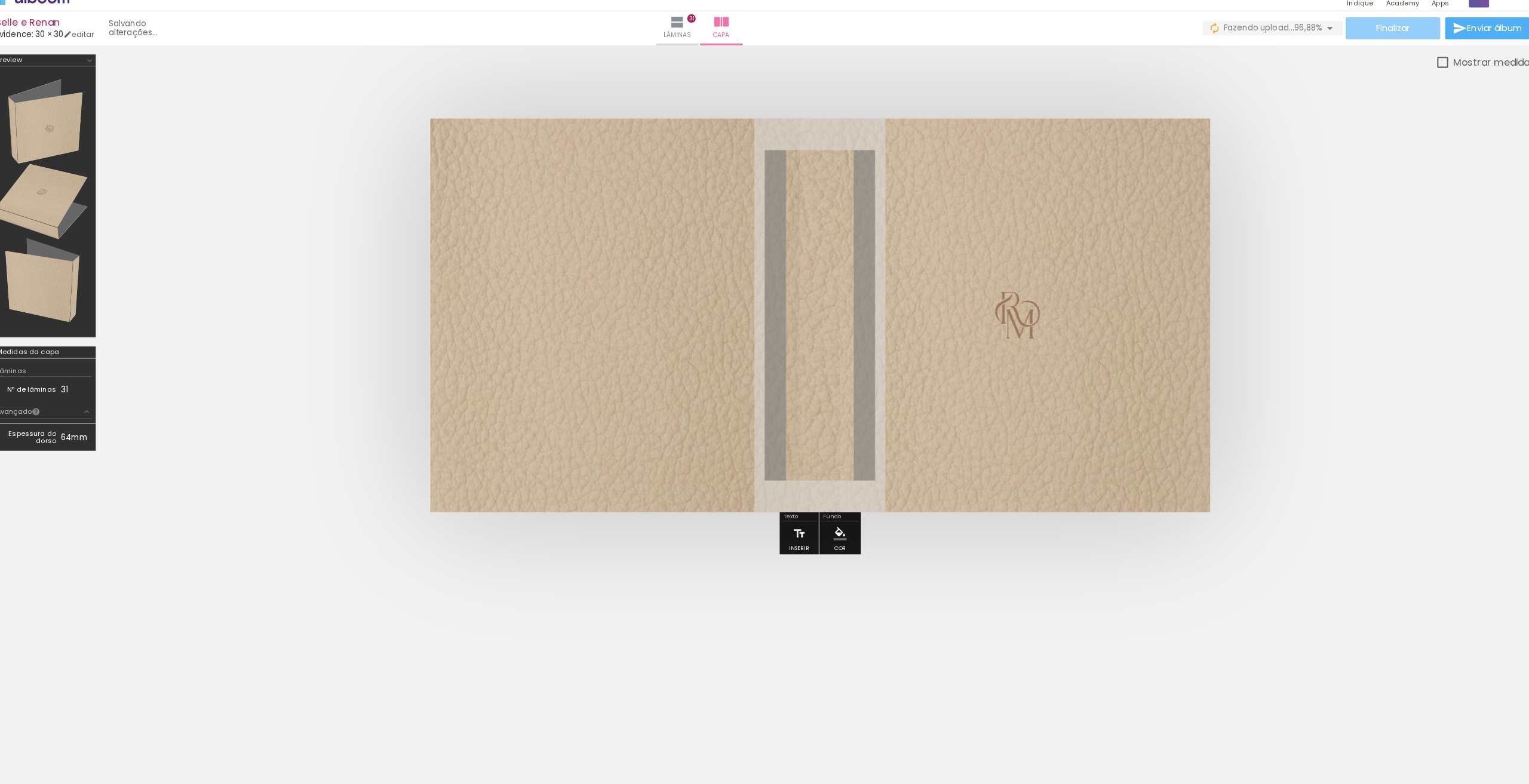
click at [1342, 34] on paper-button "Finalizar" at bounding box center [1381, 44] width 93 height 22
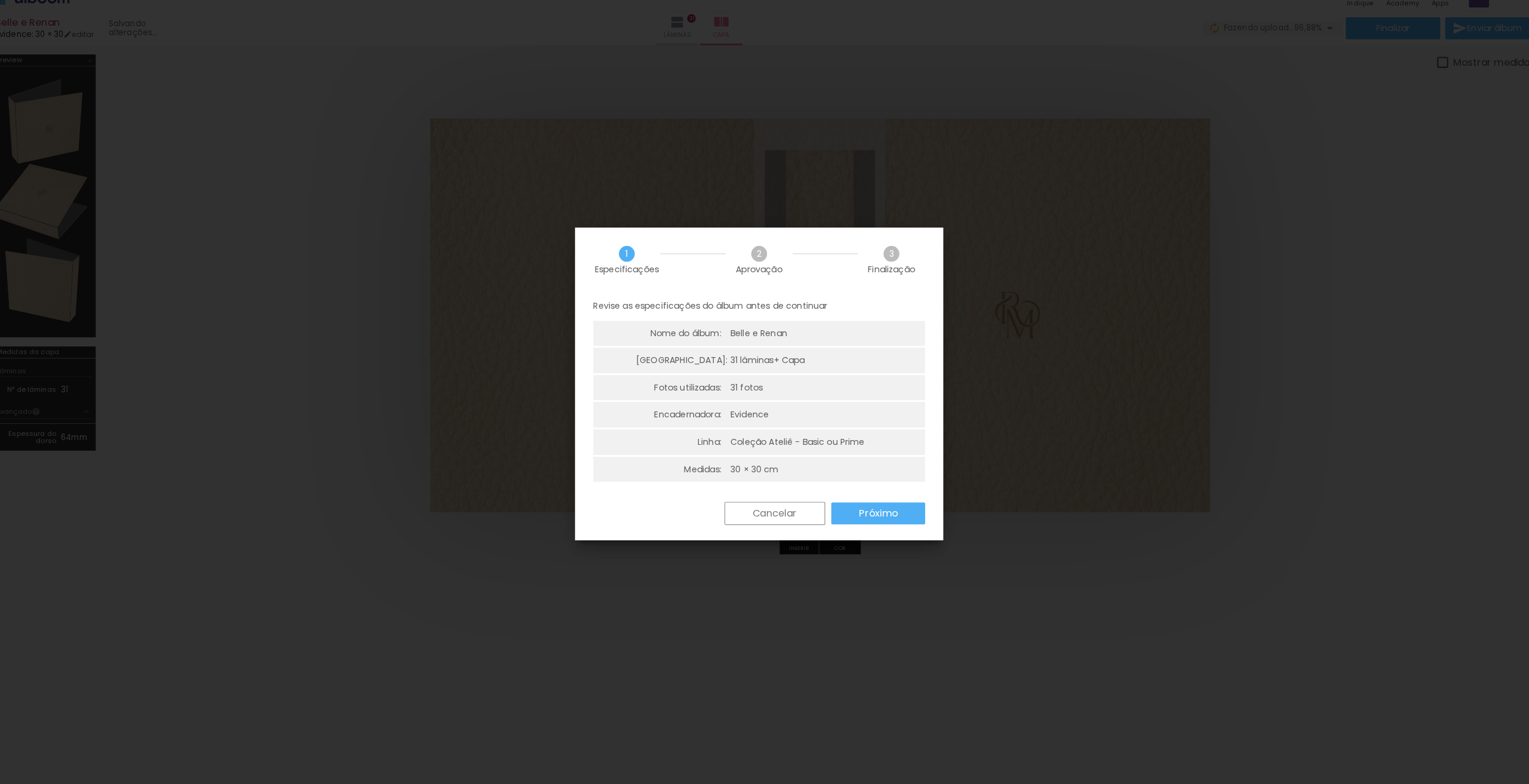
click at [881, 526] on paper-button "Próximo" at bounding box center [876, 519] width 92 height 22
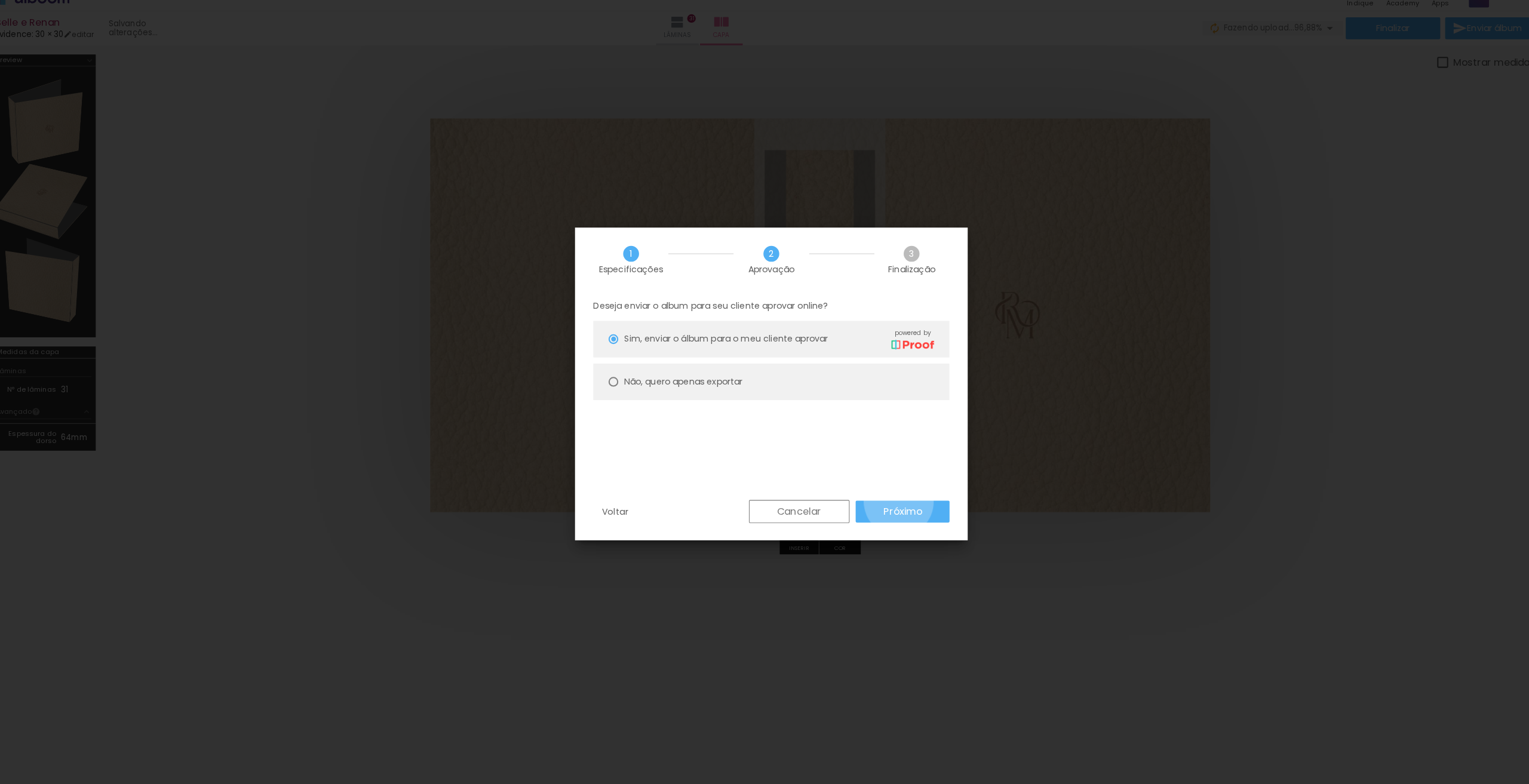
click at [897, 507] on paper-button "Próximo" at bounding box center [900, 517] width 92 height 22
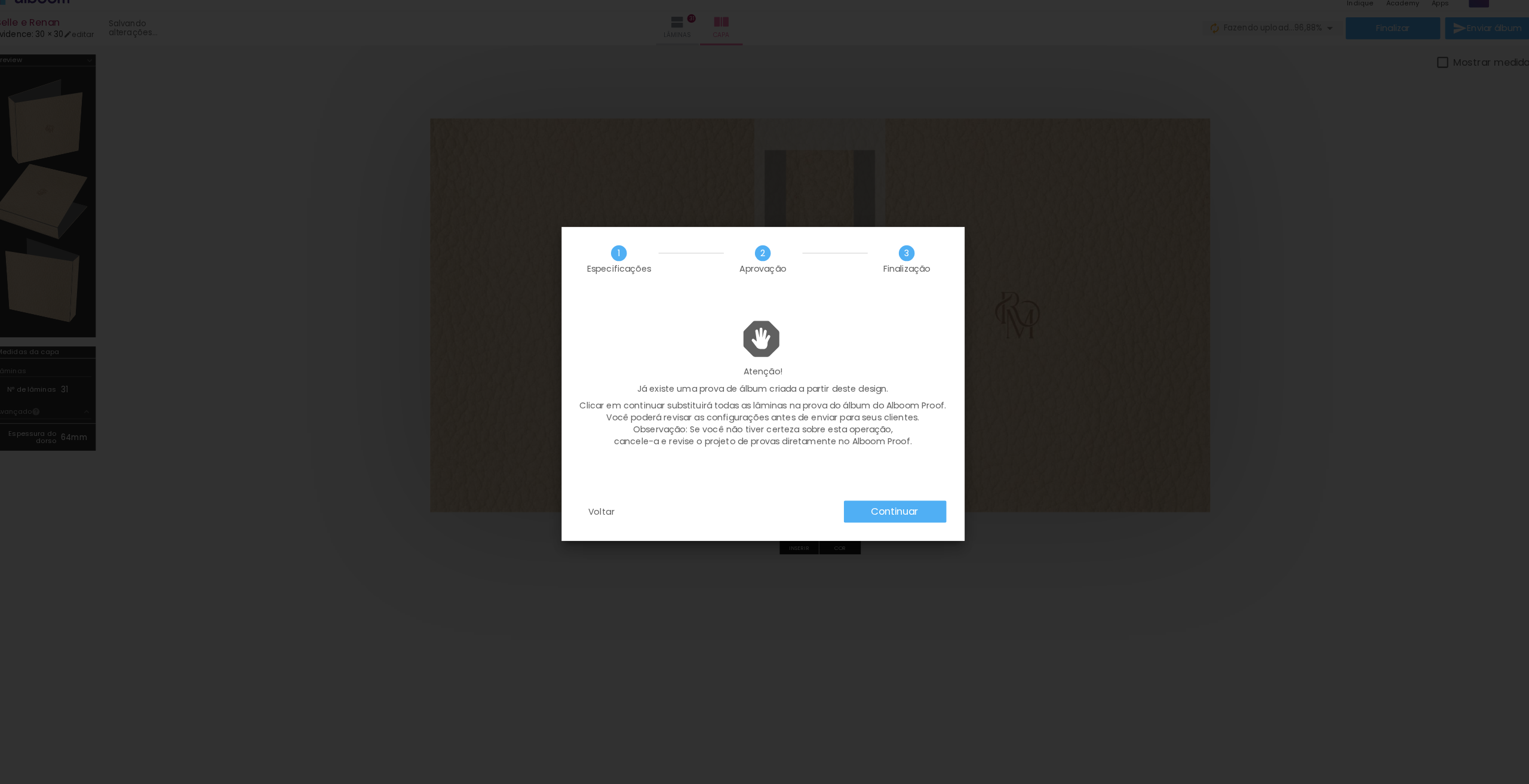
click at [903, 507] on paper-button "Continuar" at bounding box center [893, 517] width 101 height 22
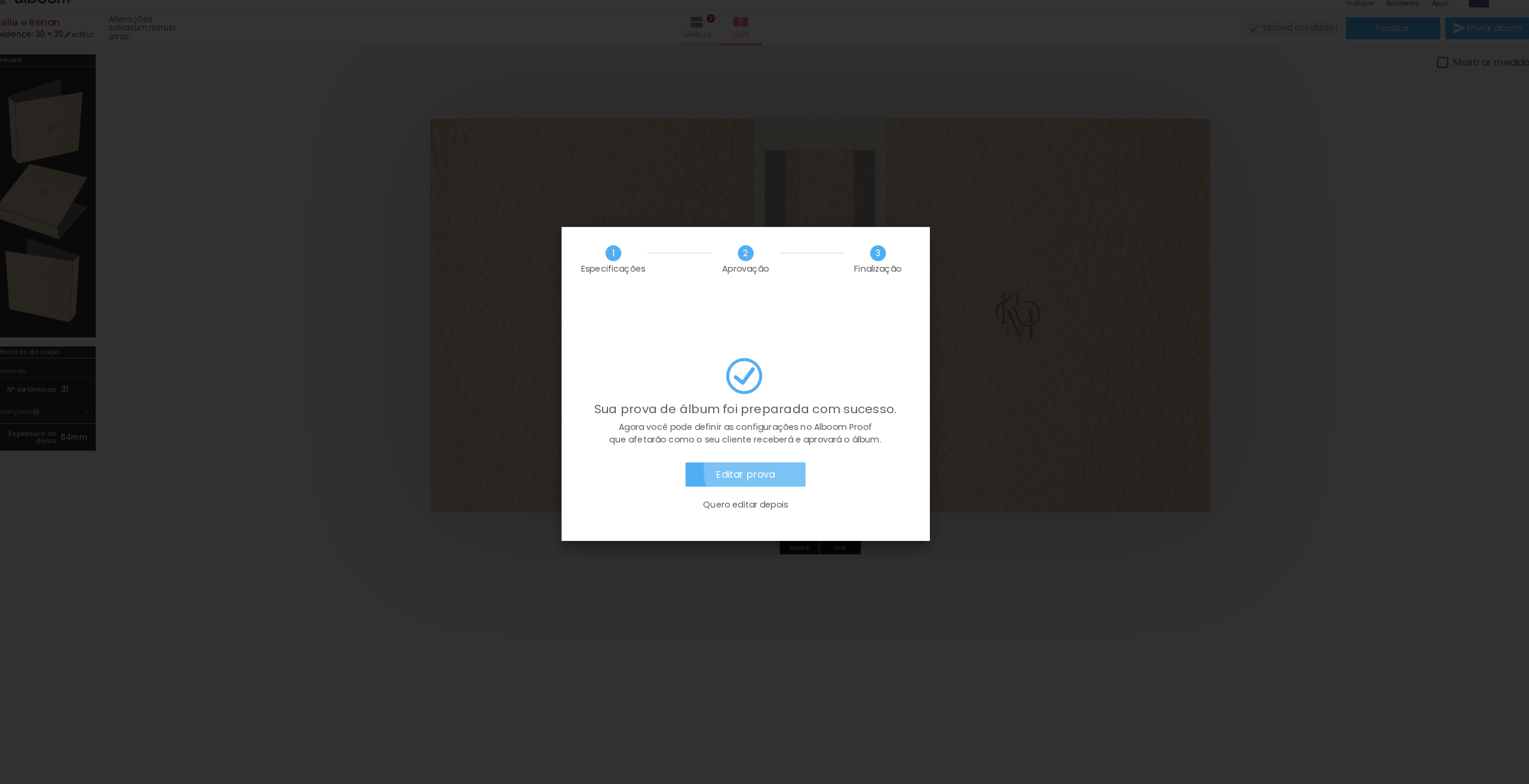
click at [0, 0] on slot "Editar prova" at bounding box center [0, 0] width 0 height 0
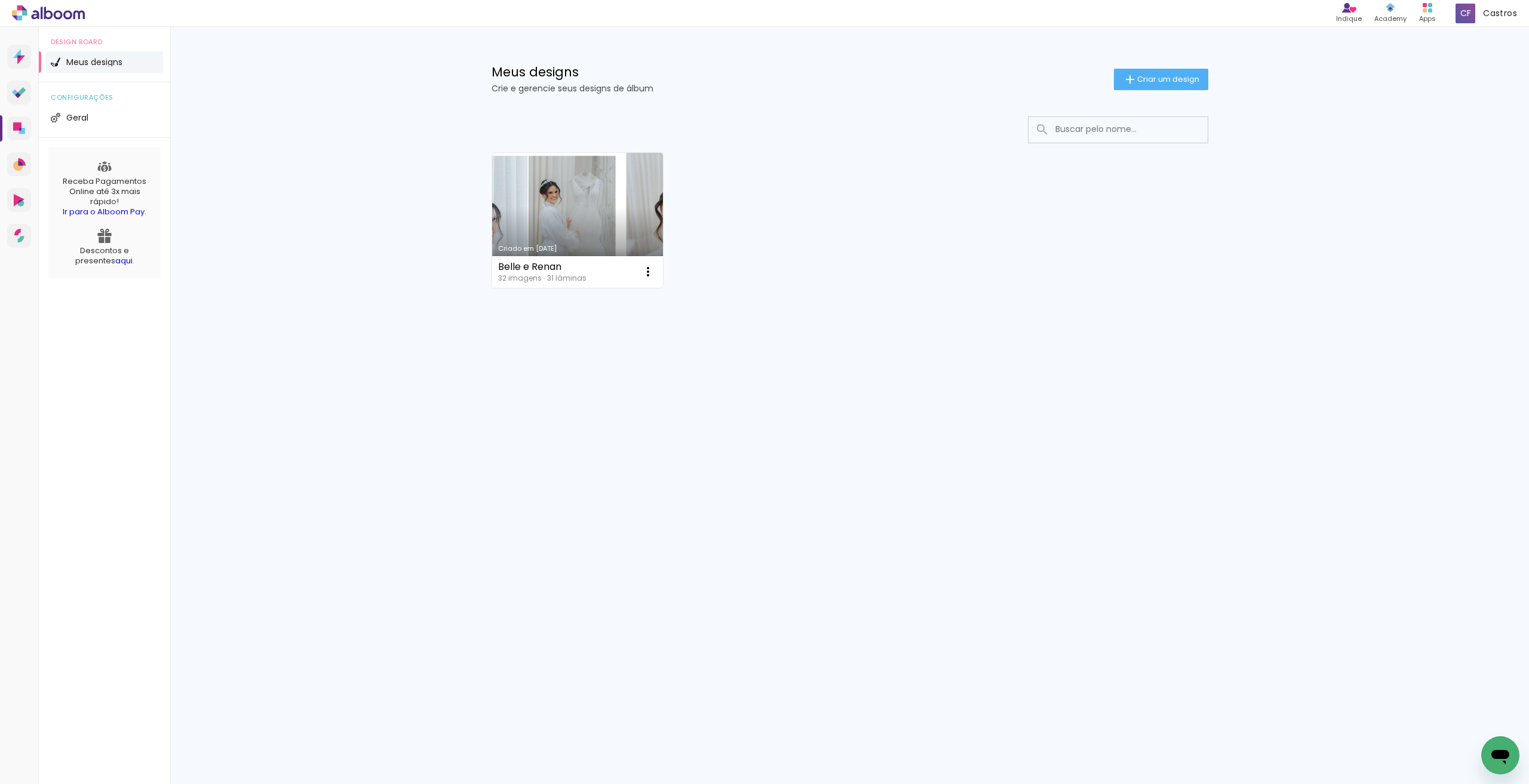
click at [547, 176] on link "Criado em [DATE]" at bounding box center [578, 220] width 172 height 135
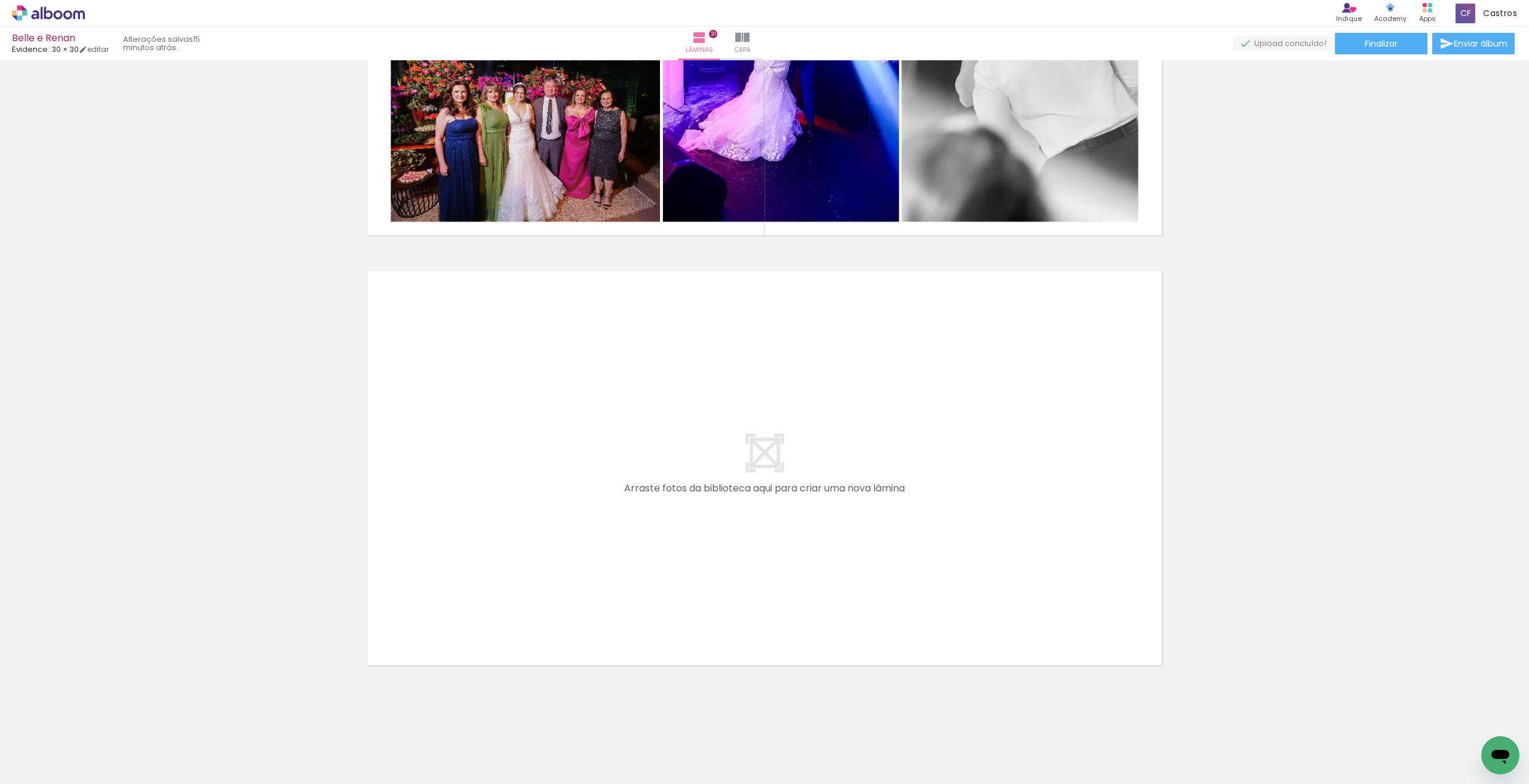
scroll to position [0, 713]
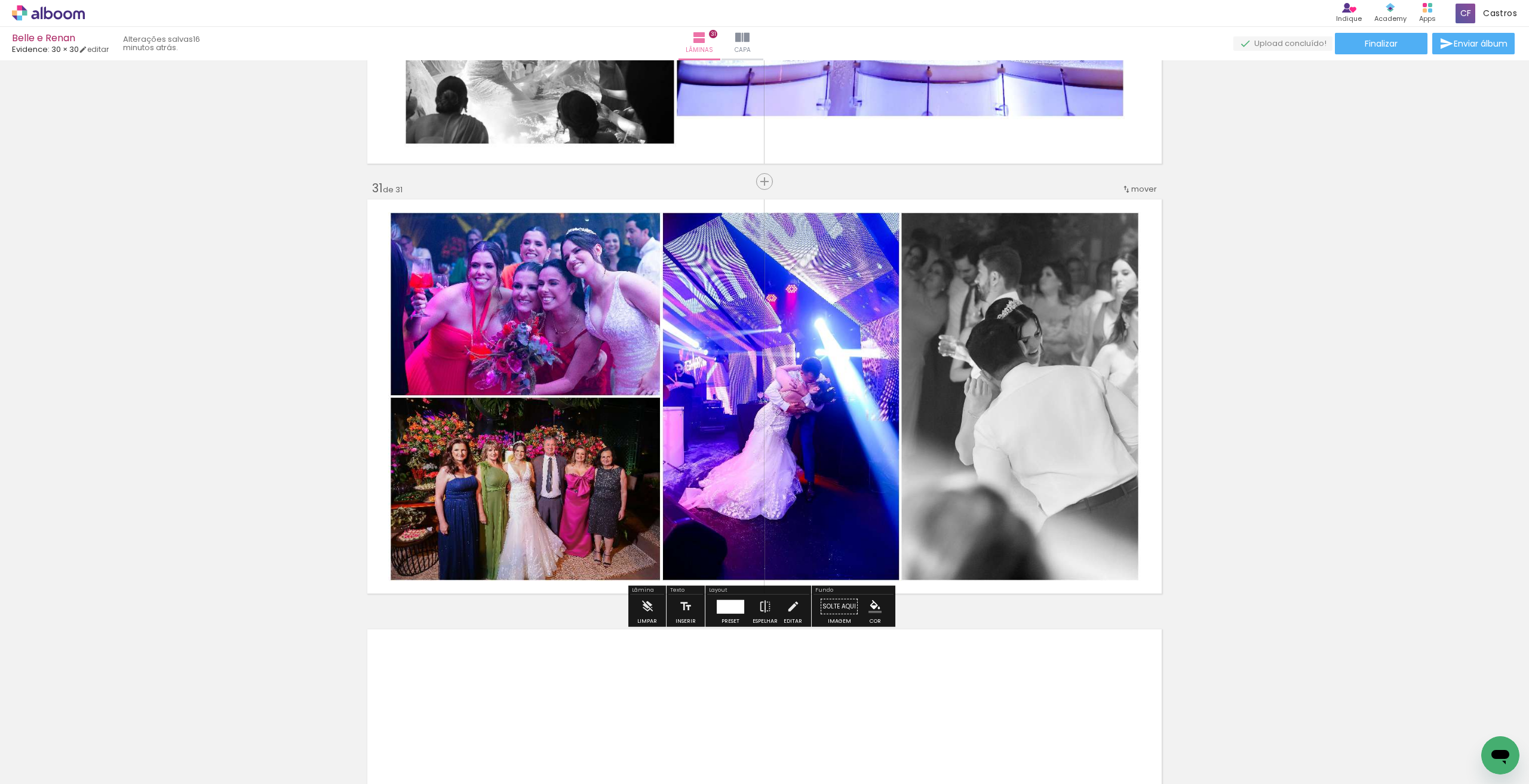
scroll to position [12737, 0]
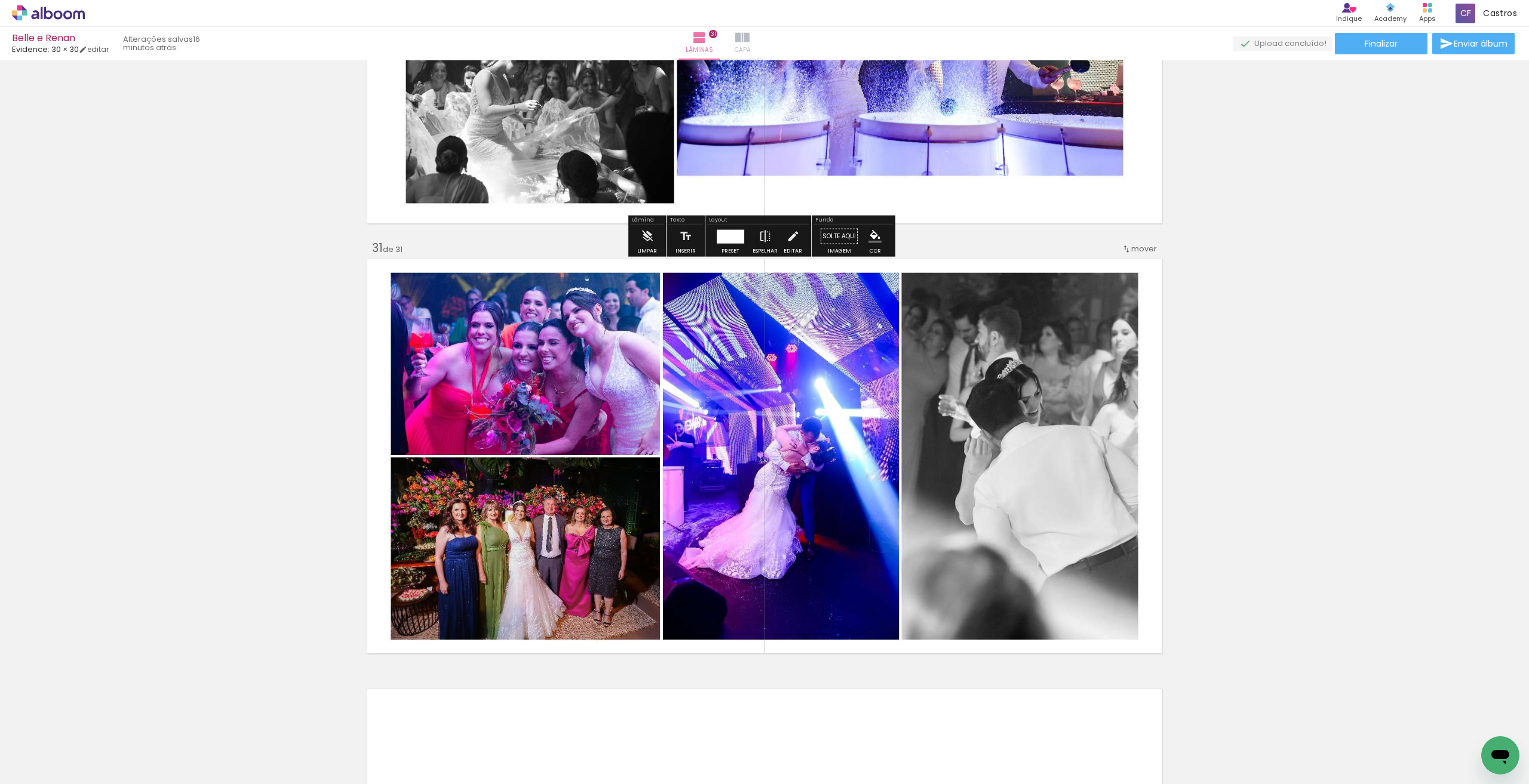
click at [751, 52] on span "Capa" at bounding box center [743, 50] width 16 height 11
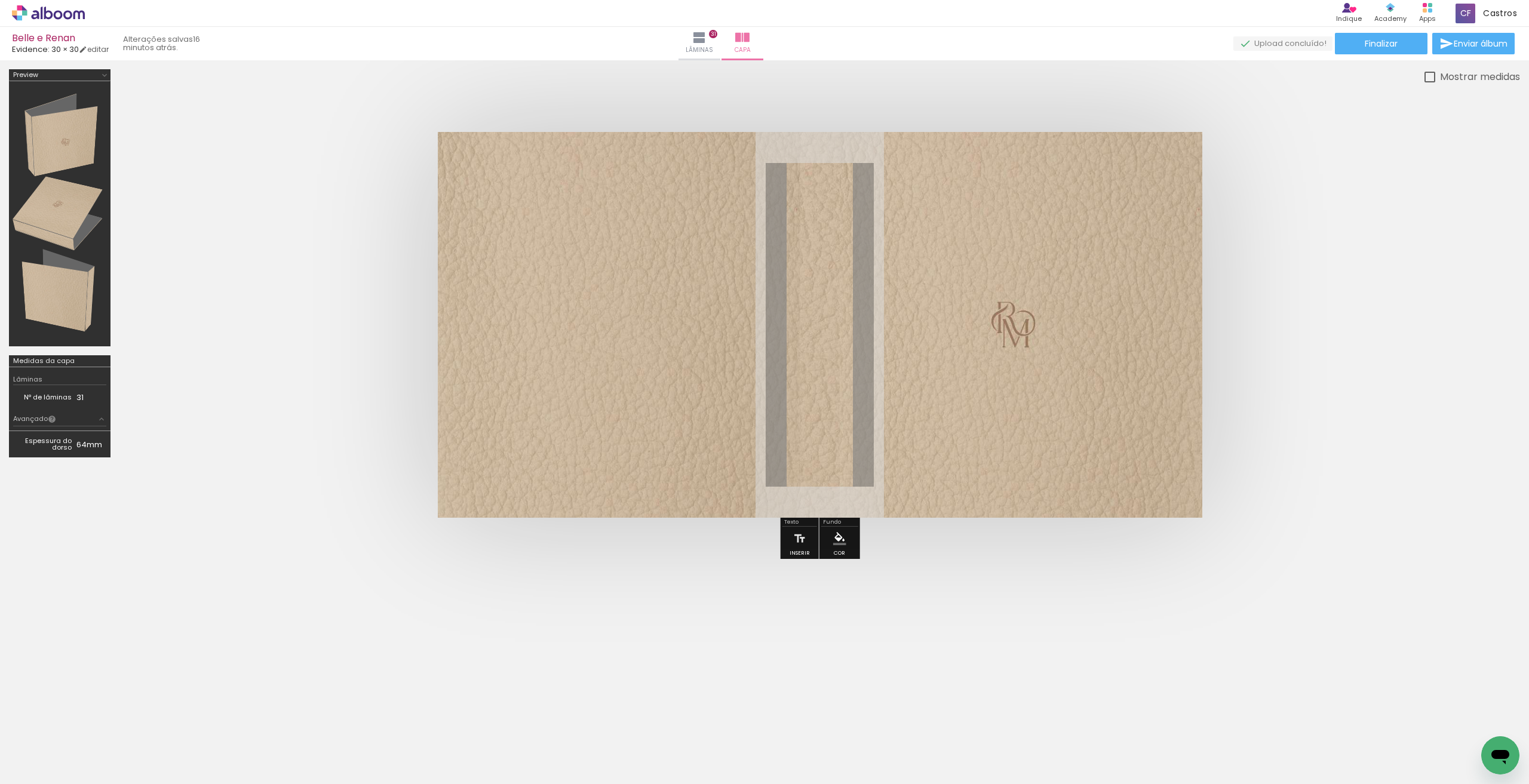
click at [956, 403] on quentale-photo at bounding box center [820, 325] width 764 height 386
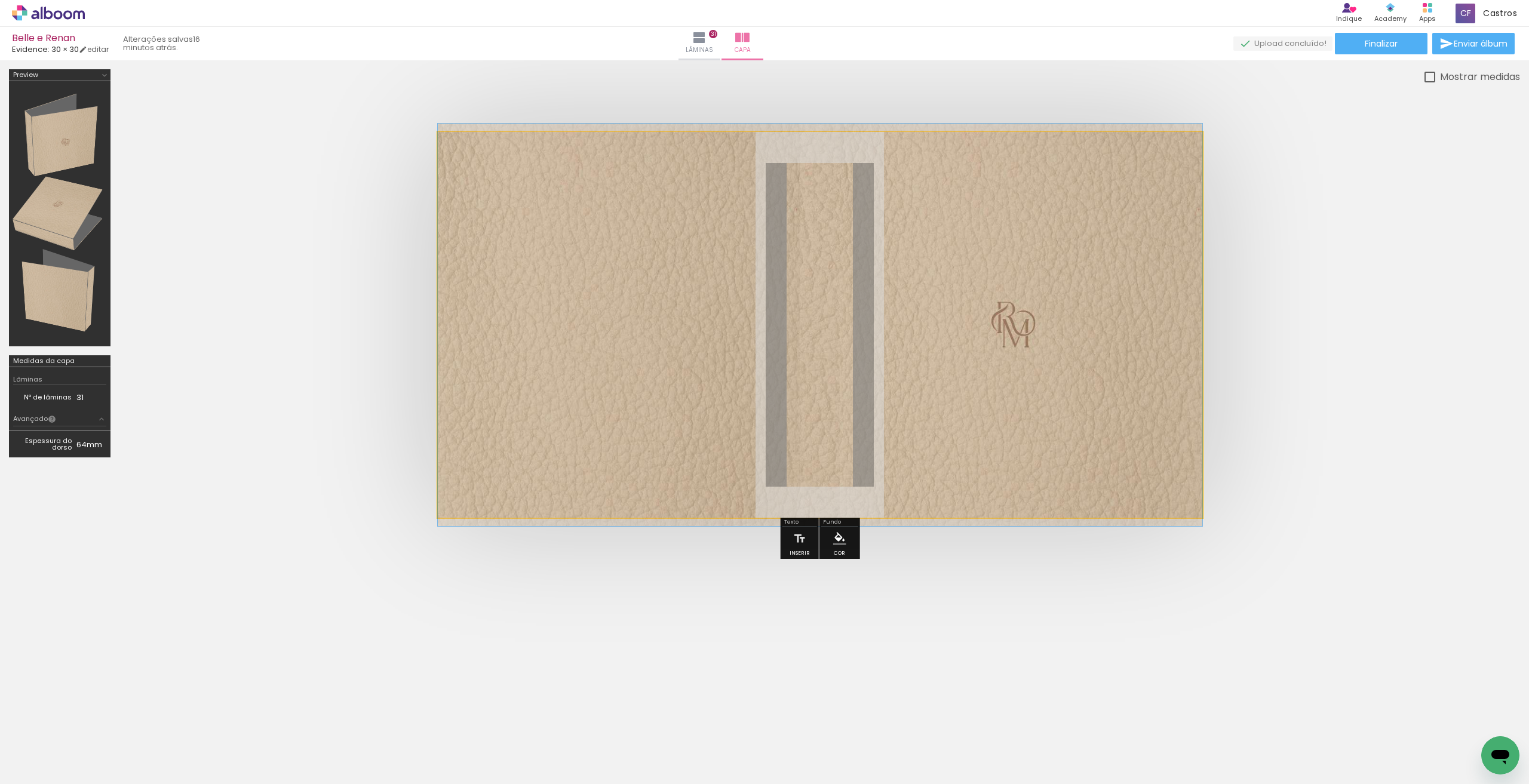
click at [956, 403] on quentale-photo at bounding box center [820, 325] width 764 height 386
click at [760, 450] on quentale-photo at bounding box center [820, 325] width 764 height 386
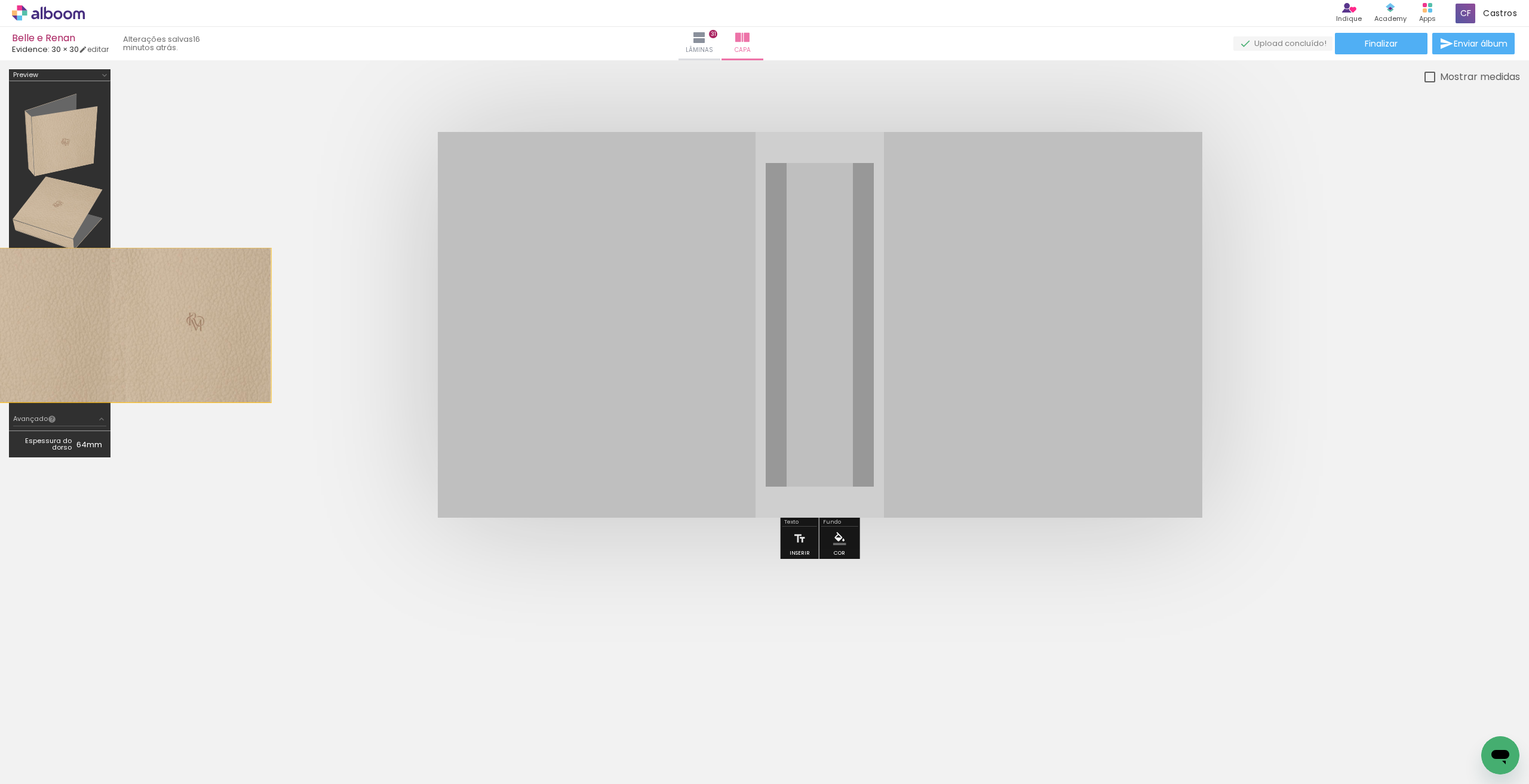
drag, startPoint x: 760, startPoint y: 450, endPoint x: 118, endPoint y: 324, distance: 654.2
click at [0, 0] on div at bounding box center [0, 0] width 0 height 0
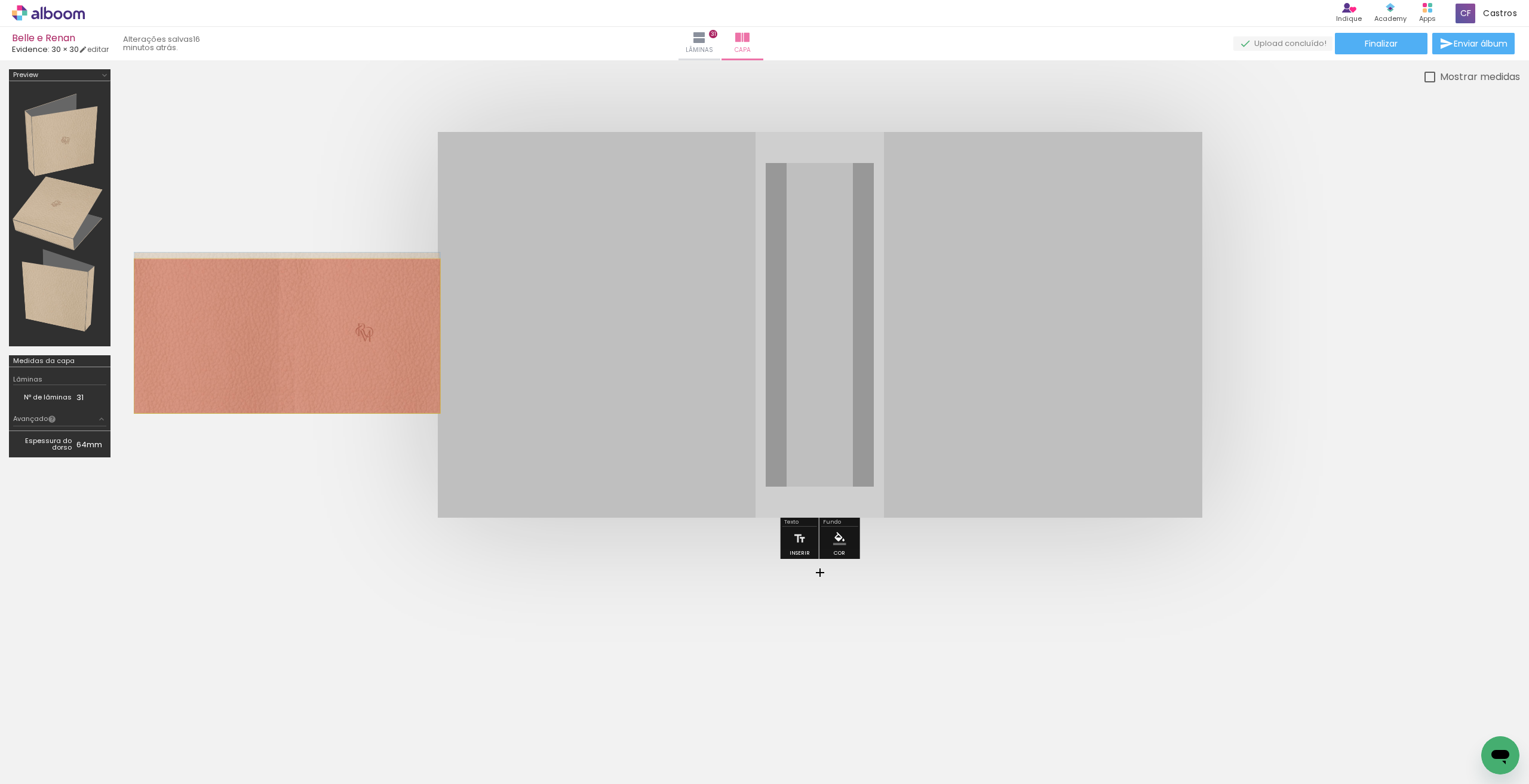
drag, startPoint x: 581, startPoint y: 386, endPoint x: 287, endPoint y: 335, distance: 298.4
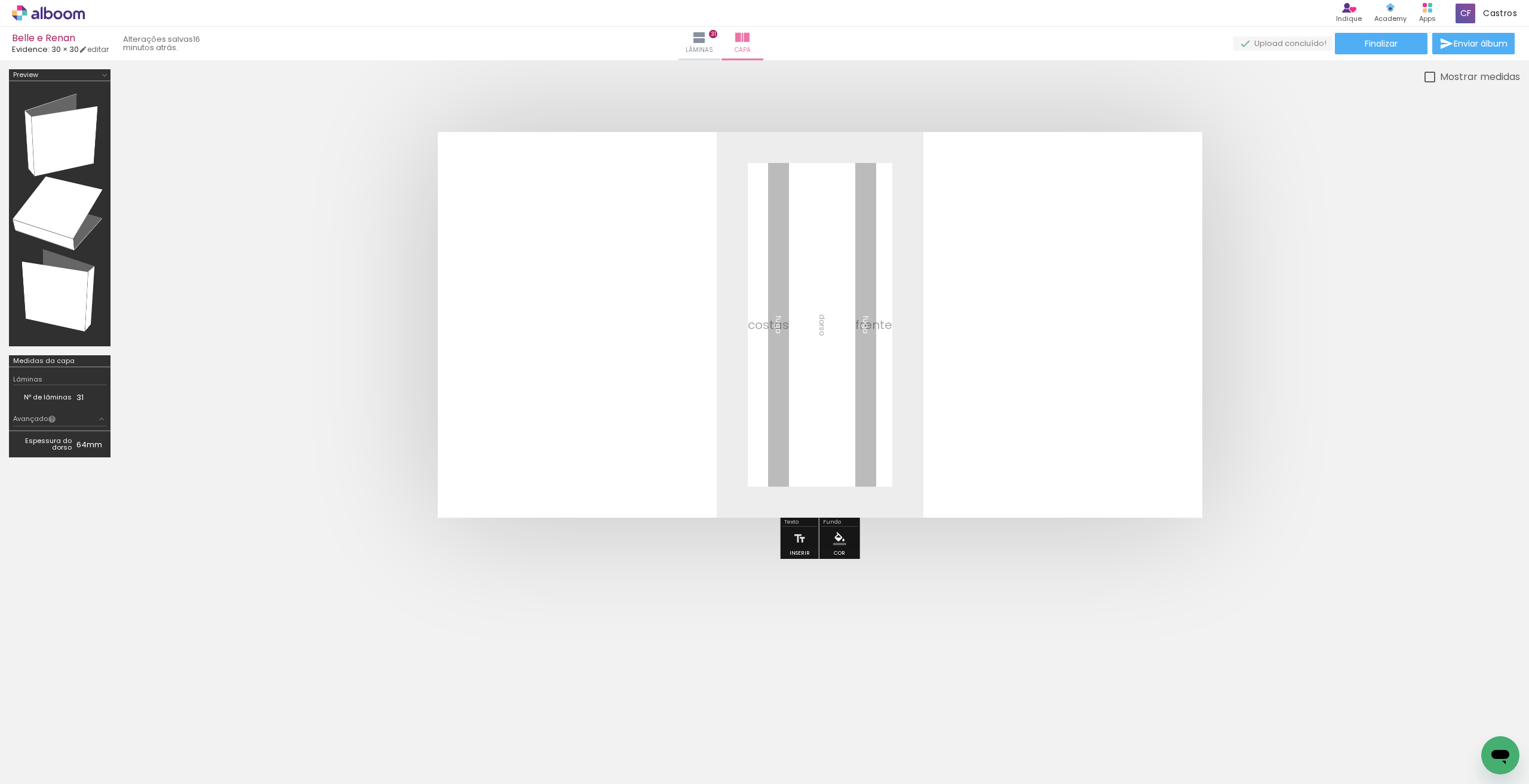
scroll to position [0, 713]
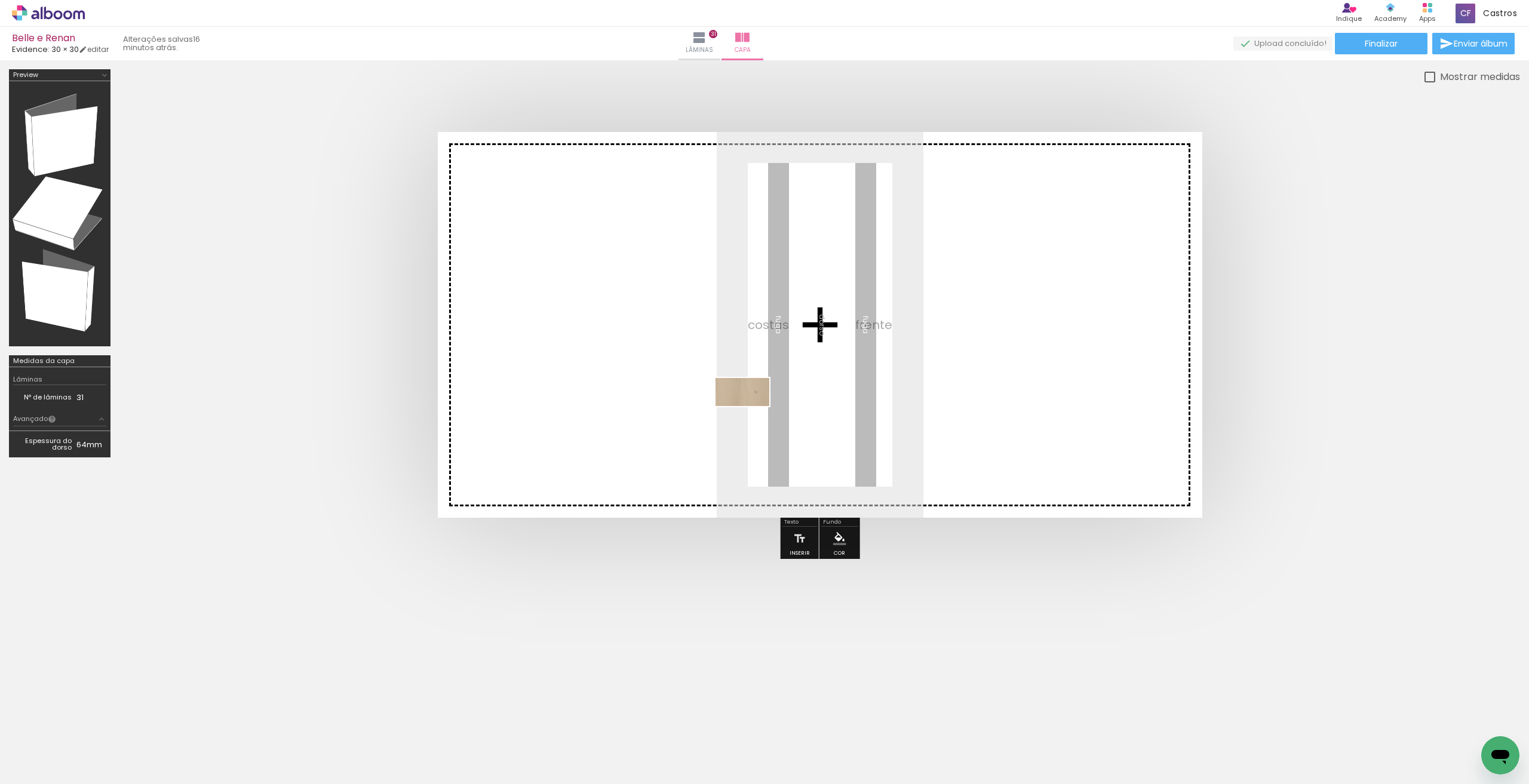
drag, startPoint x: 1464, startPoint y: 754, endPoint x: 751, endPoint y: 414, distance: 789.9
click at [751, 414] on quentale-workspace at bounding box center [764, 392] width 1529 height 784
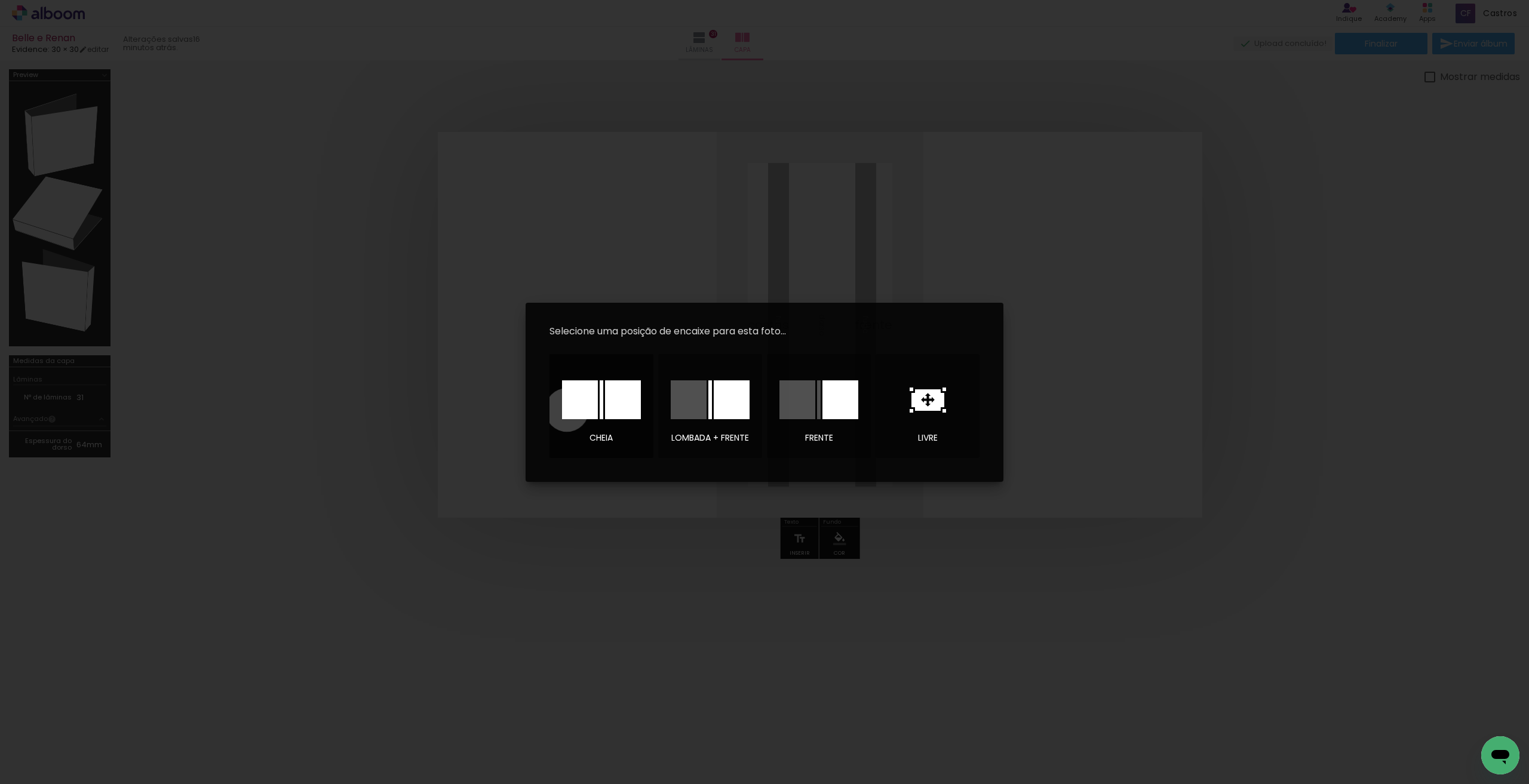
click at [567, 410] on div at bounding box center [579, 399] width 36 height 39
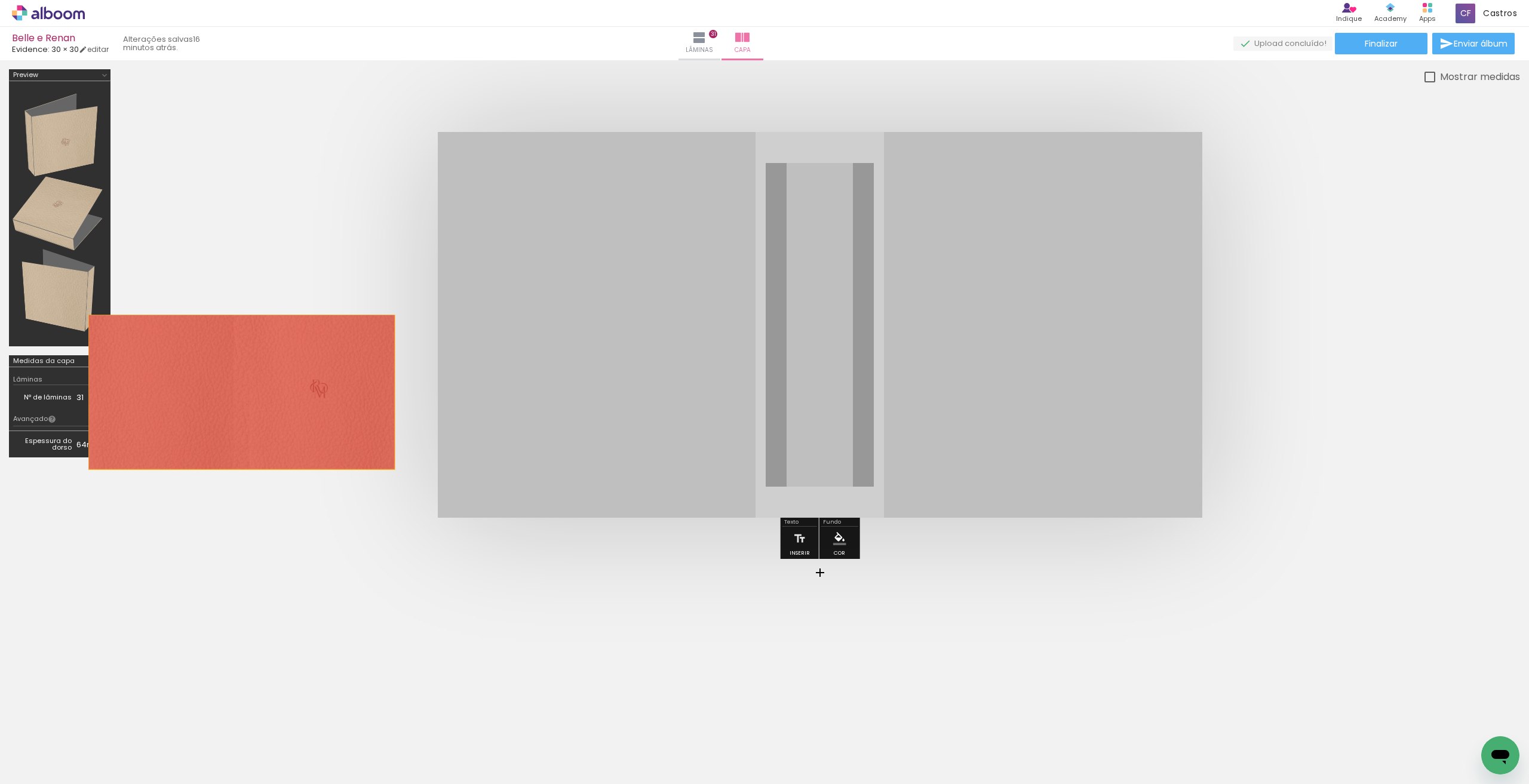
drag, startPoint x: 699, startPoint y: 454, endPoint x: 241, endPoint y: 391, distance: 462.3
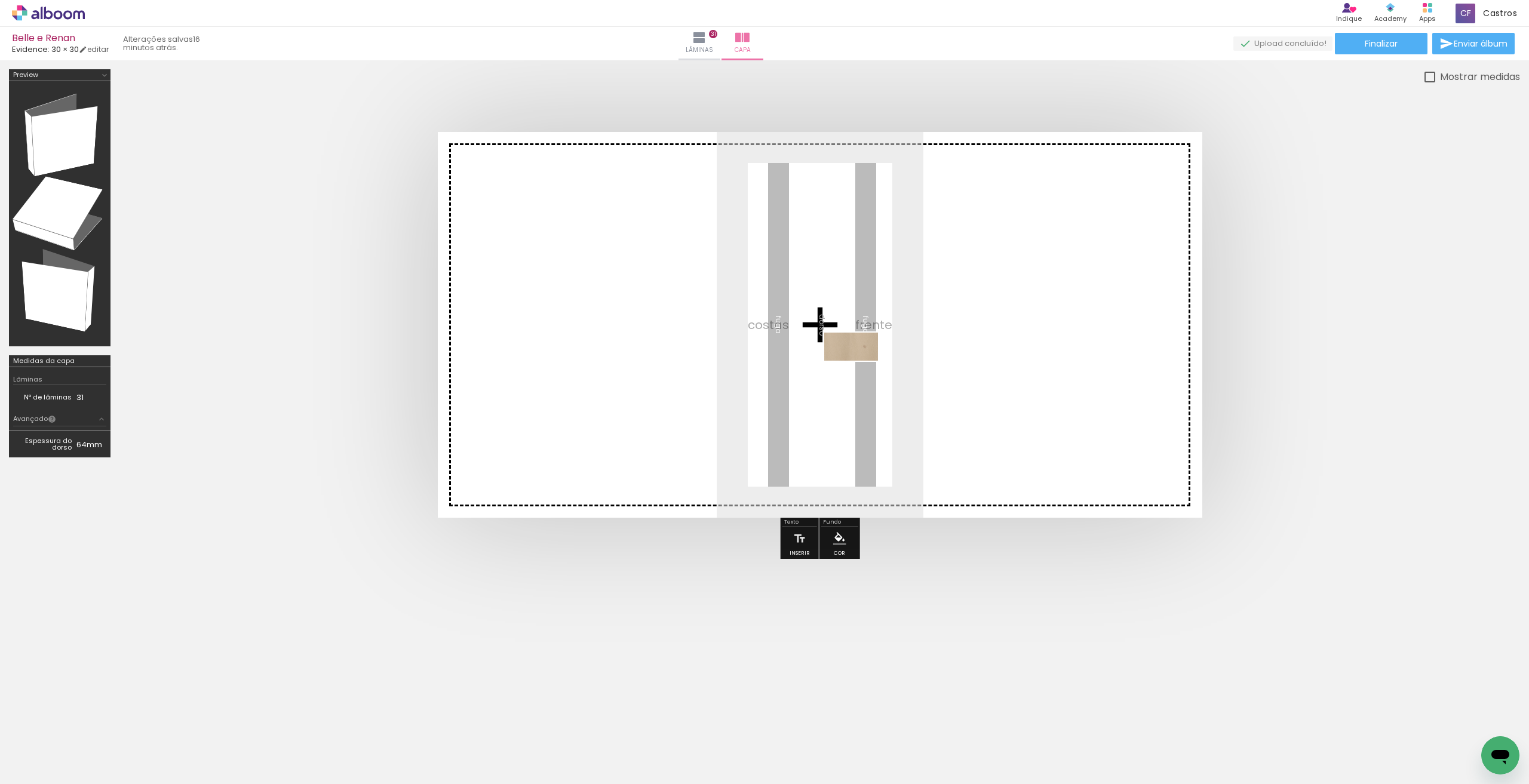
drag, startPoint x: 1476, startPoint y: 732, endPoint x: 860, endPoint y: 369, distance: 715.0
click at [860, 369] on quentale-workspace at bounding box center [764, 392] width 1529 height 784
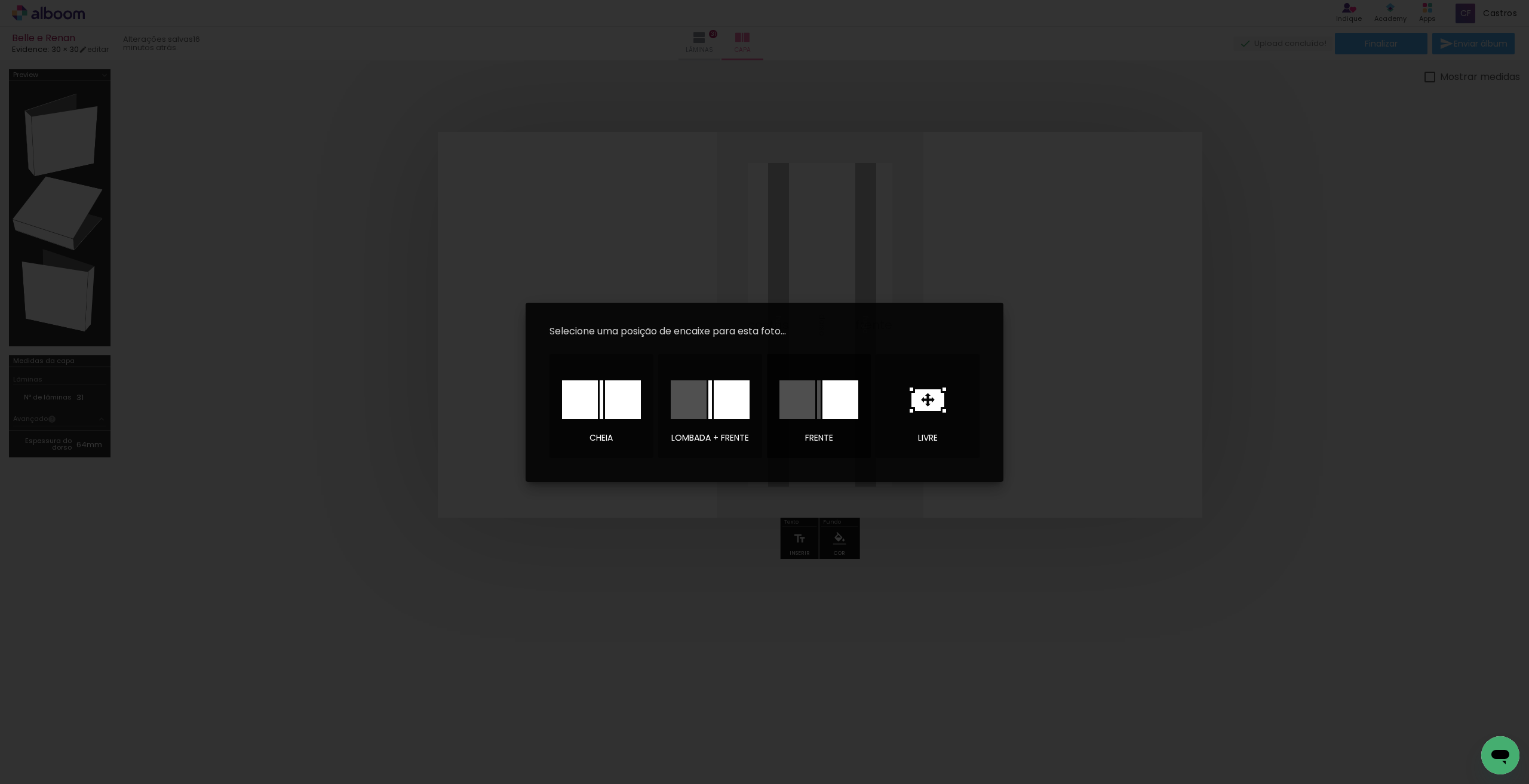
click at [810, 400] on div at bounding box center [797, 399] width 36 height 39
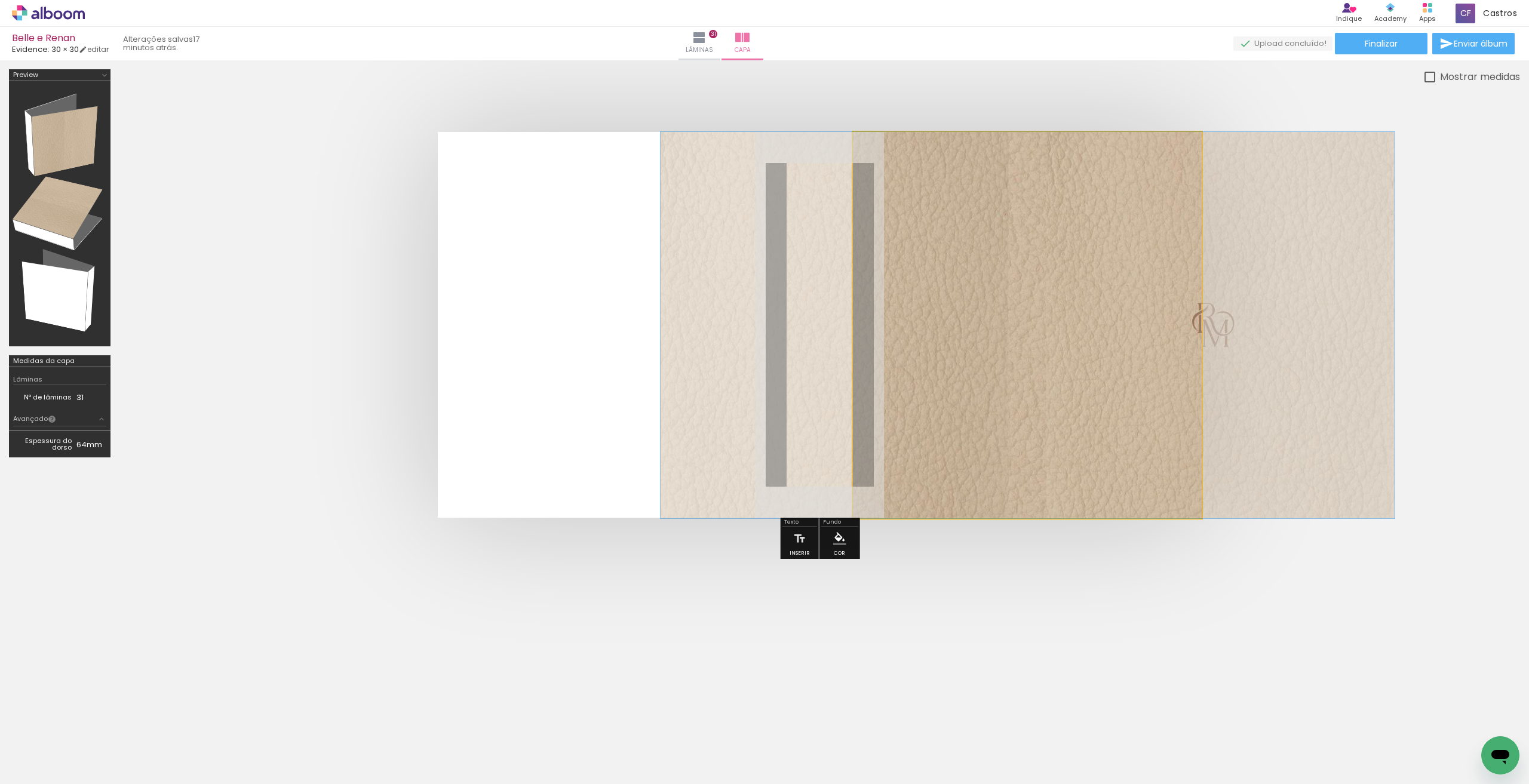
click at [905, 234] on quentale-photo at bounding box center [1028, 325] width 349 height 386
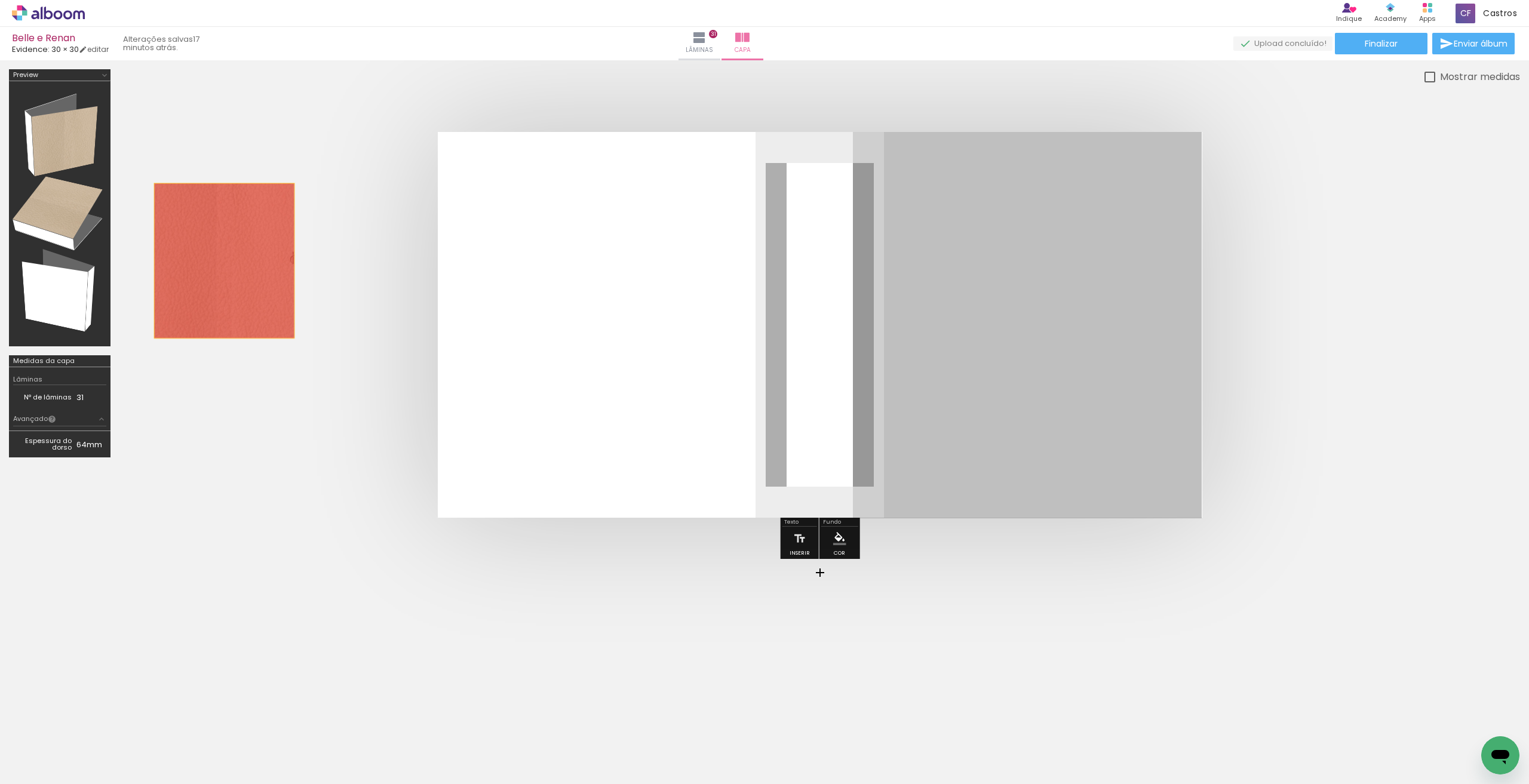
drag, startPoint x: 905, startPoint y: 234, endPoint x: 224, endPoint y: 260, distance: 681.5
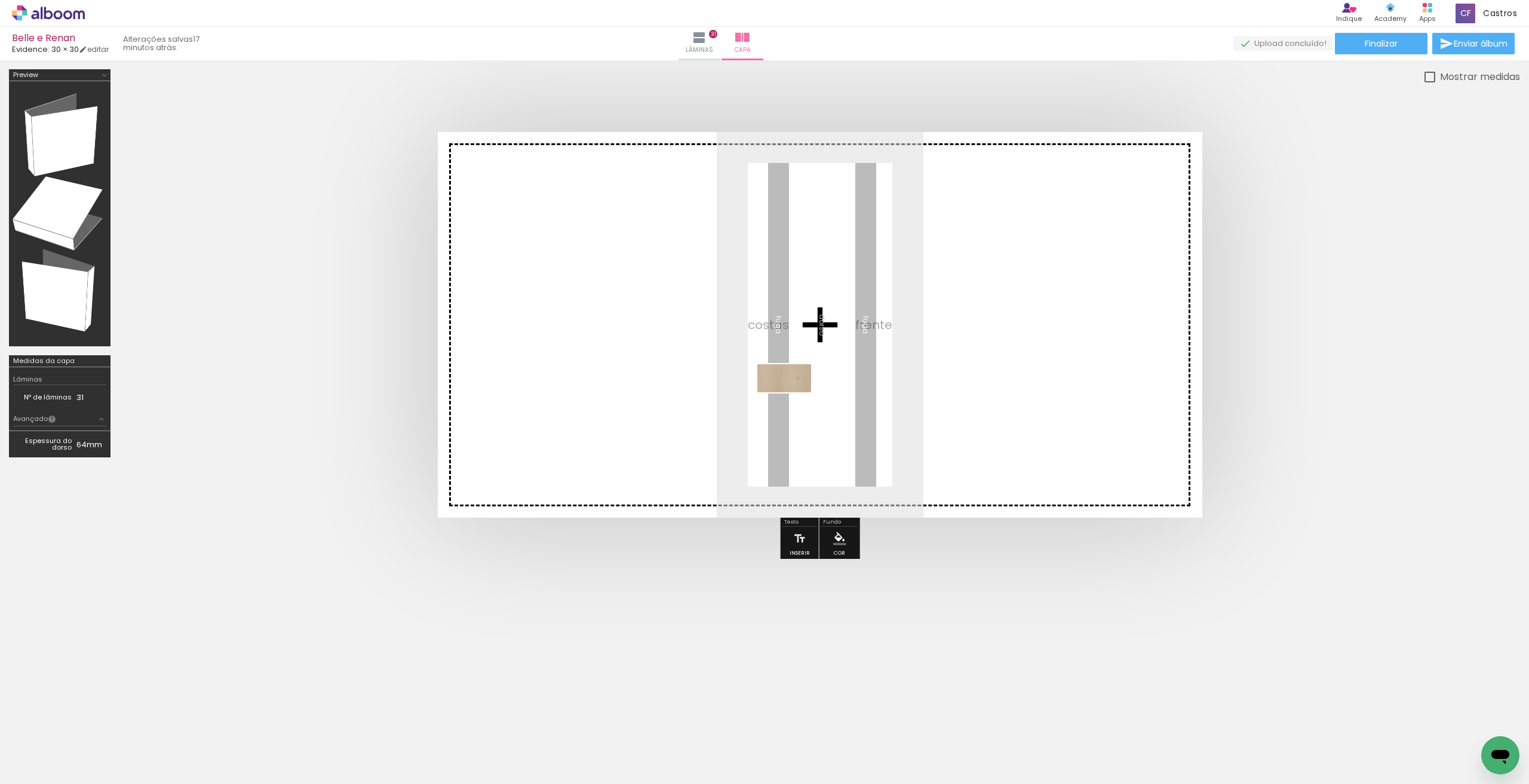
drag, startPoint x: 1471, startPoint y: 757, endPoint x: 793, endPoint y: 400, distance: 766.2
click at [793, 400] on quentale-workspace at bounding box center [764, 392] width 1529 height 784
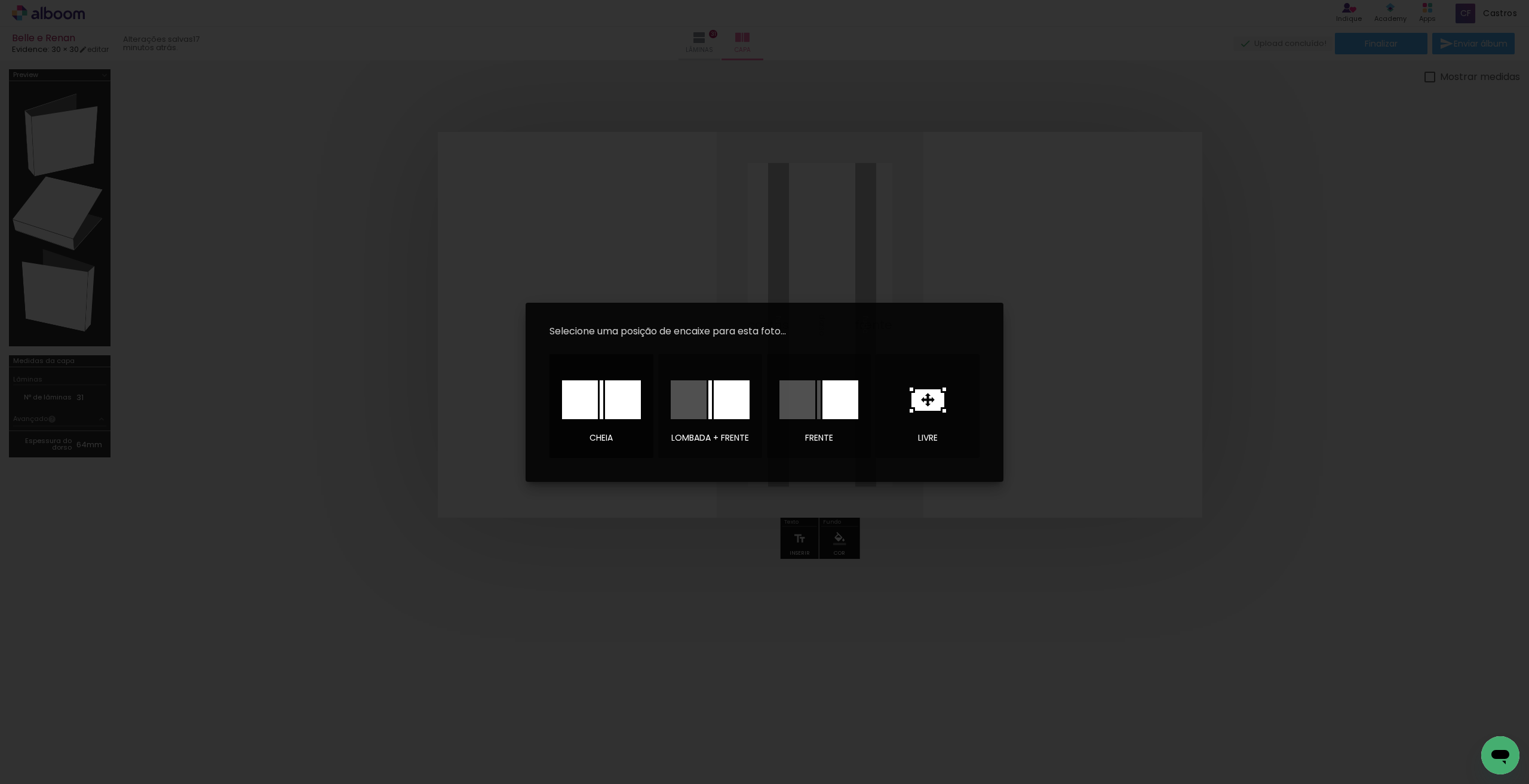
click at [594, 400] on div at bounding box center [579, 399] width 36 height 39
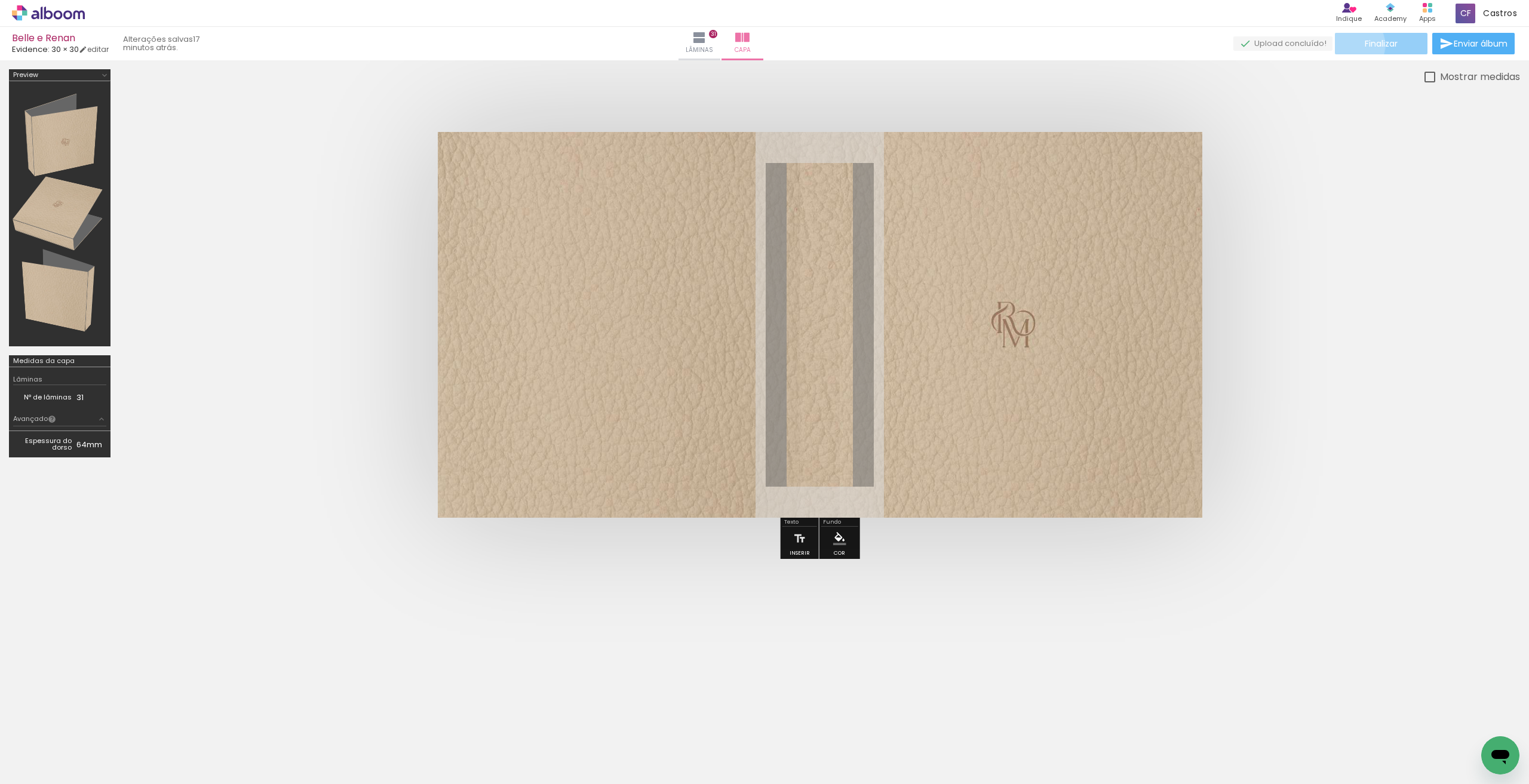
click at [1346, 45] on paper-button "Finalizar" at bounding box center [1381, 44] width 93 height 22
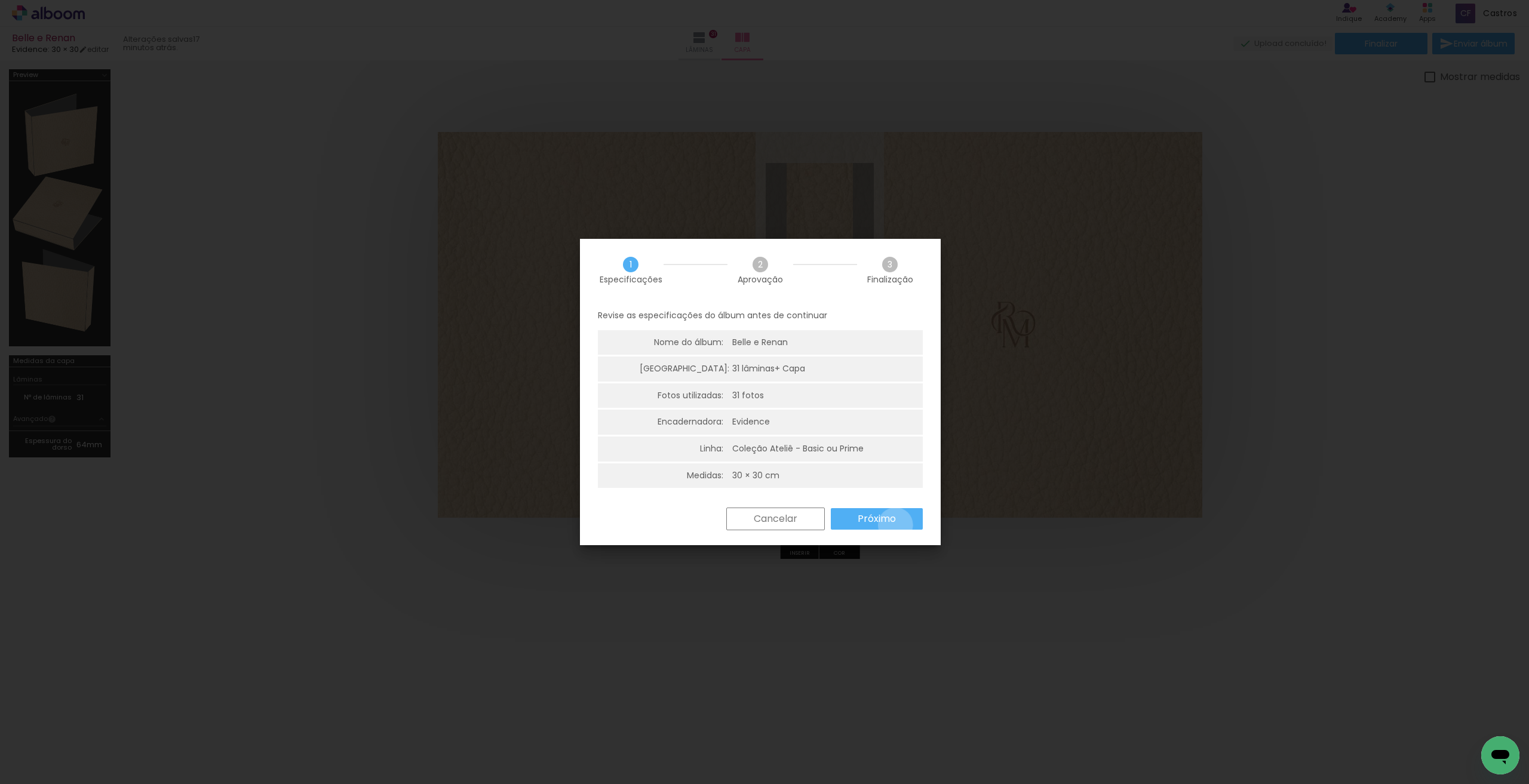
click at [895, 525] on paper-button "Próximo" at bounding box center [876, 519] width 92 height 22
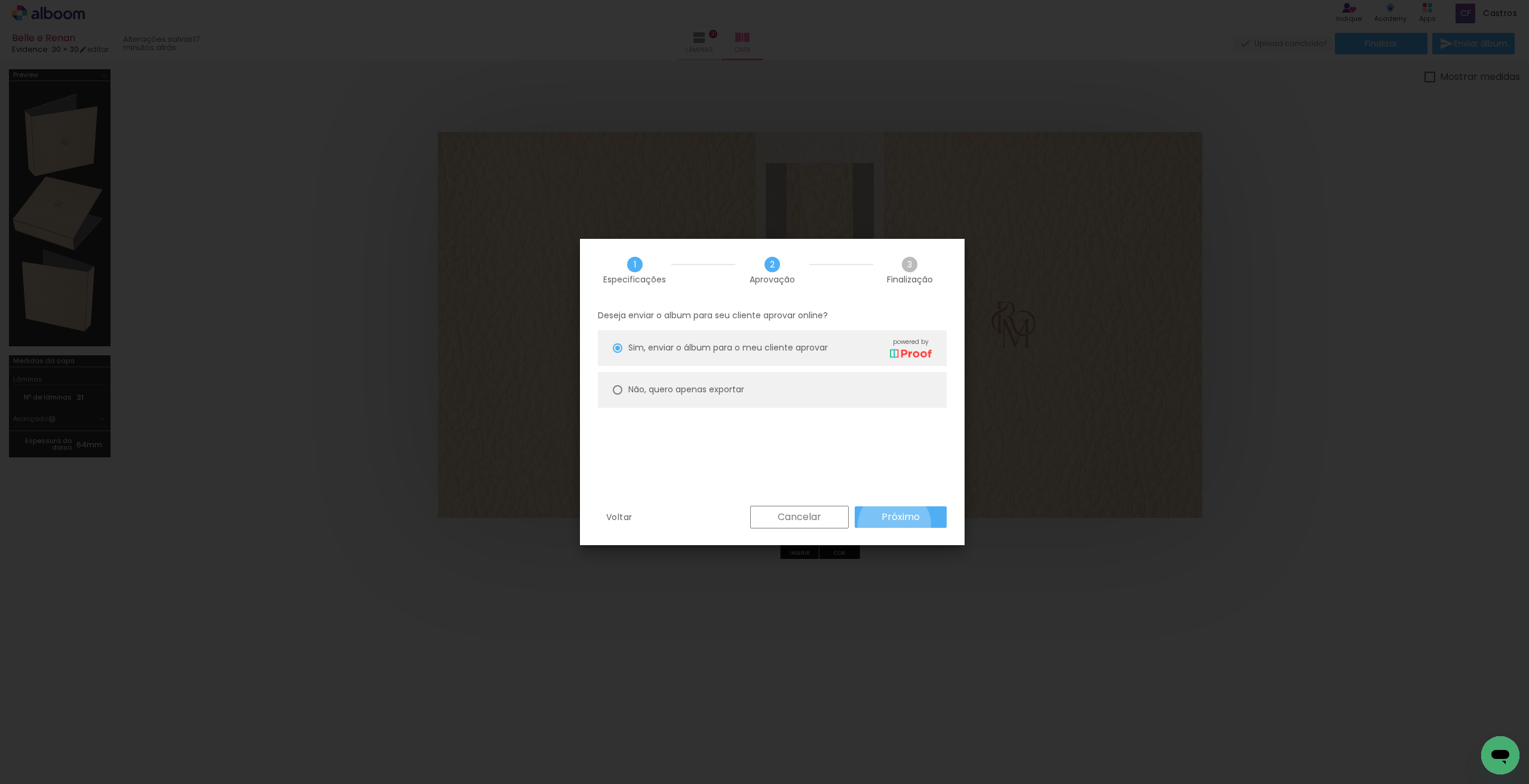
click at [895, 525] on paper-button "Próximo" at bounding box center [900, 517] width 92 height 22
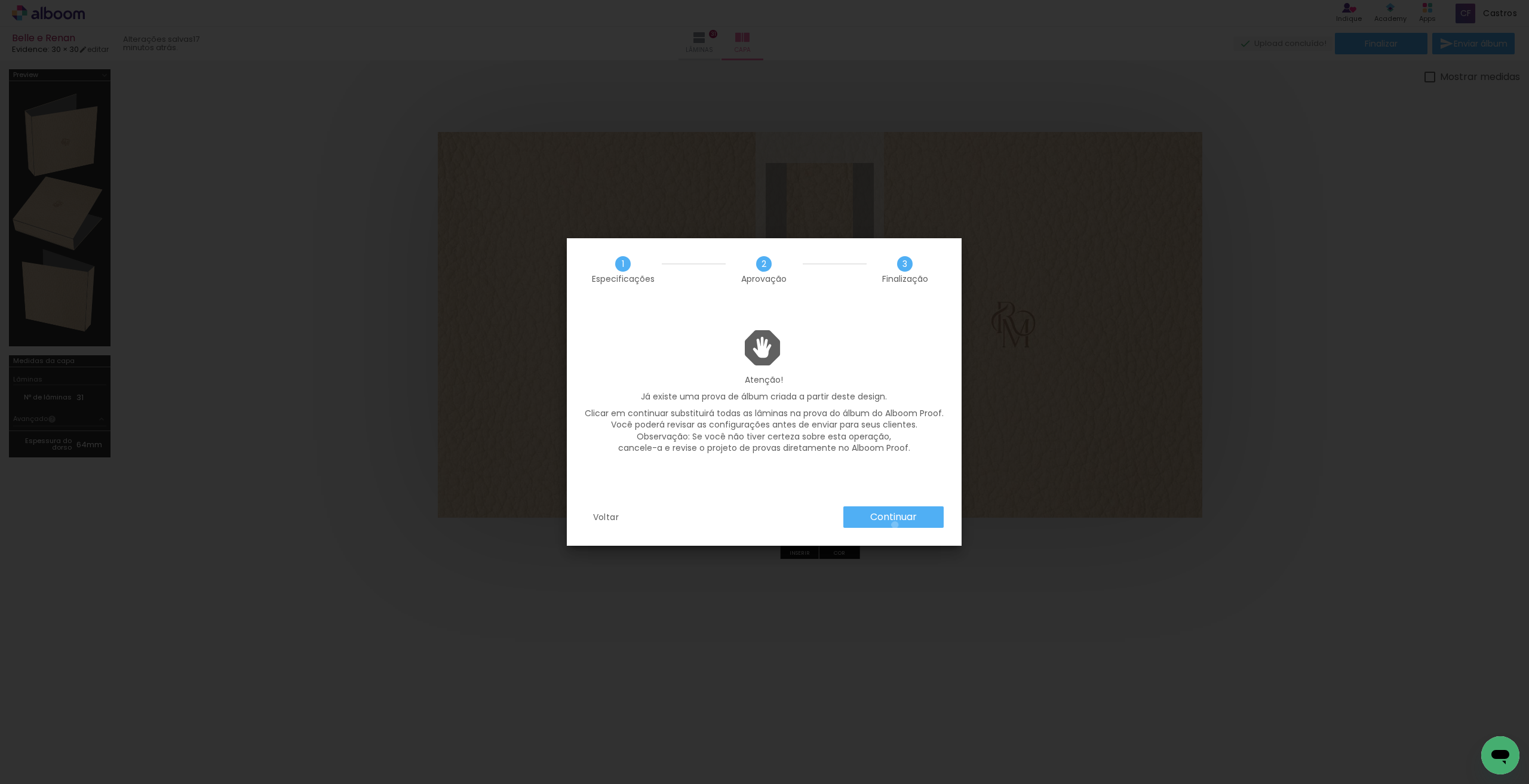
click at [895, 525] on paper-button "Continuar" at bounding box center [893, 517] width 101 height 22
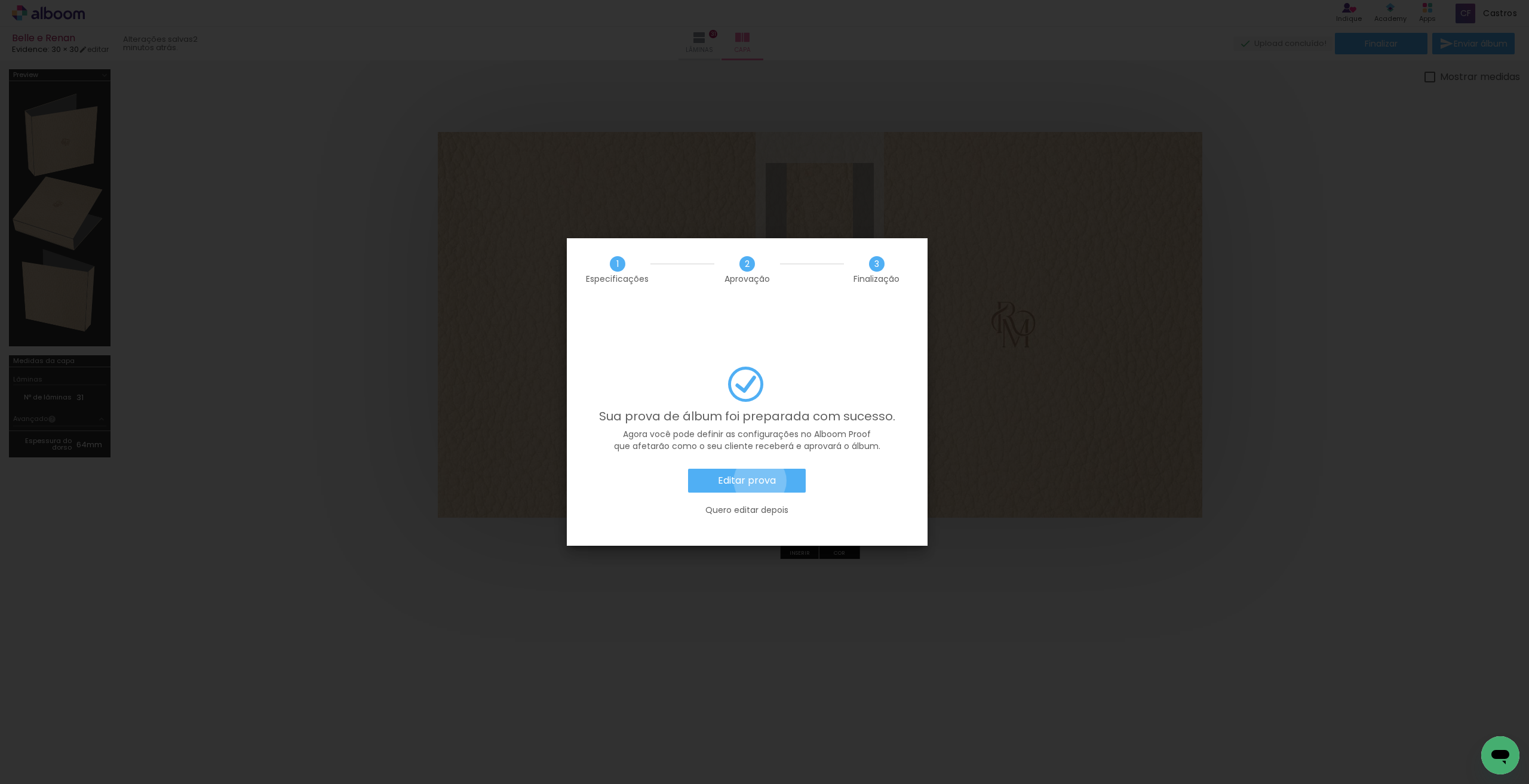
click at [0, 0] on slot "Editar prova" at bounding box center [0, 0] width 0 height 0
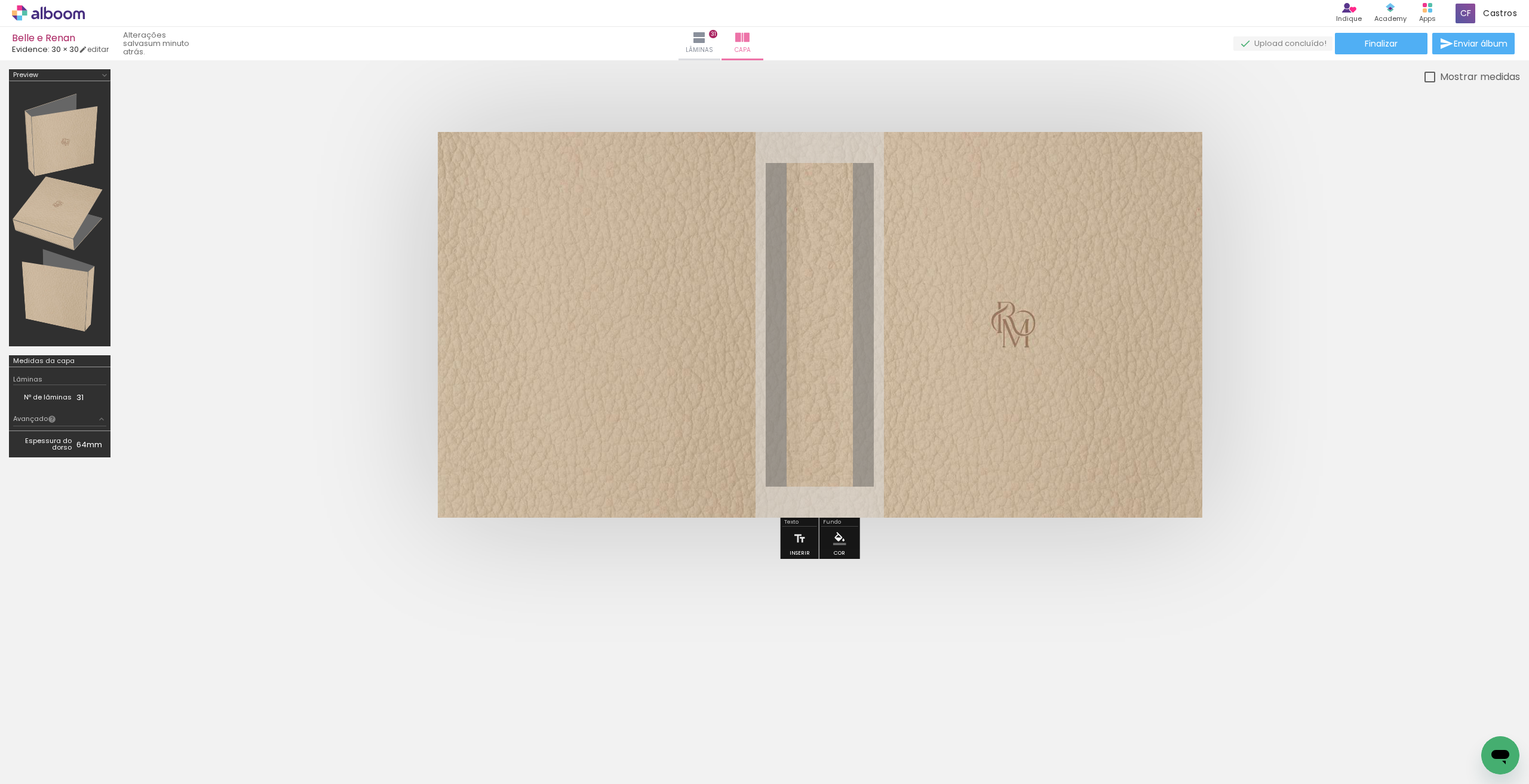
scroll to position [0, 713]
click at [707, 42] on iron-icon at bounding box center [699, 37] width 14 height 14
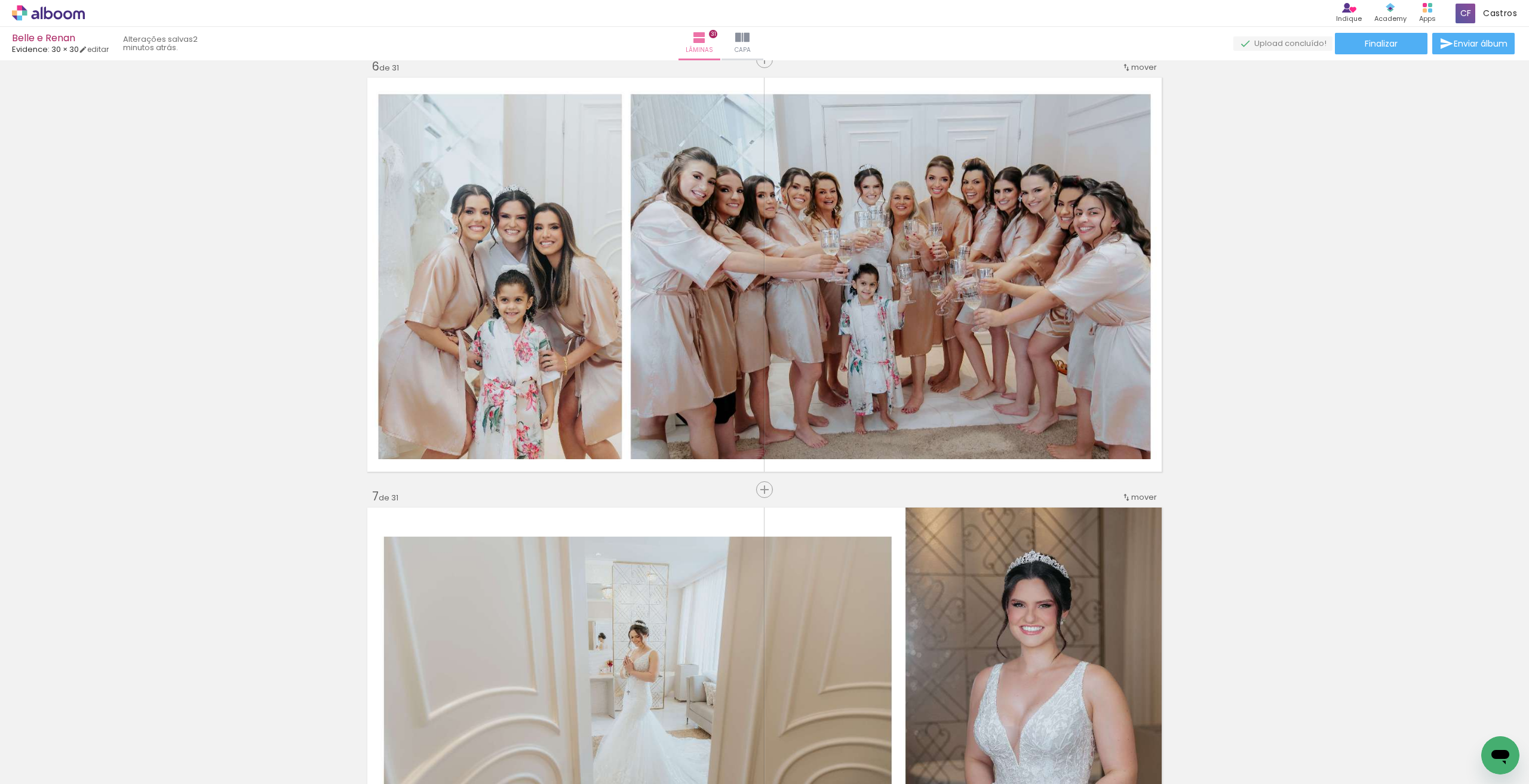
scroll to position [1383, 0]
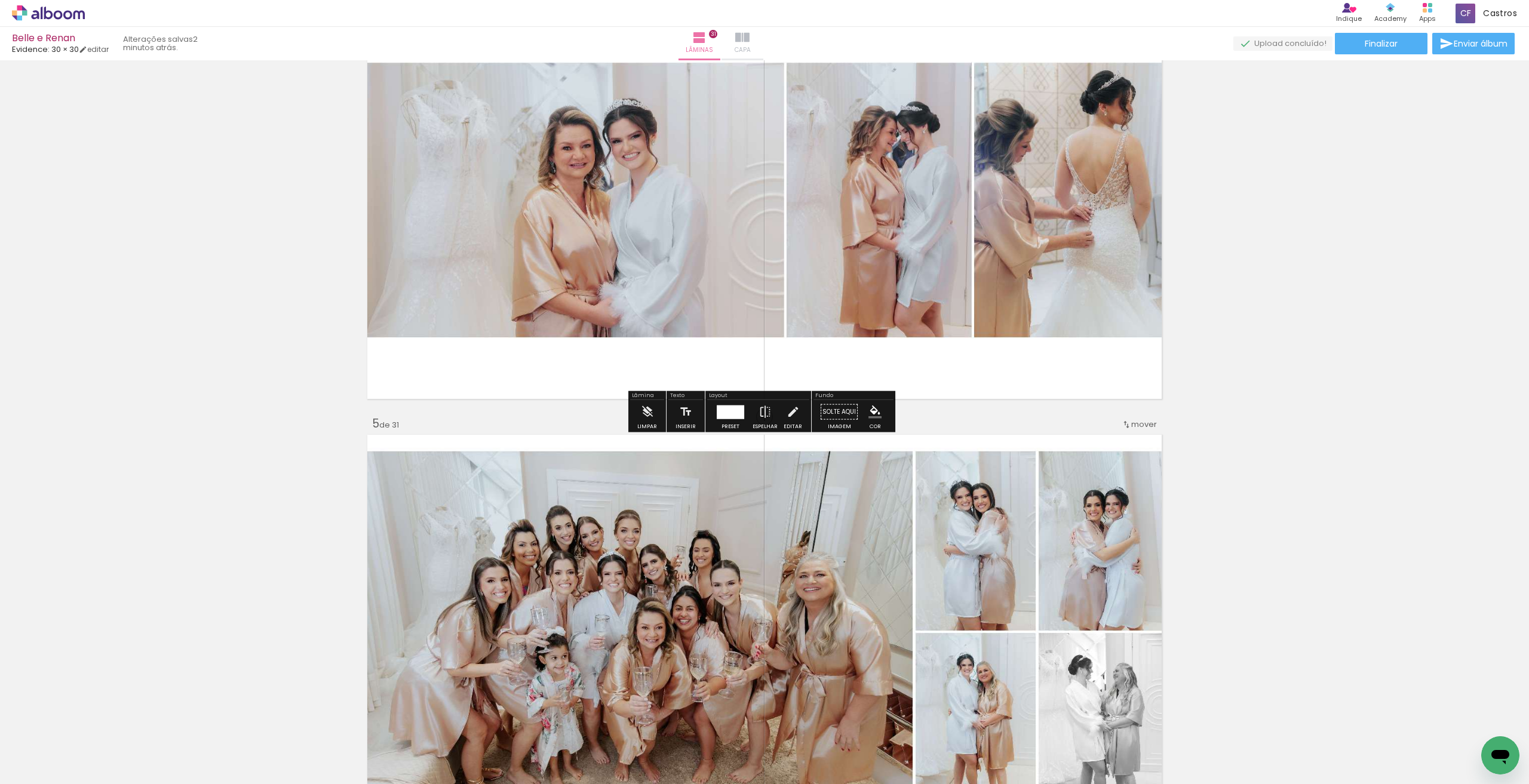
click at [763, 42] on paper-button "Capa" at bounding box center [742, 44] width 42 height 34
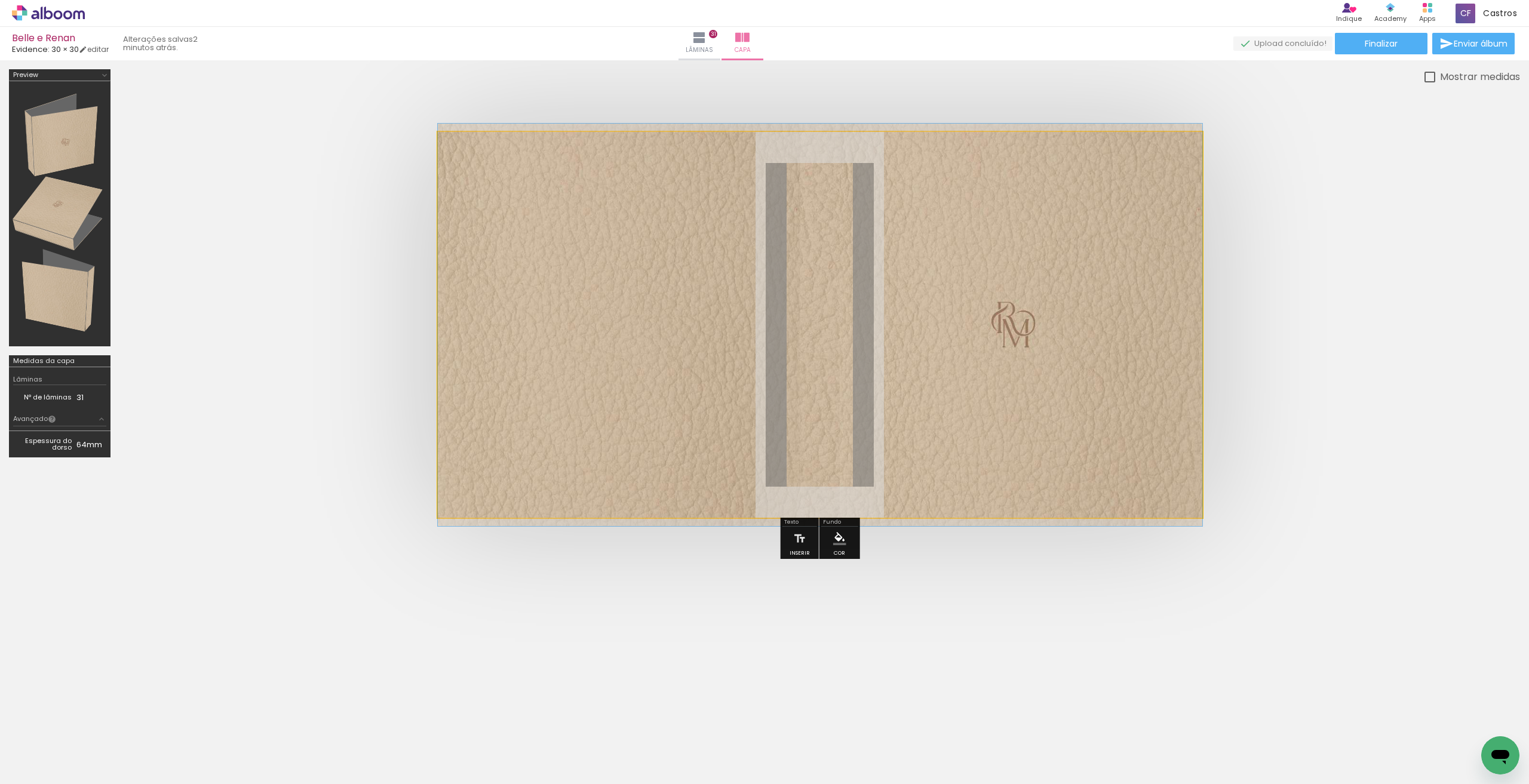
click at [971, 387] on quentale-photo at bounding box center [820, 325] width 764 height 386
drag, startPoint x: 971, startPoint y: 387, endPoint x: 999, endPoint y: 385, distance: 28.1
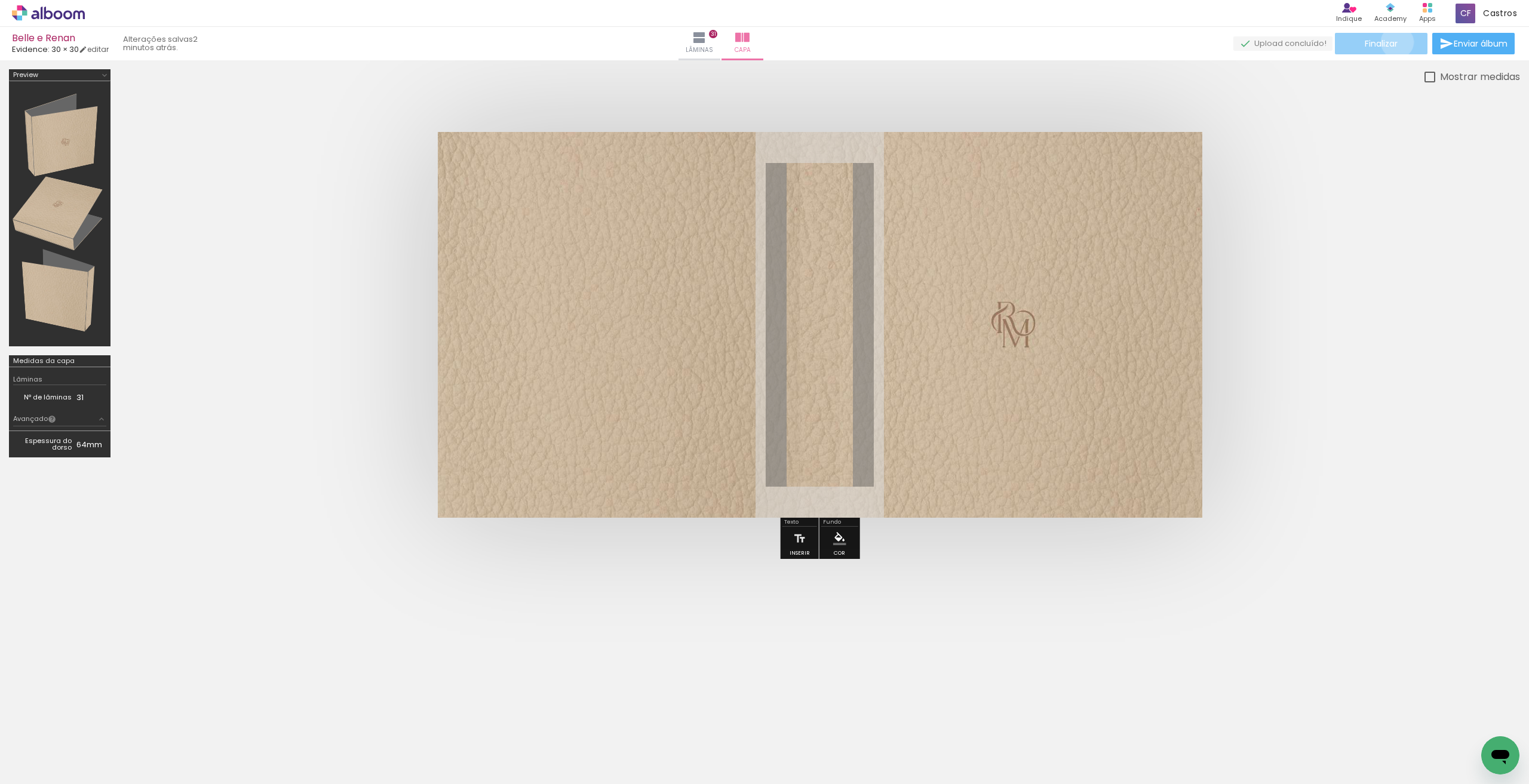
click at [1393, 42] on span "Finalizar" at bounding box center [1381, 44] width 33 height 8
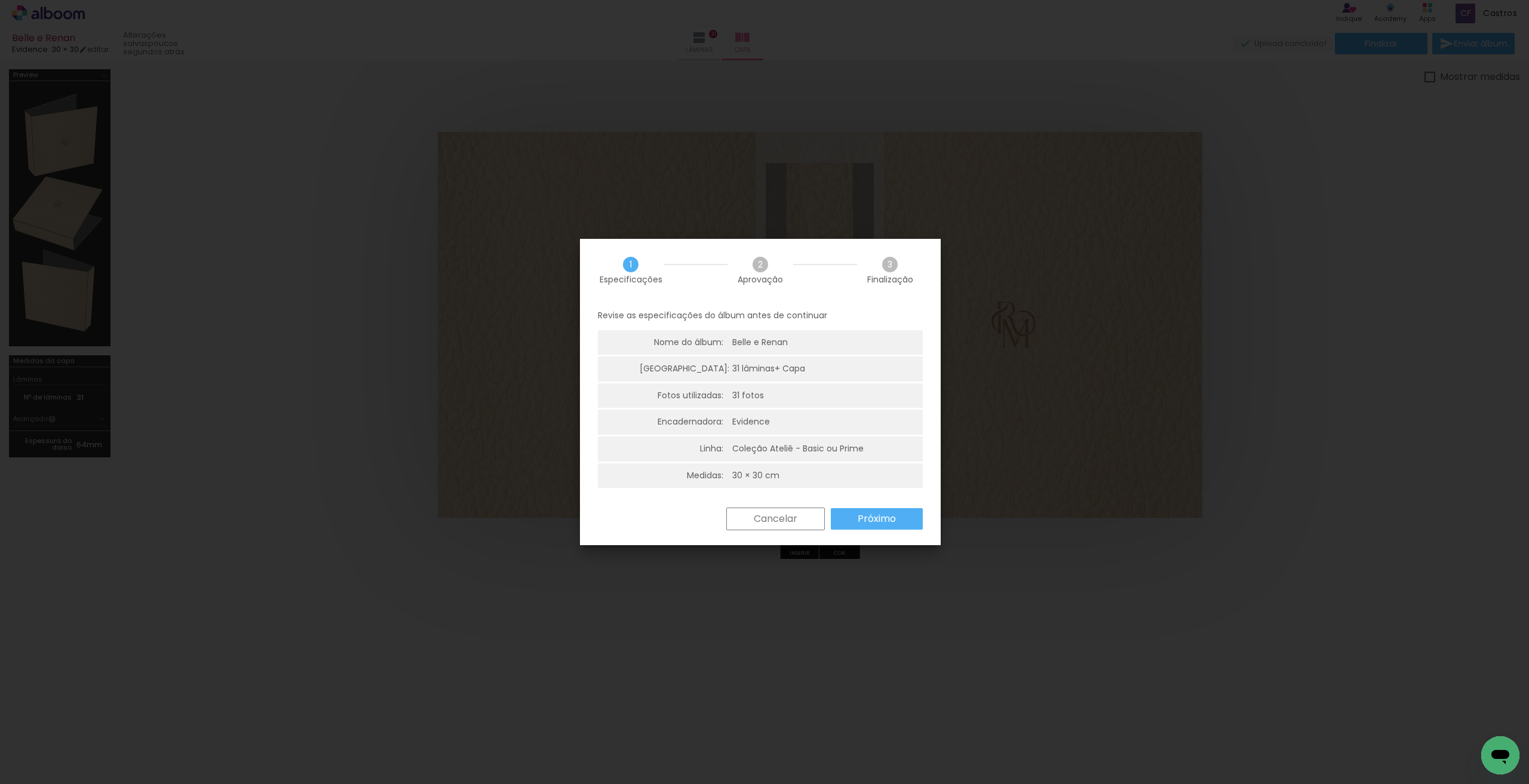
click at [895, 526] on paper-button "Próximo" at bounding box center [876, 519] width 92 height 22
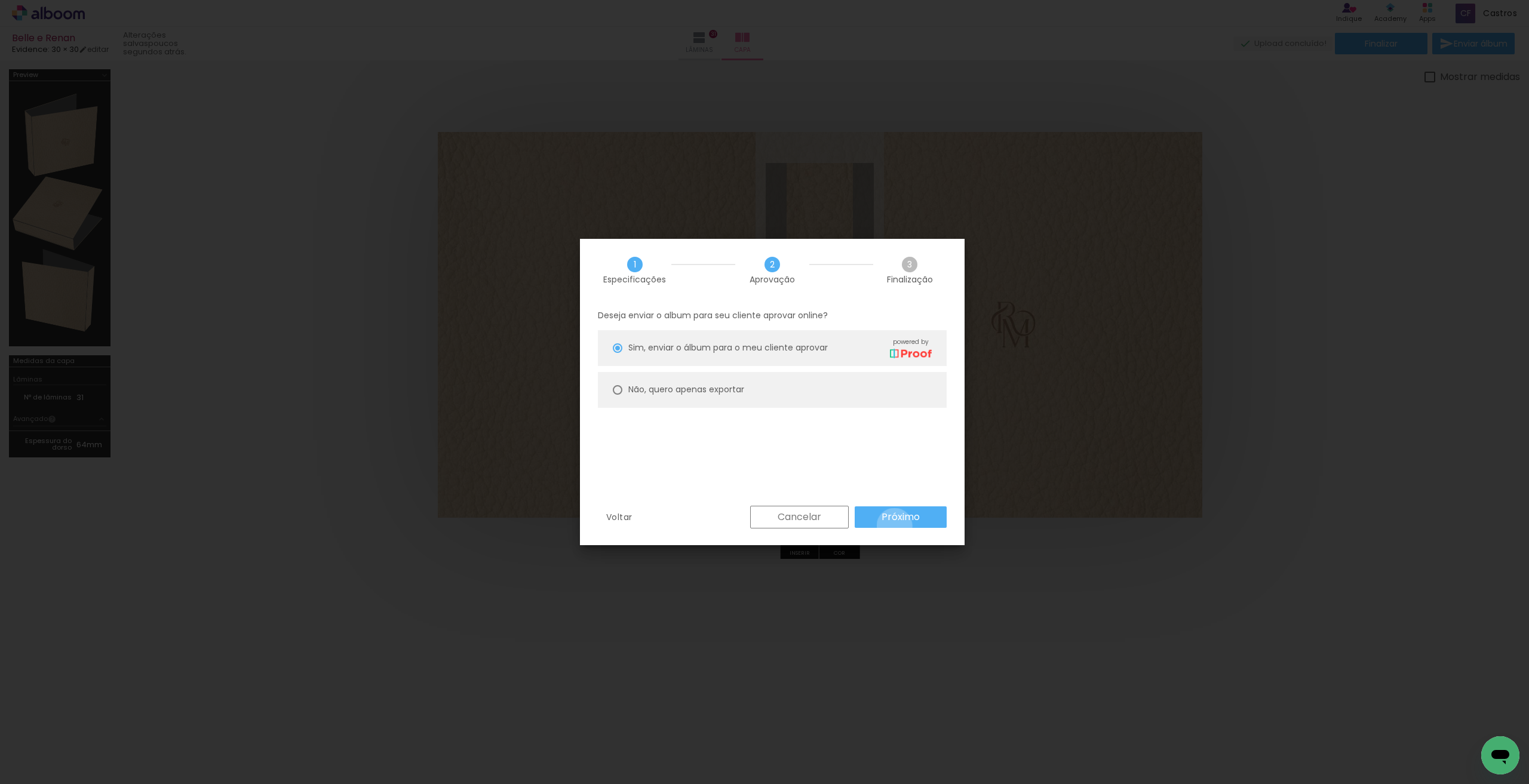
click at [895, 526] on paper-button "Próximo" at bounding box center [900, 517] width 92 height 22
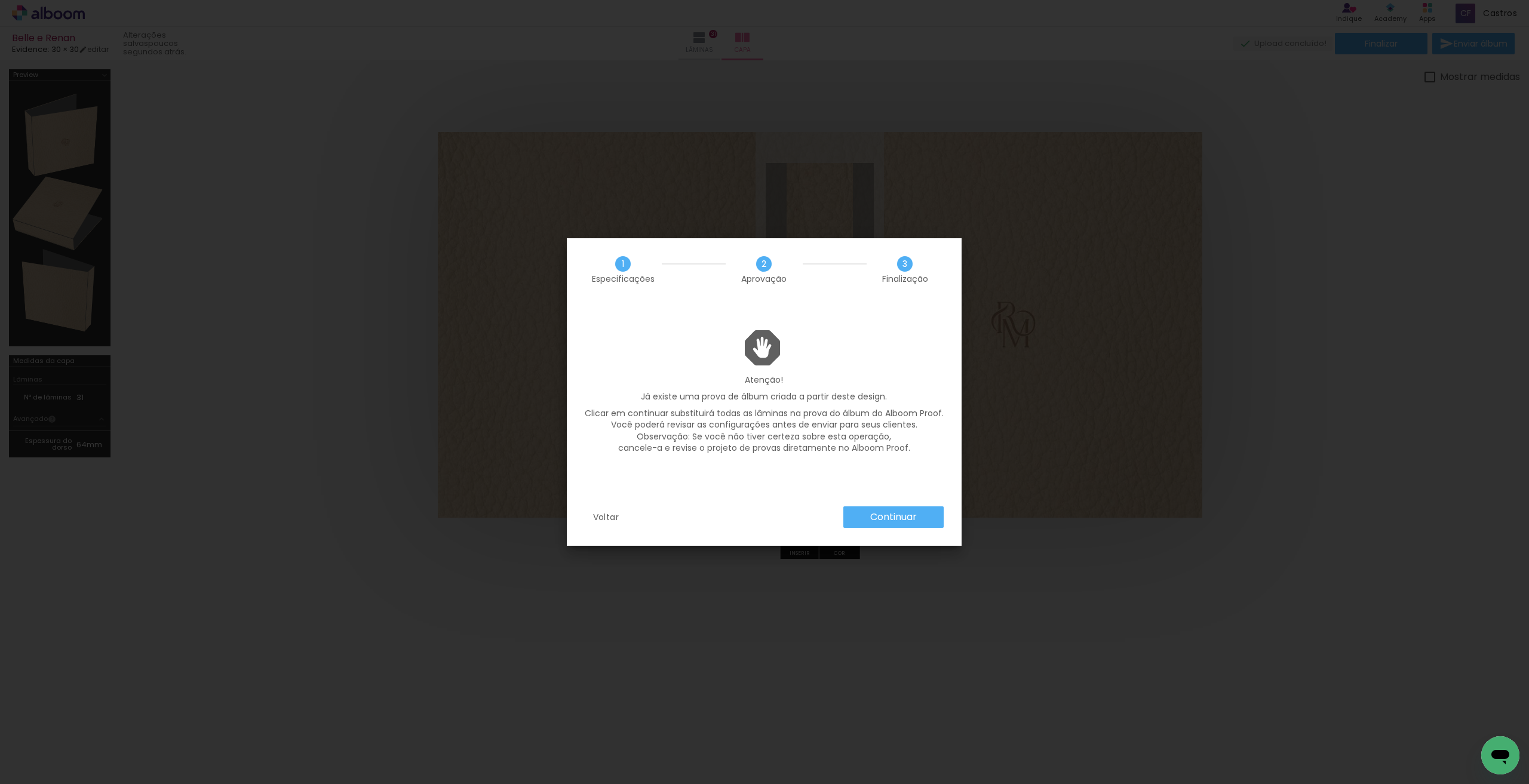
click at [895, 526] on paper-button "Continuar" at bounding box center [893, 517] width 101 height 22
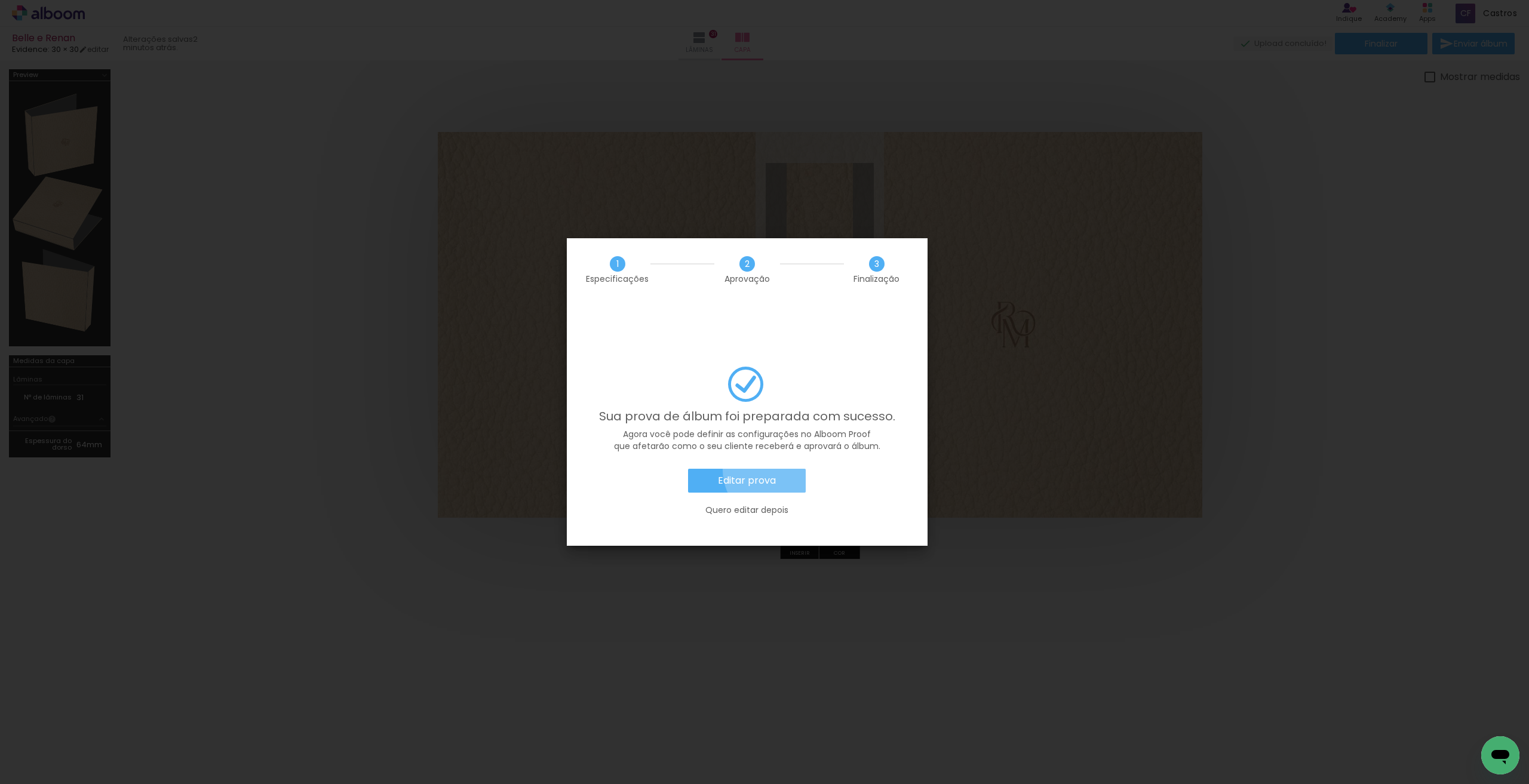
click at [779, 469] on paper-button "Editar prova" at bounding box center [746, 481] width 118 height 24
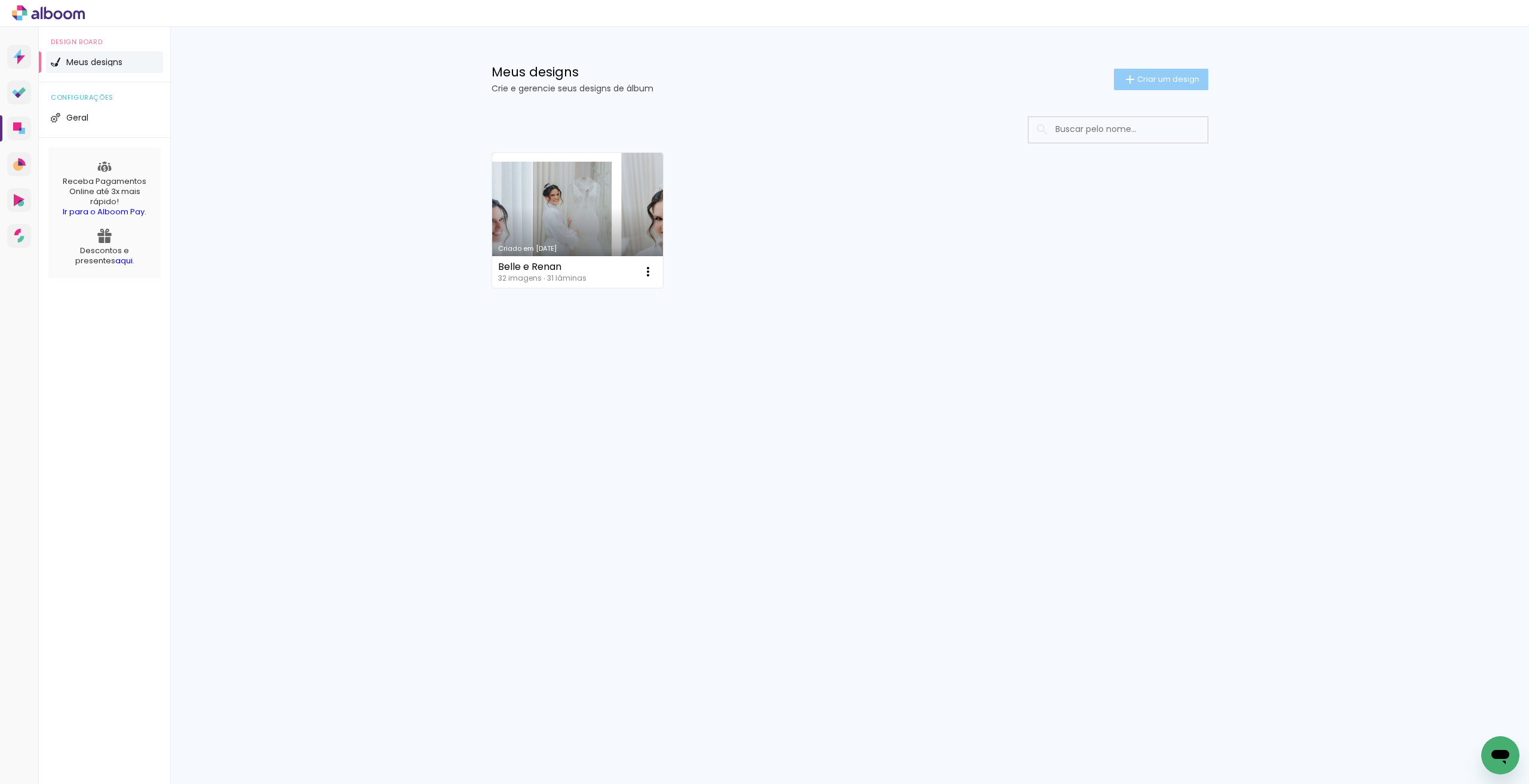
click at [1133, 80] on iron-icon at bounding box center [1130, 80] width 14 height 14
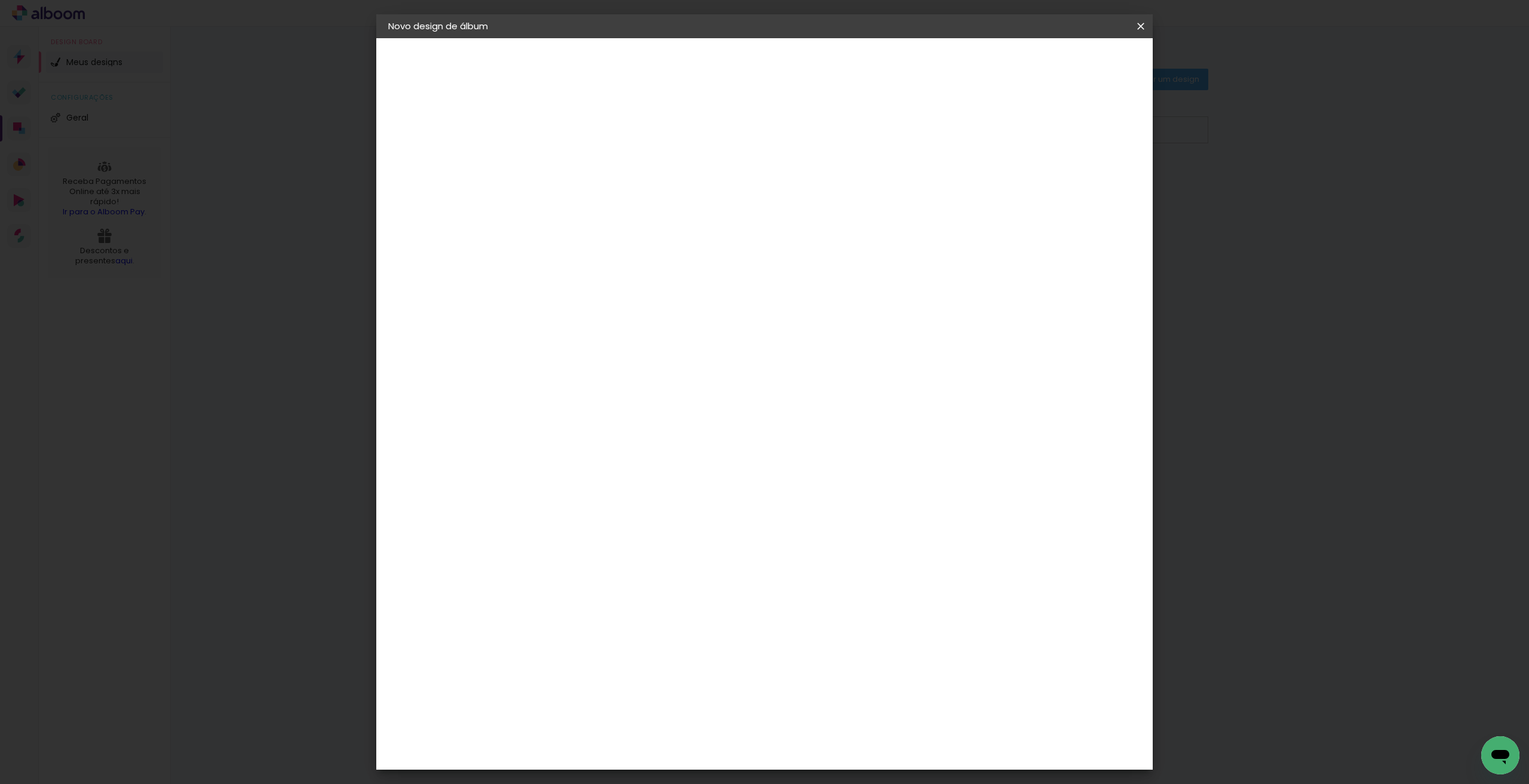
click at [617, 143] on div at bounding box center [584, 161] width 68 height 90
click at [584, 157] on input at bounding box center [584, 160] width 0 height 18
type input "TESTE"
type paper-input "TESTE"
click at [0, 0] on slot "Avançar" at bounding box center [0, 0] width 0 height 0
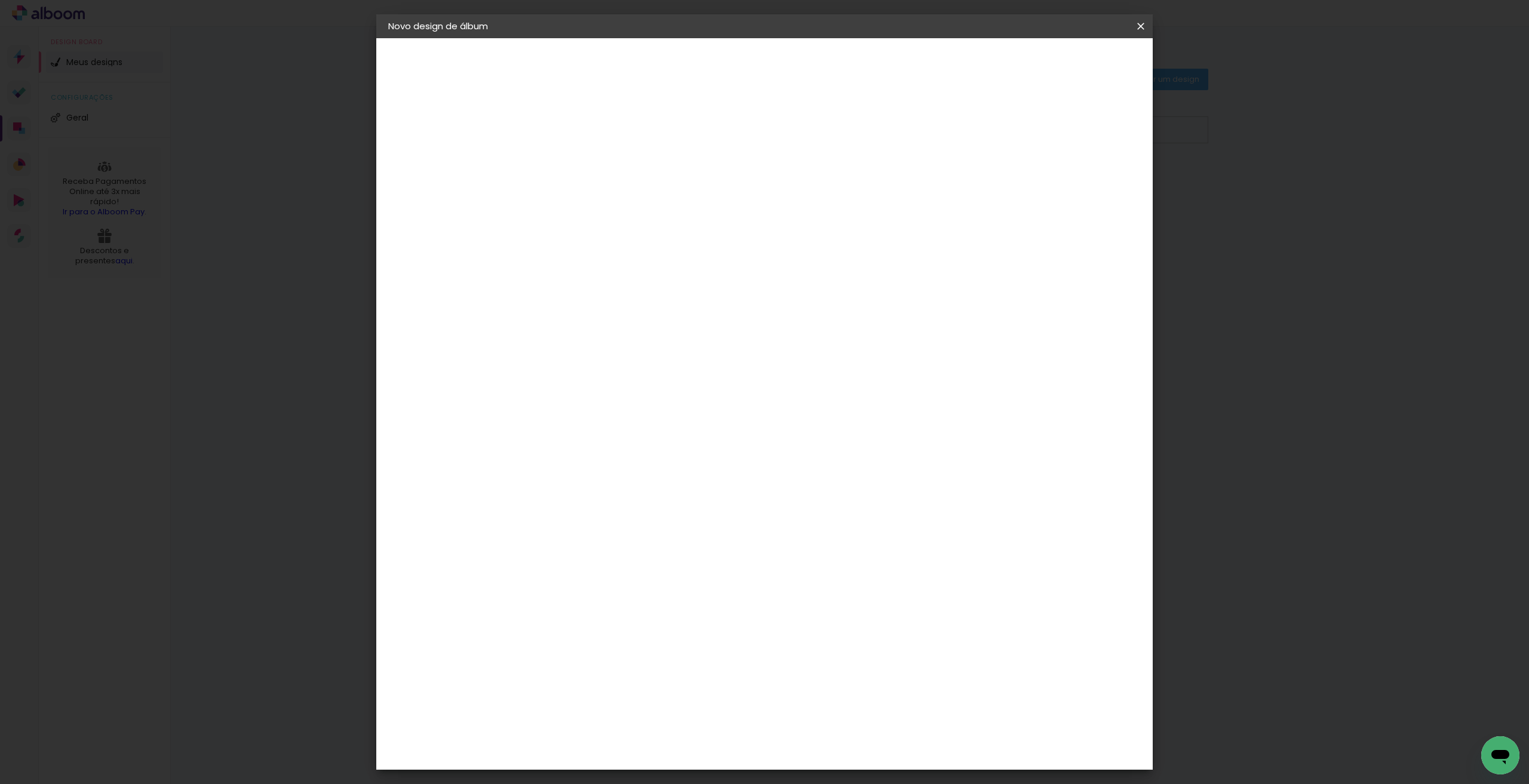
click at [625, 220] on input at bounding box center [614, 227] width 120 height 15
type input "EV"
type paper-input "EV"
click at [618, 267] on div "Evidence" at bounding box center [597, 270] width 42 height 10
click at [781, 57] on paper-button "Avançar" at bounding box center [752, 63] width 58 height 20
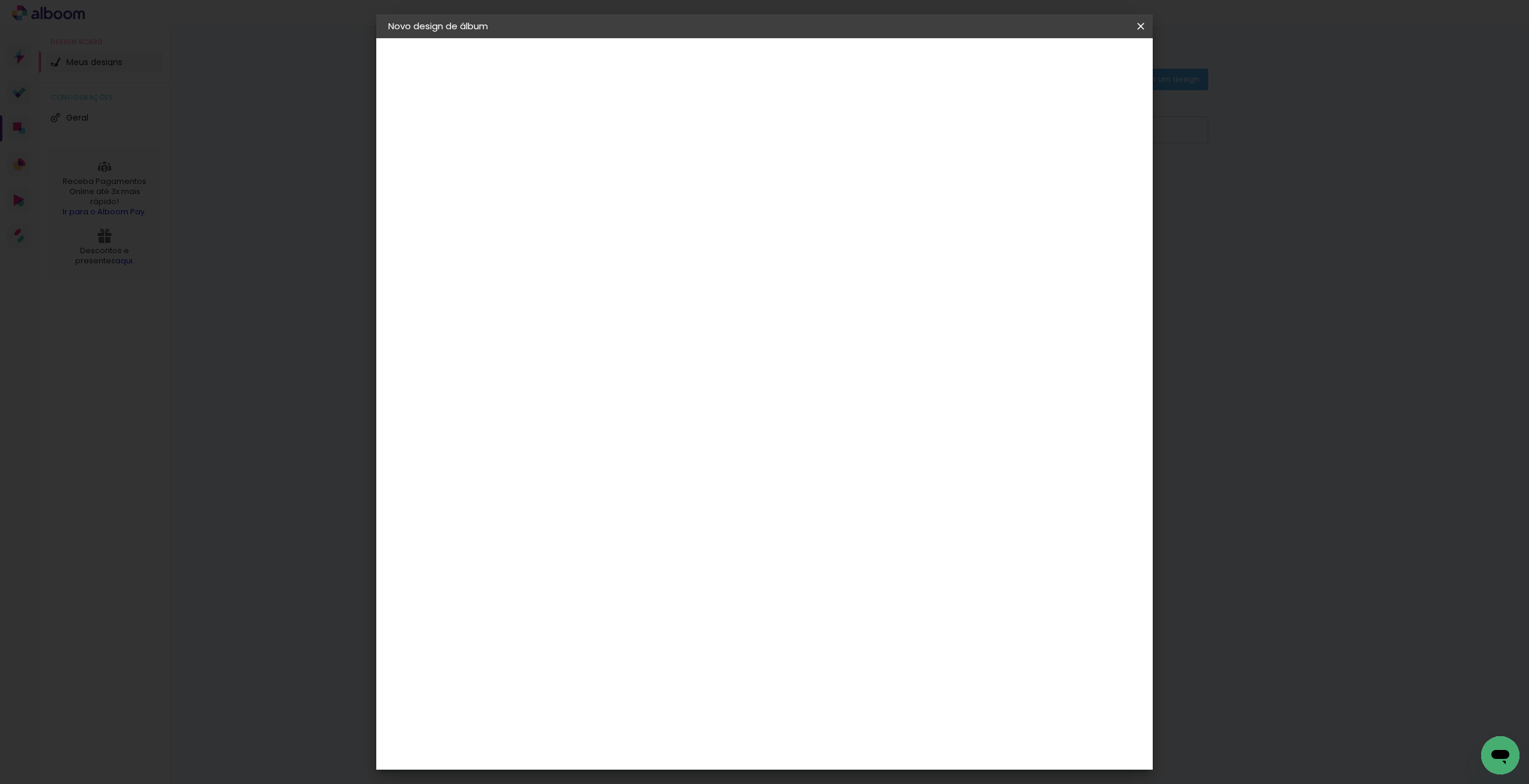
click at [648, 207] on paper-input-container "Linha" at bounding box center [614, 208] width 69 height 30
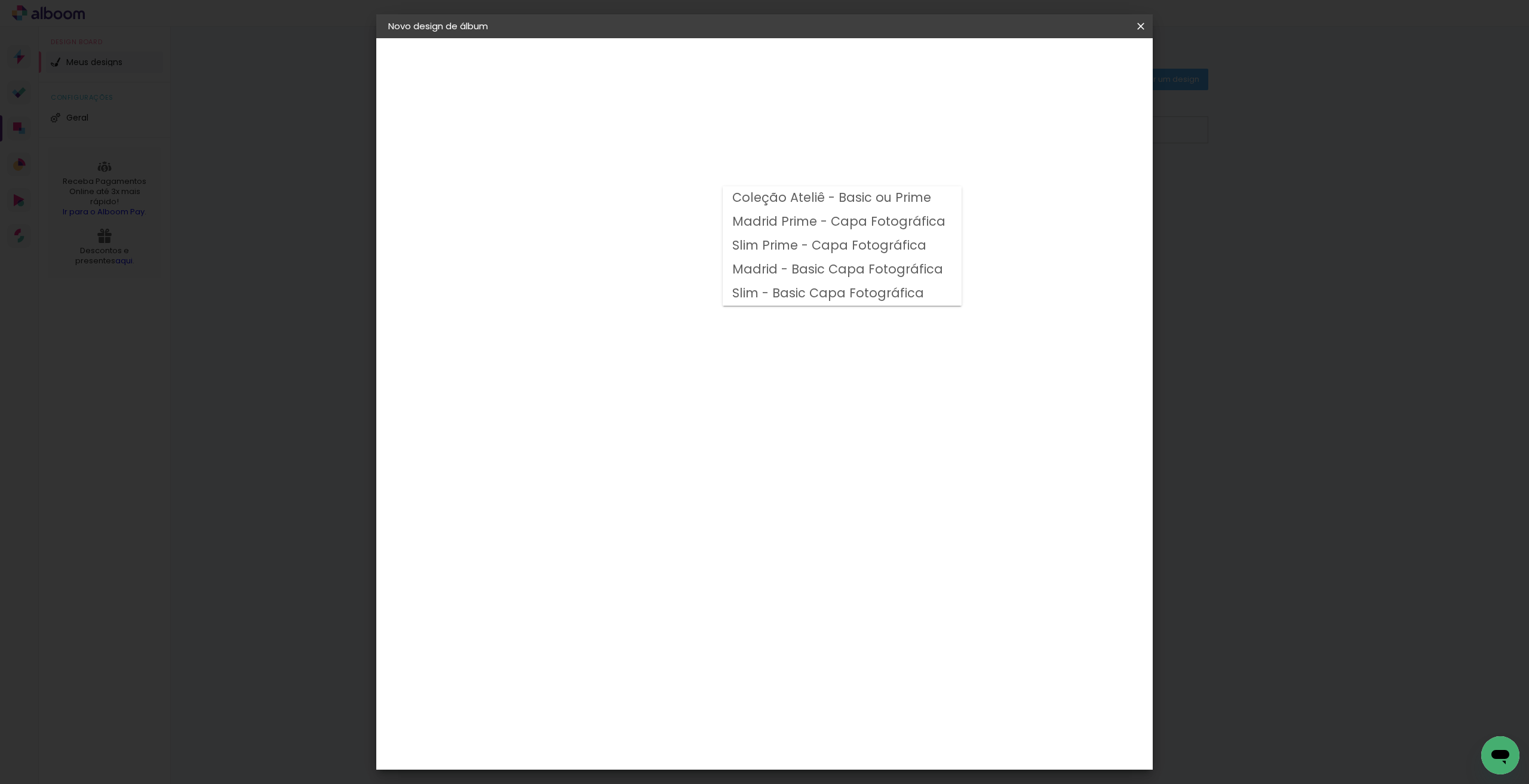
click at [0, 0] on slot "Coleção Ateliê - Basic ou Prime" at bounding box center [0, 0] width 0 height 0
type input "Coleção Ateliê - Basic ou Prime"
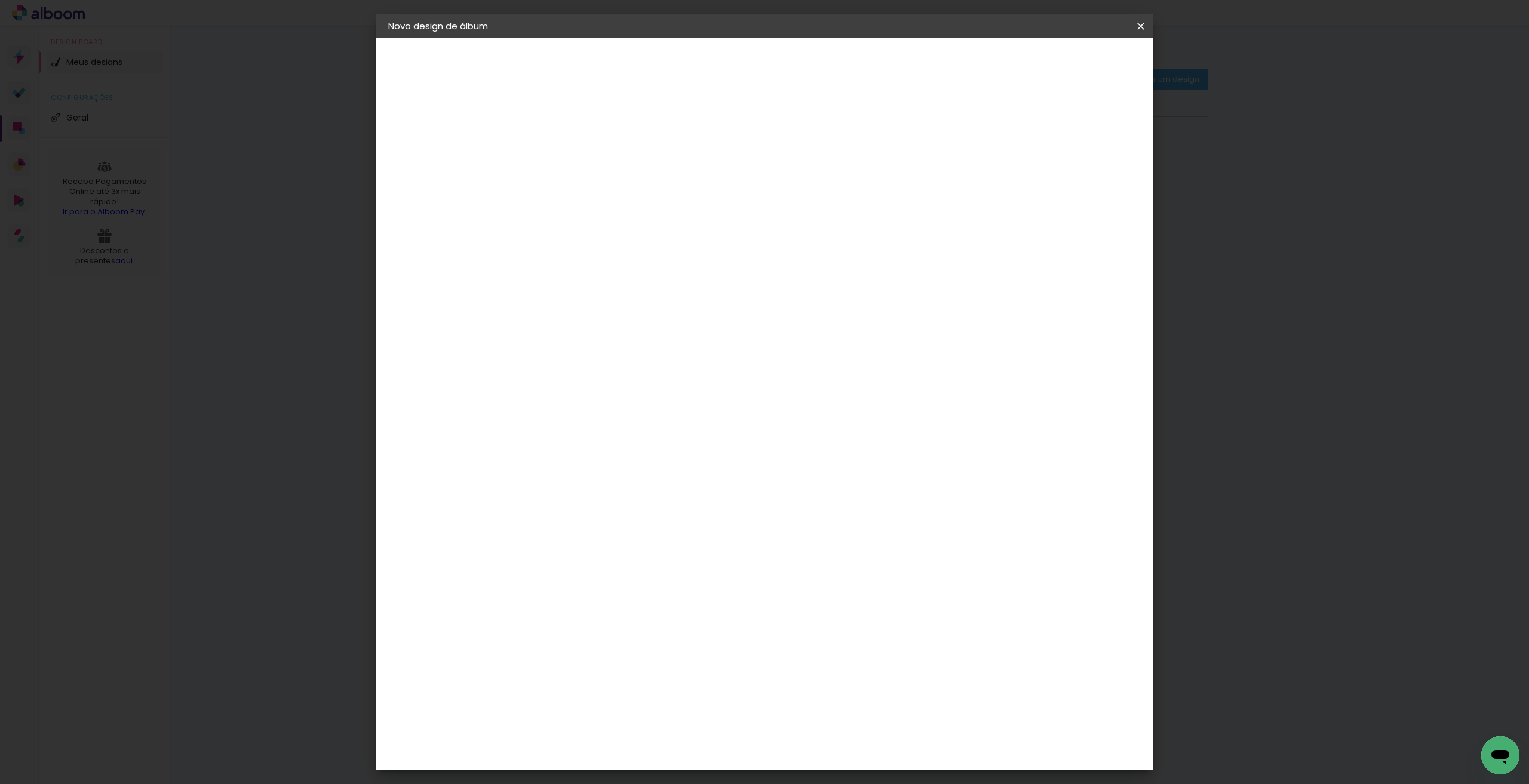
click at [665, 736] on span "30 × 30" at bounding box center [636, 748] width 56 height 25
click at [779, 65] on paper-button "Avançar" at bounding box center [748, 63] width 58 height 20
click at [1095, 52] on header "Revisão Verifique as configurações do seu álbum. Voltar Iniciar design" at bounding box center [813, 68] width 564 height 61
click at [1066, 68] on span "Iniciar design" at bounding box center [1038, 63] width 54 height 8
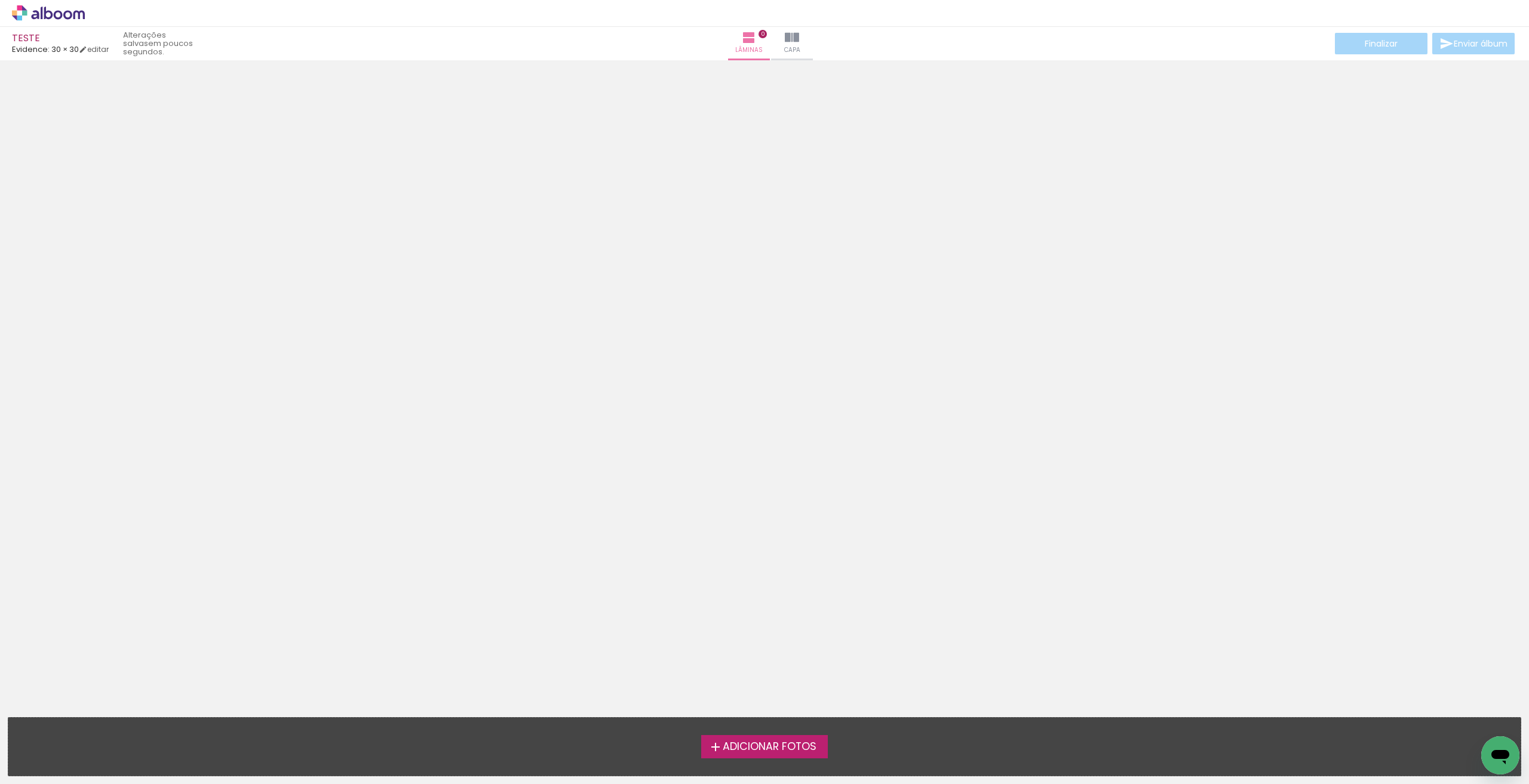
click at [734, 759] on div "Adicionar Fotos Solte suas fotos aqui..." at bounding box center [764, 747] width 1512 height 58
click at [757, 745] on span "Adicionar Fotos" at bounding box center [769, 747] width 94 height 11
click at [0, 0] on input "file" at bounding box center [0, 0] width 0 height 0
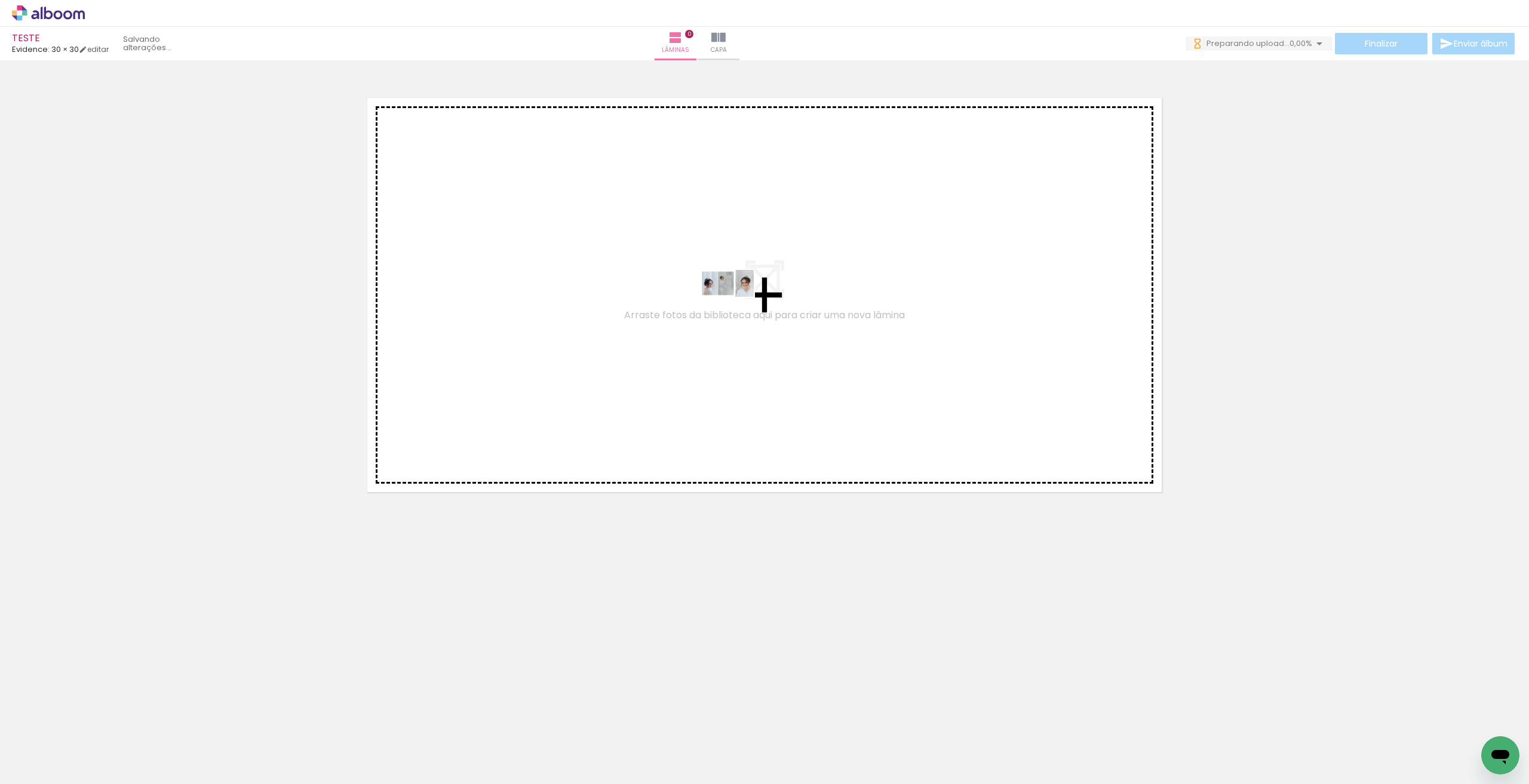
drag, startPoint x: 134, startPoint y: 739, endPoint x: 736, endPoint y: 298, distance: 746.2
click at [736, 298] on quentale-workspace at bounding box center [764, 392] width 1529 height 784
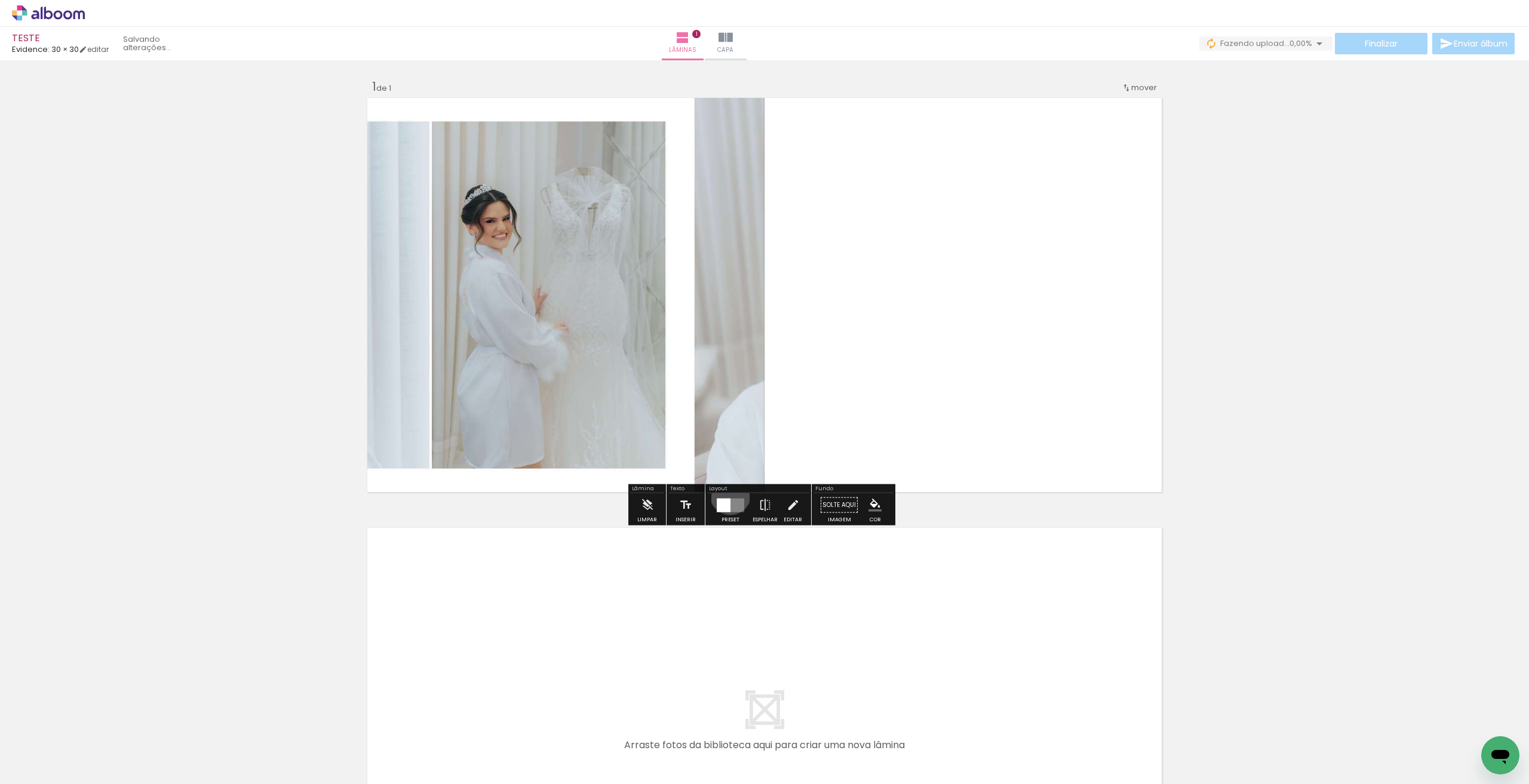
click at [727, 494] on div at bounding box center [731, 505] width 32 height 24
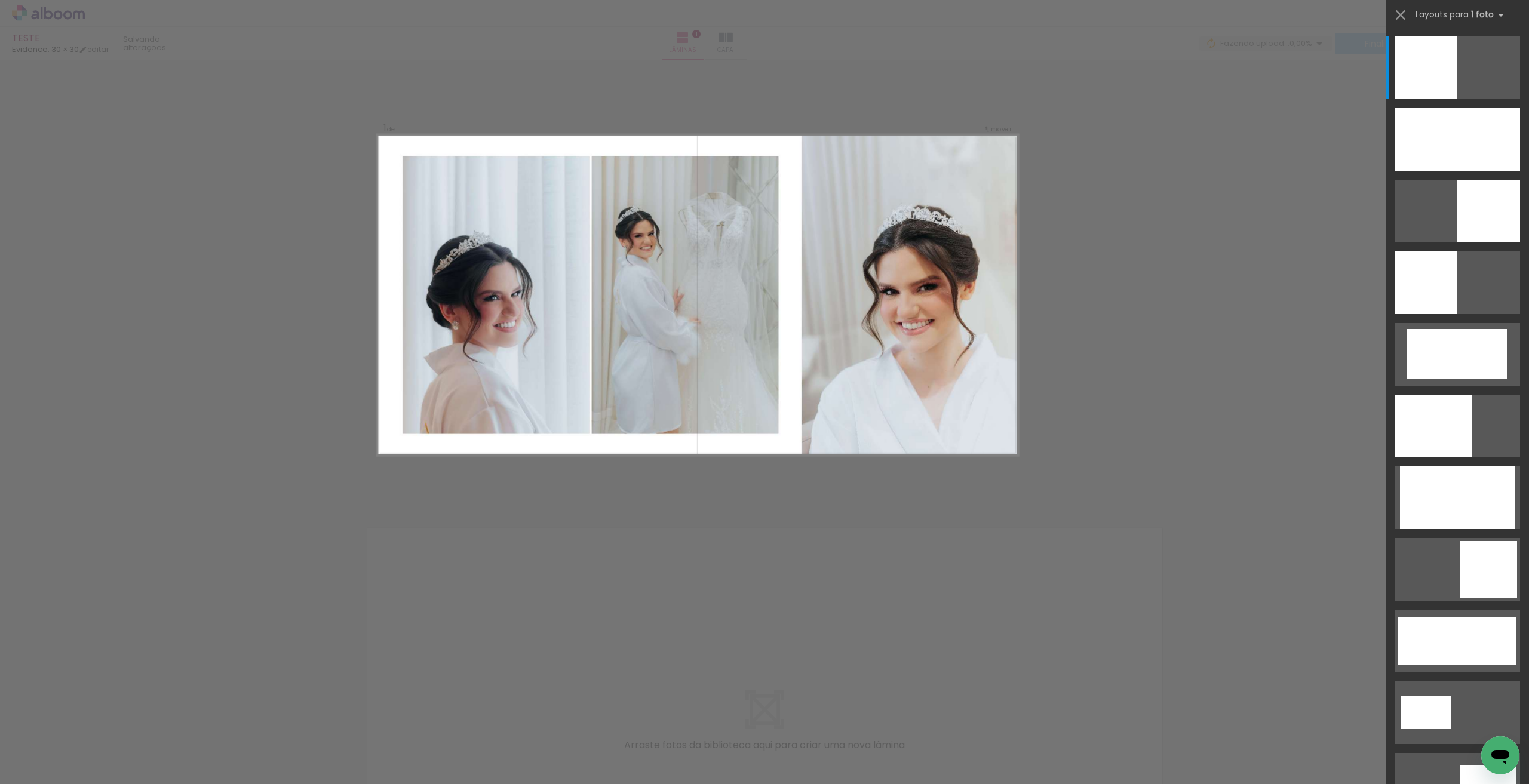
click at [1476, 176] on div at bounding box center [1457, 207] width 144 height 72
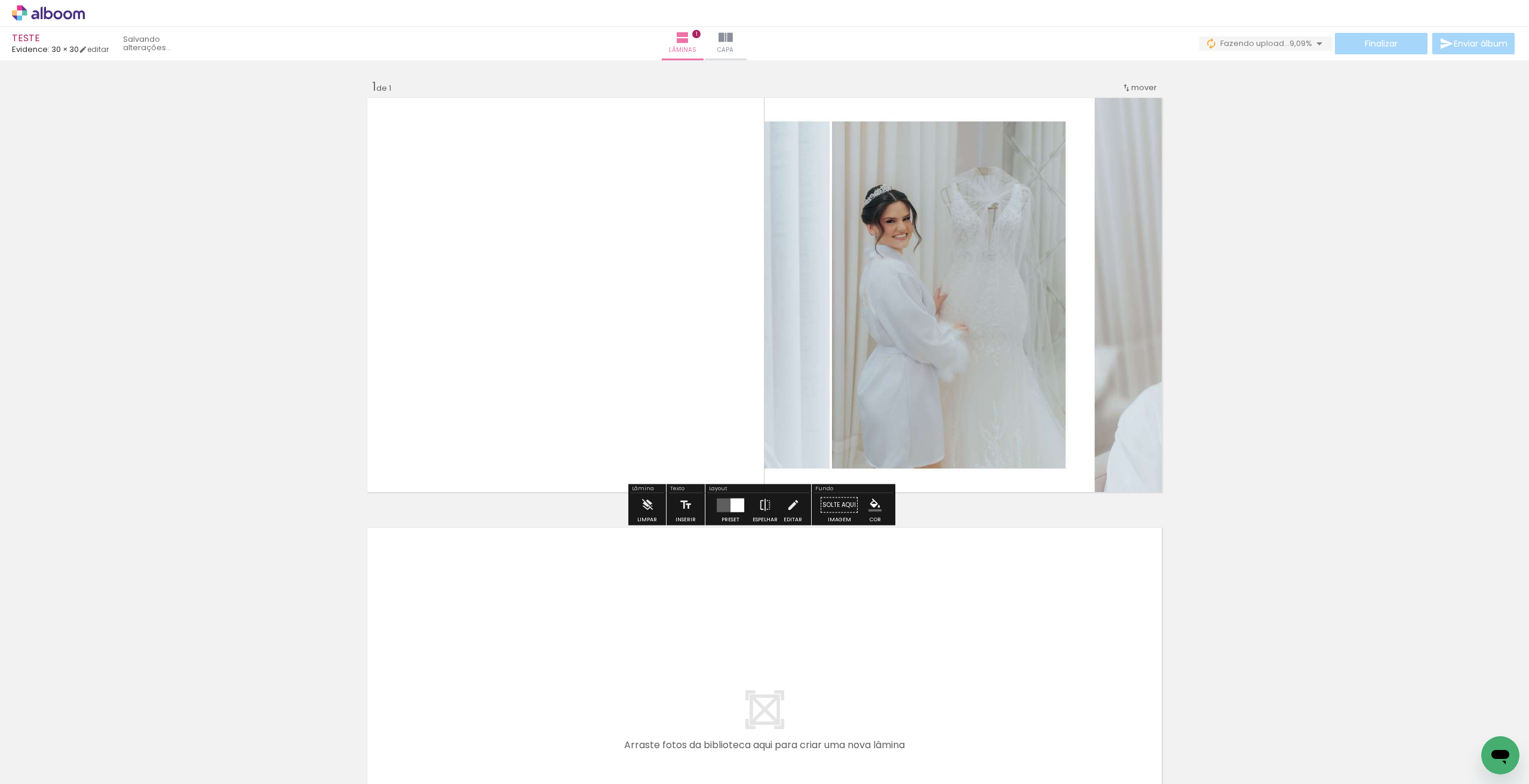
click at [736, 509] on div at bounding box center [738, 505] width 14 height 14
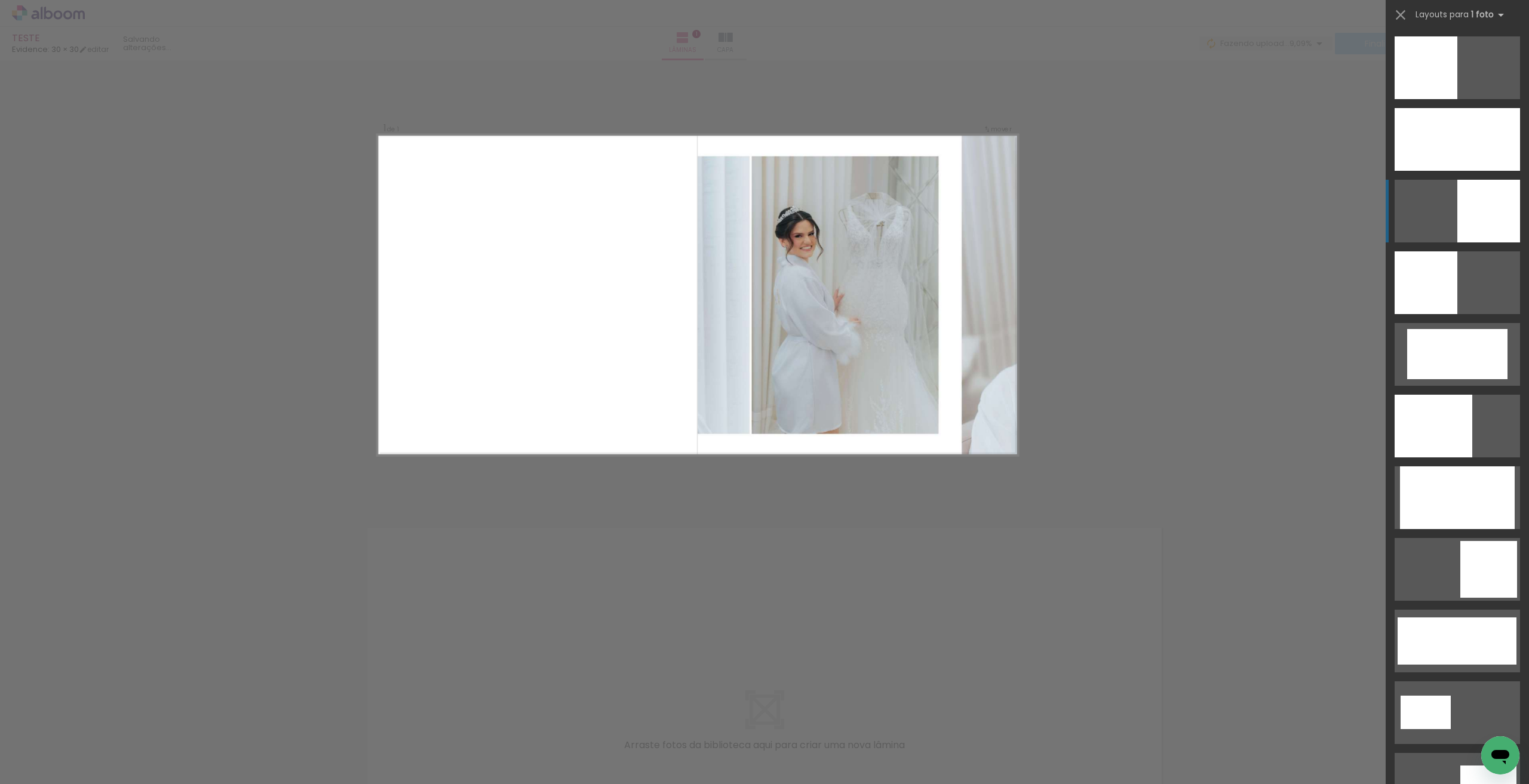
scroll to position [144, 0]
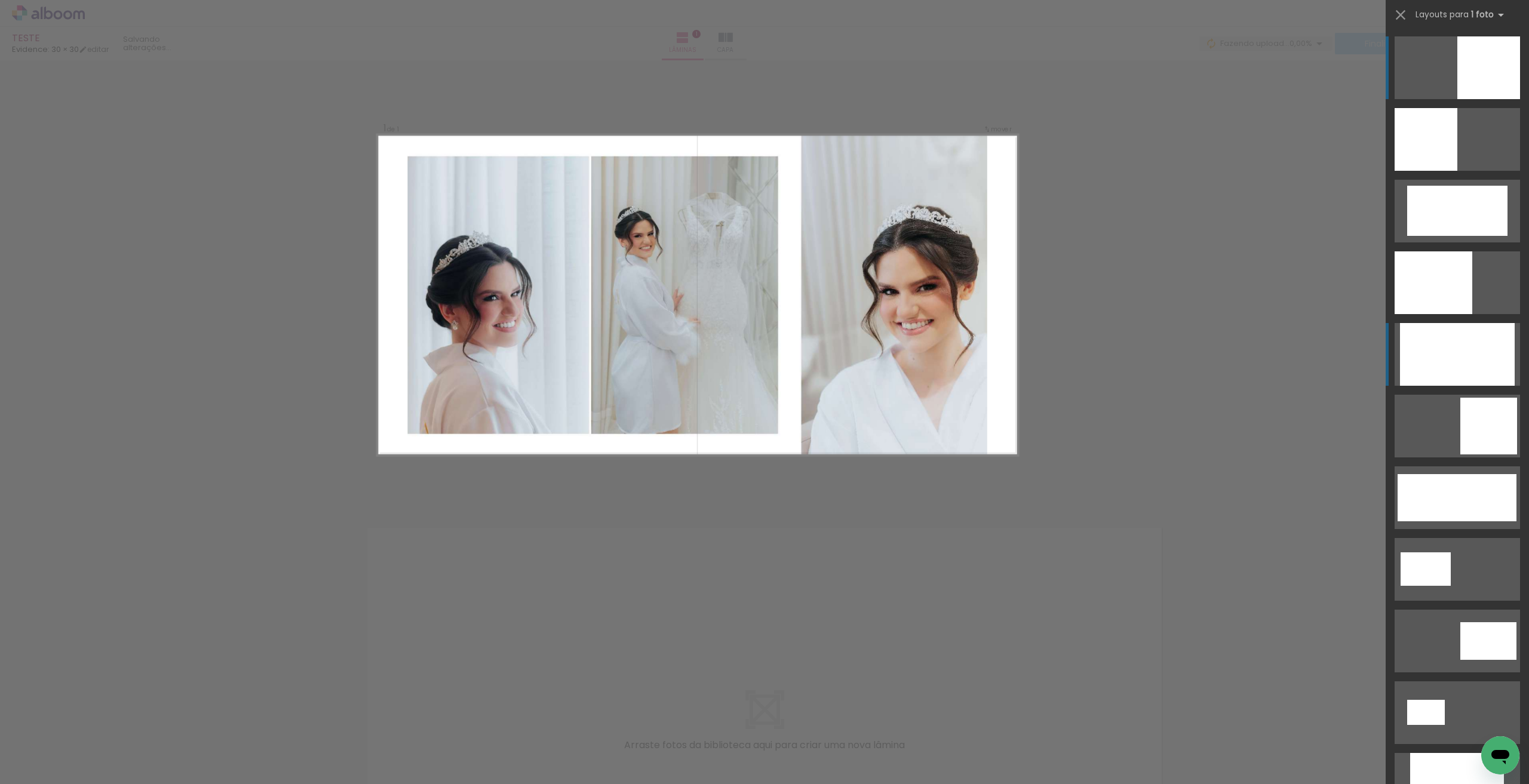
click at [1466, 353] on div at bounding box center [1457, 354] width 115 height 63
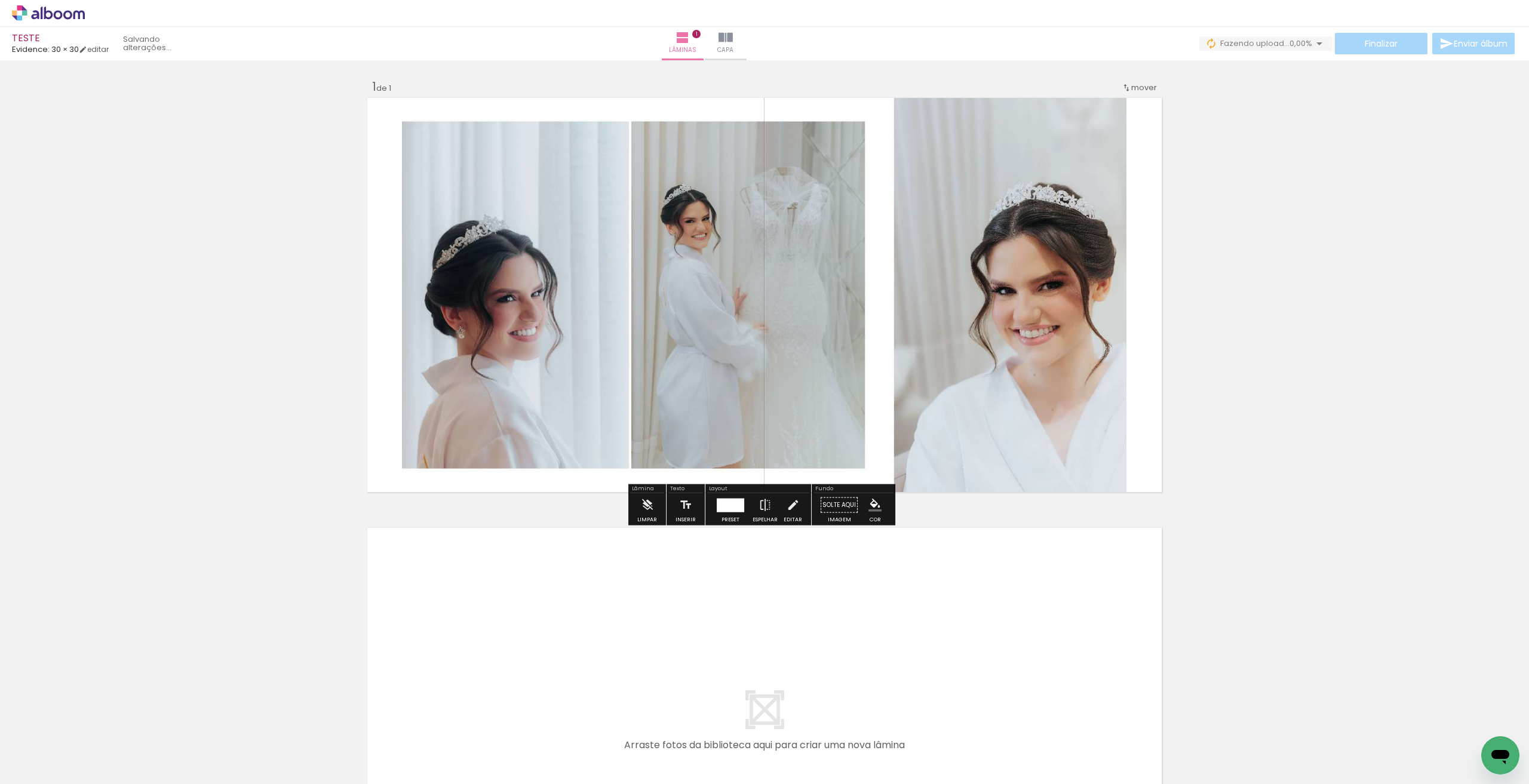
click at [201, 751] on div at bounding box center [187, 744] width 59 height 30
click at [736, 494] on div at bounding box center [731, 505] width 32 height 24
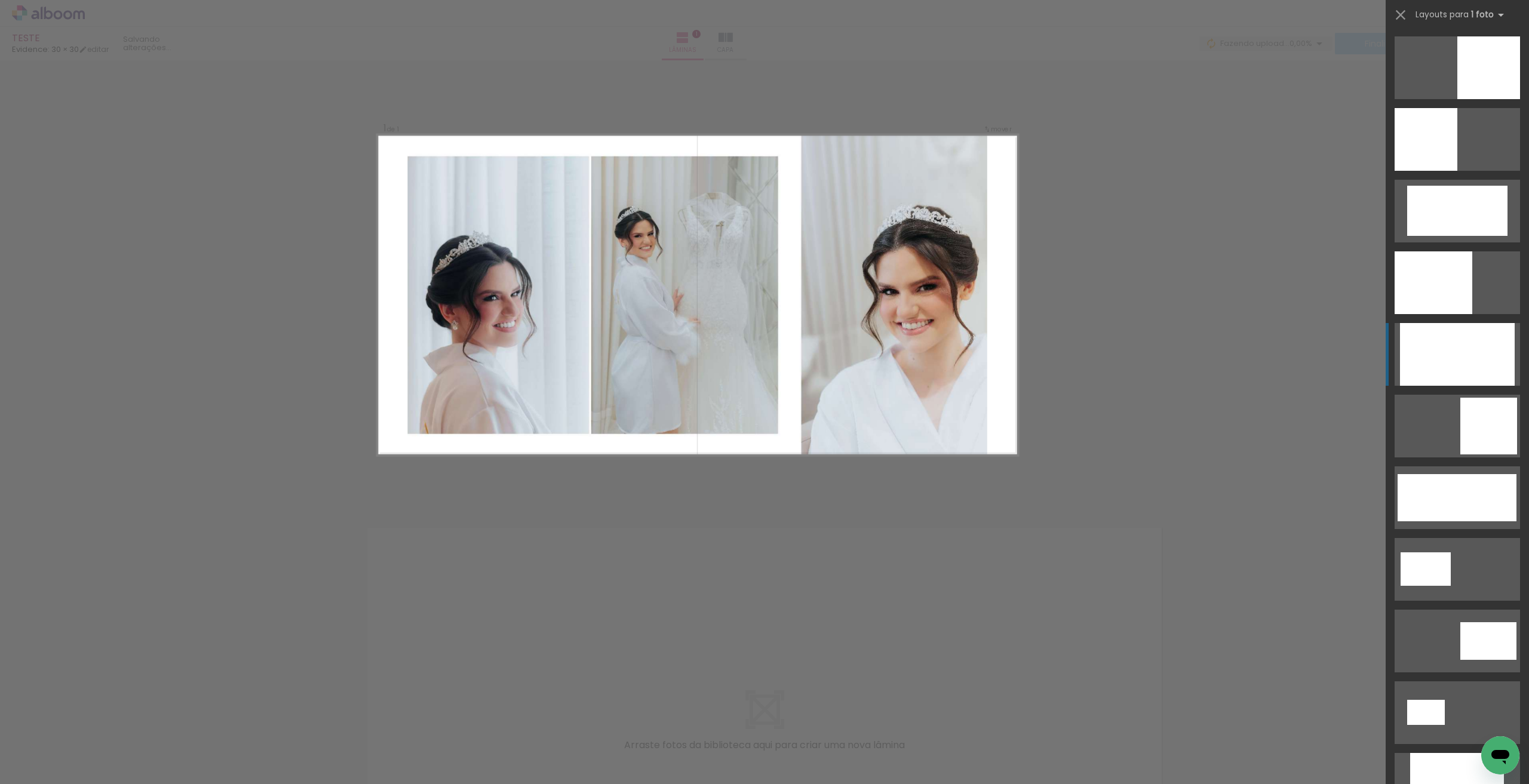
scroll to position [430, 0]
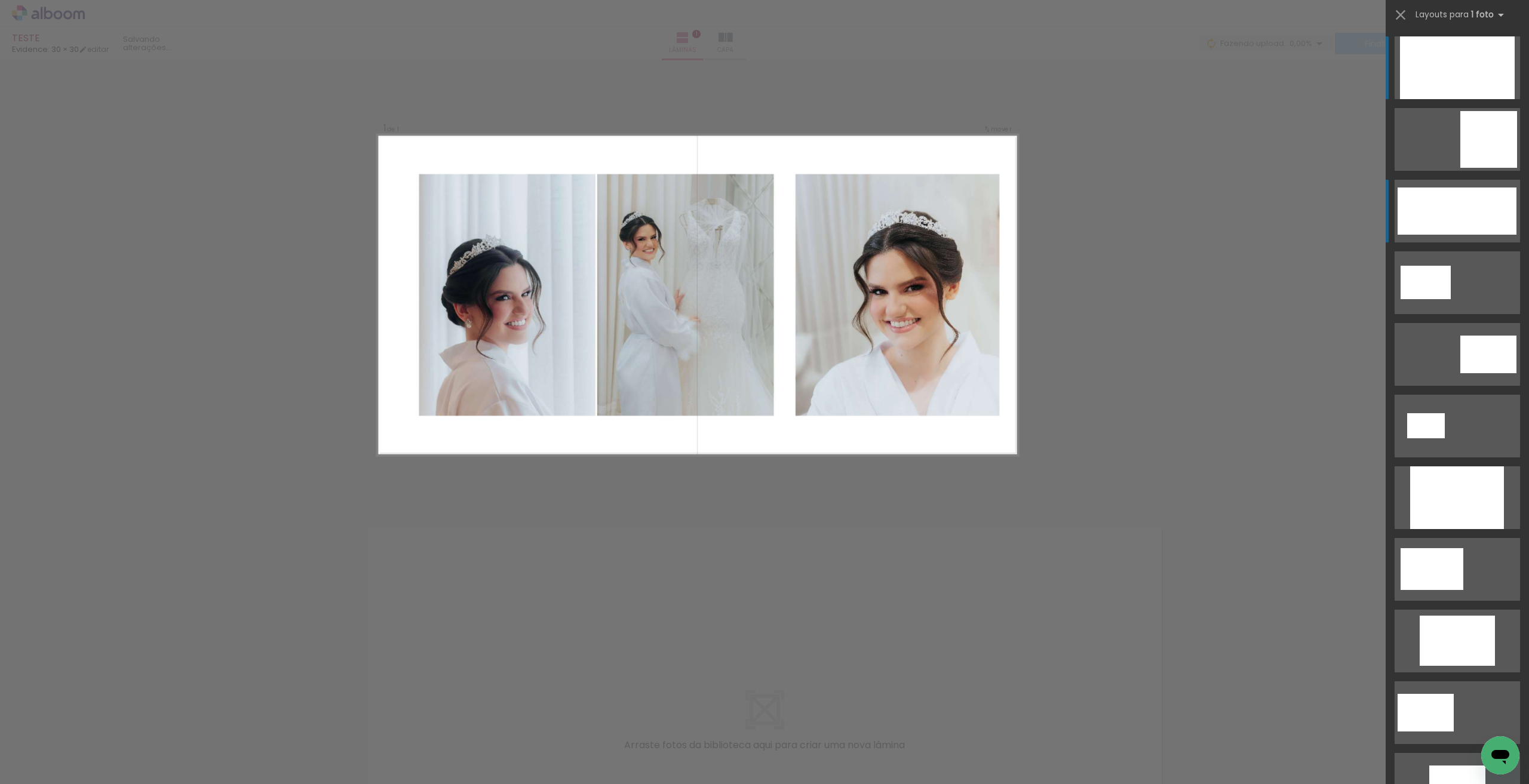
click at [1497, 208] on div at bounding box center [1456, 210] width 119 height 47
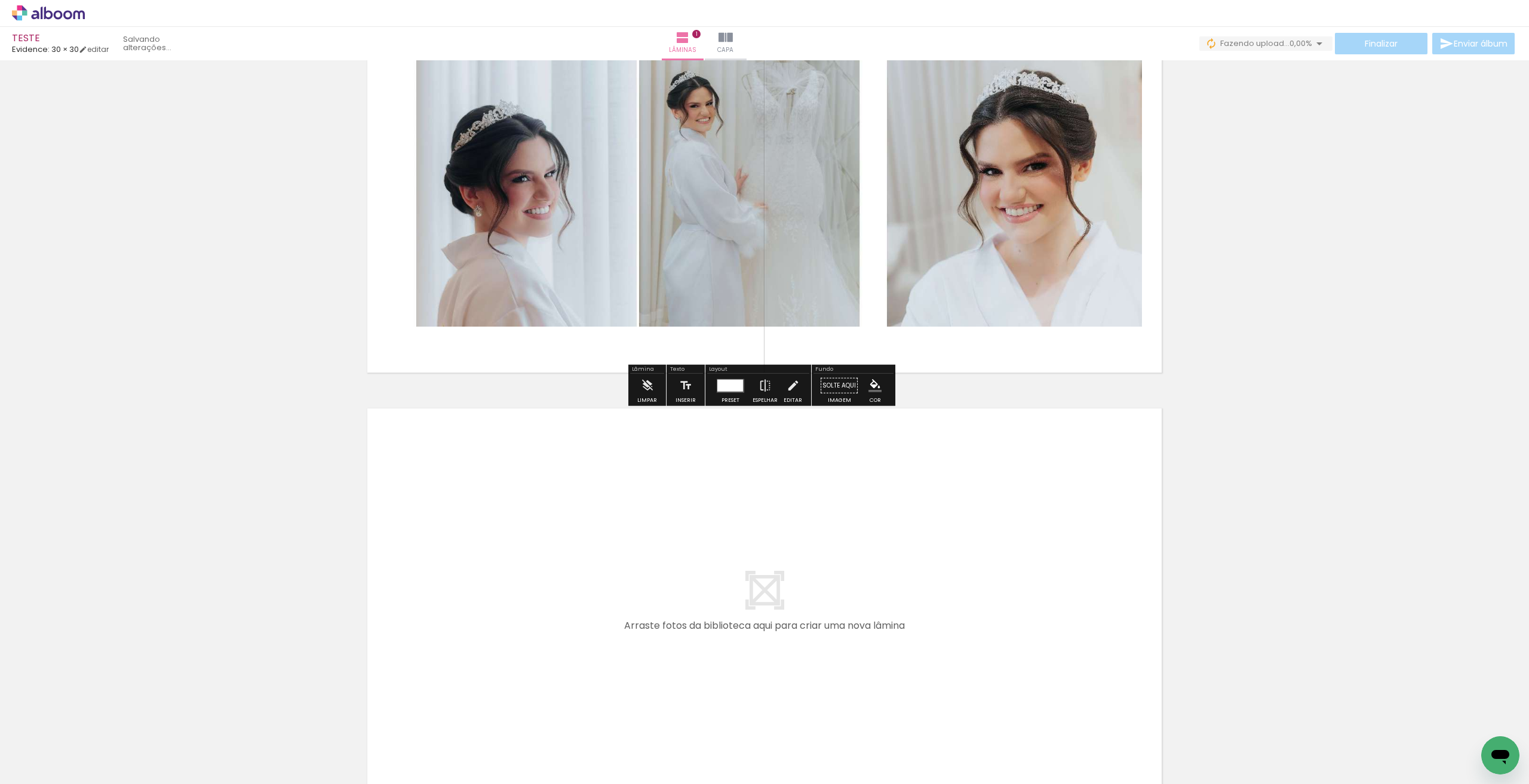
scroll to position [179, 0]
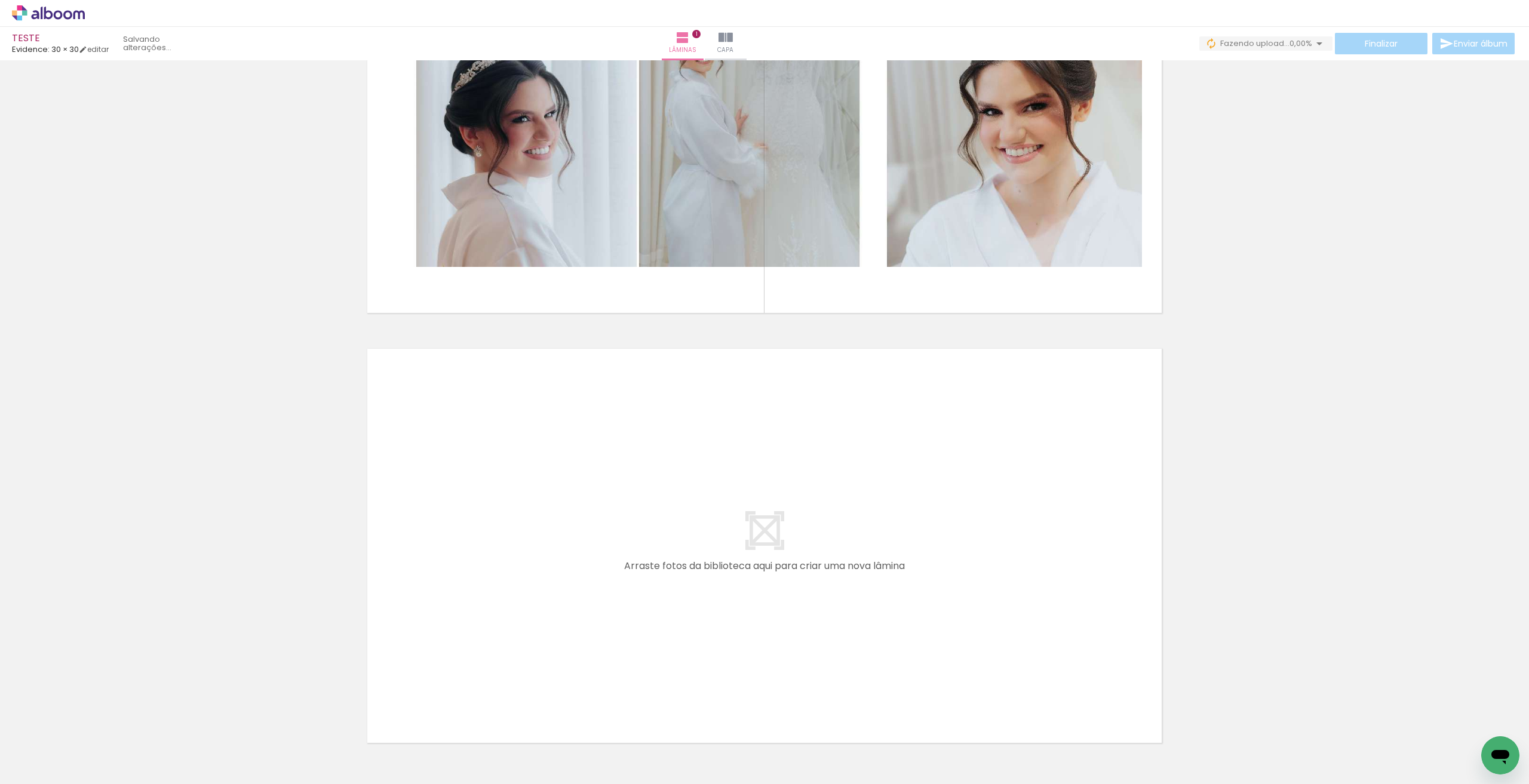
click at [322, 738] on div at bounding box center [320, 744] width 59 height 30
click at [316, 745] on div at bounding box center [320, 744] width 59 height 30
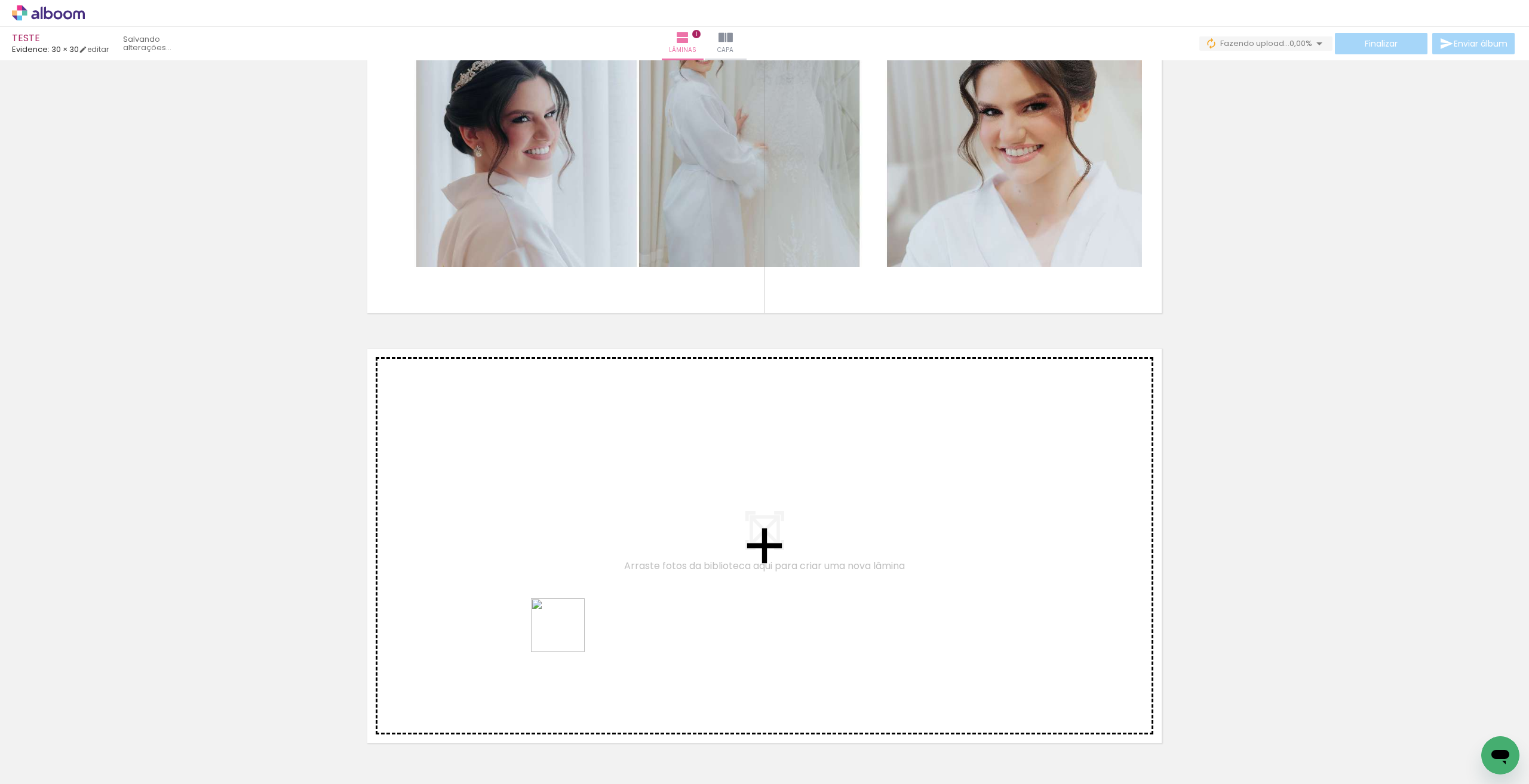
drag, startPoint x: 343, startPoint y: 722, endPoint x: 640, endPoint y: 586, distance: 326.7
click at [640, 586] on quentale-workspace at bounding box center [764, 392] width 1529 height 784
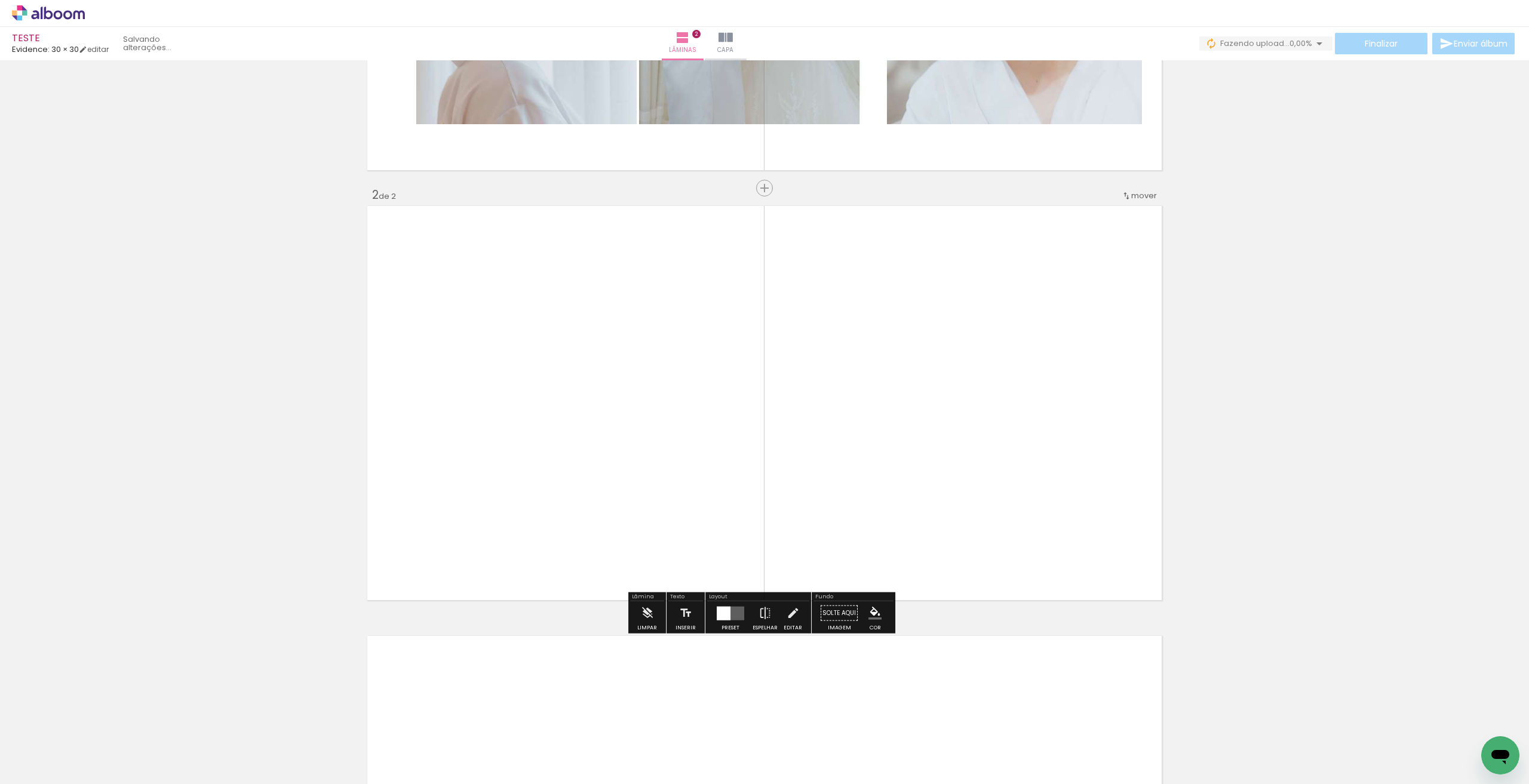
scroll to position [340, 0]
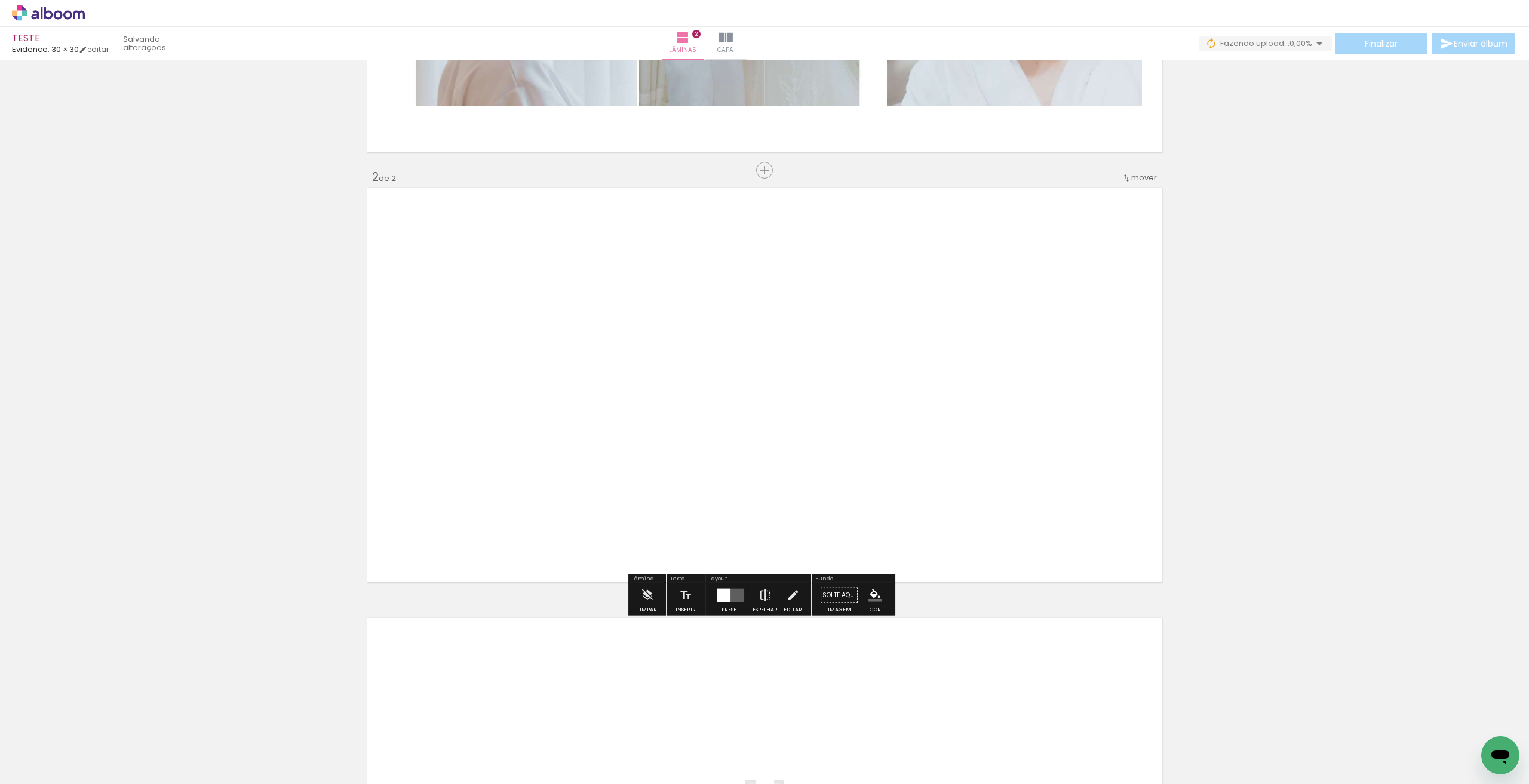
click at [736, 586] on div at bounding box center [731, 595] width 32 height 24
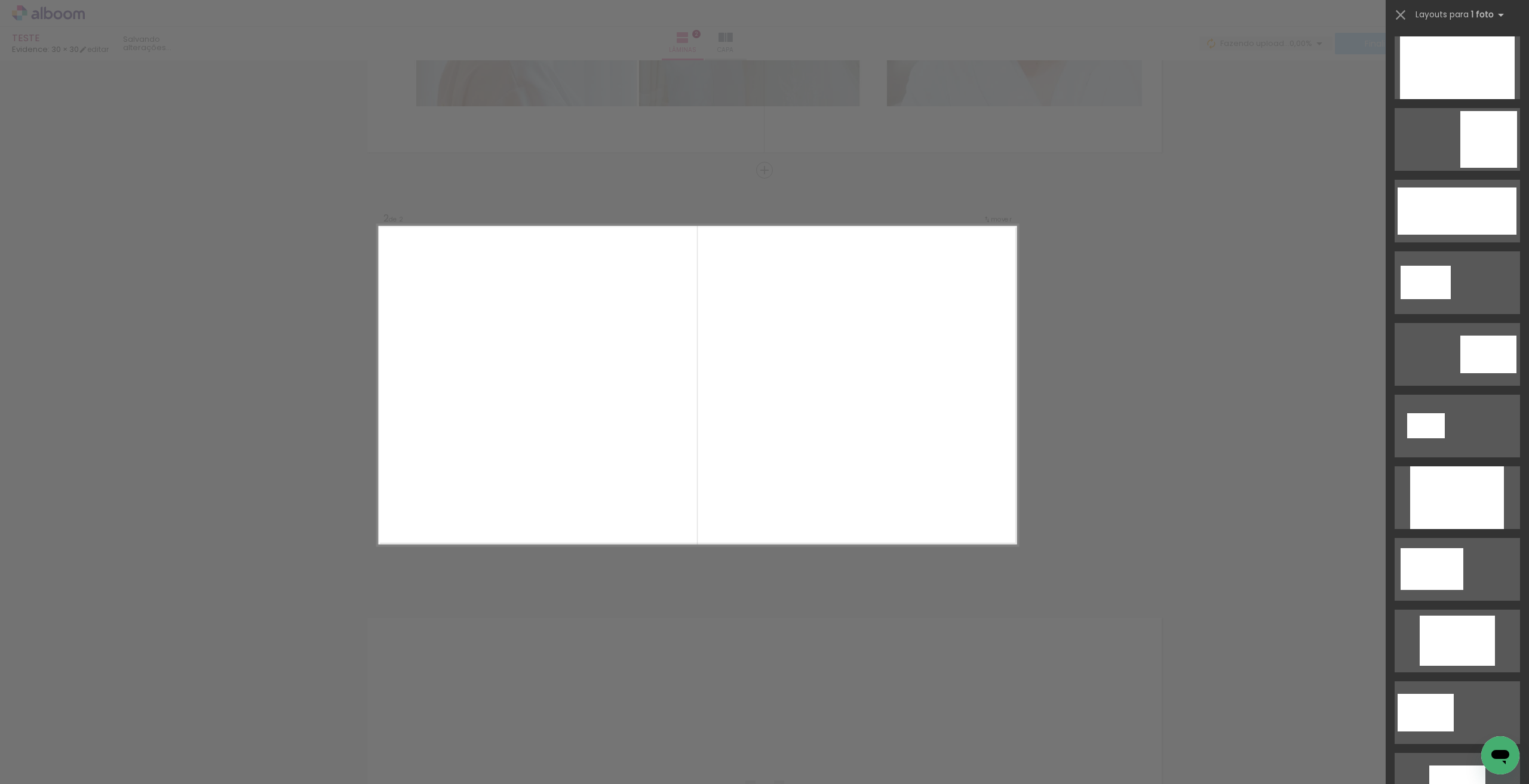
scroll to position [0, 0]
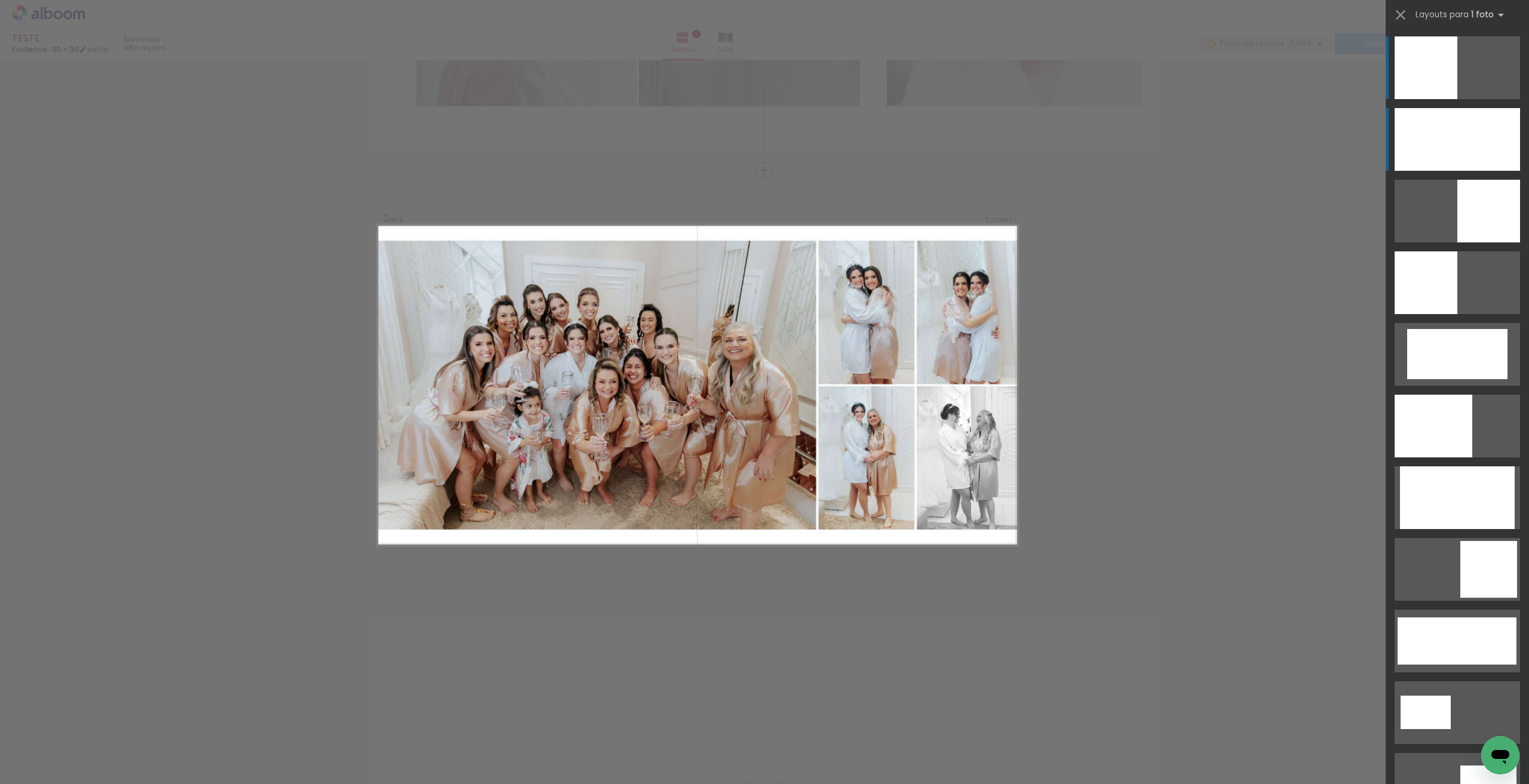
click at [1466, 163] on div at bounding box center [1457, 139] width 125 height 63
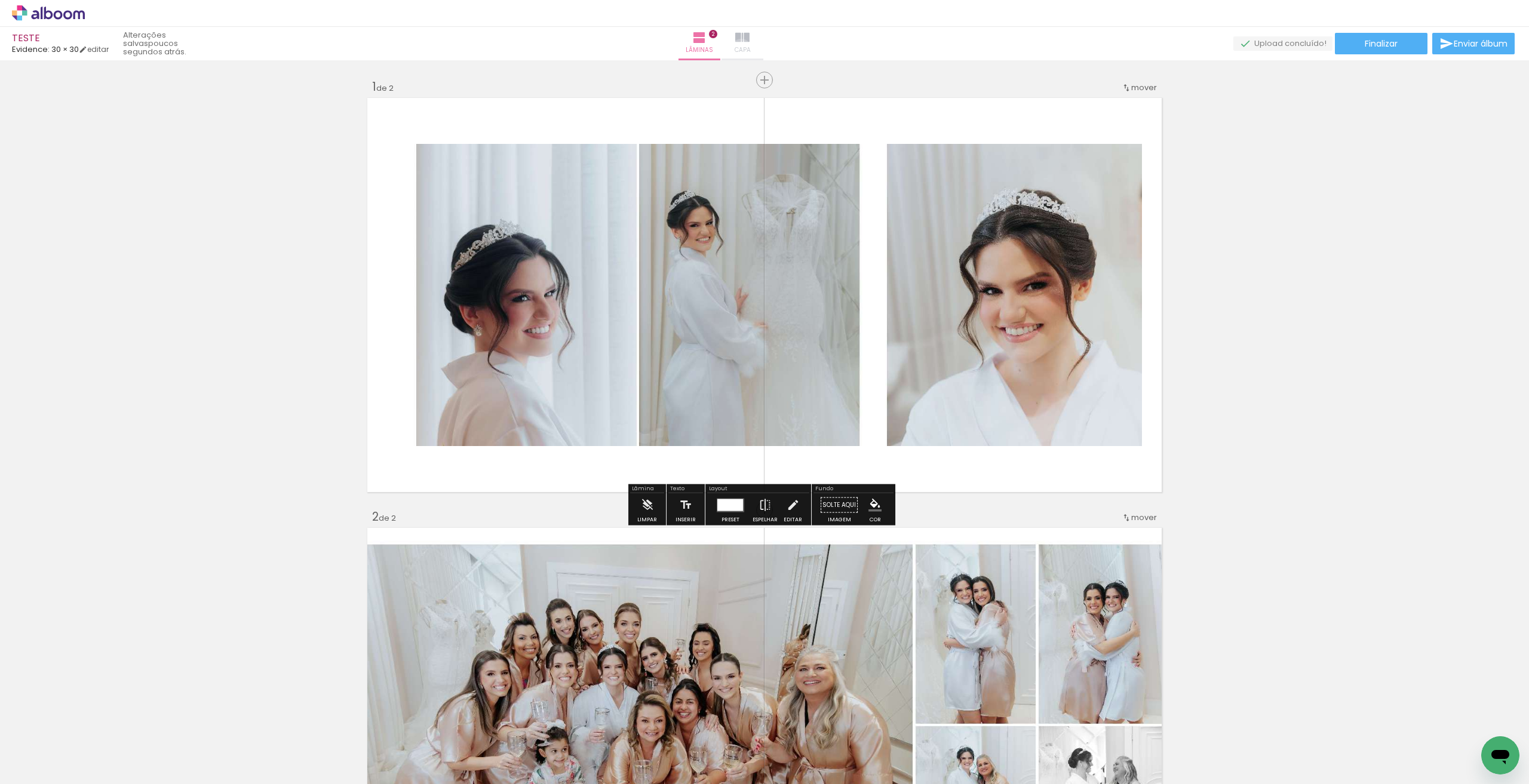
click at [751, 49] on span "Capa" at bounding box center [743, 50] width 16 height 11
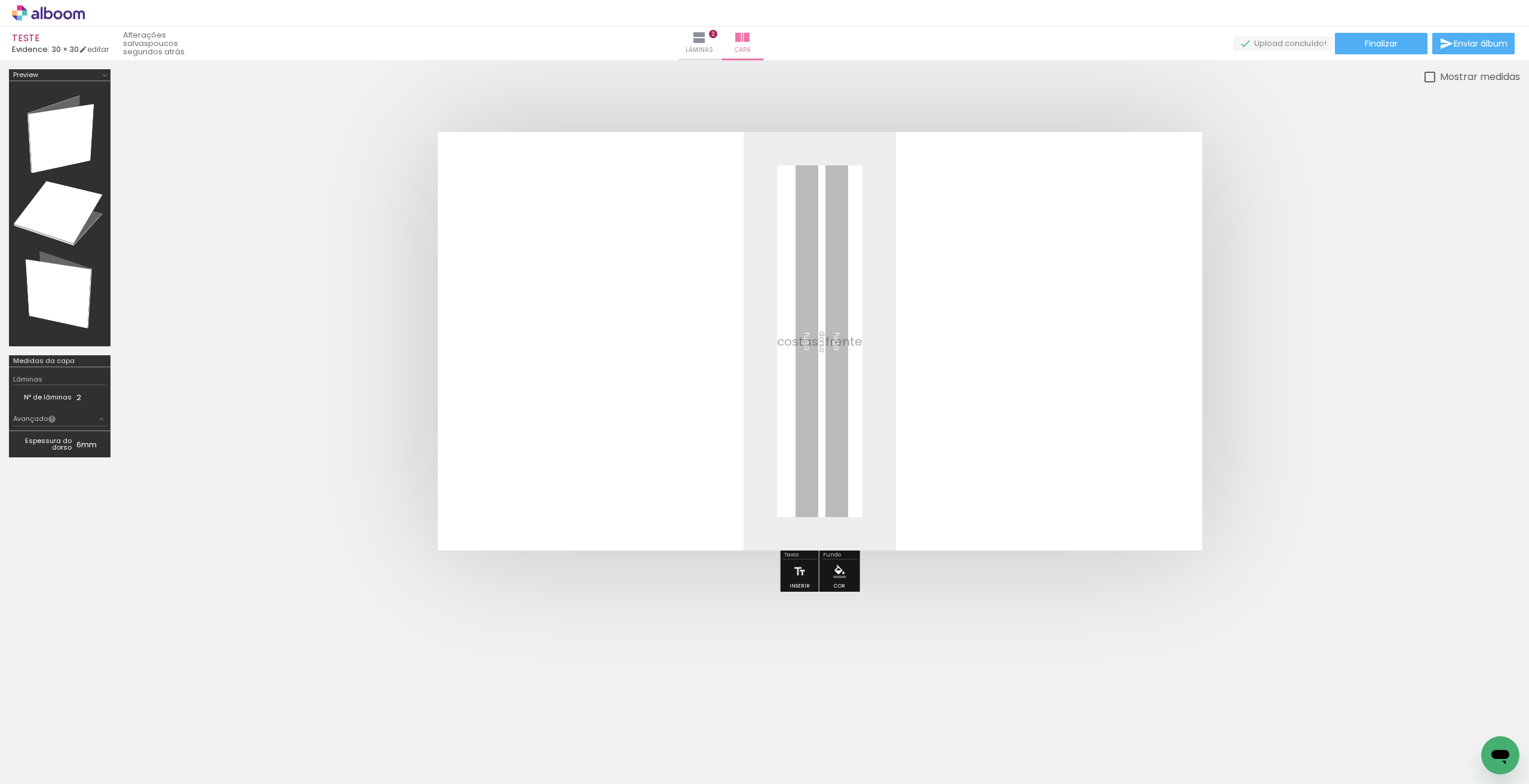
click at [51, 761] on span "Adicionar Fotos" at bounding box center [42, 768] width 36 height 13
click at [0, 0] on input "file" at bounding box center [0, 0] width 0 height 0
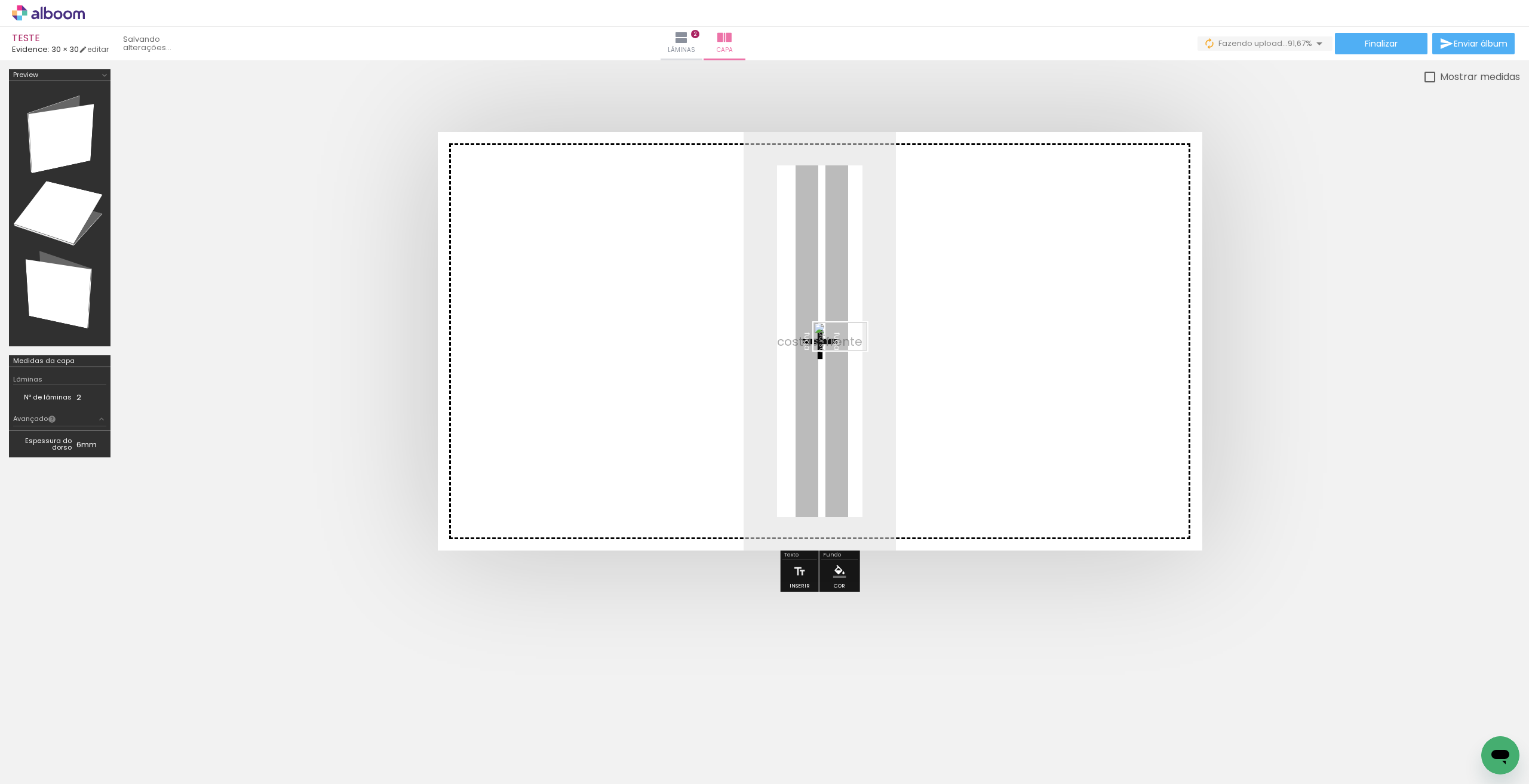
drag, startPoint x: 862, startPoint y: 758, endPoint x: 850, endPoint y: 358, distance: 400.2
click at [850, 358] on quentale-workspace at bounding box center [764, 392] width 1529 height 784
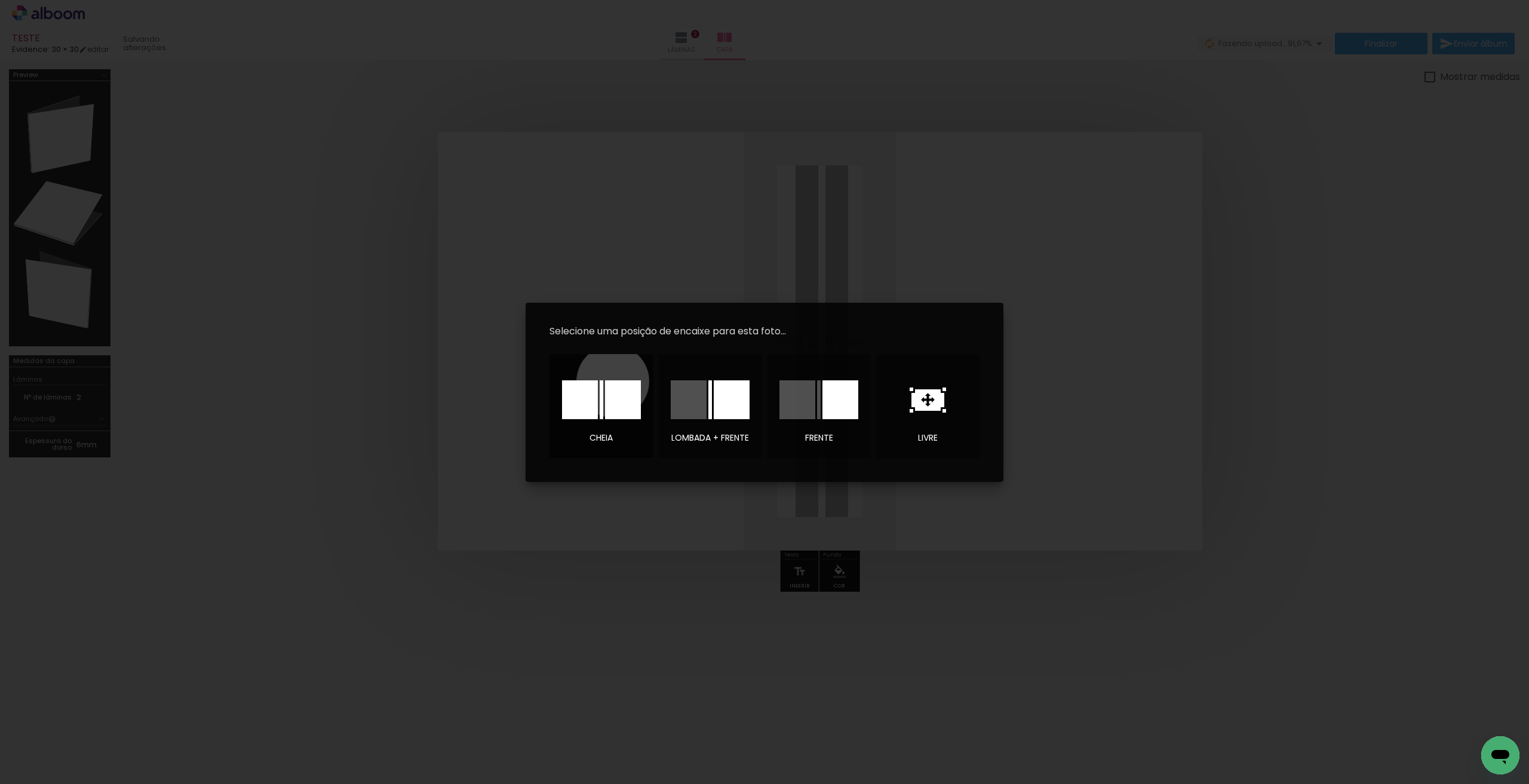
click at [613, 381] on div at bounding box center [623, 399] width 36 height 39
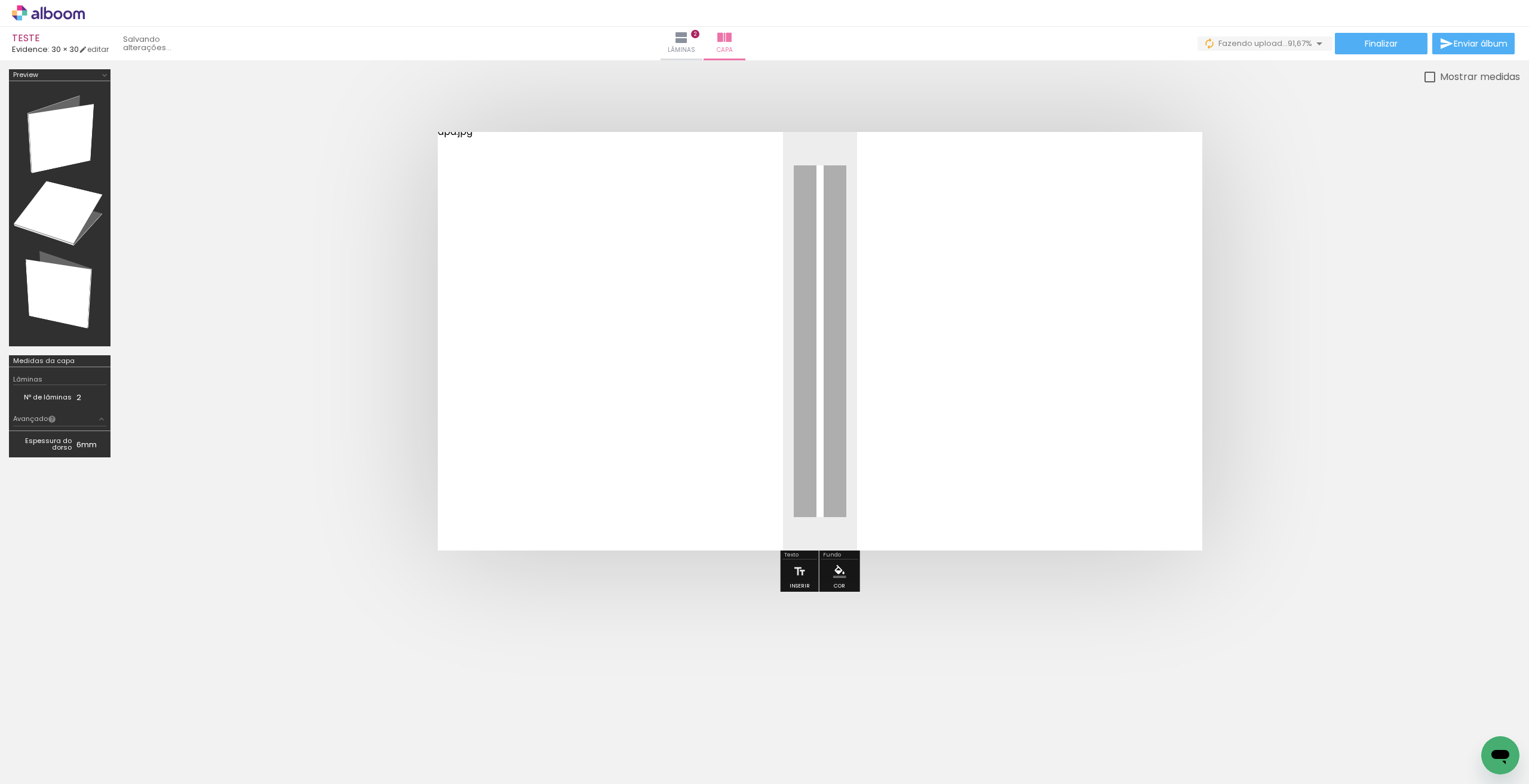
click at [1372, 28] on div "TESTE Evidence: 30 × 30 editar Lâminas 2 Capa Finalizar Enviar álbum" at bounding box center [764, 30] width 1529 height 61
click at [1388, 41] on span "Finalizar" at bounding box center [1381, 44] width 33 height 8
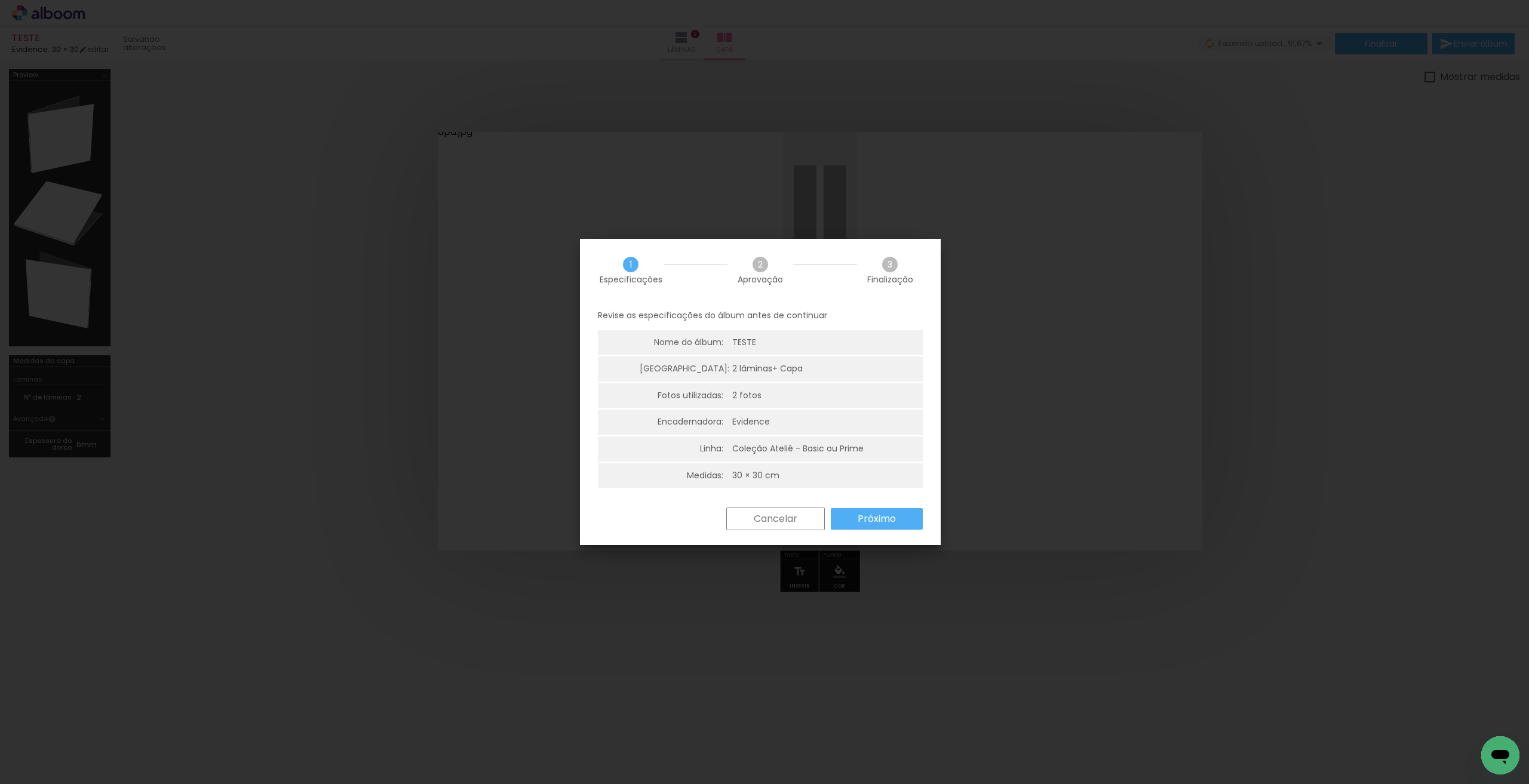
click at [868, 526] on paper-button "Próximo" at bounding box center [876, 519] width 92 height 22
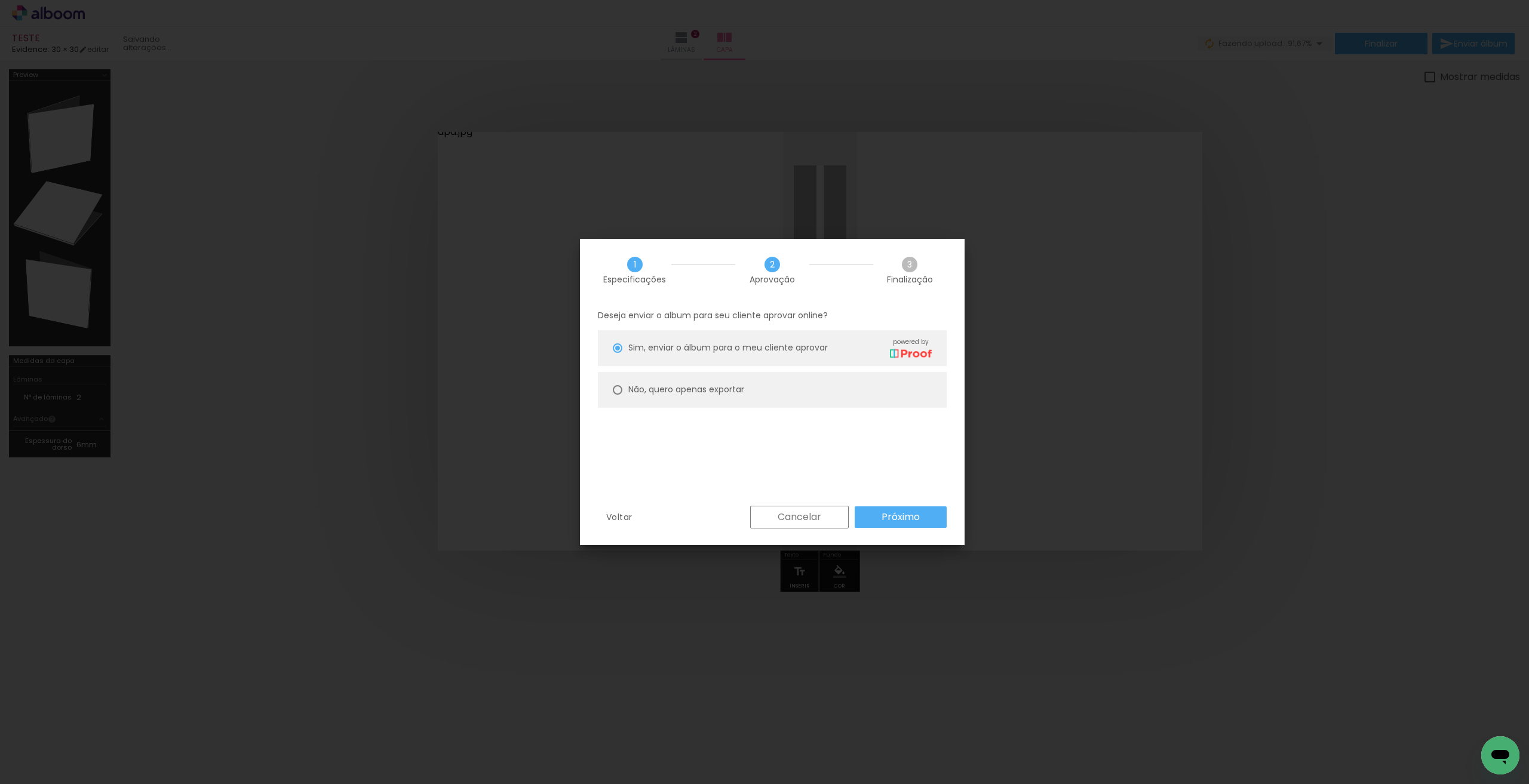
click at [869, 524] on paper-button "Próximo" at bounding box center [900, 517] width 92 height 22
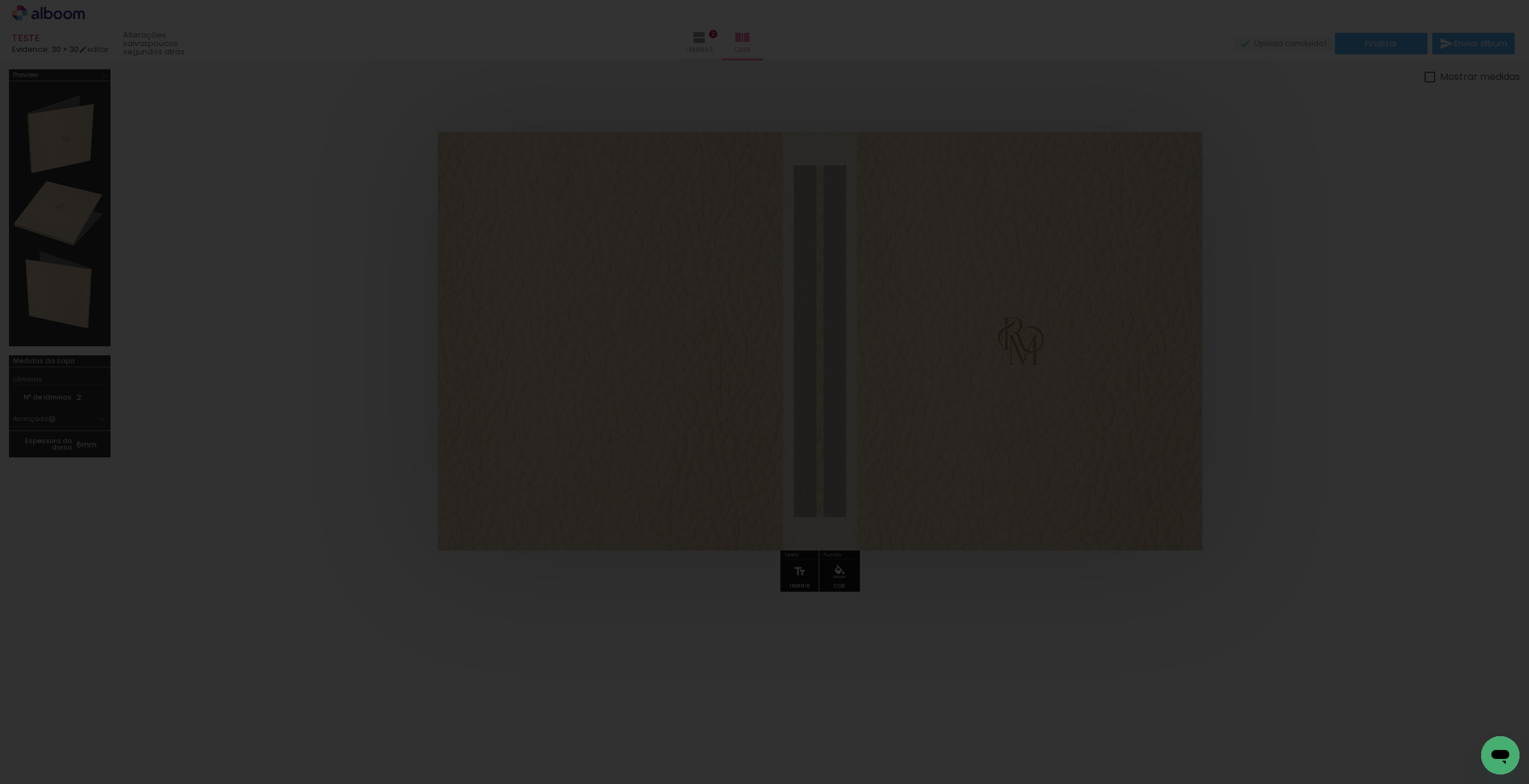
click at [776, 692] on iron-overlay-backdrop at bounding box center [764, 392] width 1529 height 784
click at [881, 416] on iron-overlay-backdrop at bounding box center [764, 392] width 1529 height 784
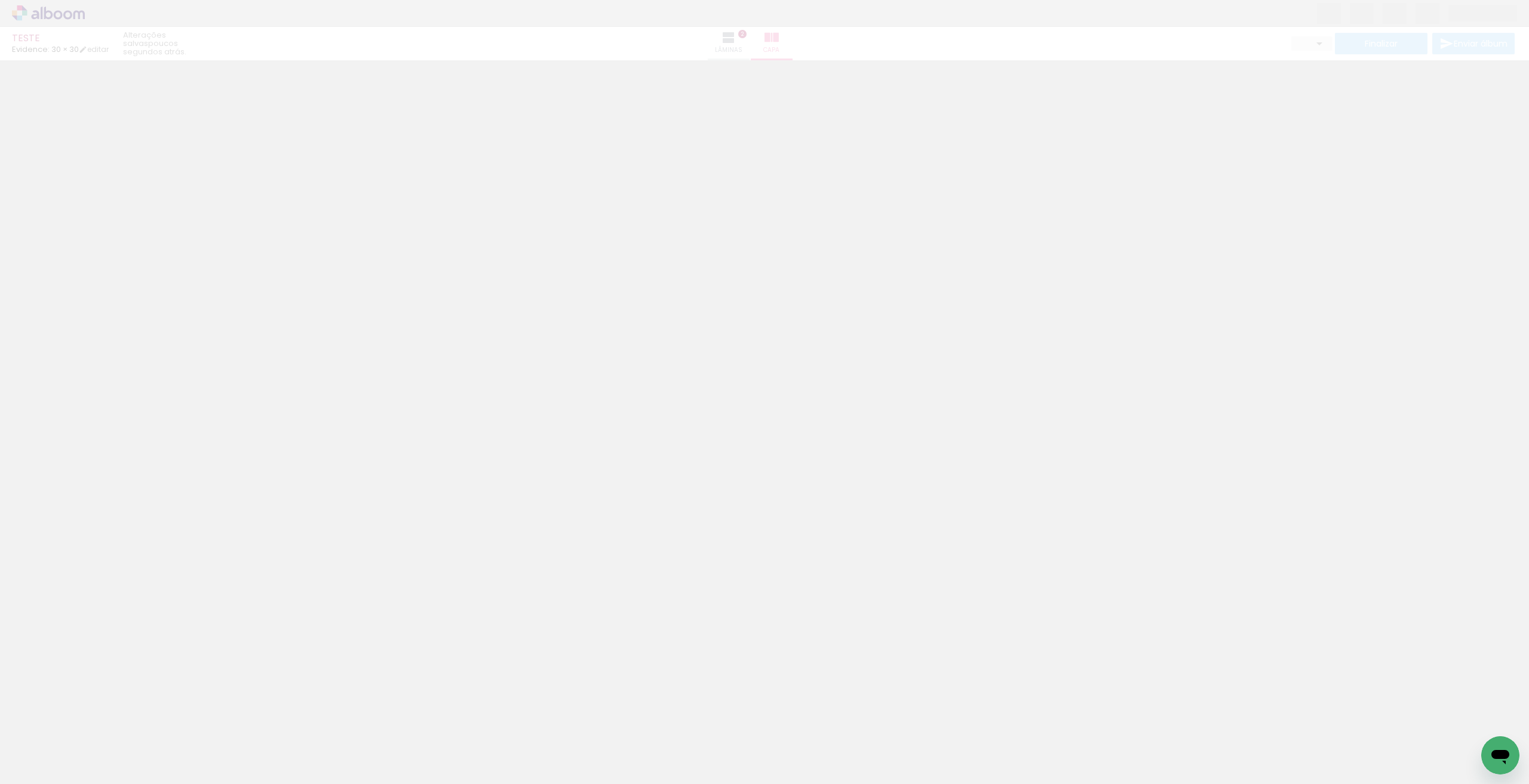
type input "0"
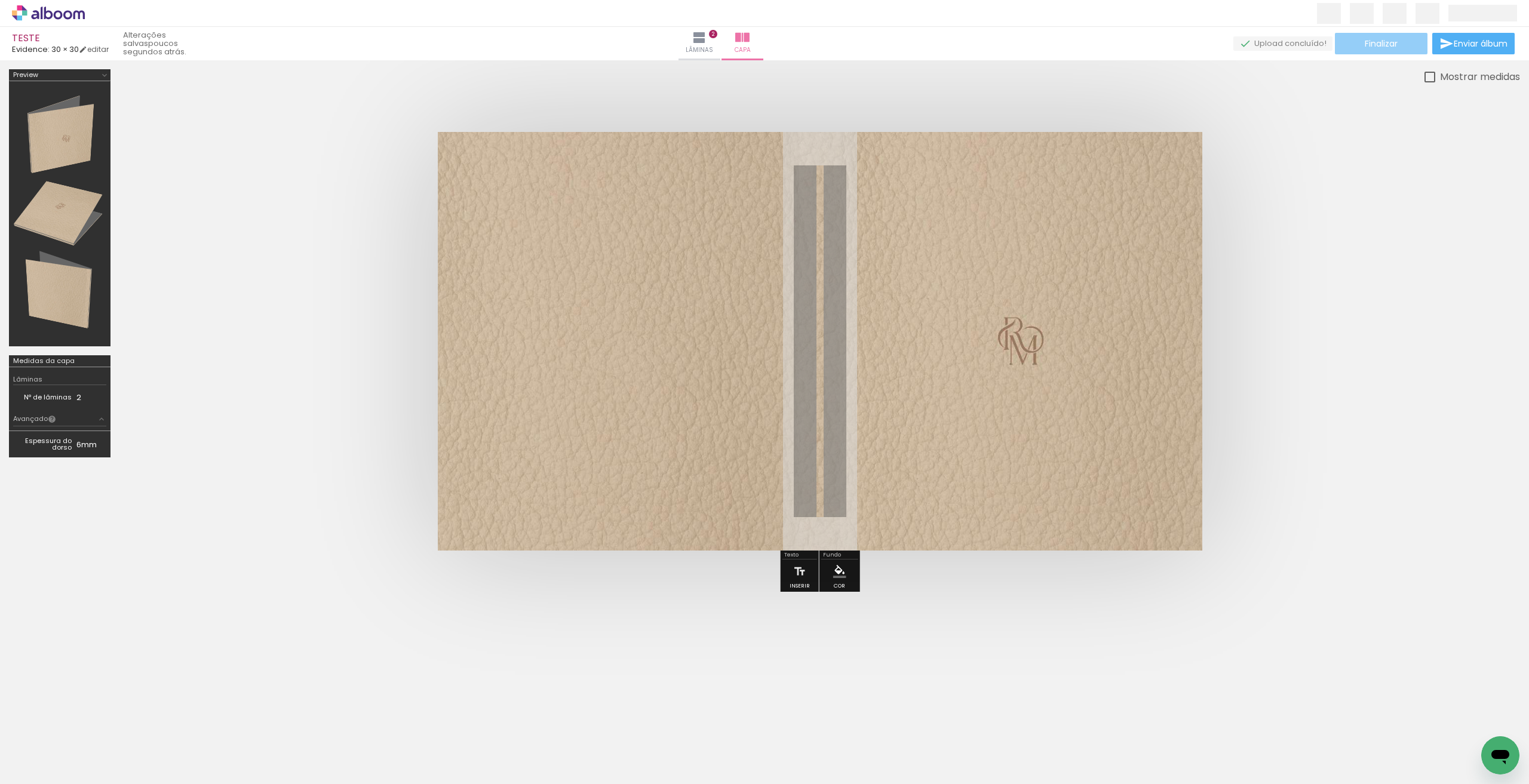
click at [1368, 48] on span "Finalizar" at bounding box center [1381, 44] width 33 height 8
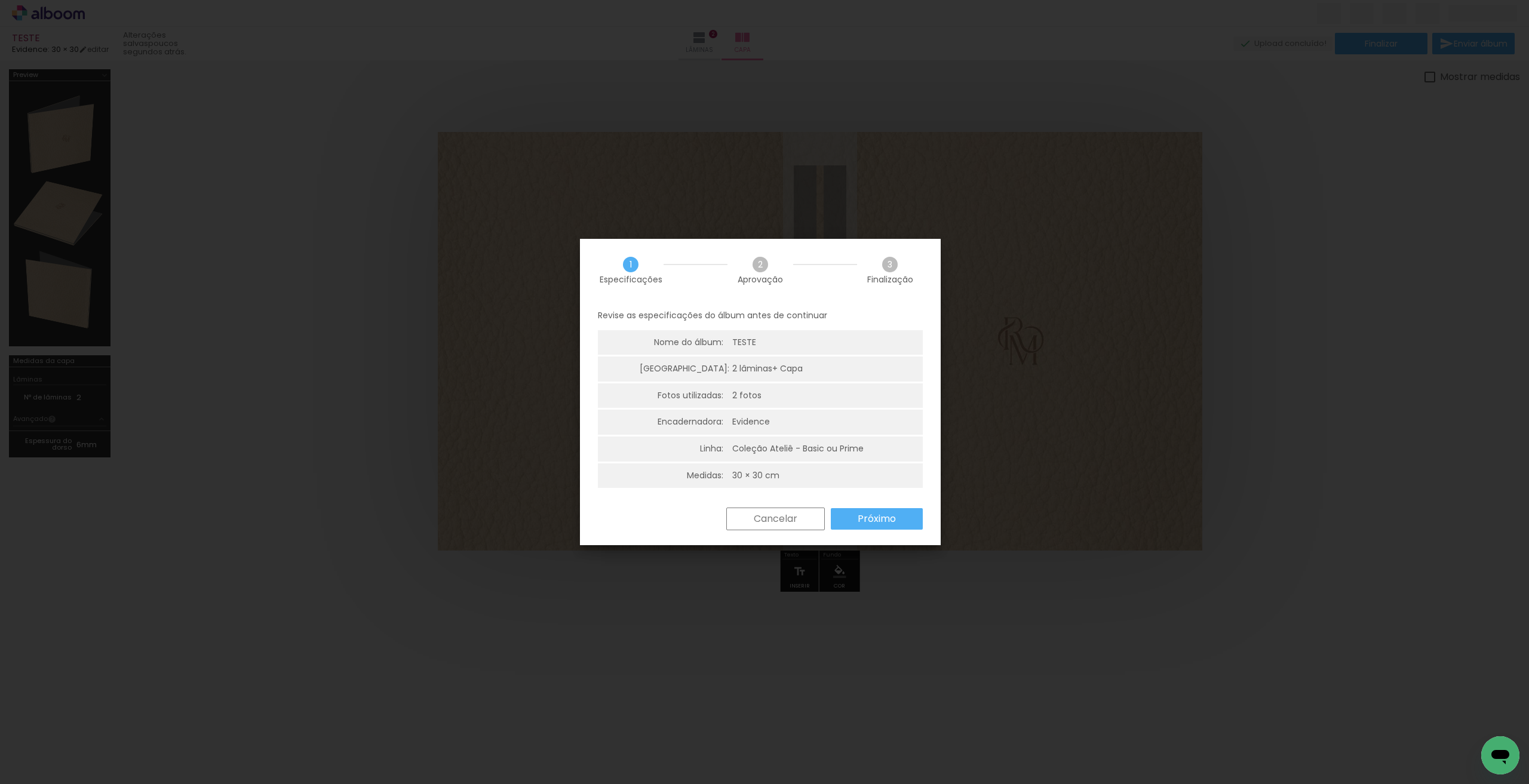
click at [855, 517] on paper-button "Próximo" at bounding box center [876, 519] width 92 height 22
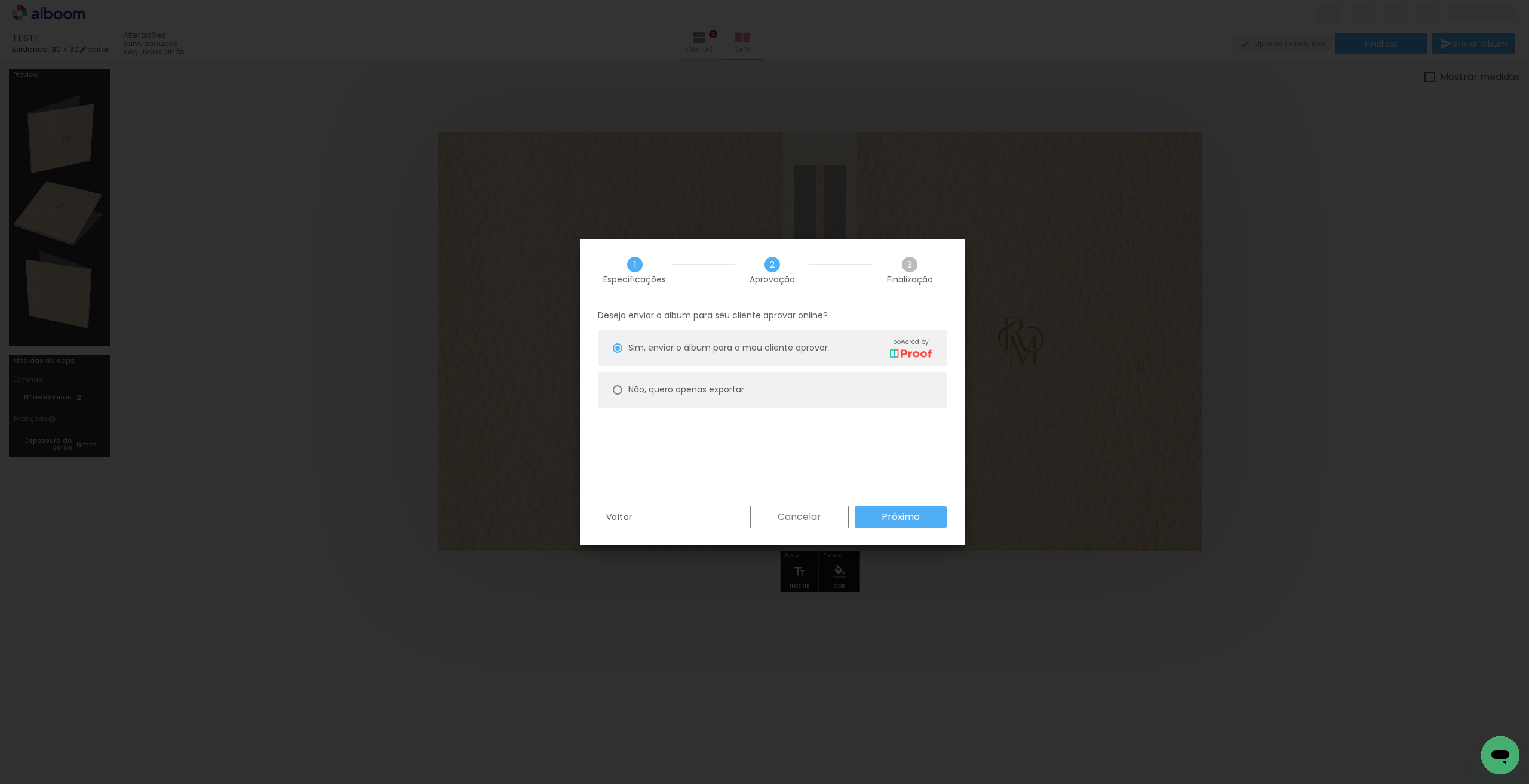
click at [855, 517] on paper-button "Próximo" at bounding box center [900, 517] width 92 height 22
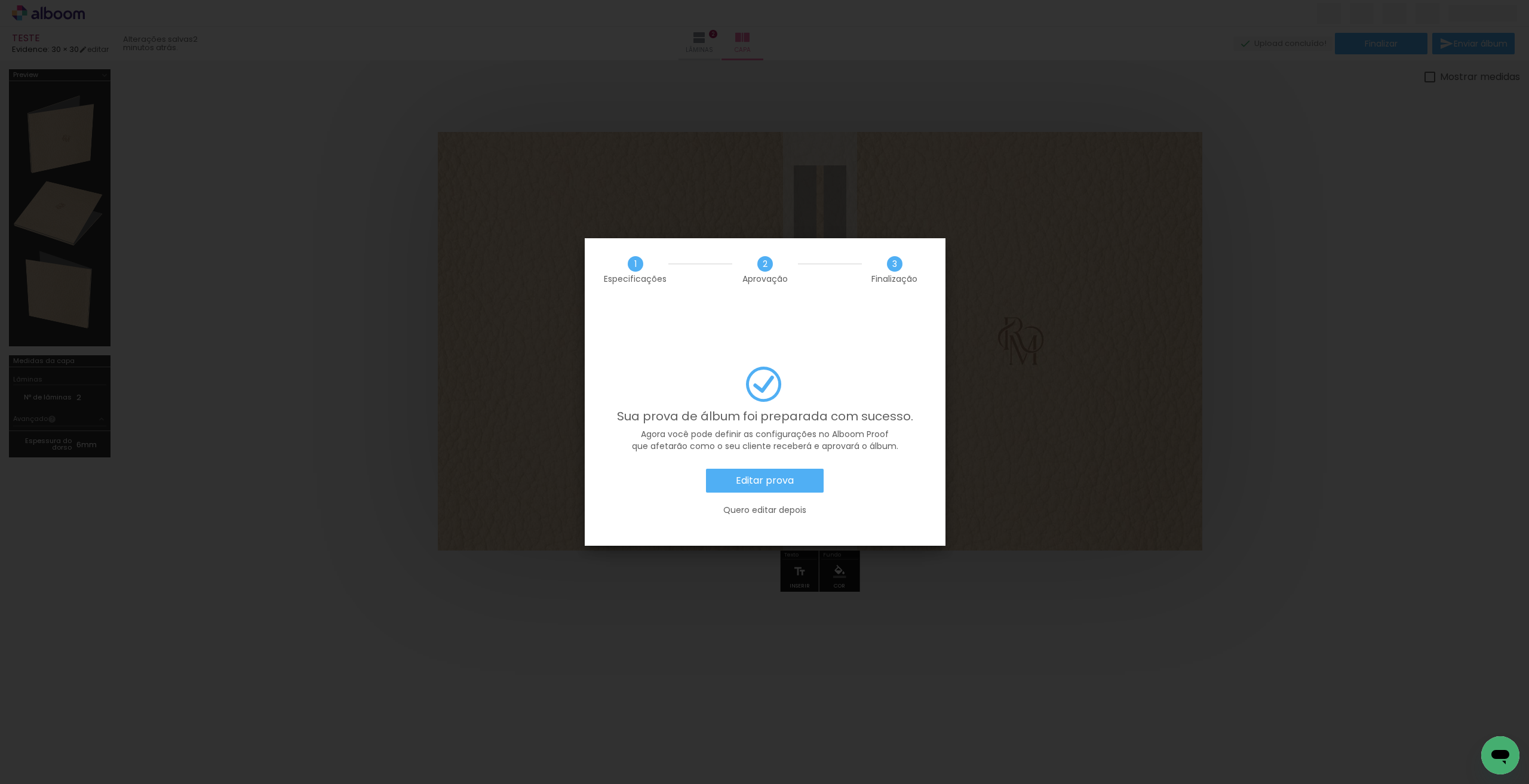
click at [0, 0] on slot "Editar prova" at bounding box center [0, 0] width 0 height 0
